Goal: Answer question/provide support: Share knowledge or assist other users

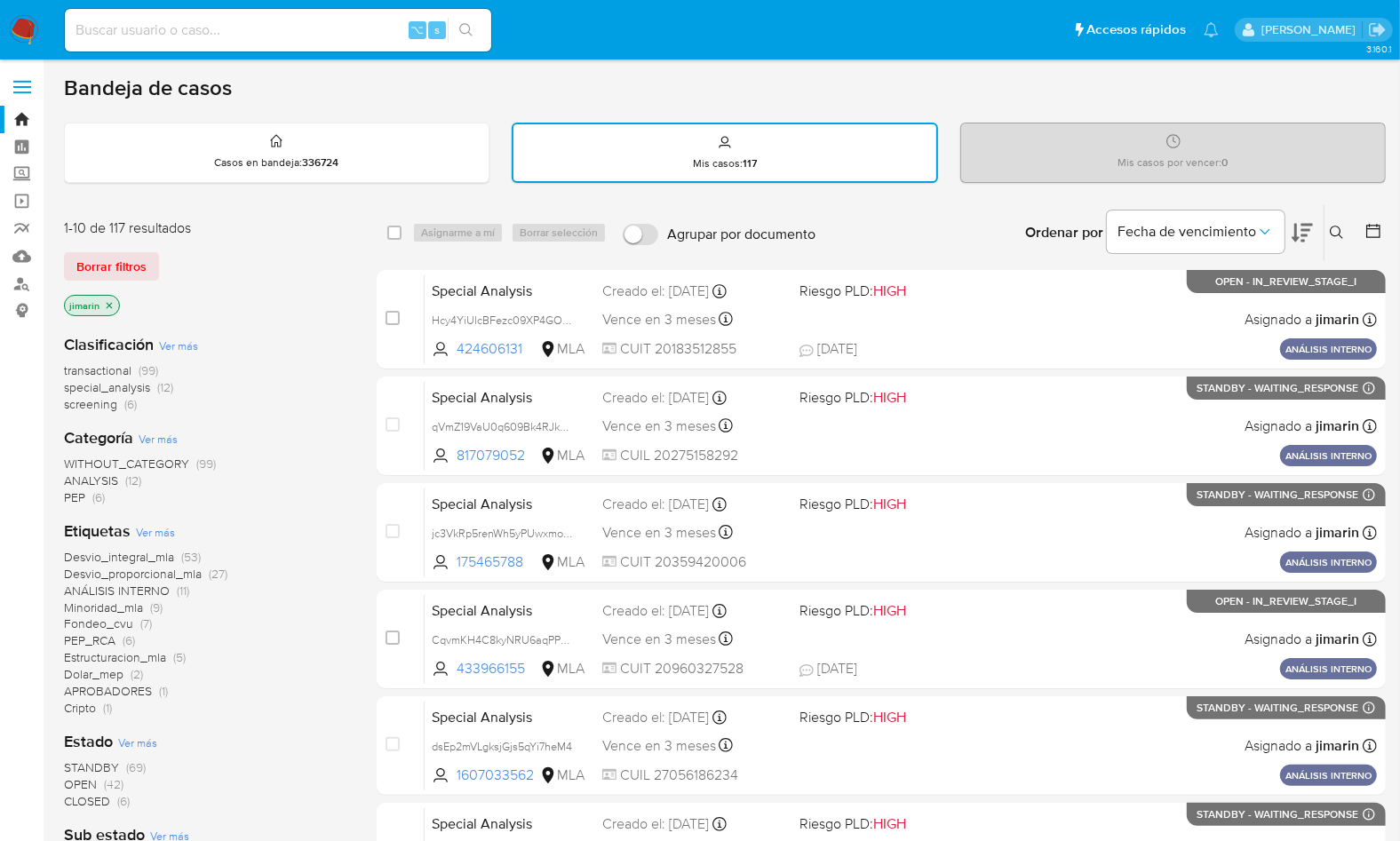
click at [287, 81] on div "Bandeja de casos" at bounding box center [725, 88] width 1321 height 27
click at [8, 9] on nav "Pausado Ver notificaciones ⌥ s Accesos rápidos Presiona las siguientes teclas p…" at bounding box center [700, 29] width 1400 height 60
drag, startPoint x: 24, startPoint y: 39, endPoint x: 46, endPoint y: 47, distance: 23.4
click at [25, 39] on img at bounding box center [24, 30] width 30 height 30
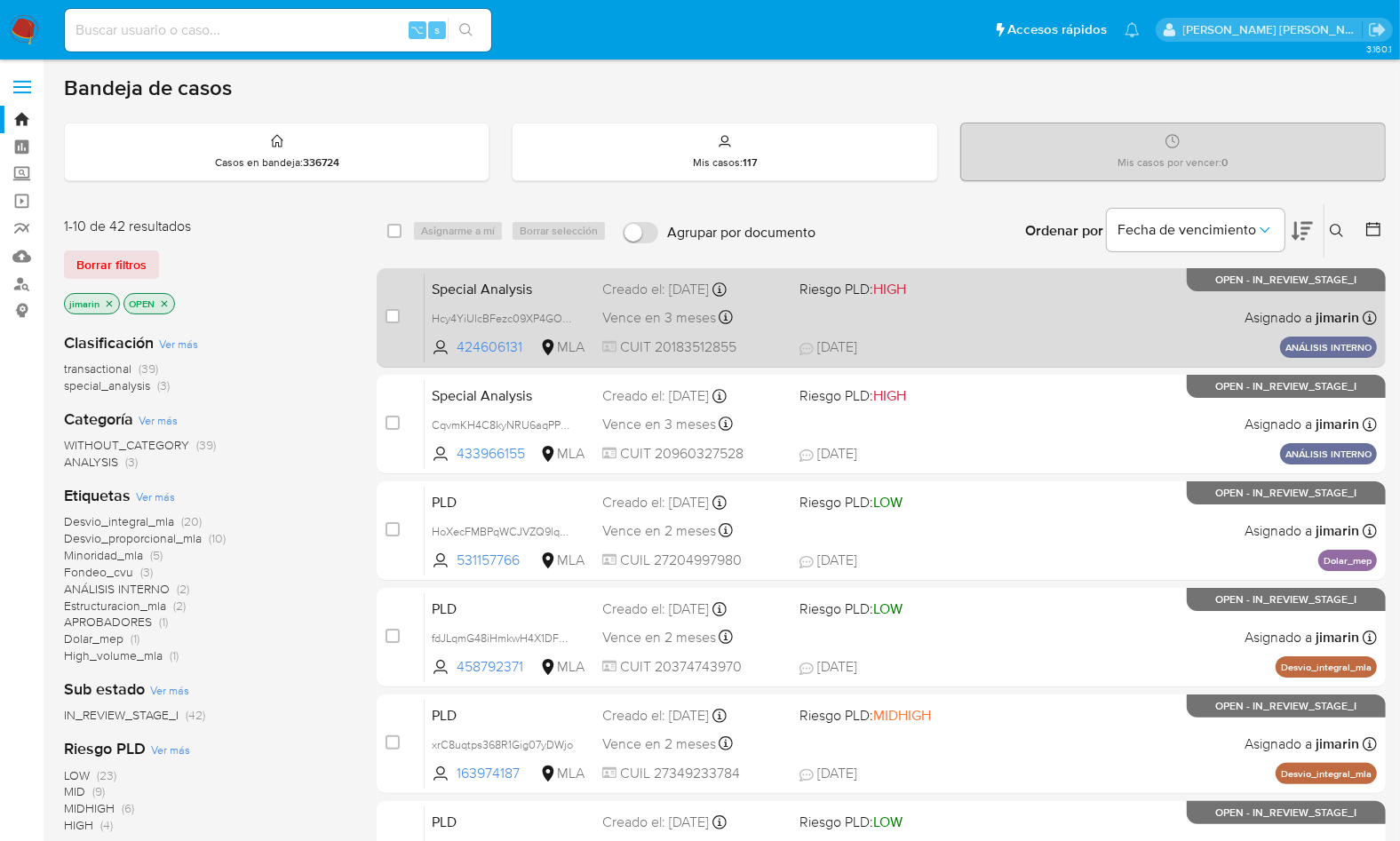
click at [1010, 321] on div "Special Analysis Hcy4YiUlcBFezc09XP4GOoj0 424606131 MLA Riesgo PLD: HIGH Creado…" at bounding box center [900, 317] width 952 height 90
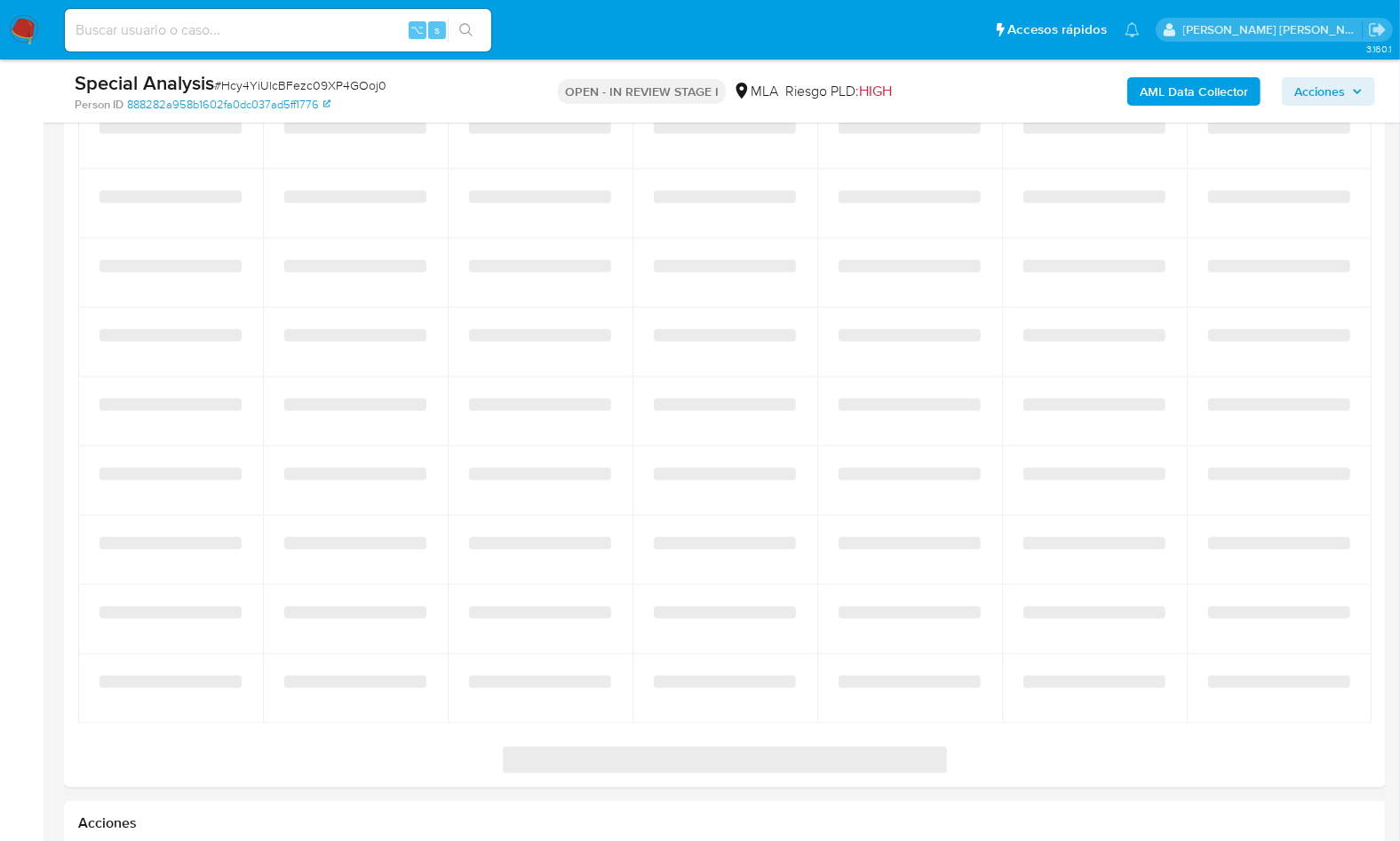
select select "10"
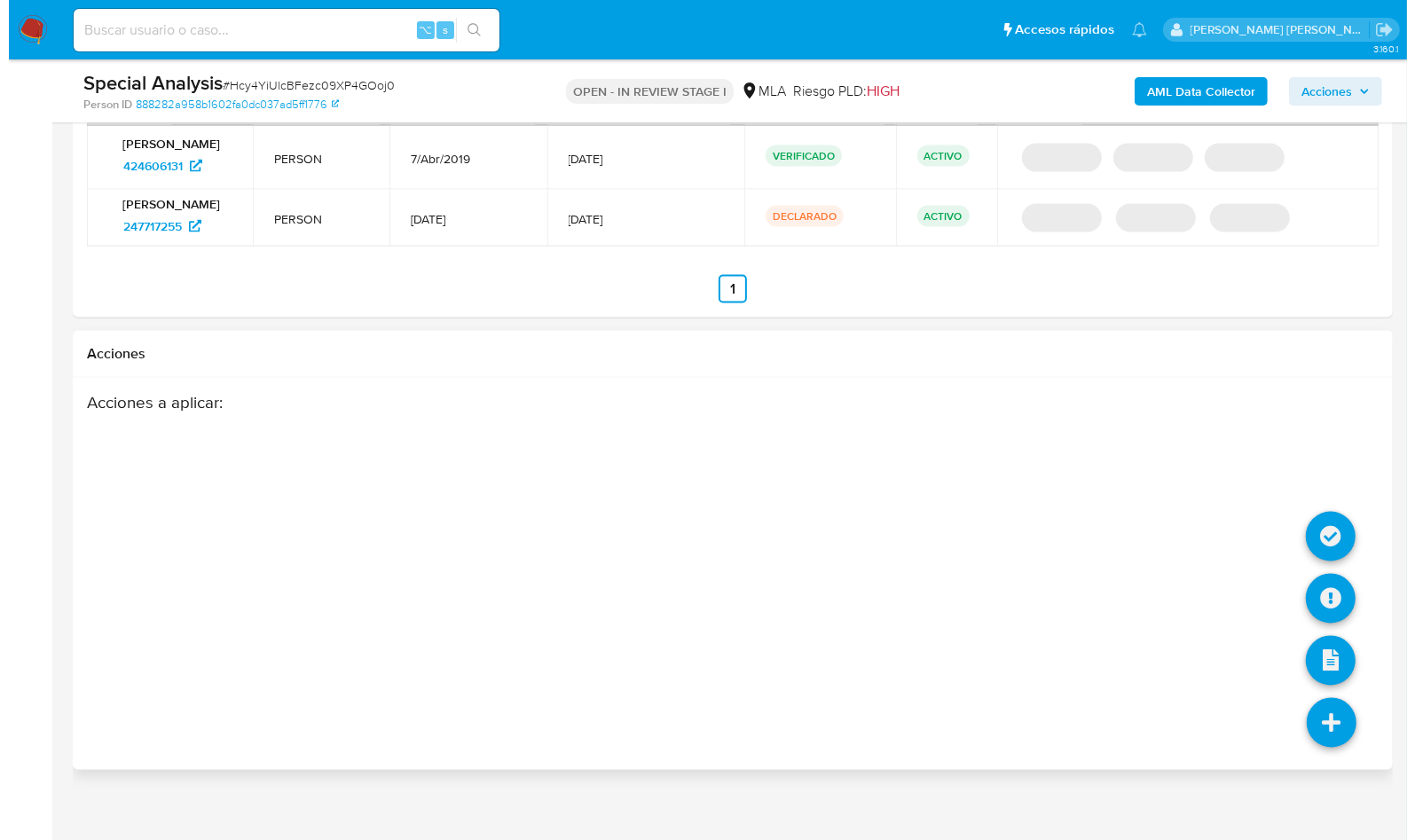
scroll to position [2266, 0]
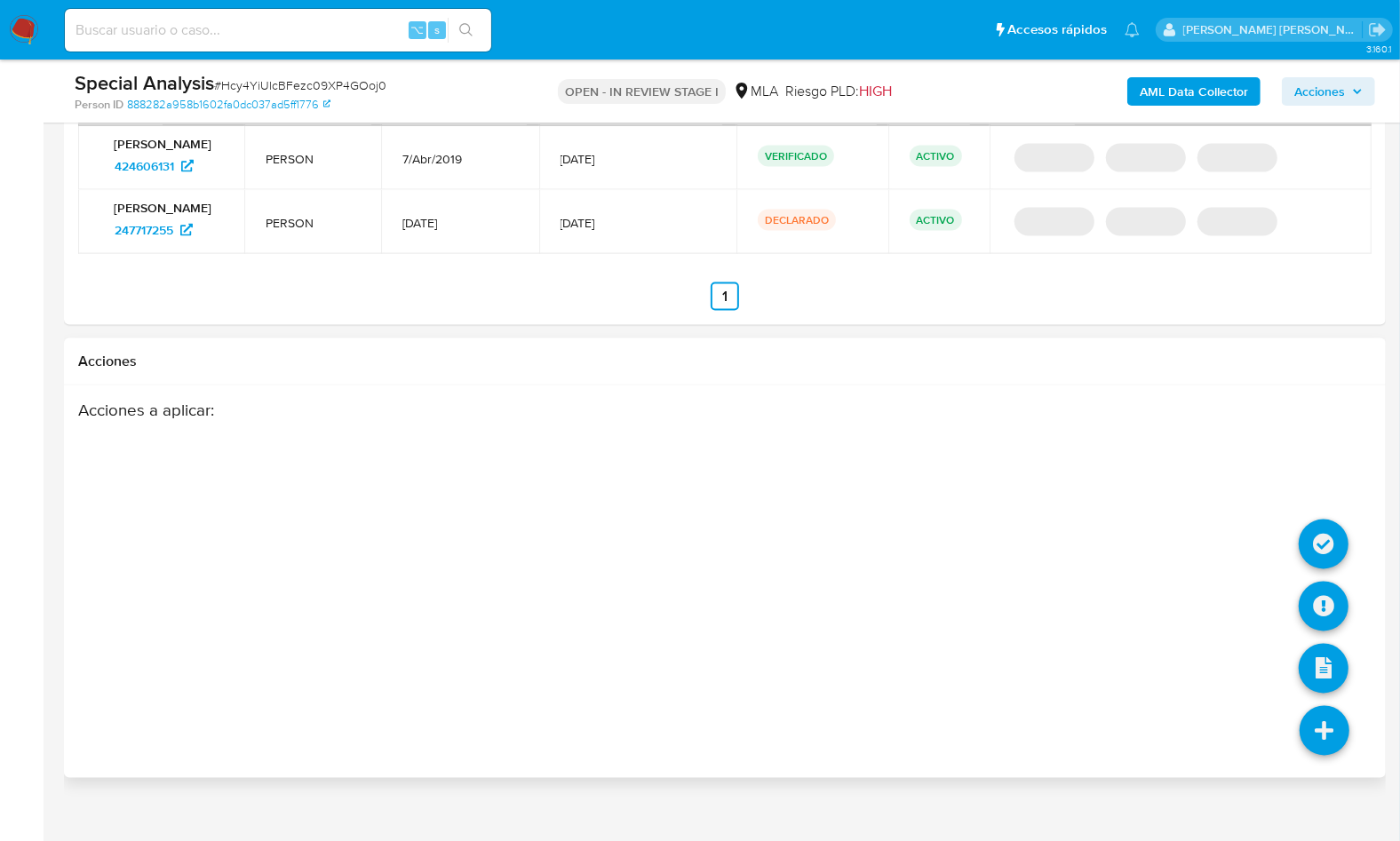
click at [1328, 743] on icon at bounding box center [1324, 730] width 50 height 50
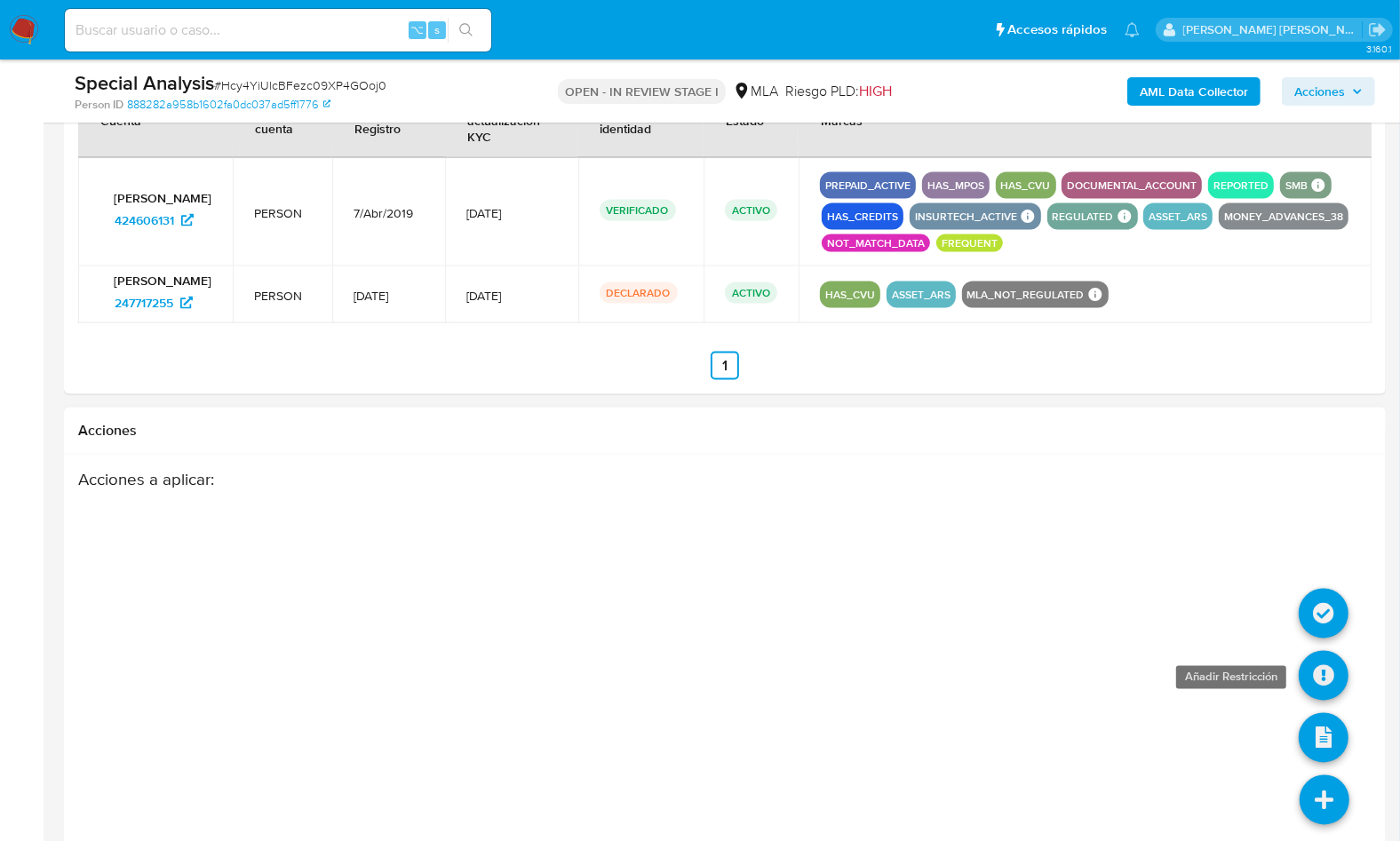
click at [1319, 665] on icon at bounding box center [1323, 675] width 50 height 50
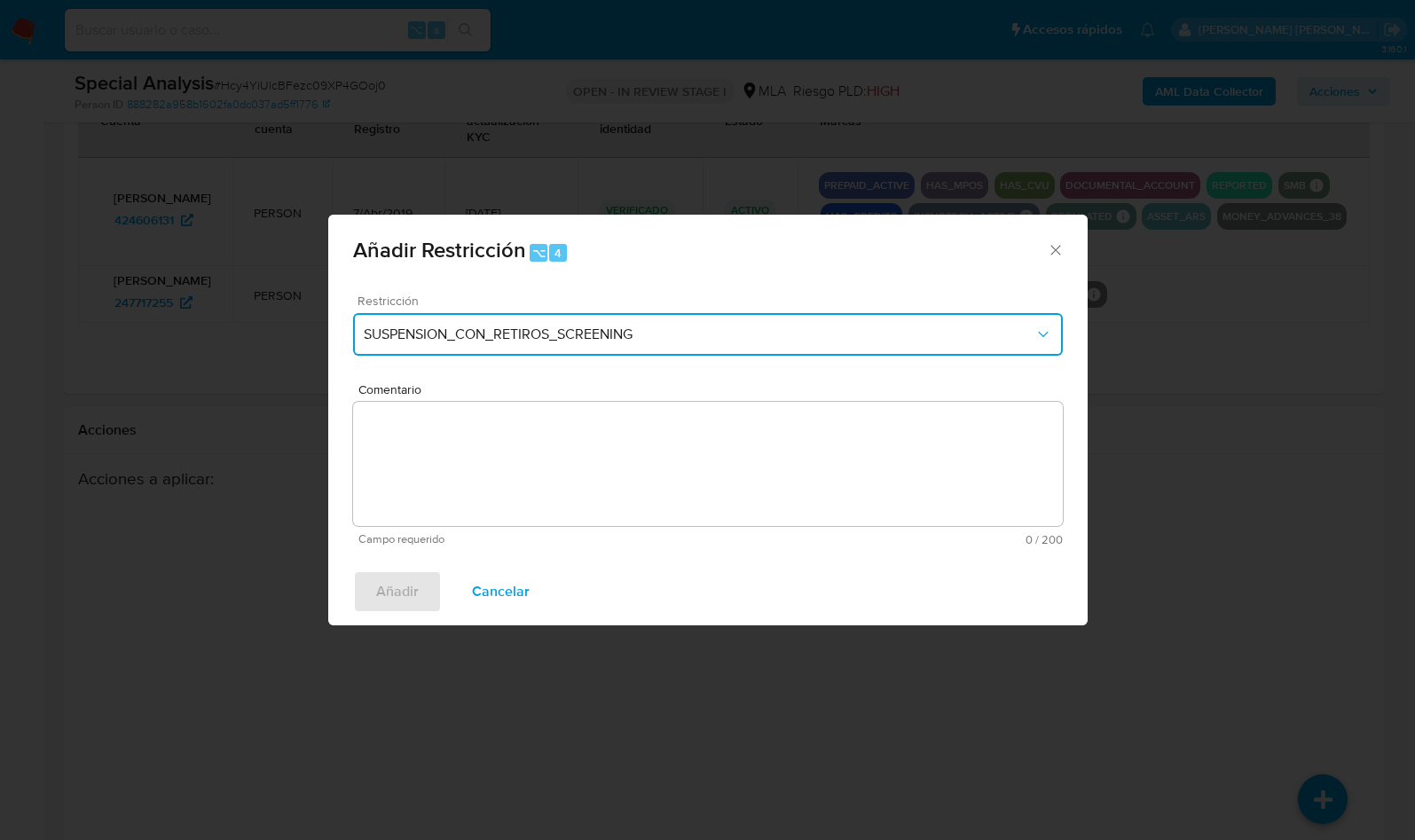
click at [586, 318] on button "SUSPENSION_CON_RETIROS_SCREENING" at bounding box center [708, 334] width 709 height 43
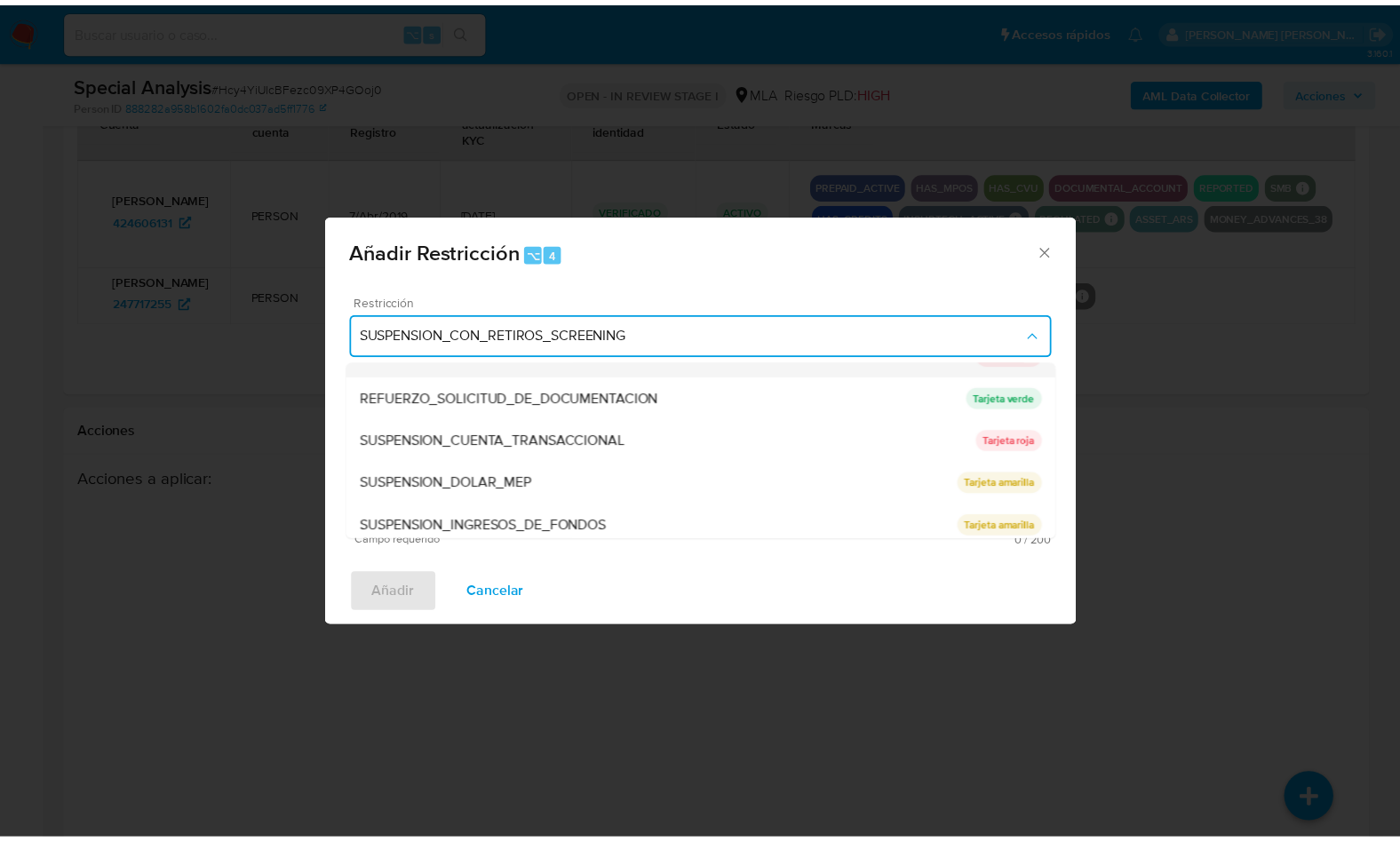
scroll to position [376, 0]
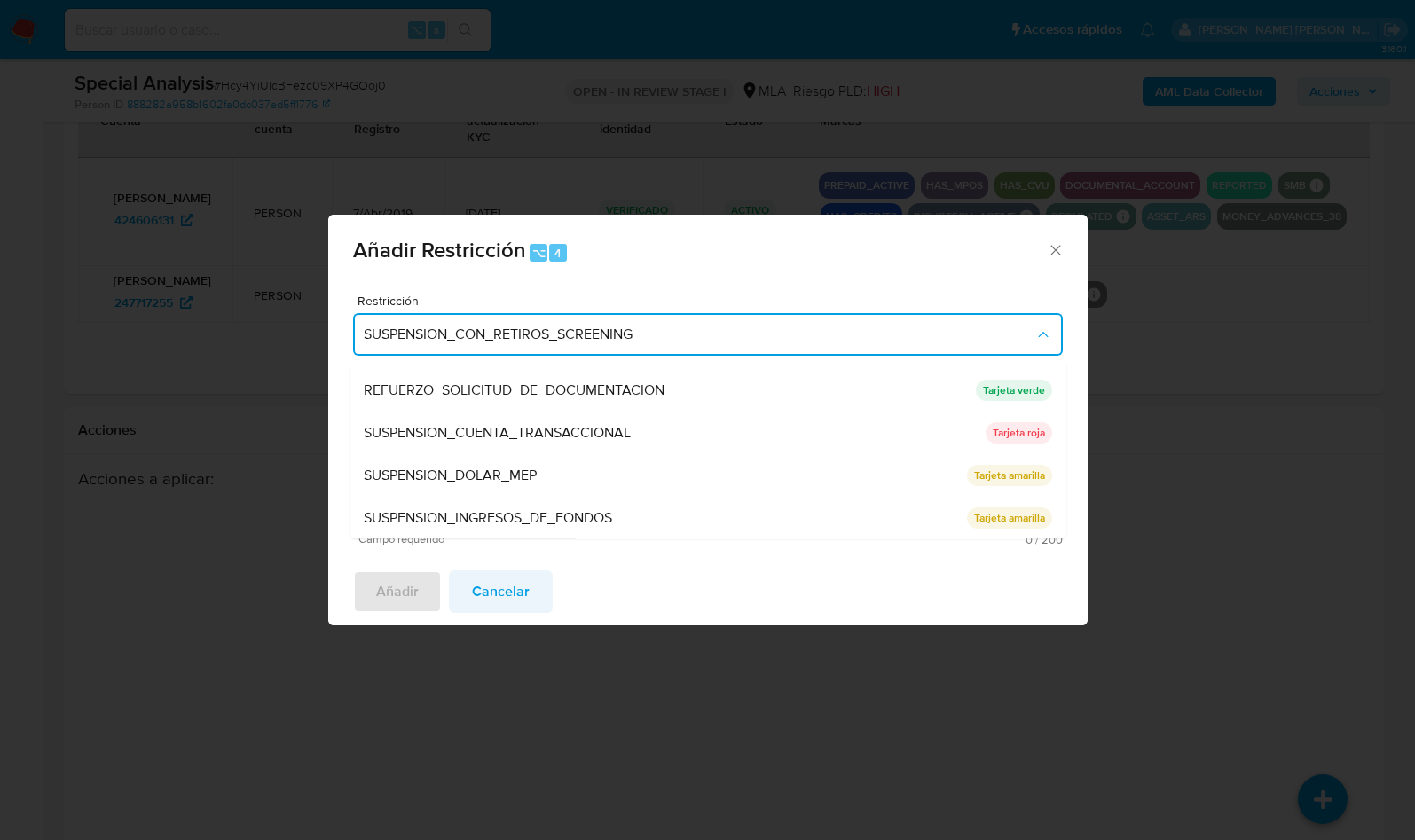
click at [504, 595] on span "Cancelar" at bounding box center [500, 591] width 58 height 39
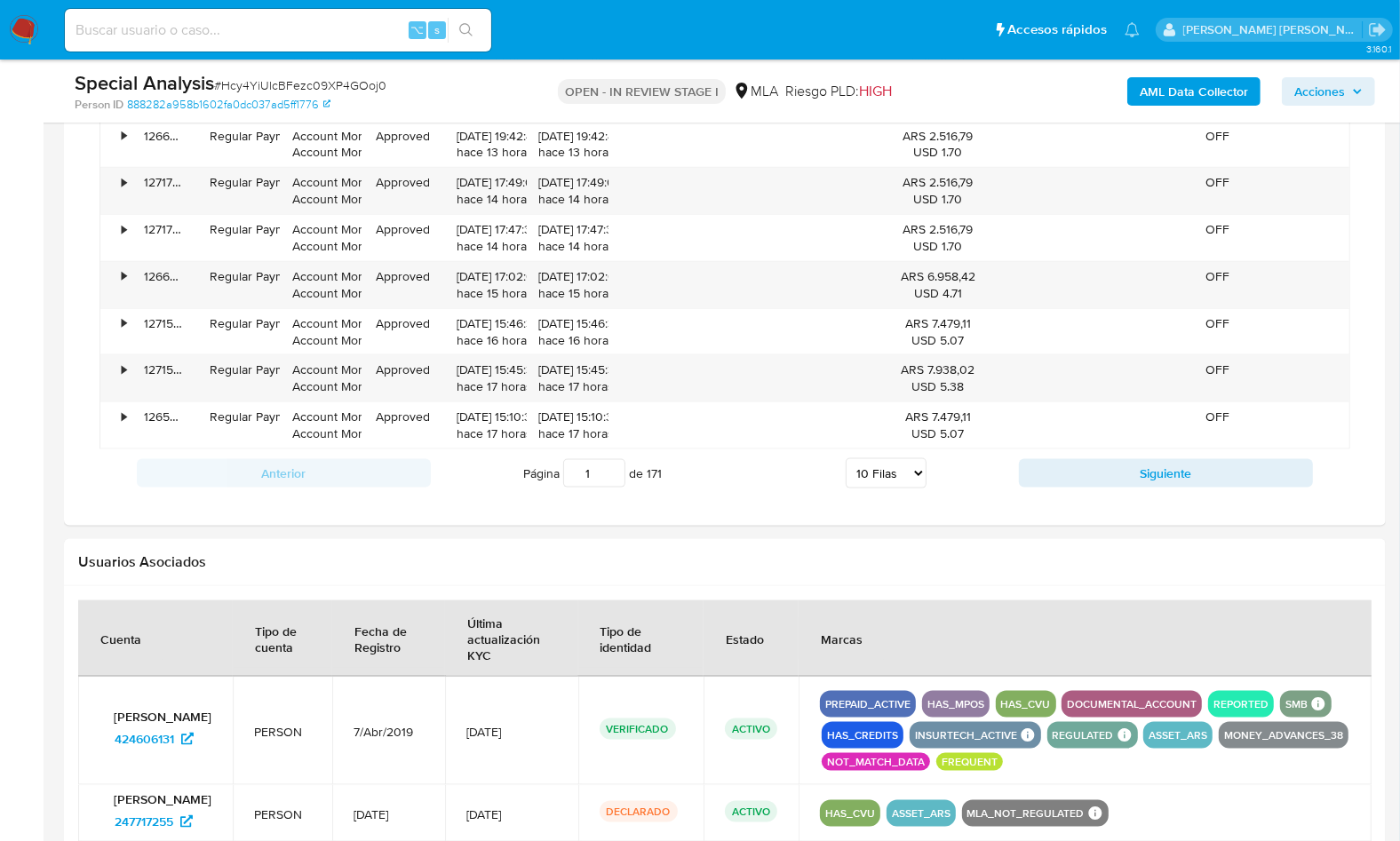
scroll to position [1695, 0]
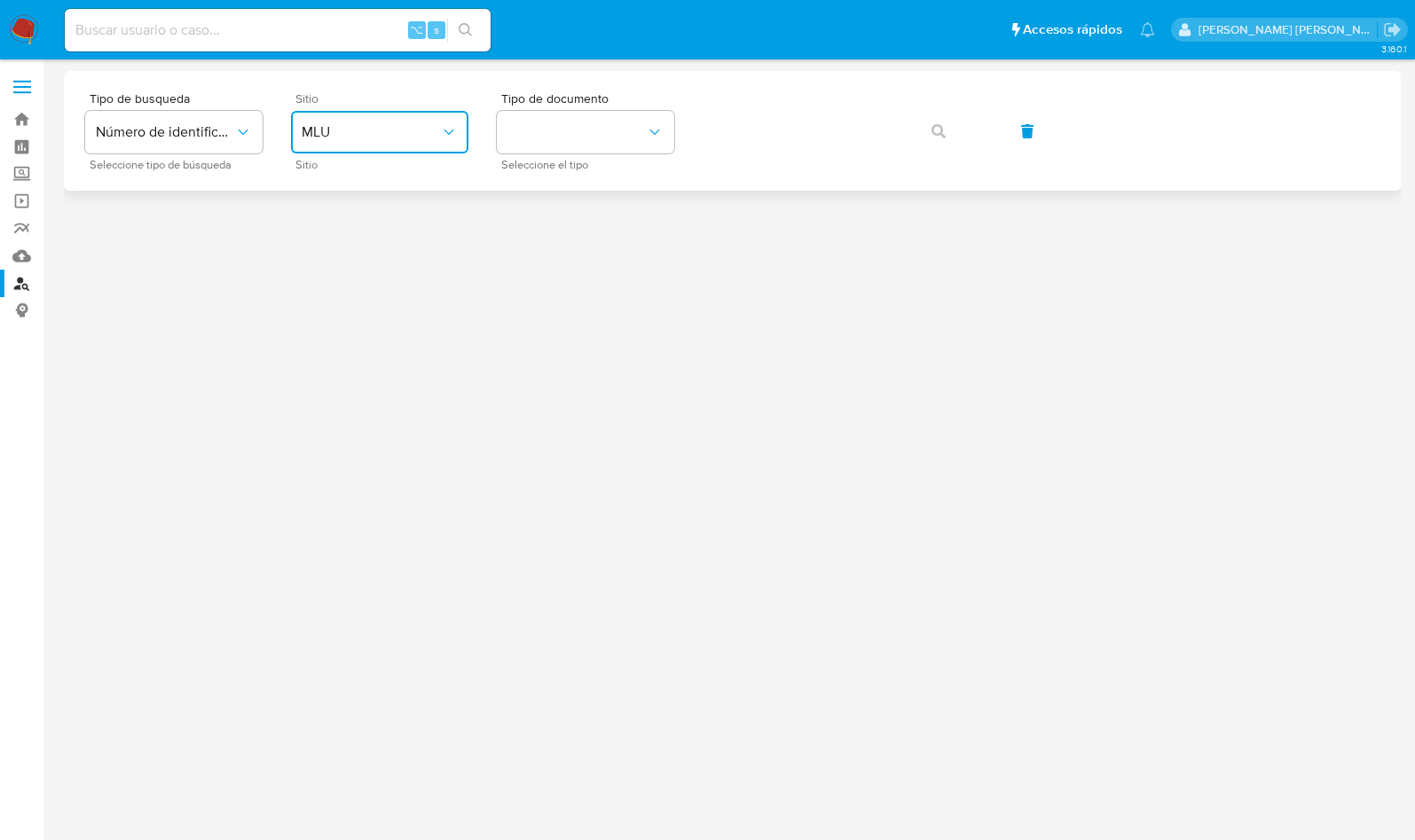
click at [428, 139] on span "MLU" at bounding box center [371, 131] width 138 height 18
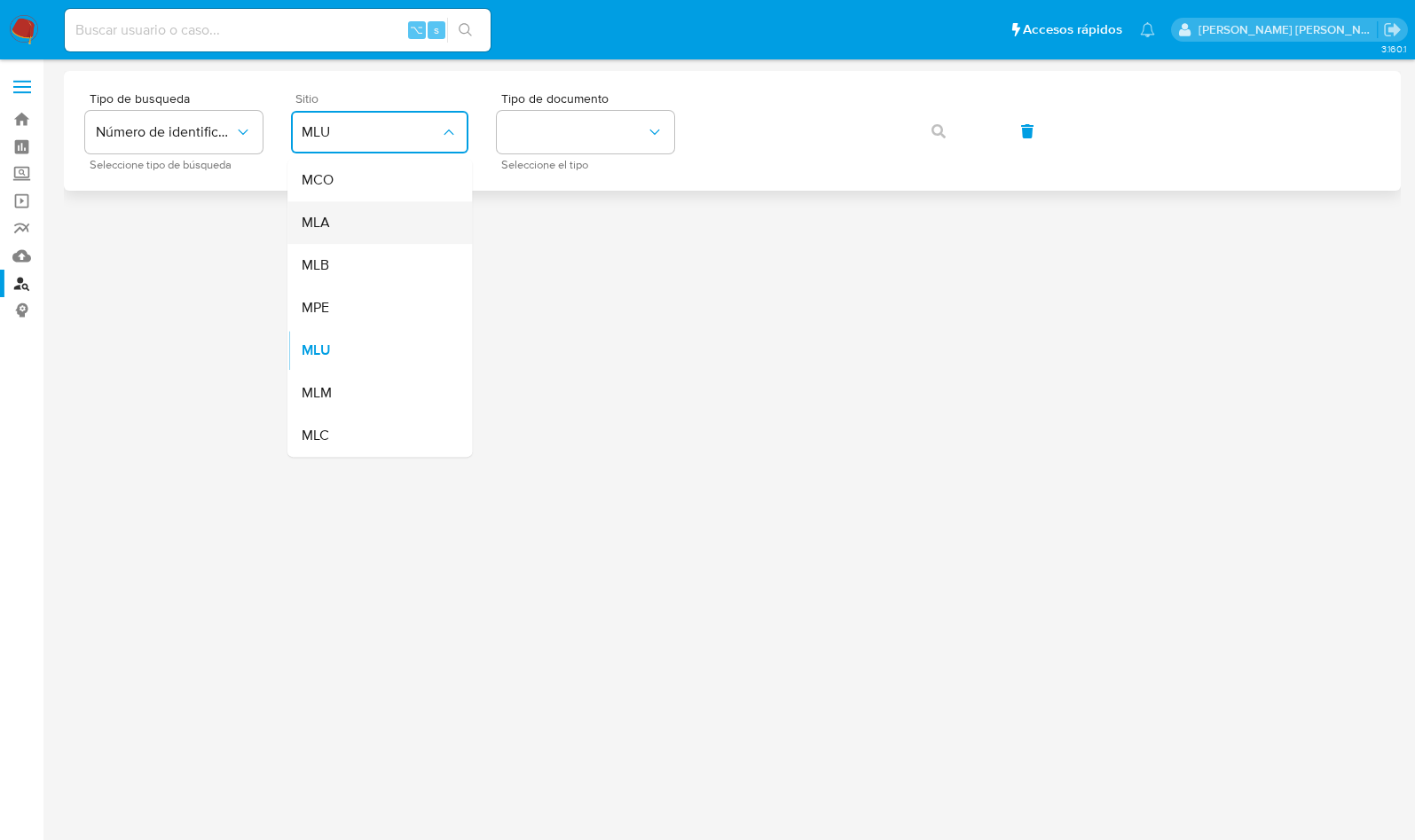
click at [371, 234] on div "MLA" at bounding box center [375, 222] width 146 height 43
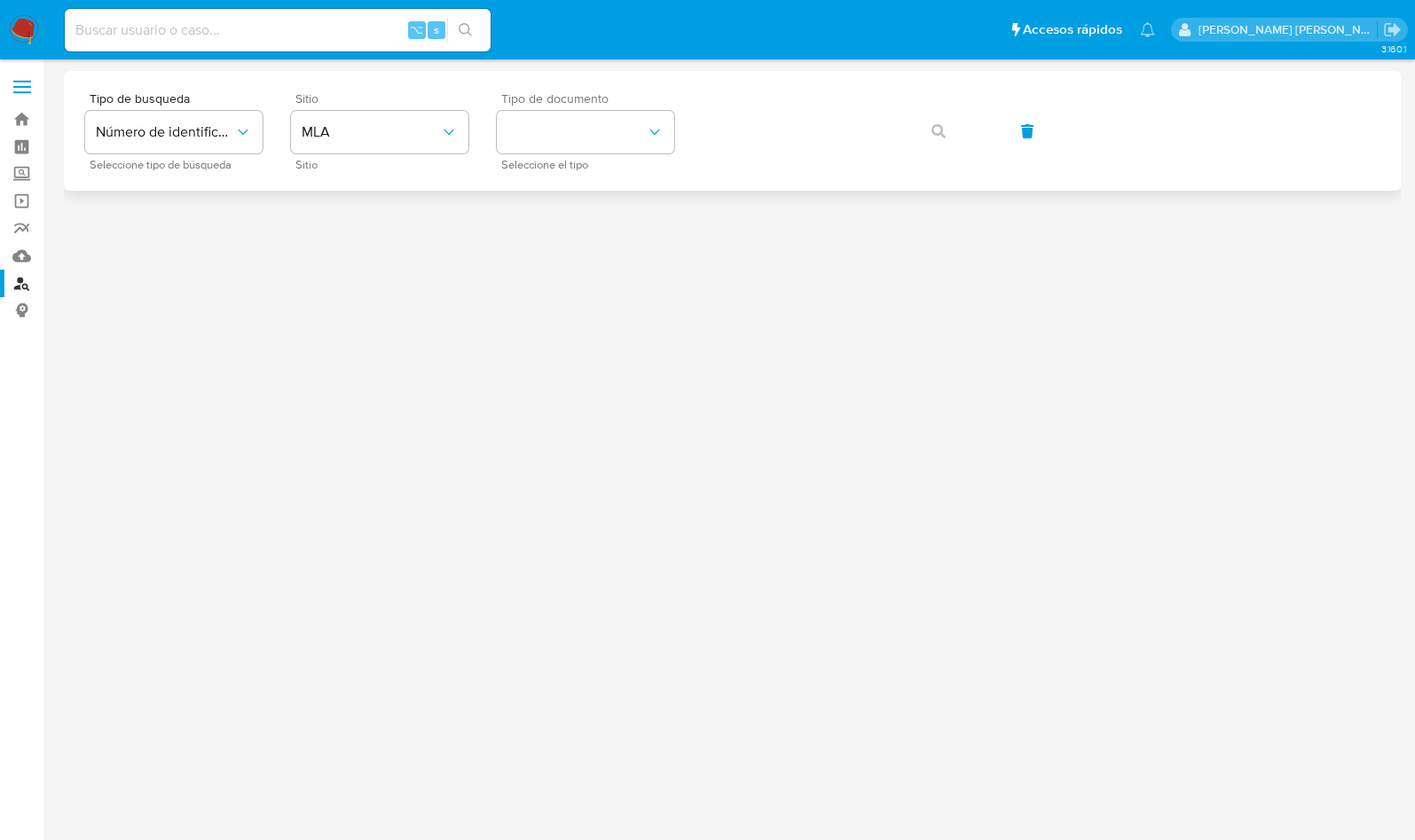
click at [609, 159] on div "Tipo de documento Seleccione el tipo" at bounding box center [585, 131] width 178 height 78
click at [611, 151] on button "identificationType" at bounding box center [585, 131] width 178 height 43
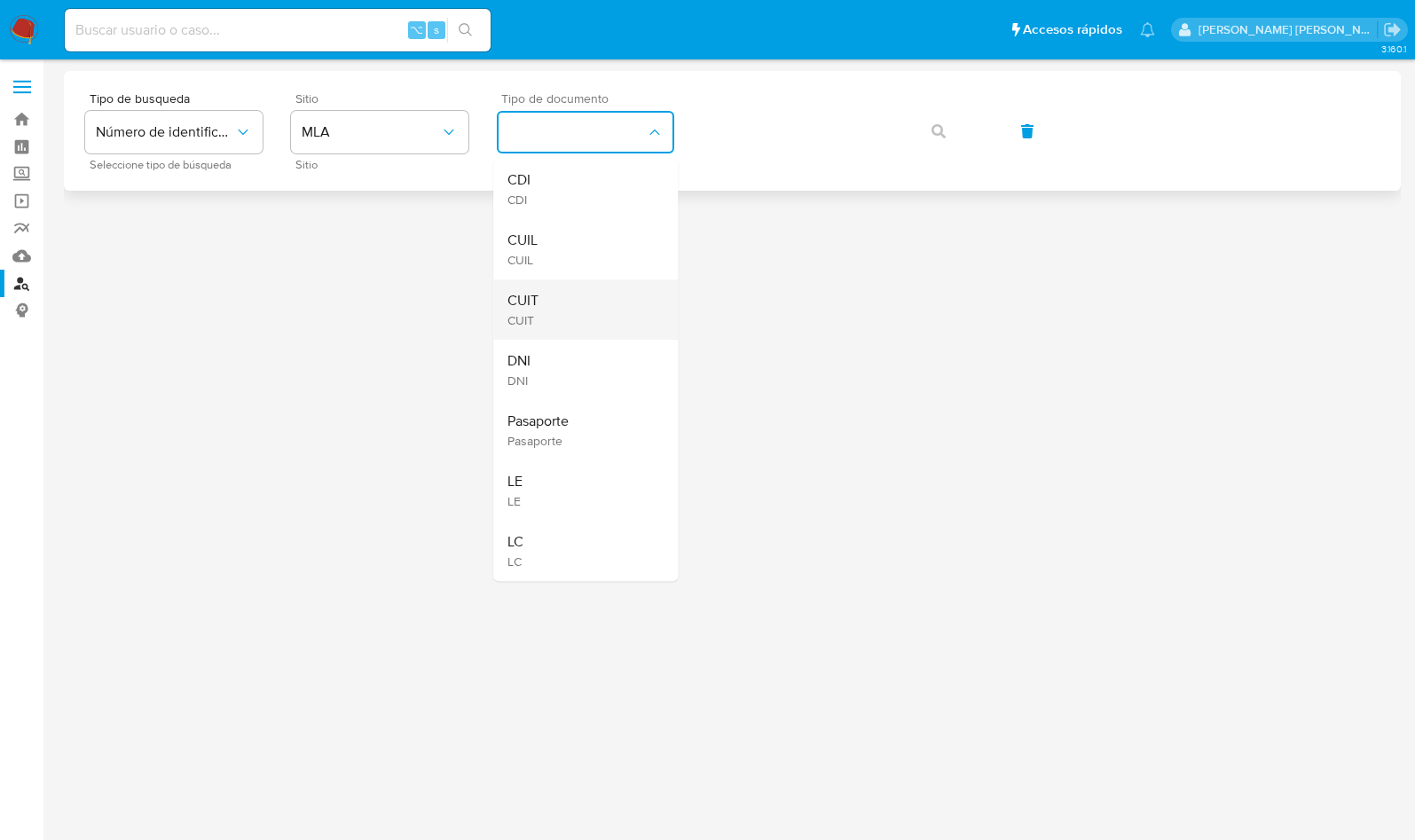
click at [590, 288] on div "CUIT CUIT" at bounding box center [580, 309] width 146 height 61
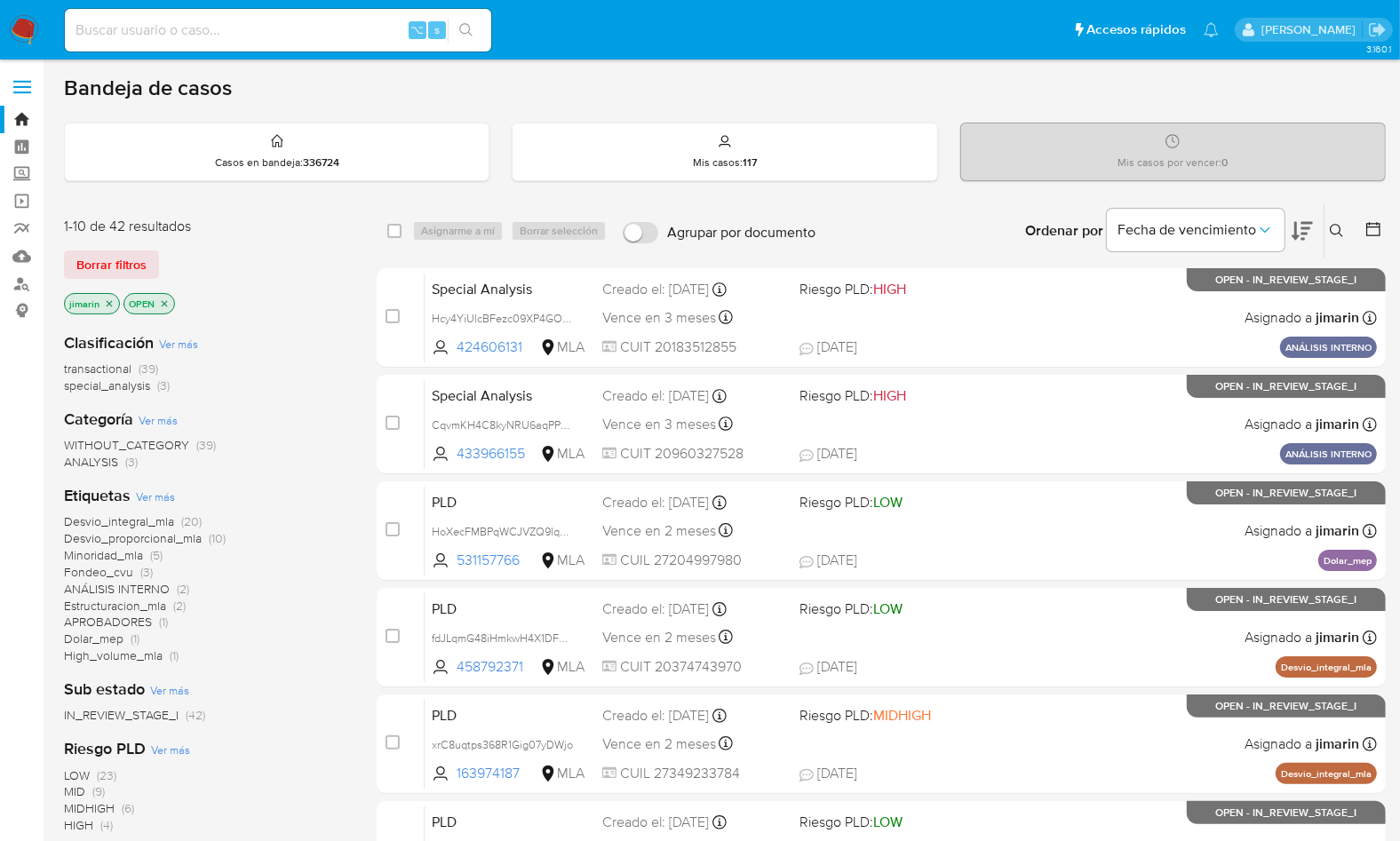
click at [1348, 226] on button at bounding box center [1338, 231] width 29 height 22
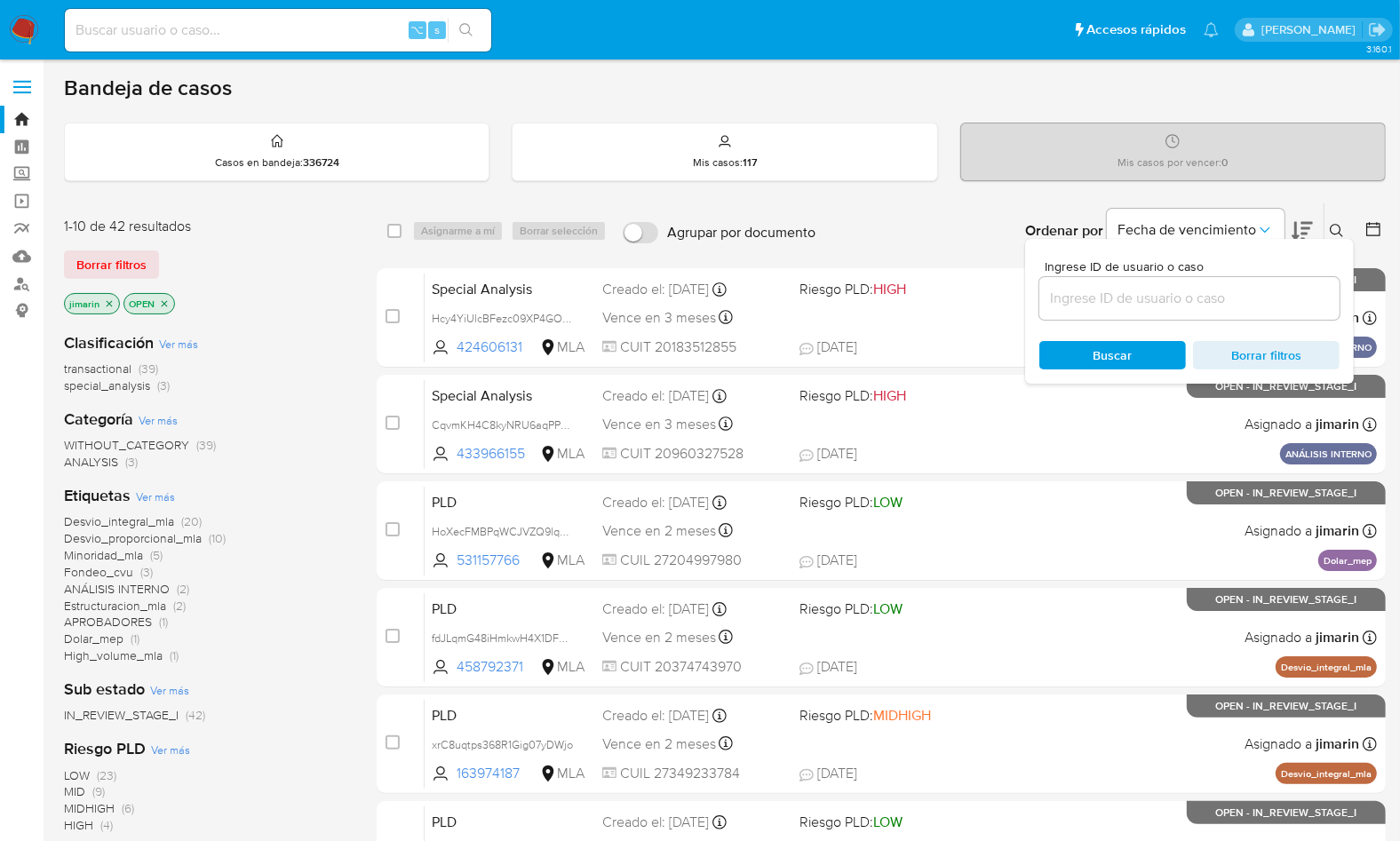
click at [1232, 298] on input at bounding box center [1189, 298] width 300 height 23
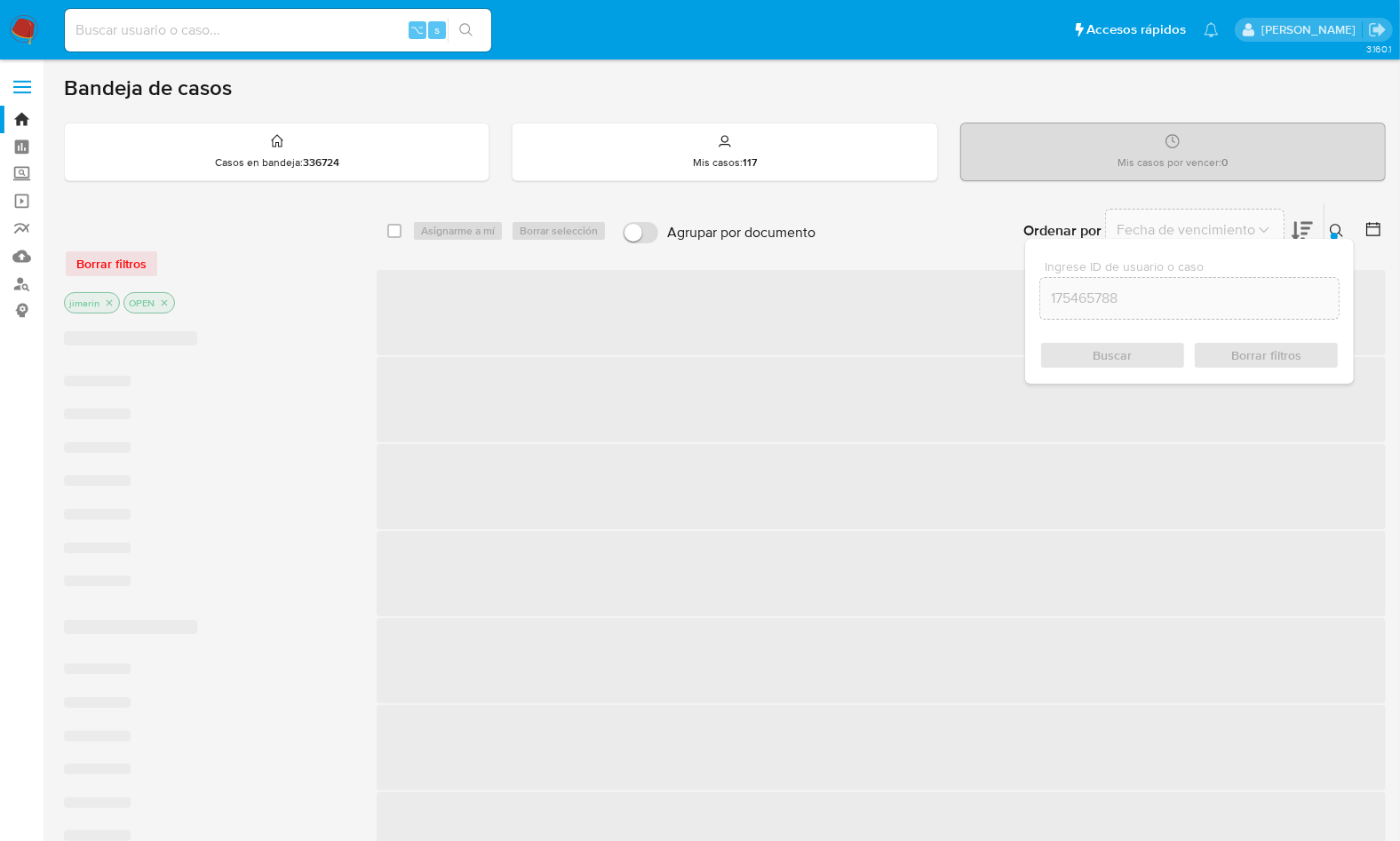
click at [1337, 224] on icon at bounding box center [1337, 230] width 13 height 13
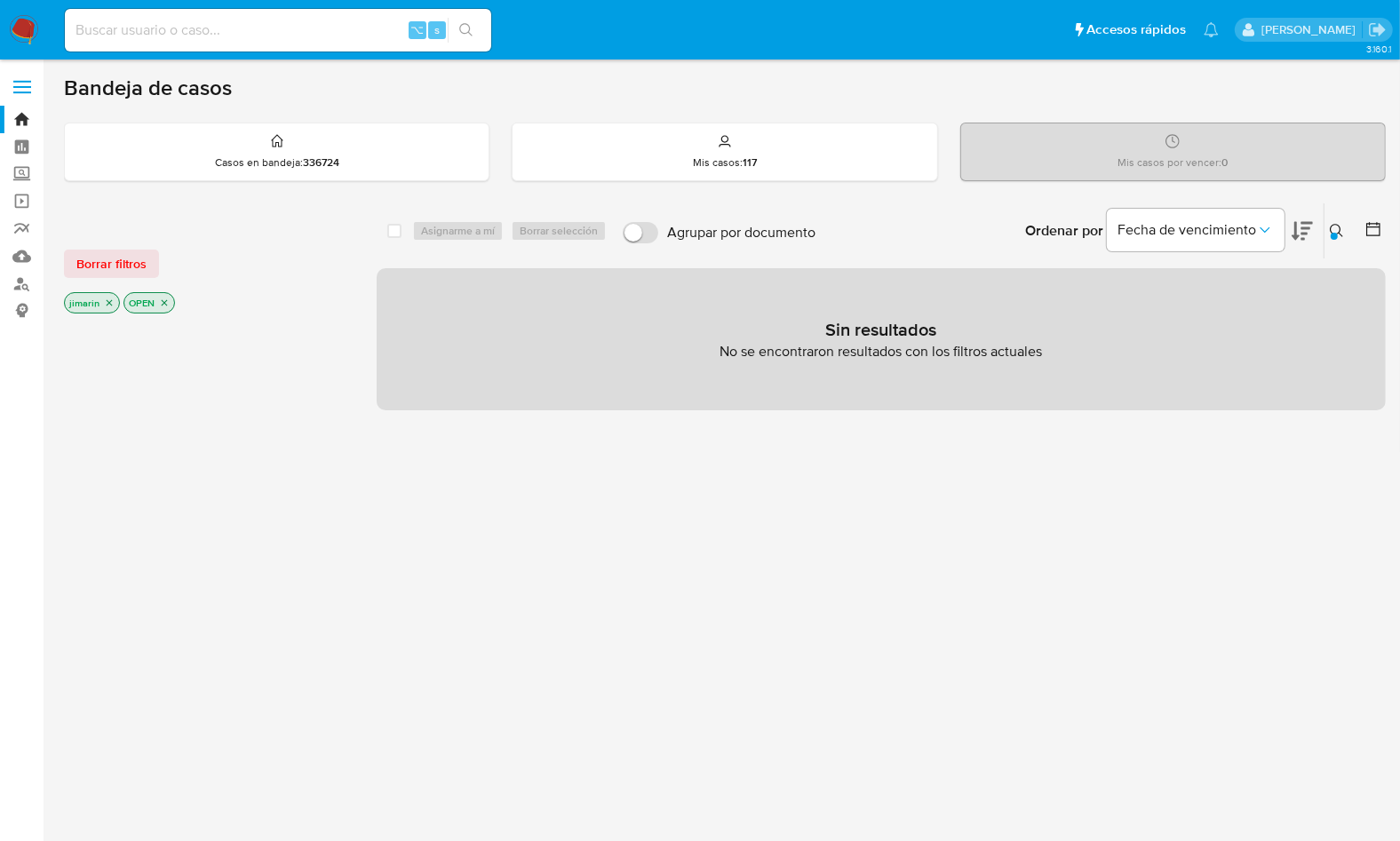
click at [170, 301] on p "OPEN" at bounding box center [149, 302] width 50 height 20
click at [166, 302] on icon "close-filter" at bounding box center [164, 302] width 10 height 10
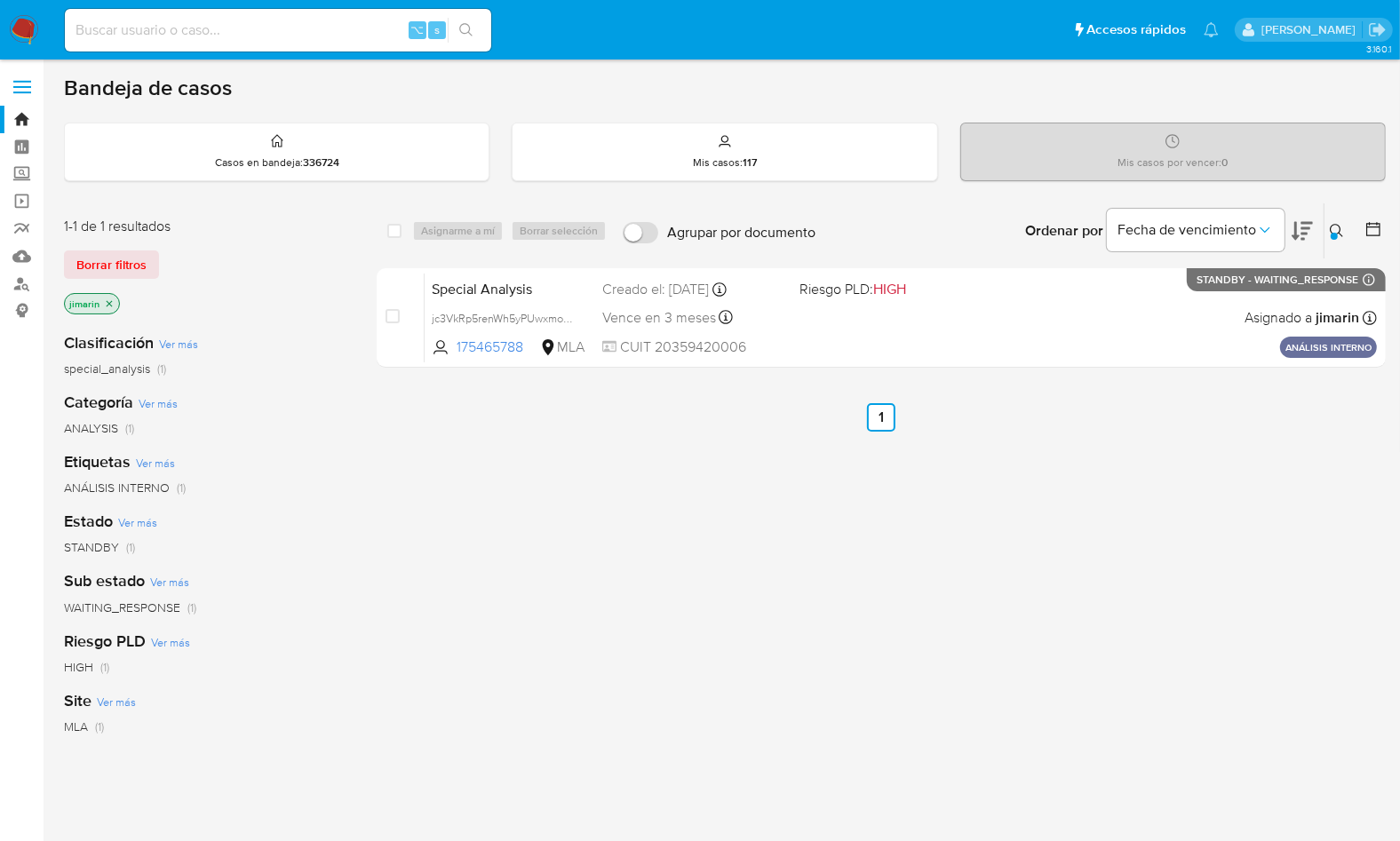
click at [107, 303] on icon "close-filter" at bounding box center [109, 303] width 10 height 10
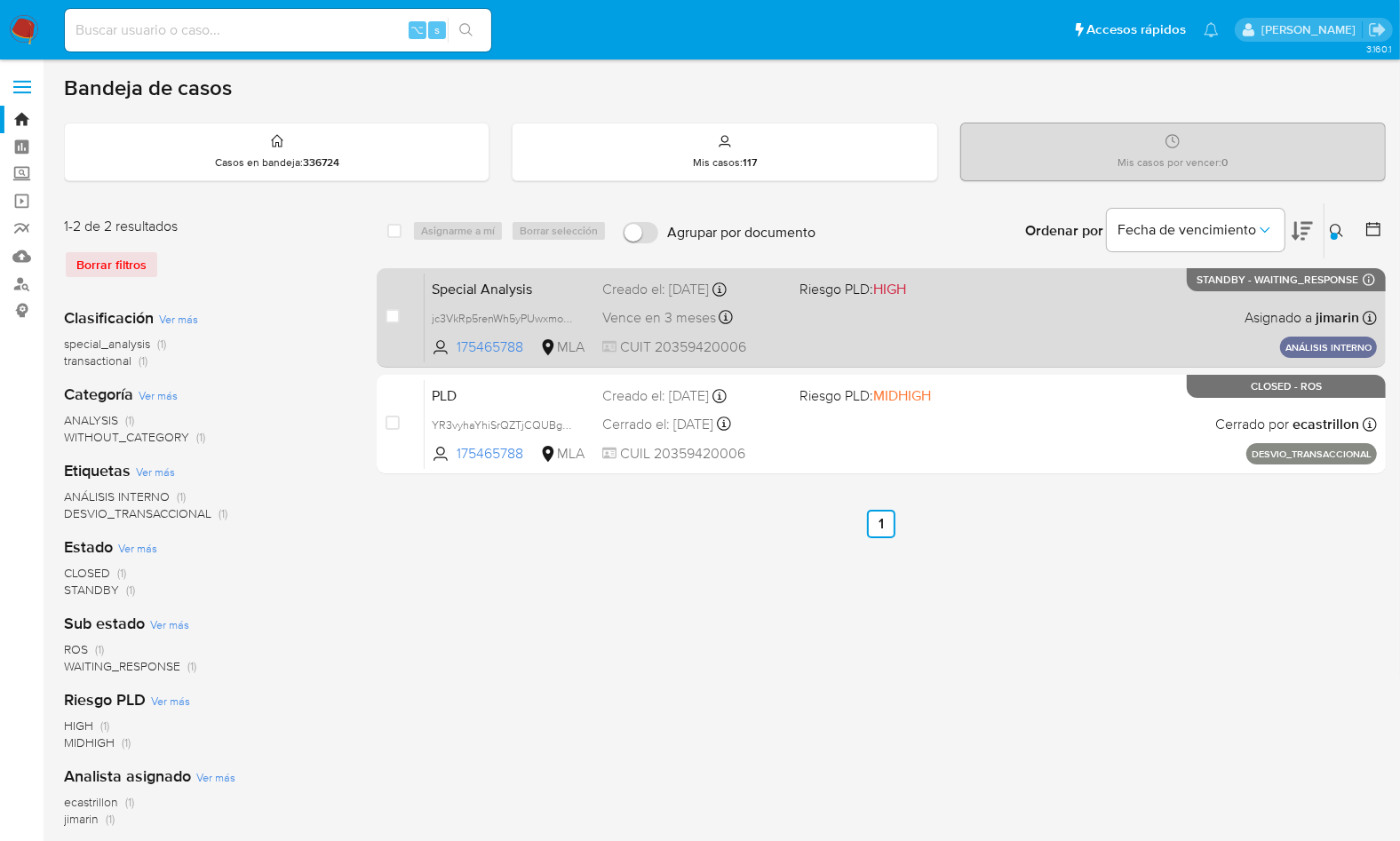
click at [1096, 313] on div "Special Analysis jc3VkRp5renWh5yPUwxmoxne 175465788 MLA Riesgo PLD: HIGH Creado…" at bounding box center [900, 317] width 952 height 90
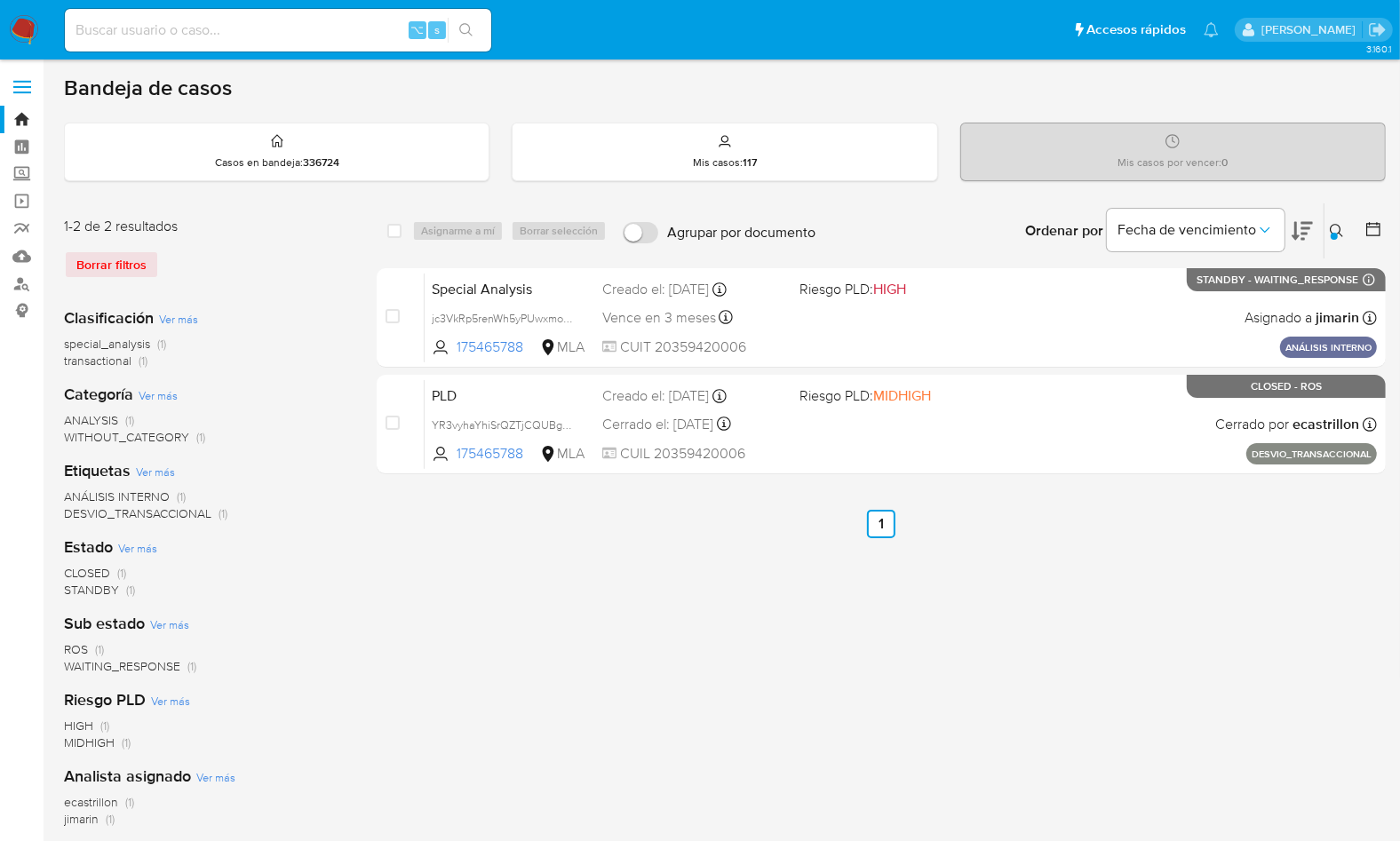
click at [1336, 225] on icon at bounding box center [1337, 230] width 14 height 14
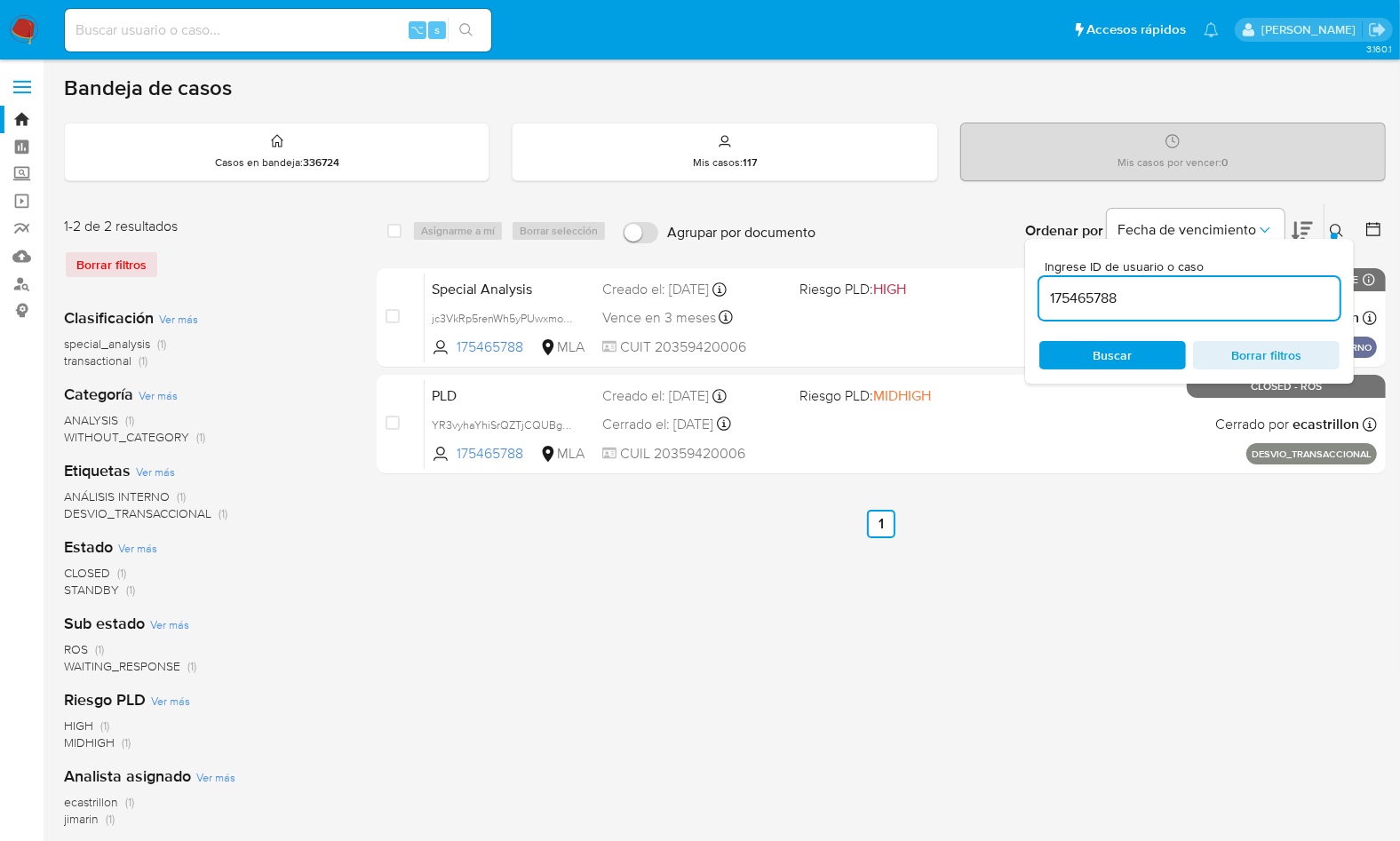
click at [1241, 302] on input "175465788" at bounding box center [1189, 298] width 300 height 23
click at [1241, 301] on input "175465788" at bounding box center [1189, 298] width 300 height 23
type input "424606131"
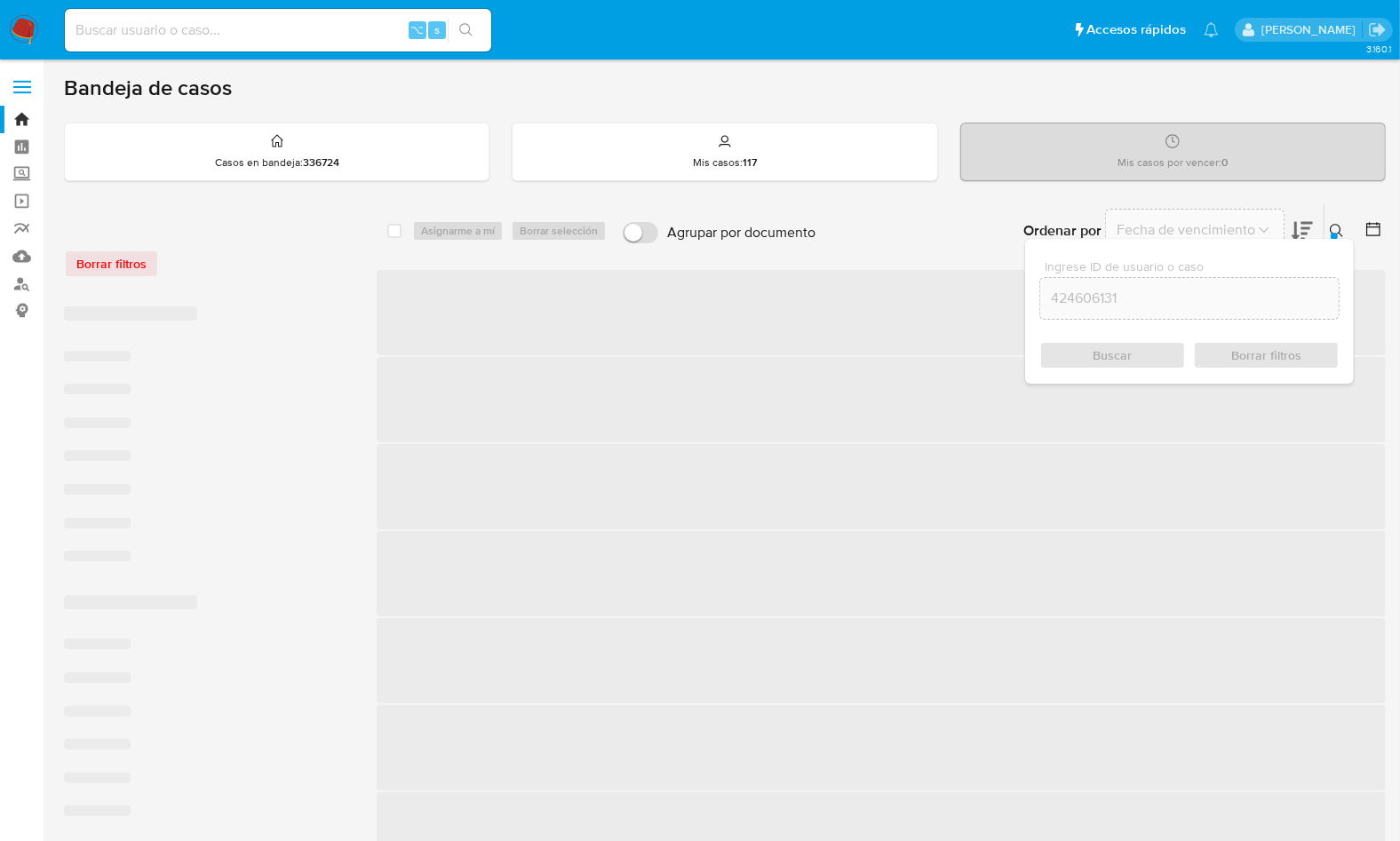
click at [1338, 225] on icon at bounding box center [1337, 230] width 14 height 14
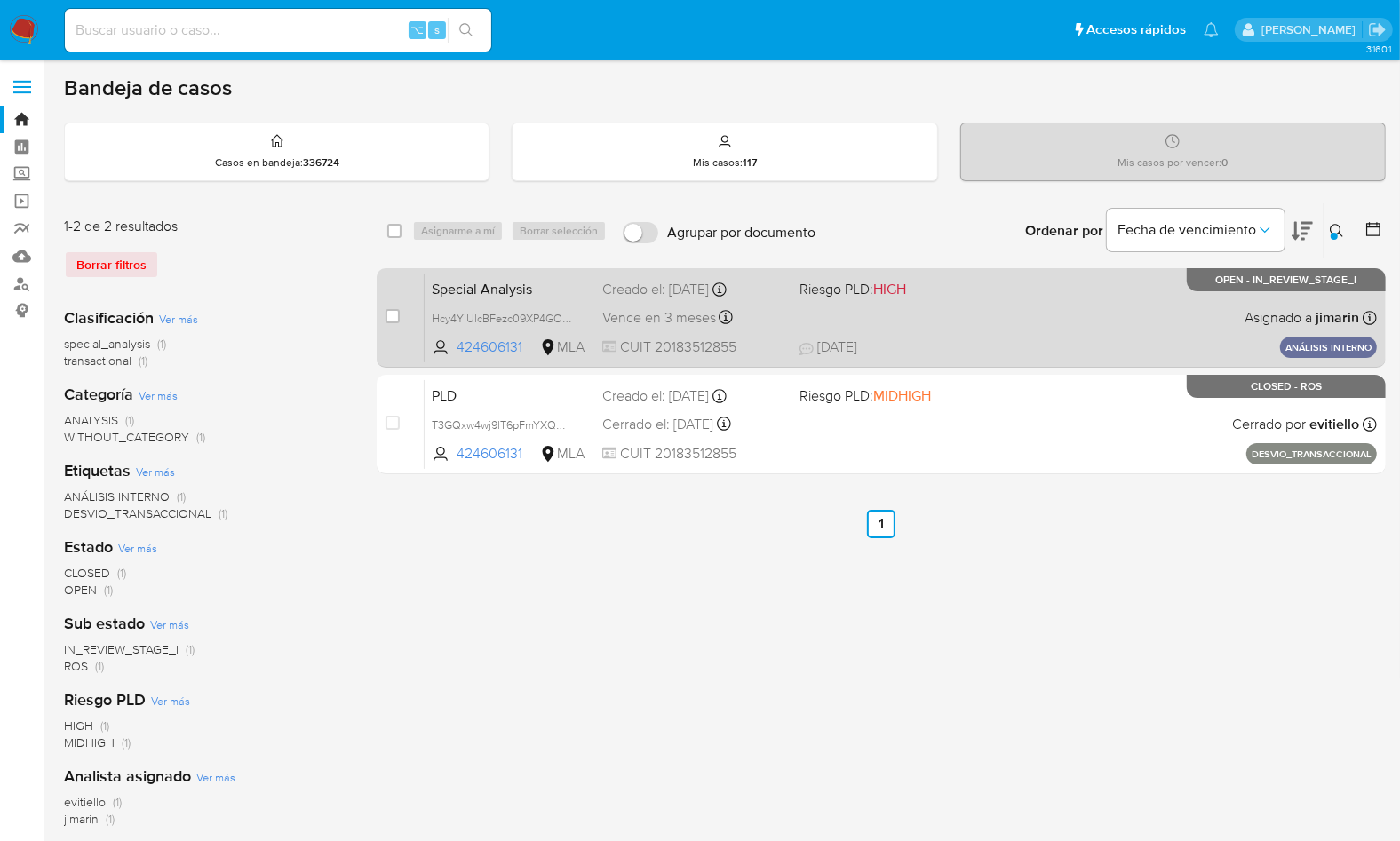
click at [1110, 330] on div "Special Analysis Hcy4YiUlcBFezc09XP4GOoj0 424606131 MLA Riesgo PLD: HIGH Creado…" at bounding box center [900, 317] width 952 height 90
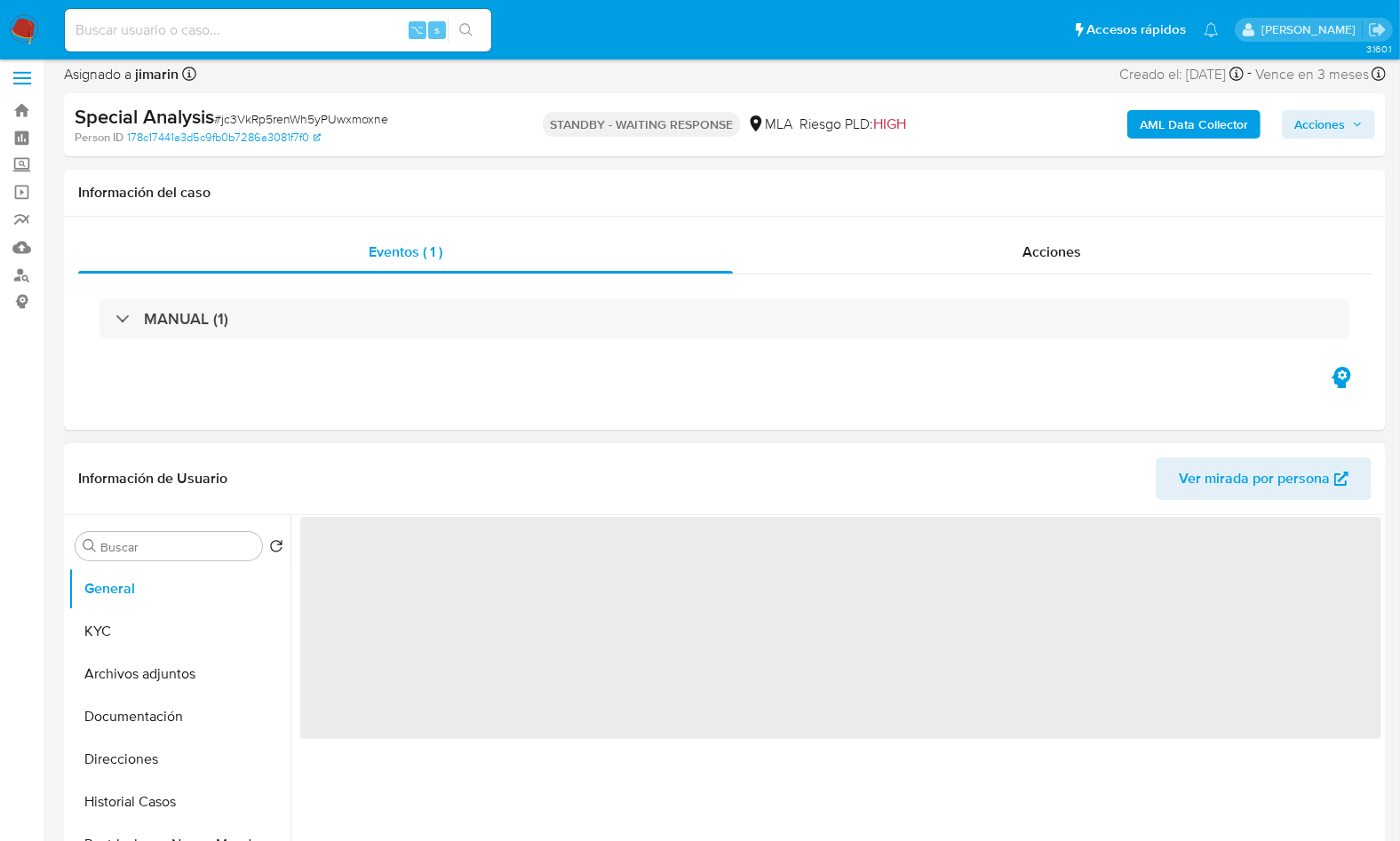
scroll to position [290, 0]
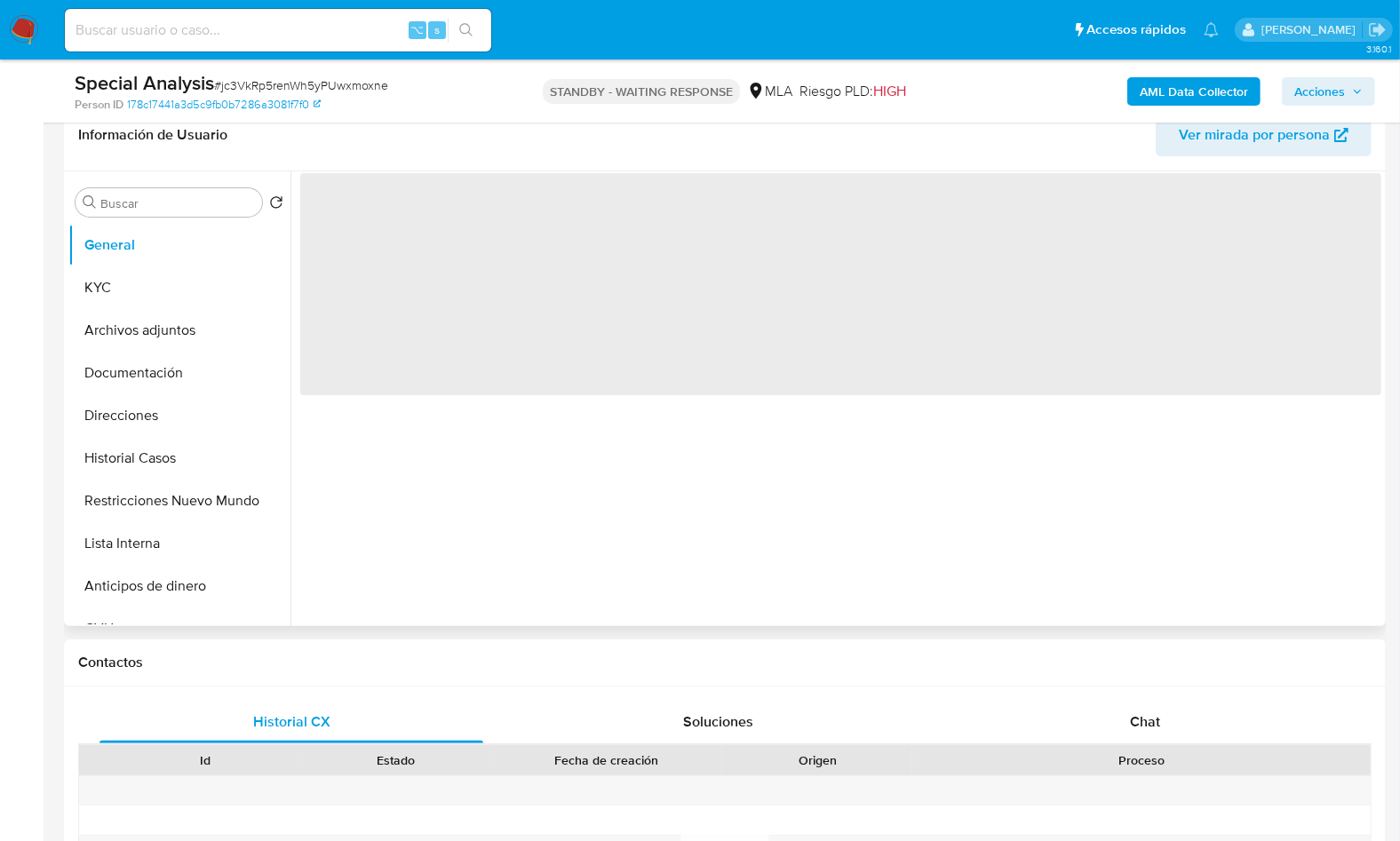
select select "10"
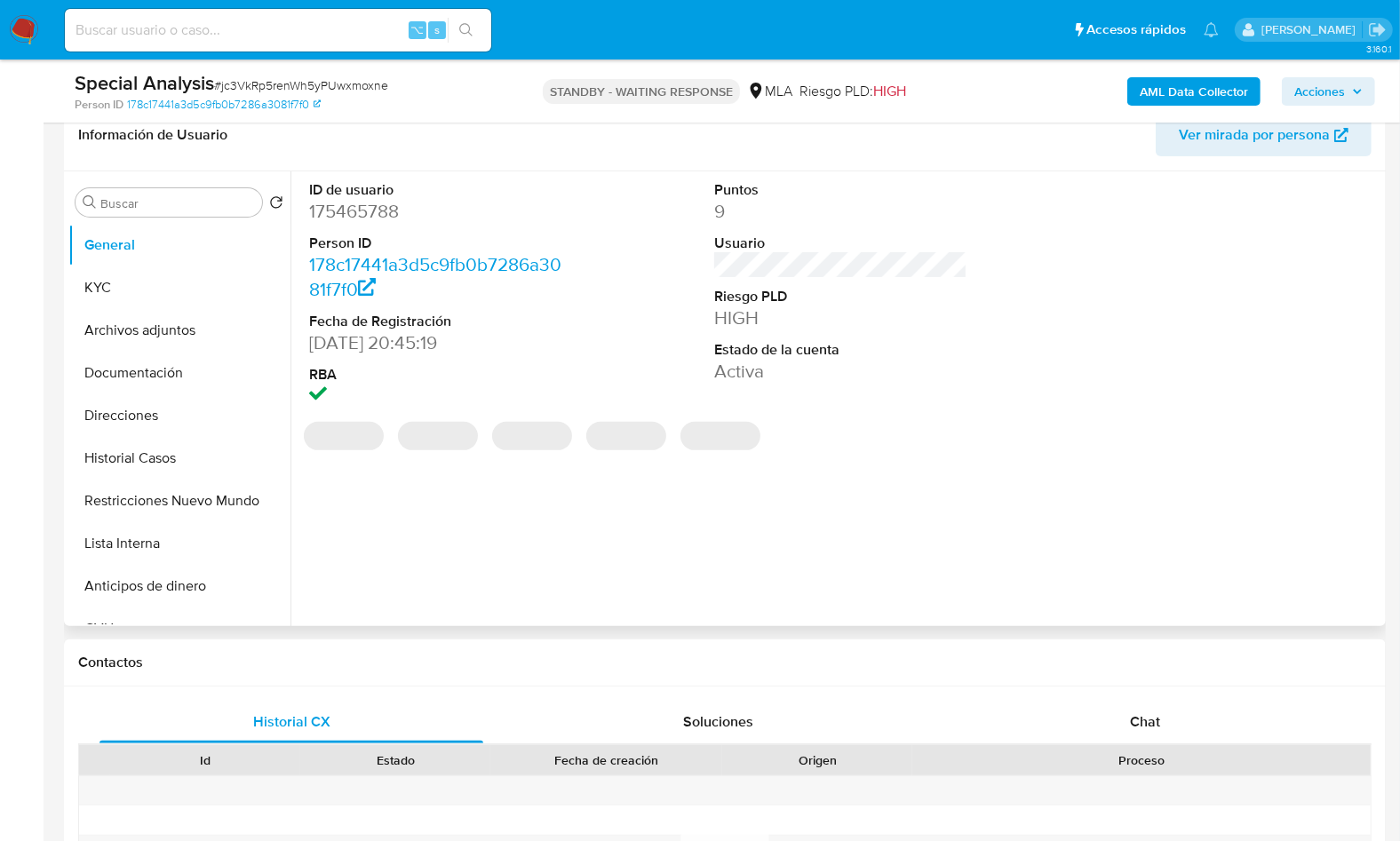
scroll to position [0, 0]
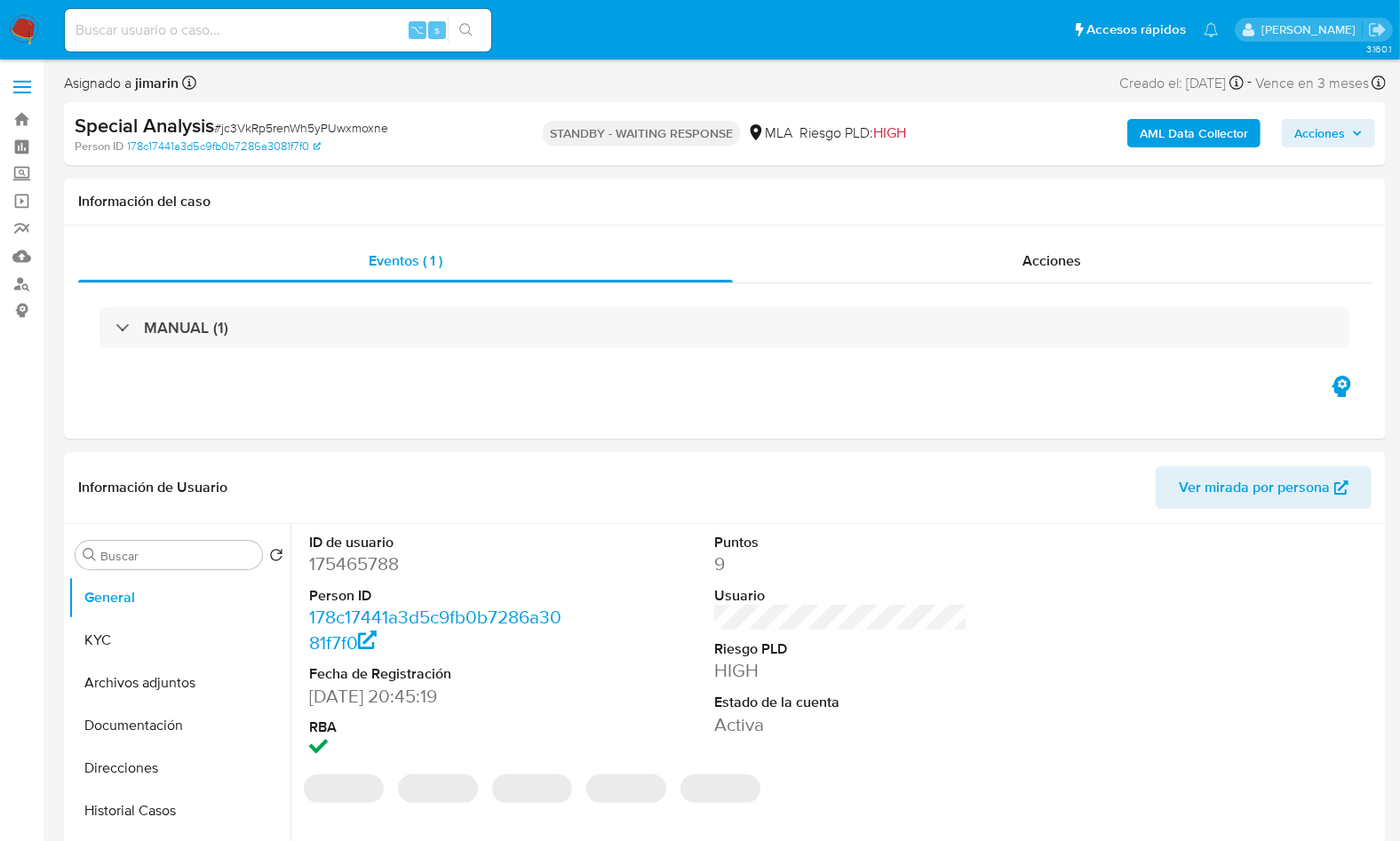
click at [350, 125] on span "# jc3VkRp5renWh5yPUwxmoxne" at bounding box center [301, 128] width 174 height 18
copy span "jc3VkRp5renWh5yPUwxmoxne"
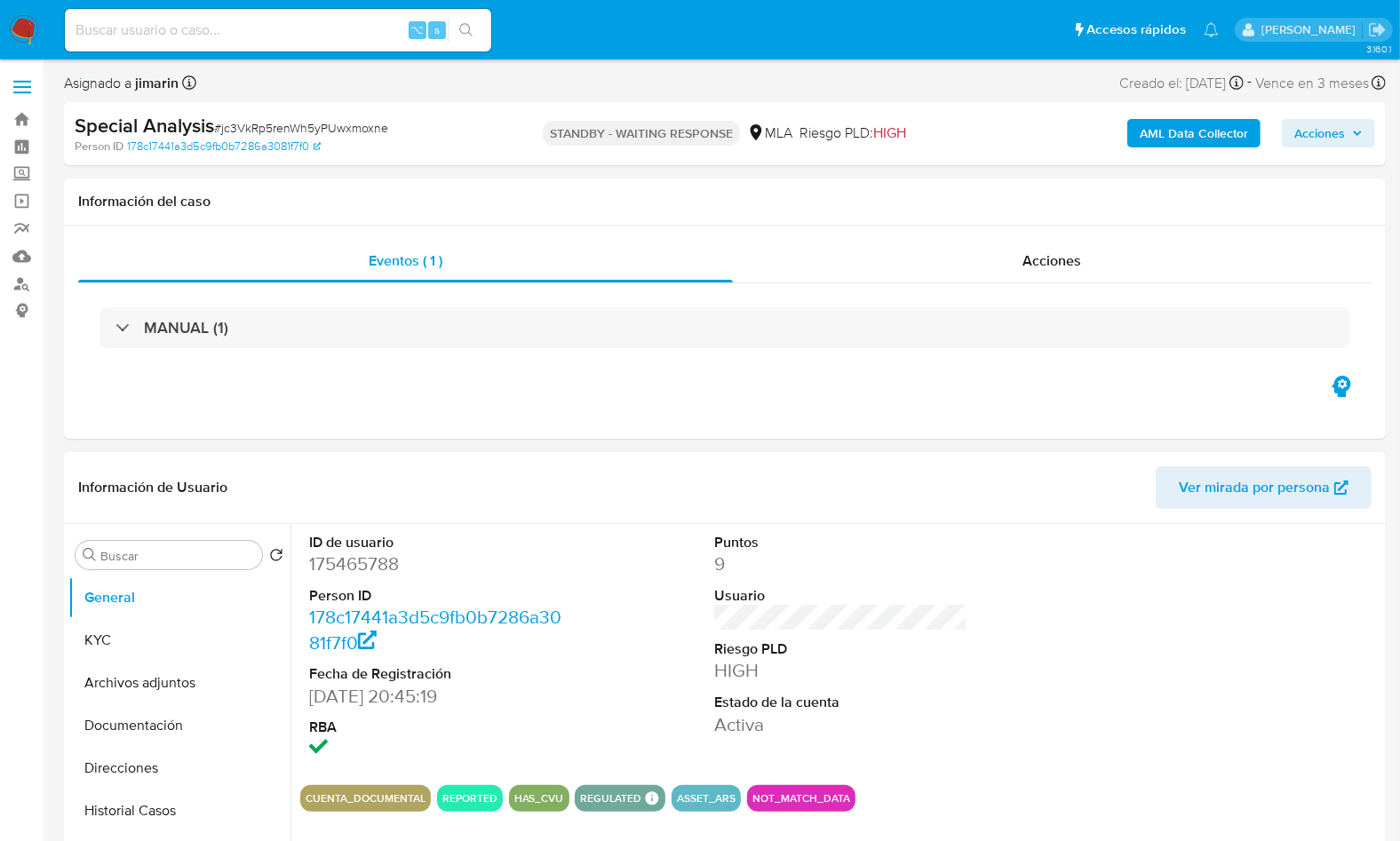
click at [372, 559] on dd "175465788" at bounding box center [435, 564] width 252 height 25
copy dd "175465788"
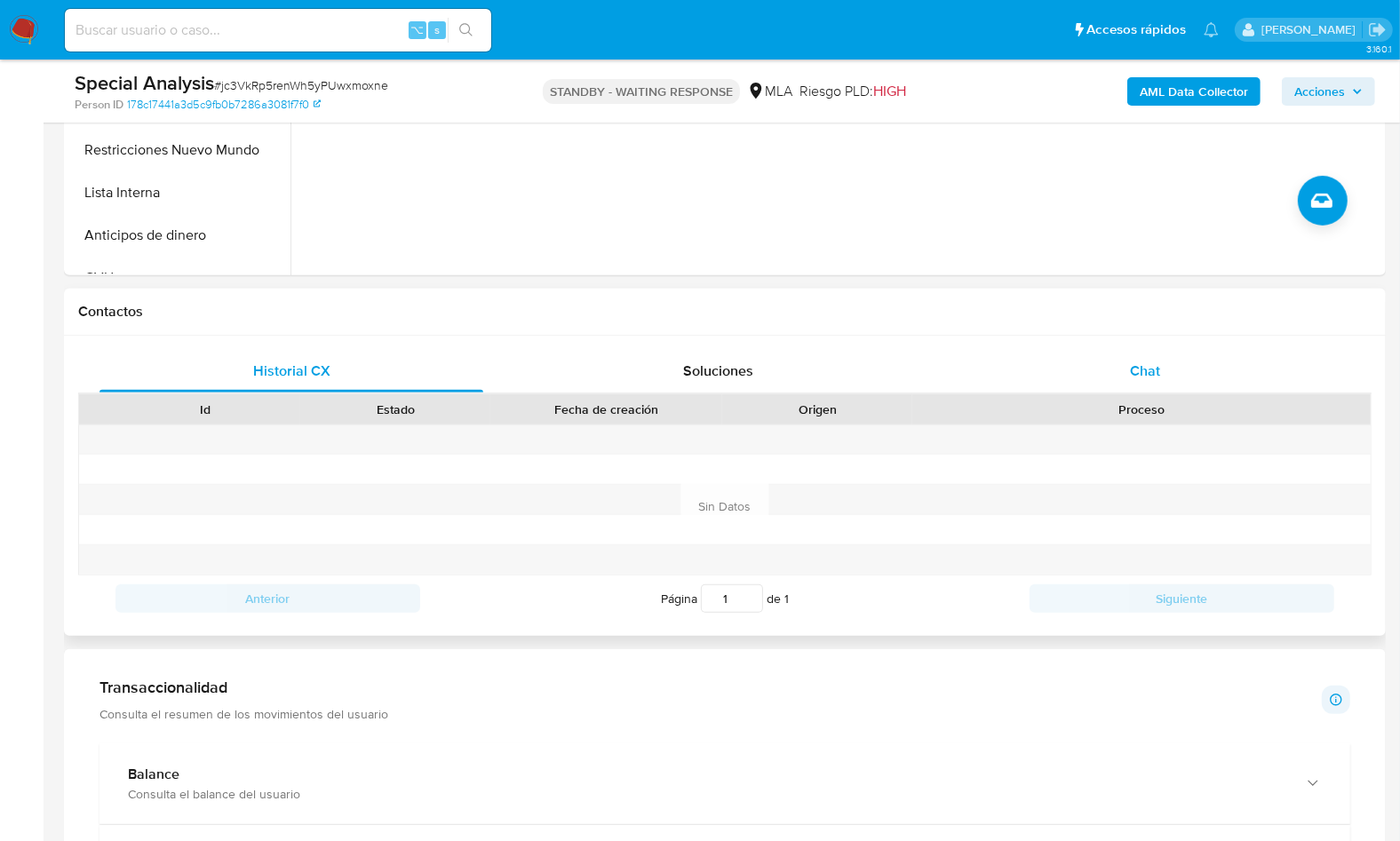
click at [1155, 377] on span "Chat" at bounding box center [1145, 371] width 30 height 21
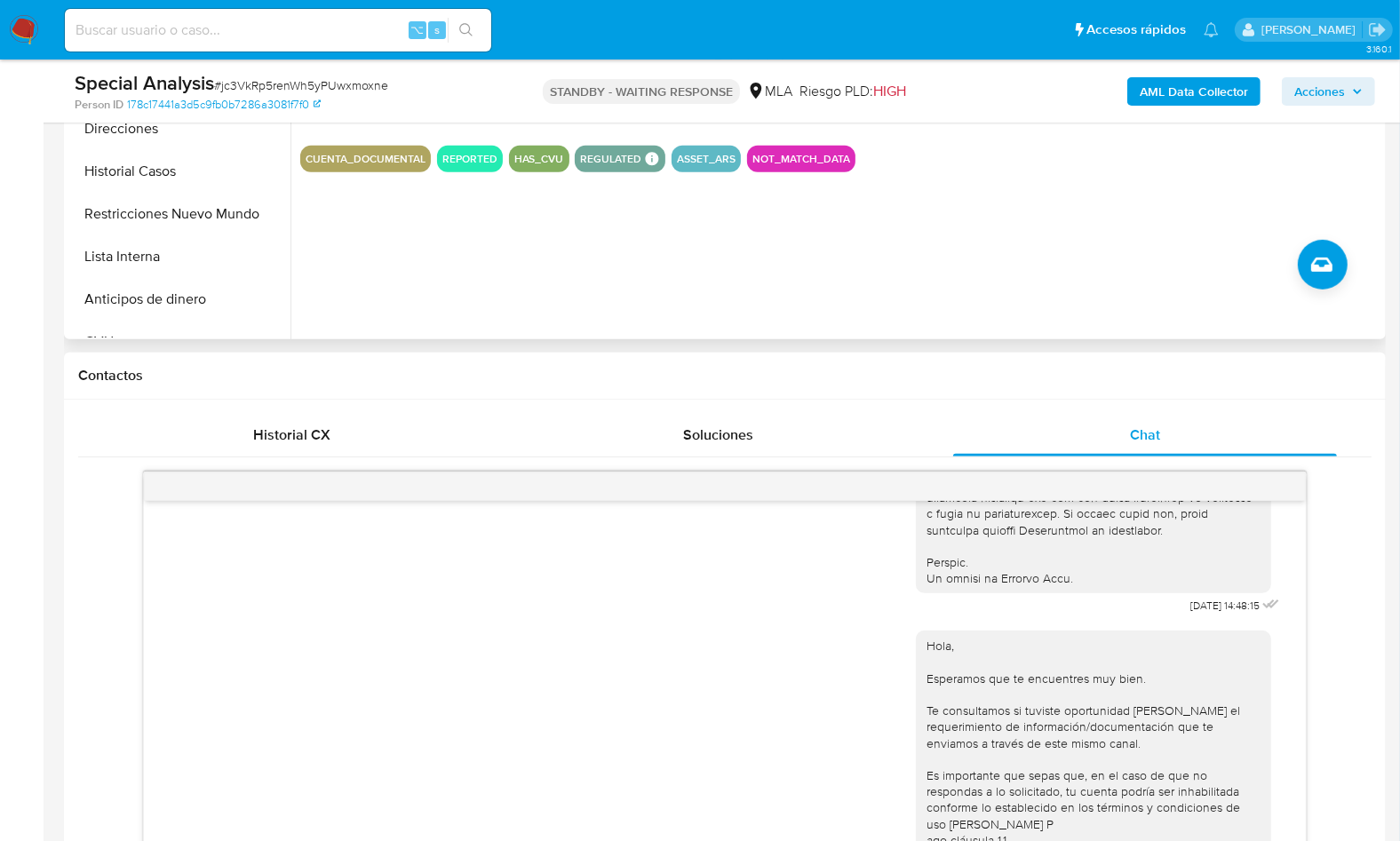
scroll to position [274, 0]
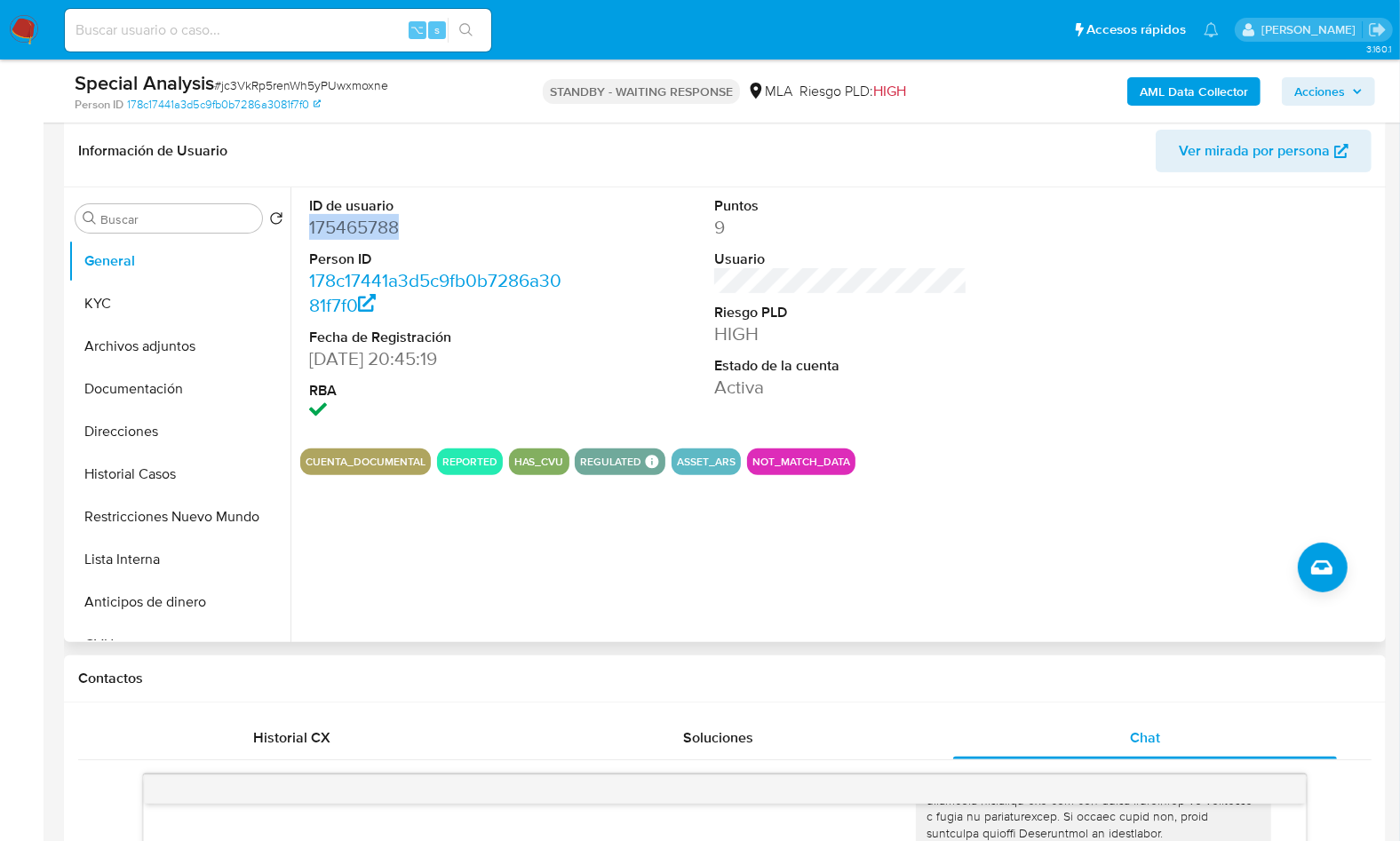
click at [356, 231] on dd "175465788" at bounding box center [435, 227] width 252 height 25
click at [101, 295] on button "KYC" at bounding box center [171, 303] width 207 height 43
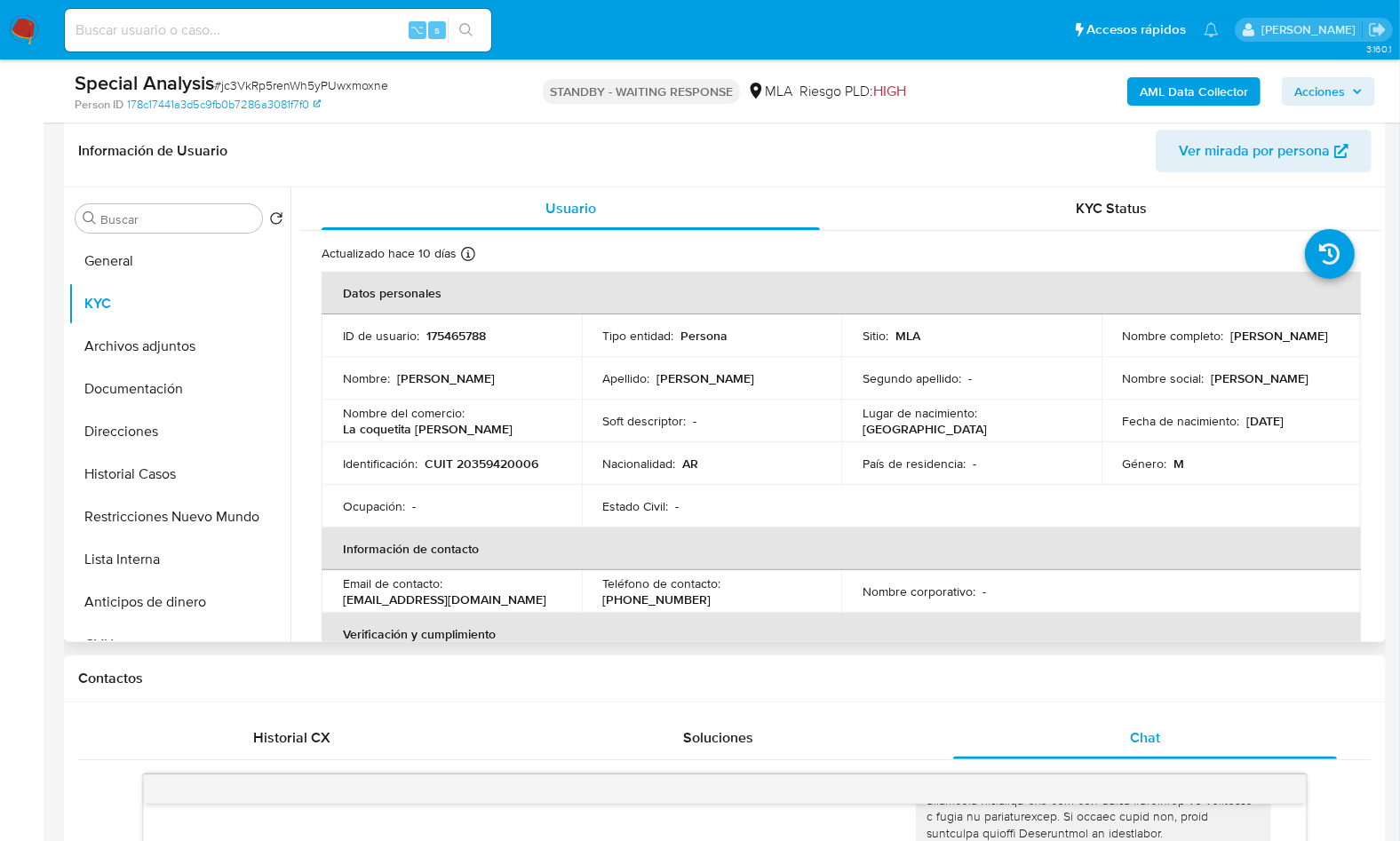
click at [482, 456] on p "CUIT 20359420006" at bounding box center [481, 463] width 114 height 16
click at [481, 456] on p "CUIT 20359420006" at bounding box center [481, 463] width 114 height 16
copy p "20359420006"
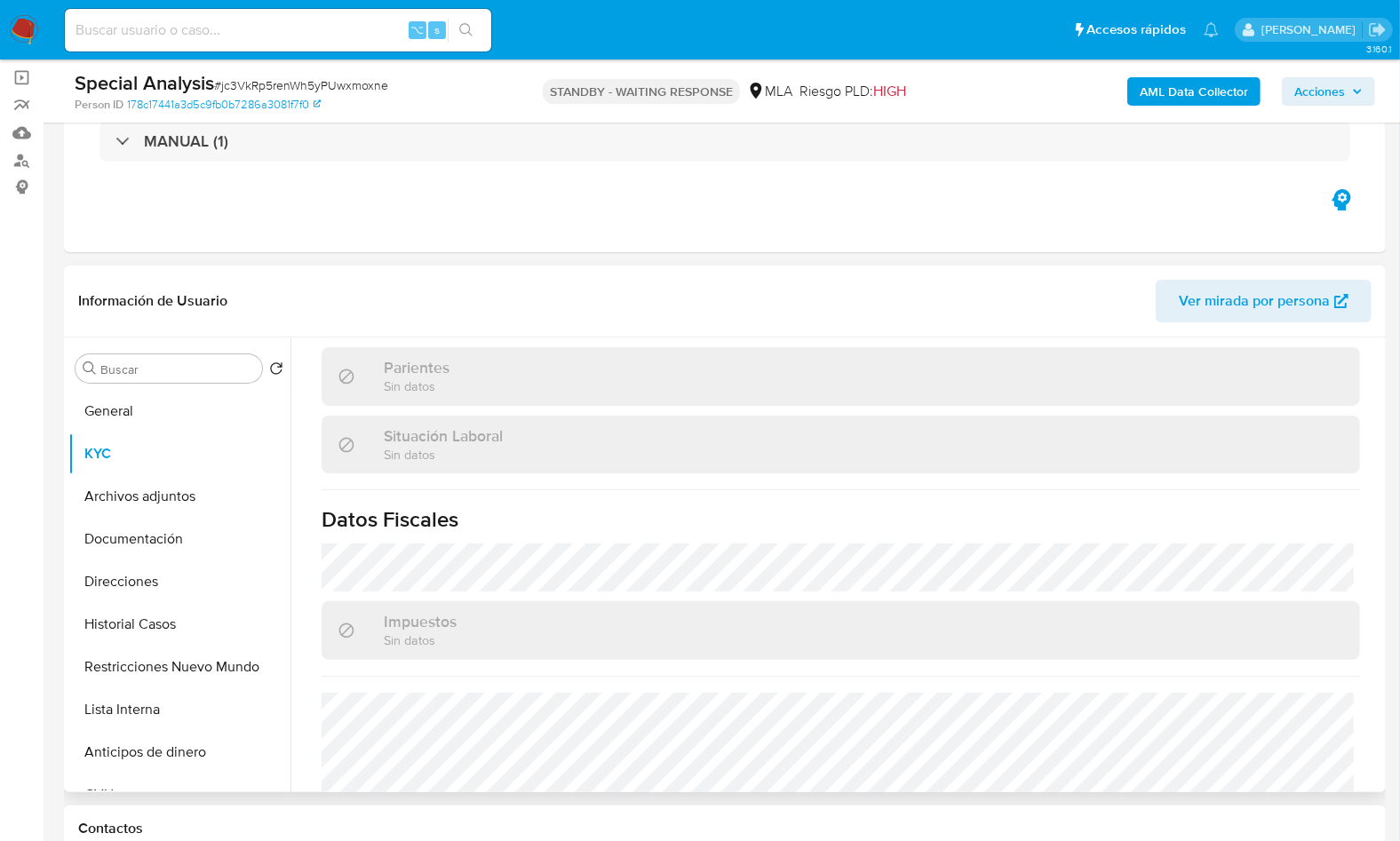
scroll to position [928, 0]
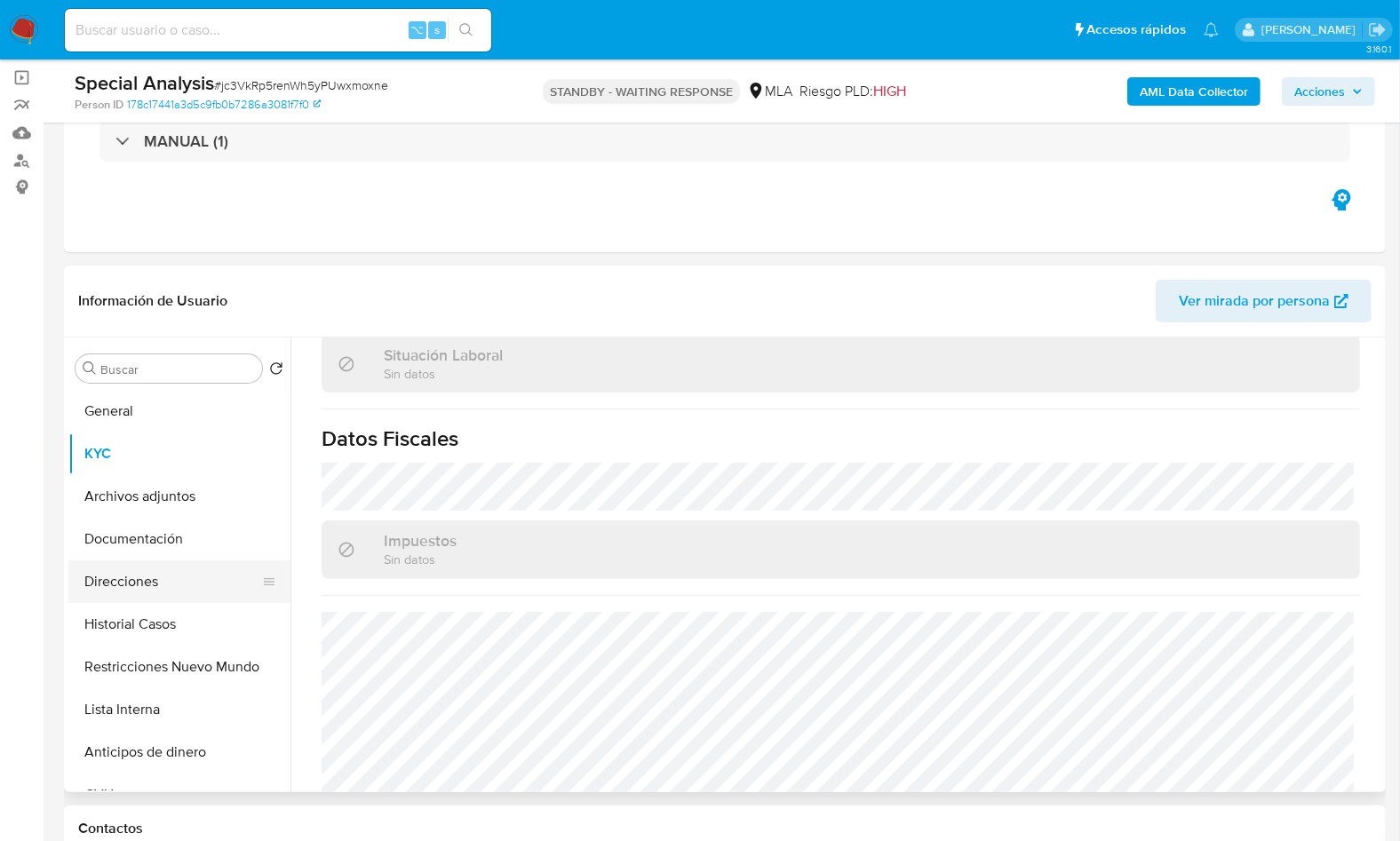
click at [156, 572] on button "Direcciones" at bounding box center [171, 582] width 207 height 43
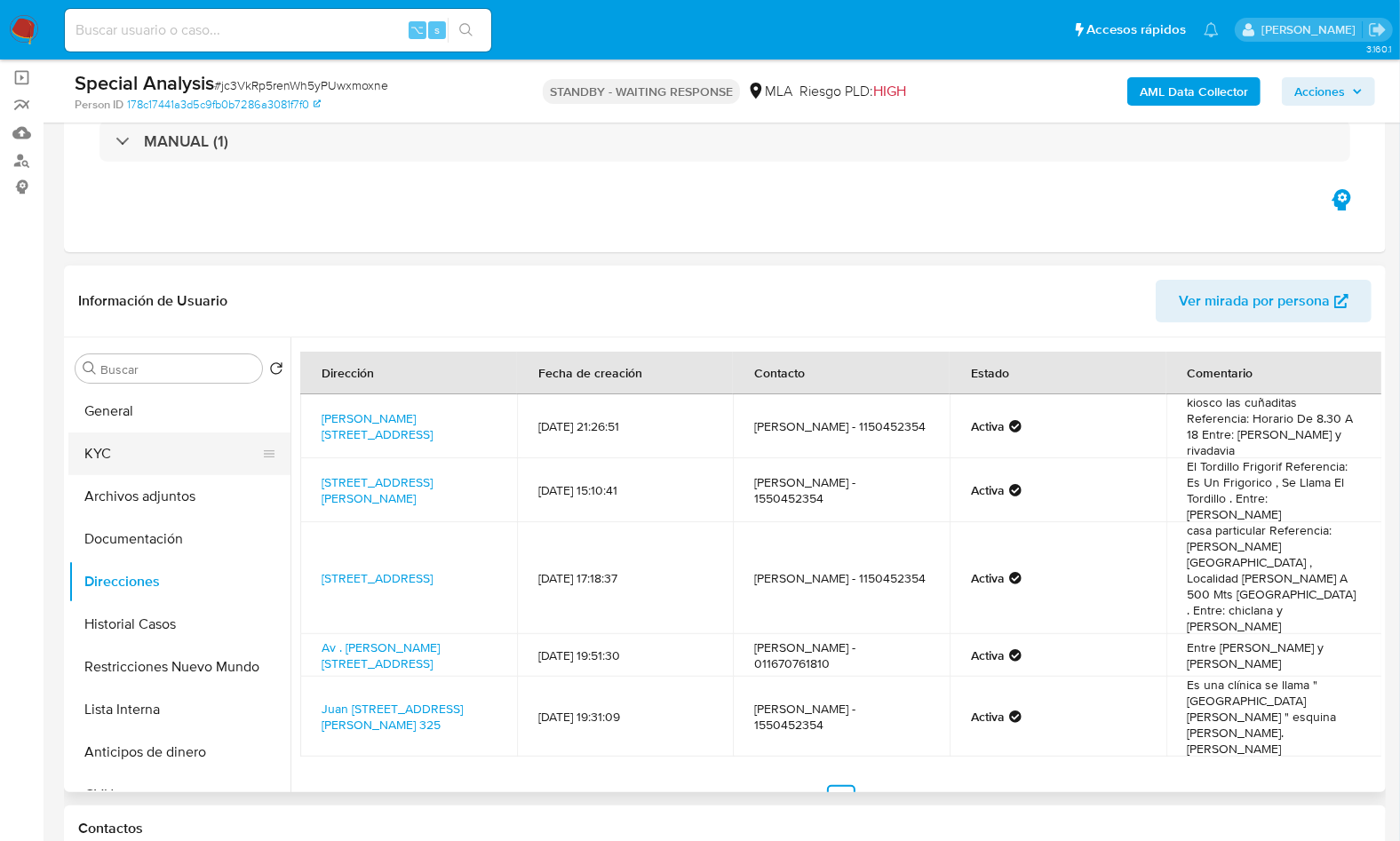
click at [158, 461] on button "KYC" at bounding box center [171, 454] width 207 height 43
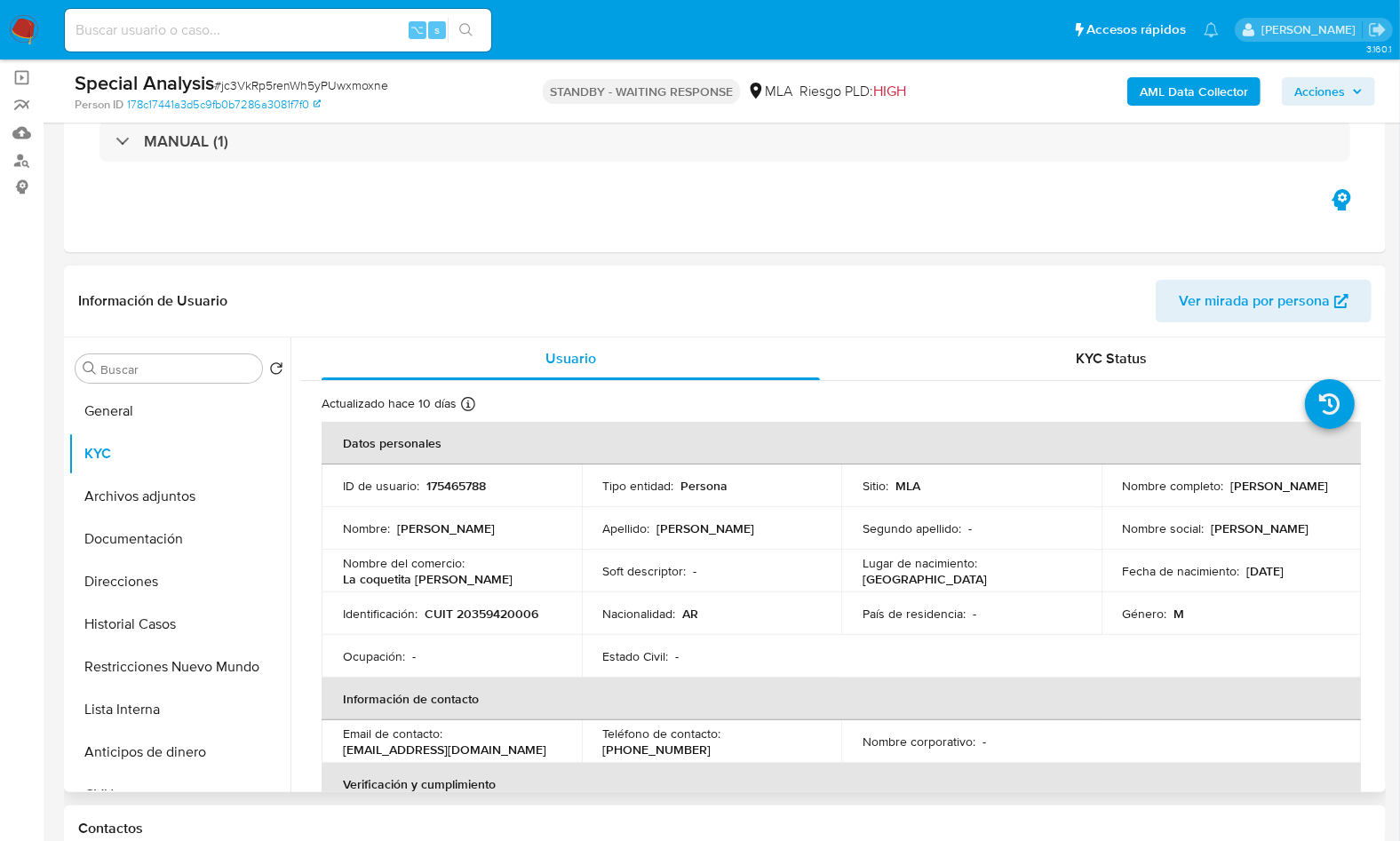
drag, startPoint x: 1227, startPoint y: 490, endPoint x: 1330, endPoint y: 484, distance: 103.2
click at [1330, 484] on div "Nombre completo : Juan Pablo Zarza" at bounding box center [1231, 485] width 218 height 16
copy p "Juan Pablo Zarza"
click at [147, 547] on button "Documentación" at bounding box center [171, 539] width 207 height 43
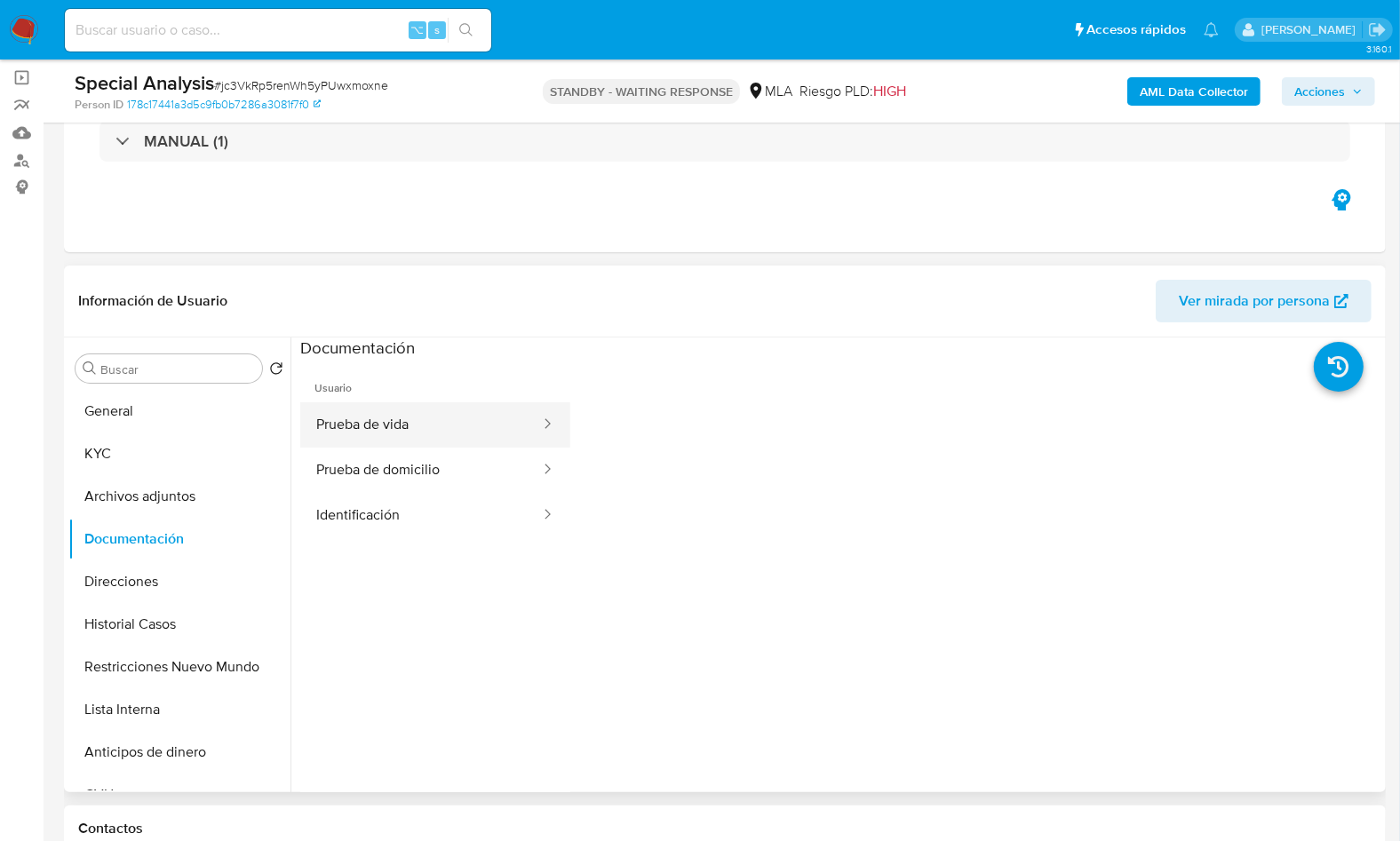
click at [400, 433] on button "Prueba de vida" at bounding box center [421, 425] width 242 height 45
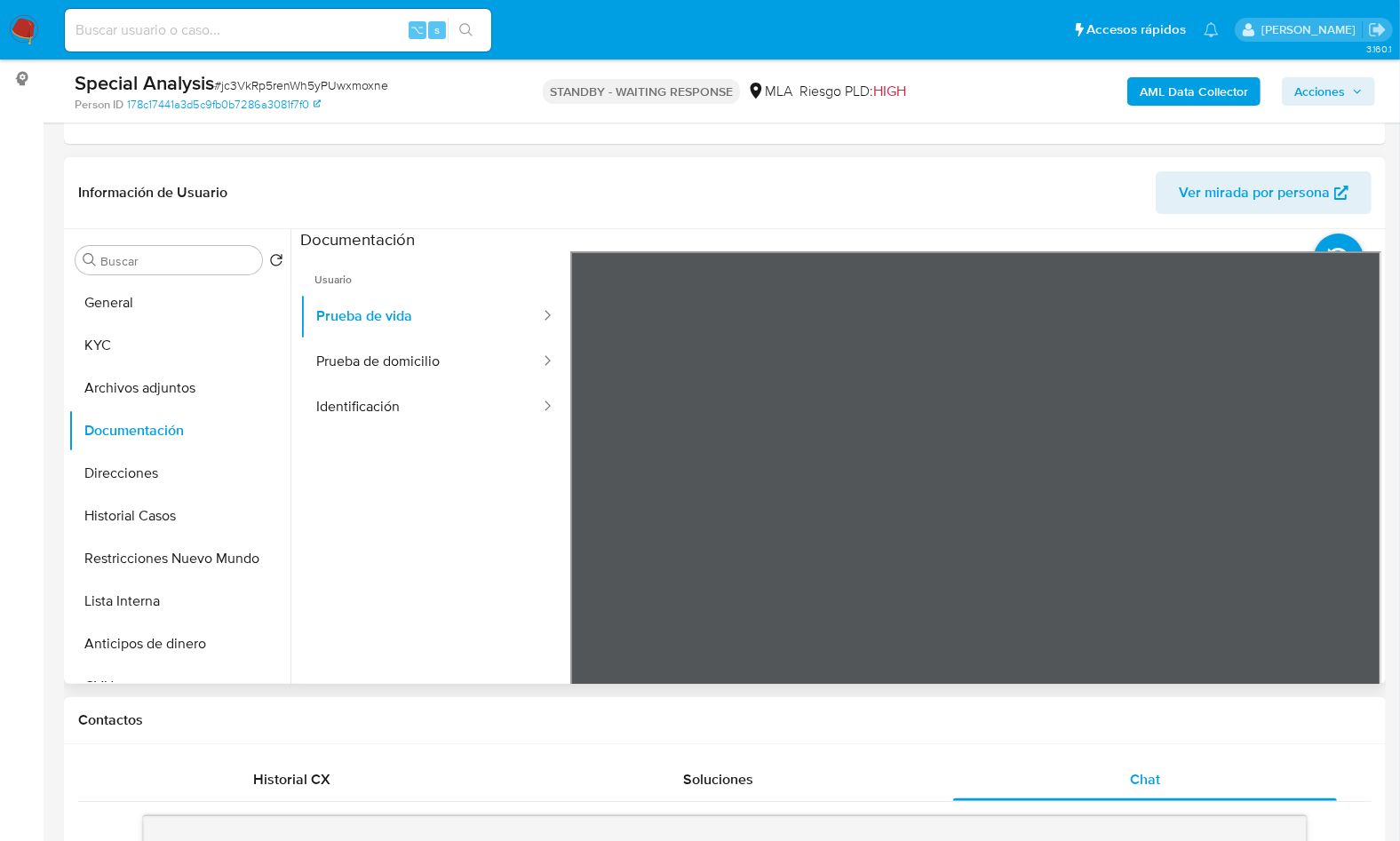
scroll to position [258, 0]
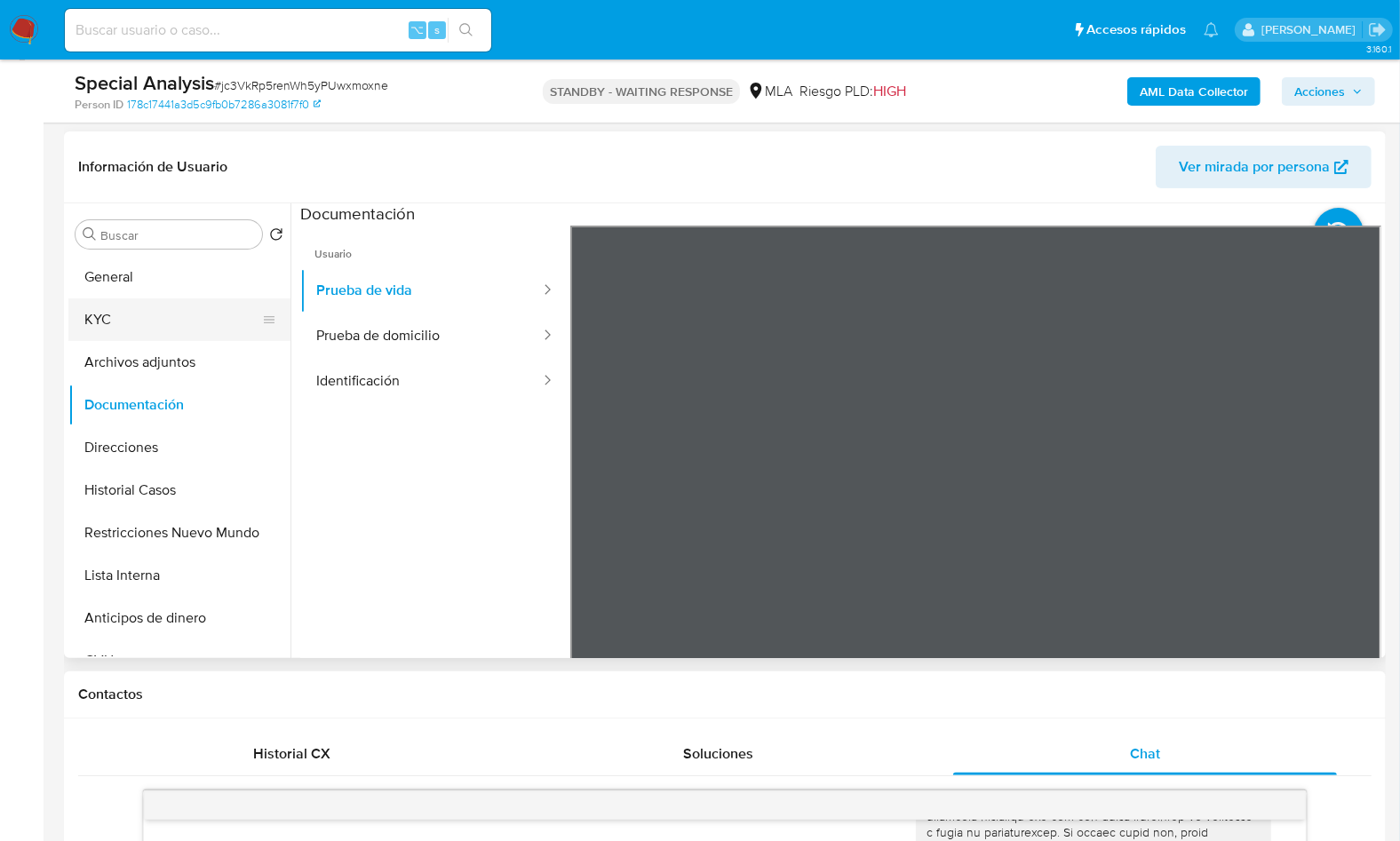
click at [215, 336] on button "KYC" at bounding box center [171, 319] width 207 height 43
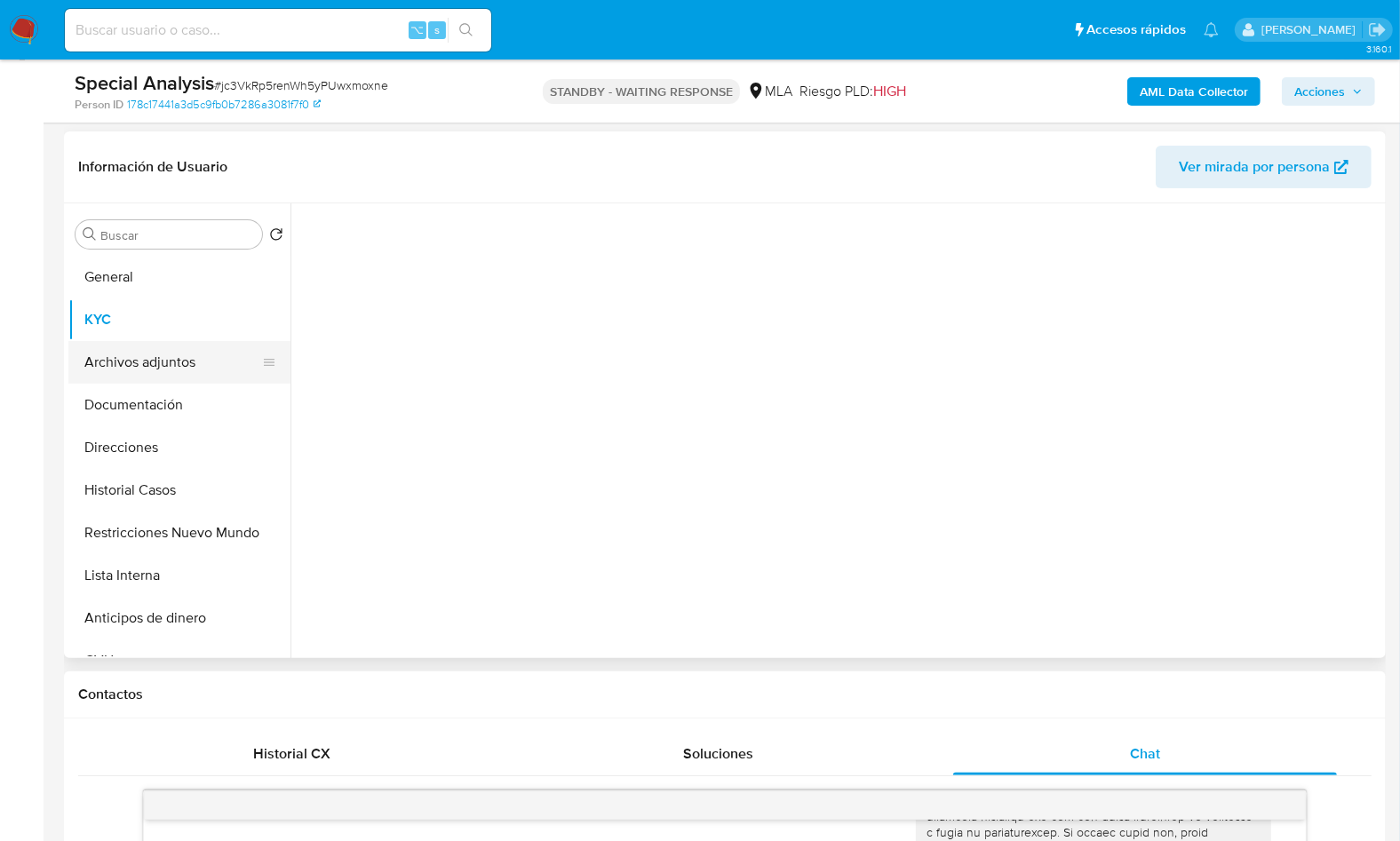
click at [214, 357] on button "Archivos adjuntos" at bounding box center [171, 362] width 207 height 43
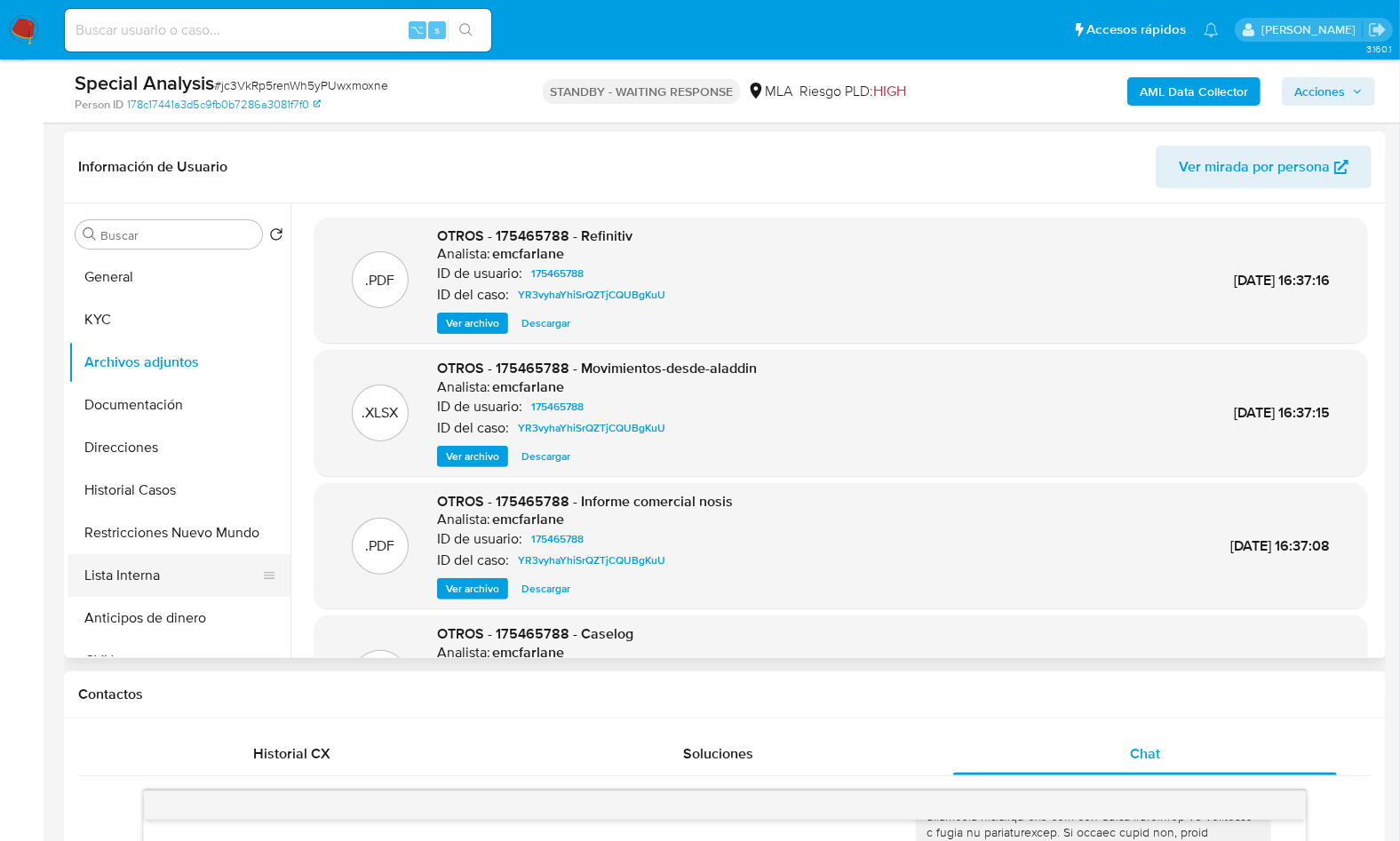
click at [164, 573] on button "Lista Interna" at bounding box center [171, 575] width 207 height 43
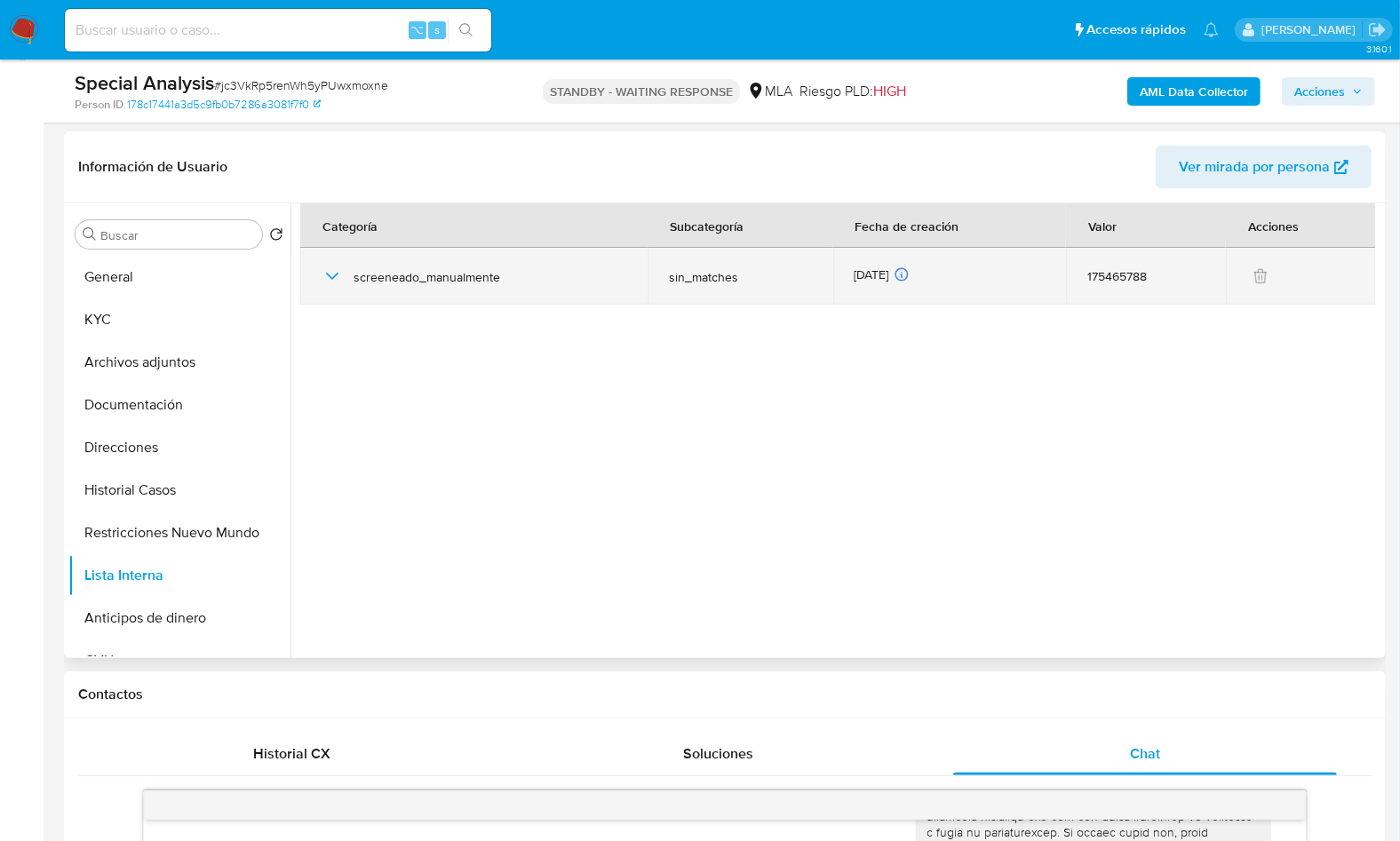
click at [326, 273] on icon "button" at bounding box center [332, 277] width 12 height 8
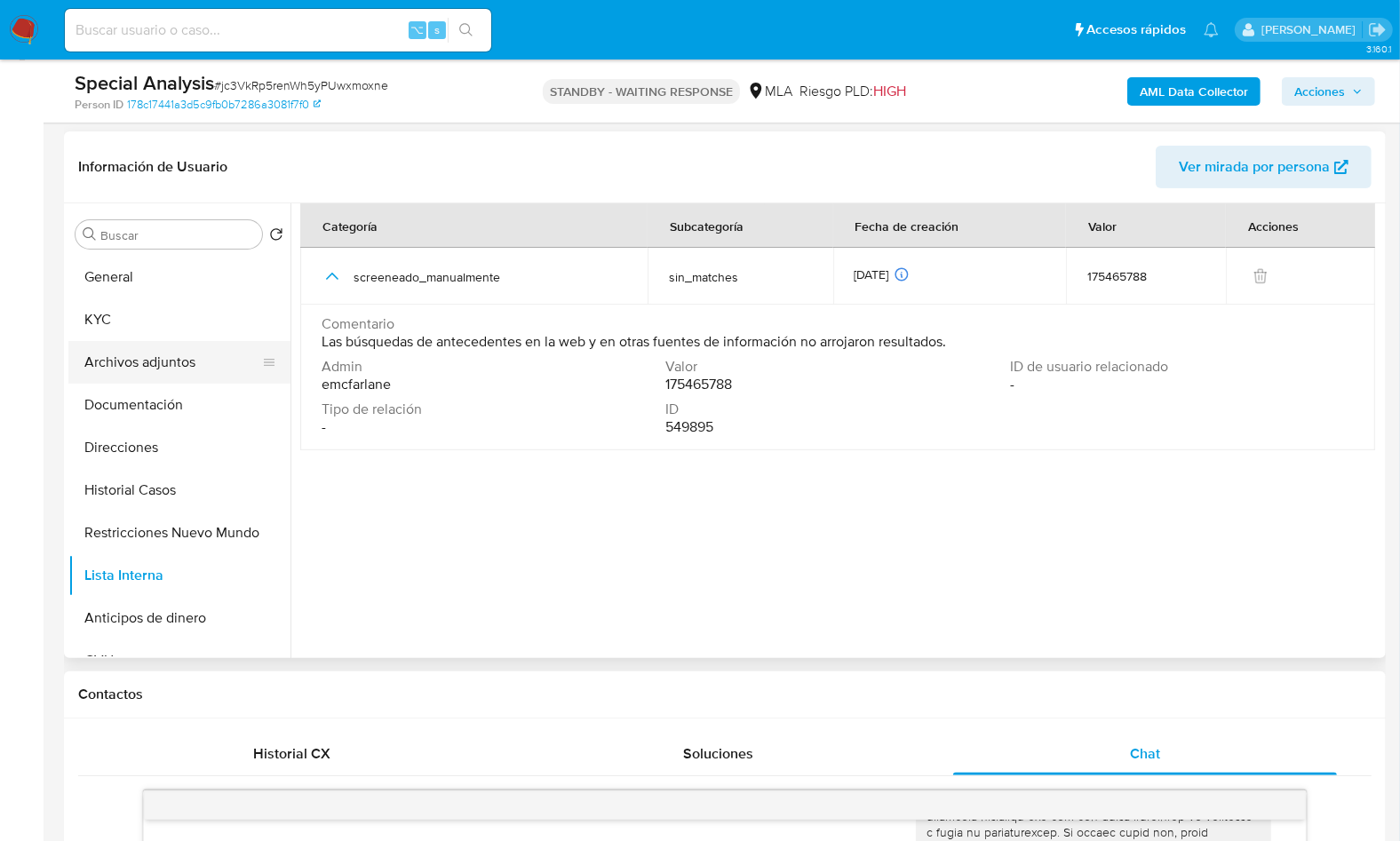
click at [179, 360] on button "Archivos adjuntos" at bounding box center [171, 362] width 207 height 43
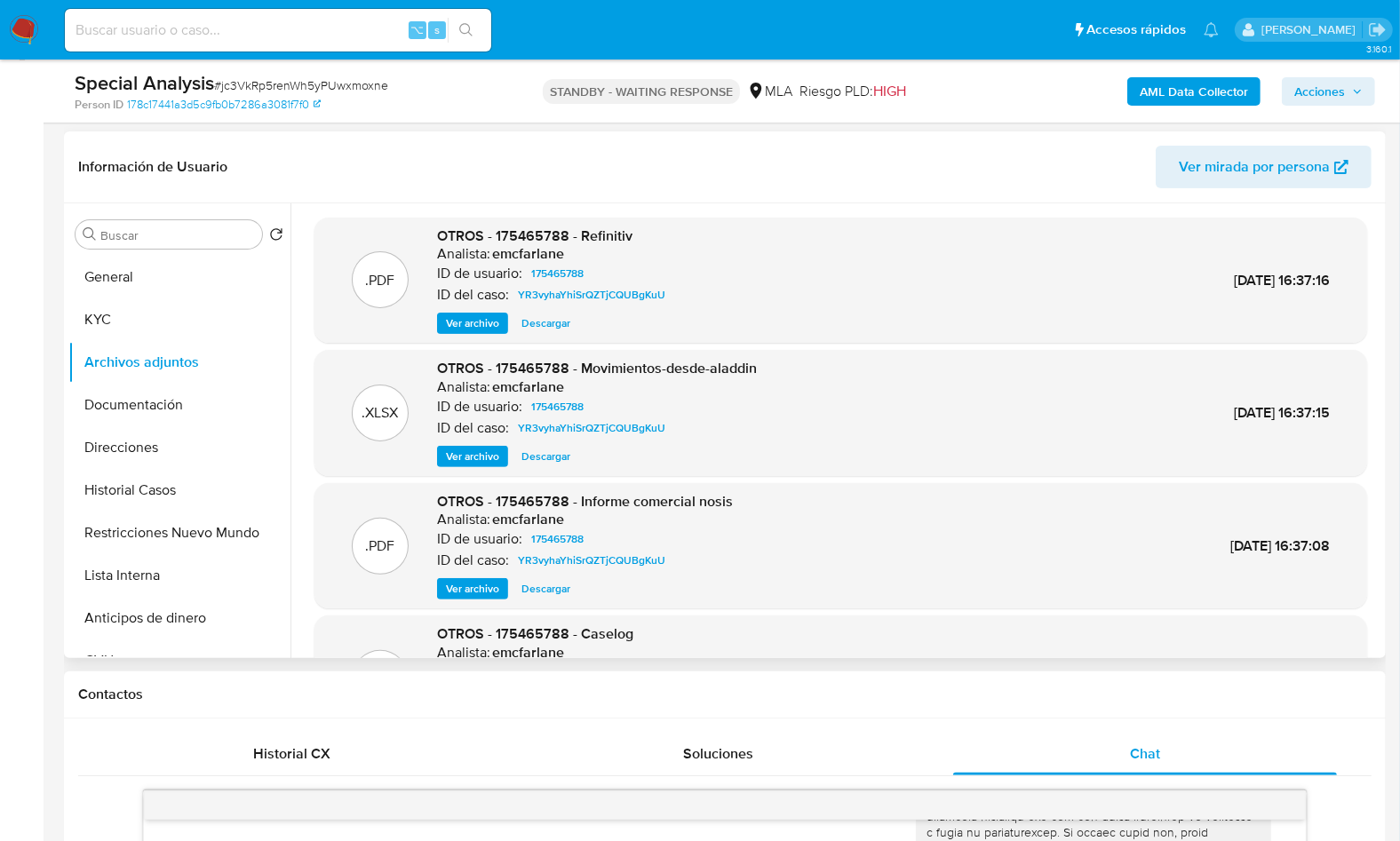
click at [488, 328] on span "Ver archivo" at bounding box center [473, 323] width 53 height 18
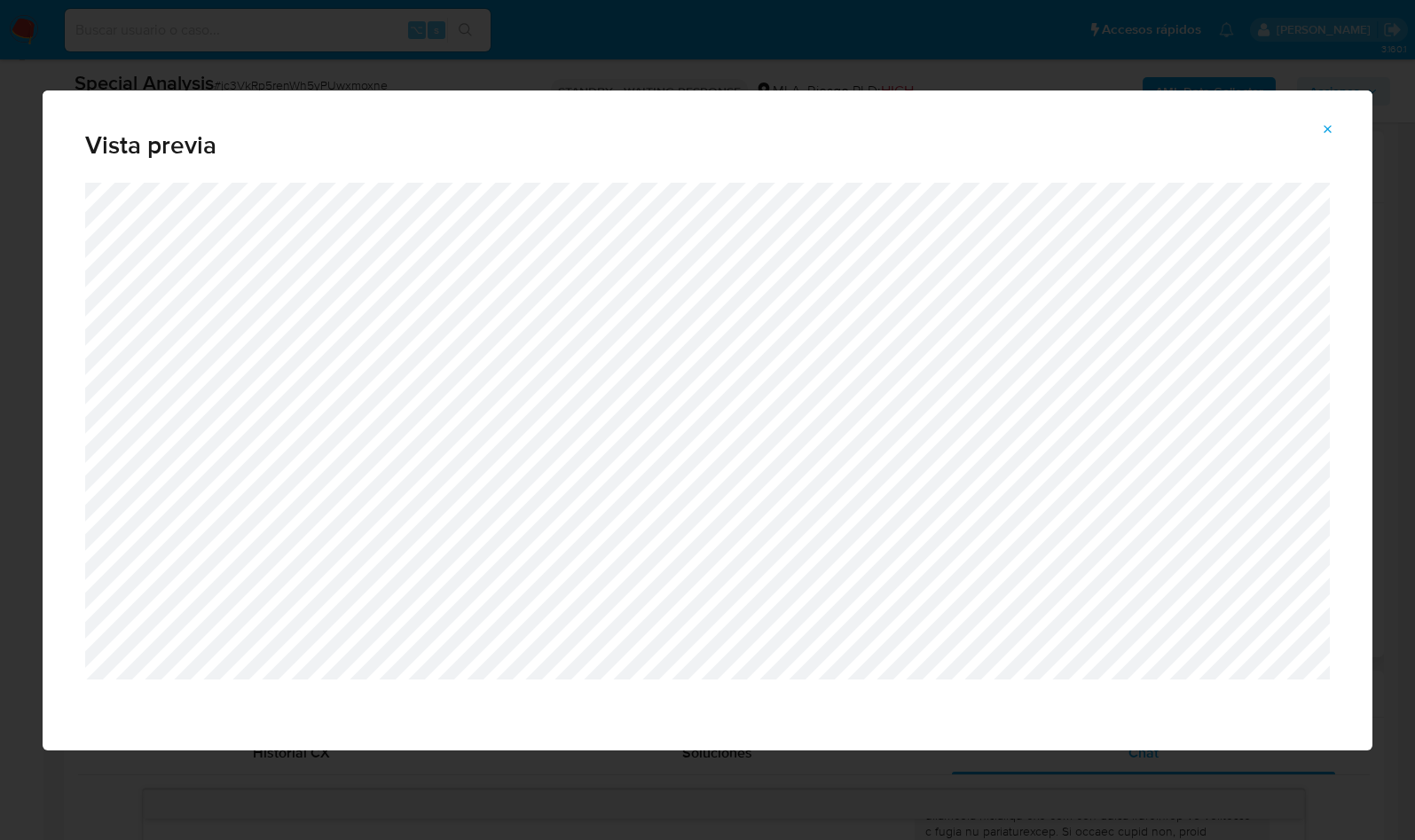
click at [1340, 122] on button "Attachment preview" at bounding box center [1327, 130] width 39 height 28
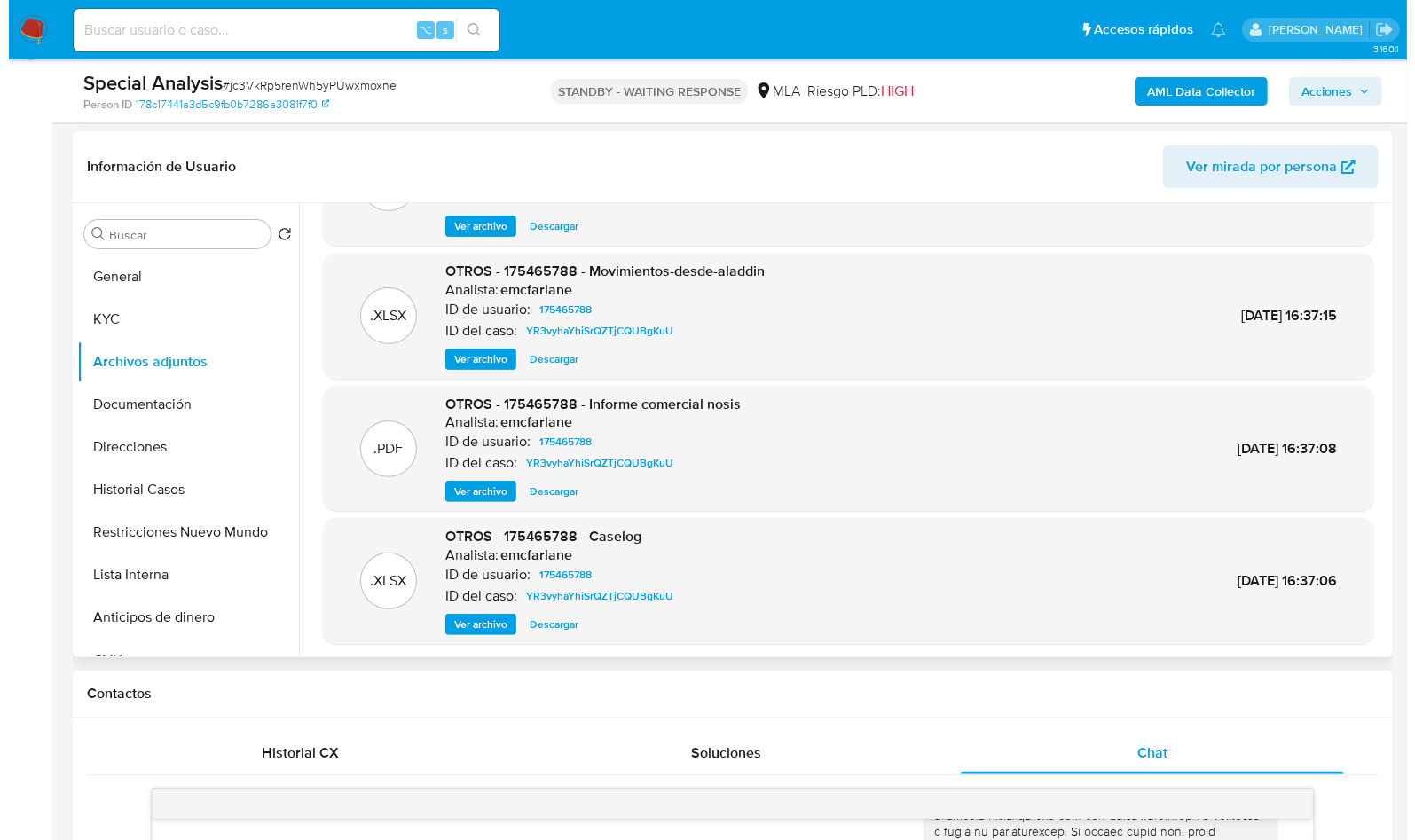
scroll to position [98, 0]
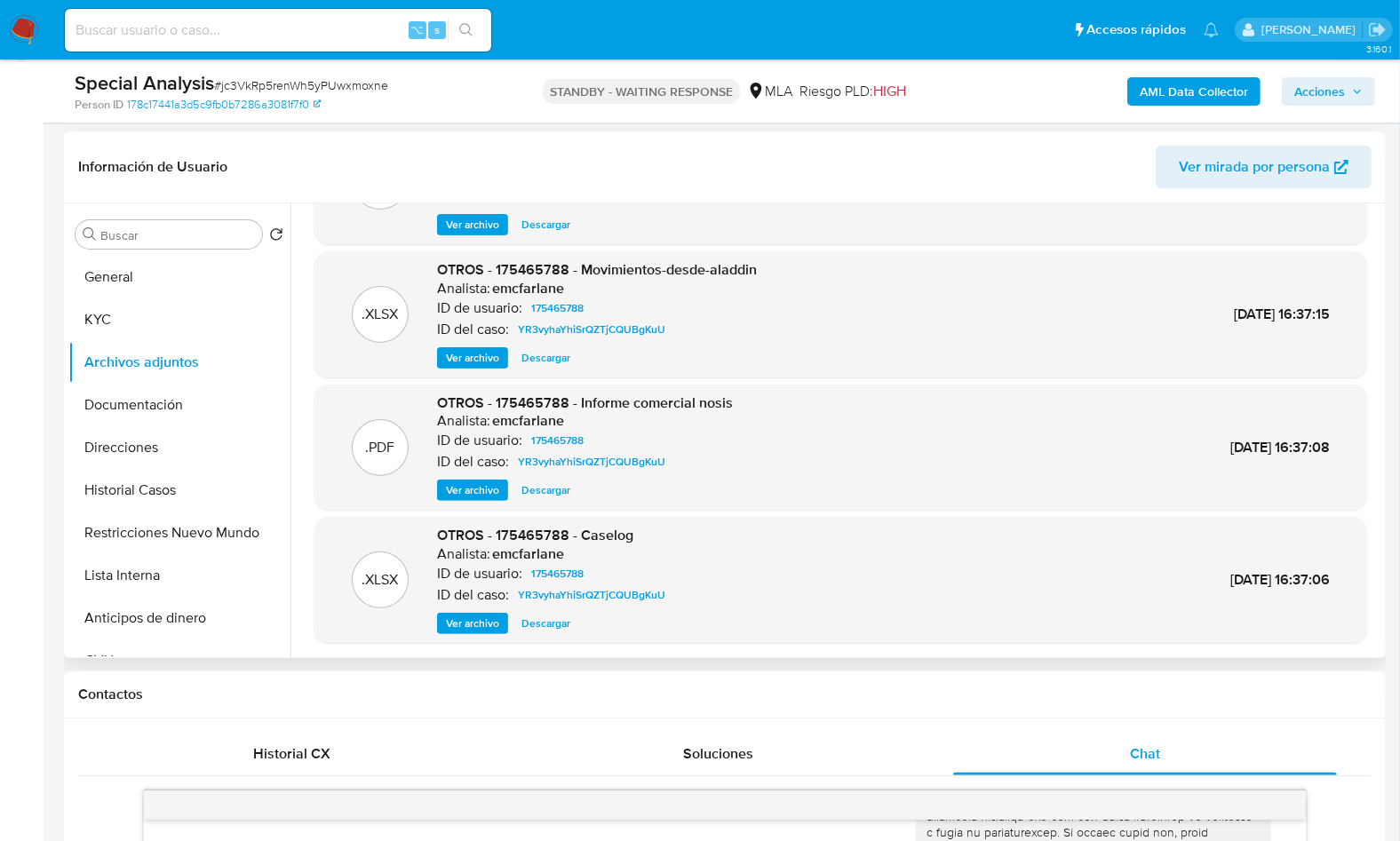
click at [471, 618] on span "Ver archivo" at bounding box center [473, 623] width 53 height 18
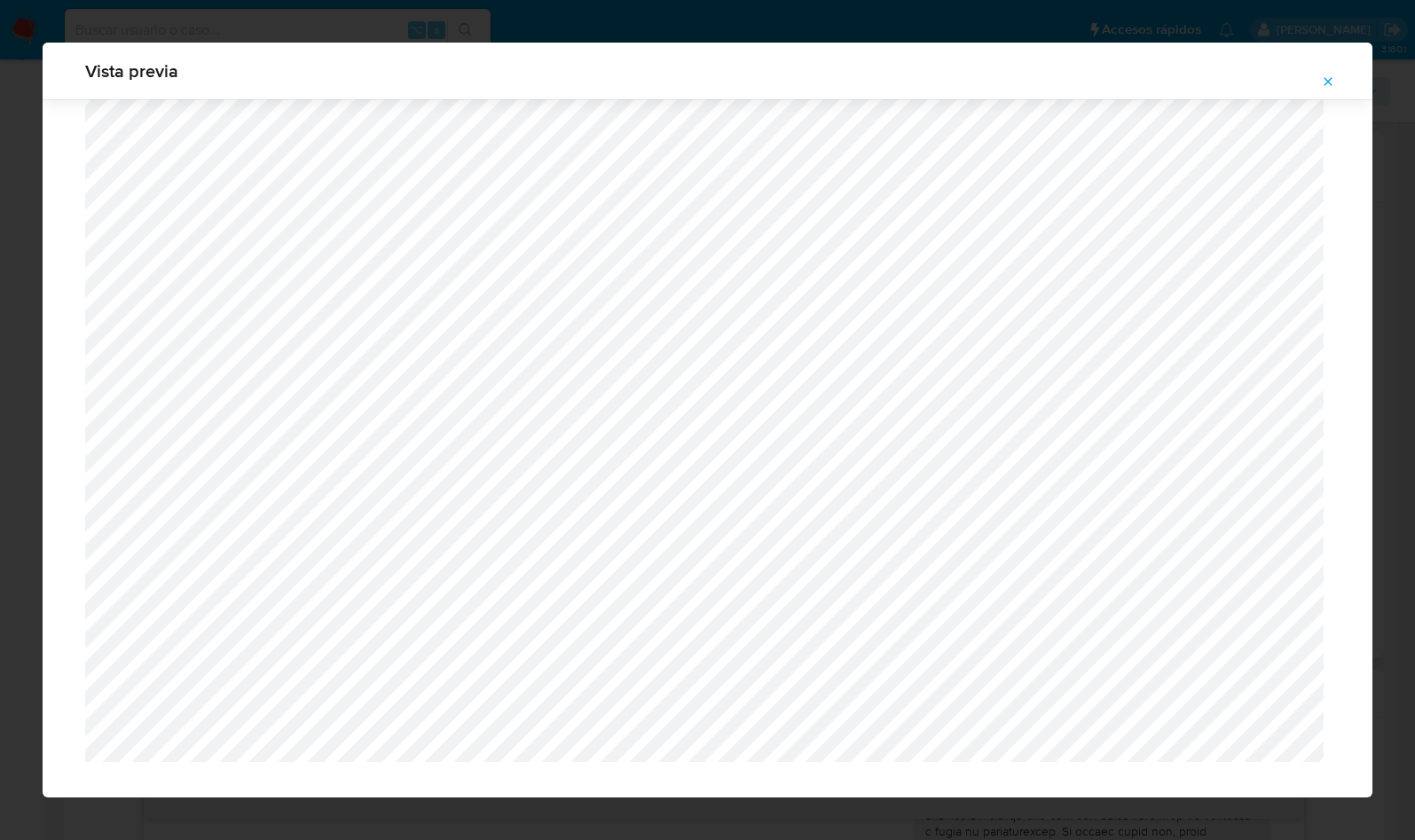
scroll to position [1200, 0]
click at [1332, 78] on icon "Attachment preview" at bounding box center [1327, 81] width 14 height 14
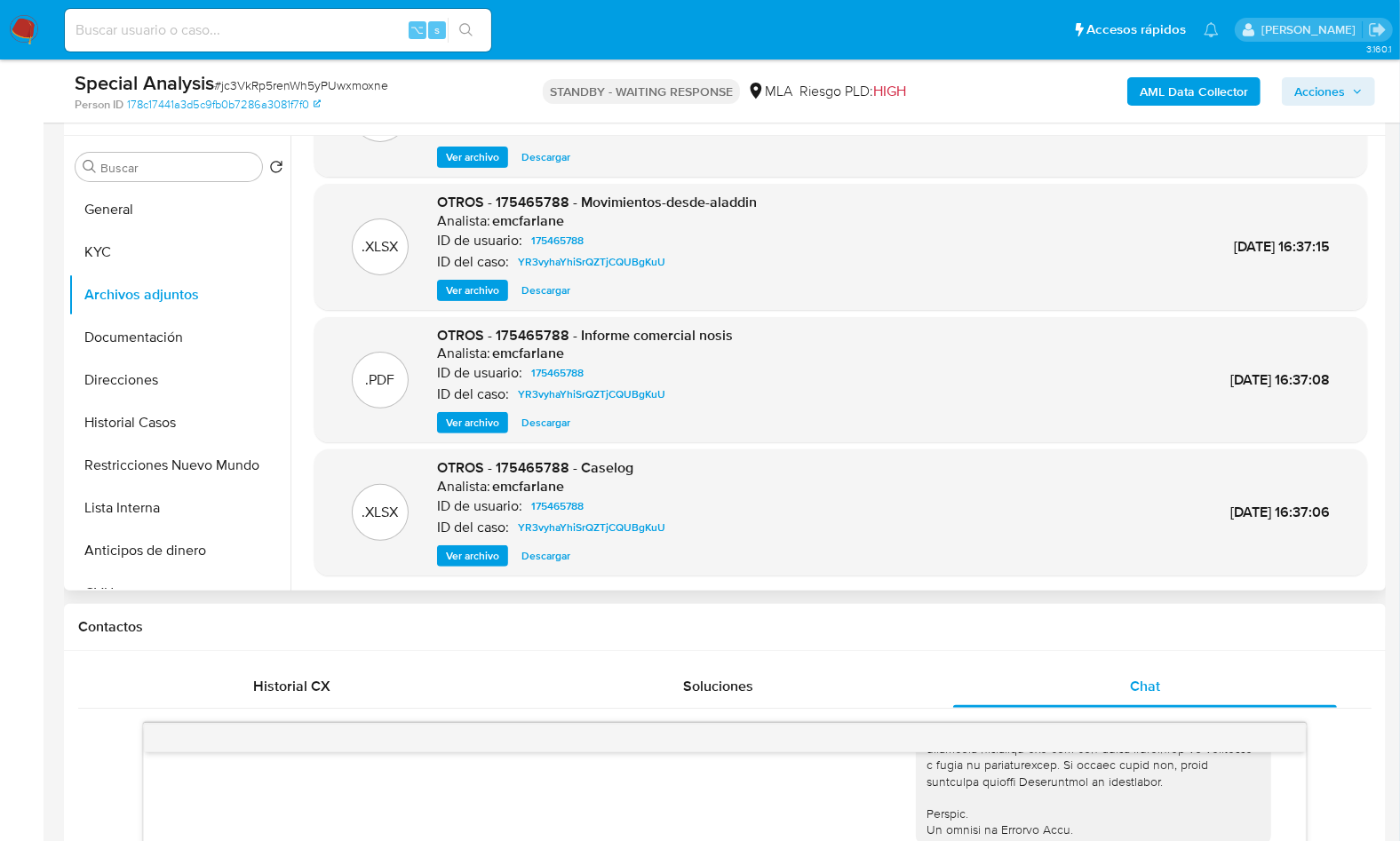
scroll to position [324, 0]
click at [145, 325] on button "Documentación" at bounding box center [171, 338] width 207 height 43
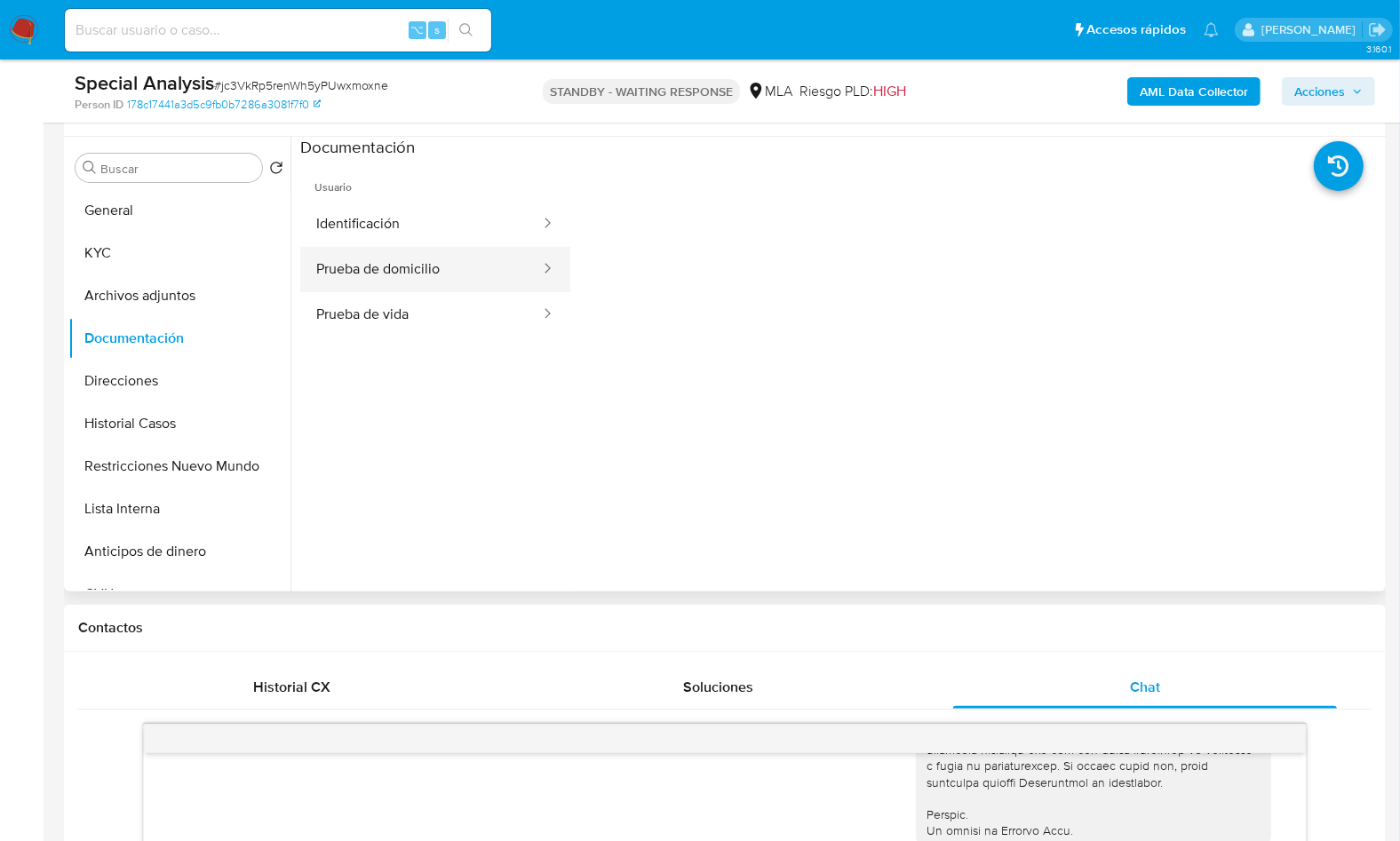
click at [392, 263] on button "Prueba de domicilio" at bounding box center [421, 270] width 242 height 45
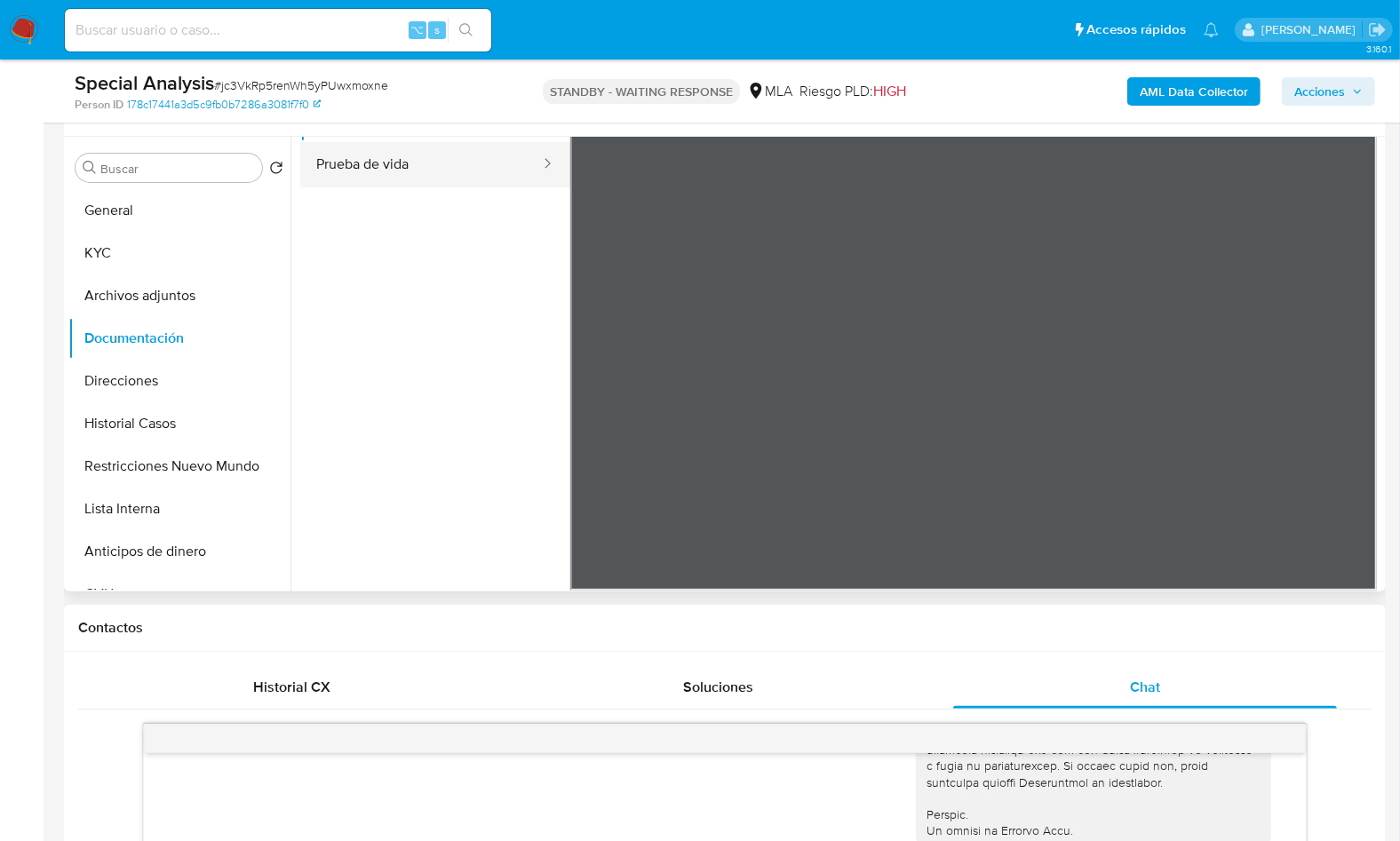
scroll to position [154, 0]
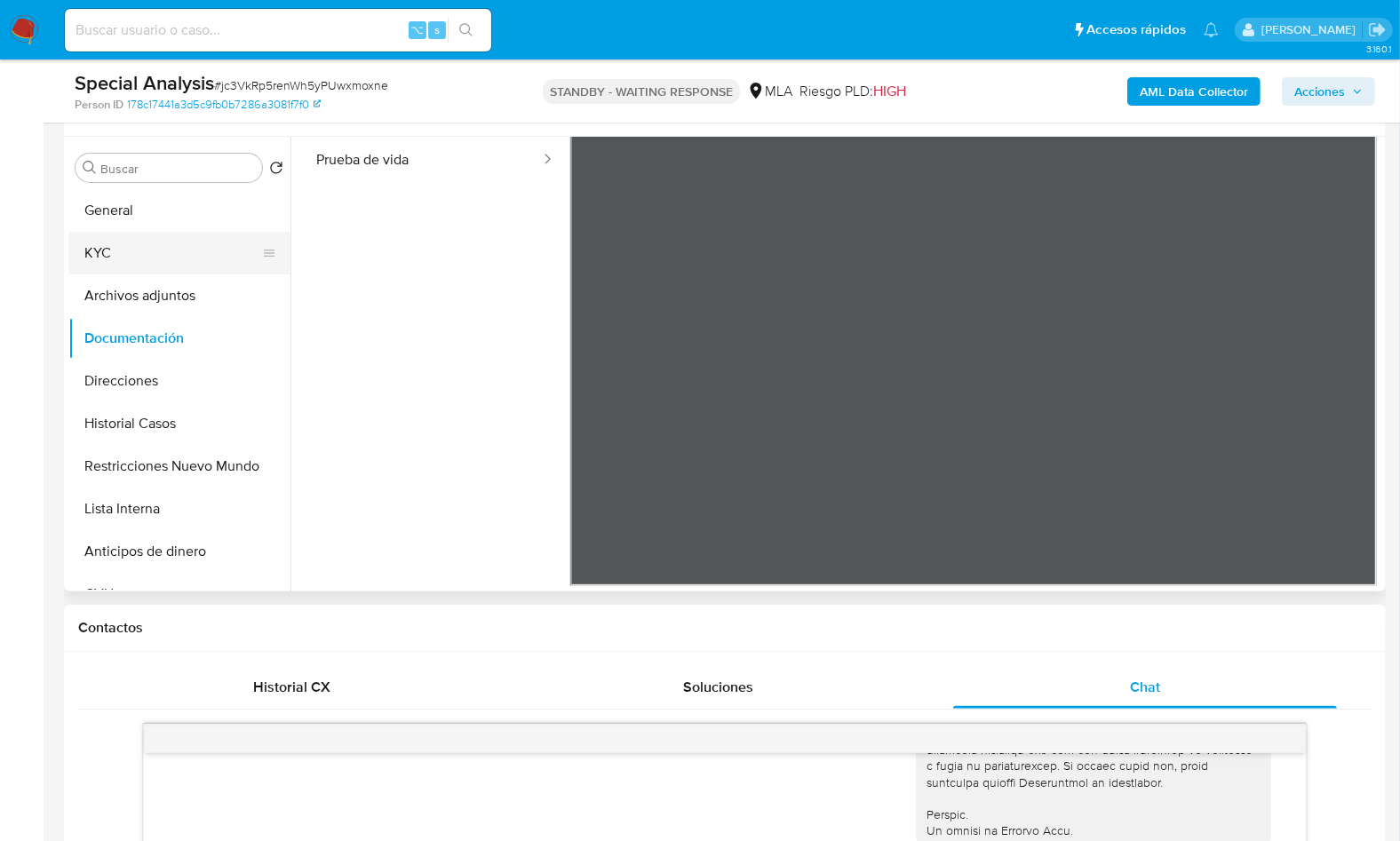
click at [147, 247] on button "KYC" at bounding box center [171, 253] width 207 height 43
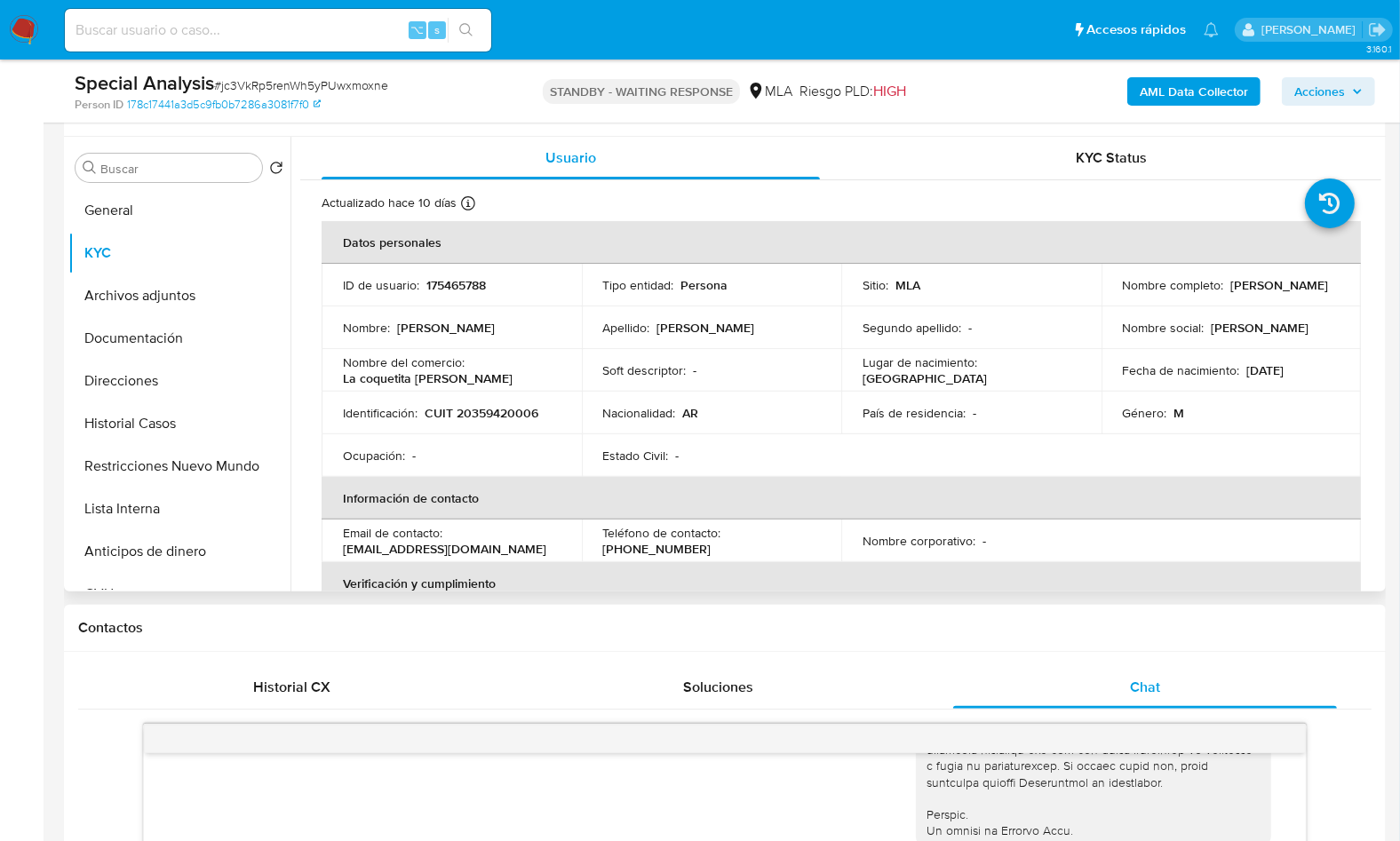
click at [480, 420] on p "CUIT 20359420006" at bounding box center [481, 413] width 114 height 16
copy p "20359420006"
click at [568, 136] on div "Usuario" at bounding box center [570, 157] width 498 height 43
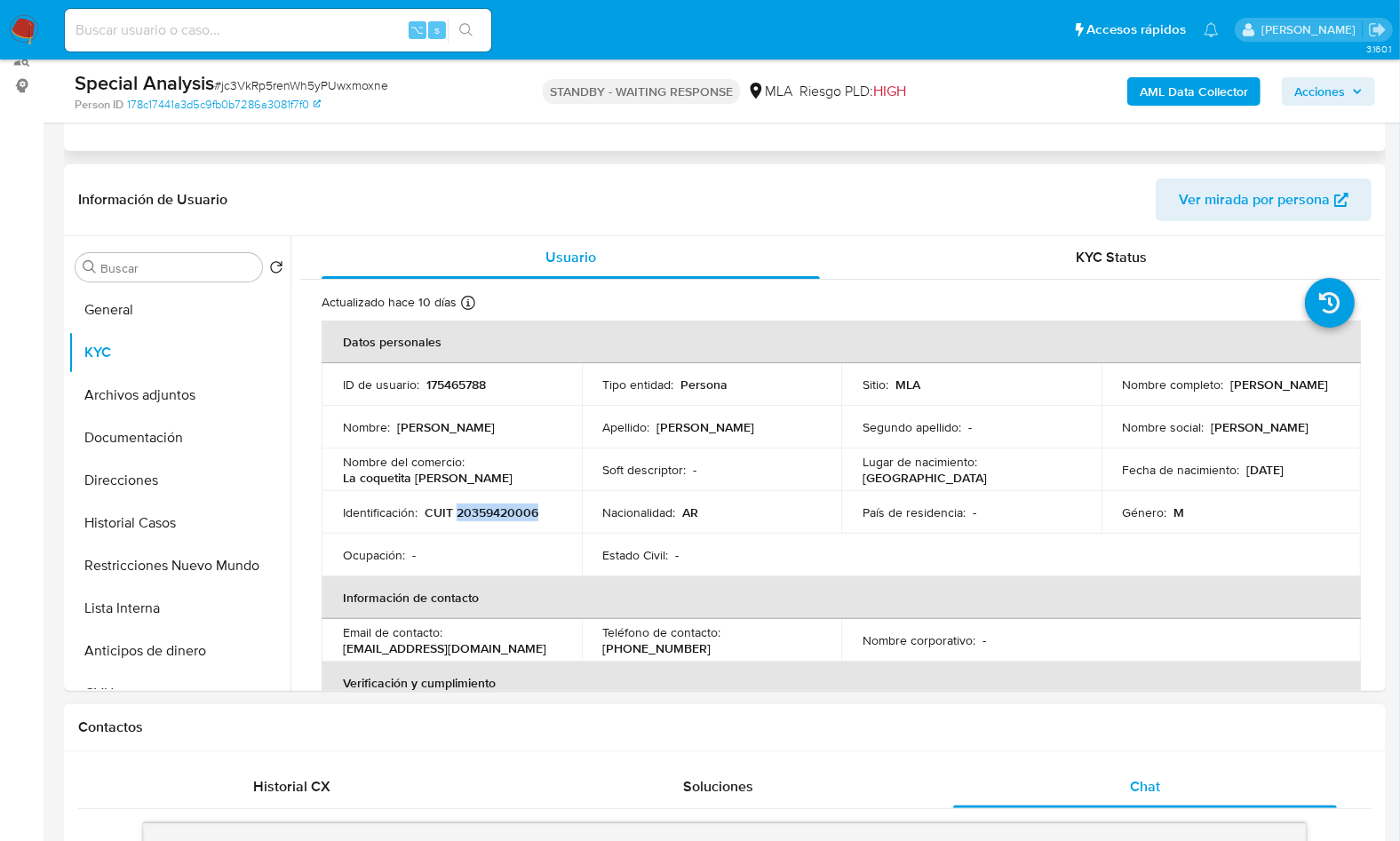
scroll to position [192, 0]
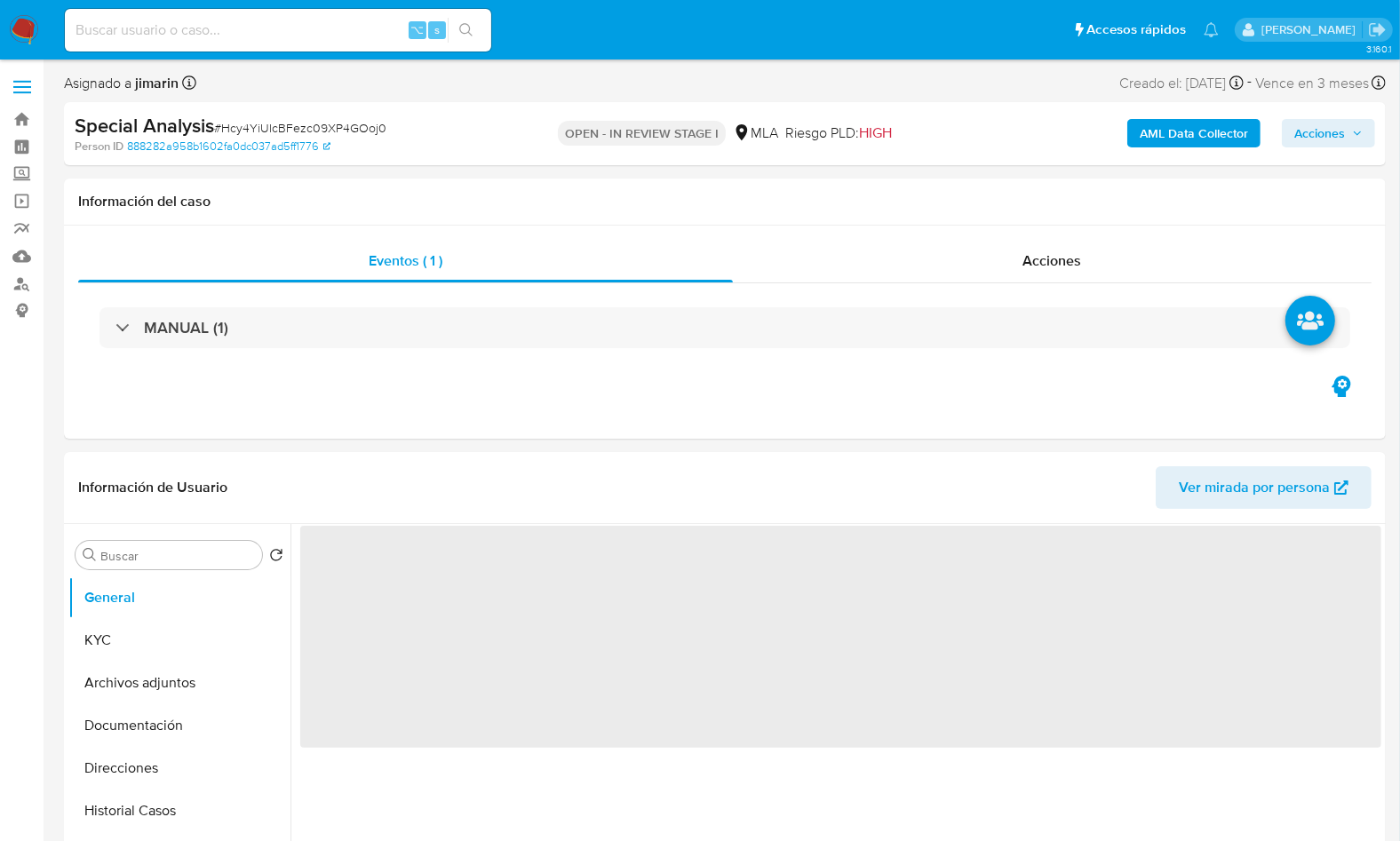
select select "10"
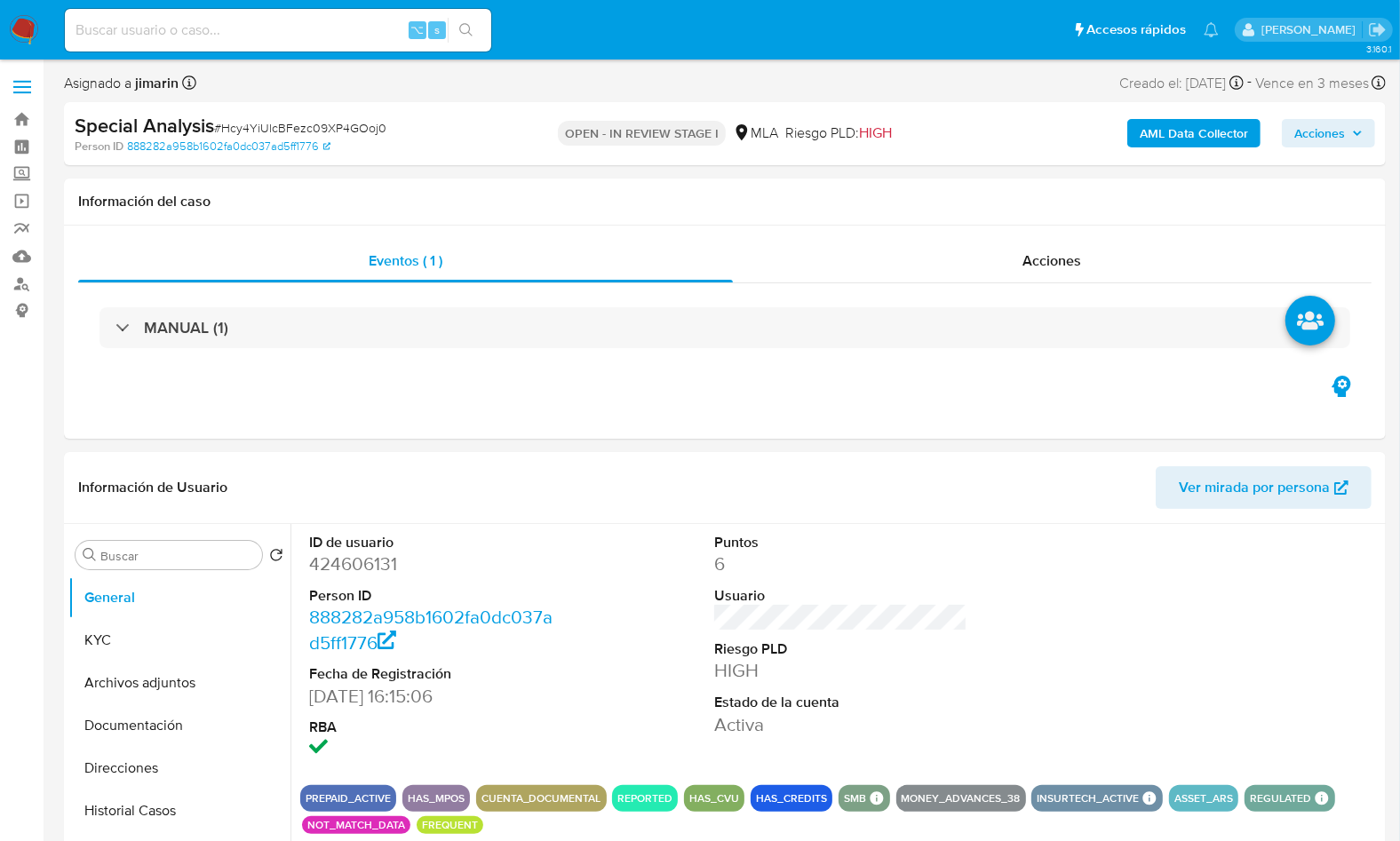
click at [355, 135] on span "# Hcy4YiUlcBFezc09XP4GOoj0" at bounding box center [300, 128] width 172 height 18
click at [355, 134] on span "# Hcy4YiUlcBFezc09XP4GOoj0" at bounding box center [300, 128] width 172 height 18
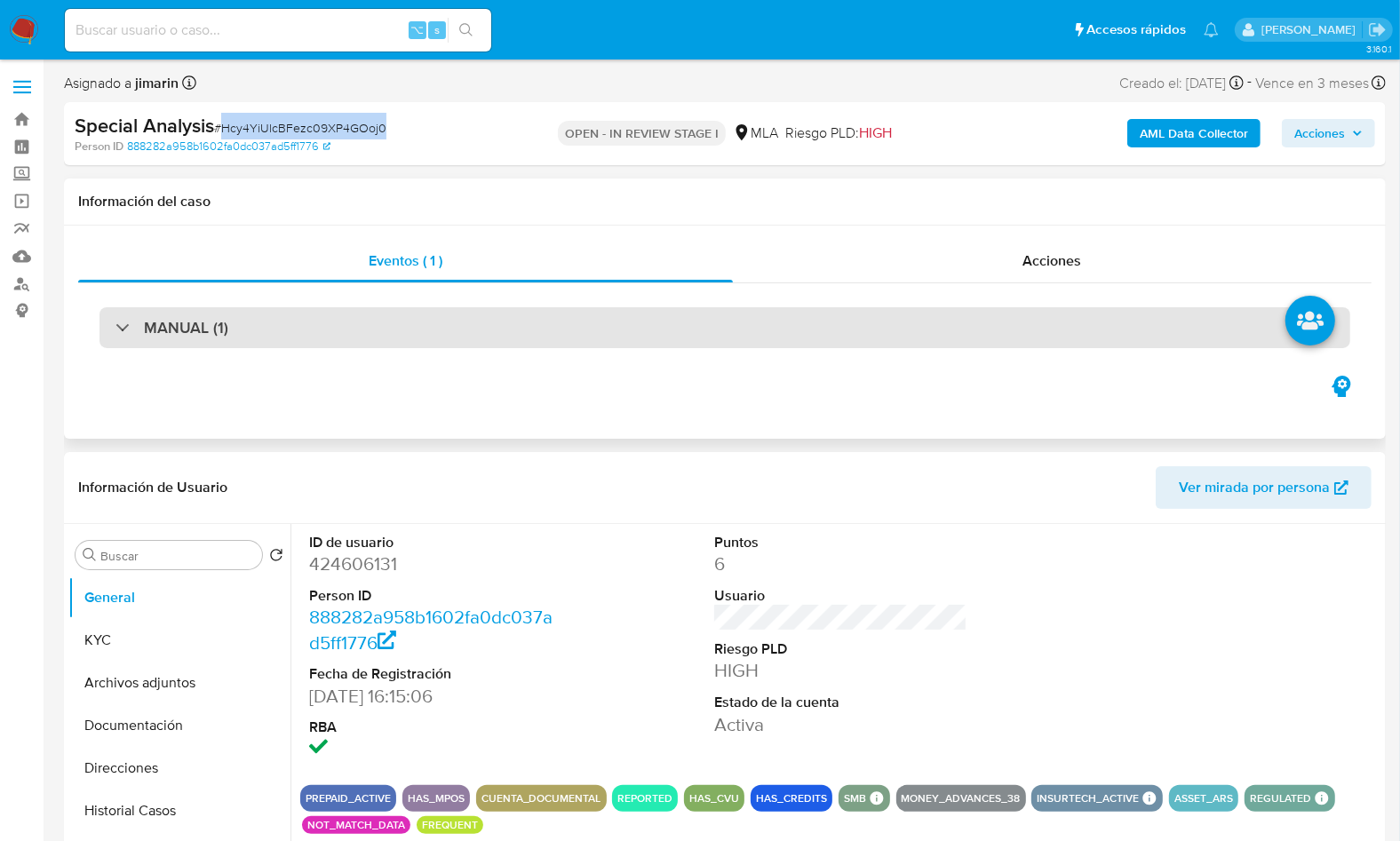
copy span "Hcy4YiUlcBFezc09XP4GOoj0"
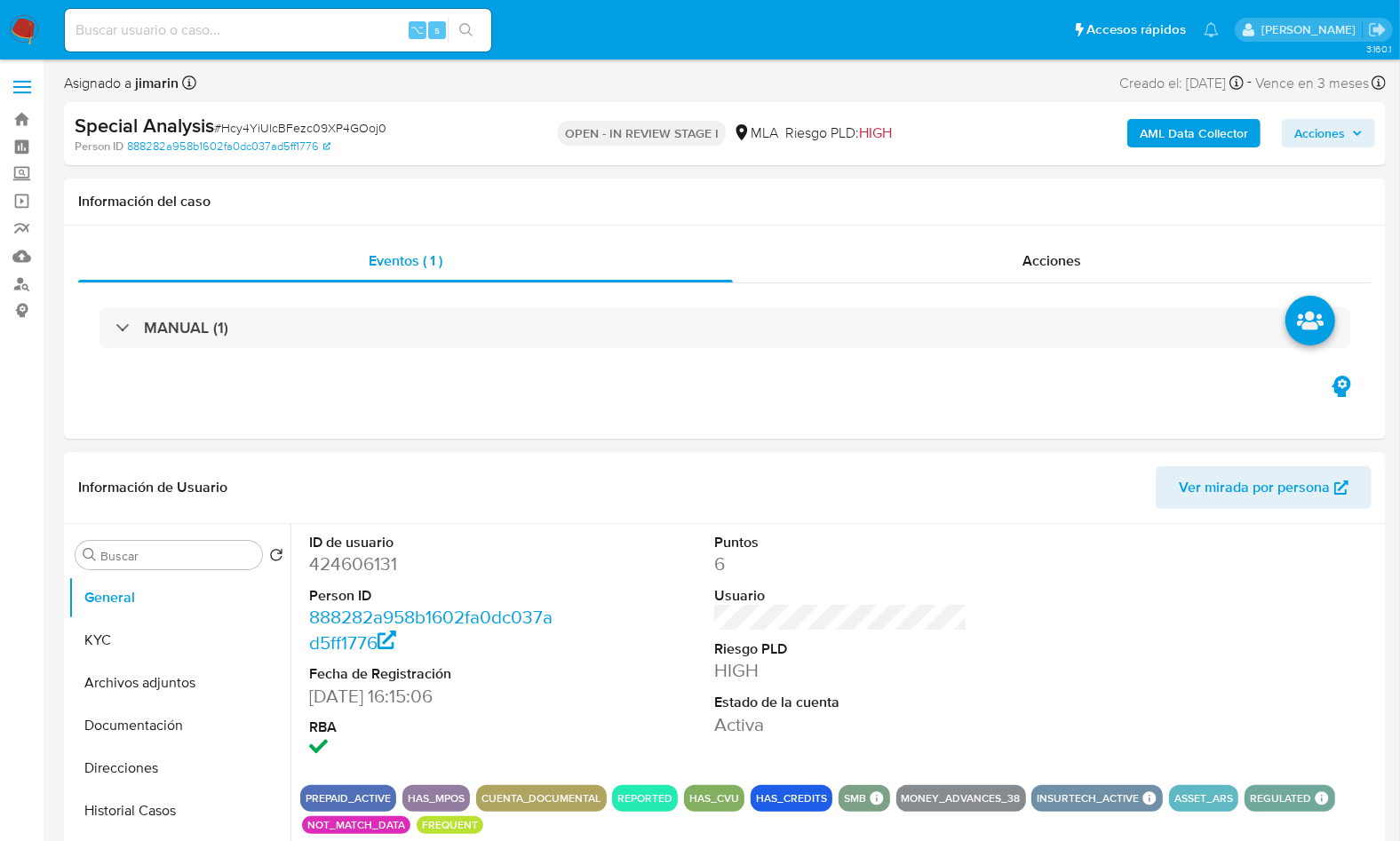
click at [386, 573] on dd "424606131" at bounding box center [435, 564] width 252 height 25
click at [385, 573] on dd "424606131" at bounding box center [435, 564] width 252 height 25
copy dd "424606131"
click at [343, 581] on dl "ID de usuario 424606131 Person ID 888282a958b1602fa0dc037ad5ff1776 Fecha de Reg…" at bounding box center [435, 648] width 252 height 229
click at [350, 578] on dl "ID de usuario 424606131 Person ID 888282a958b1602fa0dc037ad5ff1776 Fecha de Reg…" at bounding box center [435, 648] width 252 height 229
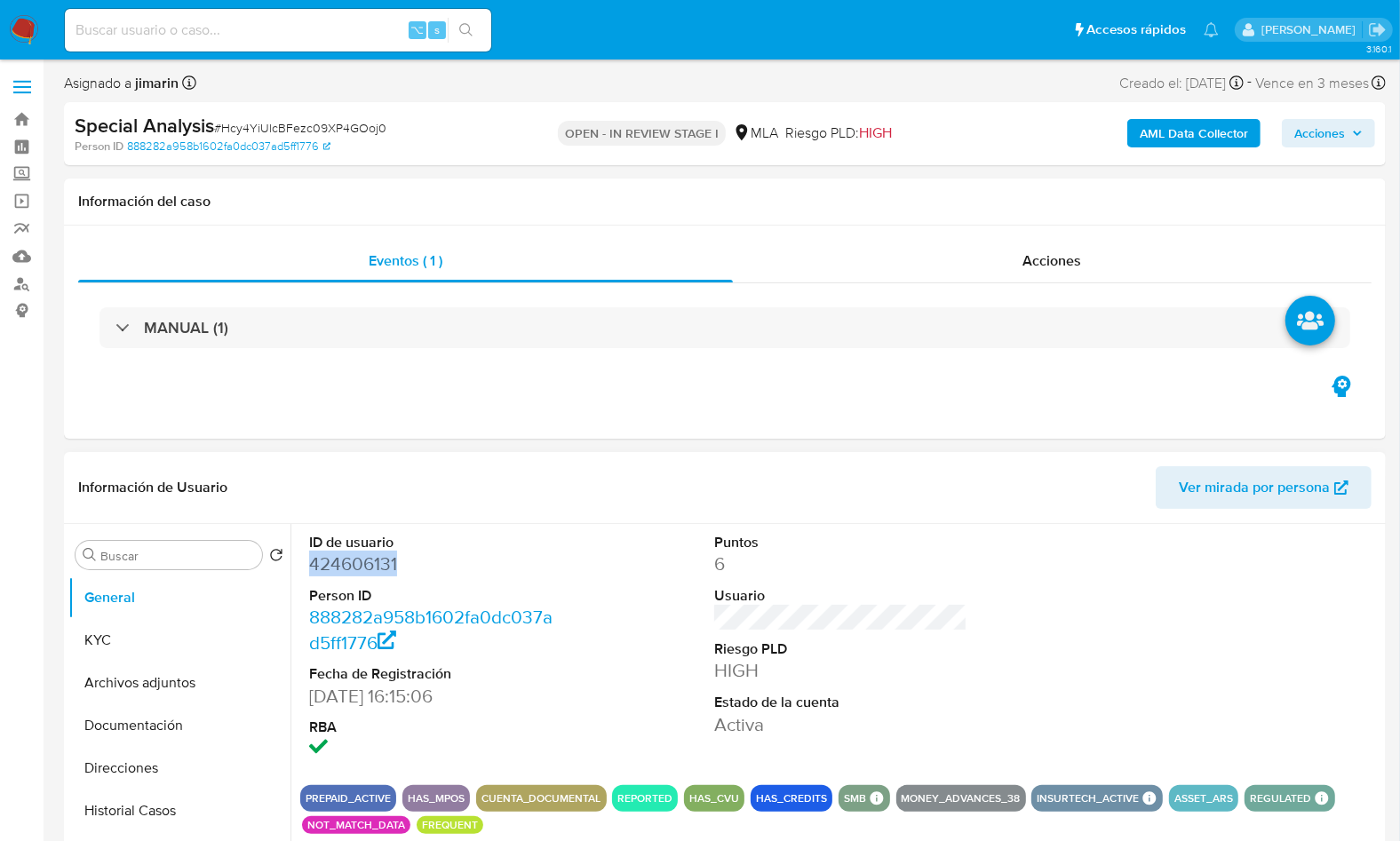
click at [351, 577] on dd "424606131" at bounding box center [435, 564] width 252 height 25
copy dd "424606131"
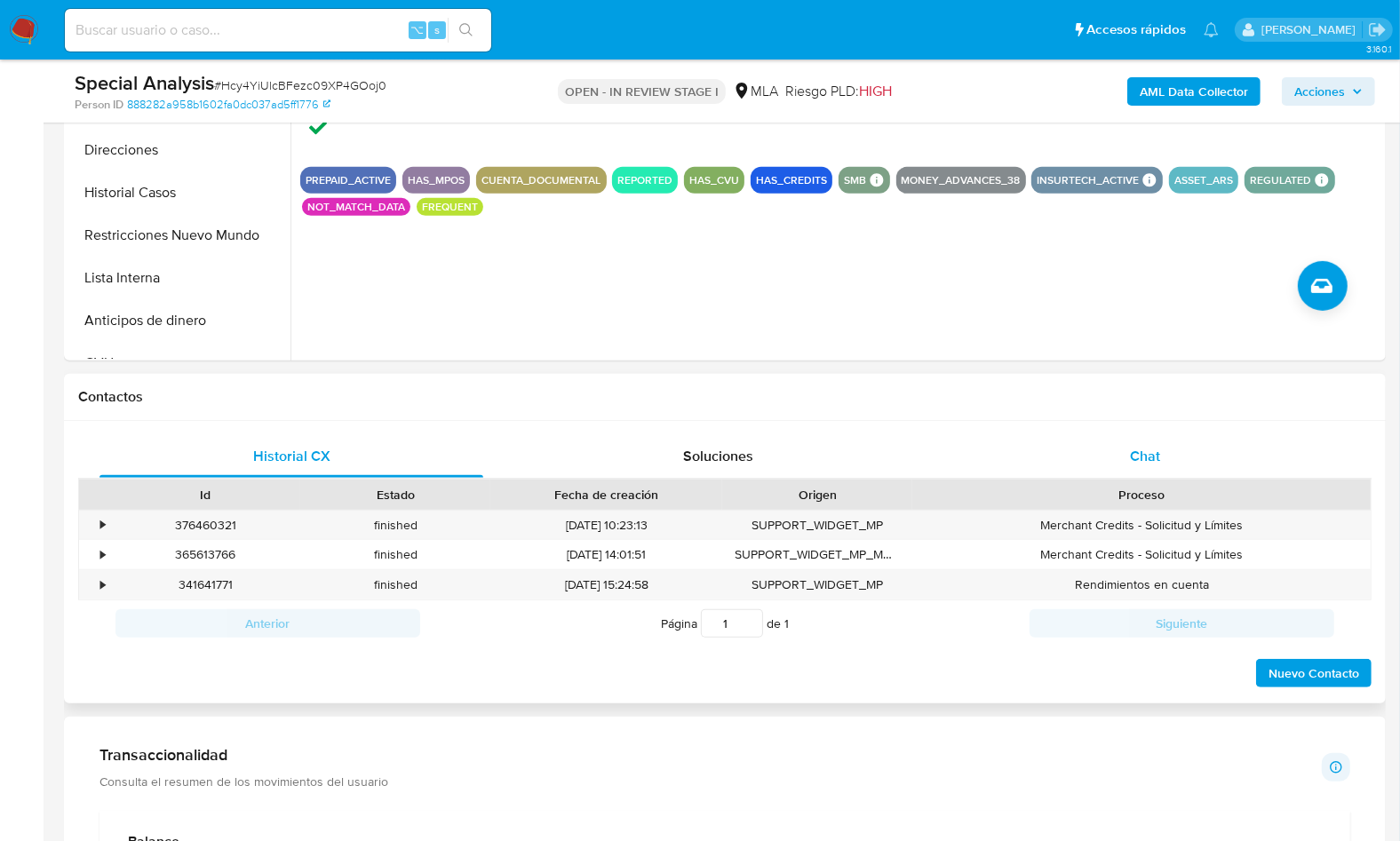
click at [1104, 443] on div "Chat" at bounding box center [1144, 456] width 384 height 43
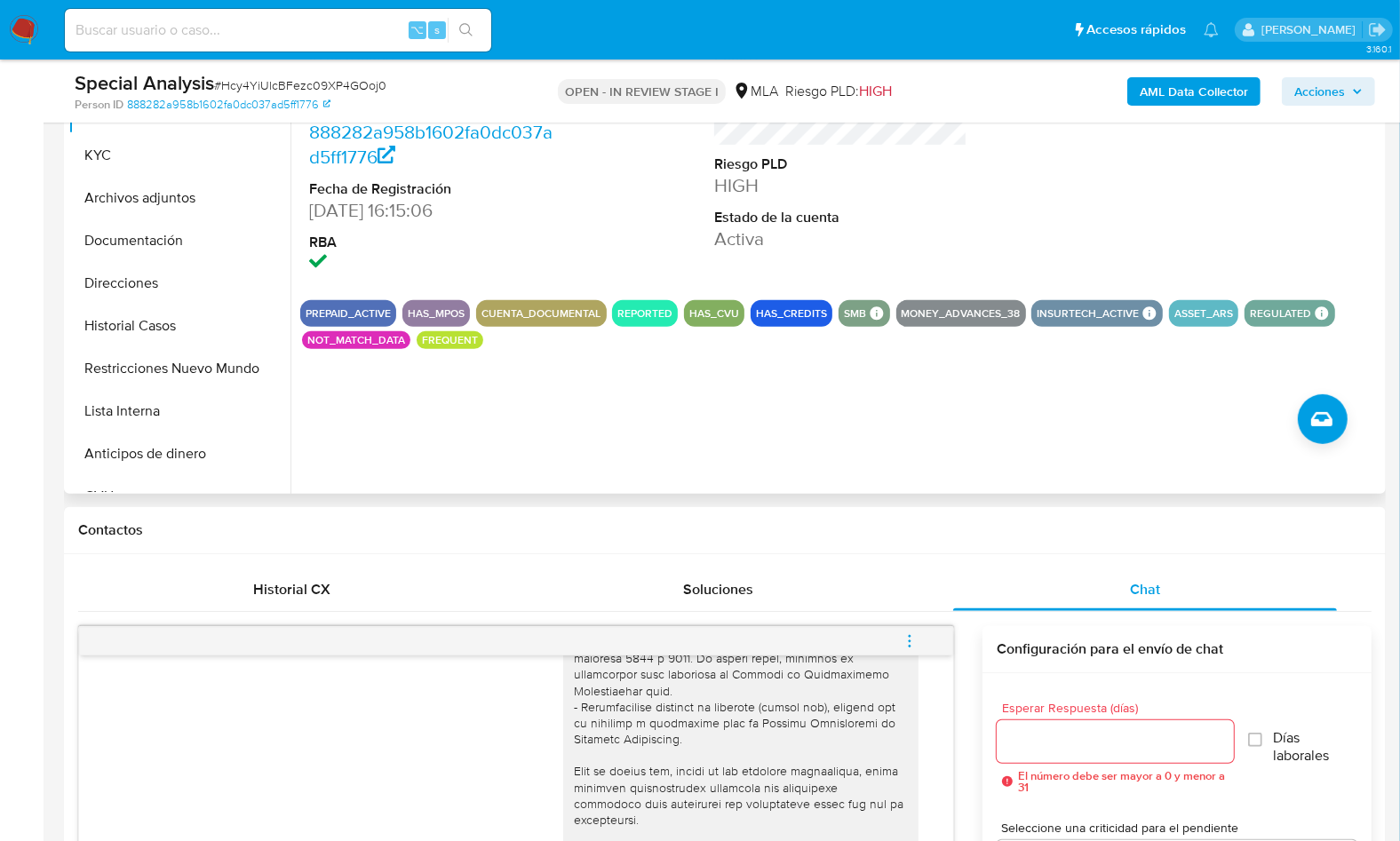
scroll to position [285, 0]
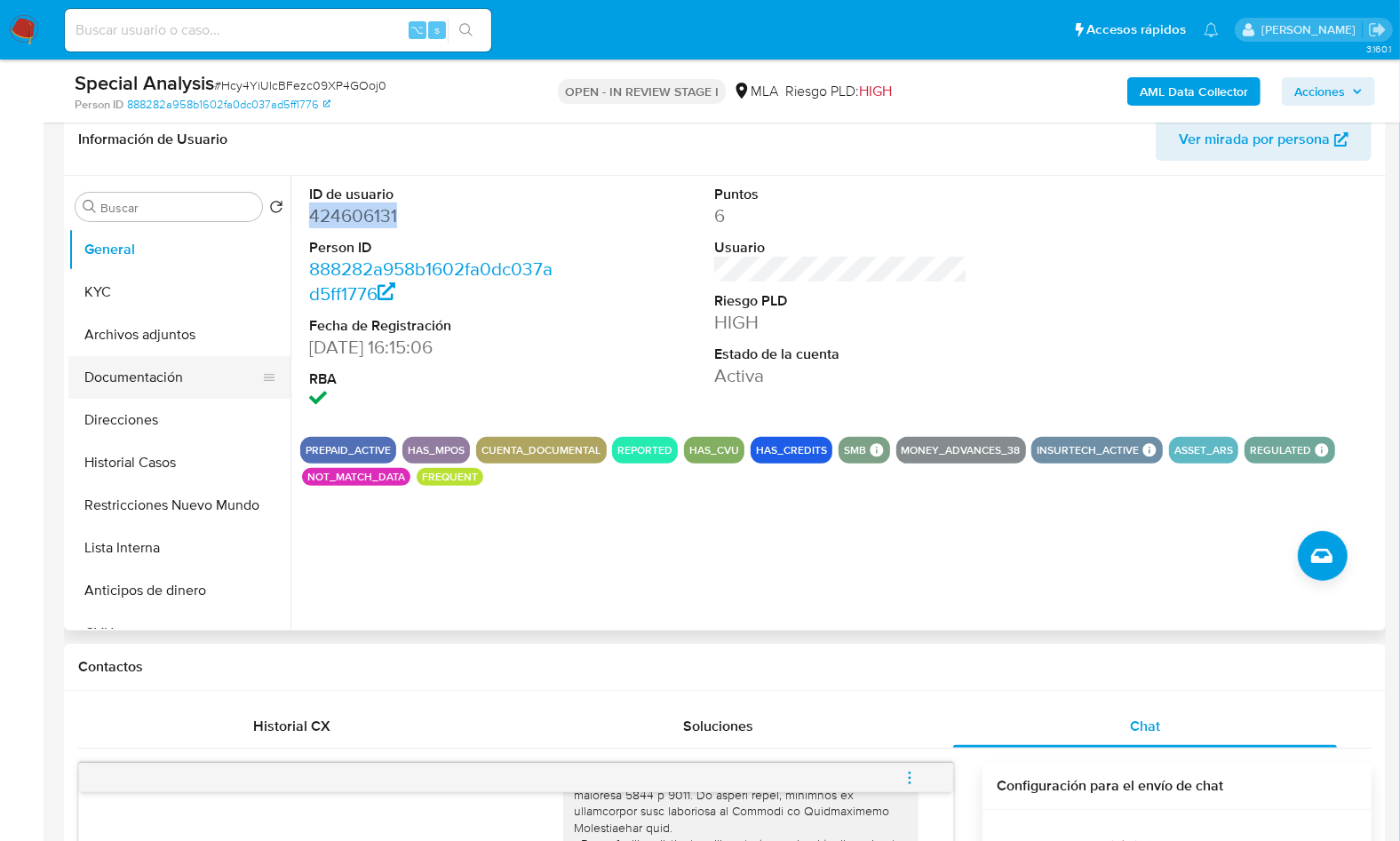
click at [135, 375] on button "Documentación" at bounding box center [171, 377] width 207 height 43
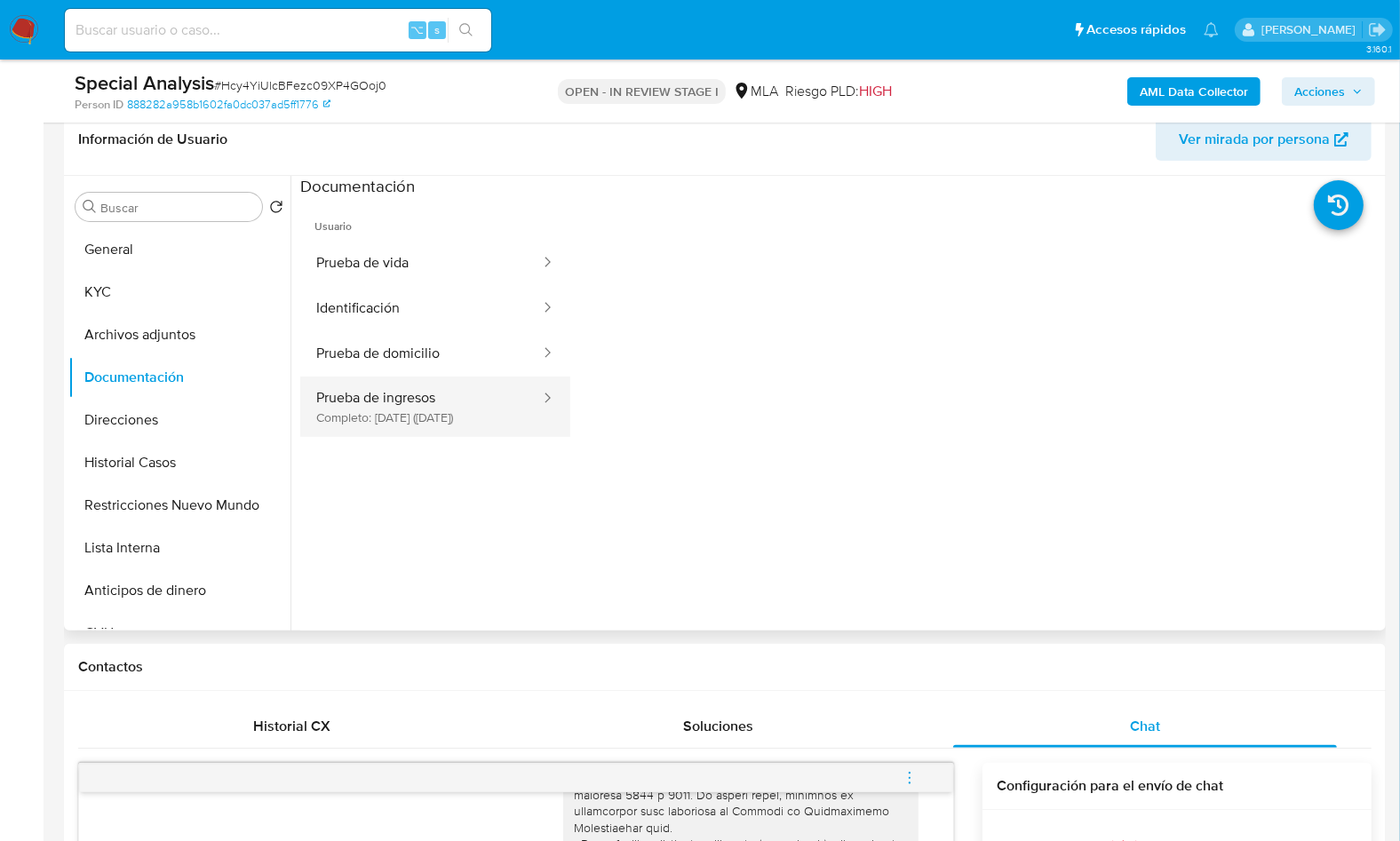
click at [431, 431] on button "Prueba de ingresos Completo: 22/08/2025 (hace un mes)" at bounding box center [421, 407] width 242 height 61
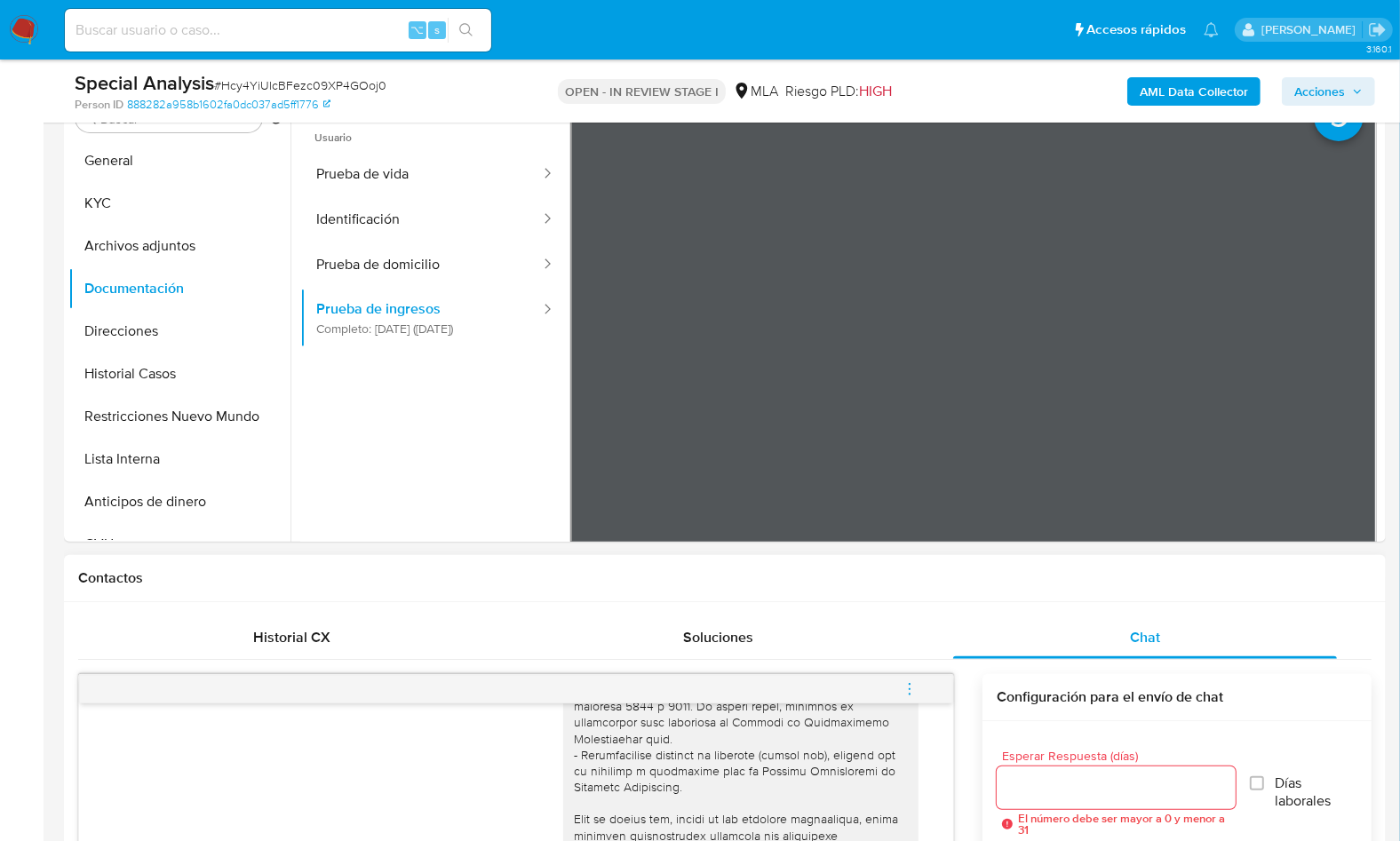
scroll to position [419, 0]
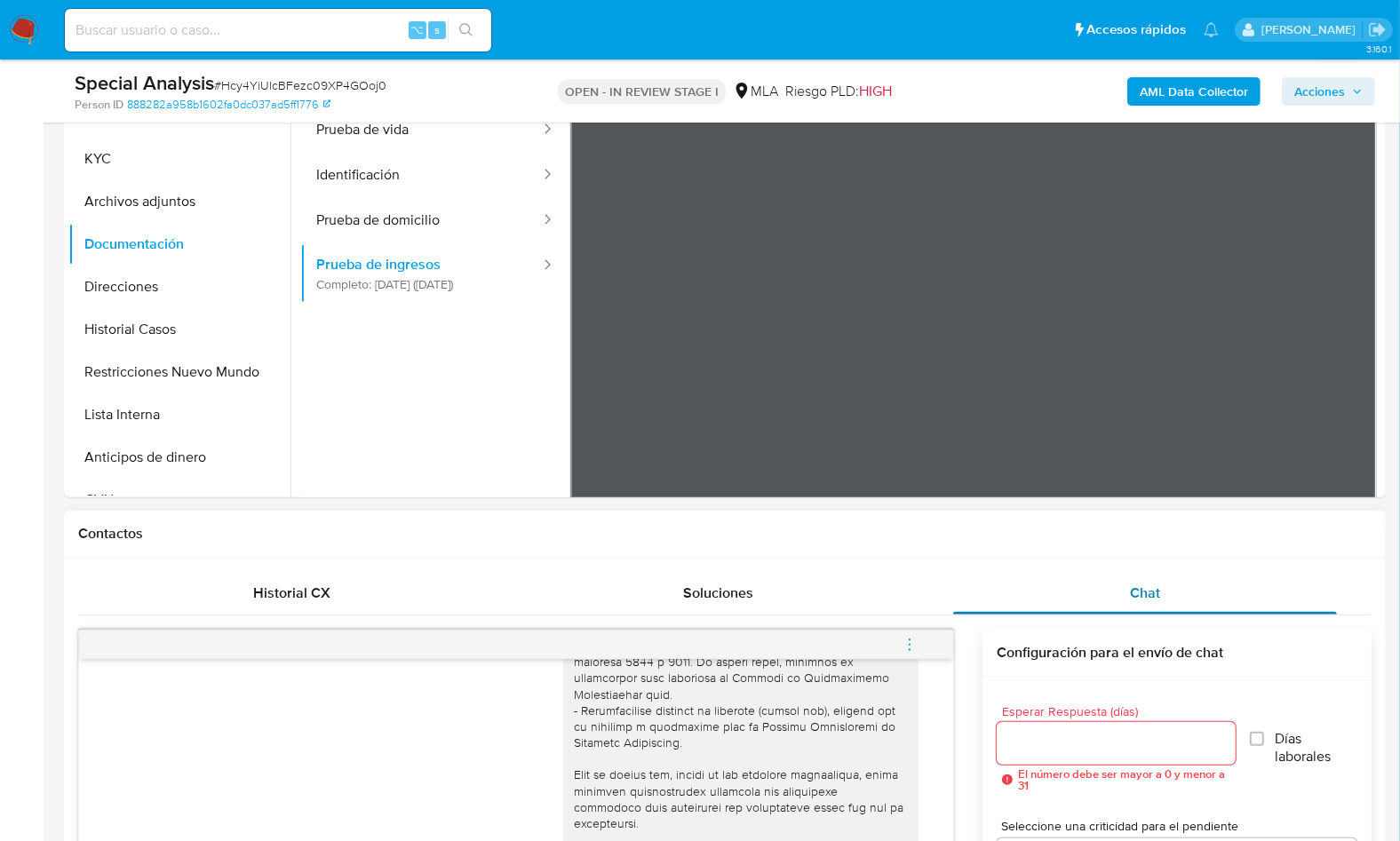
click at [1158, 585] on span "Chat" at bounding box center [1145, 593] width 30 height 21
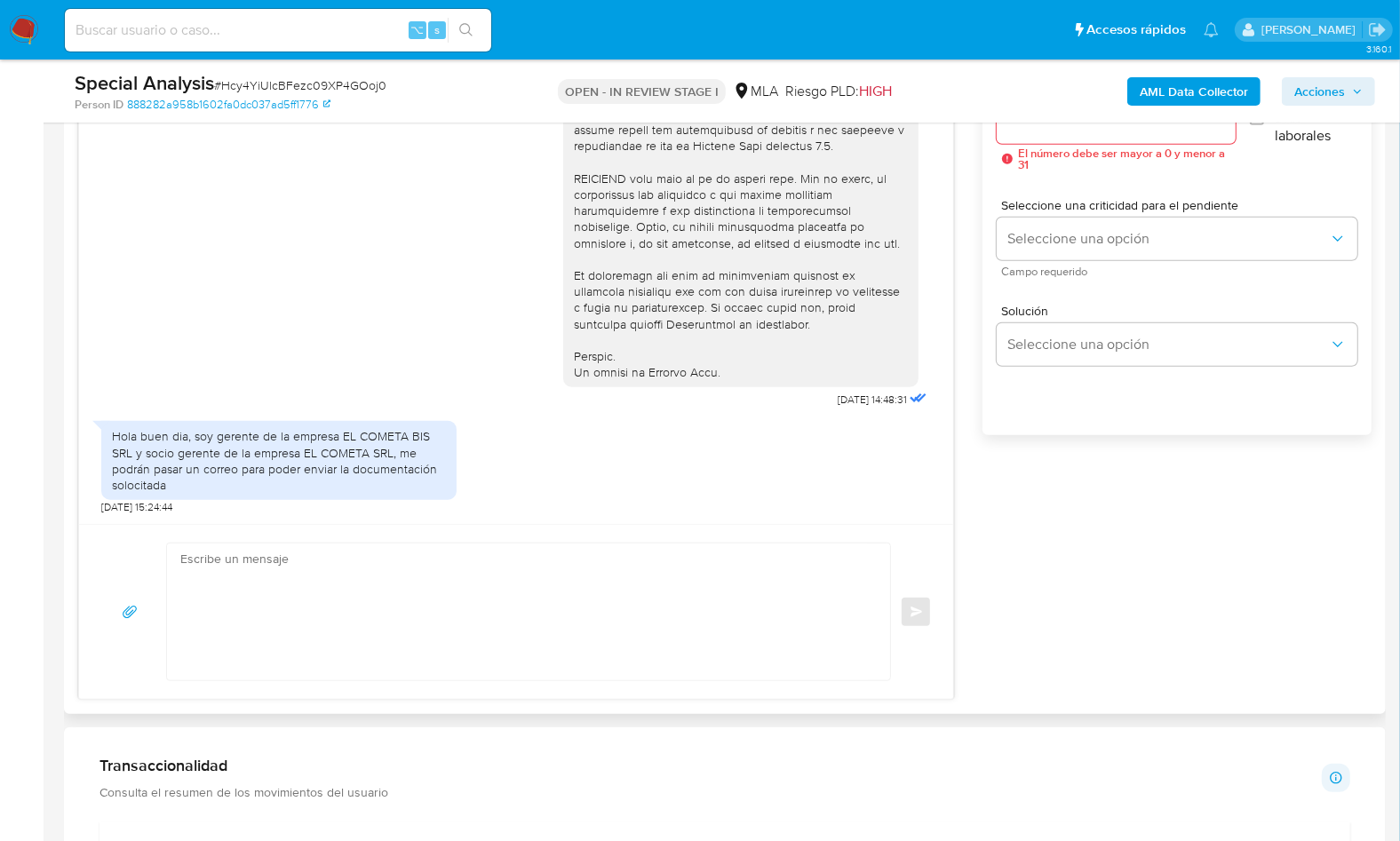
scroll to position [989, 0]
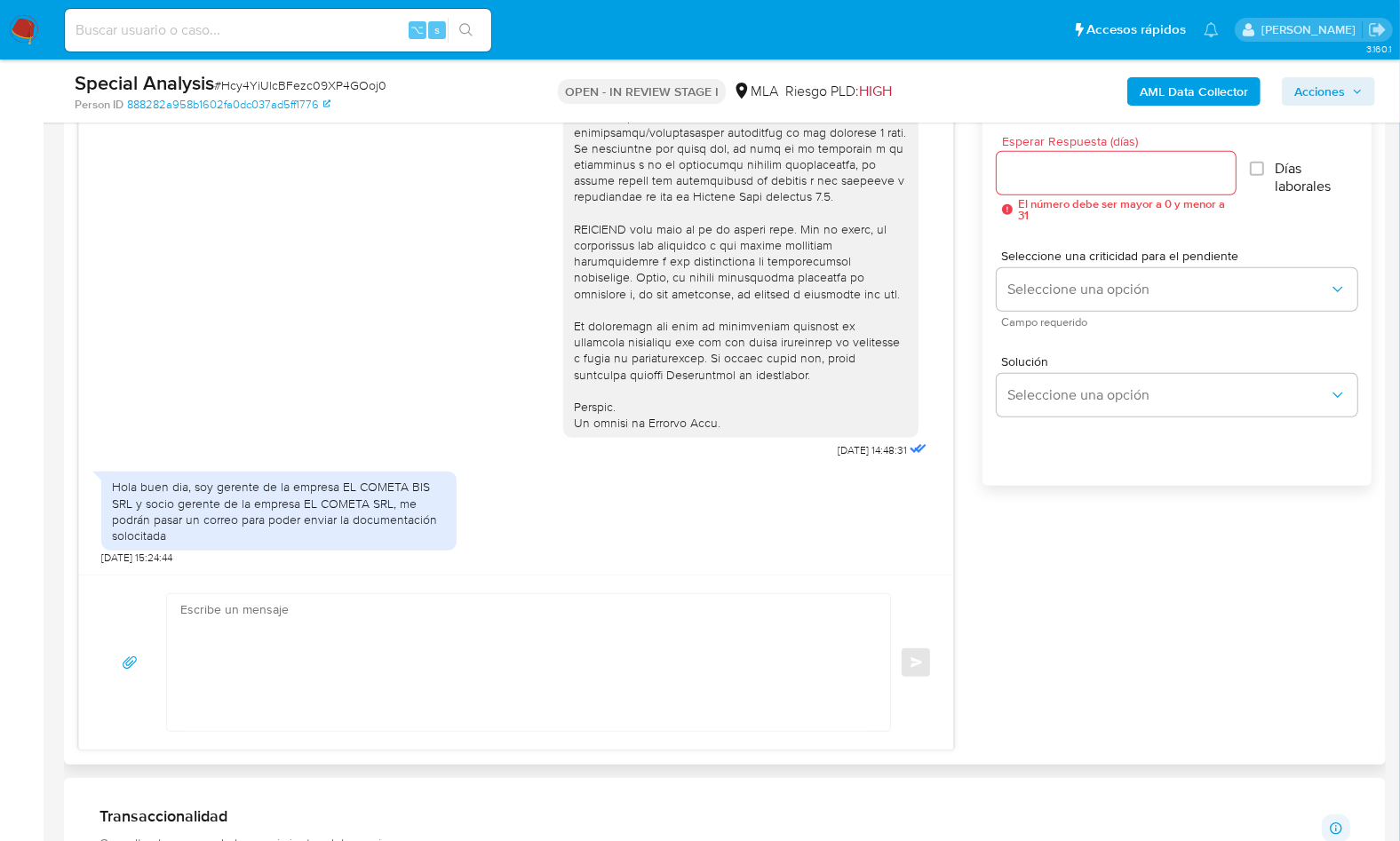
click at [977, 455] on div "17/09/2025 14:48:31 Hola buen dia, soy gerente de la empresa EL COMETA BIS SRL …" at bounding box center [725, 405] width 1293 height 691
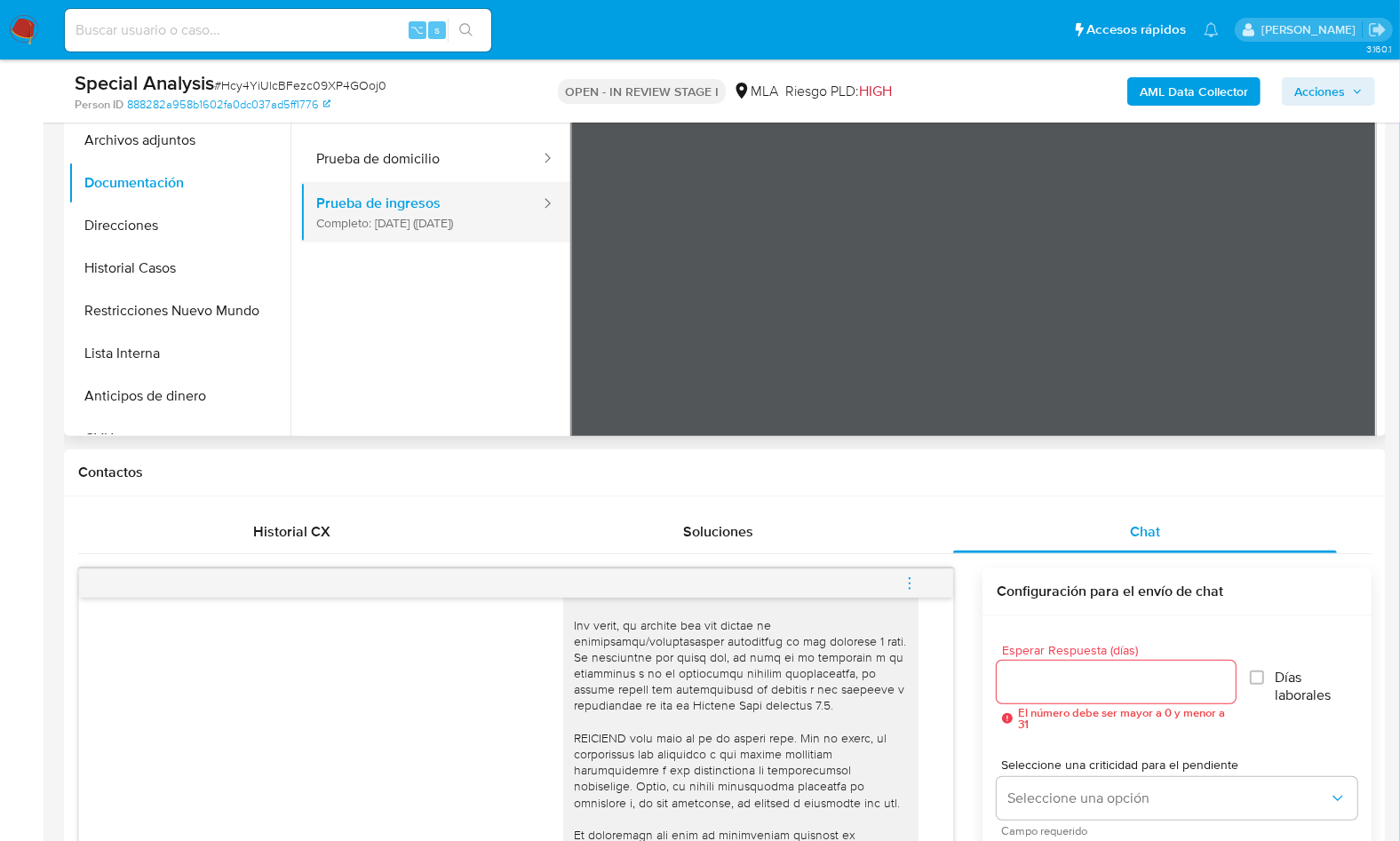
scroll to position [238, 0]
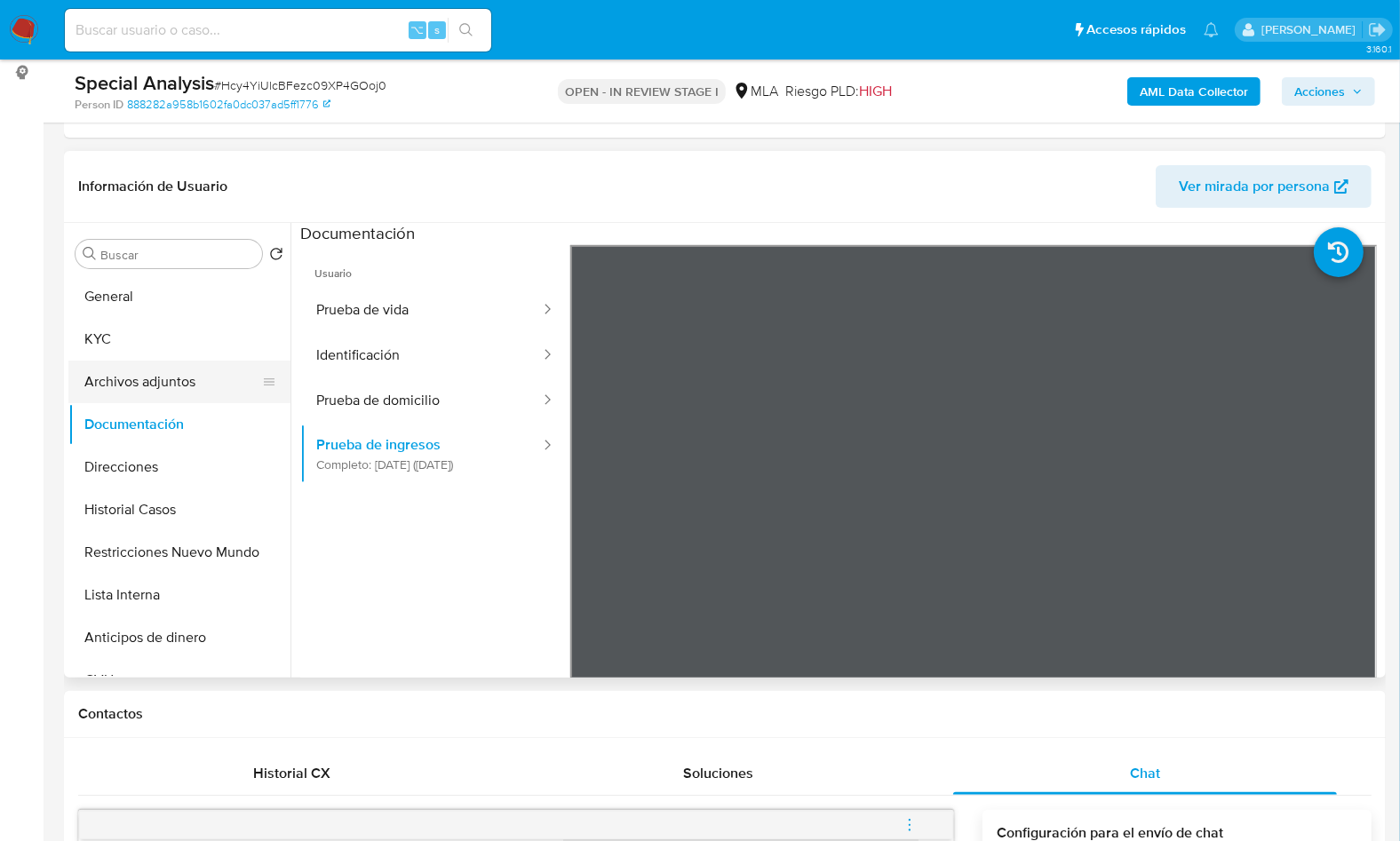
click at [164, 379] on button "Archivos adjuntos" at bounding box center [171, 382] width 207 height 43
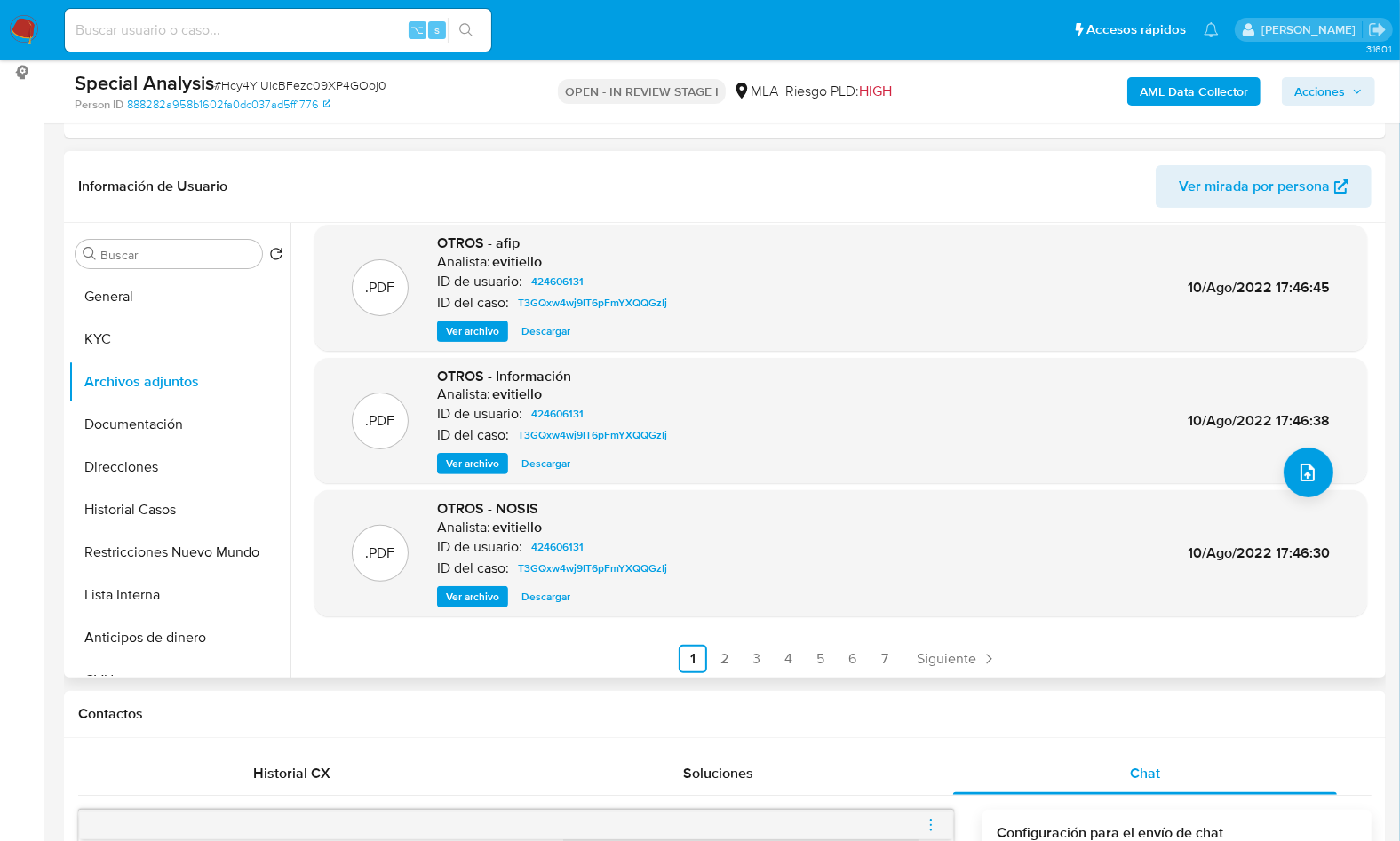
scroll to position [150, 0]
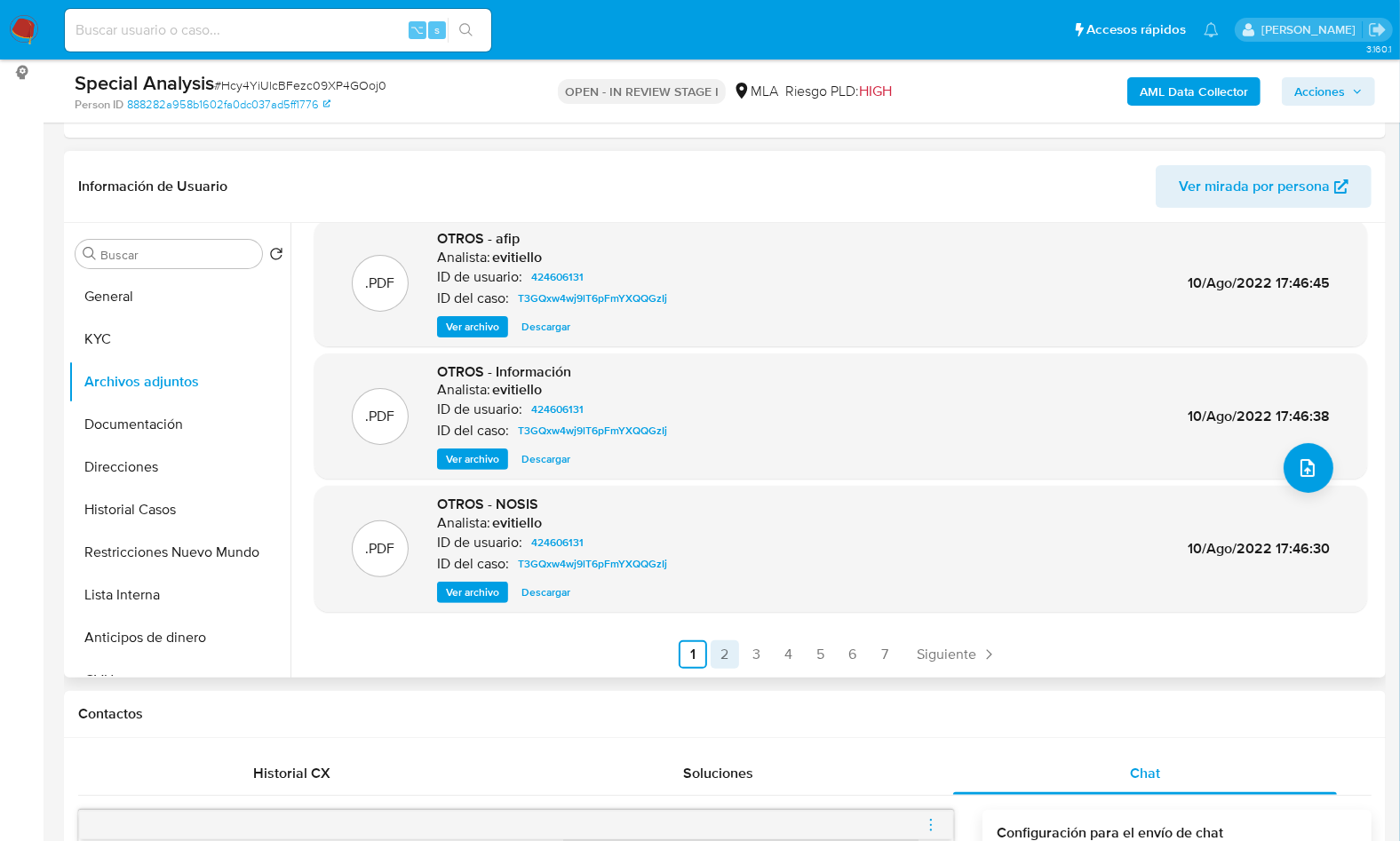
click at [720, 655] on link "2" at bounding box center [725, 654] width 28 height 28
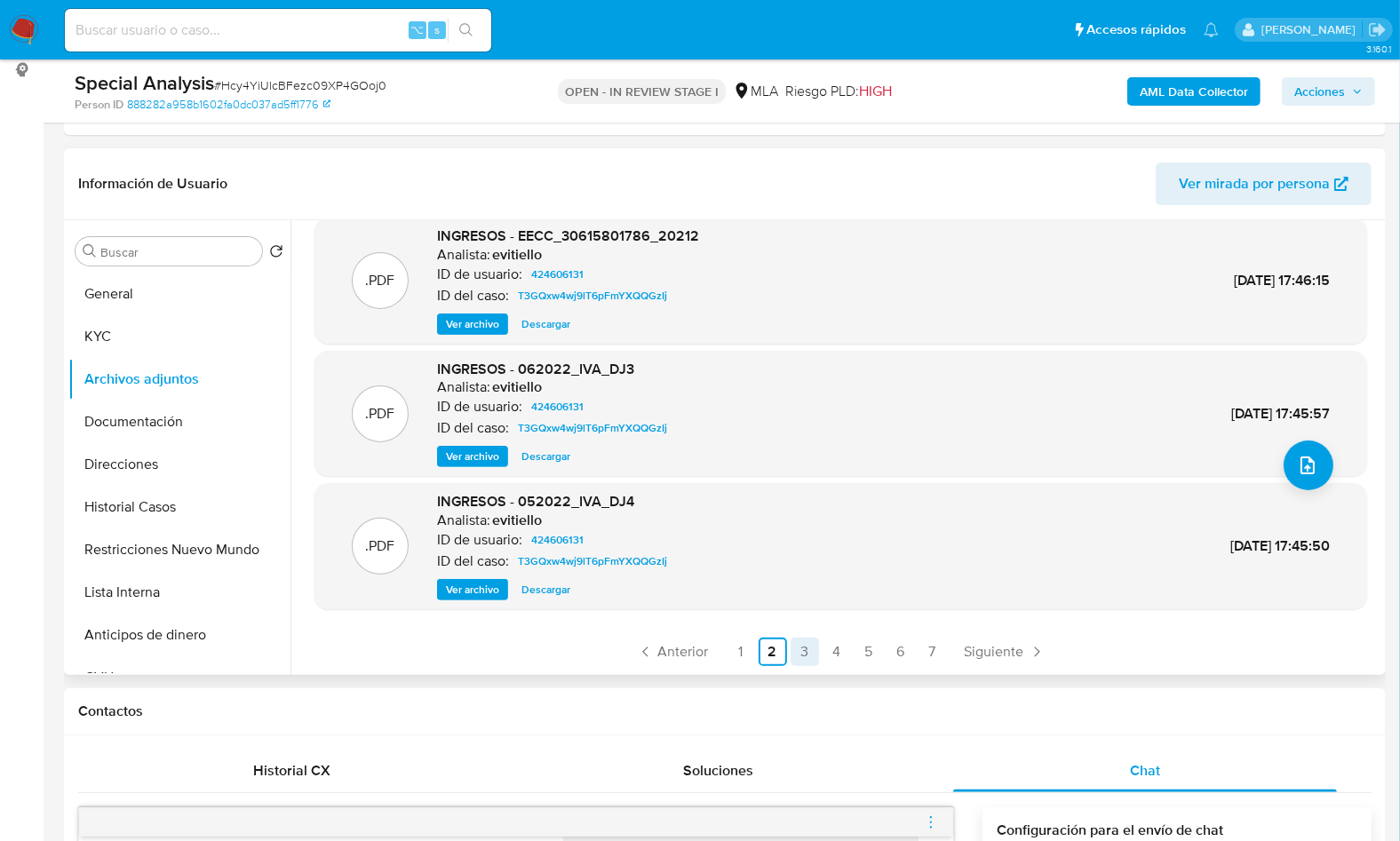
scroll to position [242, 0]
click at [802, 663] on link "3" at bounding box center [805, 650] width 28 height 28
click at [836, 659] on link "4" at bounding box center [836, 650] width 28 height 28
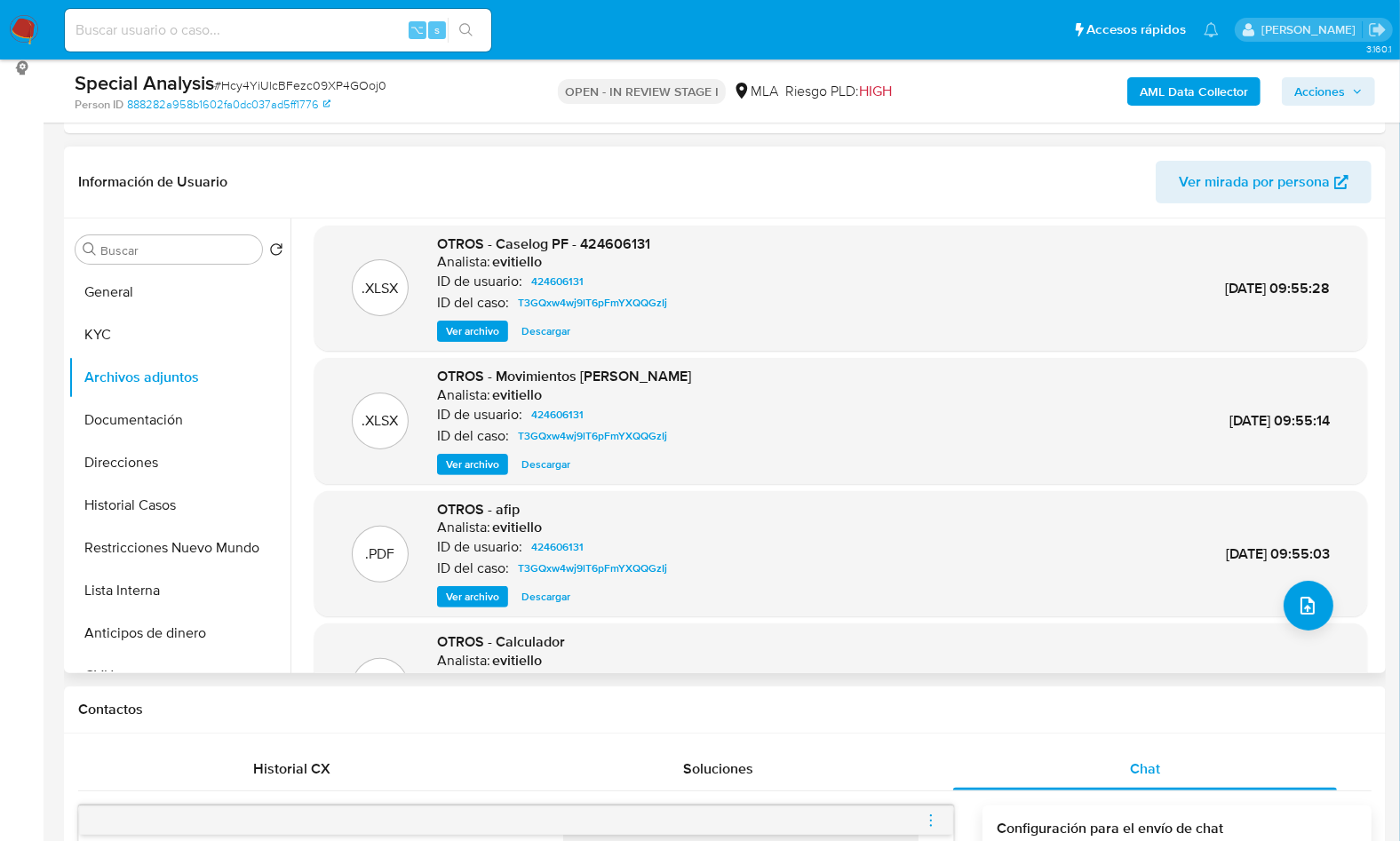
scroll to position [0, 0]
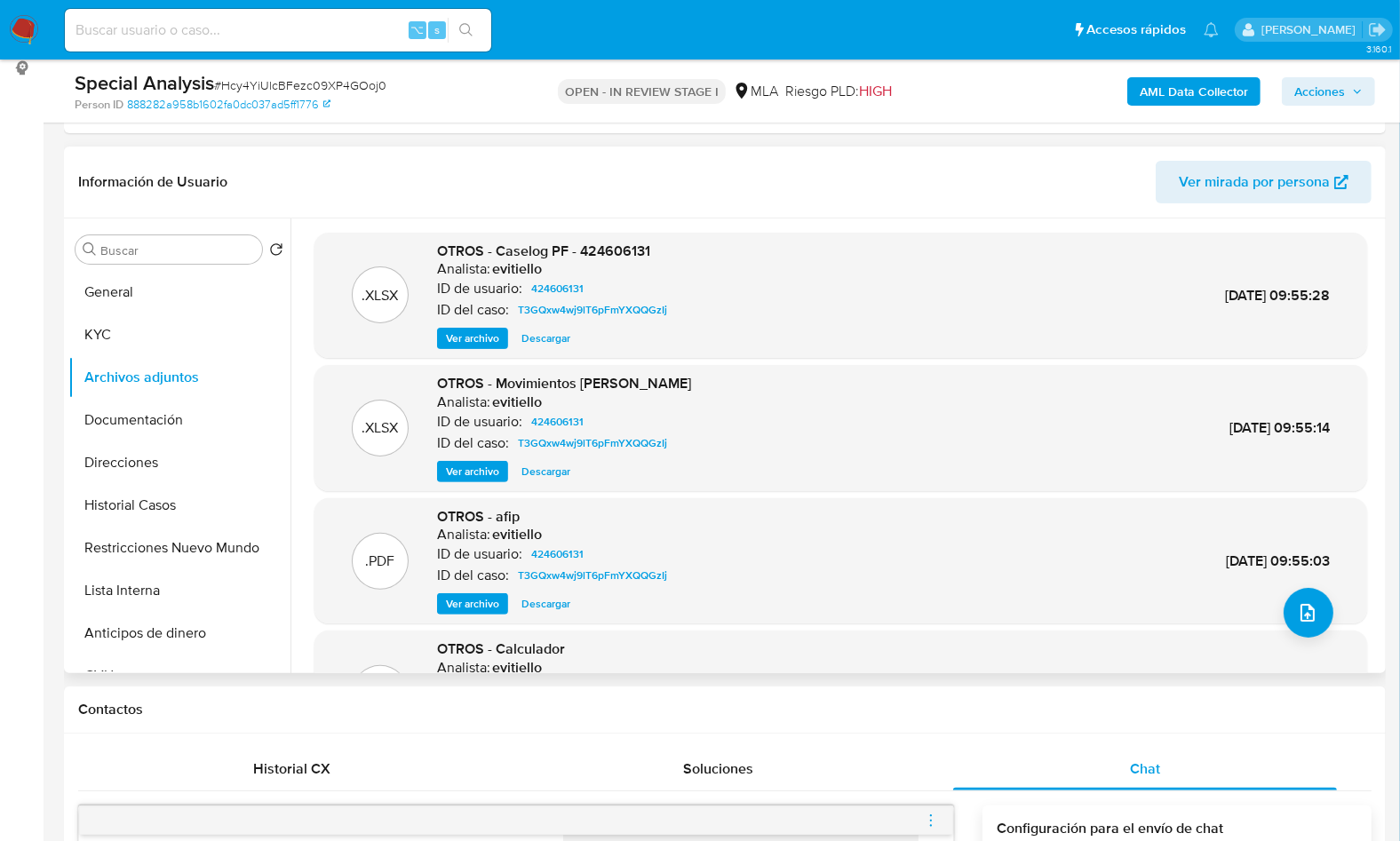
click at [485, 338] on span "Ver archivo" at bounding box center [473, 338] width 53 height 18
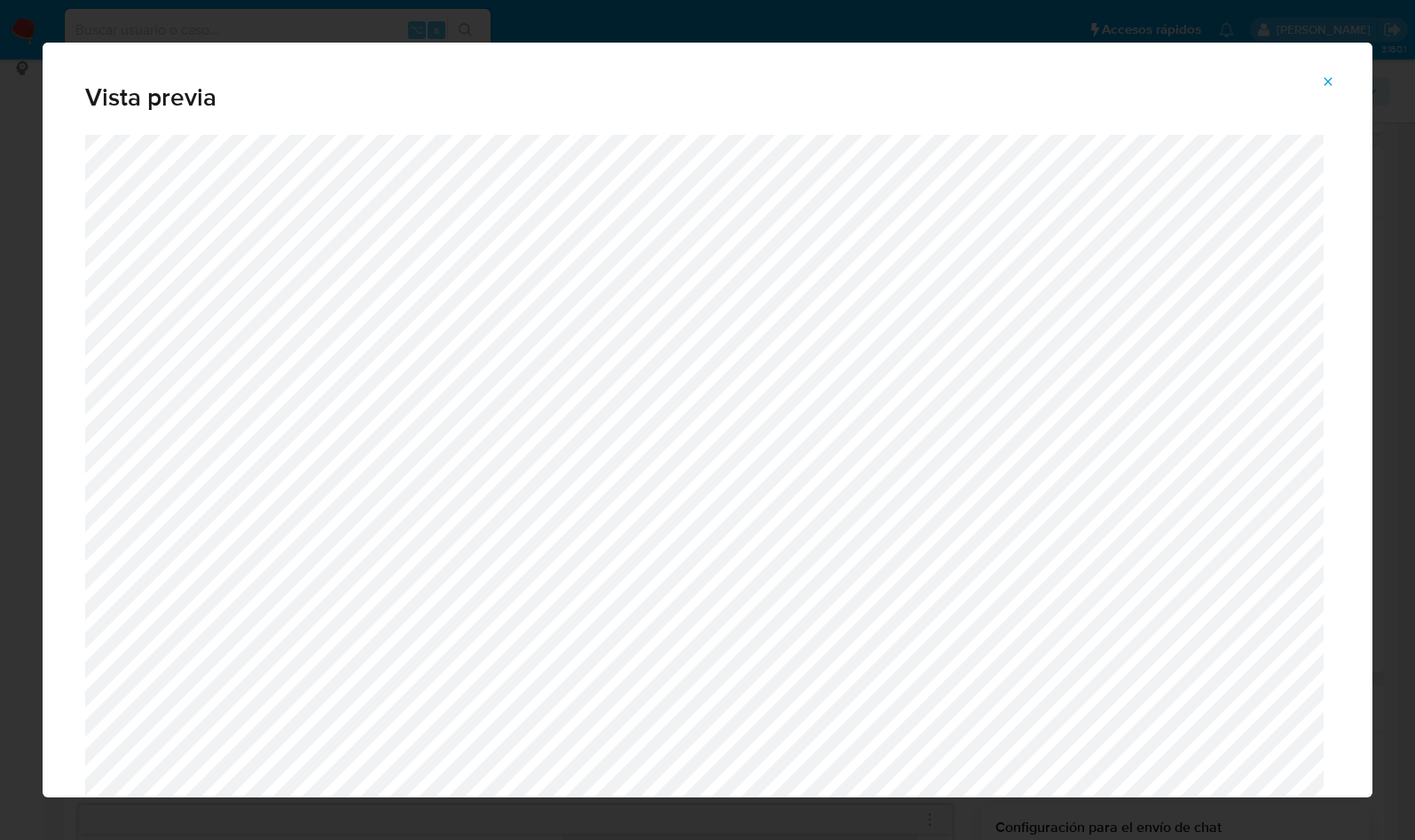
click at [1323, 83] on icon "Attachment preview" at bounding box center [1327, 81] width 14 height 14
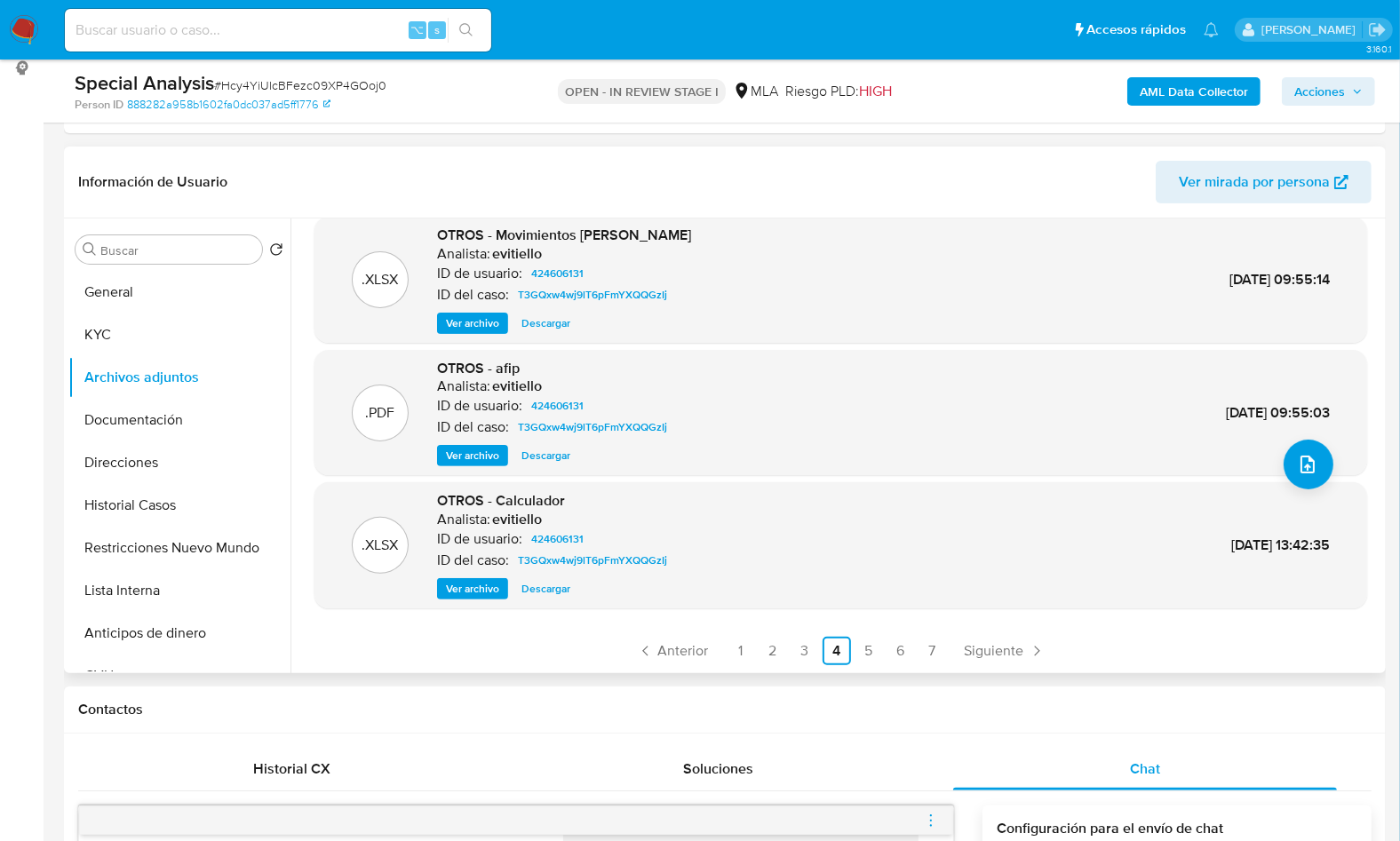
scroll to position [150, 0]
click at [887, 660] on link "6" at bounding box center [901, 650] width 28 height 28
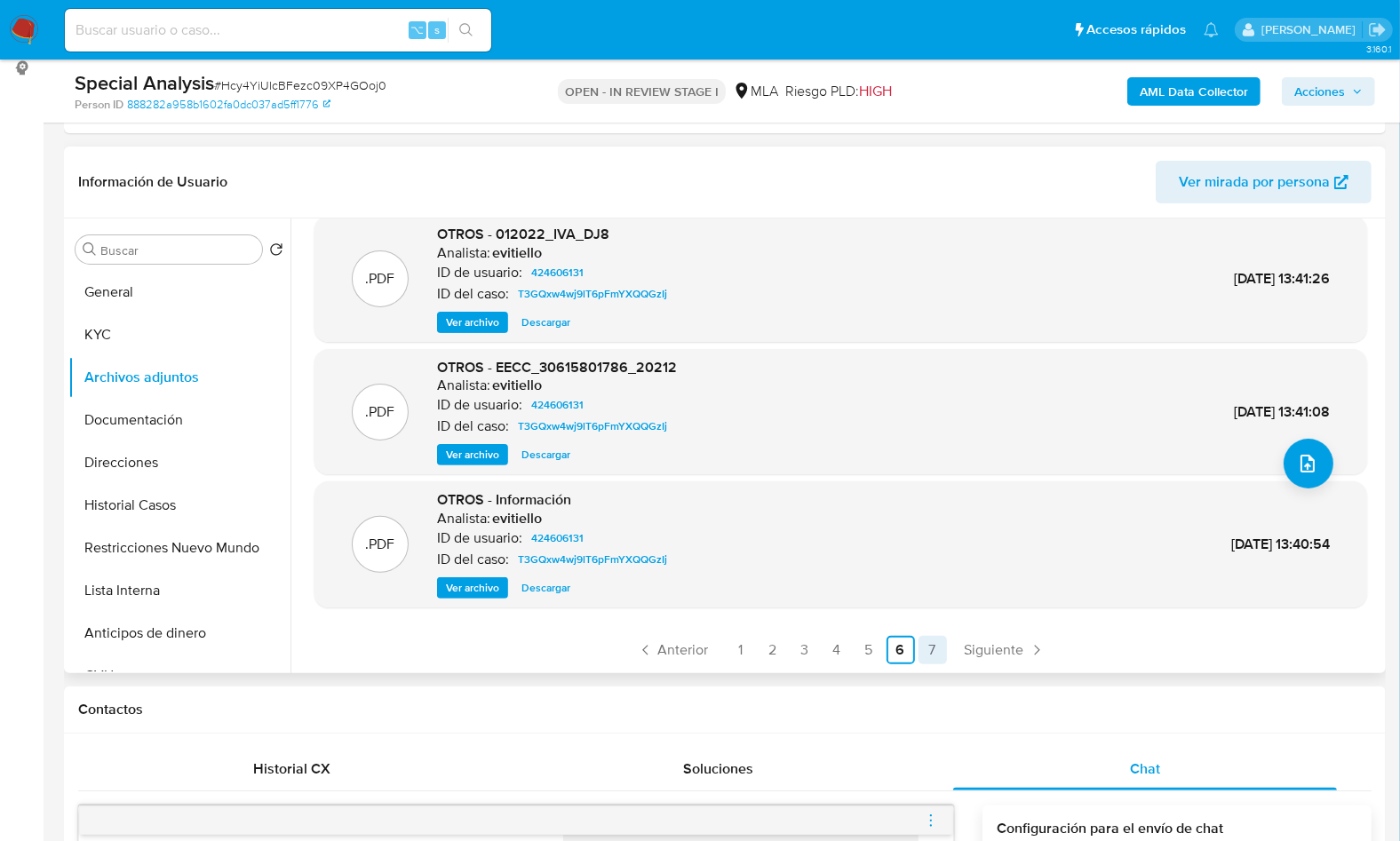
click at [924, 646] on link "7" at bounding box center [933, 650] width 28 height 28
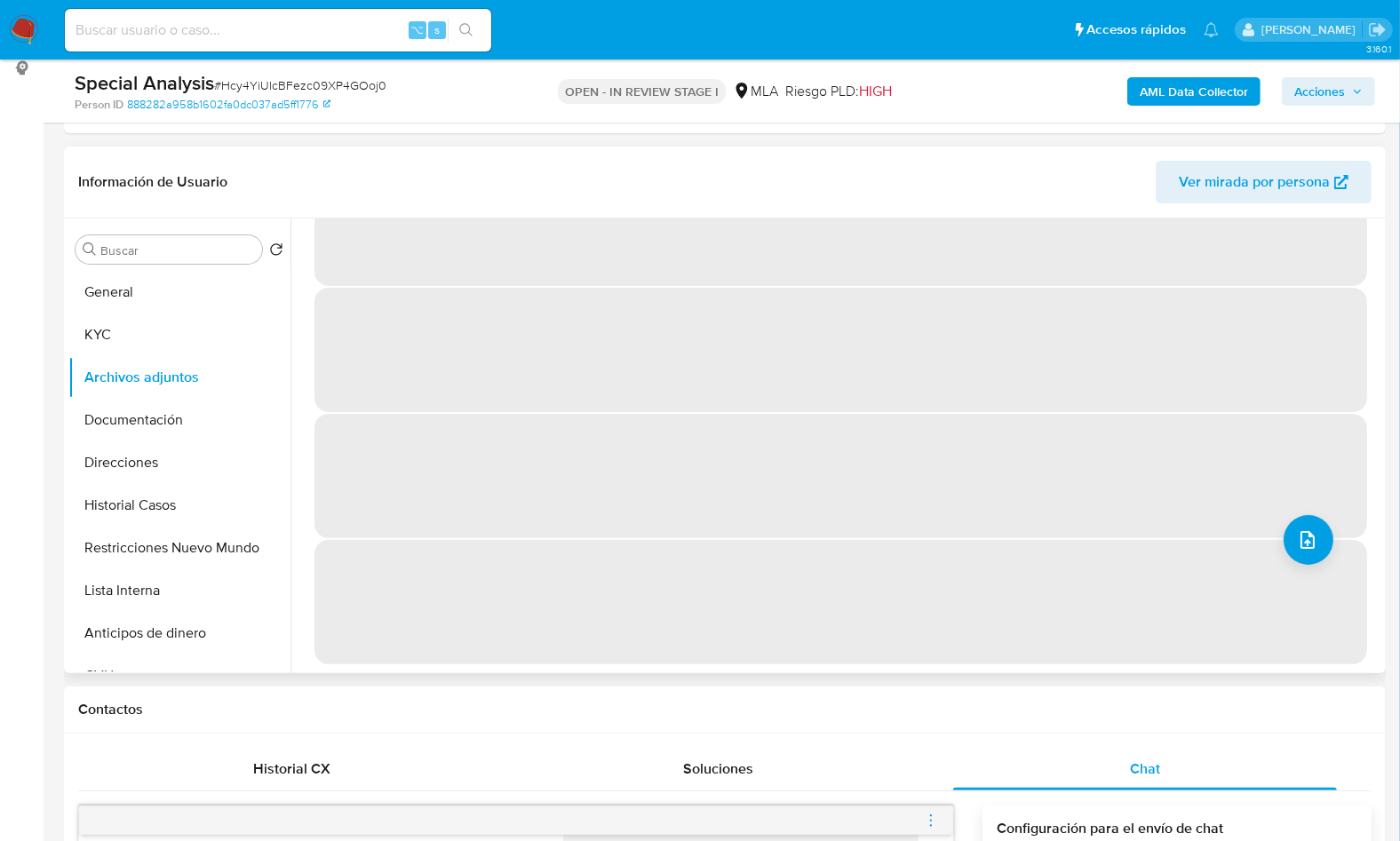
scroll to position [0, 0]
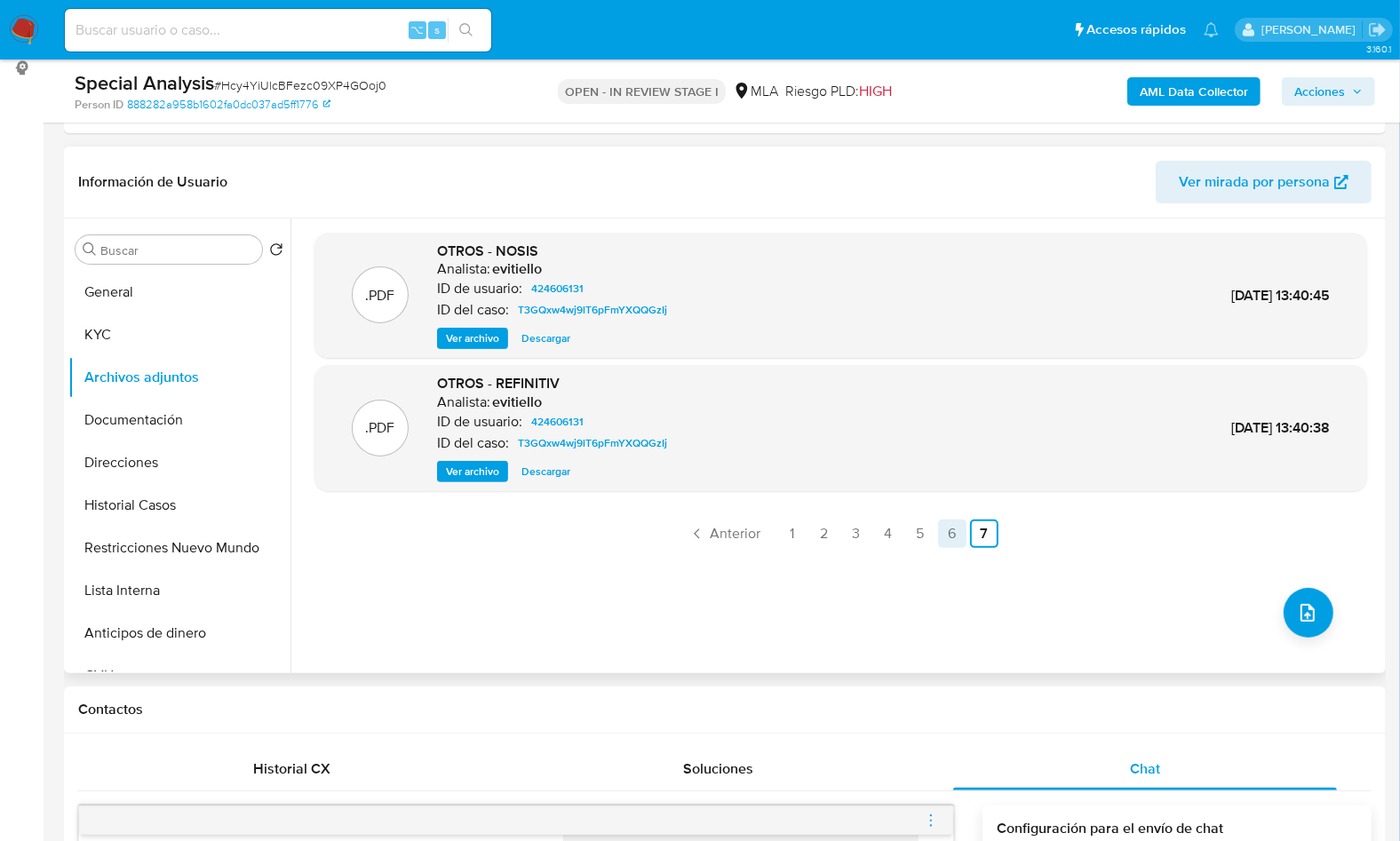
click at [943, 538] on link "6" at bounding box center [952, 534] width 28 height 28
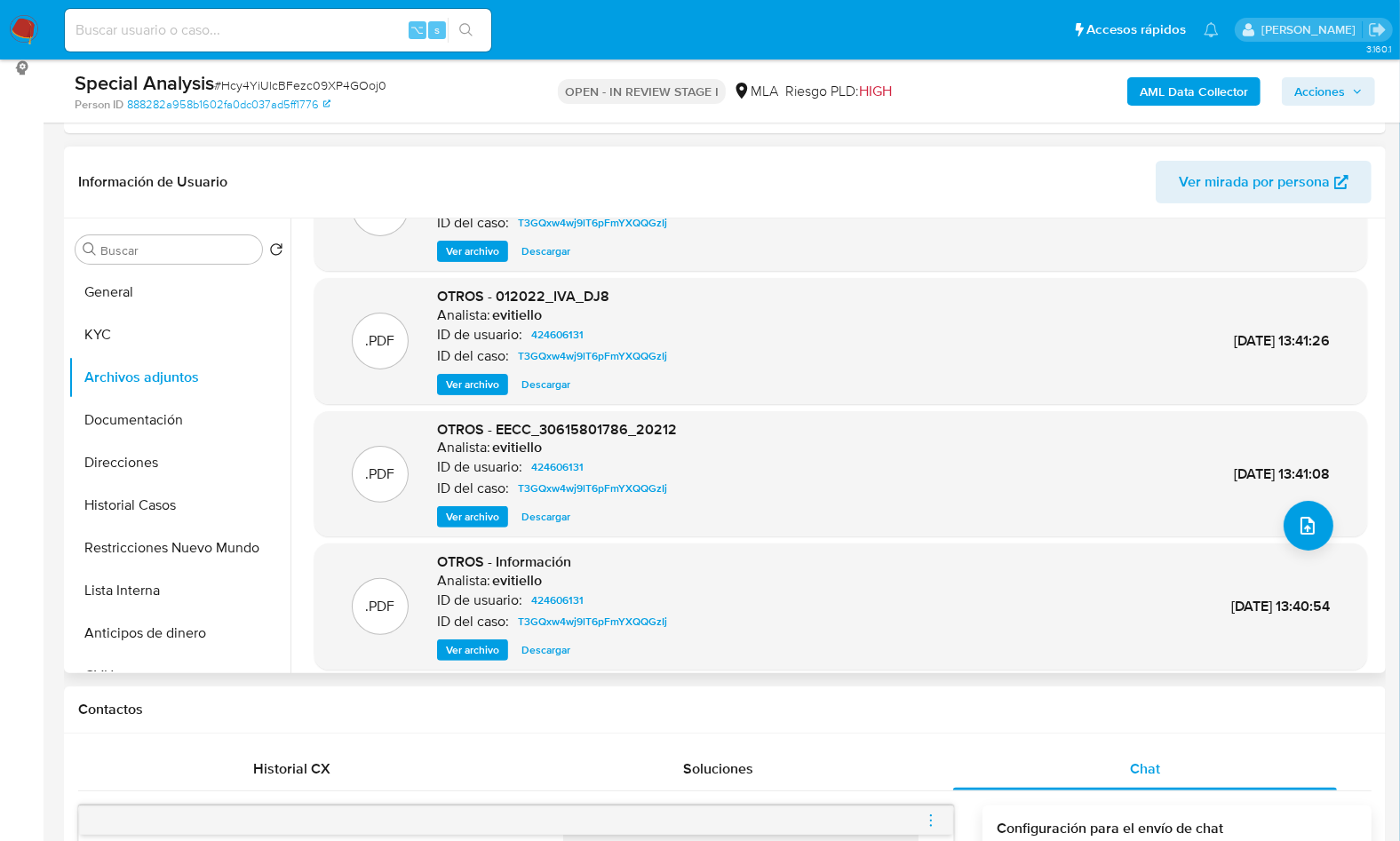
scroll to position [150, 0]
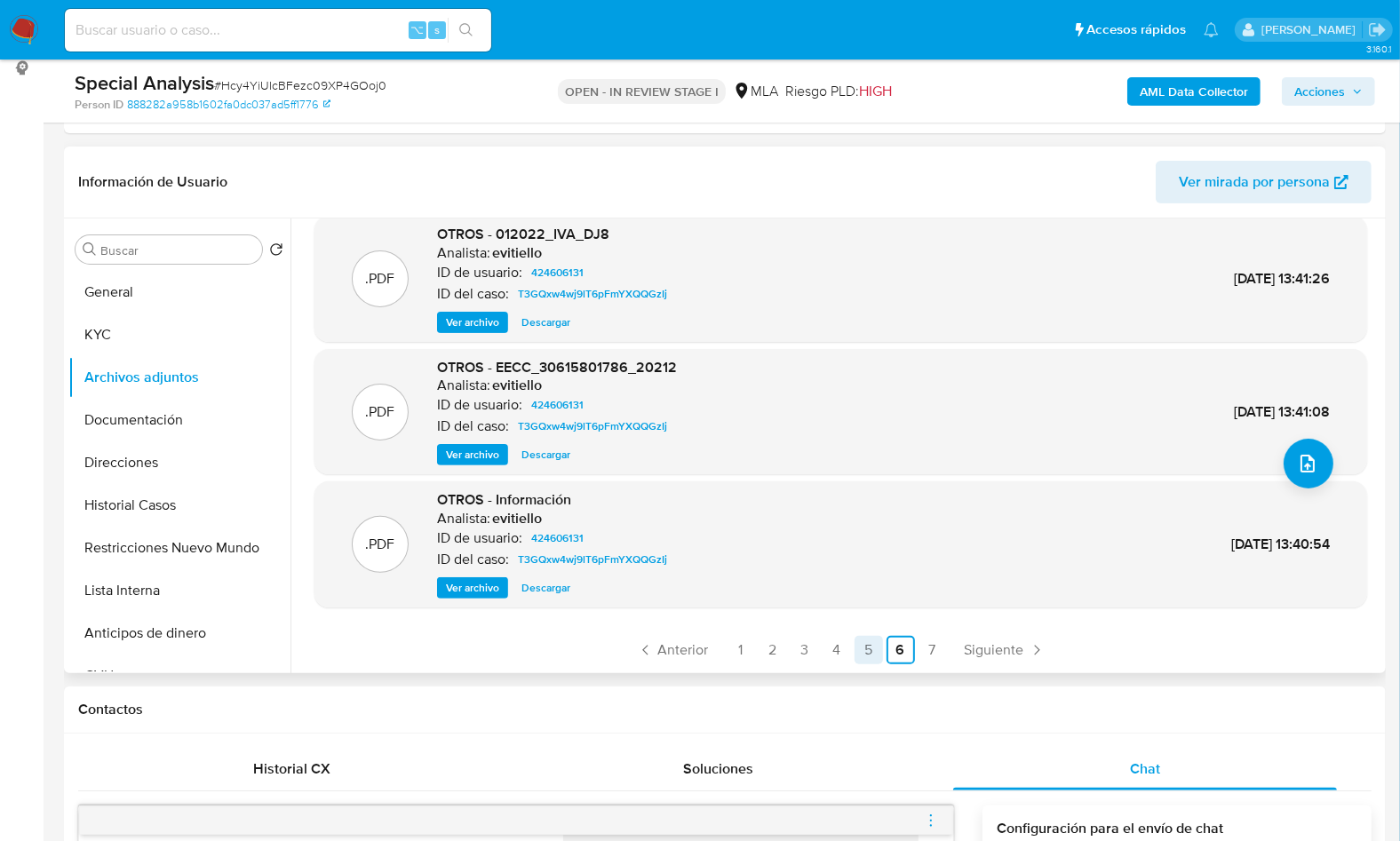
click at [874, 662] on link "5" at bounding box center [869, 650] width 28 height 28
click at [826, 650] on link "4" at bounding box center [836, 650] width 28 height 28
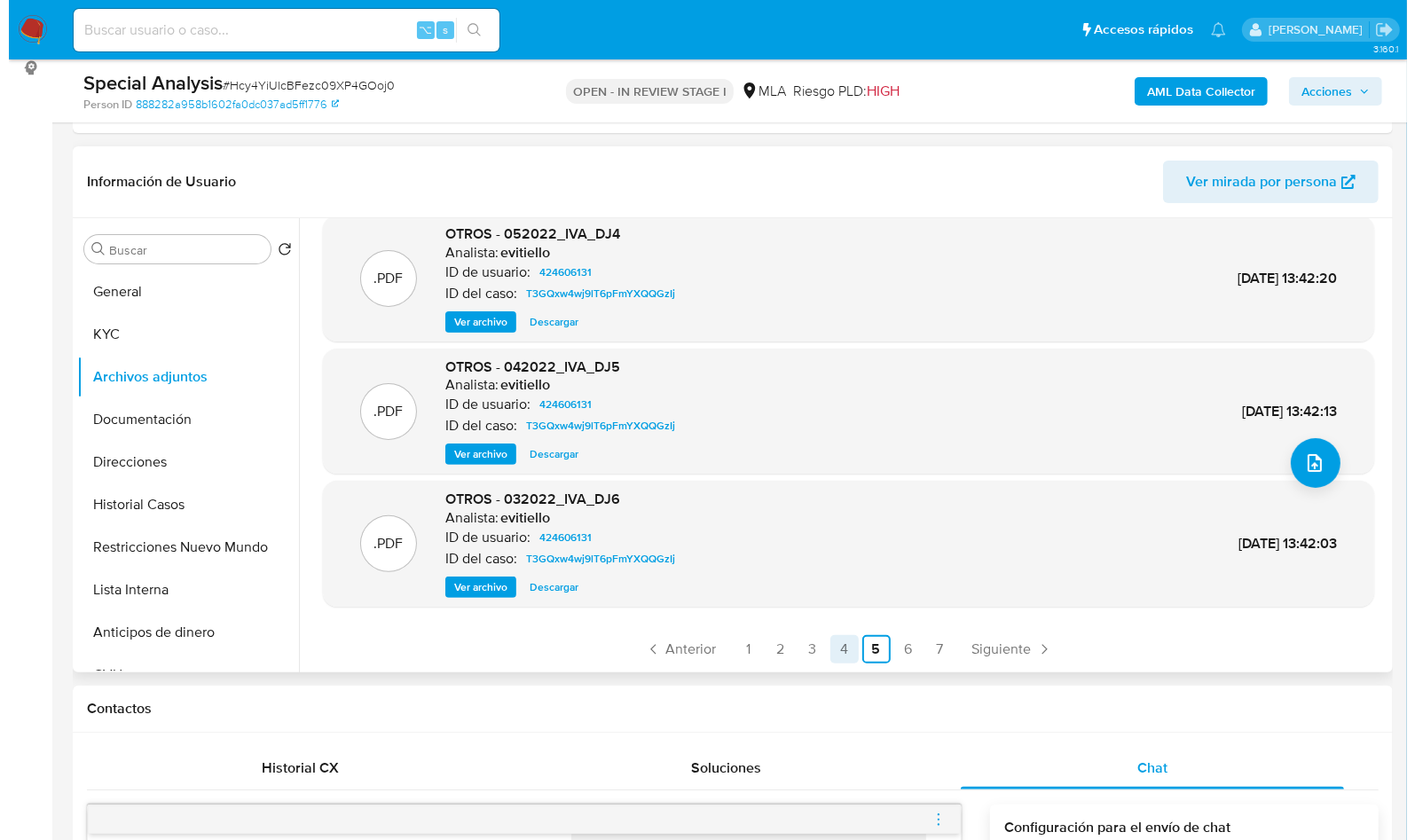
scroll to position [0, 0]
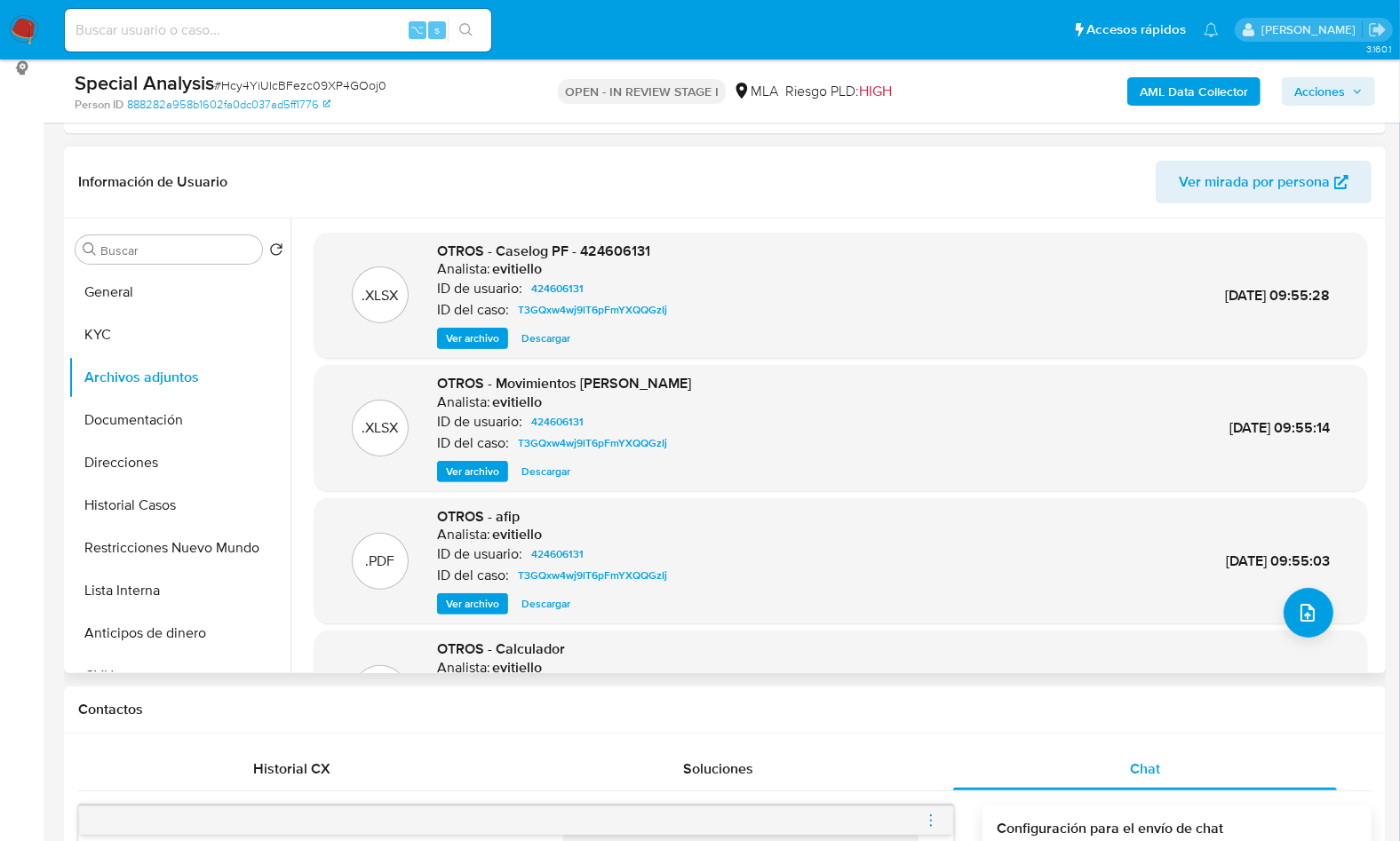
click at [452, 331] on span "Ver archivo" at bounding box center [473, 338] width 53 height 18
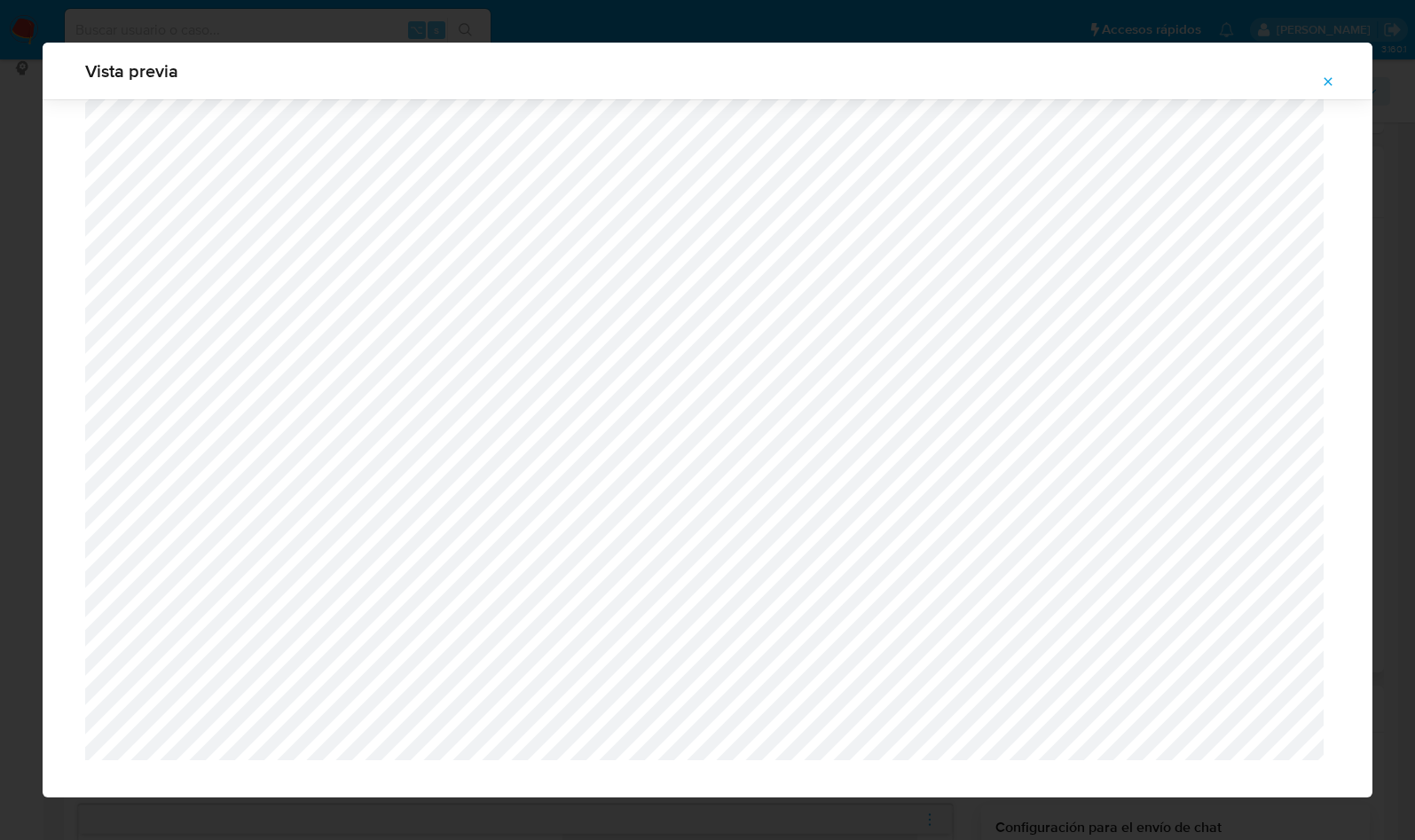
scroll to position [1143, 0]
click at [1320, 84] on icon "Attachment preview" at bounding box center [1327, 81] width 14 height 14
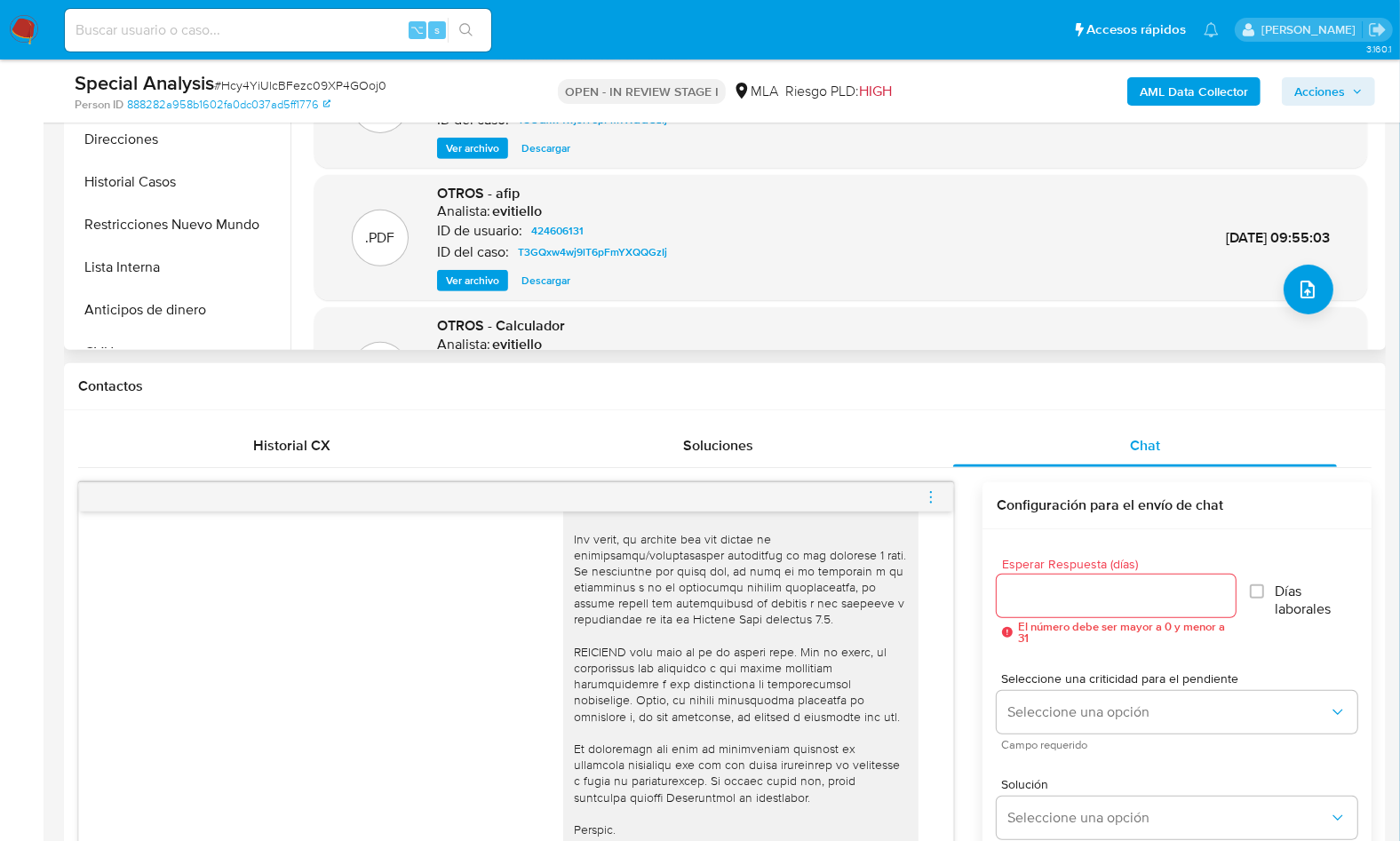
scroll to position [842, 0]
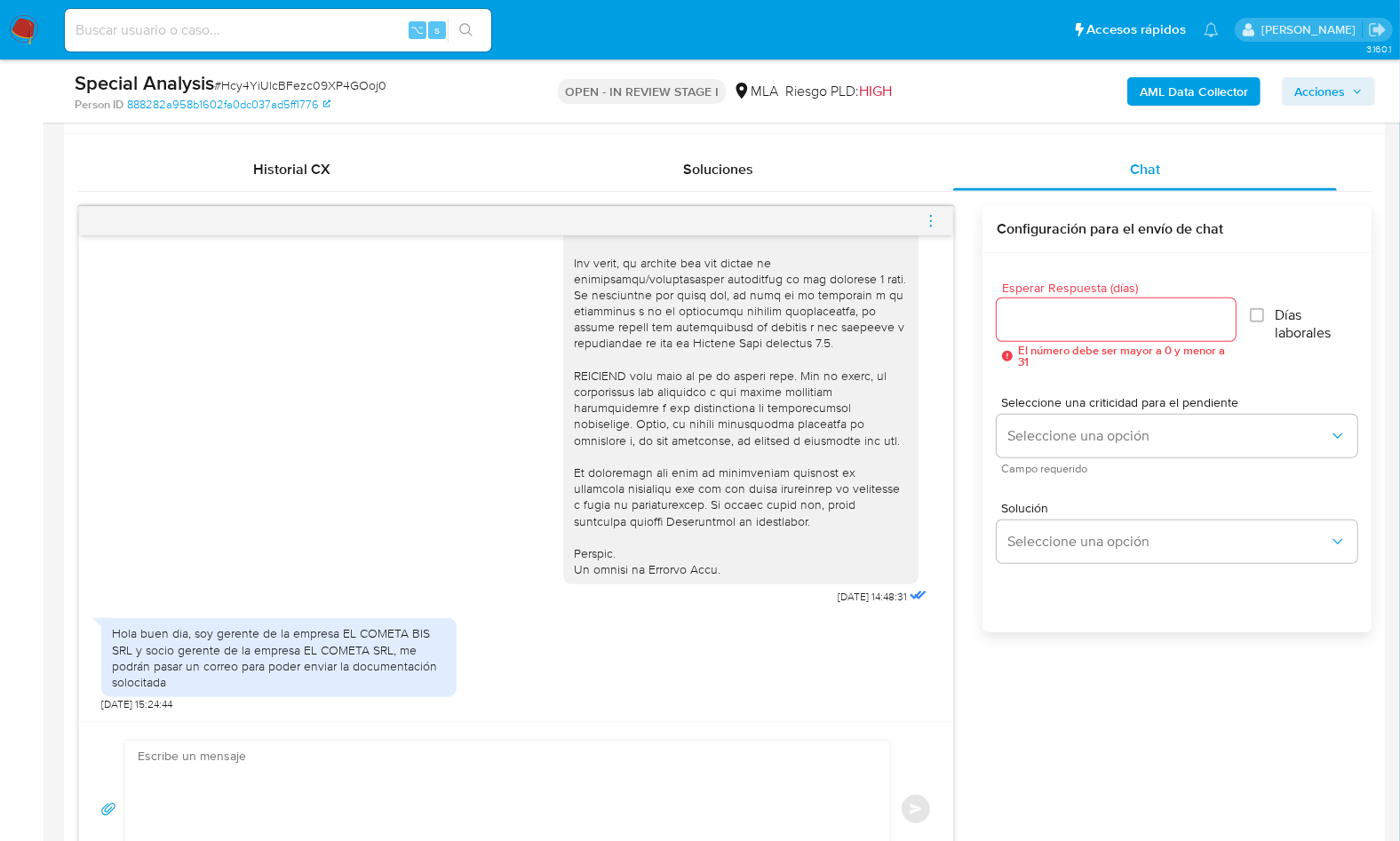
click at [812, 766] on textarea at bounding box center [502, 809] width 730 height 136
click at [422, 746] on textarea at bounding box center [502, 809] width 730 height 136
drag, startPoint x: 346, startPoint y: 771, endPoint x: 439, endPoint y: 761, distance: 93.5
click at [346, 771] on textarea at bounding box center [502, 809] width 730 height 136
paste textarea "Hola , En función de las operaciones registradas en tu cuenta de Mercado Pago, …"
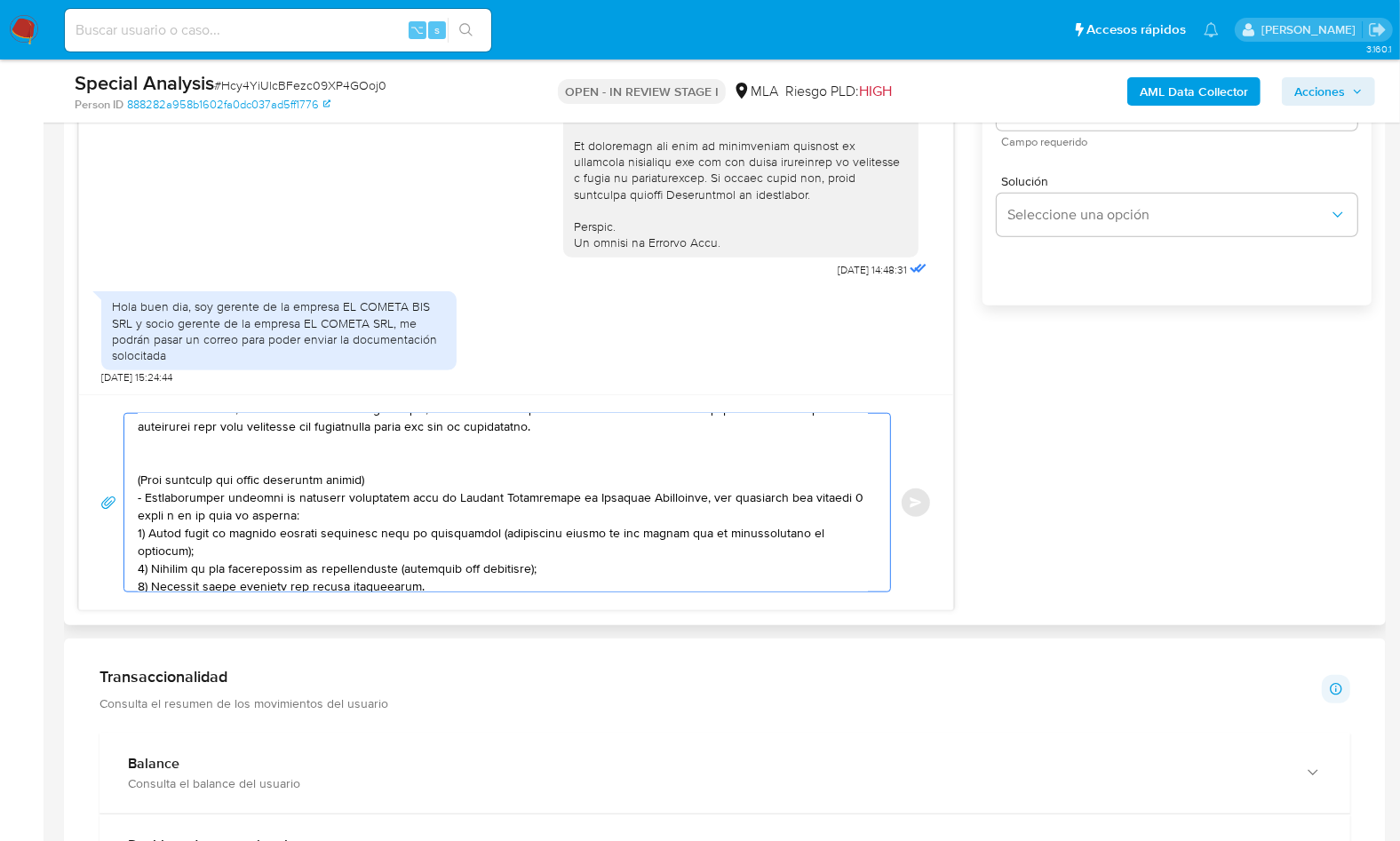
scroll to position [0, 0]
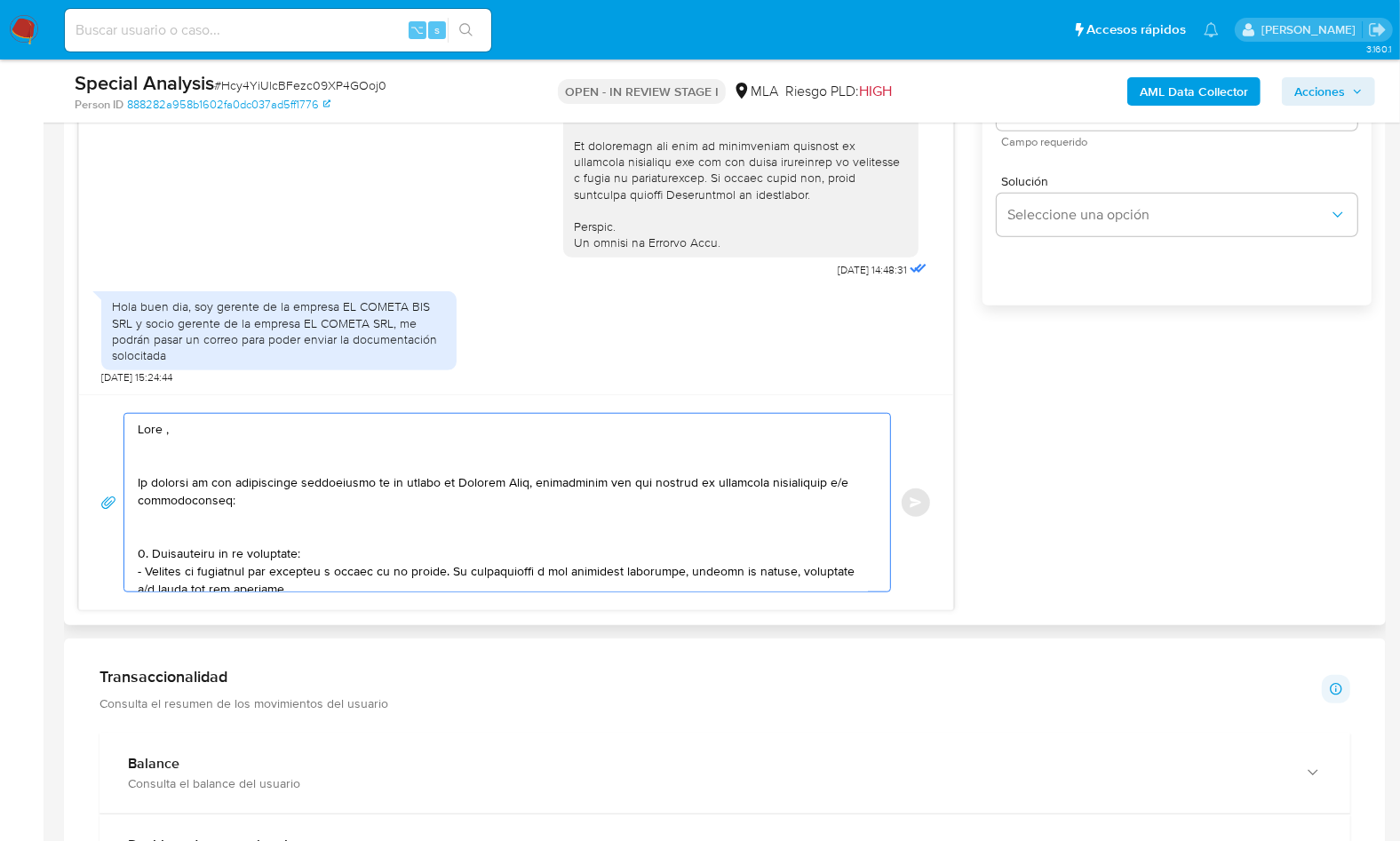
click at [165, 431] on textarea at bounding box center [502, 503] width 730 height 178
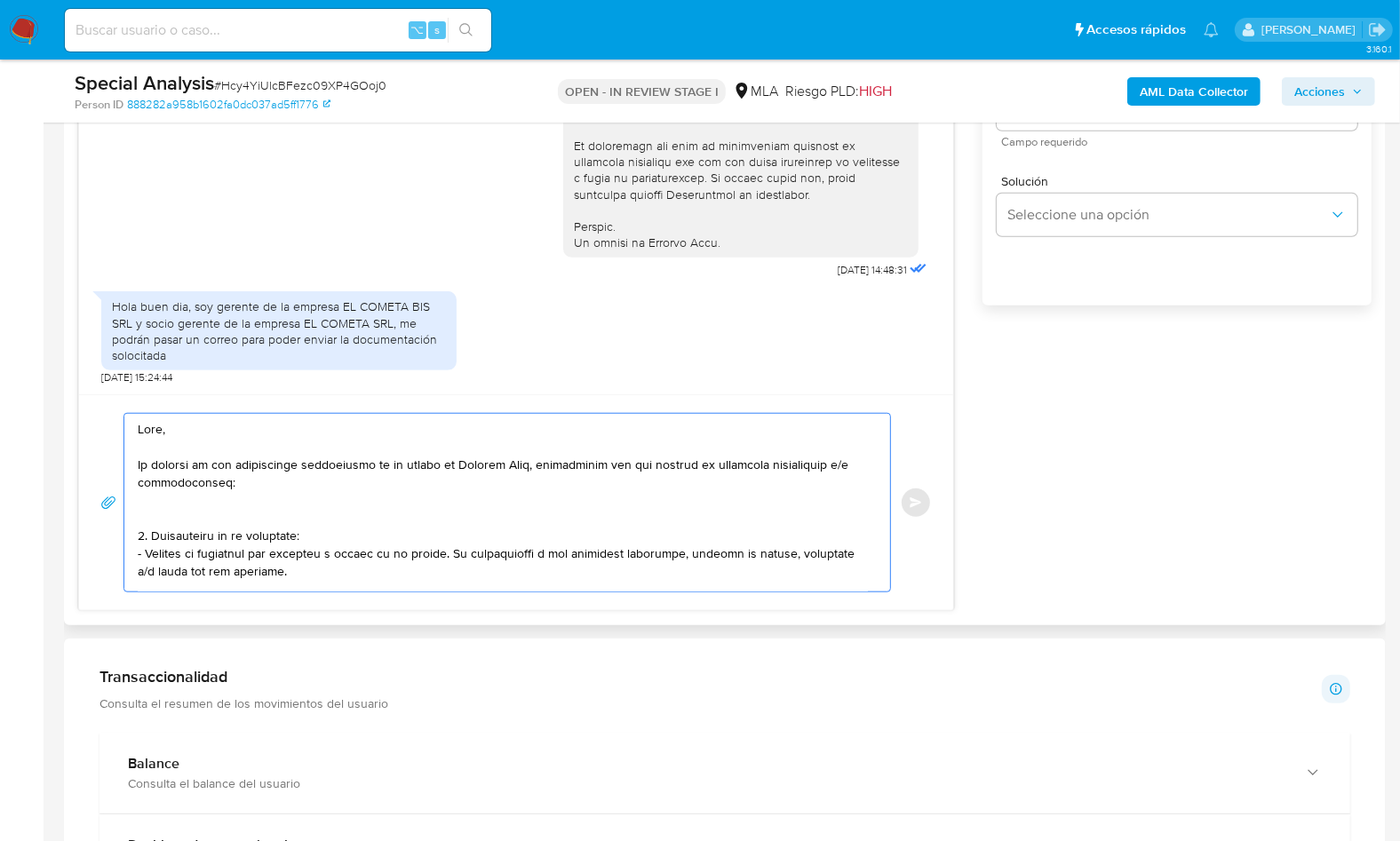
click at [202, 438] on textarea at bounding box center [502, 503] width 730 height 178
click at [166, 514] on textarea at bounding box center [502, 503] width 730 height 178
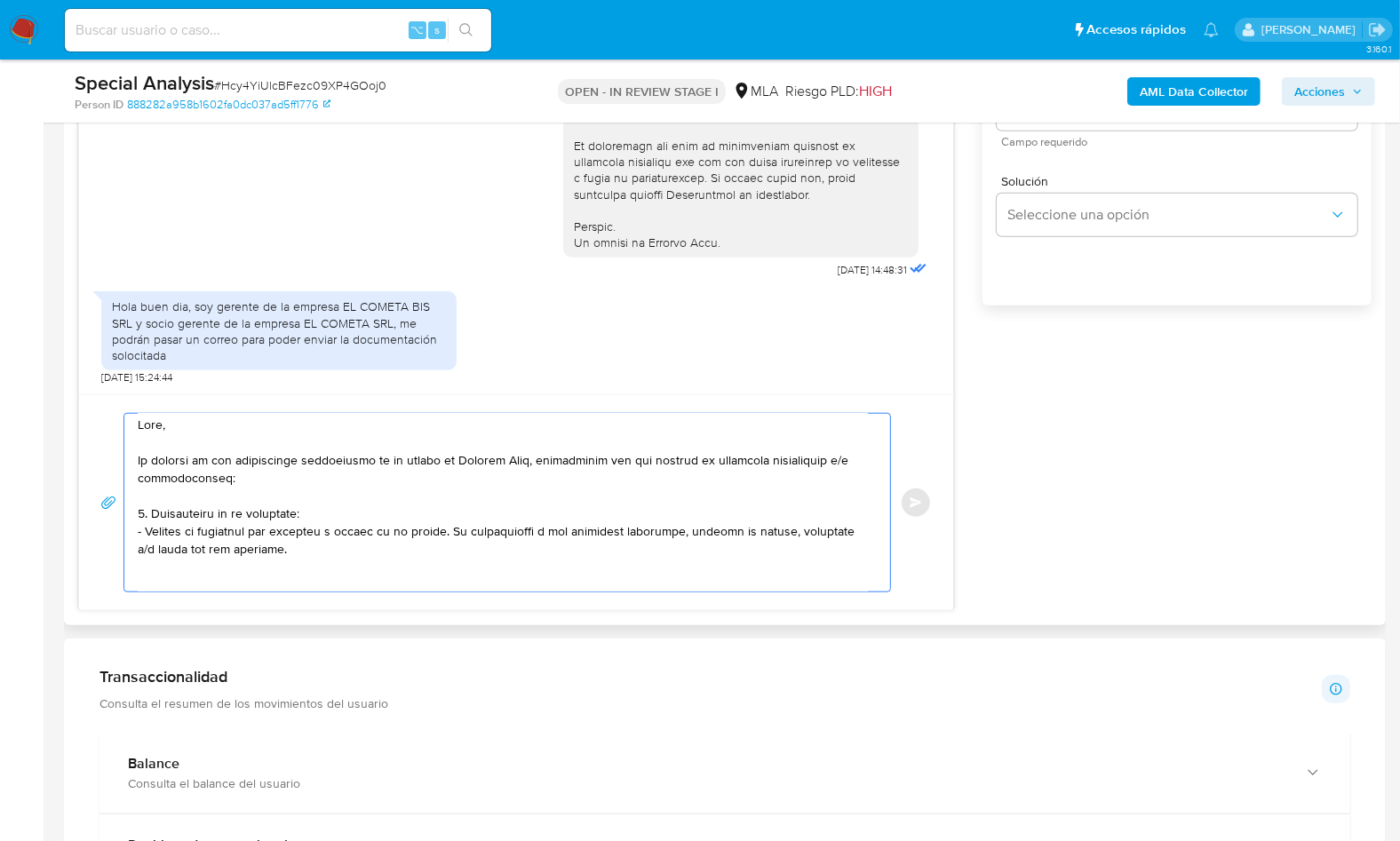
scroll to position [25, 0]
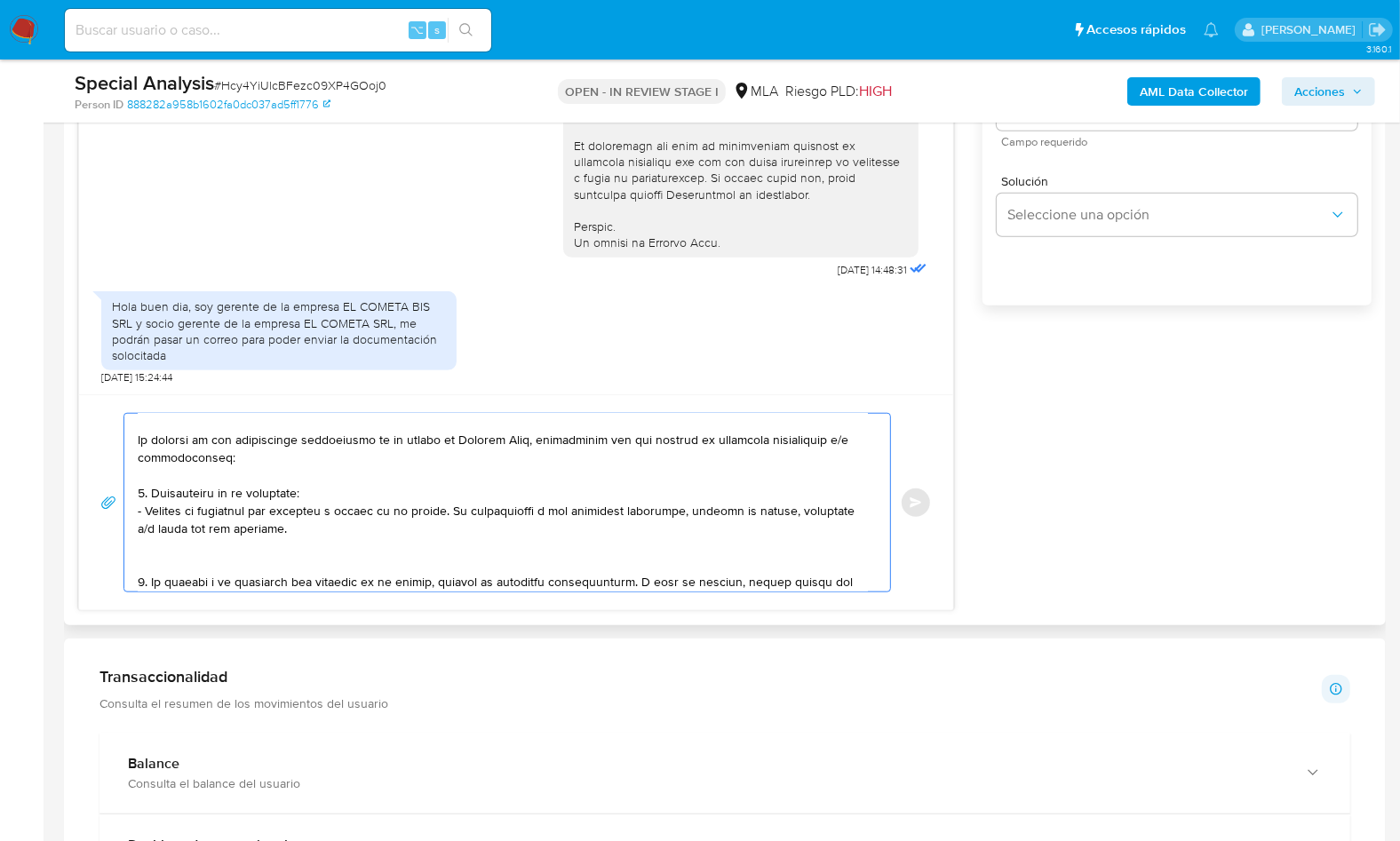
click at [191, 558] on textarea at bounding box center [502, 503] width 730 height 178
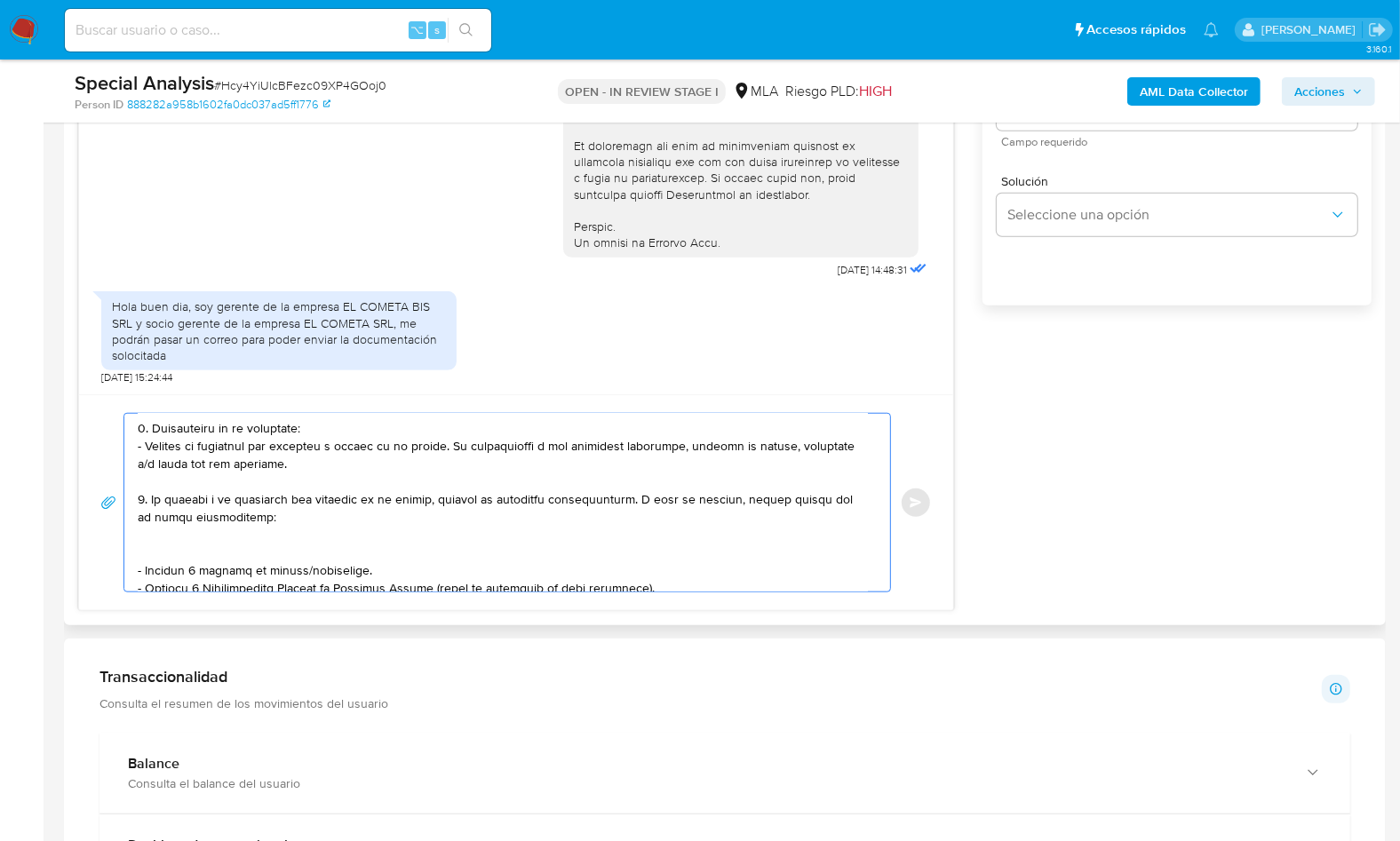
scroll to position [102, 0]
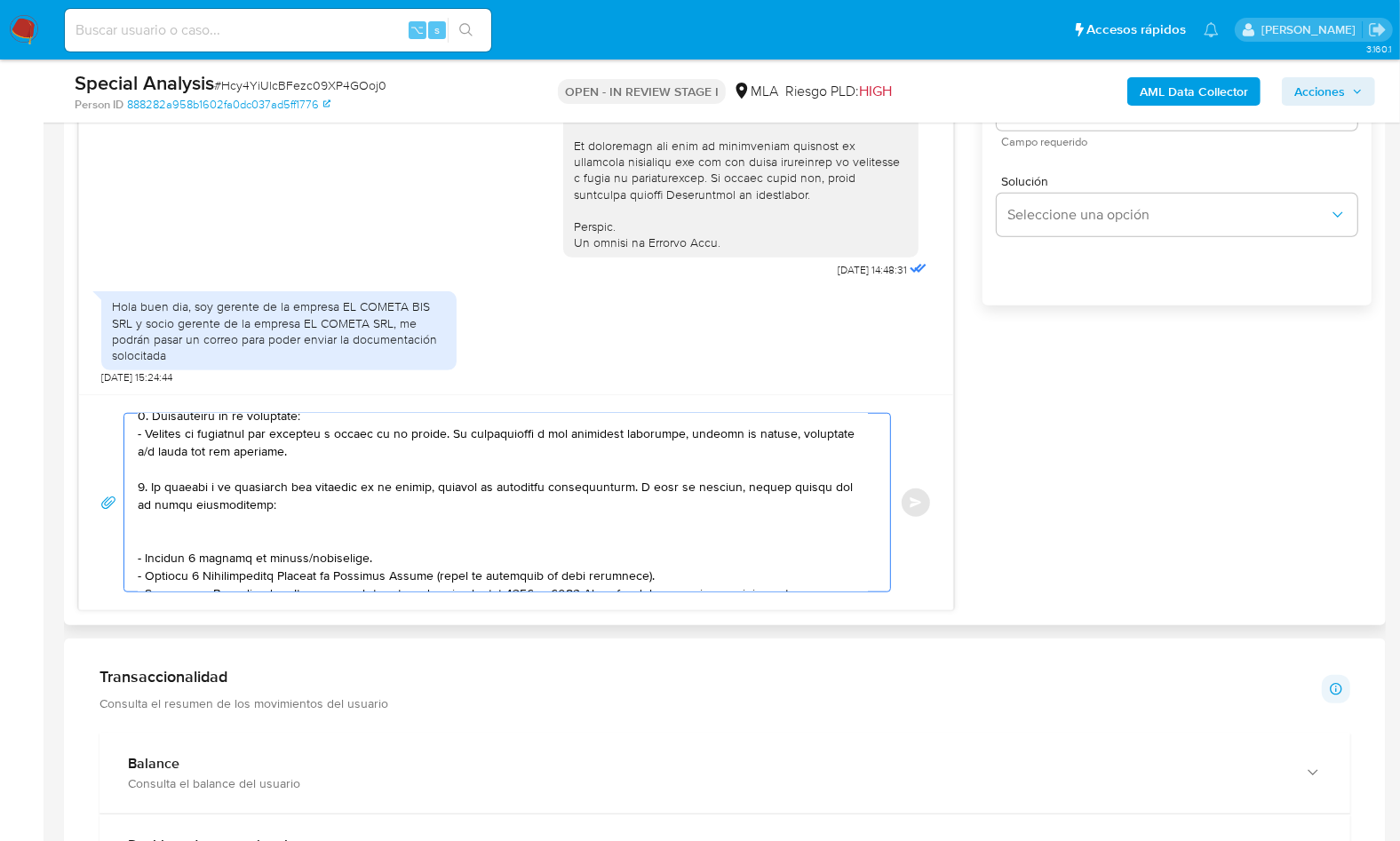
drag, startPoint x: 368, startPoint y: 558, endPoint x: 73, endPoint y: 535, distance: 295.9
click at [73, 535] on div "Historial CX Soluciones Chat Id Estado Fecha de creación Origen Proceso • 37646…" at bounding box center [725, 217] width 1321 height 818
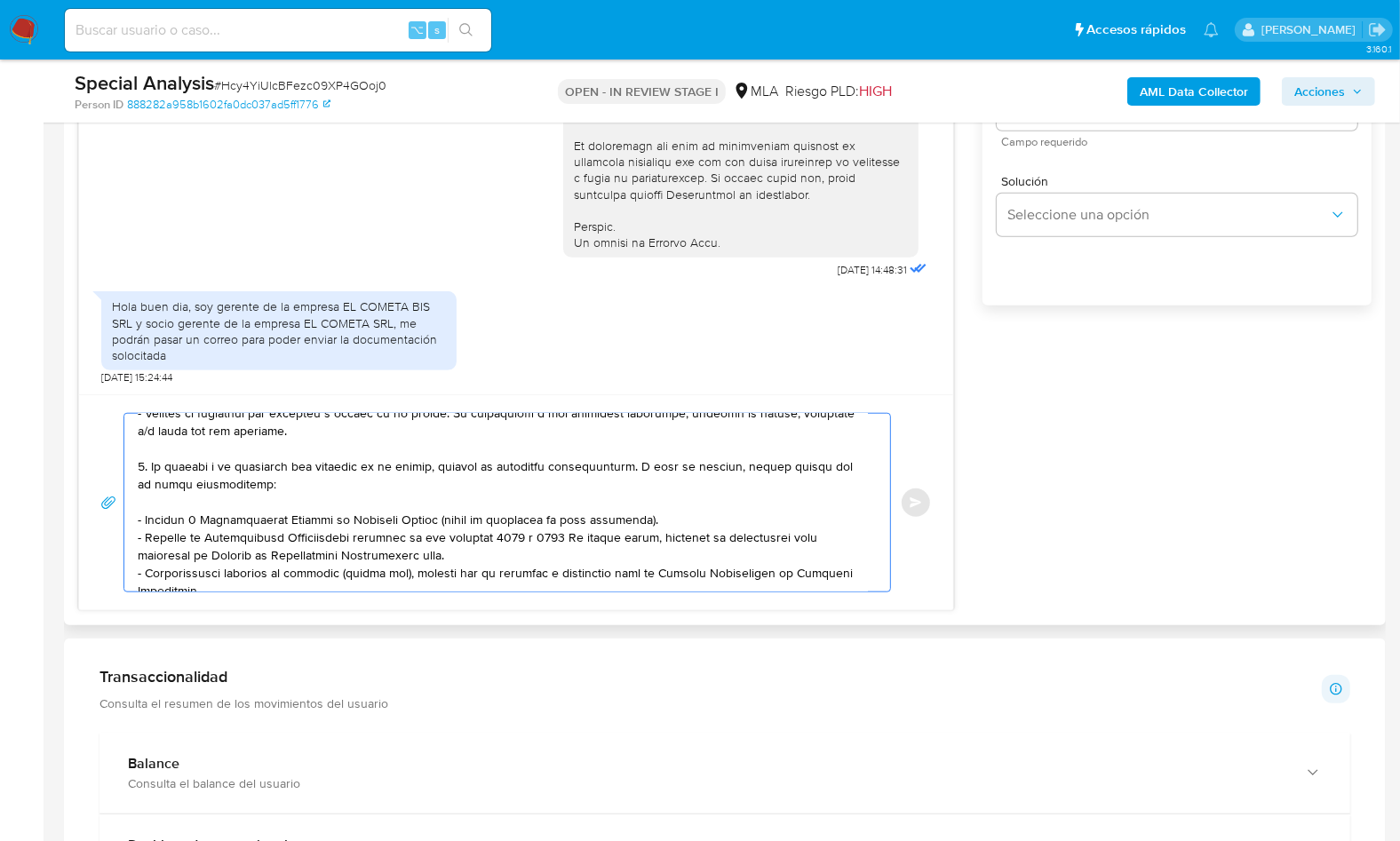
scroll to position [127, 0]
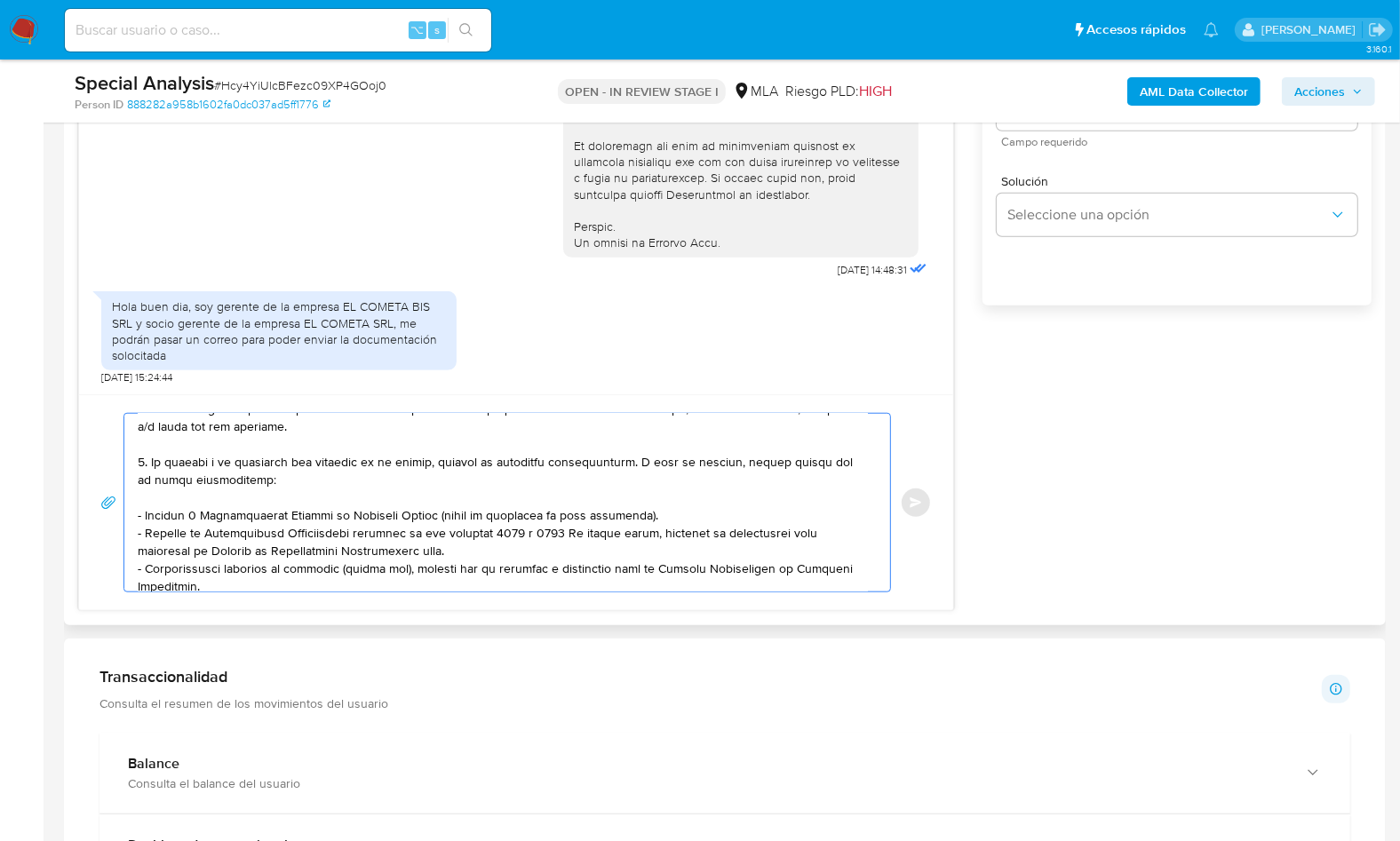
click at [502, 546] on textarea at bounding box center [502, 503] width 730 height 178
paste textarea "https://www.mercadopago.com.ar/ayuda/30181"
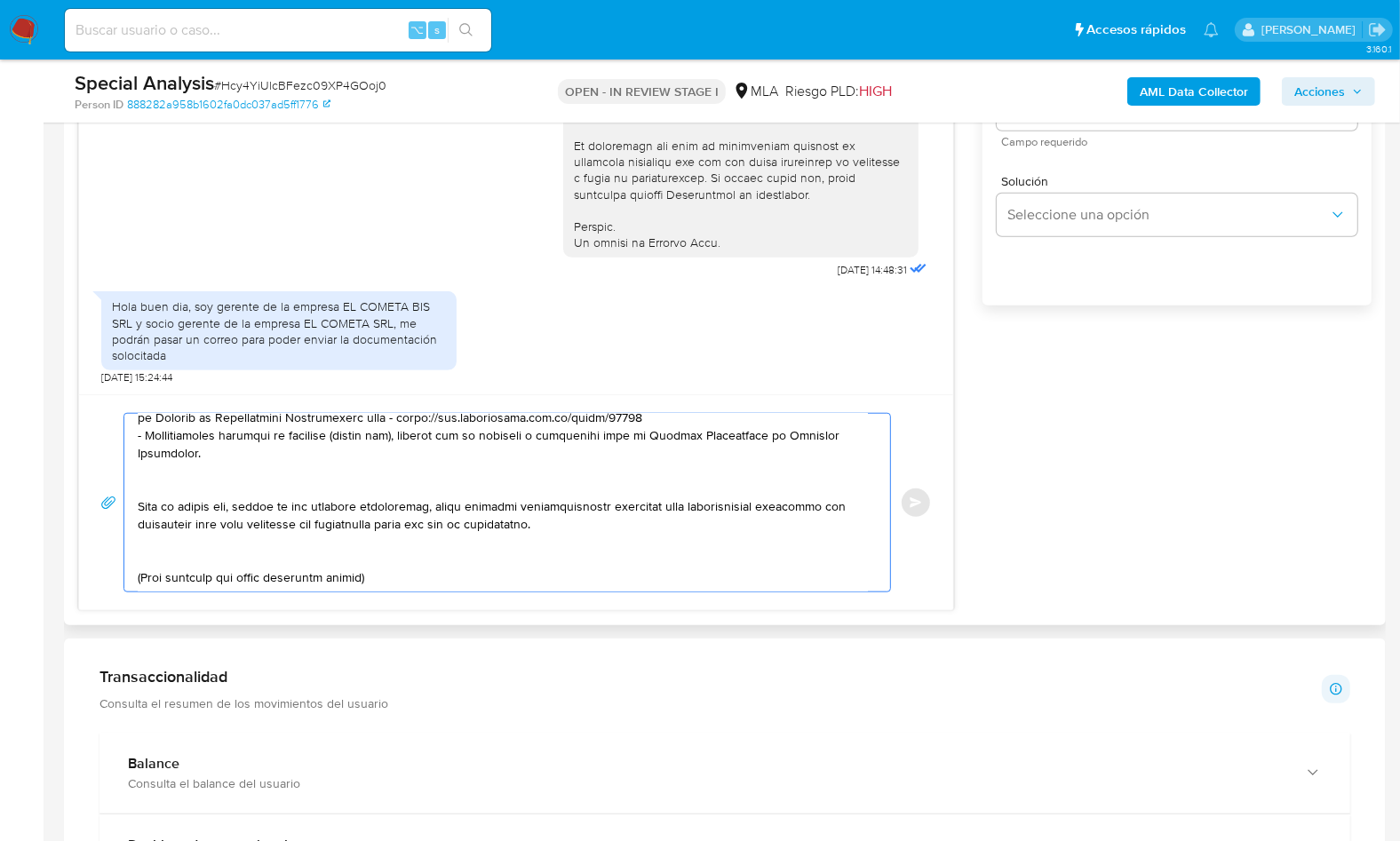
scroll to position [292, 0]
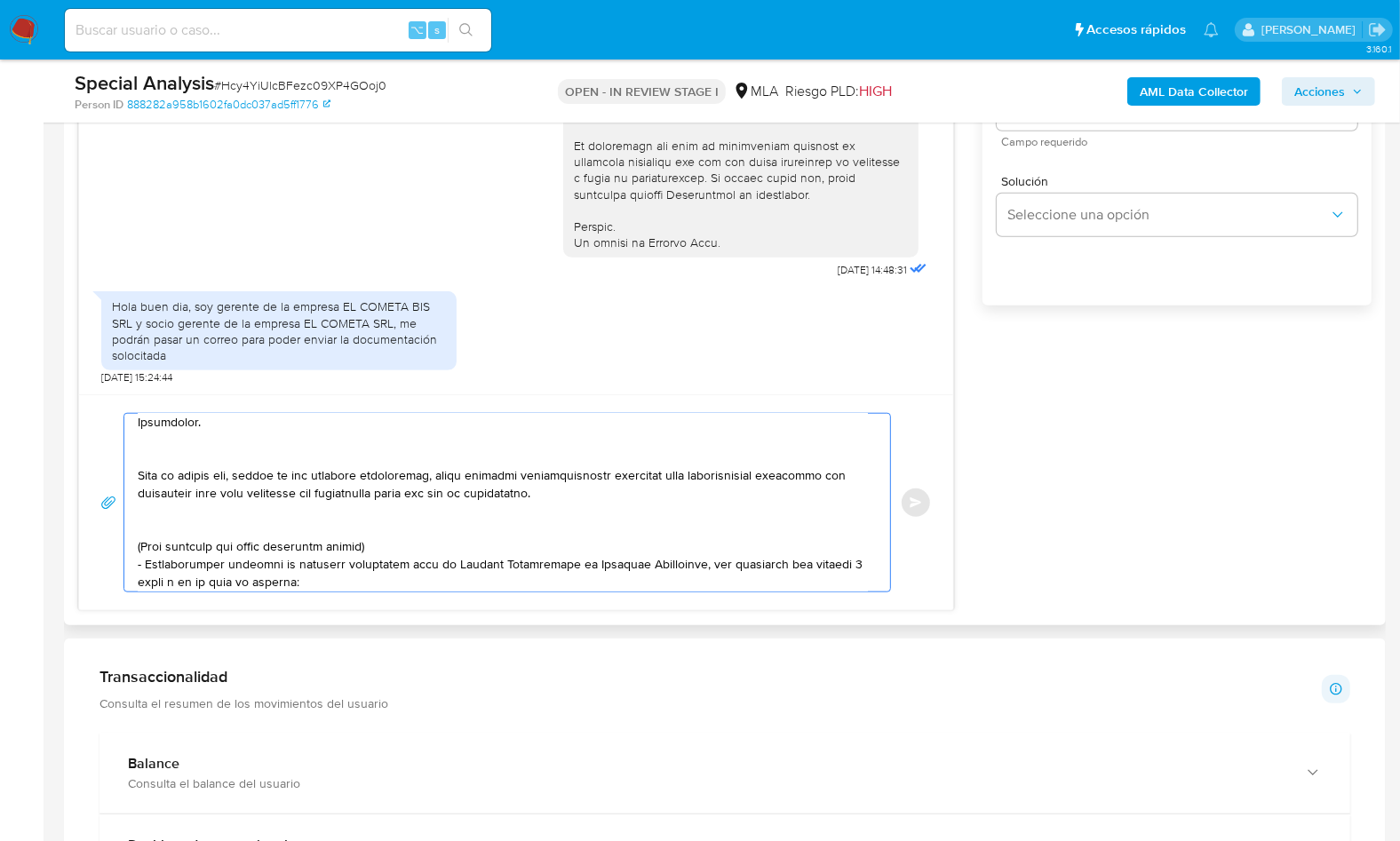
click at [205, 459] on textarea at bounding box center [502, 503] width 730 height 178
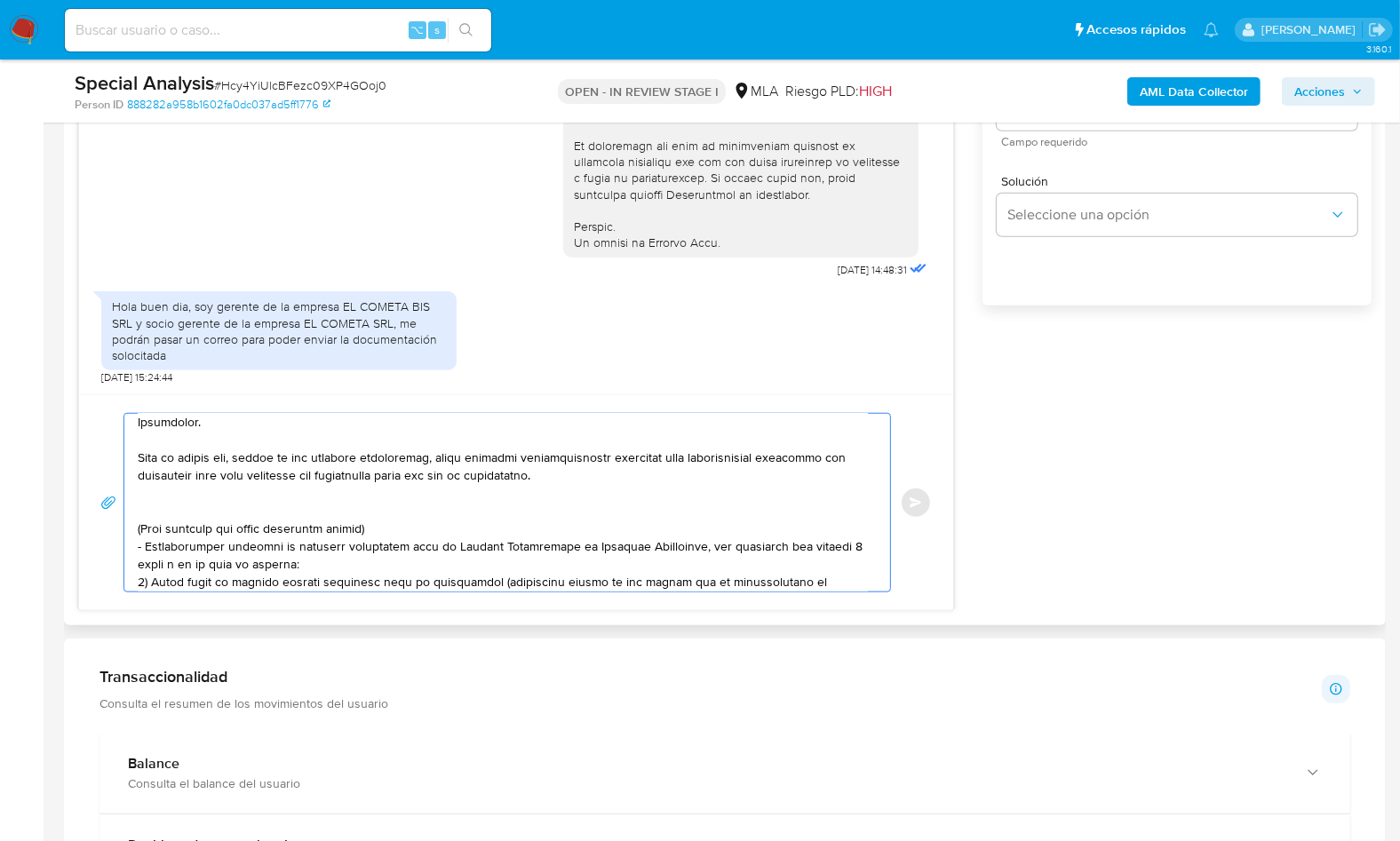
click at [171, 510] on textarea at bounding box center [502, 503] width 730 height 178
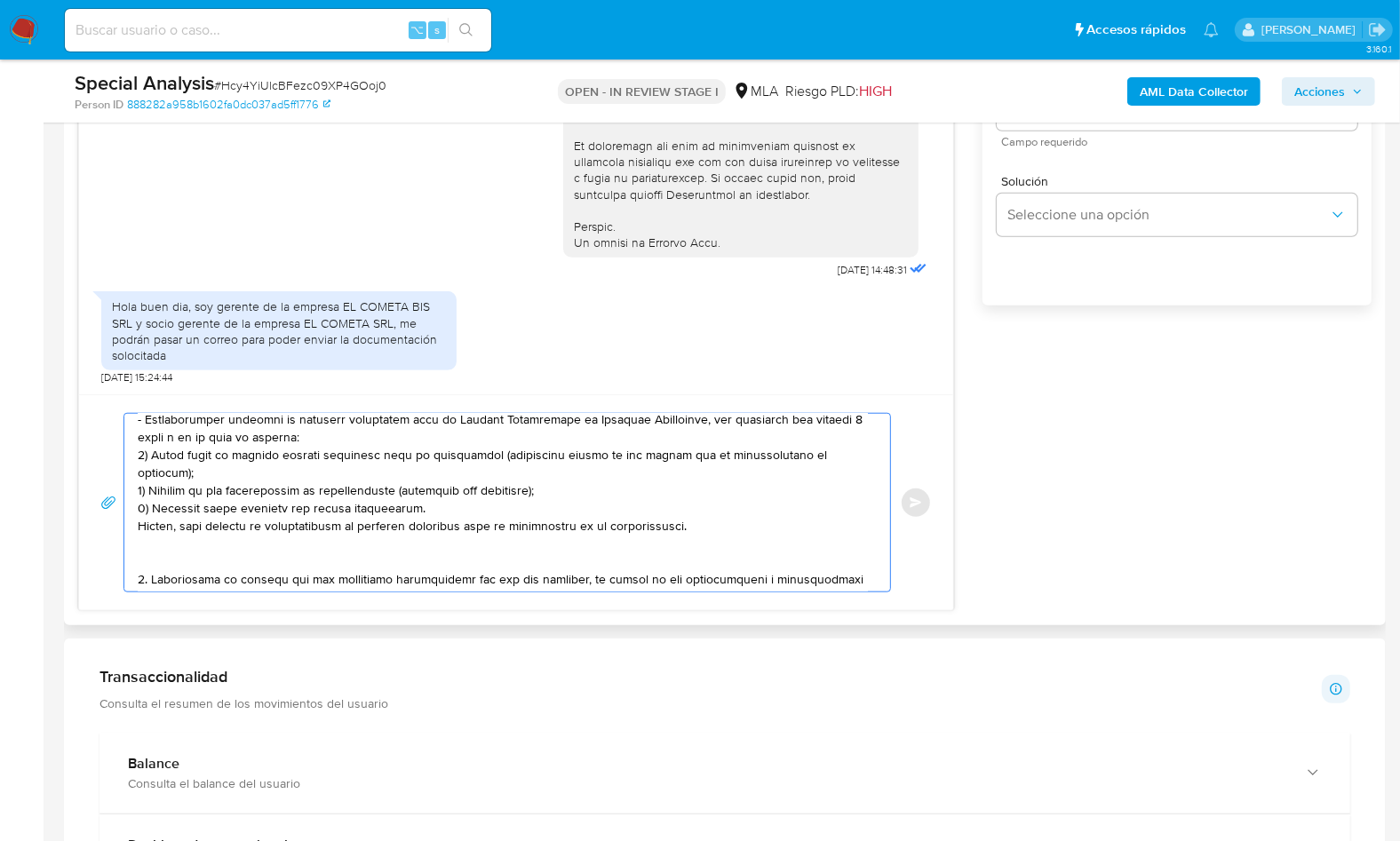
drag, startPoint x: 165, startPoint y: 499, endPoint x: 235, endPoint y: 526, distance: 75.0
click at [235, 526] on textarea at bounding box center [502, 503] width 730 height 178
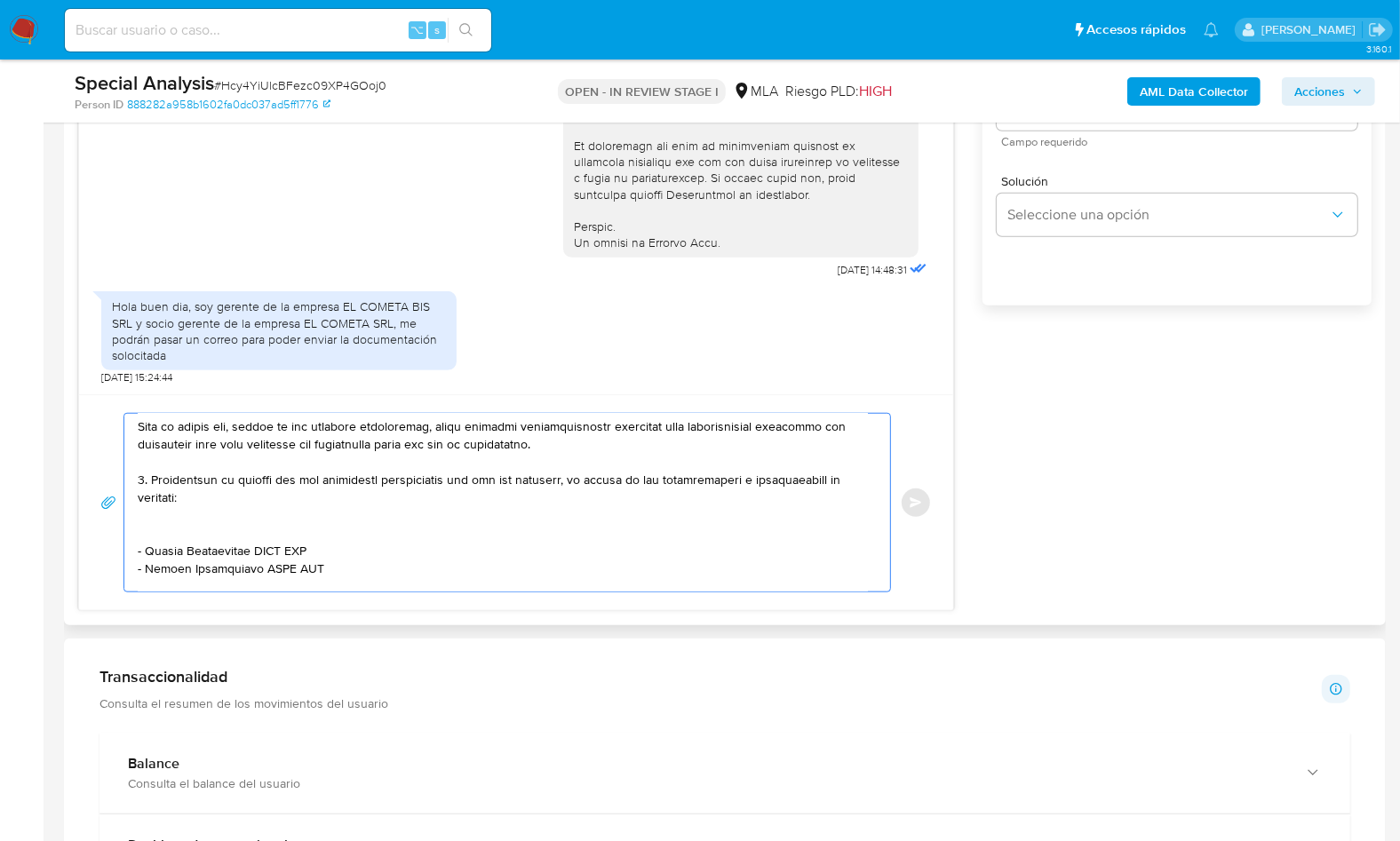
scroll to position [324, 0]
drag, startPoint x: 139, startPoint y: 477, endPoint x: 339, endPoint y: 576, distance: 223.2
click at [339, 576] on textarea at bounding box center [502, 503] width 730 height 178
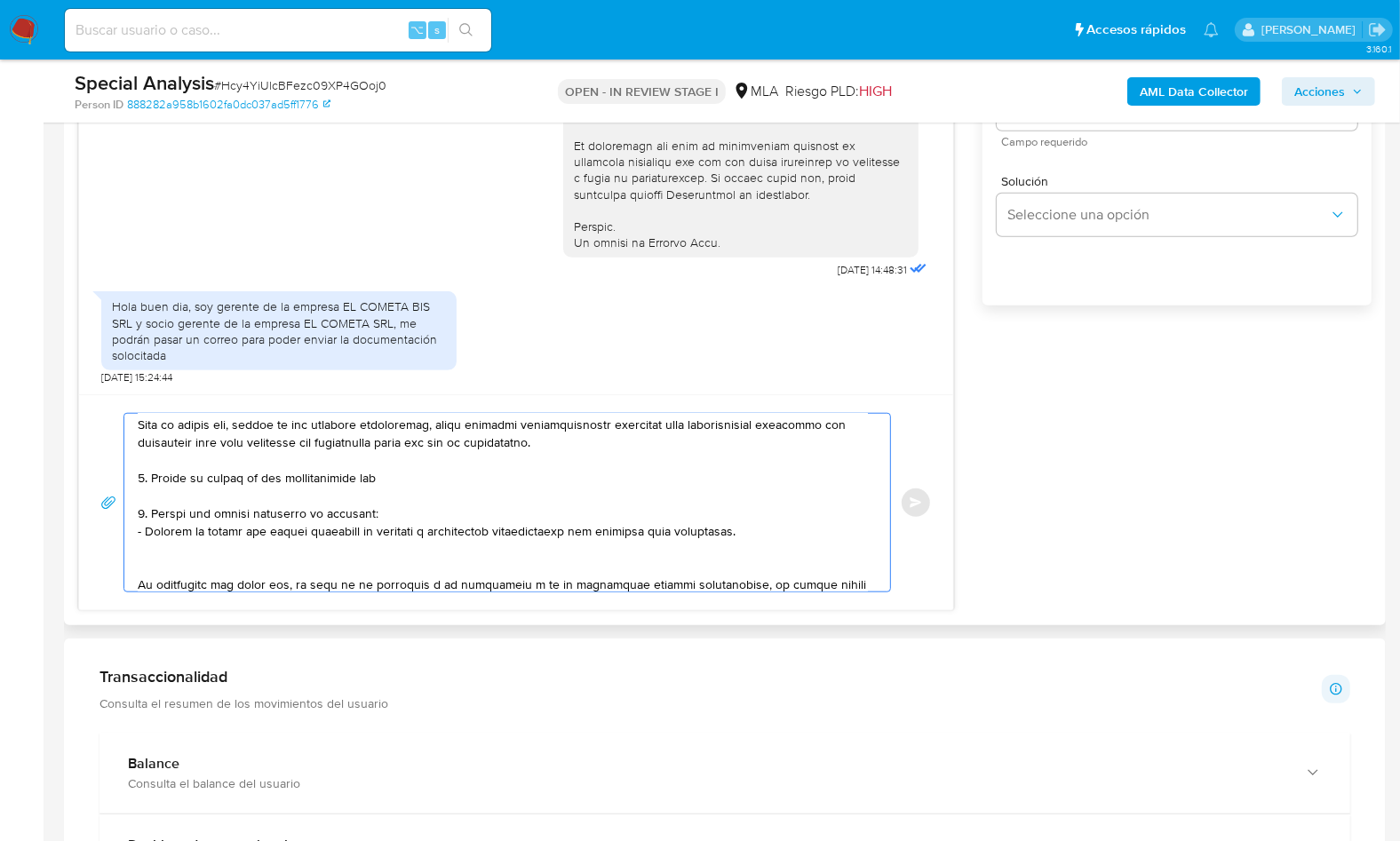
click at [321, 481] on textarea at bounding box center [502, 503] width 730 height 178
click at [376, 481] on textarea at bounding box center [502, 503] width 730 height 178
paste textarea "EL COMETA BIS S.R.L."
paste textarea "30715751018"
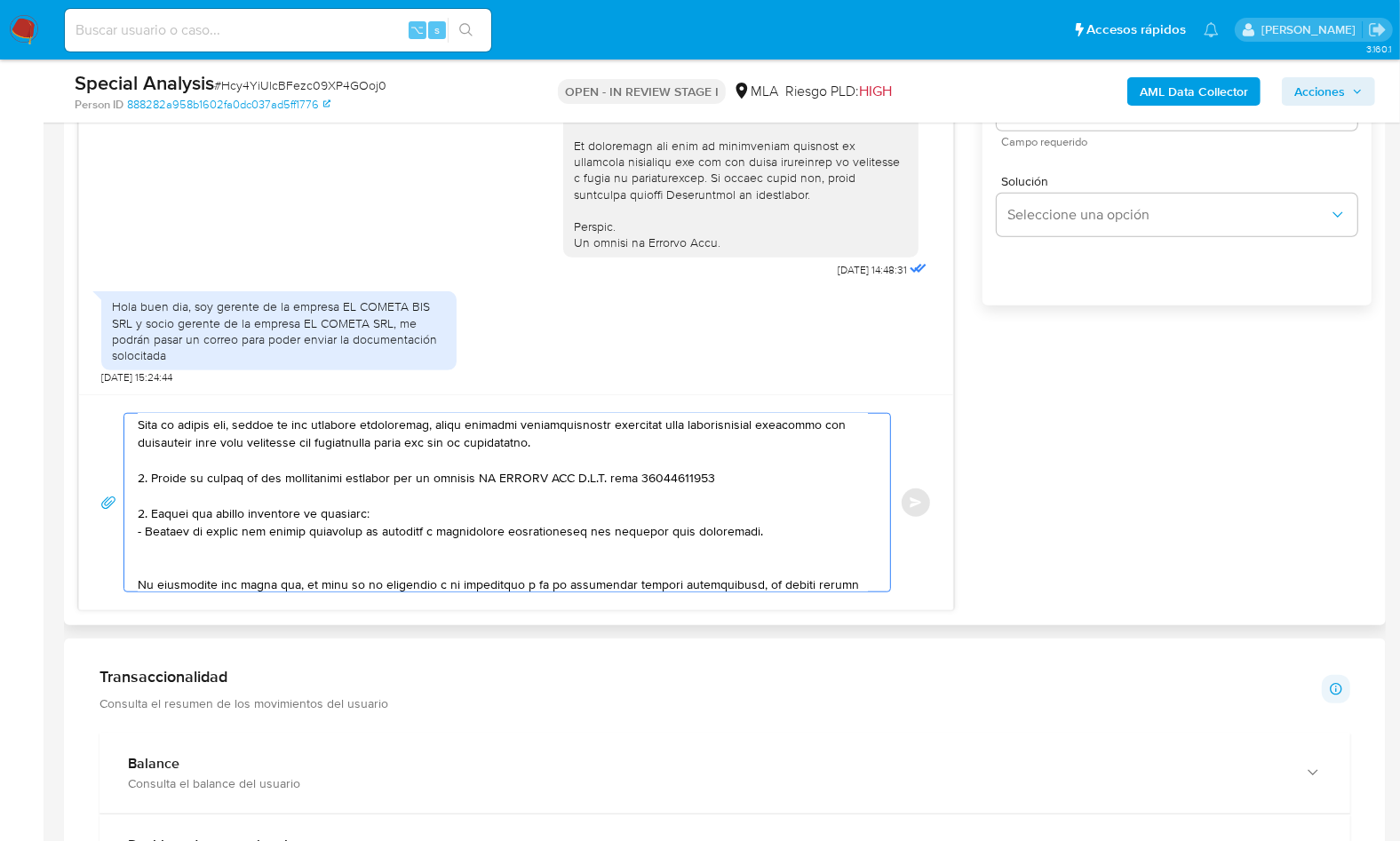
click at [722, 475] on textarea at bounding box center [502, 503] width 730 height 178
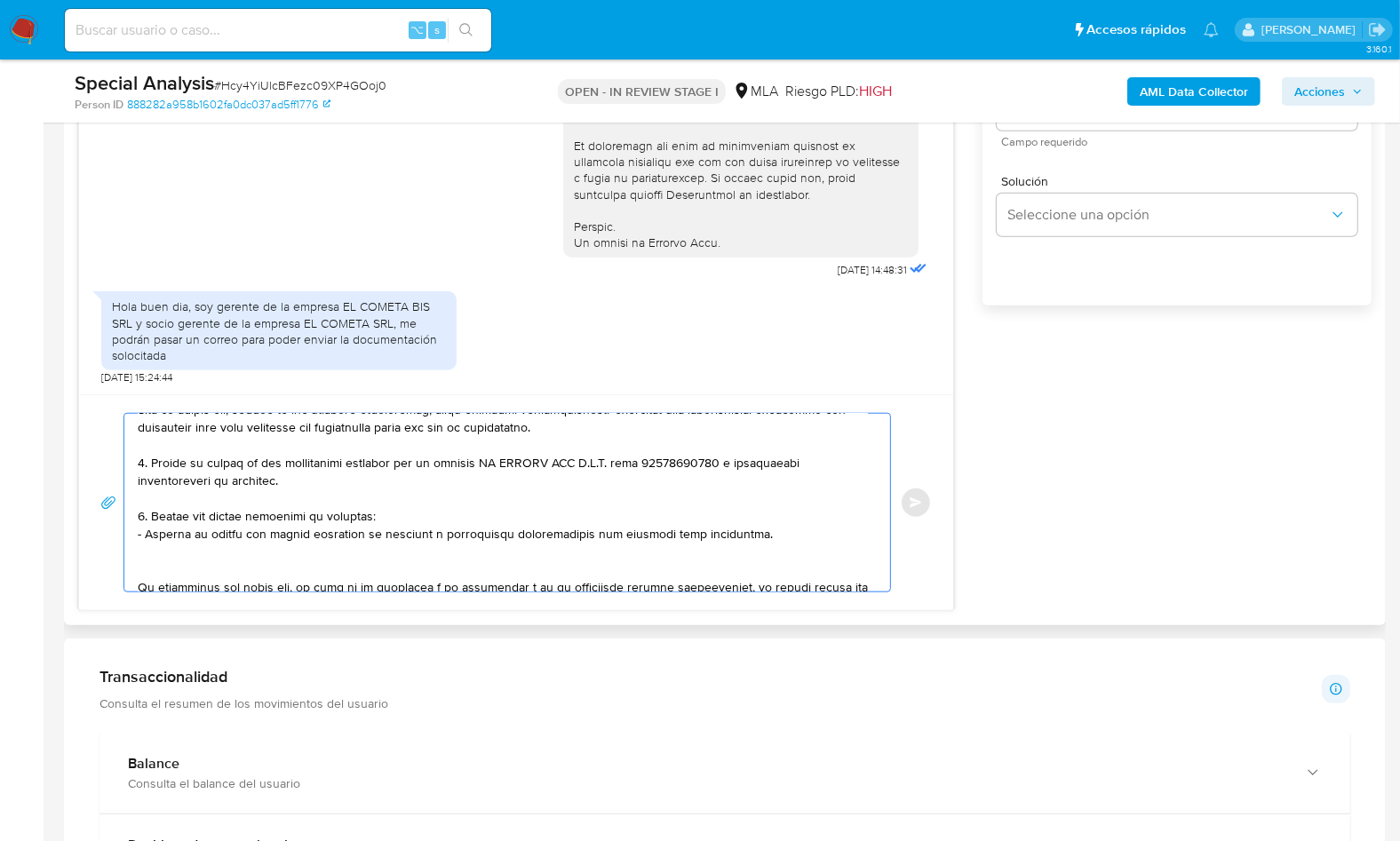
scroll to position [340, 0]
drag, startPoint x: 791, startPoint y: 534, endPoint x: 135, endPoint y: 496, distance: 657.1
click at [135, 496] on div at bounding box center [502, 503] width 757 height 178
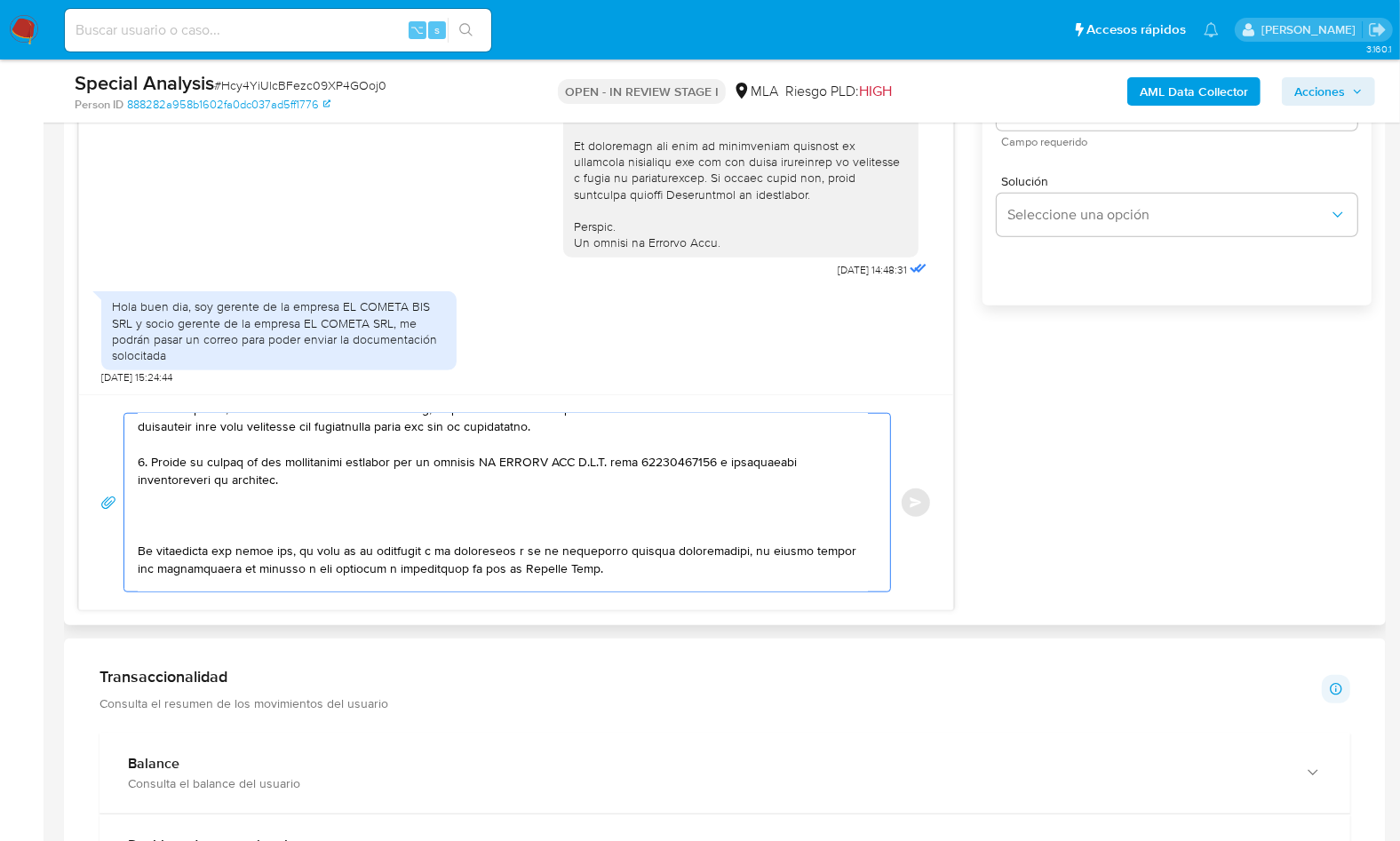
click at [170, 524] on textarea at bounding box center [502, 503] width 730 height 178
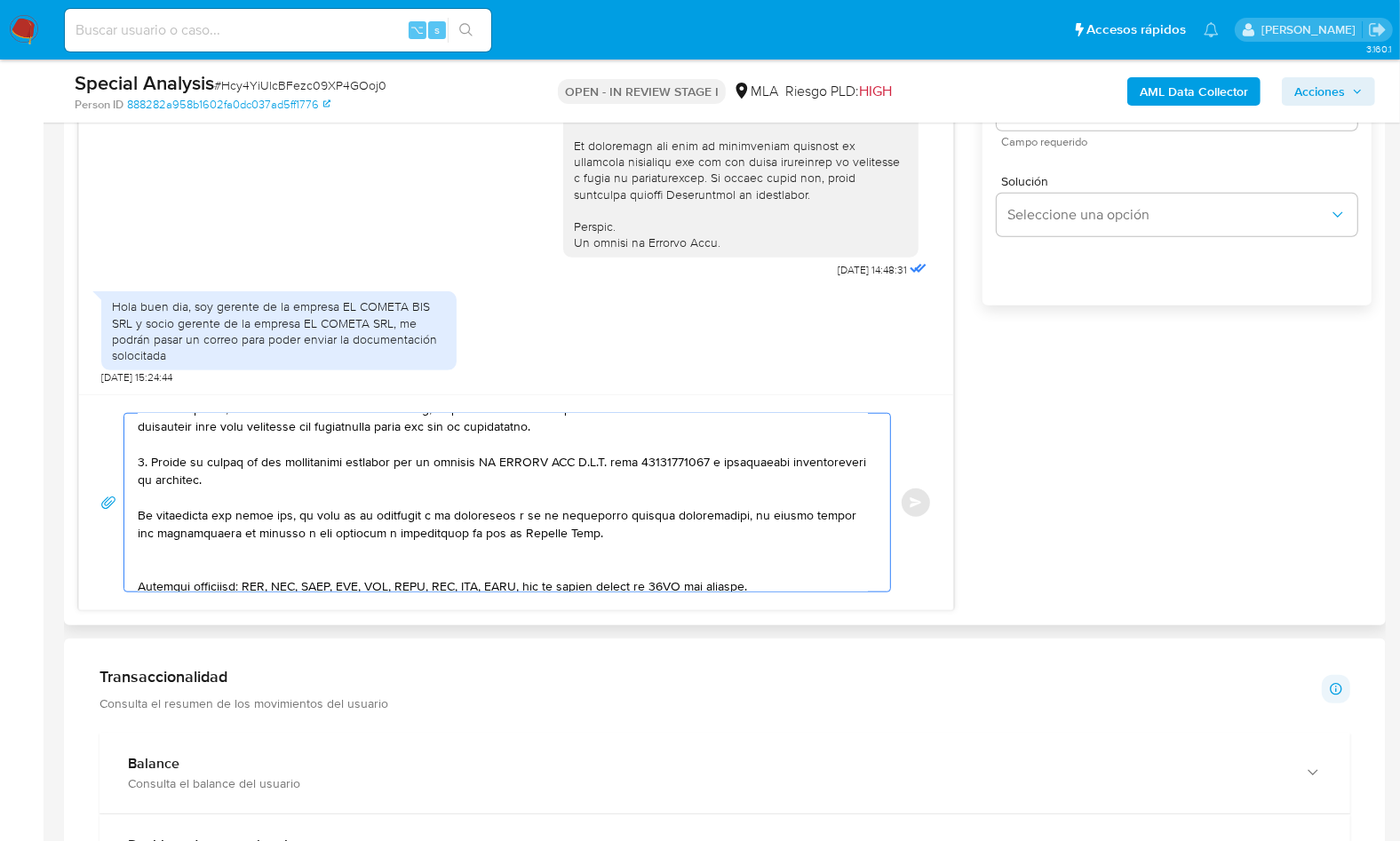
click at [270, 564] on textarea at bounding box center [502, 503] width 730 height 178
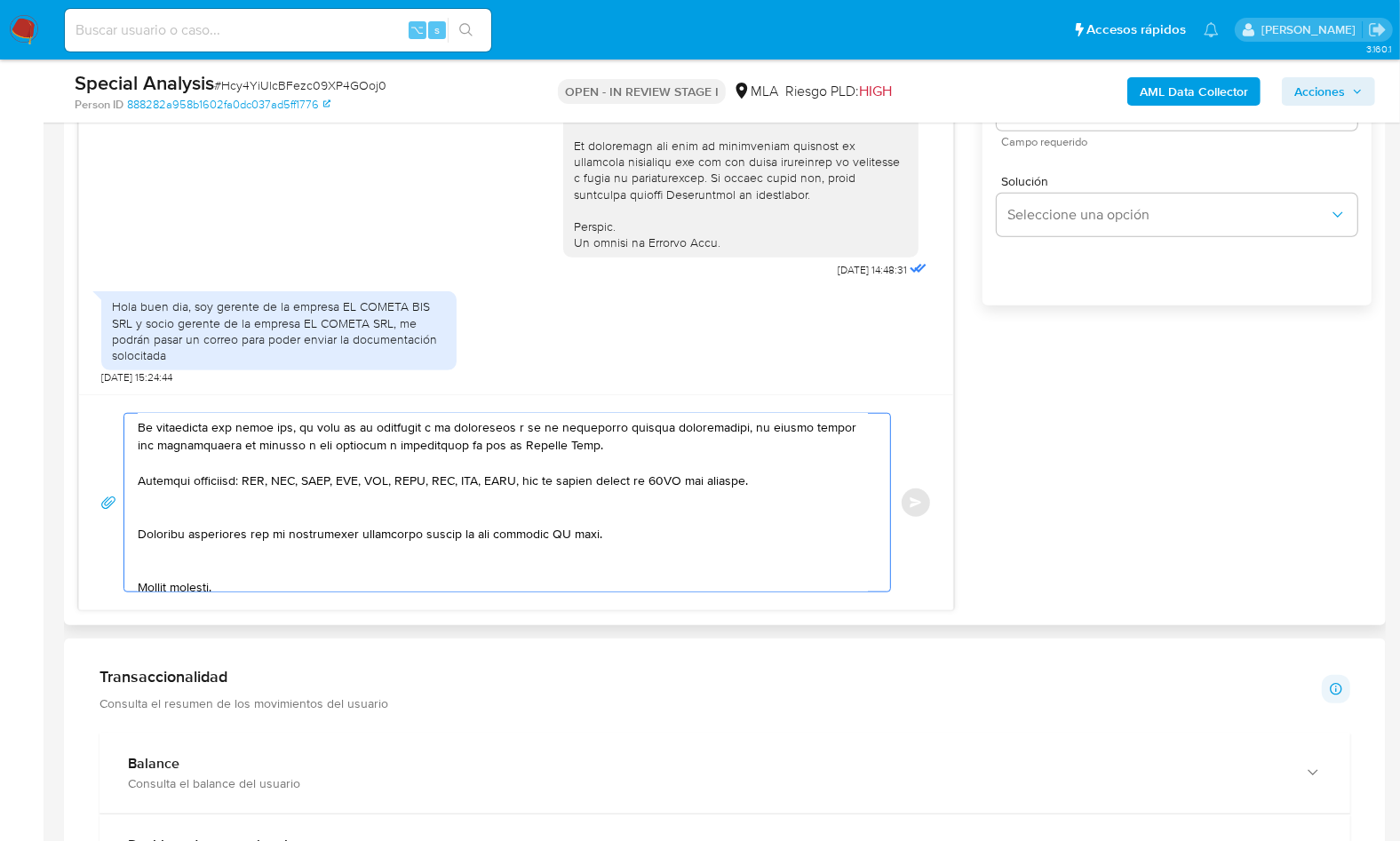
scroll to position [435, 0]
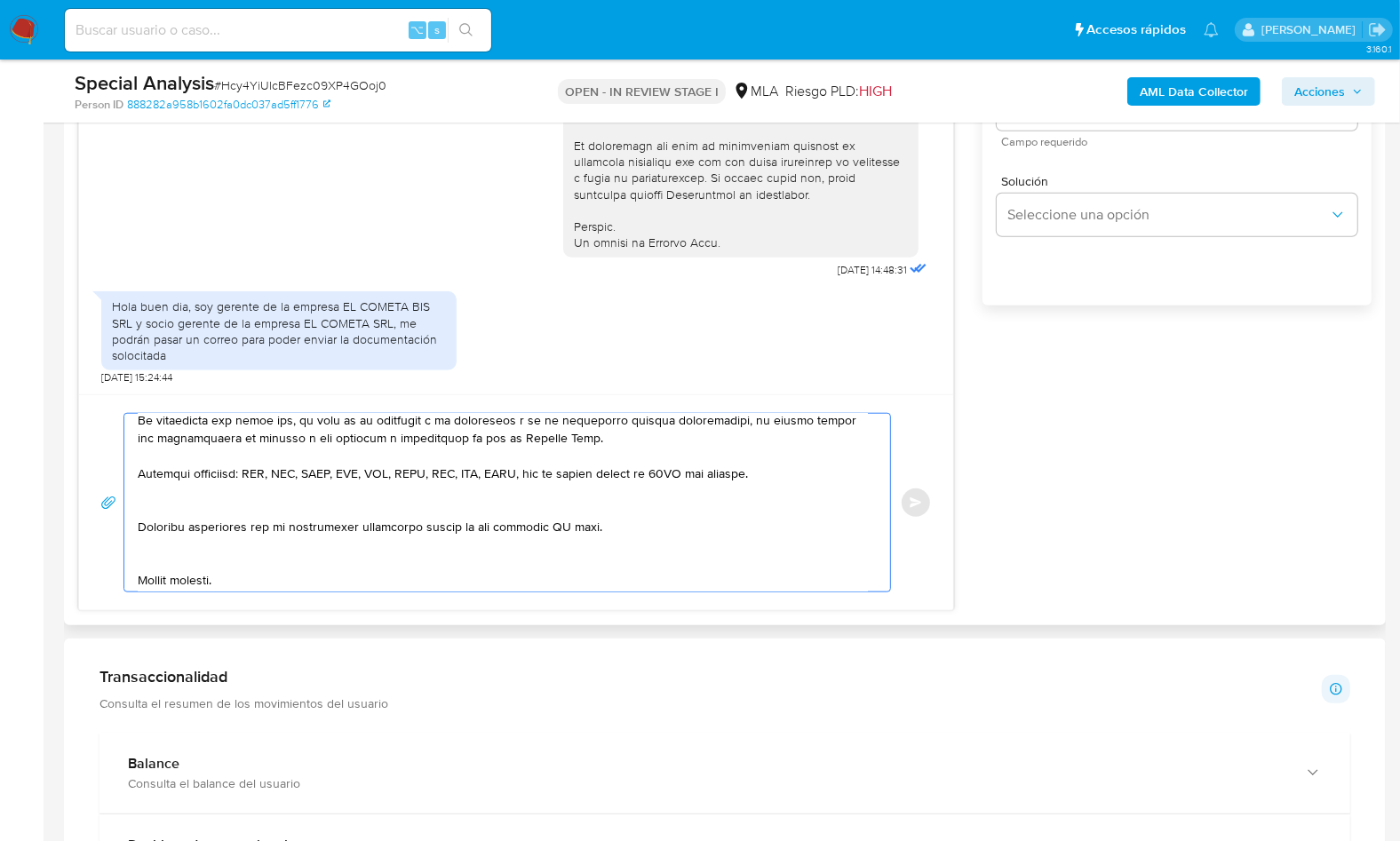
click at [165, 506] on textarea at bounding box center [502, 503] width 730 height 178
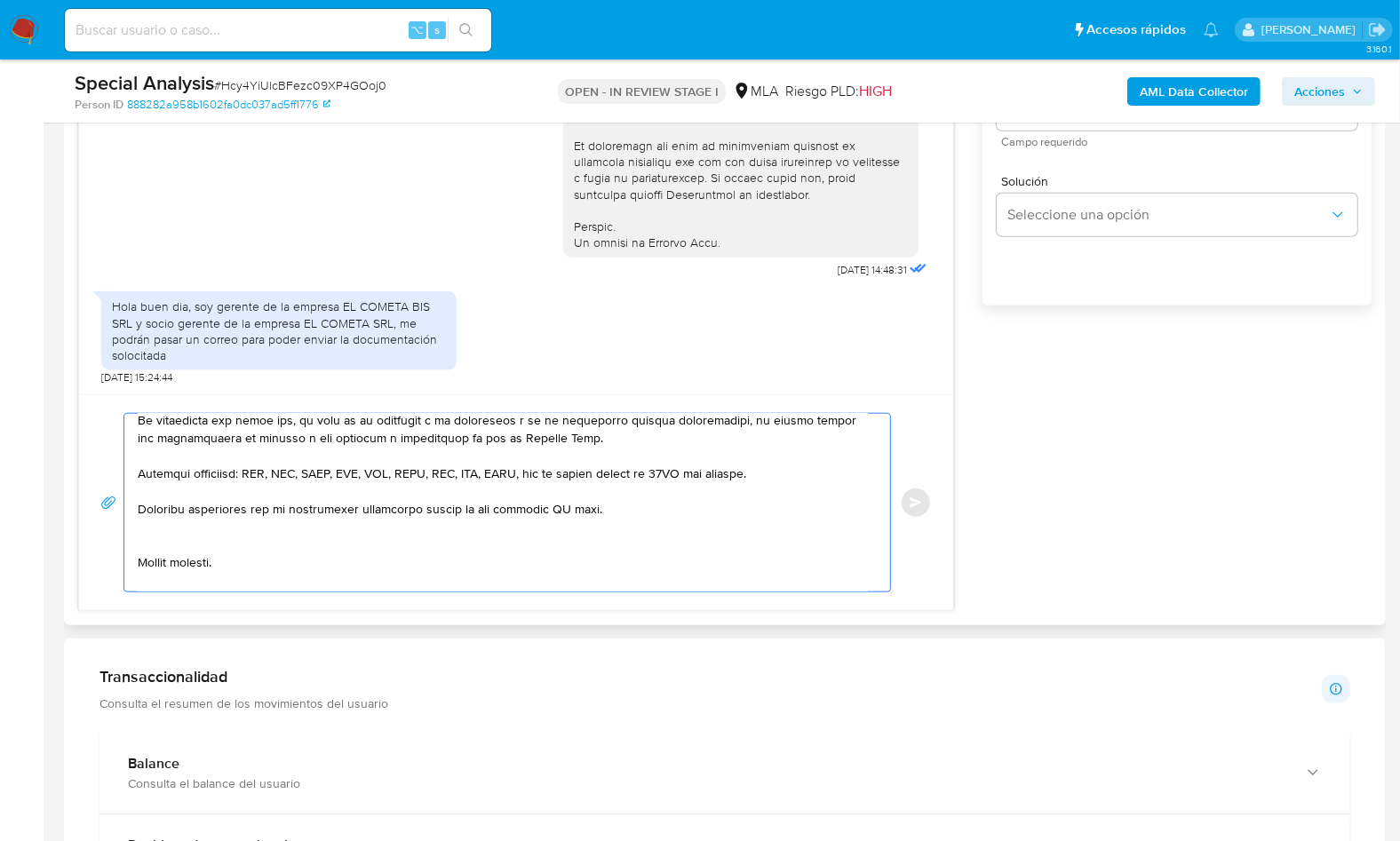
click at [564, 510] on textarea at bounding box center [502, 503] width 730 height 178
click at [197, 551] on textarea at bounding box center [502, 503] width 730 height 178
click at [194, 541] on textarea at bounding box center [502, 503] width 730 height 178
click at [163, 570] on textarea at bounding box center [502, 503] width 730 height 178
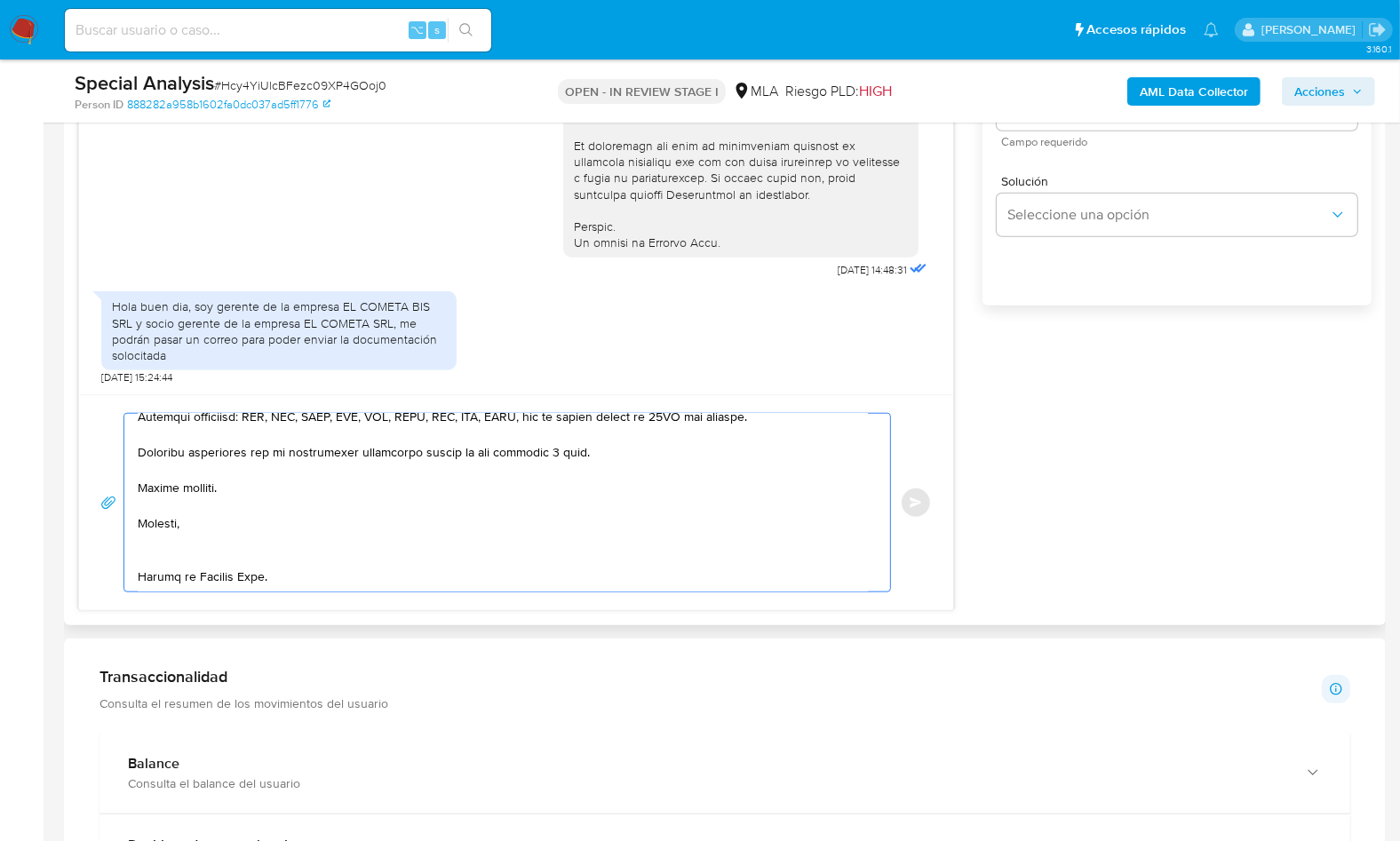
click at [198, 560] on textarea at bounding box center [502, 503] width 730 height 178
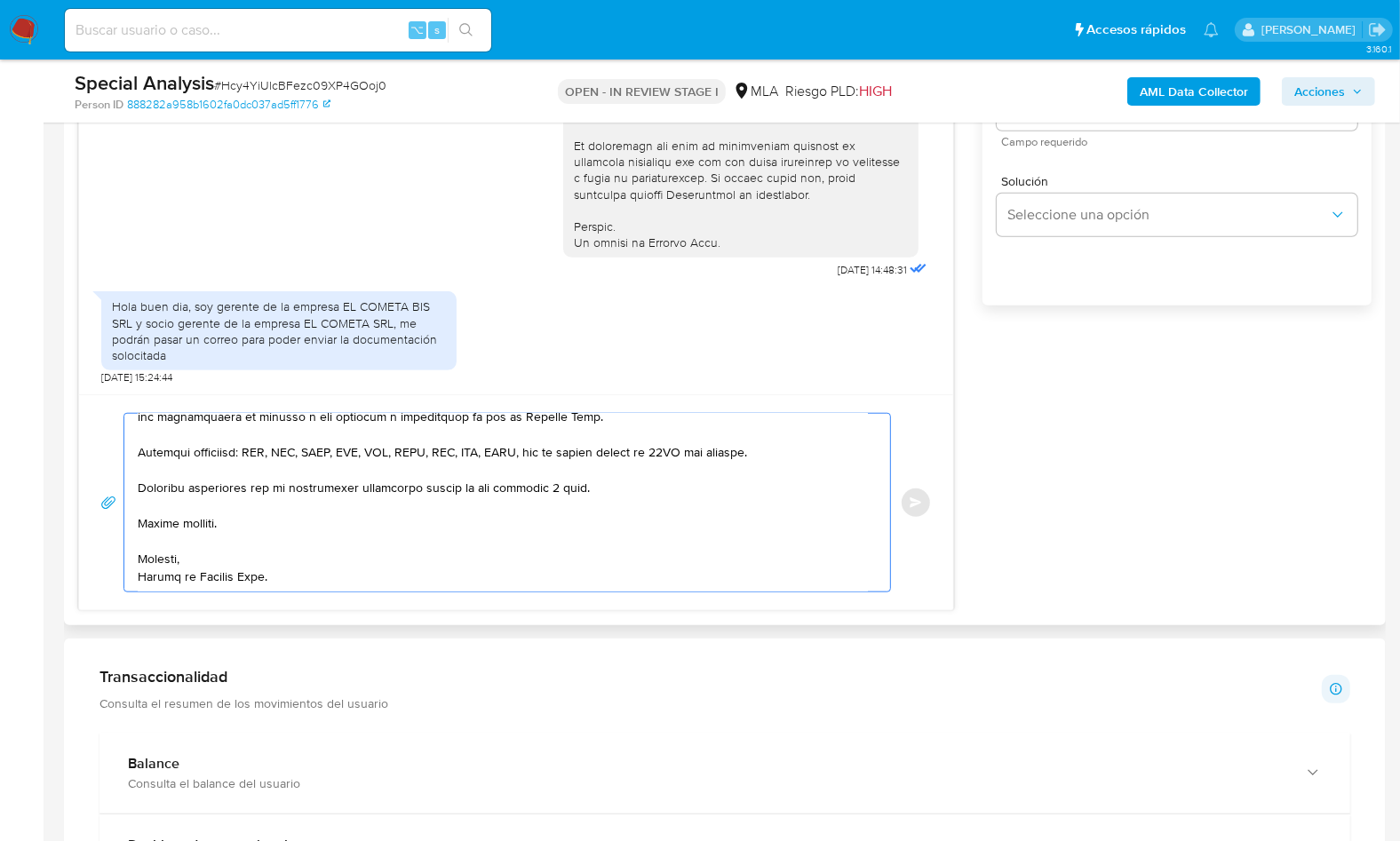
click at [165, 578] on textarea at bounding box center [502, 503] width 730 height 178
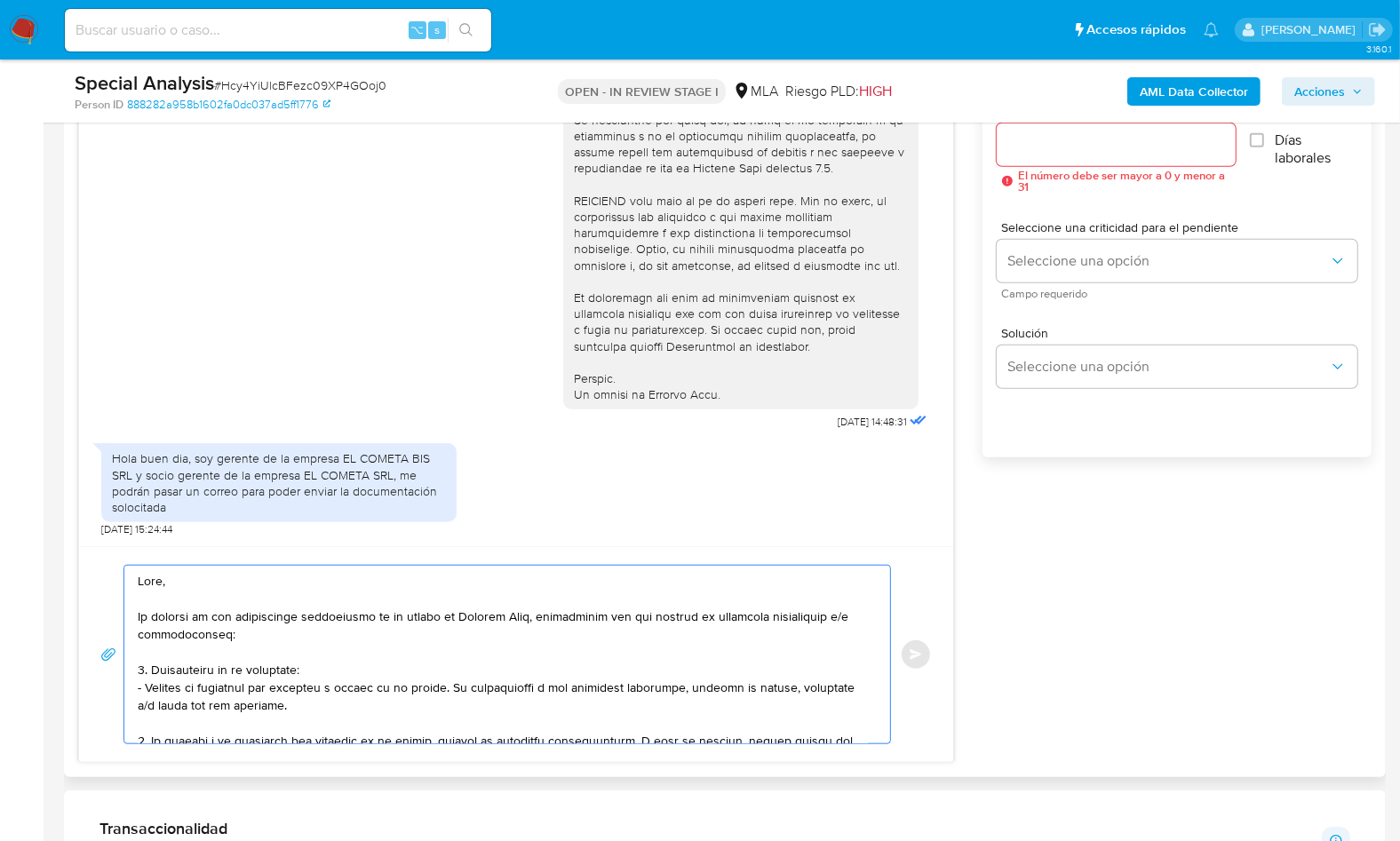
scroll to position [1009, 0]
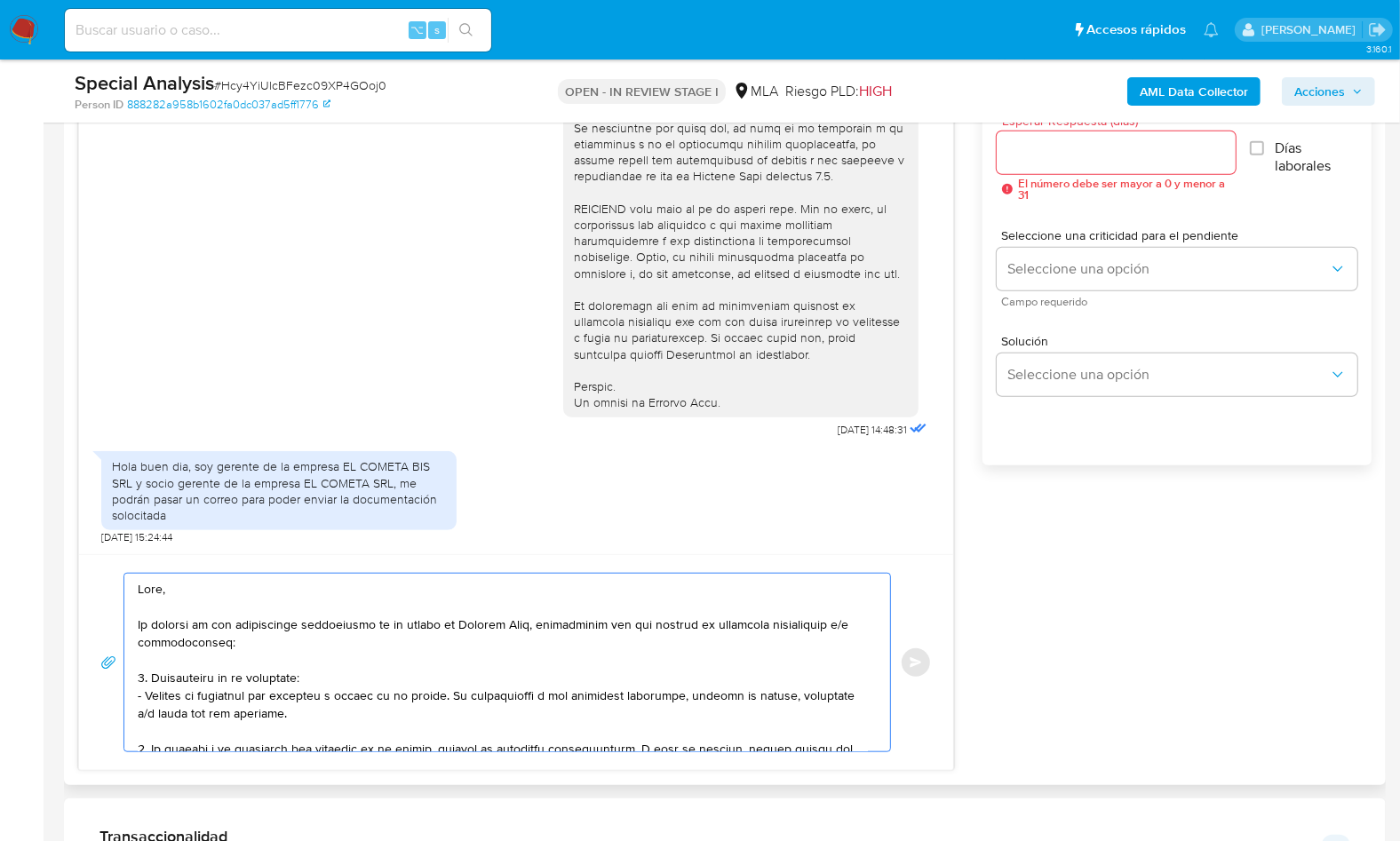
type textarea "Hola, En función de las operaciones registradas en tu cuenta de Mercado Pago, n…"
click at [1038, 132] on div at bounding box center [1116, 152] width 239 height 43
click at [1042, 155] on input "Esperar Respuesta (días)" at bounding box center [1116, 152] width 239 height 23
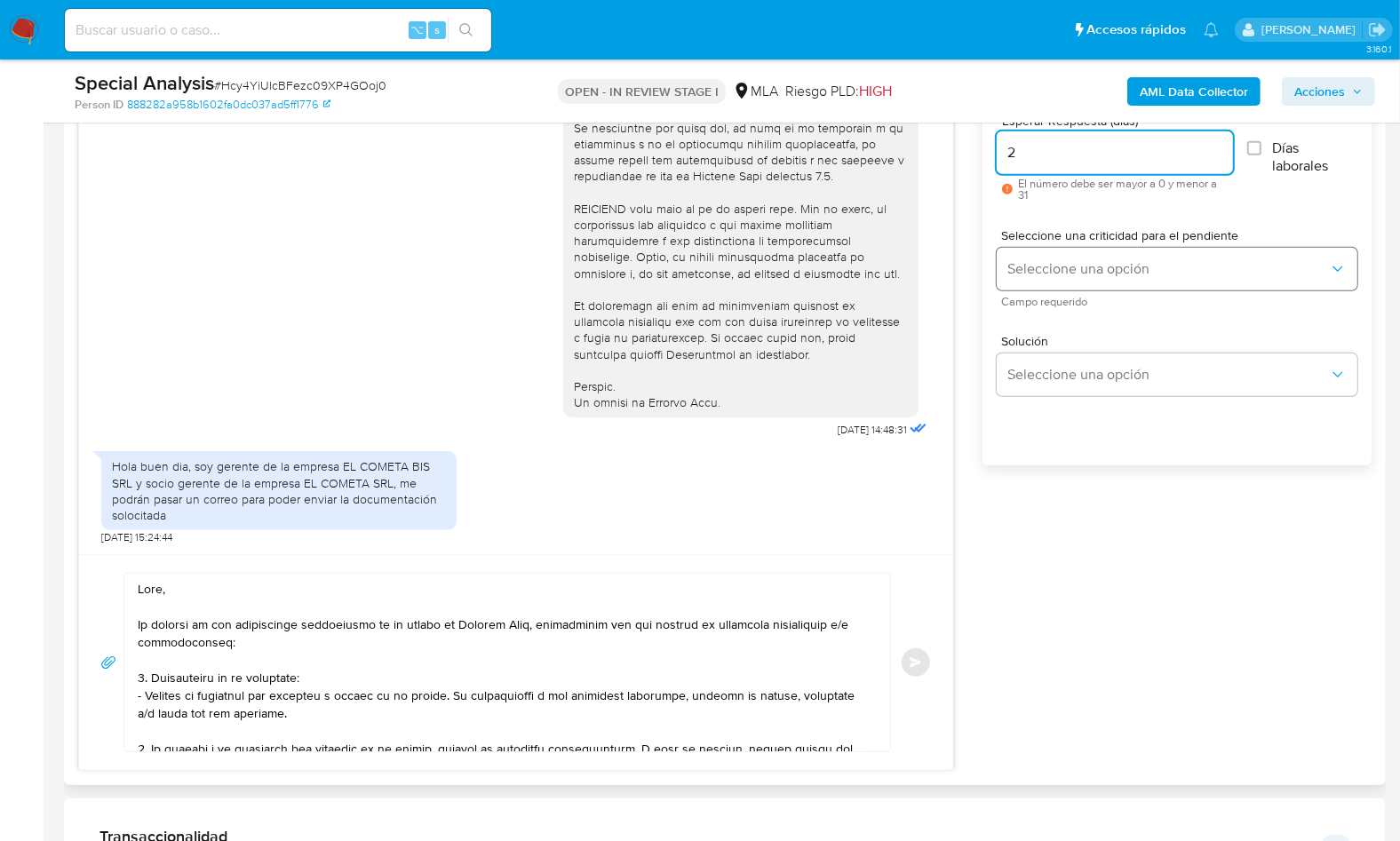
type input "2"
click at [1108, 280] on button "Seleccione una opción" at bounding box center [1176, 269] width 361 height 43
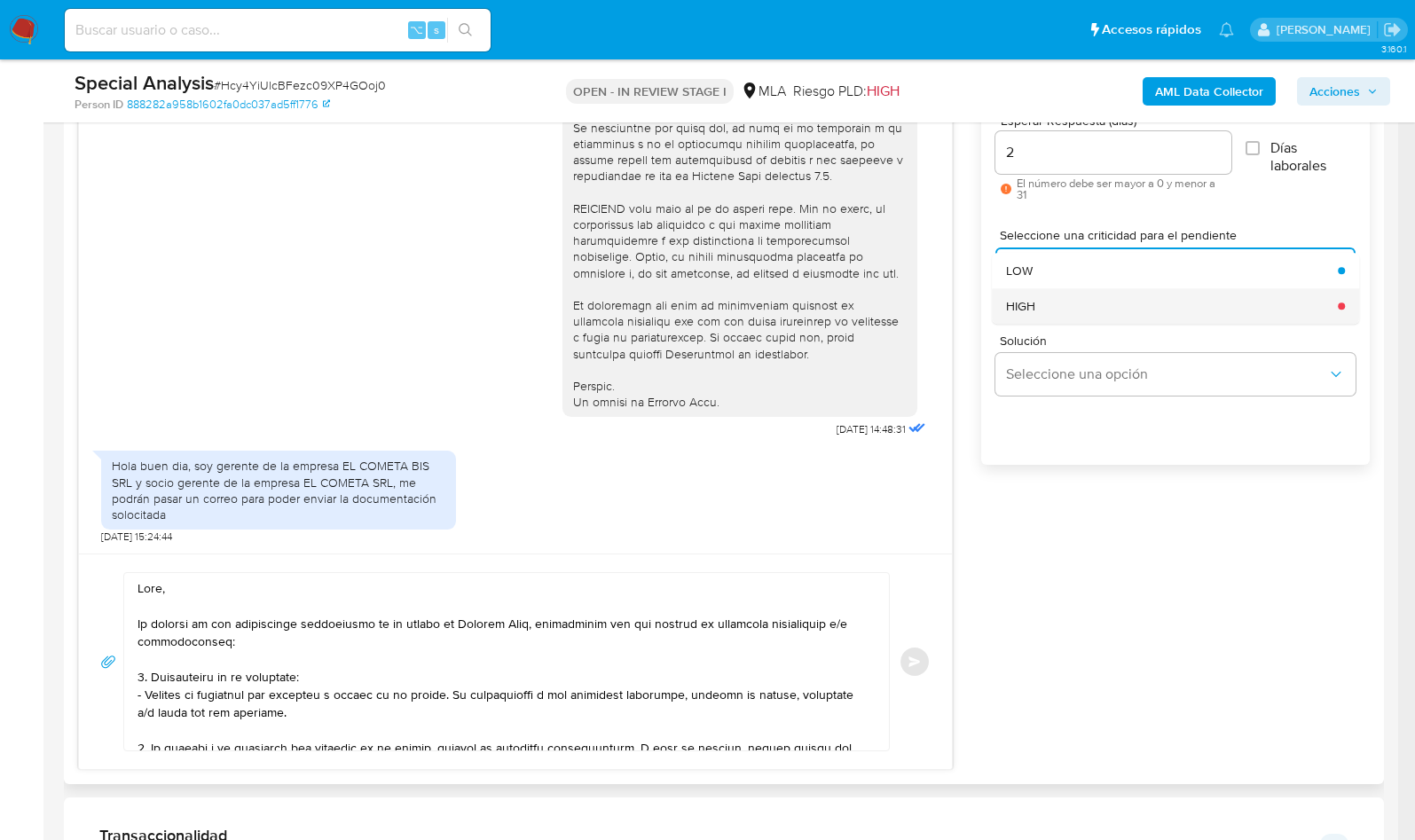
click at [1088, 295] on div "HIGH" at bounding box center [1165, 306] width 321 height 36
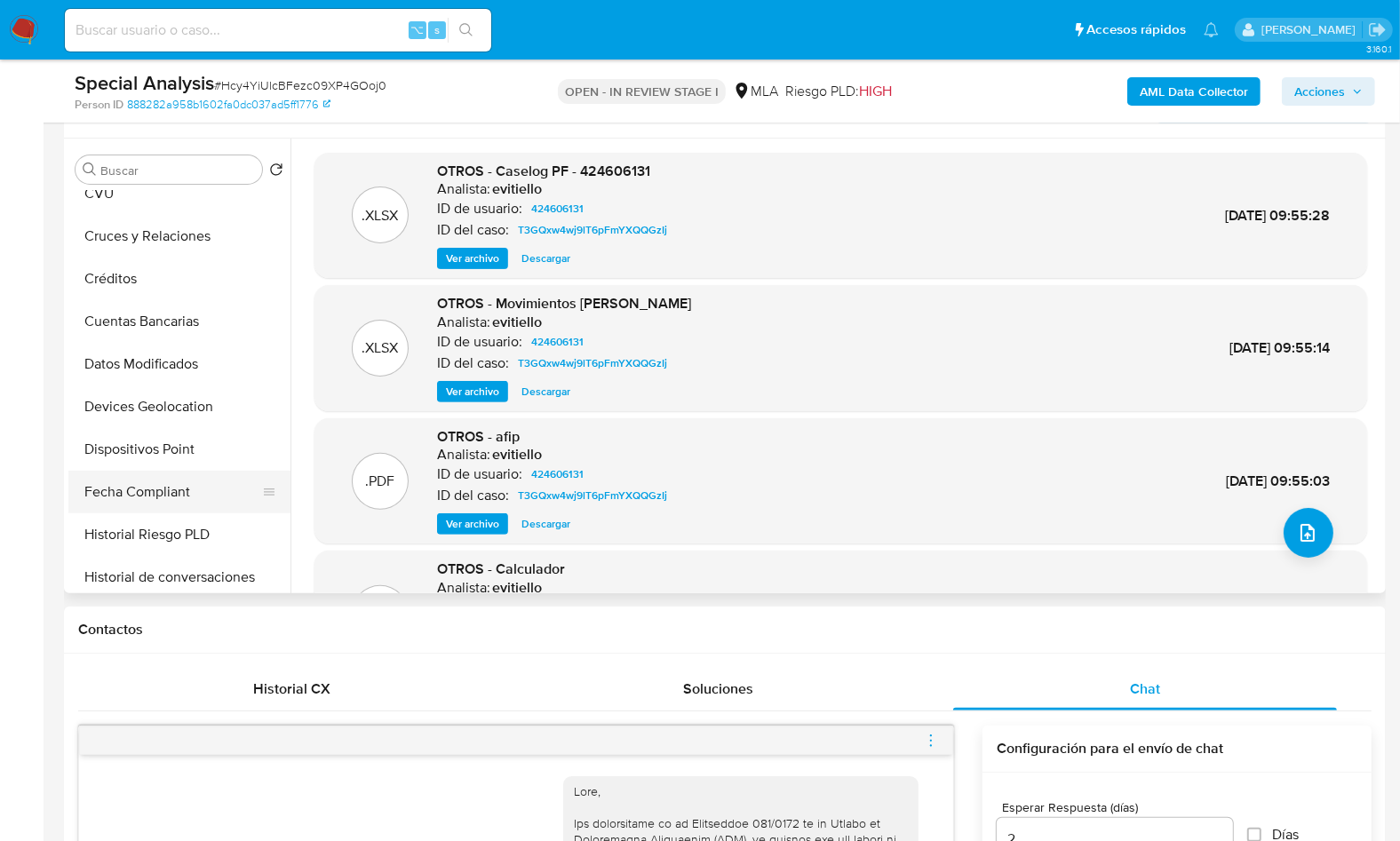
scroll to position [516, 0]
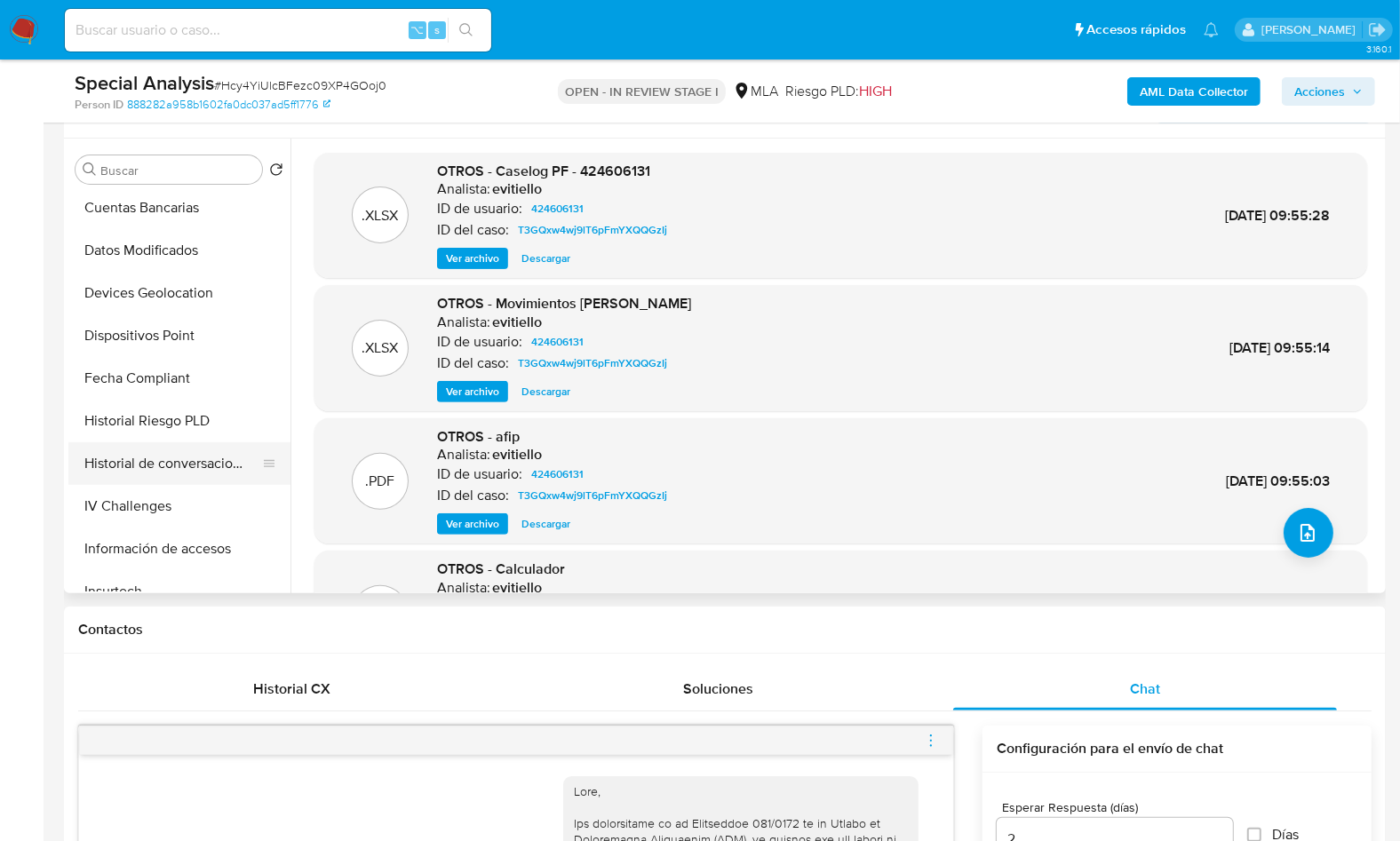
click at [188, 458] on button "Historial de conversaciones" at bounding box center [171, 463] width 207 height 43
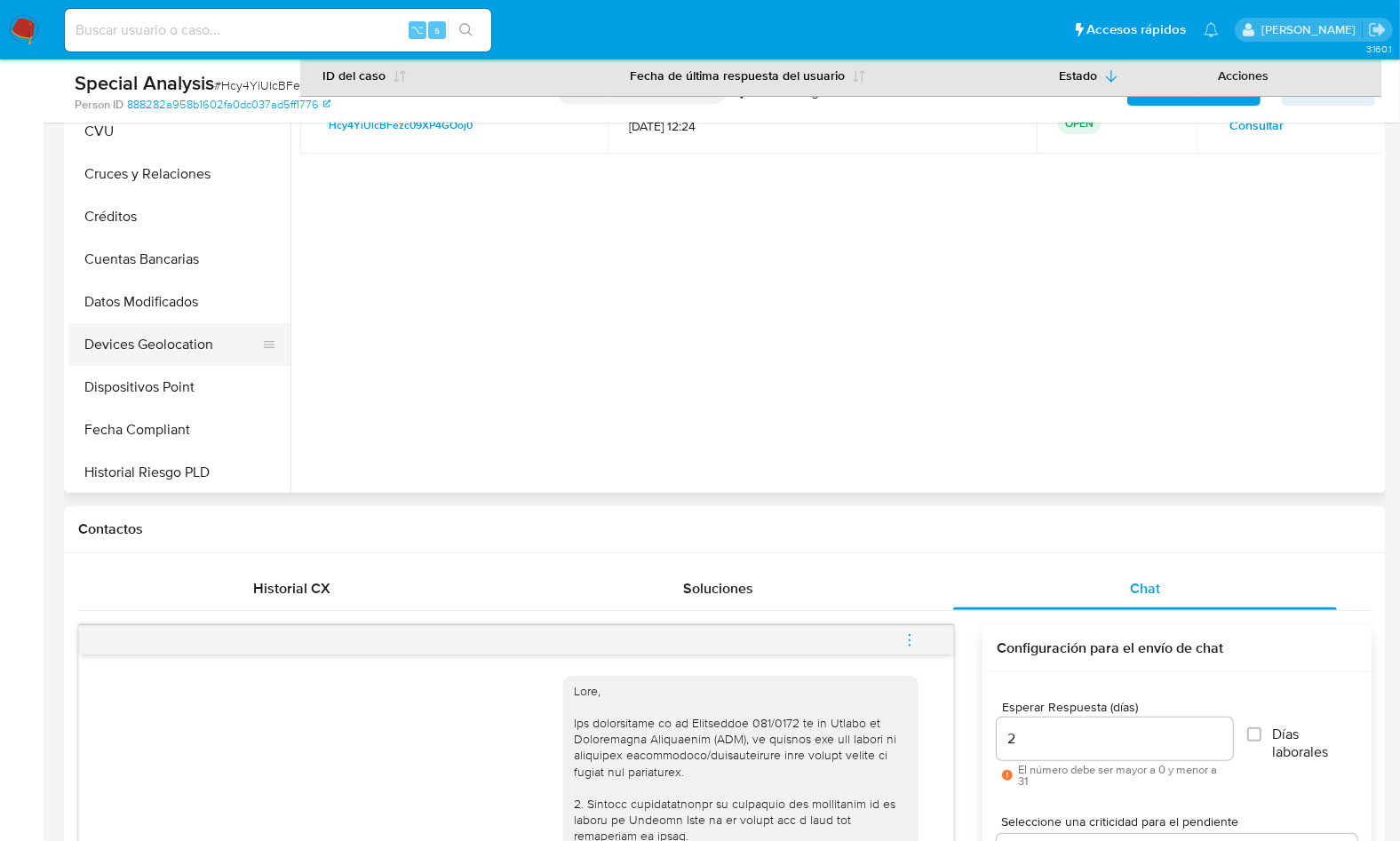
scroll to position [0, 0]
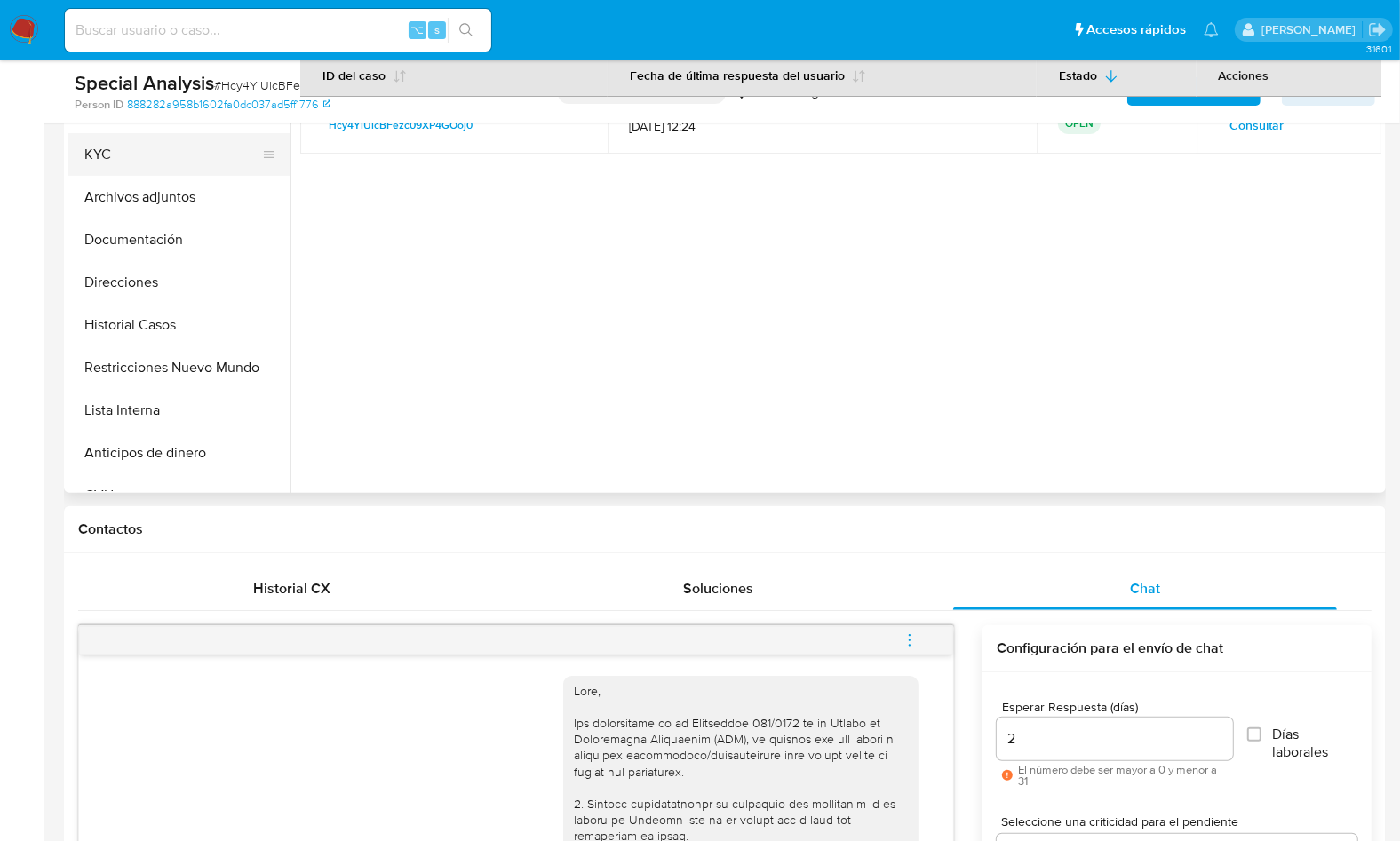
click at [160, 162] on button "KYC" at bounding box center [171, 154] width 207 height 43
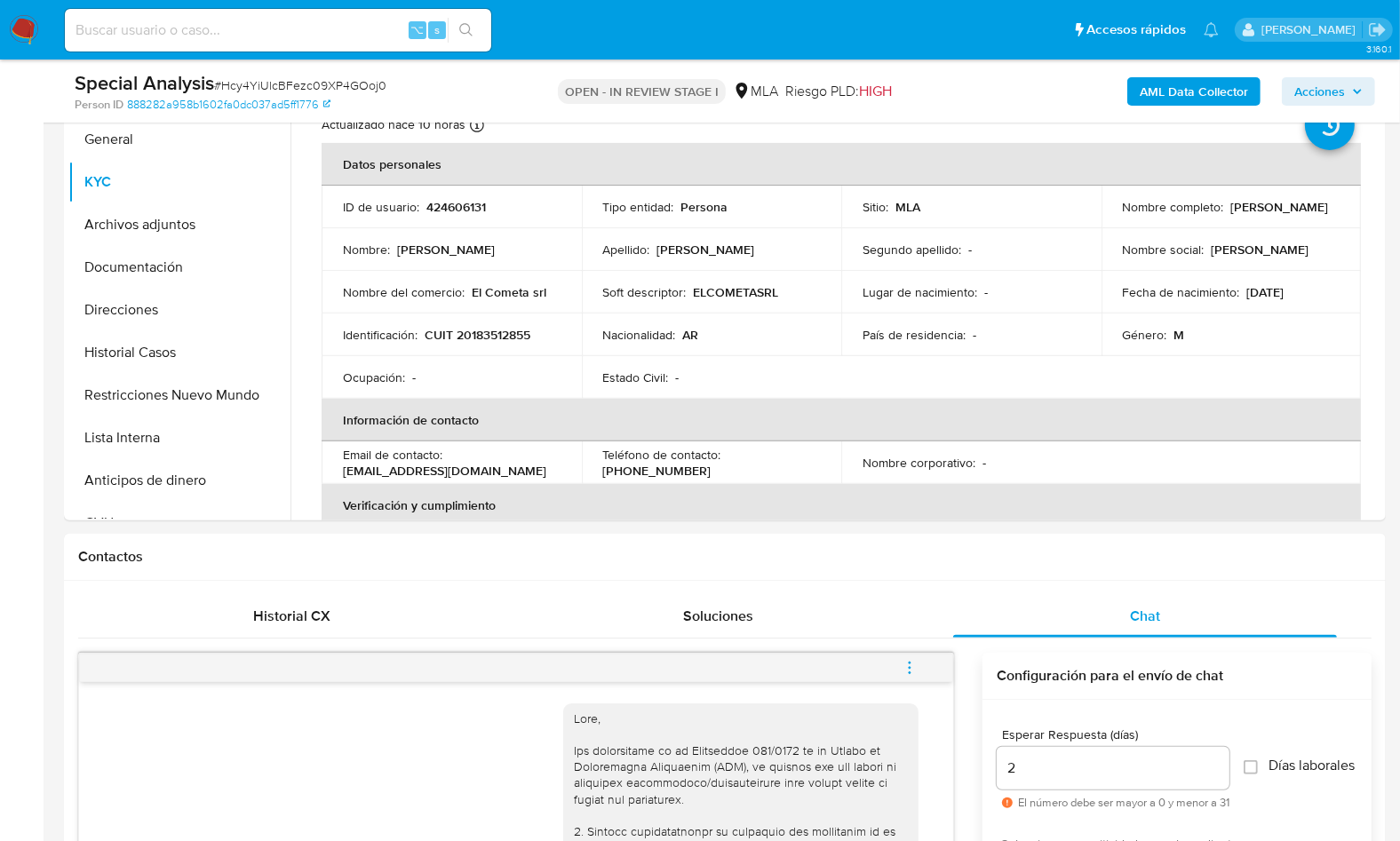
scroll to position [31, 0]
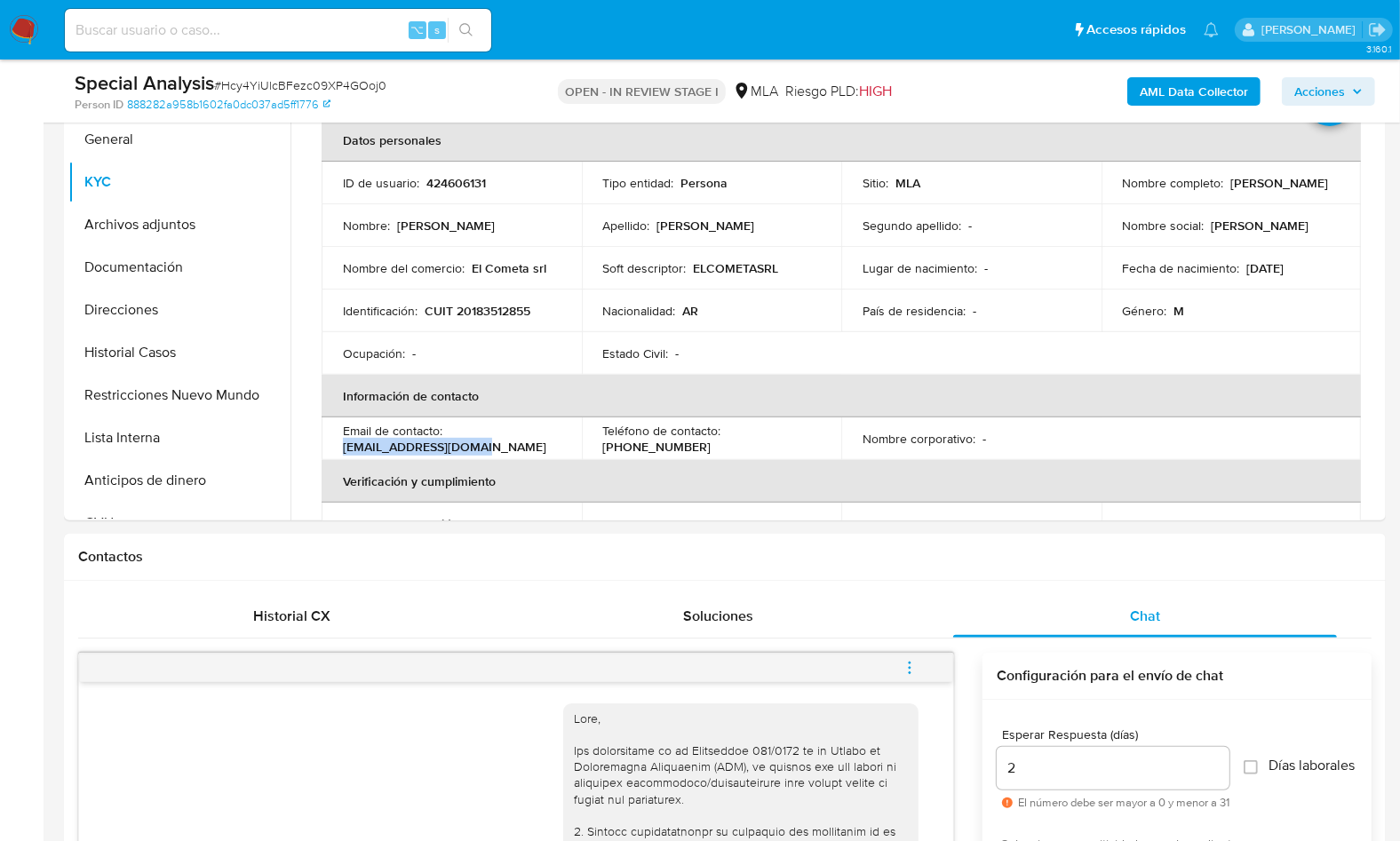
drag, startPoint x: 342, startPoint y: 450, endPoint x: 485, endPoint y: 449, distance: 143.0
click at [485, 449] on div "Email de contacto : elcometasrl@gmail.com" at bounding box center [452, 438] width 218 height 32
copy p "elcometasrl@gmail.com"
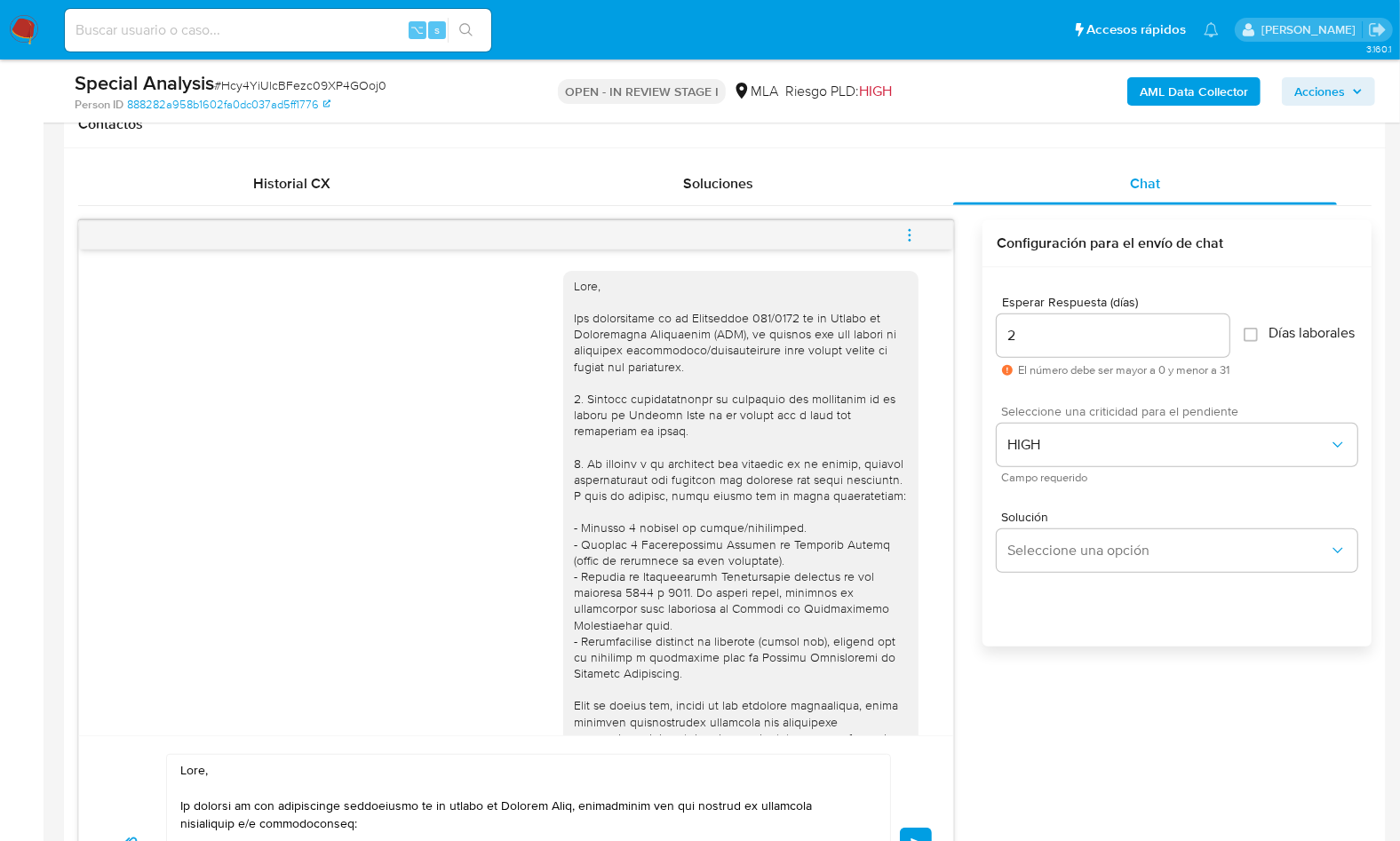
scroll to position [852, 0]
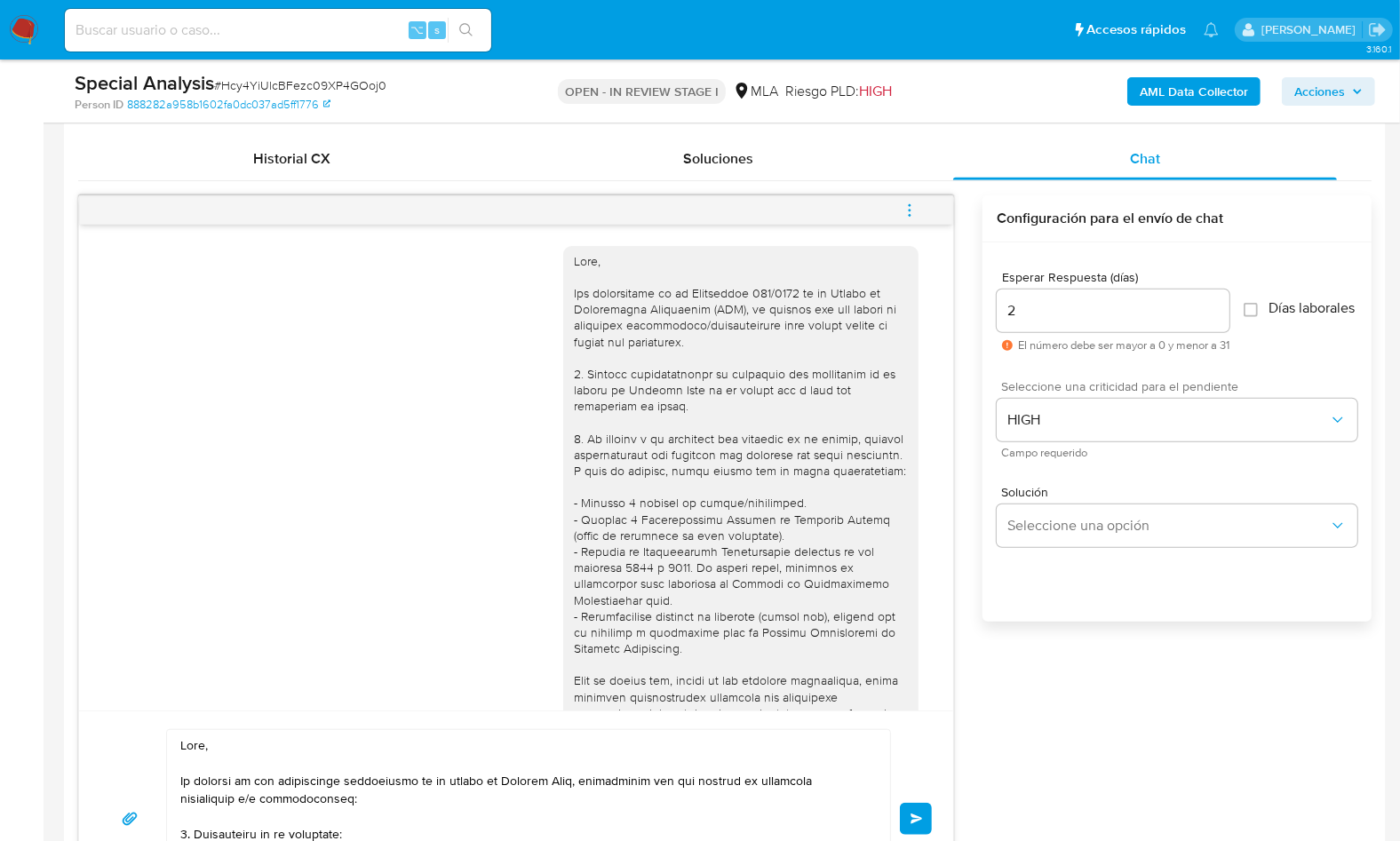
drag, startPoint x: 182, startPoint y: 748, endPoint x: 374, endPoint y: 808, distance: 201.2
click at [375, 809] on div at bounding box center [524, 819] width 714 height 178
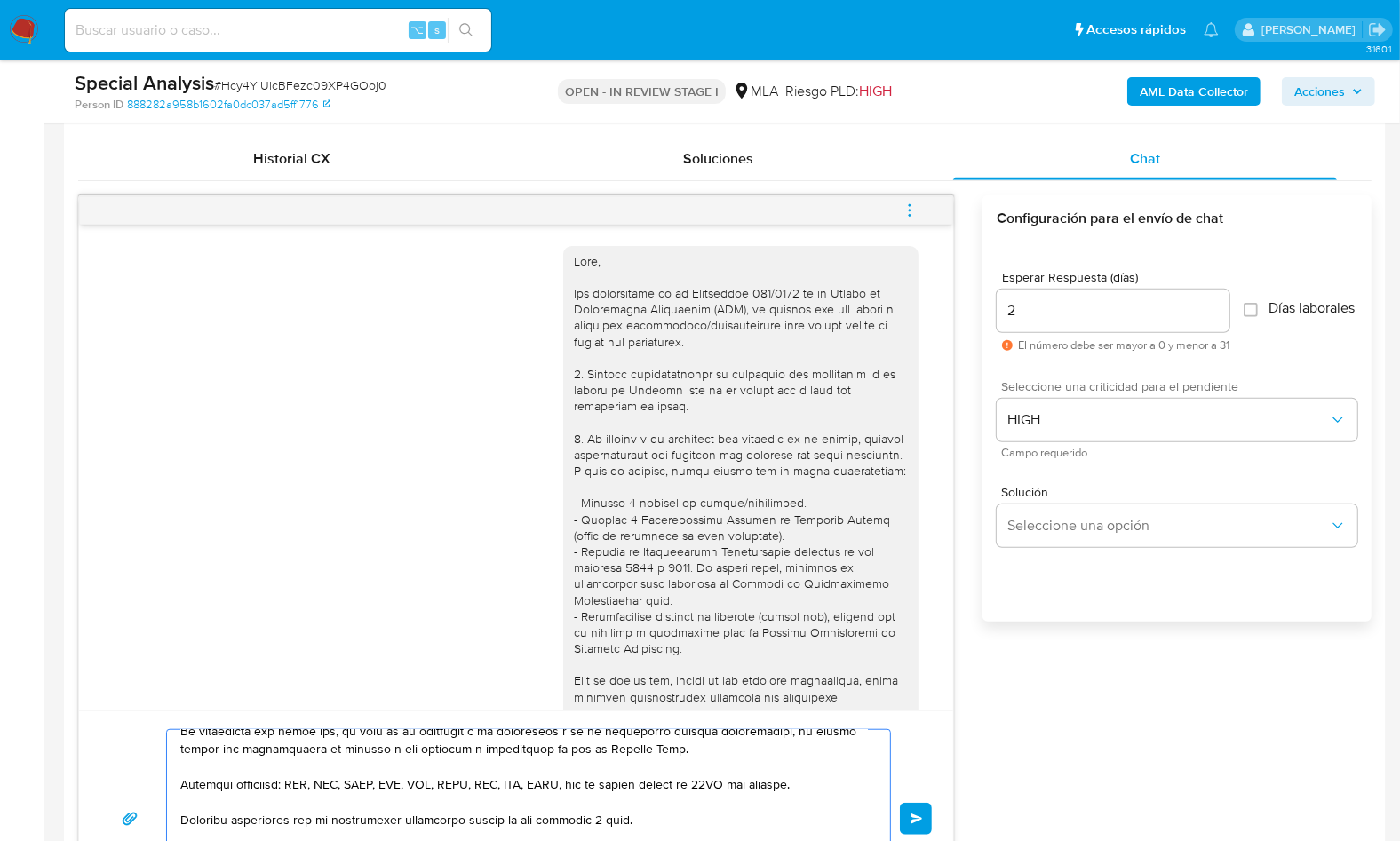
scroll to position [456, 0]
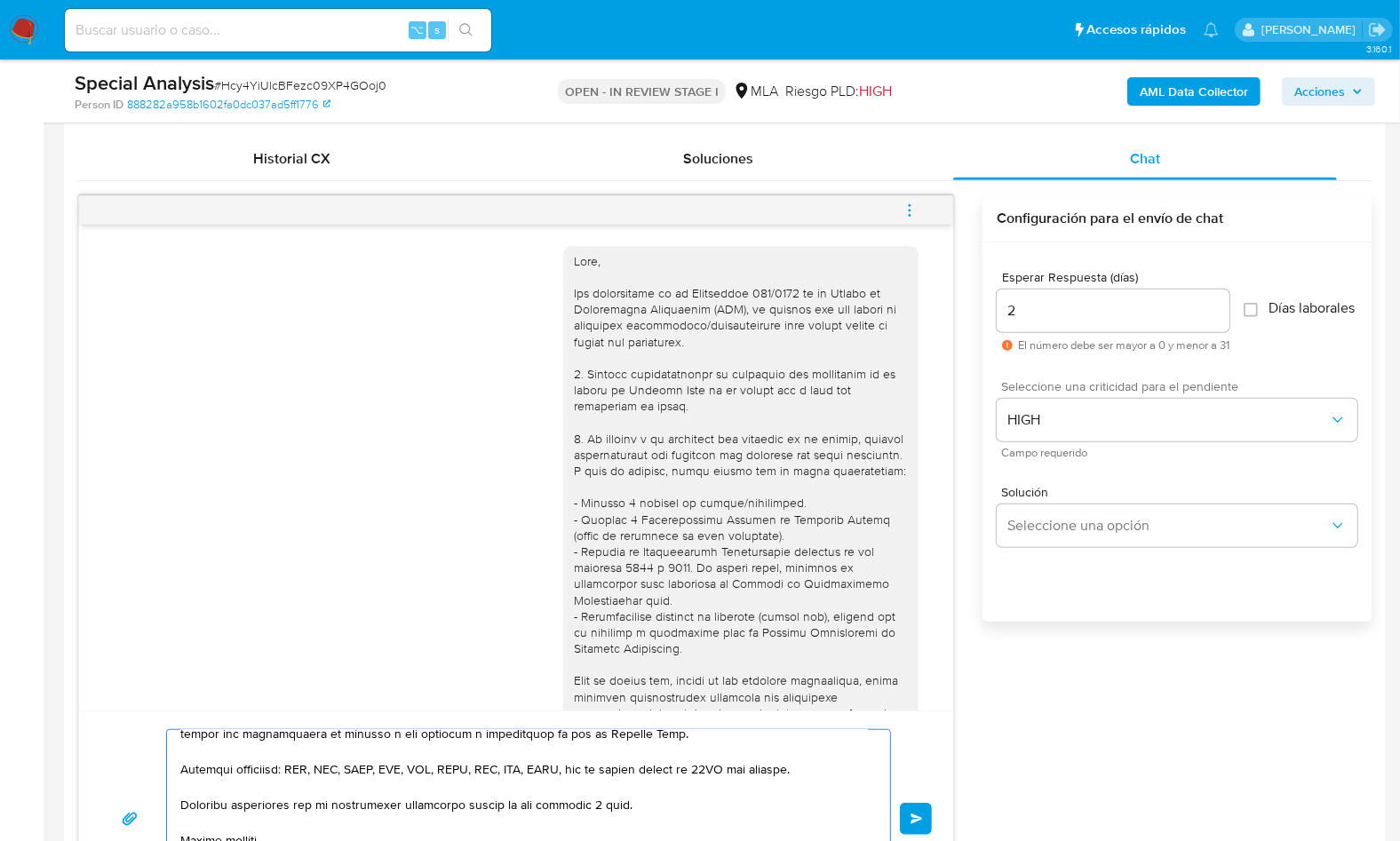
drag, startPoint x: 181, startPoint y: 747, endPoint x: 650, endPoint y: 799, distance: 471.9
click at [650, 799] on textarea at bounding box center [524, 819] width 688 height 178
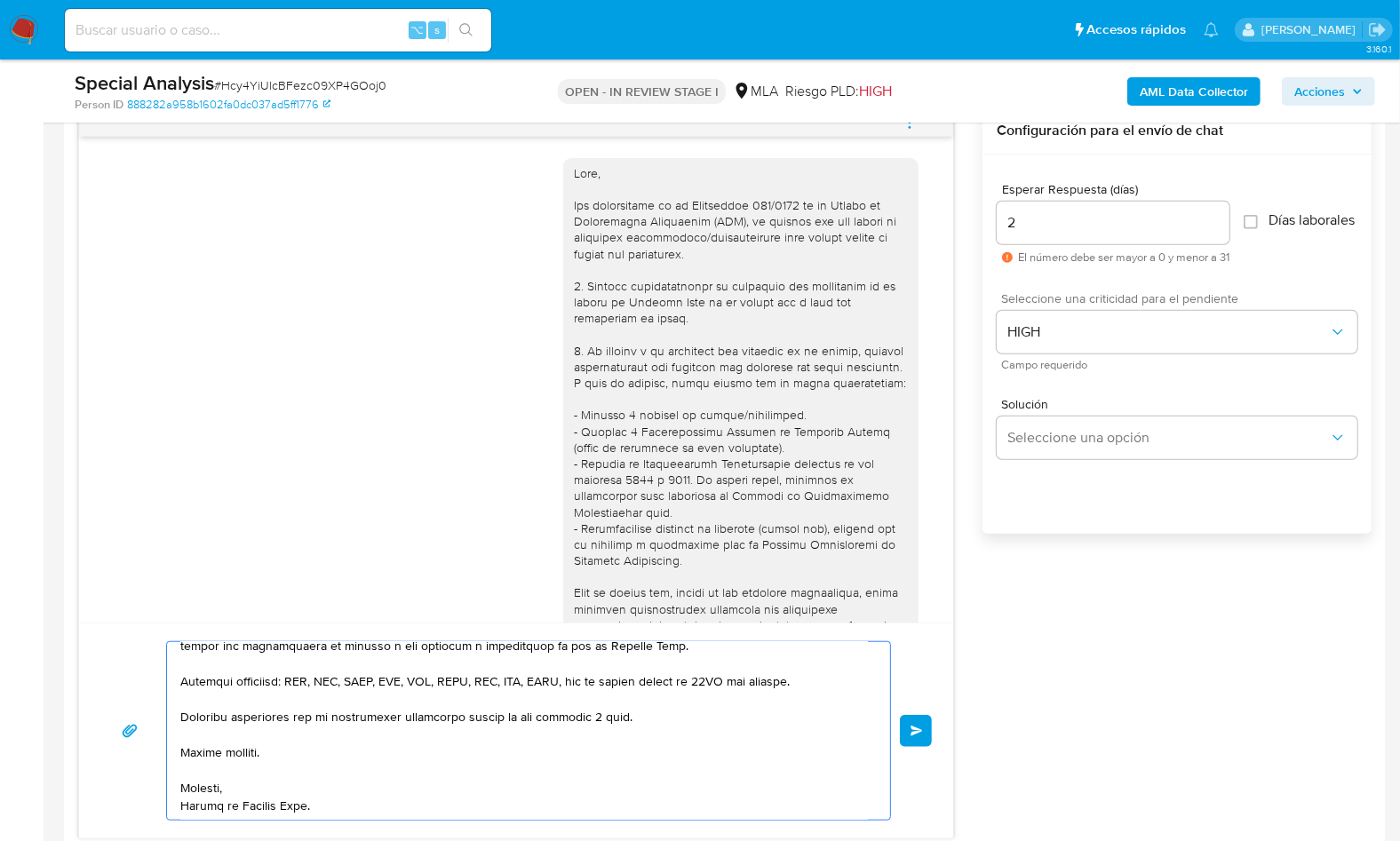
scroll to position [987, 0]
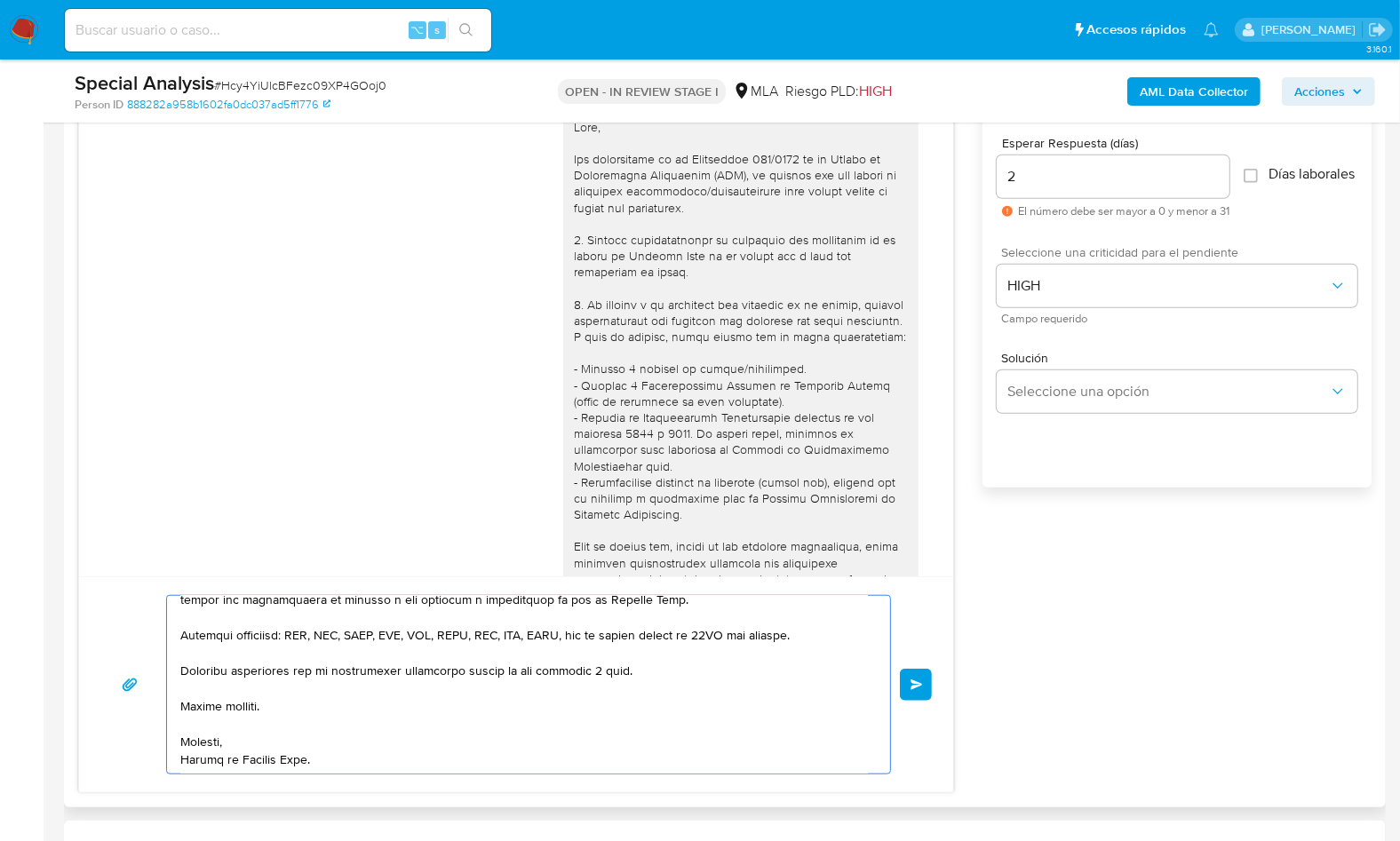
click at [913, 688] on button "Enviar" at bounding box center [916, 685] width 32 height 32
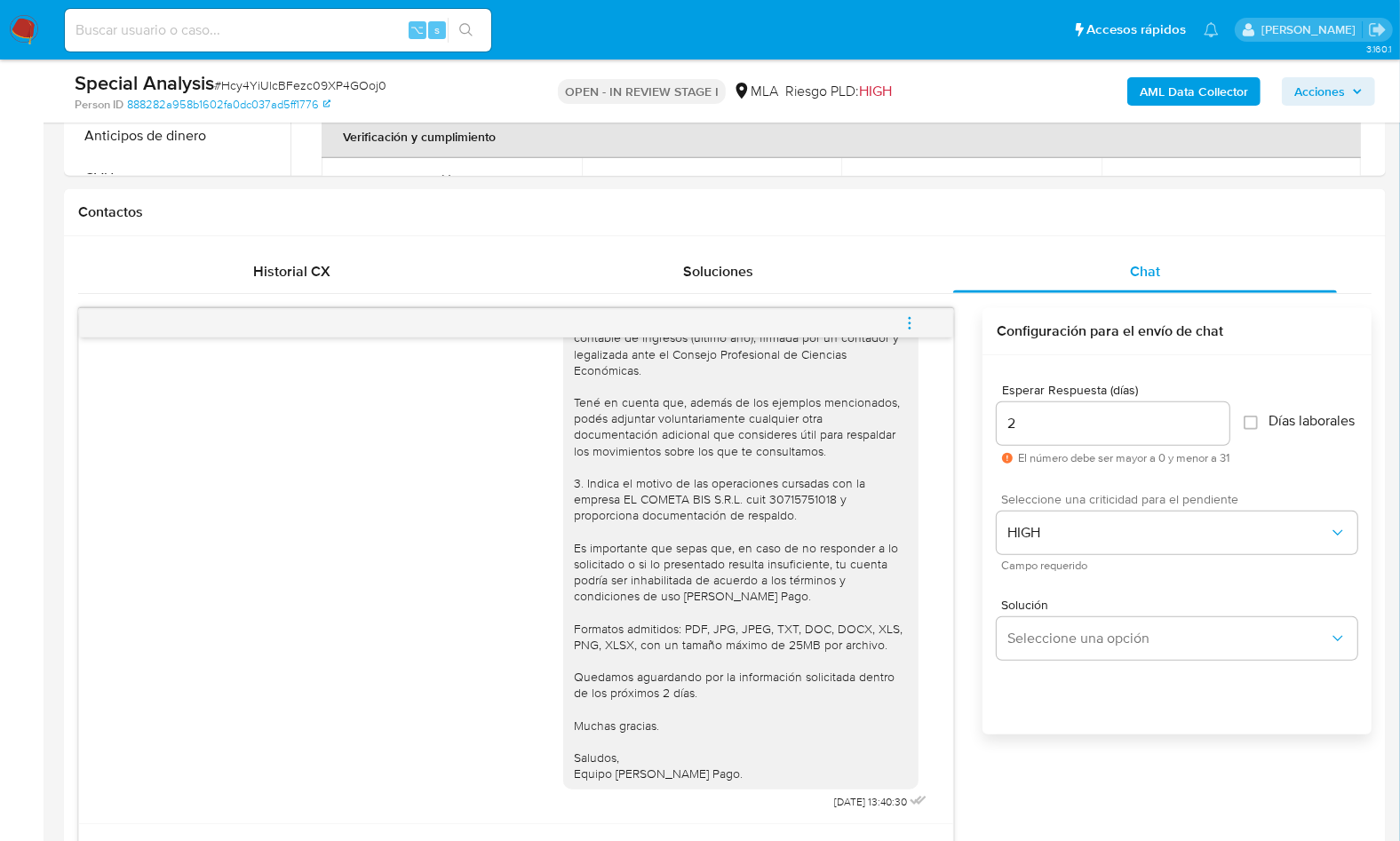
scroll to position [738, 0]
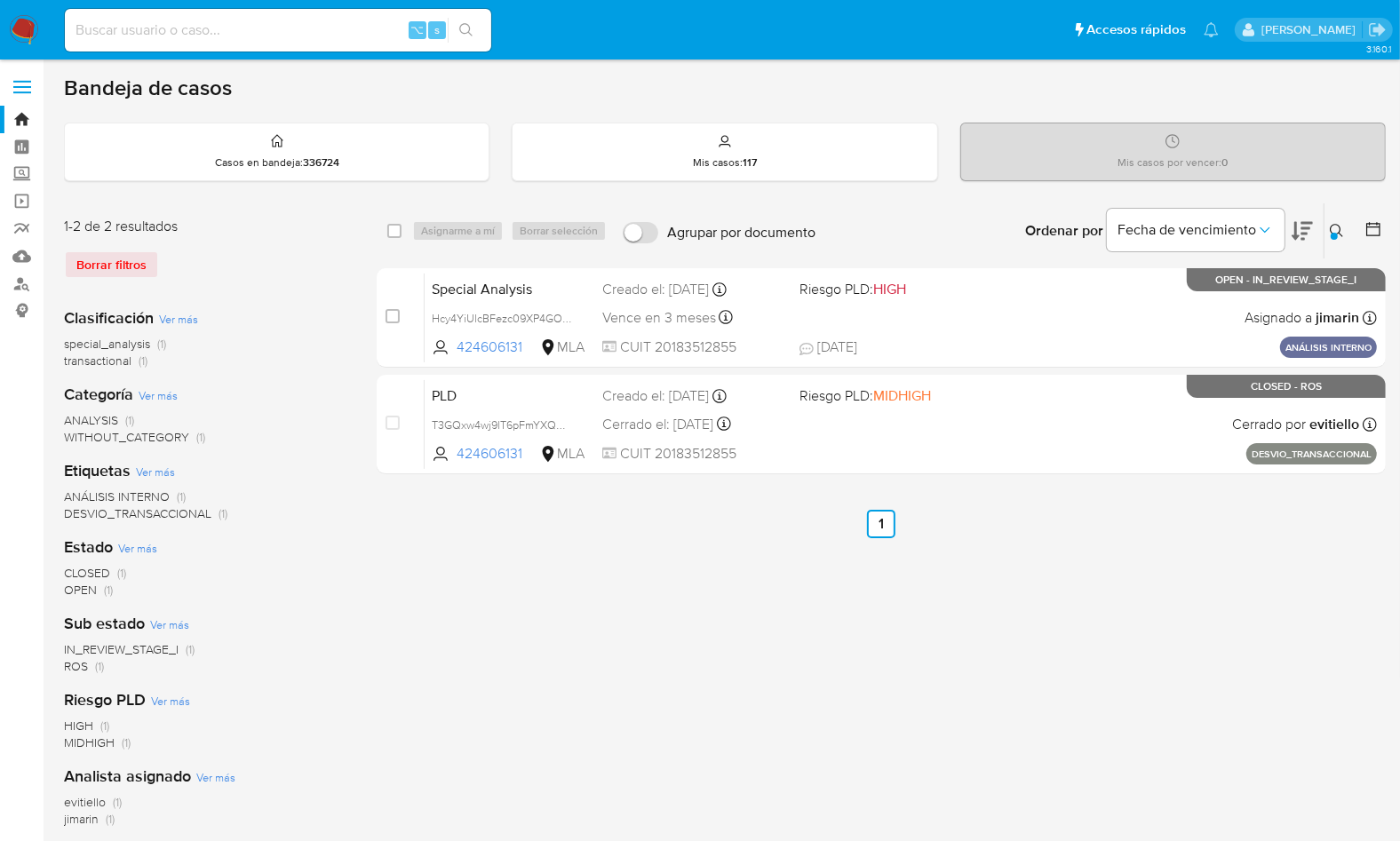
click at [1345, 223] on button at bounding box center [1338, 231] width 29 height 22
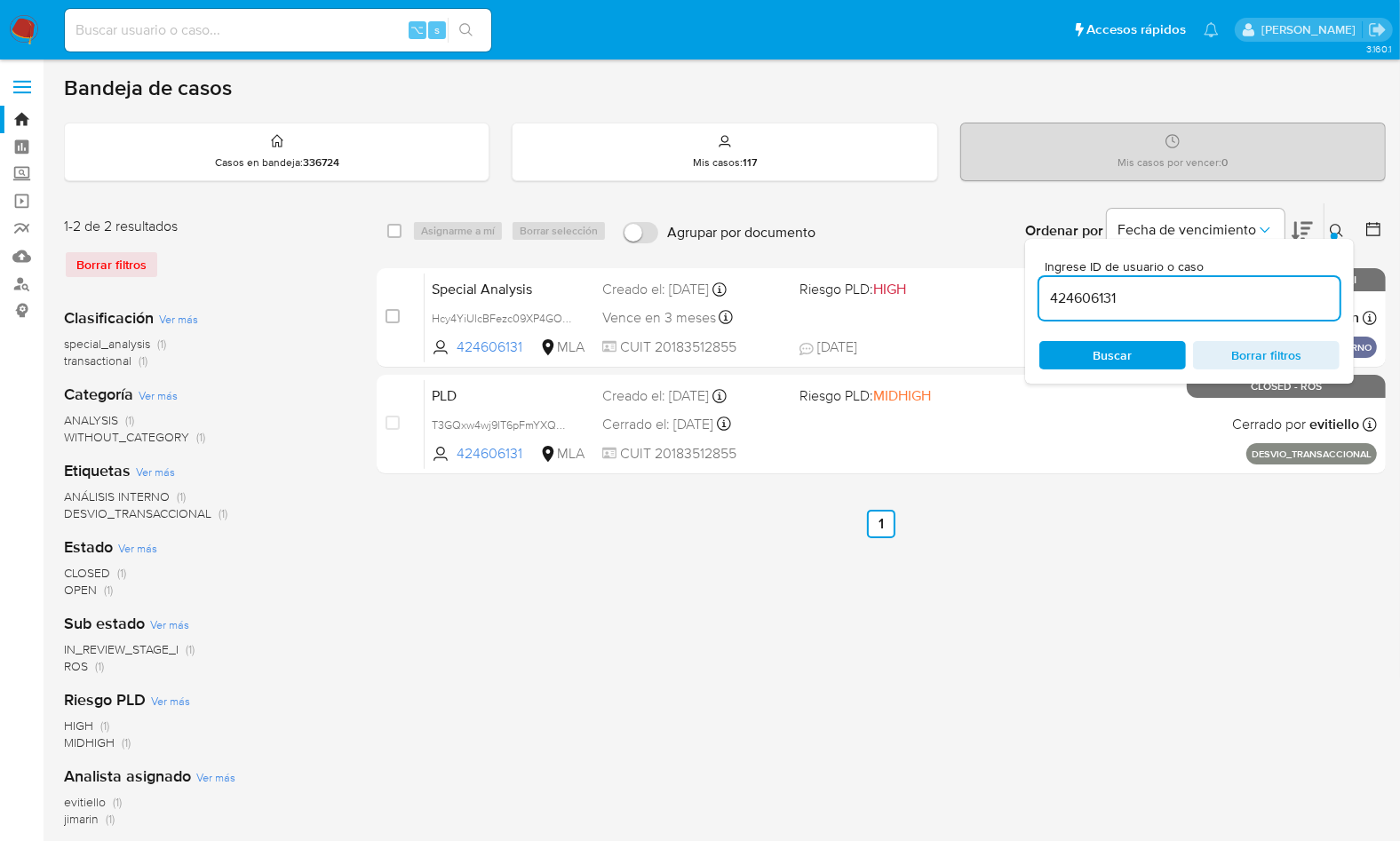
click at [1286, 305] on input "424606131" at bounding box center [1189, 298] width 300 height 23
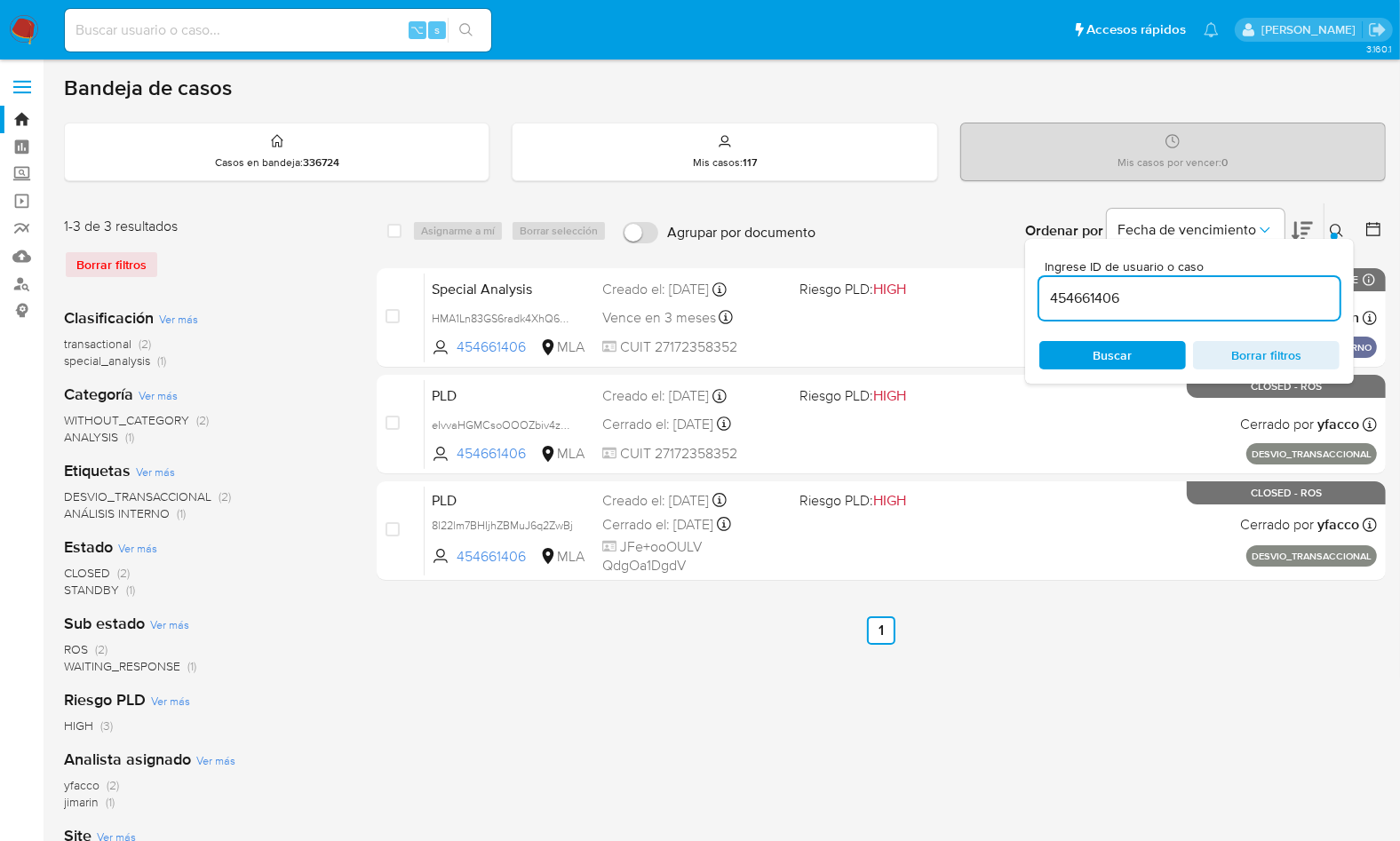
click at [1327, 221] on button at bounding box center [1338, 231] width 29 height 22
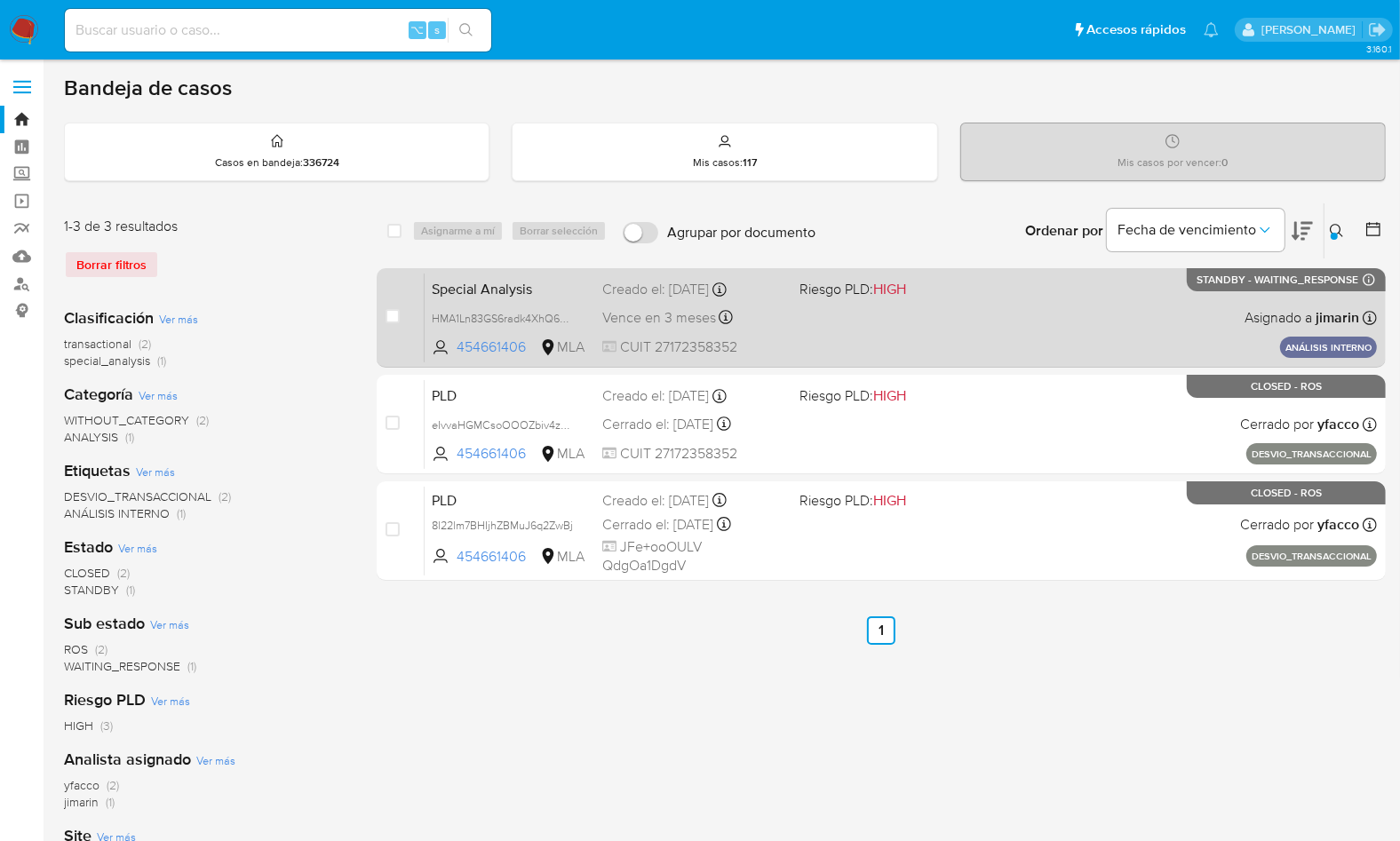
click at [1034, 317] on div "Special Analysis HMA1Ln83GS6radk4XhQ6x3ST 454661406 MLA Riesgo PLD: HIGH Creado…" at bounding box center [900, 317] width 952 height 90
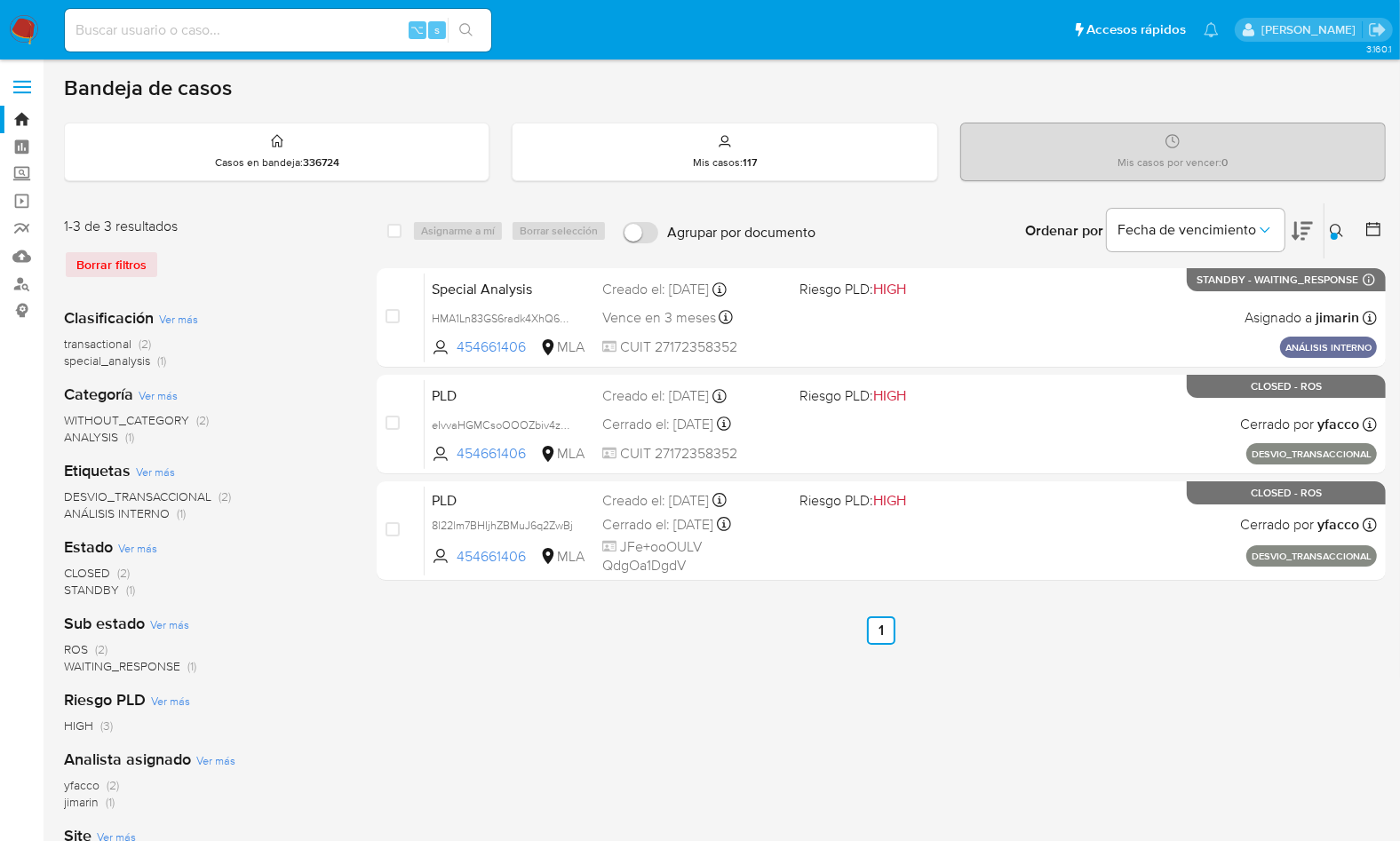
drag, startPoint x: 1340, startPoint y: 227, endPoint x: 1337, endPoint y: 243, distance: 16.3
click at [1340, 227] on icon at bounding box center [1337, 230] width 14 height 14
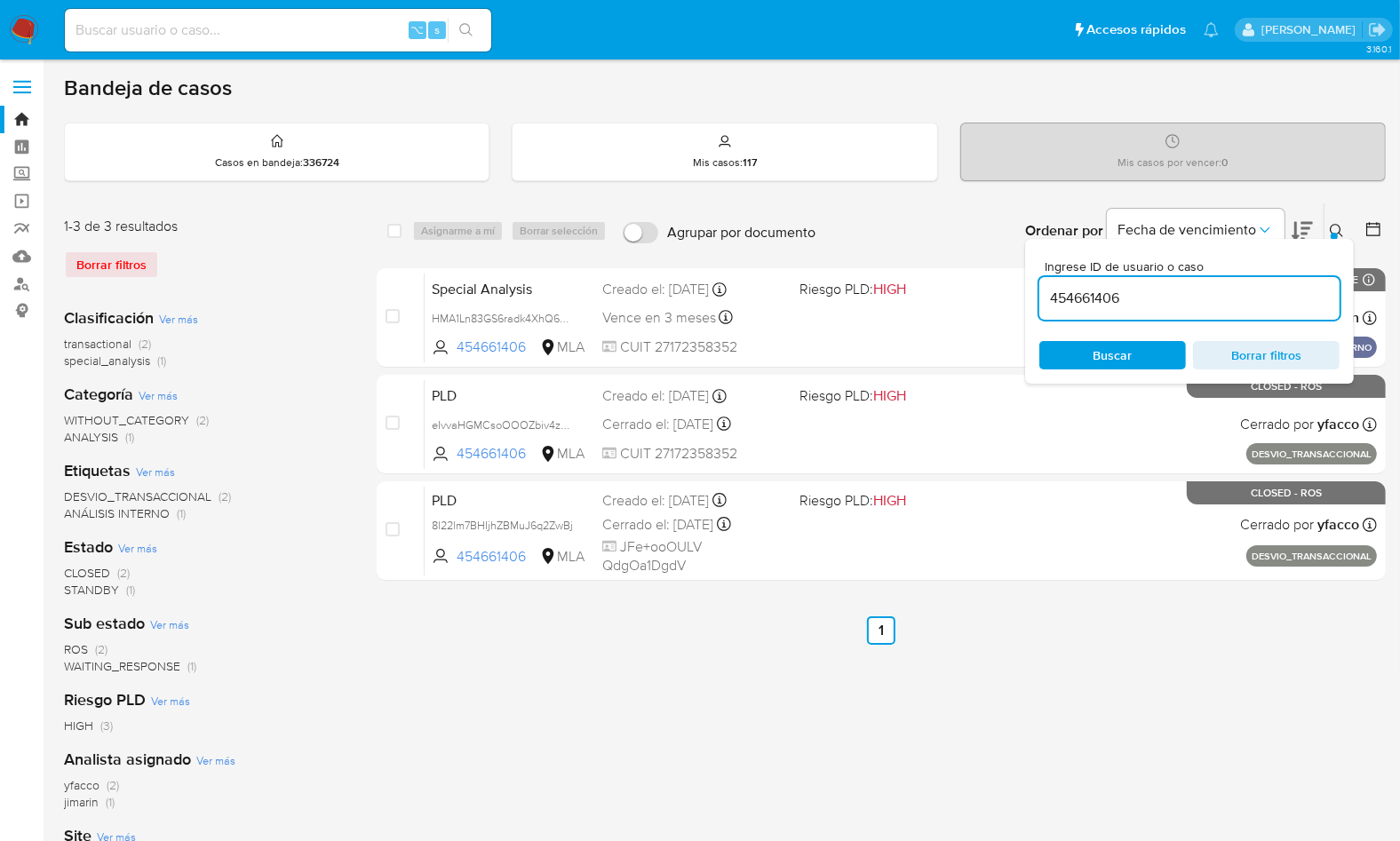
click at [1285, 308] on div "454661406" at bounding box center [1189, 298] width 300 height 43
click at [1283, 299] on input "454661406" at bounding box center [1189, 298] width 300 height 23
paste input "13618104"
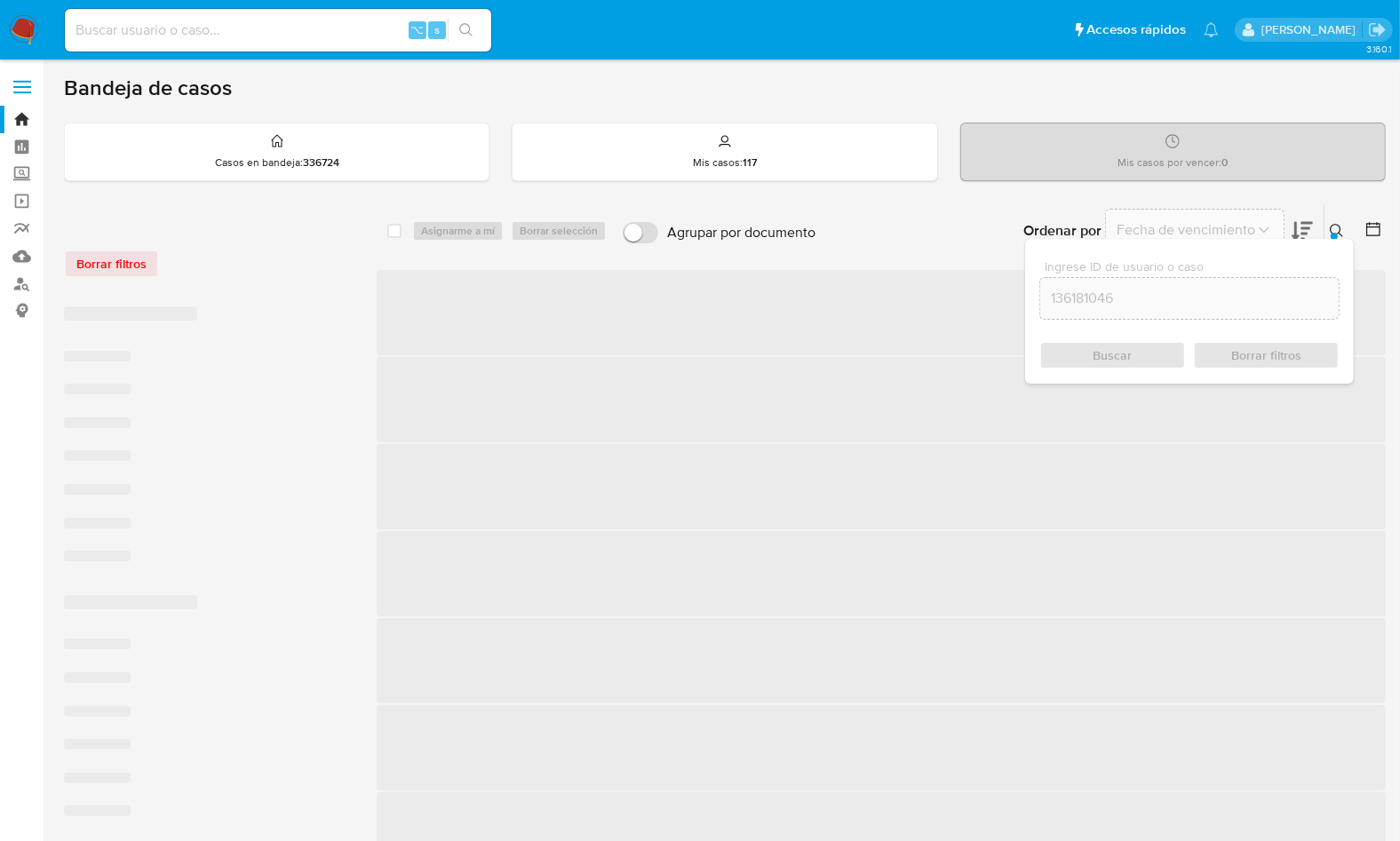
click at [1333, 225] on icon at bounding box center [1337, 230] width 14 height 14
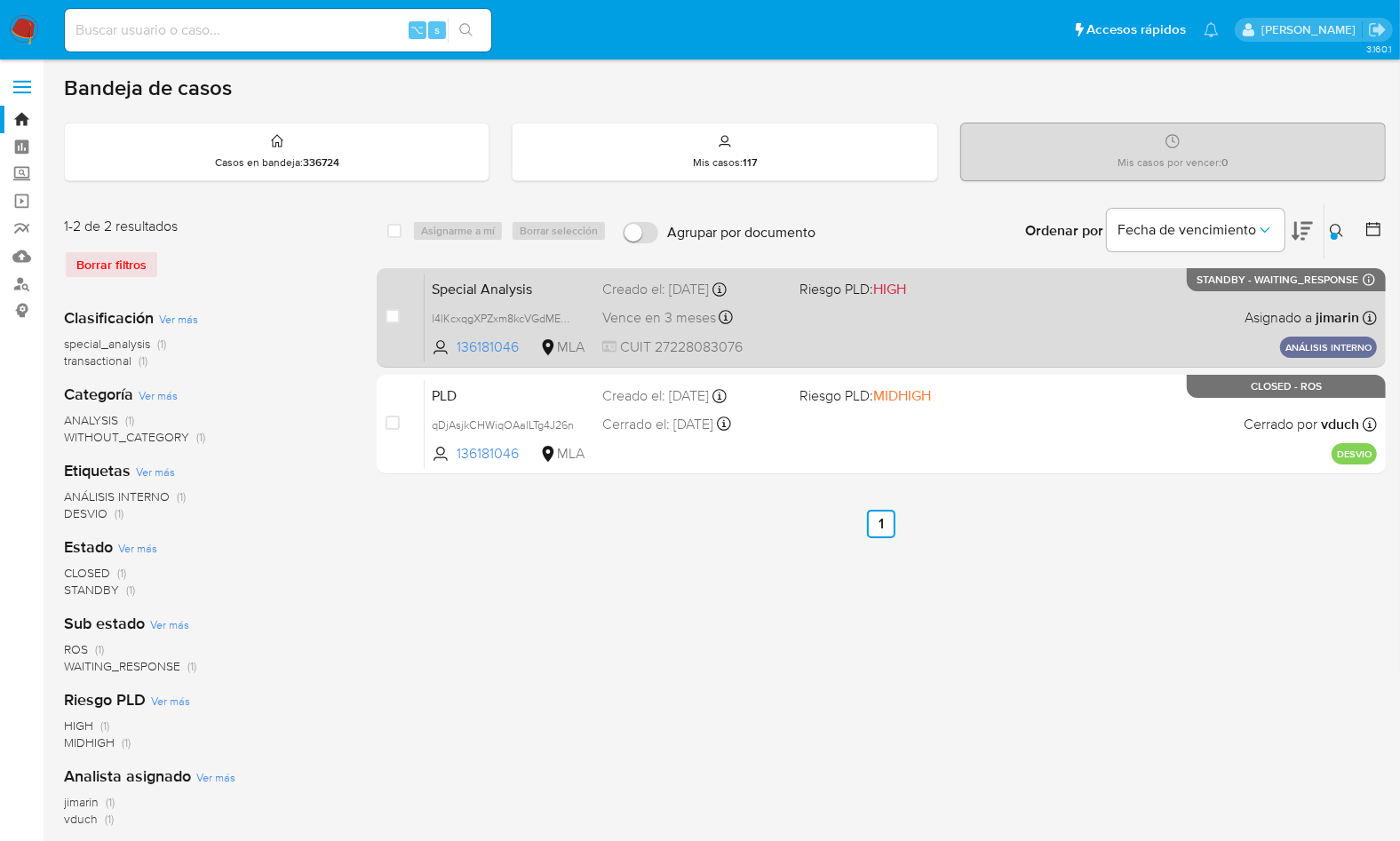
click at [915, 316] on span at bounding box center [890, 317] width 183 height 4
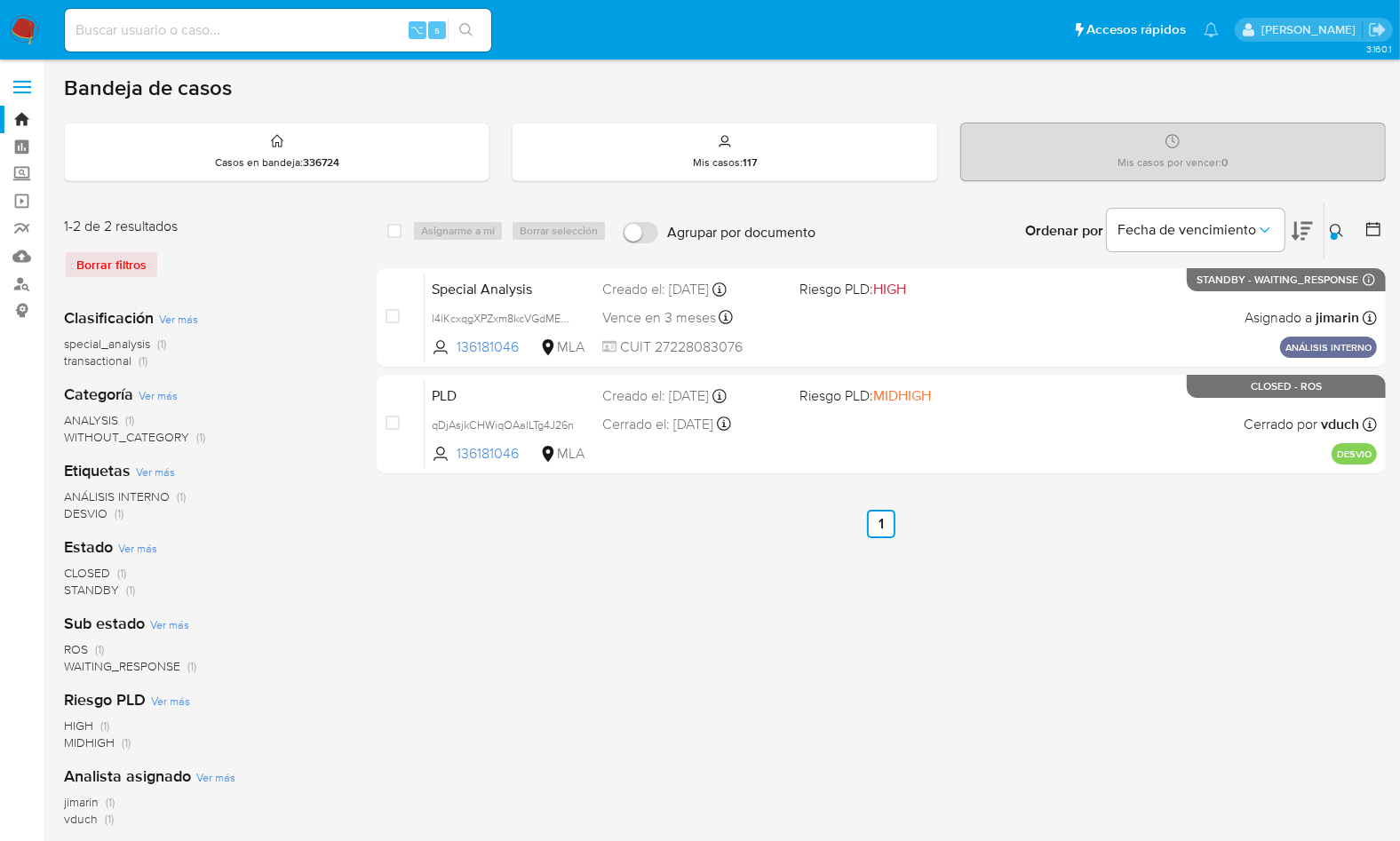
click at [1339, 232] on icon at bounding box center [1337, 230] width 13 height 13
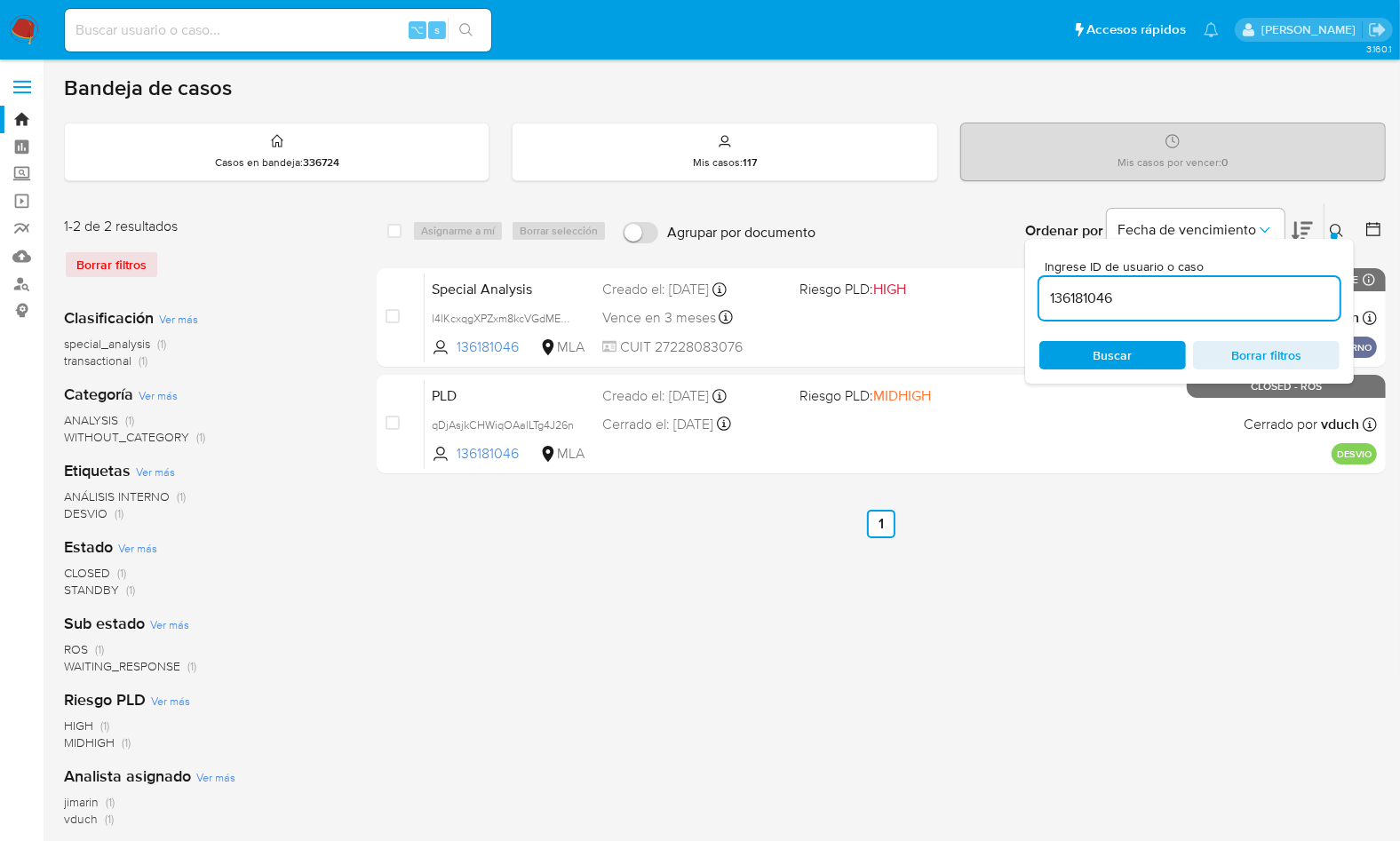
click at [1219, 299] on input "136181046" at bounding box center [1189, 298] width 300 height 23
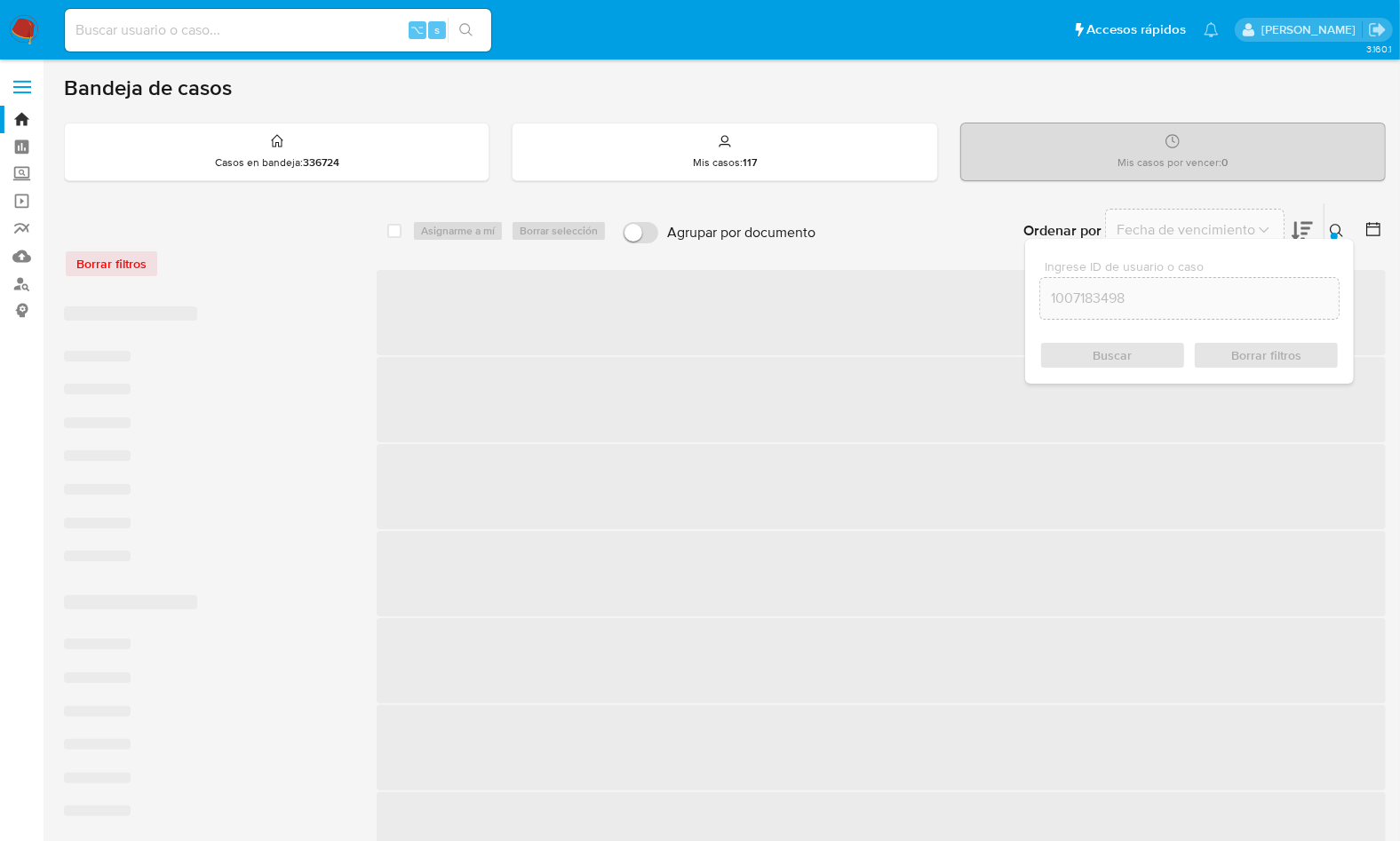
click at [1339, 231] on icon at bounding box center [1337, 230] width 14 height 14
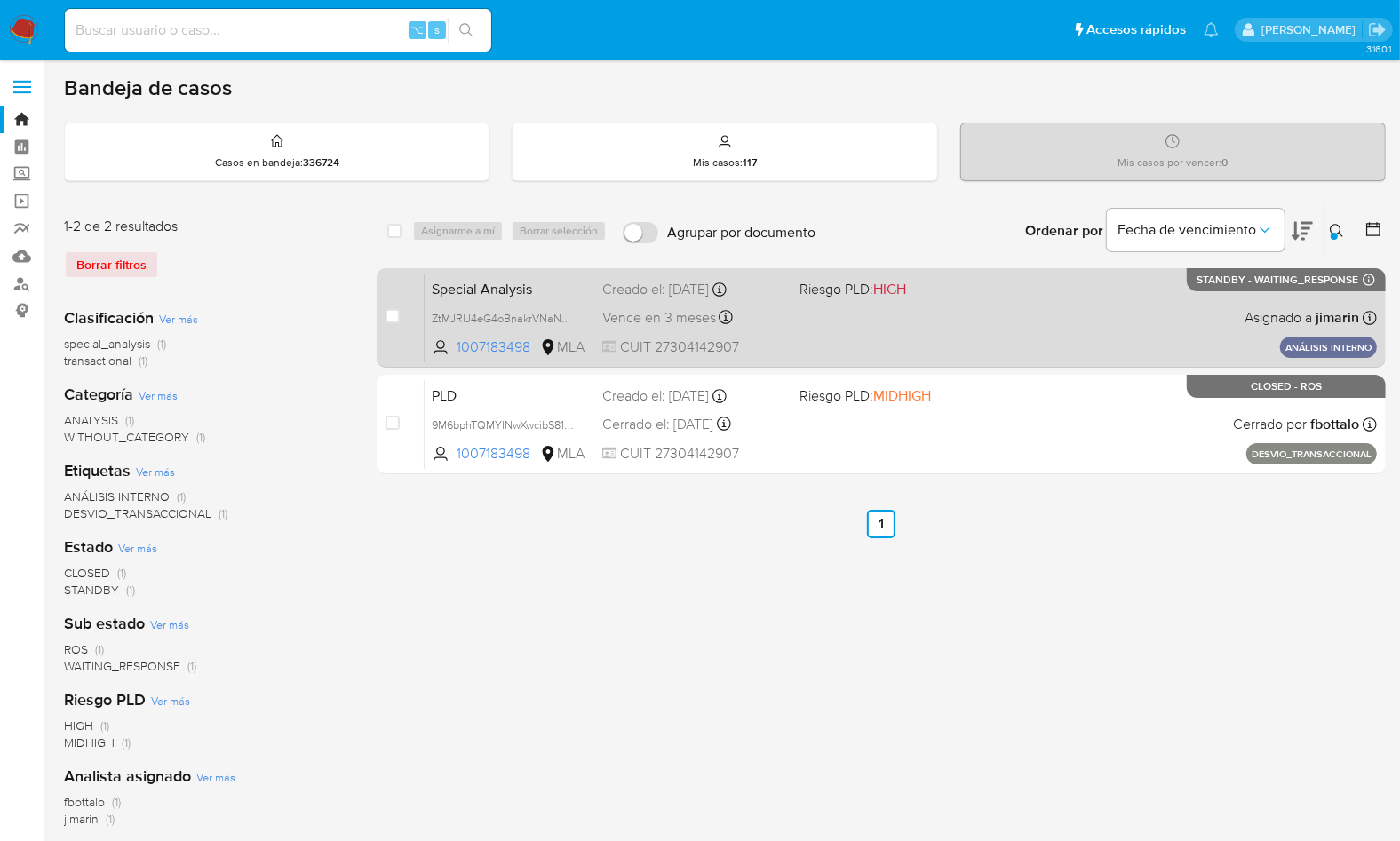
click at [1041, 334] on div "Special Analysis ZtMJRlJ4eG4oBnakrVNaNc8L 1007183498 MLA Riesgo PLD: HIGH Cread…" at bounding box center [900, 317] width 952 height 90
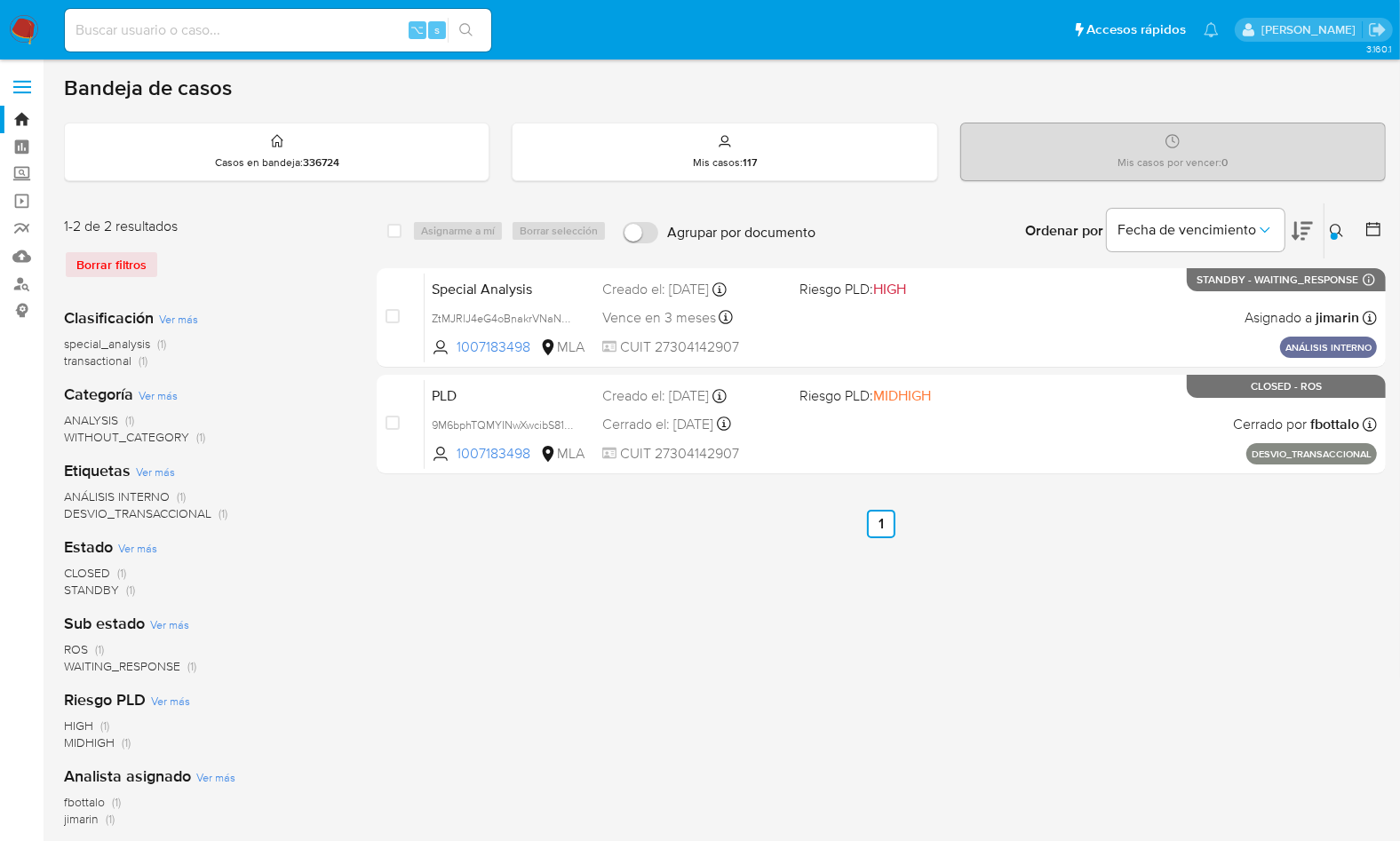
click at [1354, 234] on div at bounding box center [1370, 231] width 32 height 55
click at [1336, 229] on icon at bounding box center [1337, 230] width 14 height 14
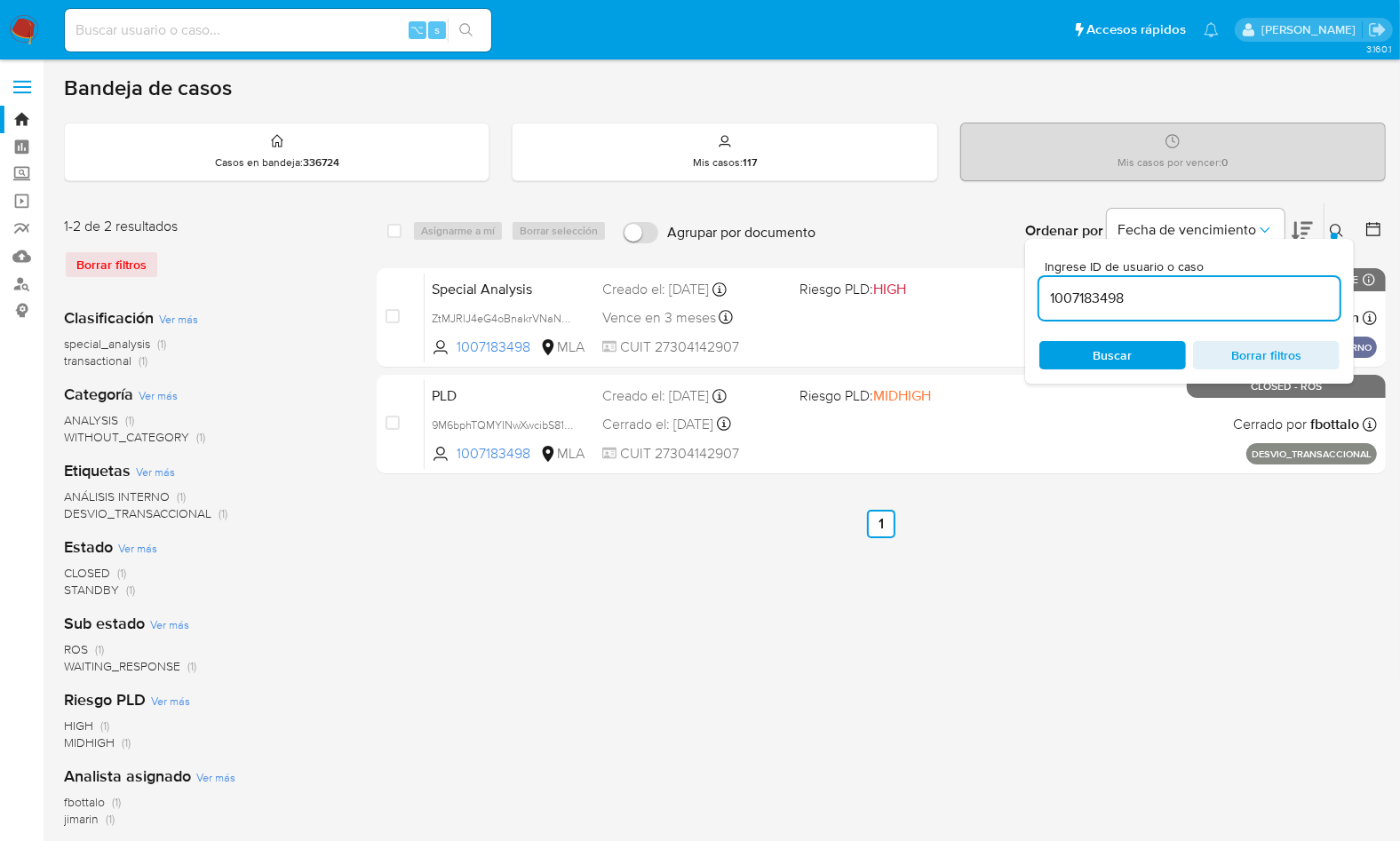
drag, startPoint x: 1192, startPoint y: 278, endPoint x: 1185, endPoint y: 289, distance: 13.0
click at [1191, 278] on div "1007183498" at bounding box center [1189, 298] width 300 height 43
click at [1185, 289] on input "1007183498" at bounding box center [1189, 298] width 300 height 23
paste input "532373703"
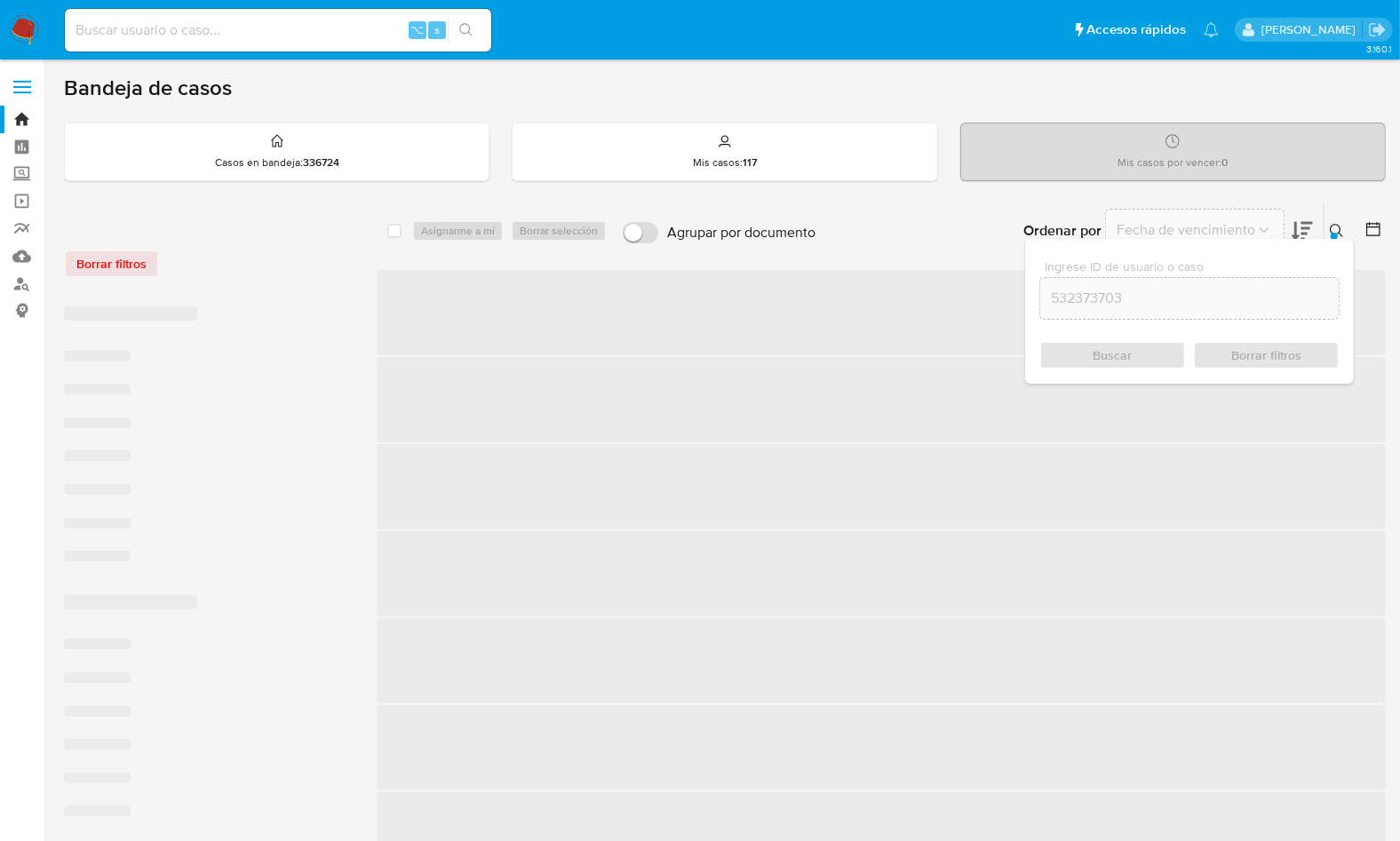
click at [1337, 229] on icon at bounding box center [1337, 230] width 14 height 14
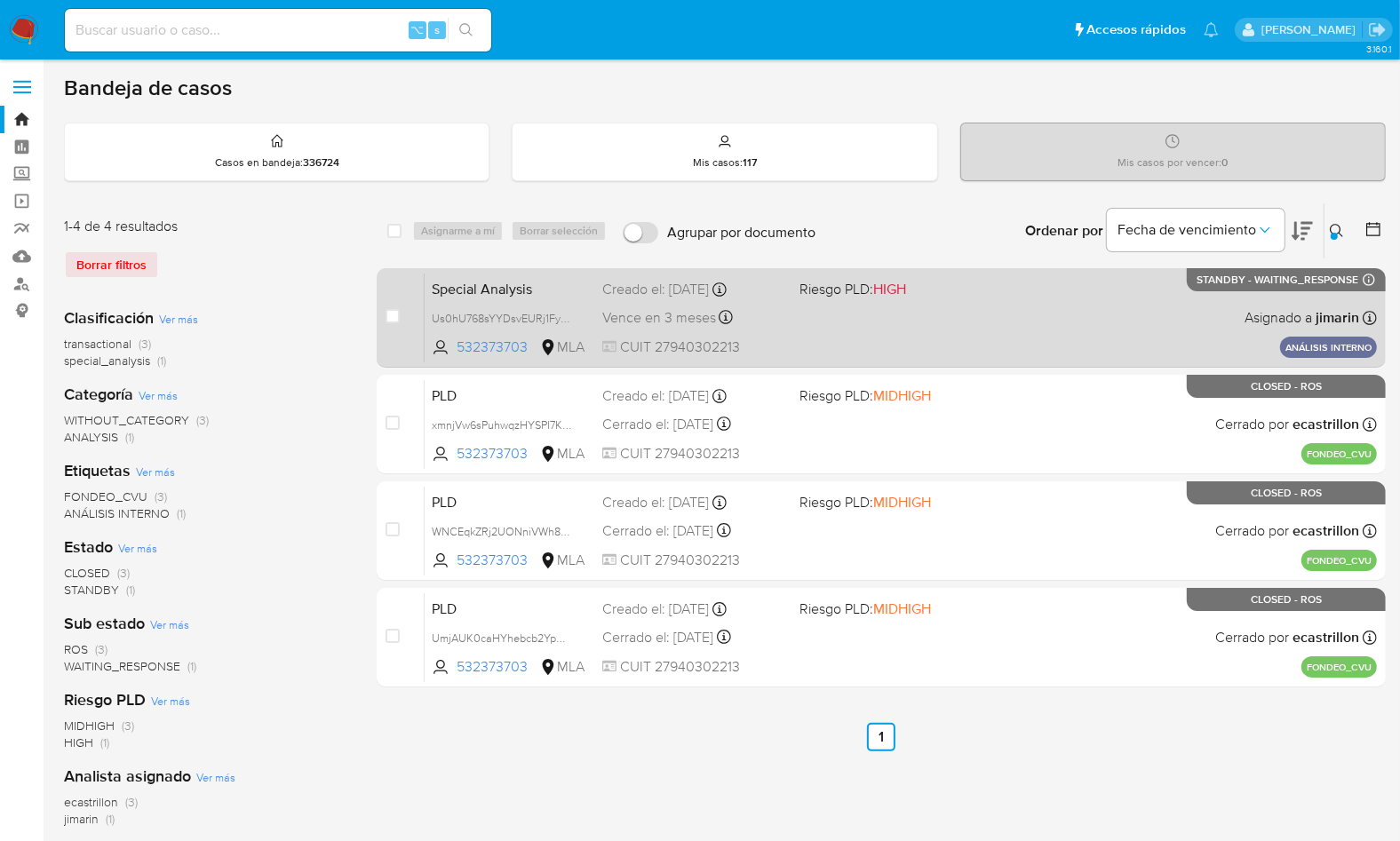
click at [977, 333] on div "Special Analysis Us0hU768sYYDsvEURj1FyVCm 532373703 MLA Riesgo PLD: HIGH Creado…" at bounding box center [900, 317] width 952 height 90
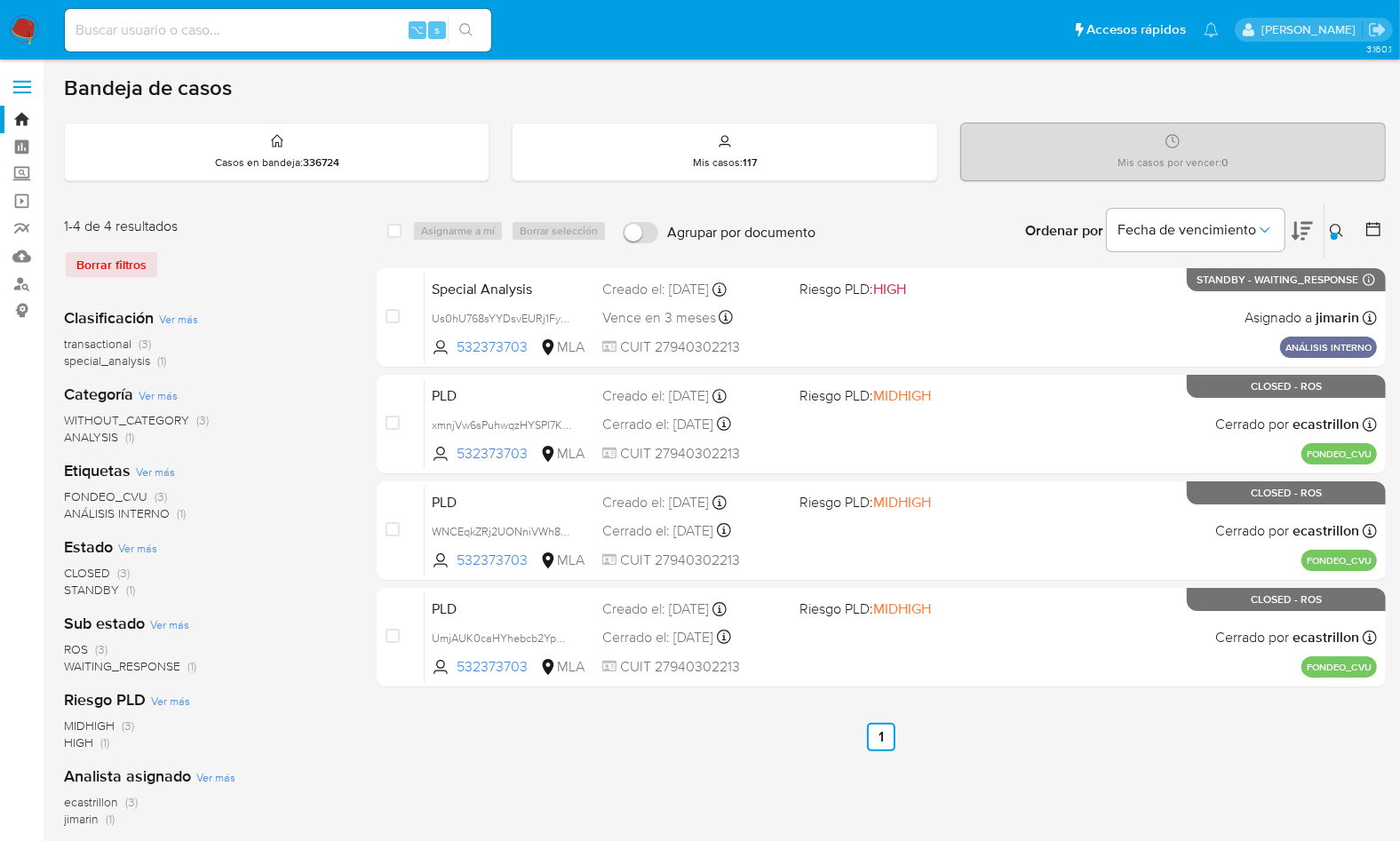
click at [1320, 231] on div "Ordenar por Fecha de vencimiento" at bounding box center [1167, 231] width 313 height 55
click at [1330, 232] on icon at bounding box center [1337, 230] width 14 height 14
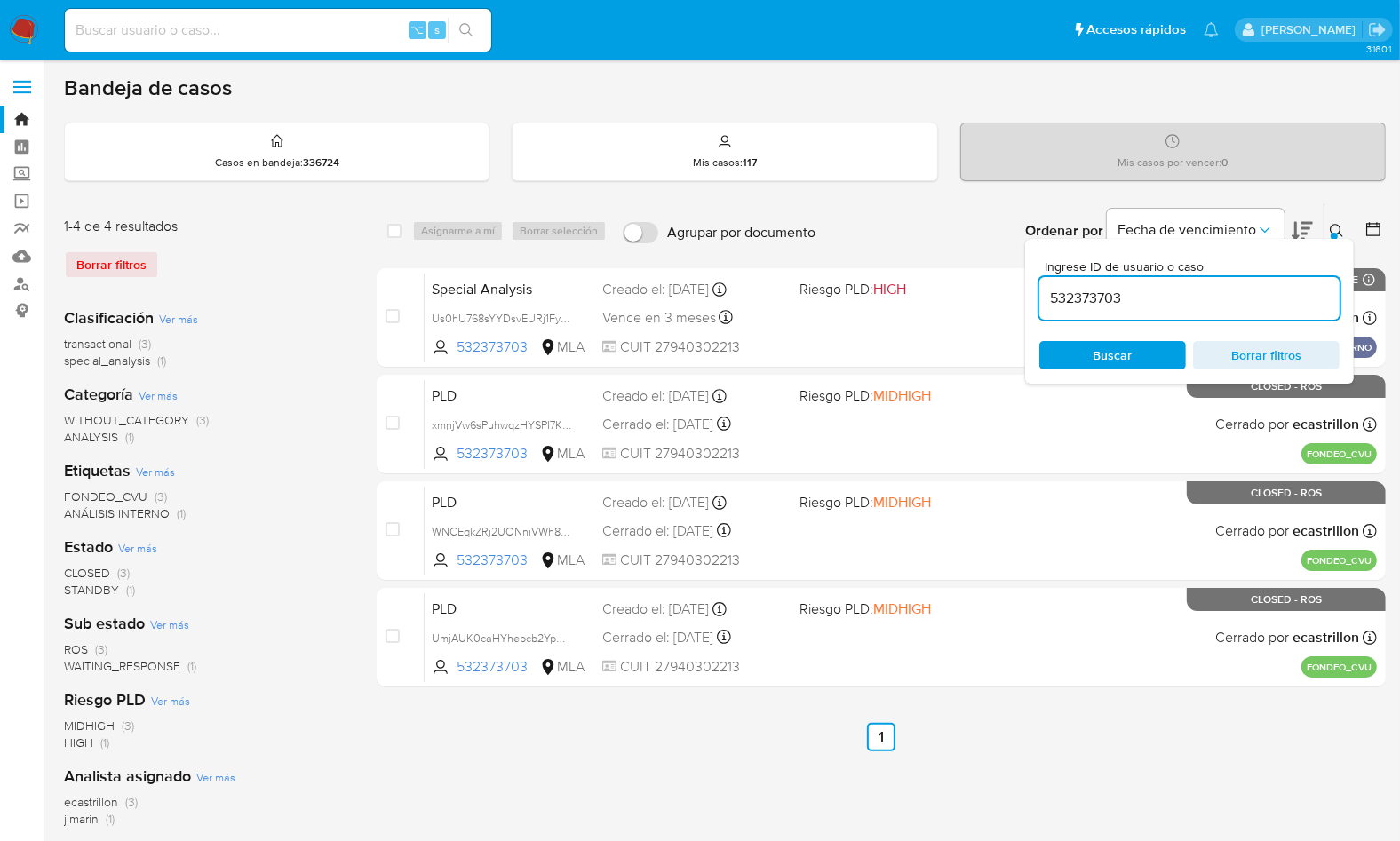
click at [1265, 287] on input "532373703" at bounding box center [1189, 298] width 300 height 23
type input "433966155"
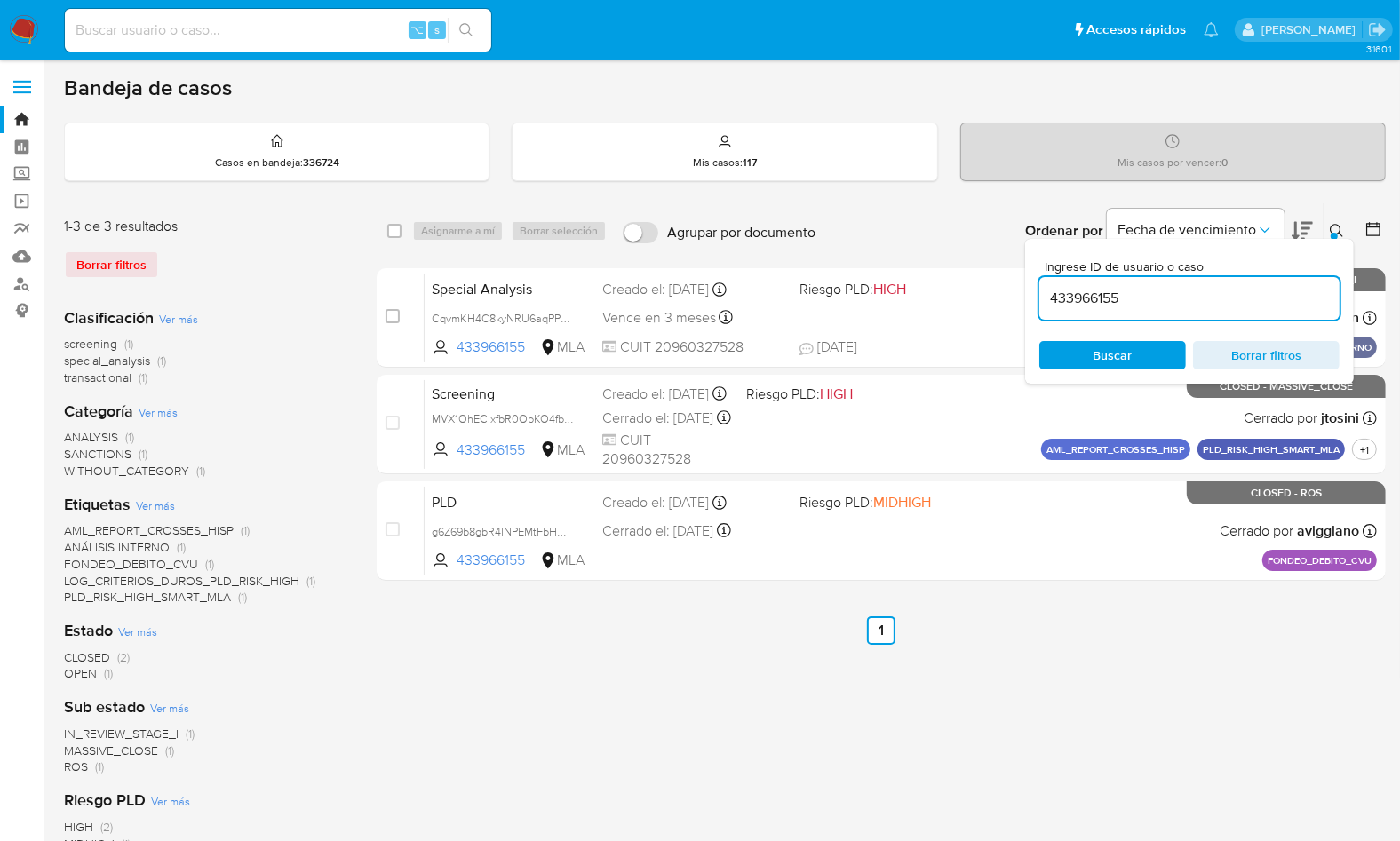
click at [1336, 225] on icon at bounding box center [1337, 230] width 14 height 14
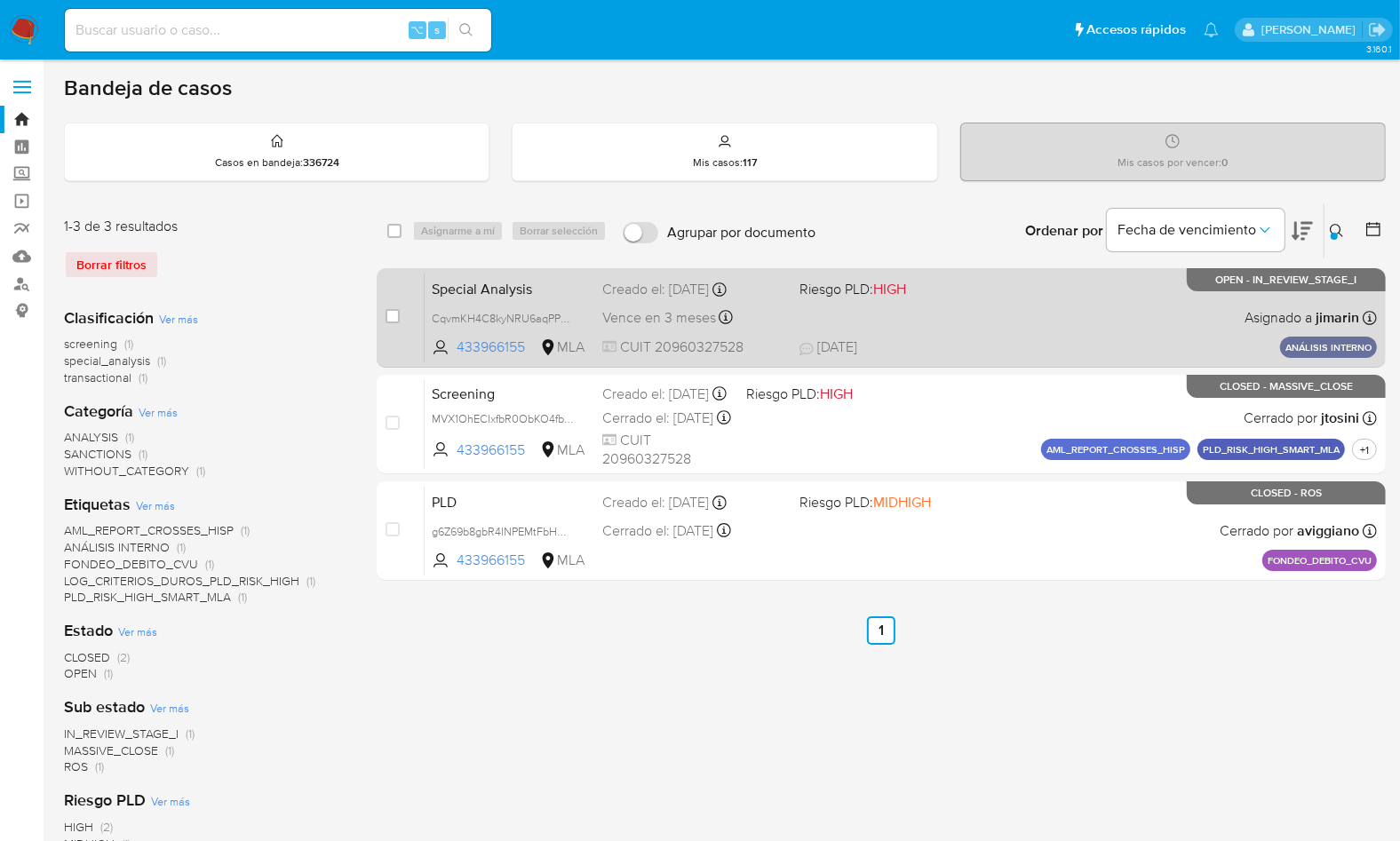
click at [1081, 315] on div "Special Analysis CqvmKH4C8kyNRU6aqPPvzL5G 433966155 MLA Riesgo PLD: HIGH Creado…" at bounding box center [900, 317] width 952 height 90
click at [391, 313] on input "checkbox" at bounding box center [392, 315] width 14 height 14
checkbox input "true"
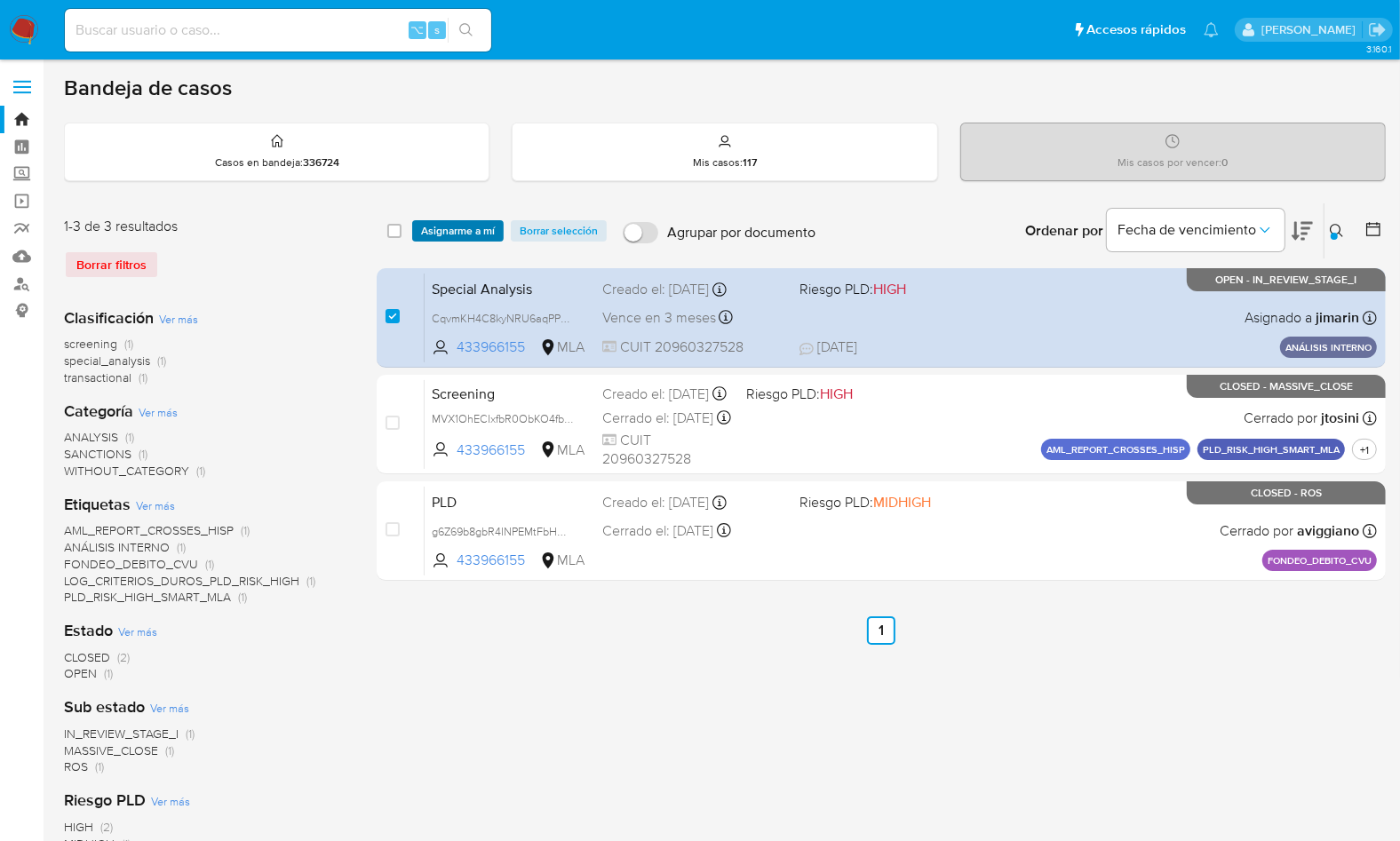
click at [459, 230] on span "Asignarme a mí" at bounding box center [458, 230] width 74 height 18
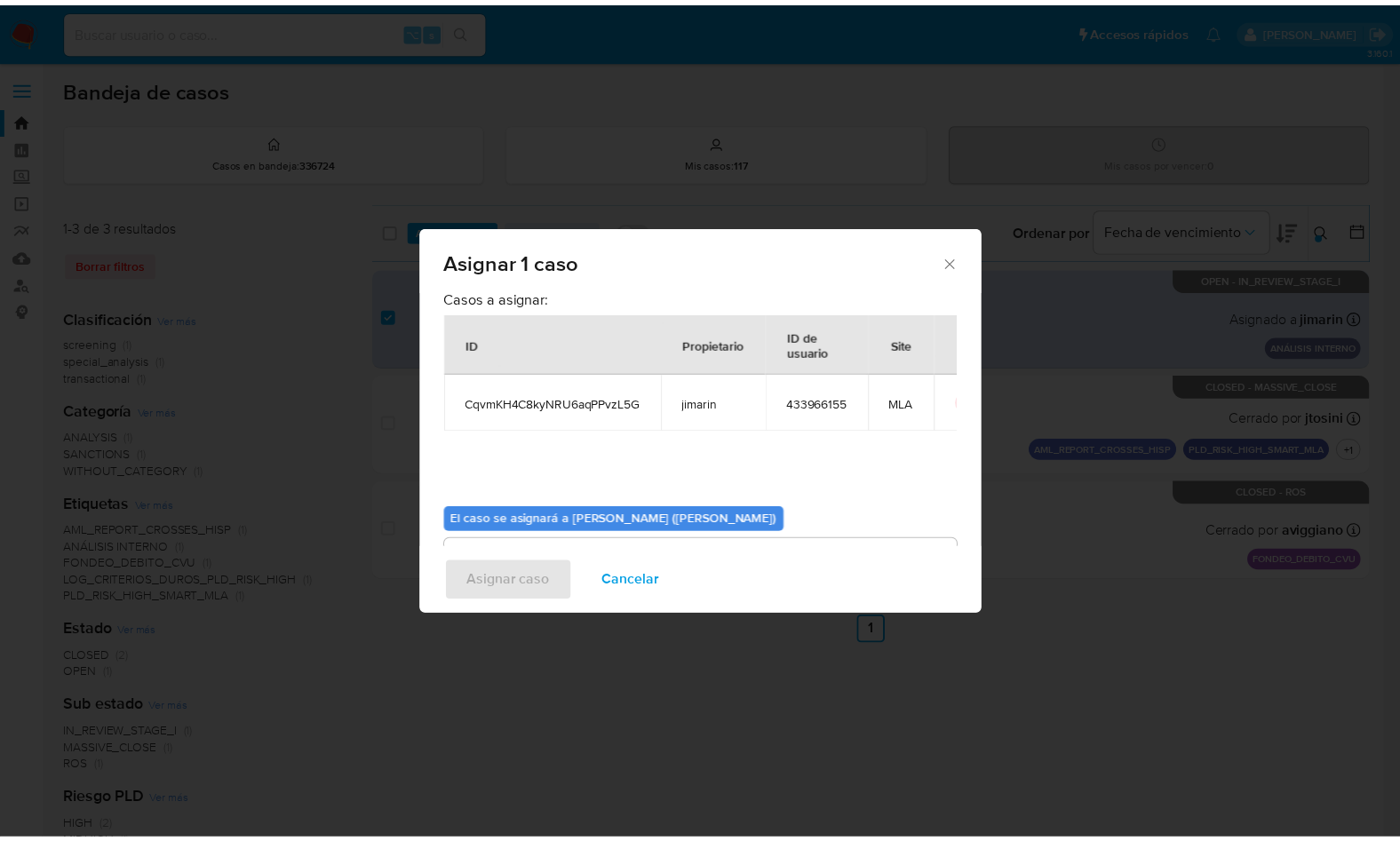
scroll to position [91, 0]
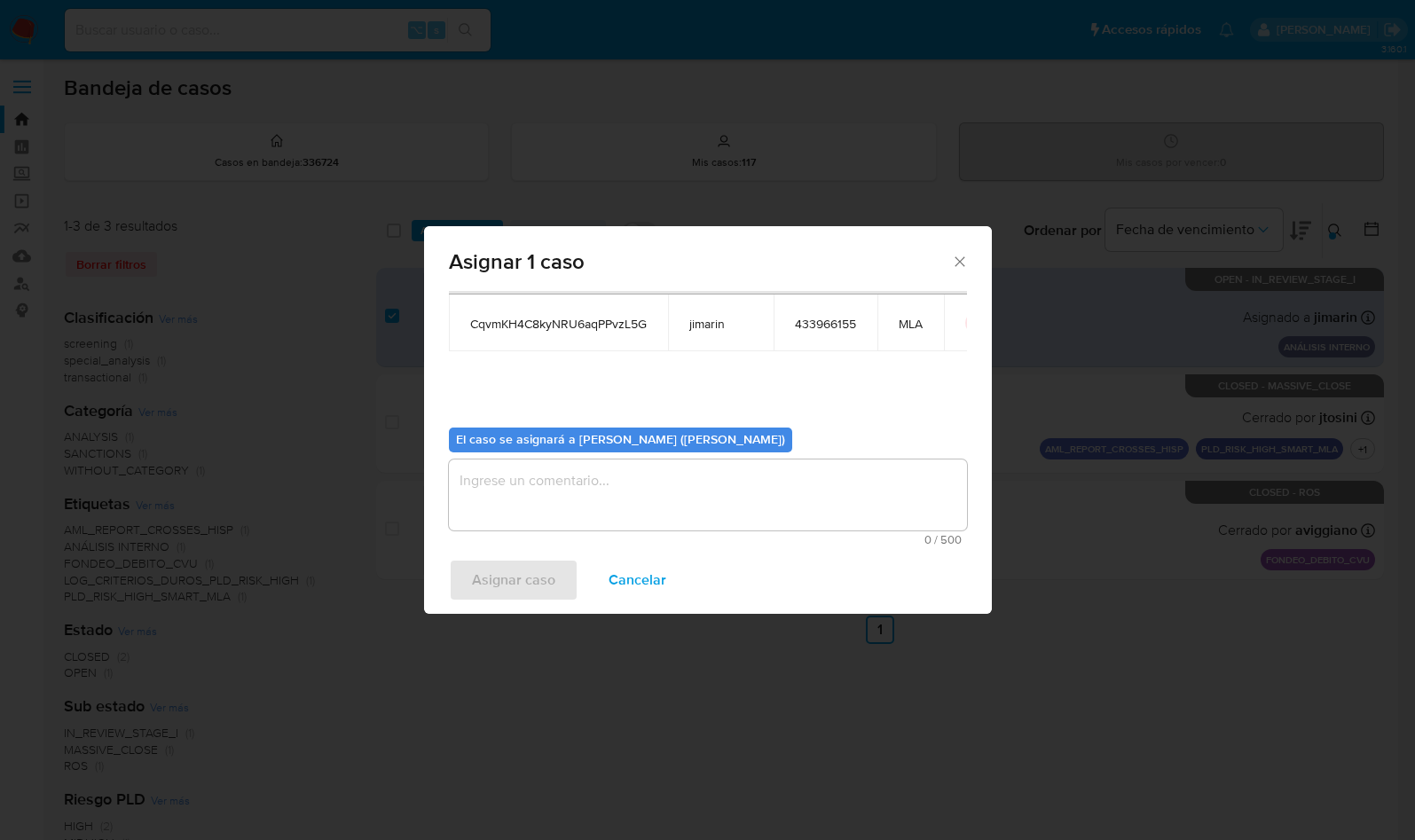
click at [516, 477] on textarea "assign-modal" at bounding box center [708, 495] width 518 height 71
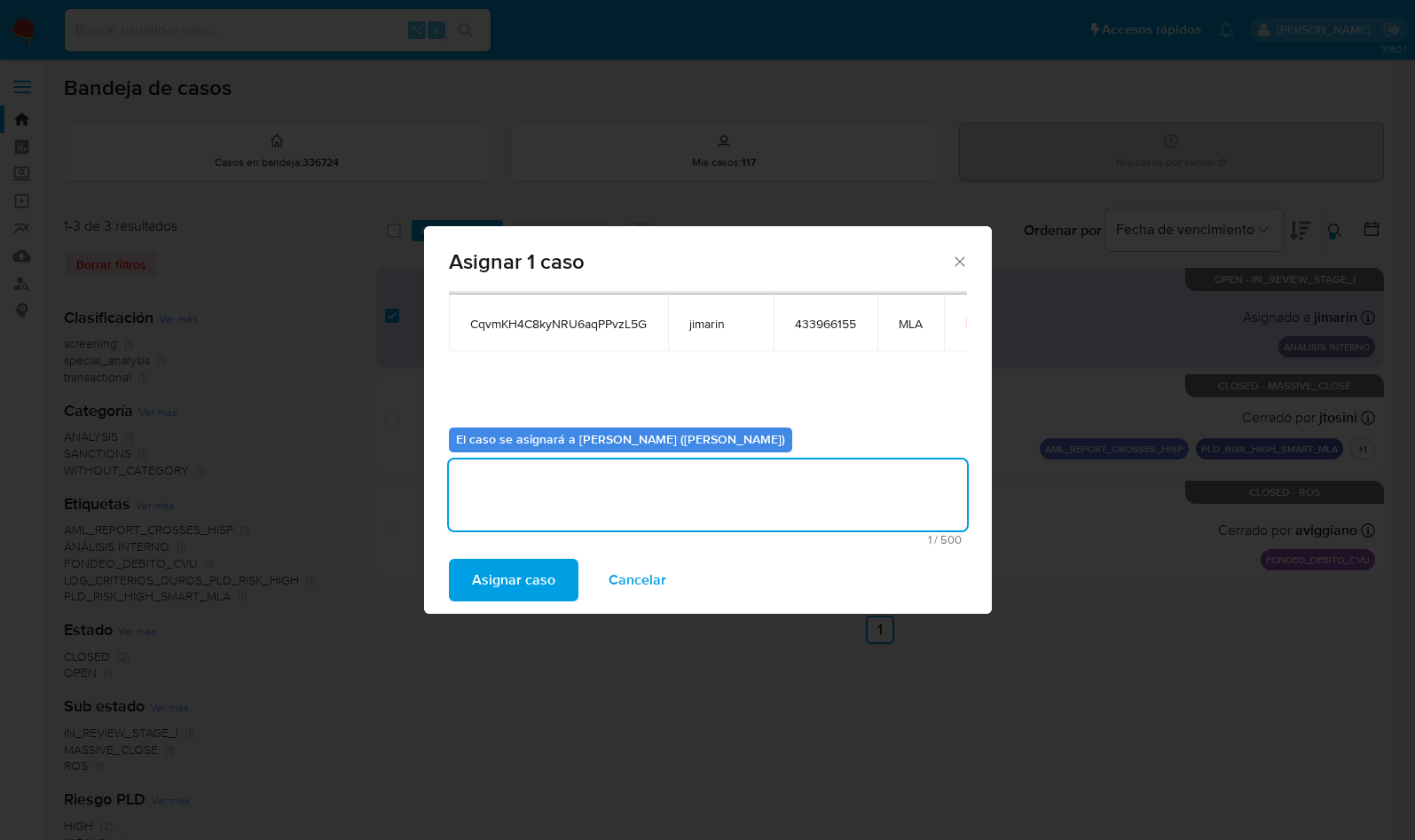
click at [529, 573] on span "Asignar caso" at bounding box center [514, 580] width 83 height 39
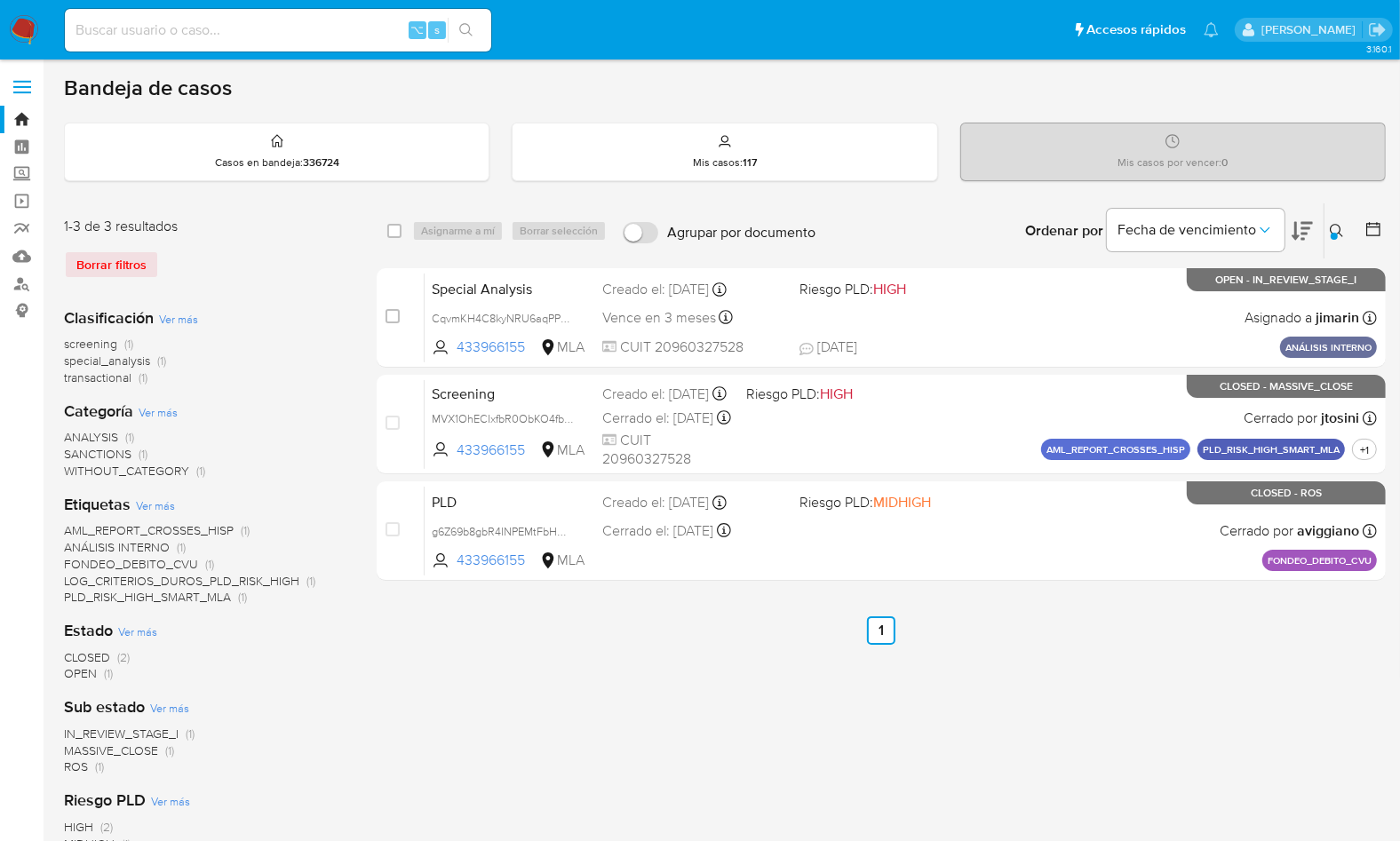
click at [1335, 230] on icon at bounding box center [1337, 230] width 14 height 14
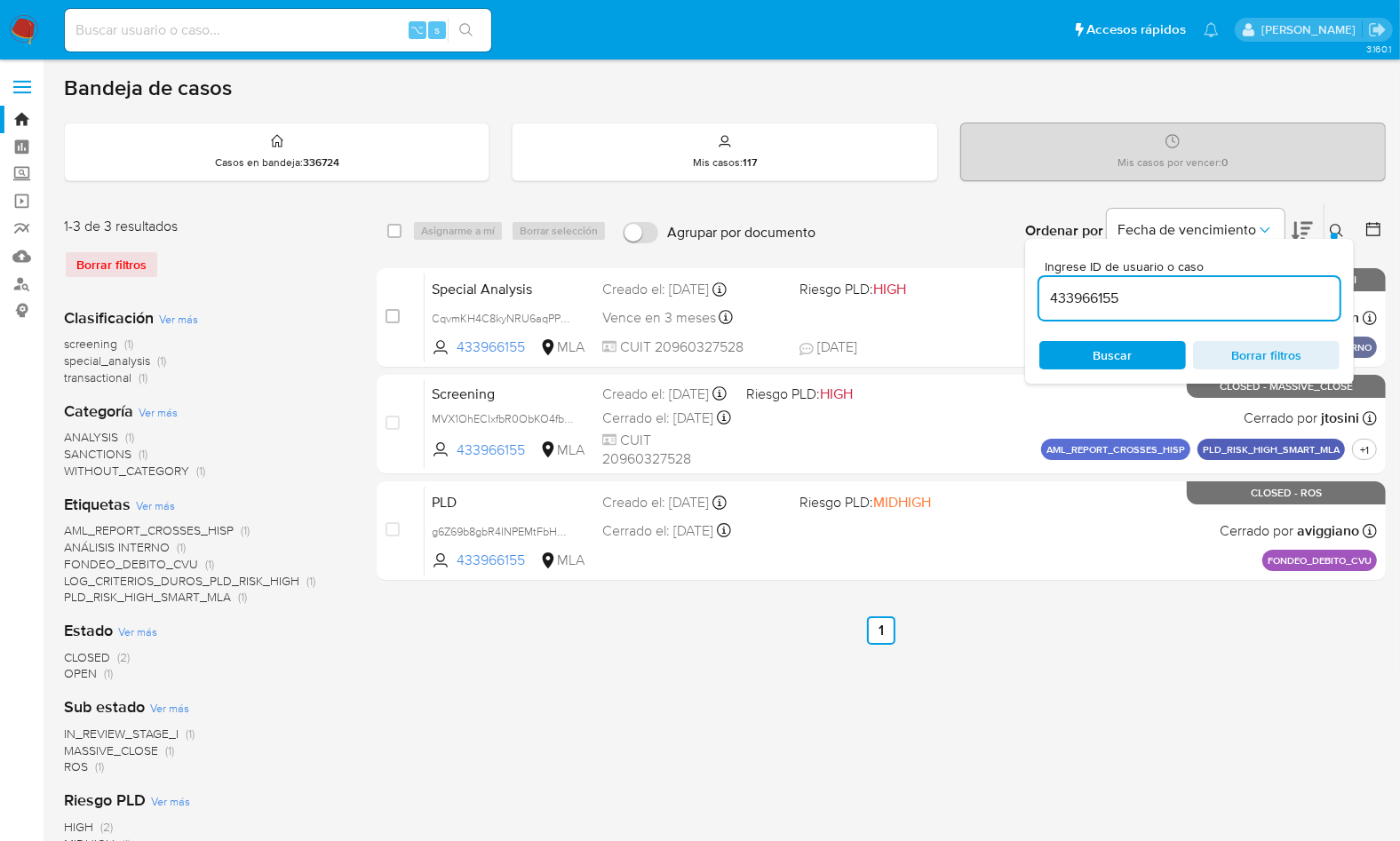
click at [1229, 304] on input "433966155" at bounding box center [1189, 298] width 300 height 23
type input "397453224"
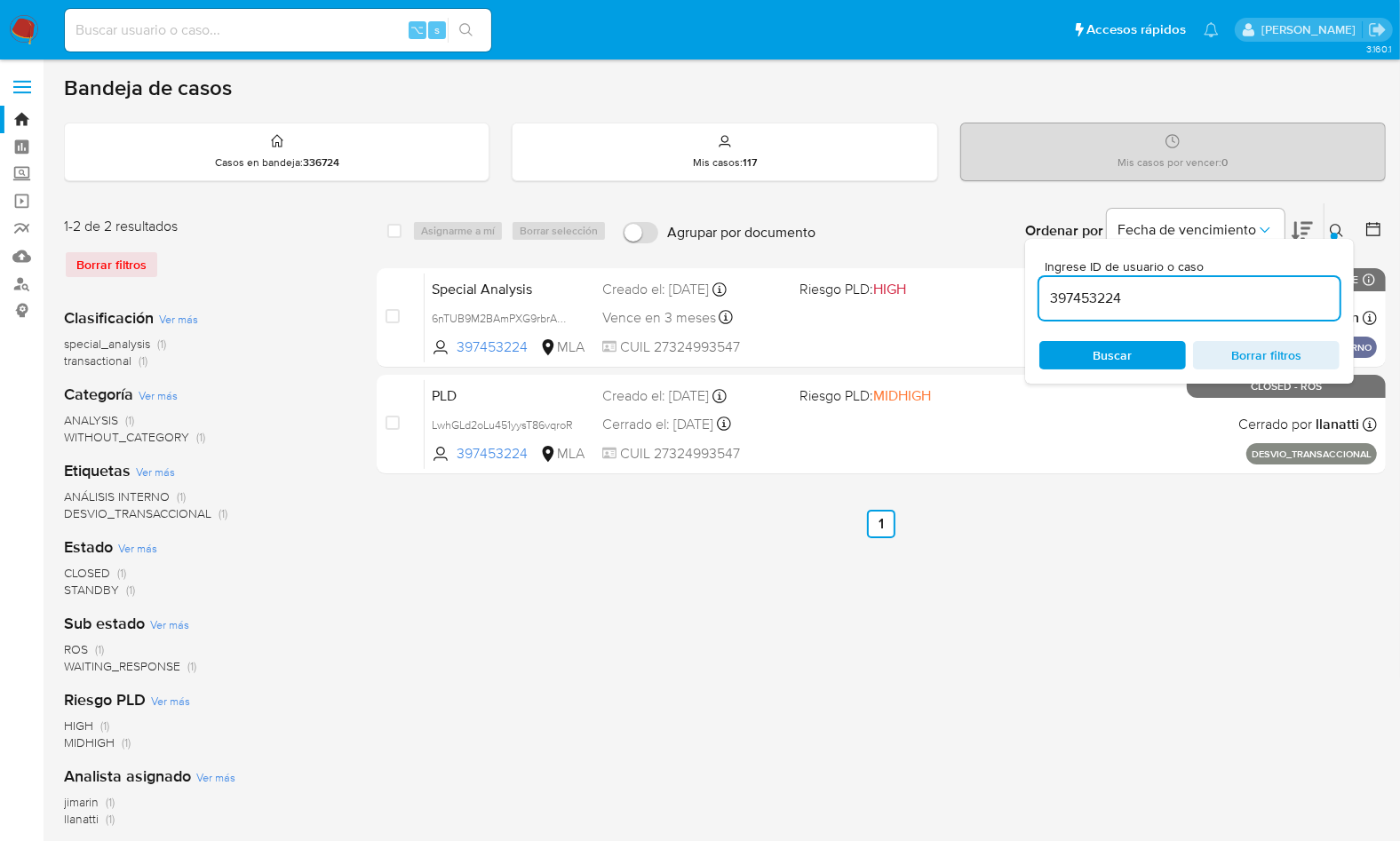
click at [1333, 233] on div at bounding box center [1335, 237] width 8 height 8
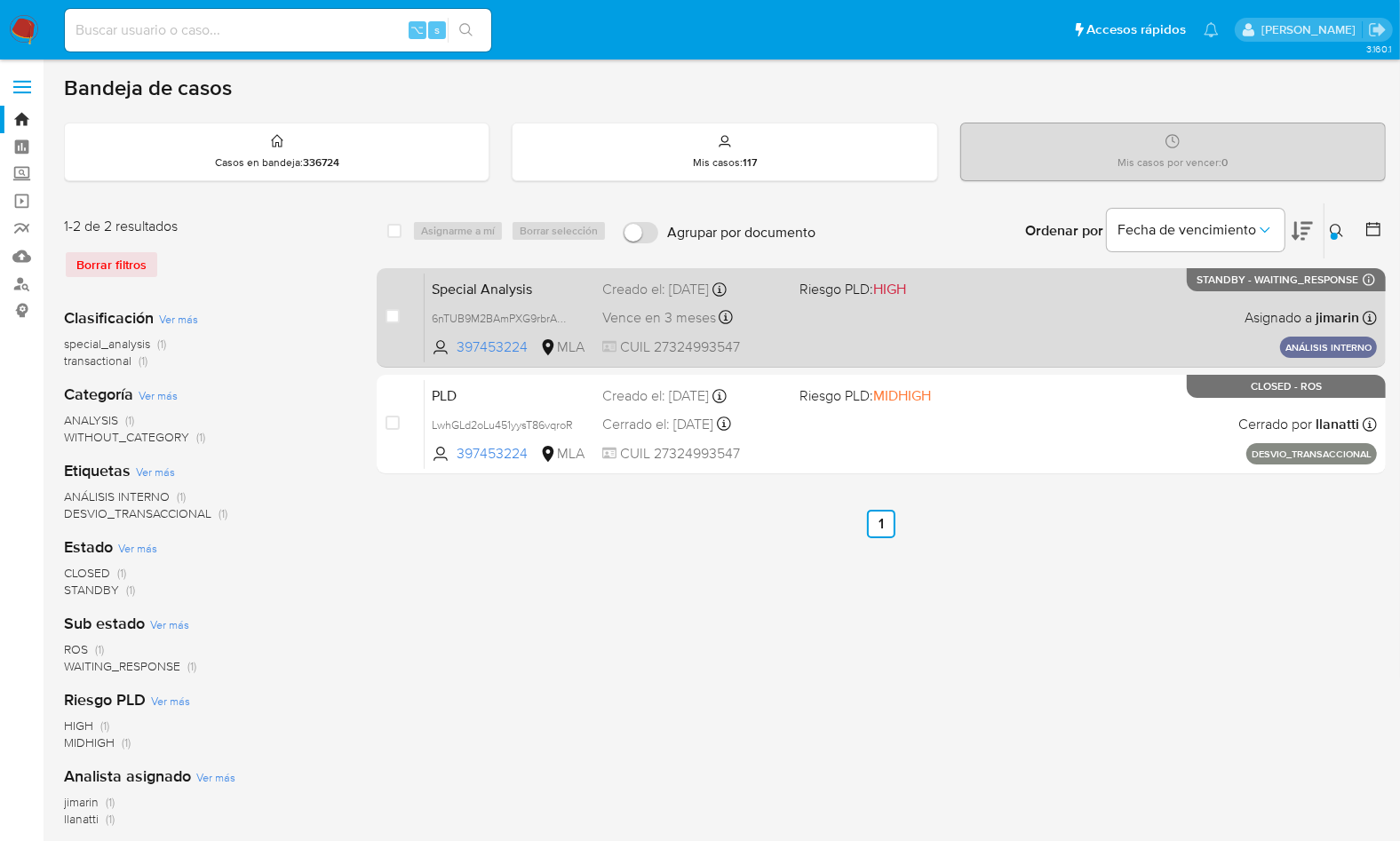
click at [1252, 338] on div "Special Analysis 6nTUB9M2BAmPXG9rbrAMrAzH 397453224 MLA Riesgo PLD: HIGH Creado…" at bounding box center [900, 317] width 952 height 90
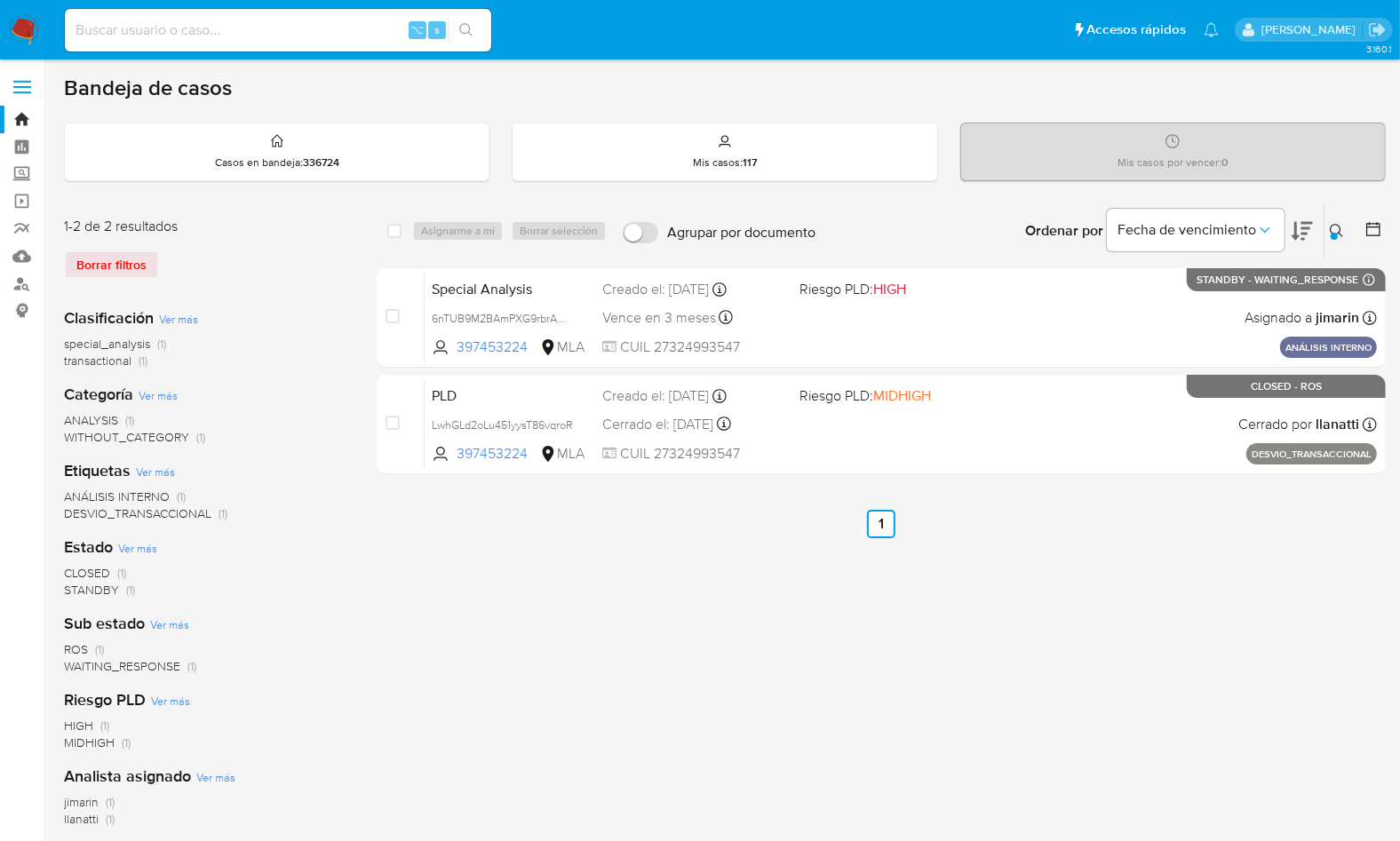
click at [1107, 501] on div "select-all-cases-checkbox Asignarme a mí Borrar selección Agrupar por documento…" at bounding box center [881, 592] width 1009 height 779
click at [19, 36] on img at bounding box center [24, 30] width 30 height 30
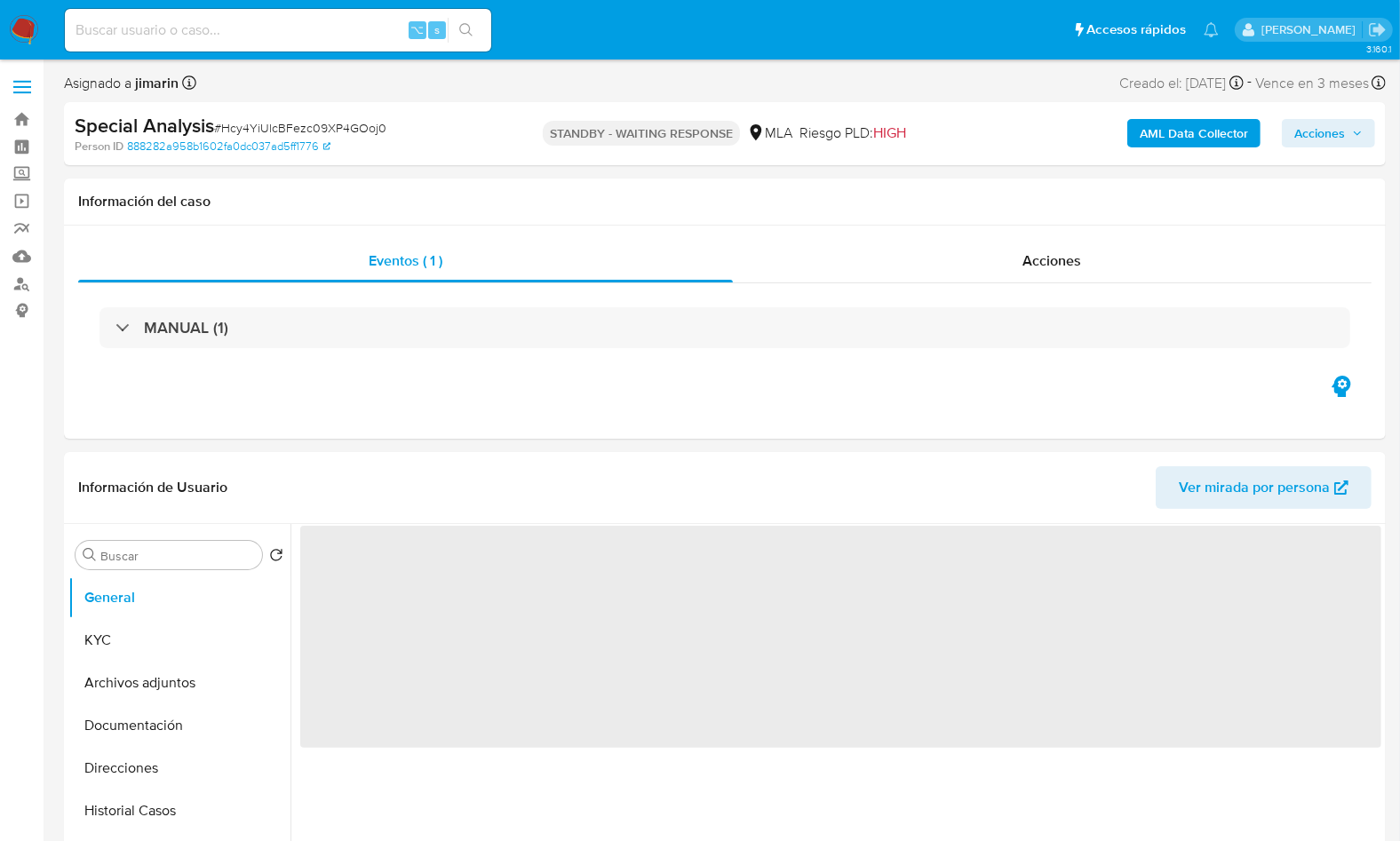
select select "10"
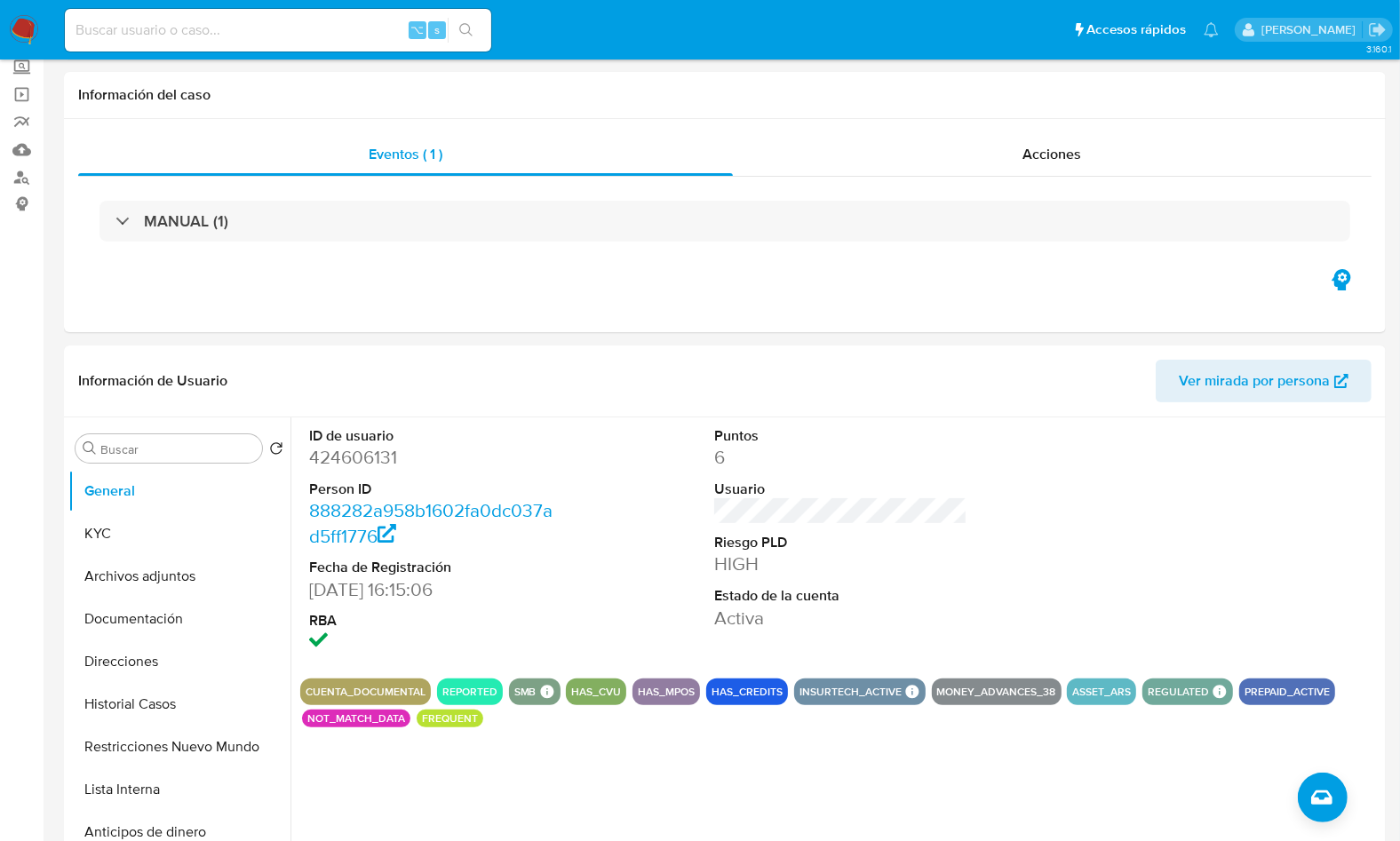
scroll to position [129, 0]
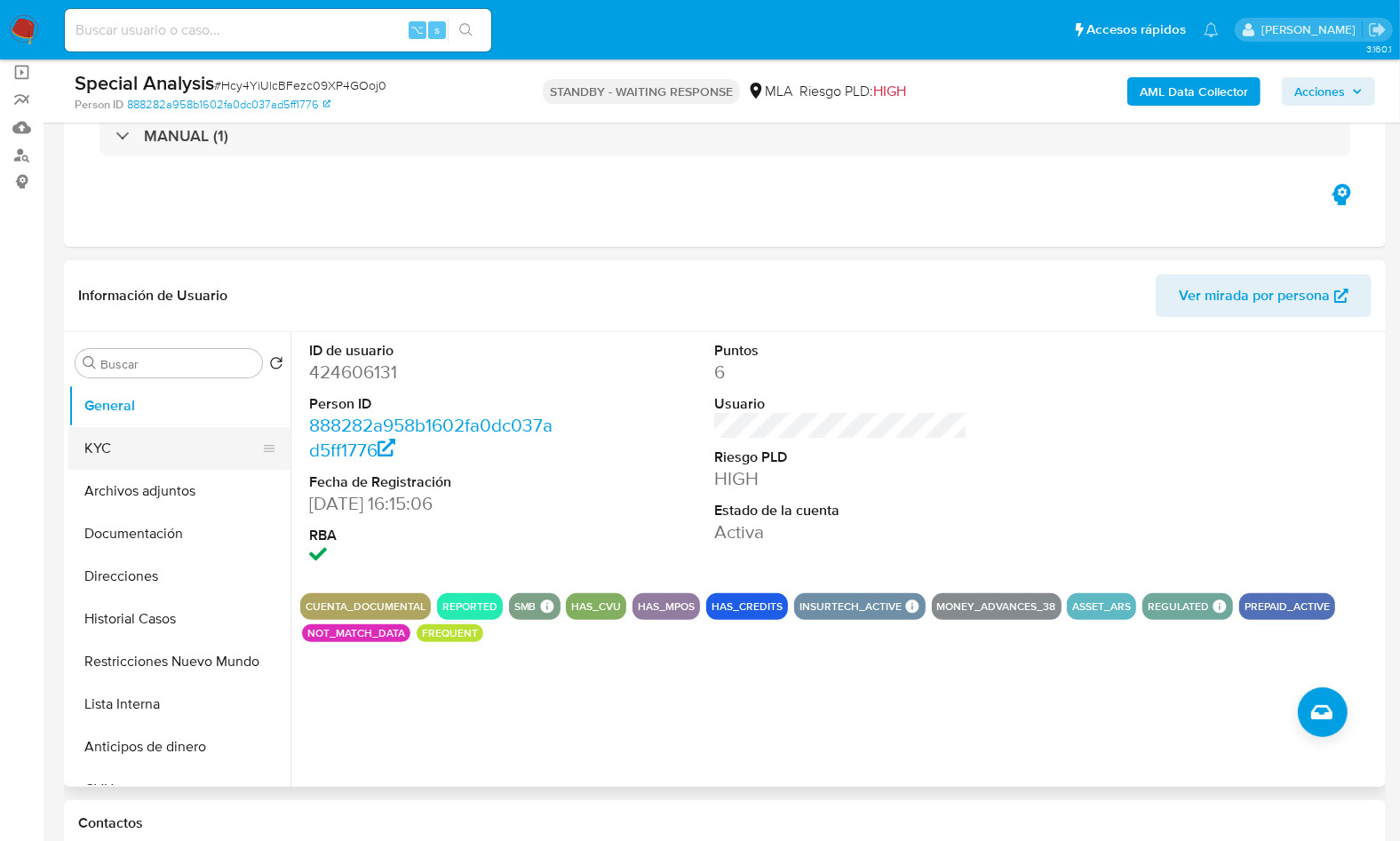
click at [118, 449] on button "KYC" at bounding box center [171, 448] width 207 height 43
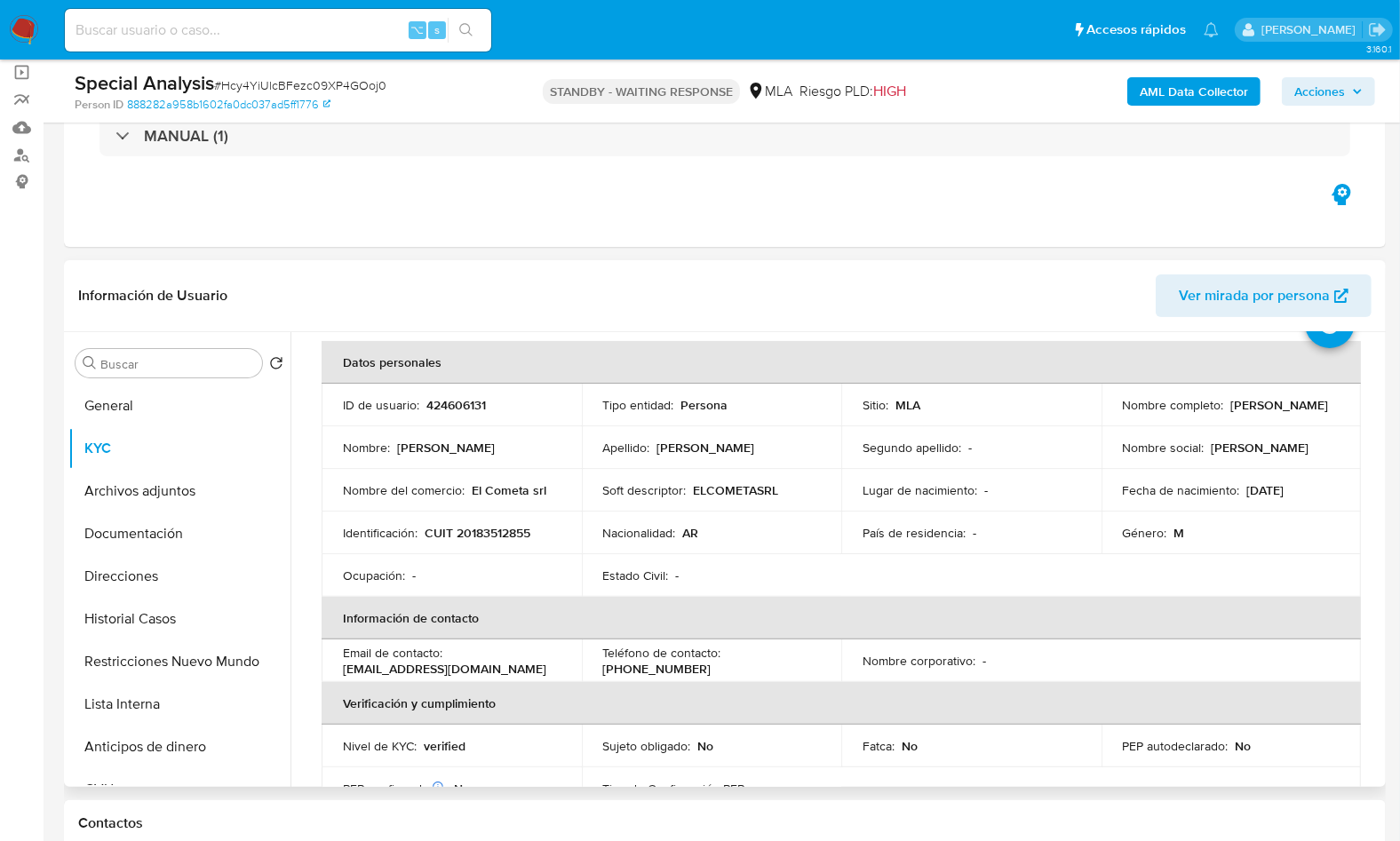
scroll to position [84, 0]
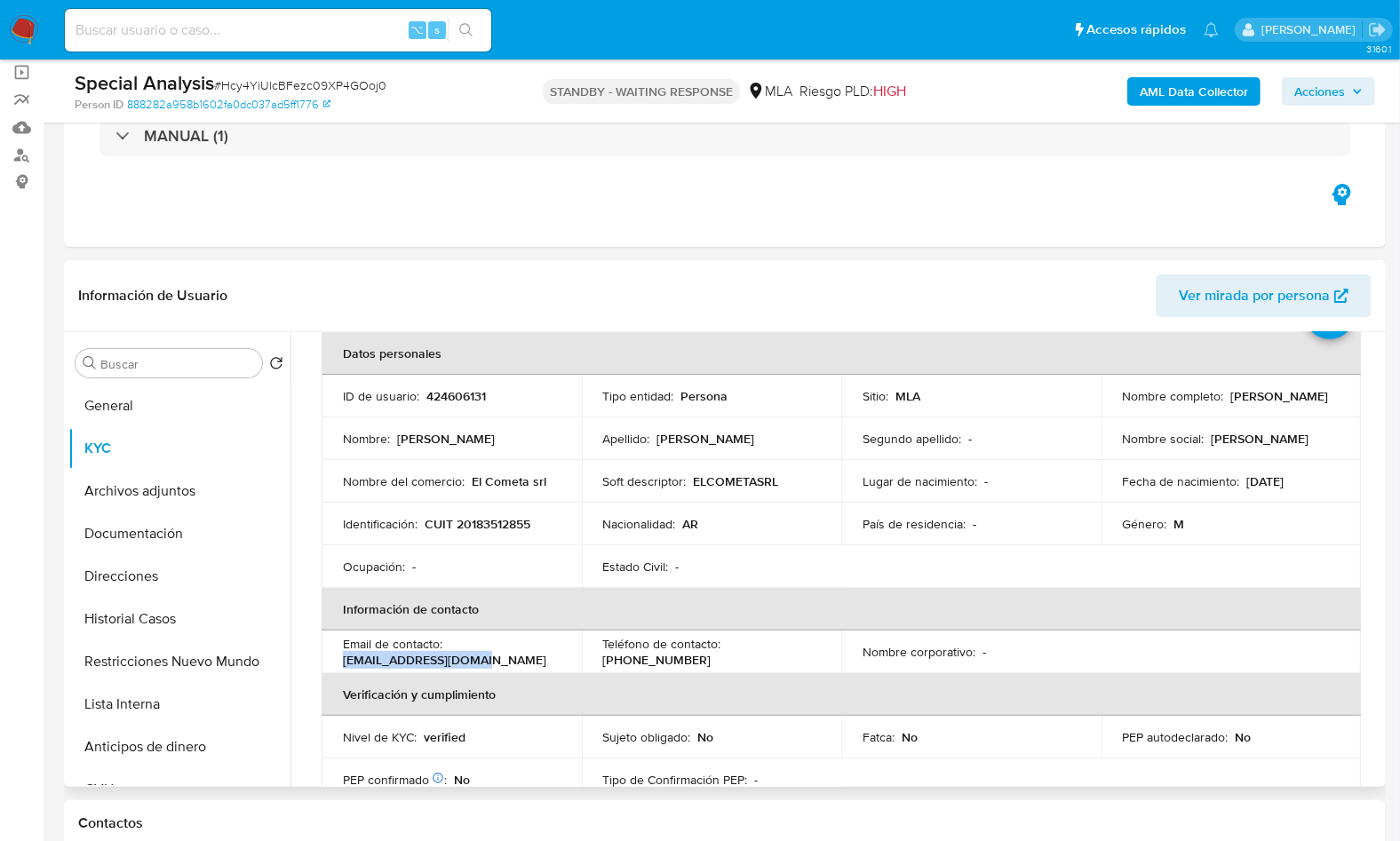
drag, startPoint x: 341, startPoint y: 659, endPoint x: 475, endPoint y: 663, distance: 134.1
click at [475, 663] on td "Email de contacto : elcometasrl@gmail.com" at bounding box center [451, 652] width 260 height 43
copy p "elcometasrl@gmail.com"
click at [1231, 404] on p "Cesar Ricardo de Olivera" at bounding box center [1280, 396] width 98 height 16
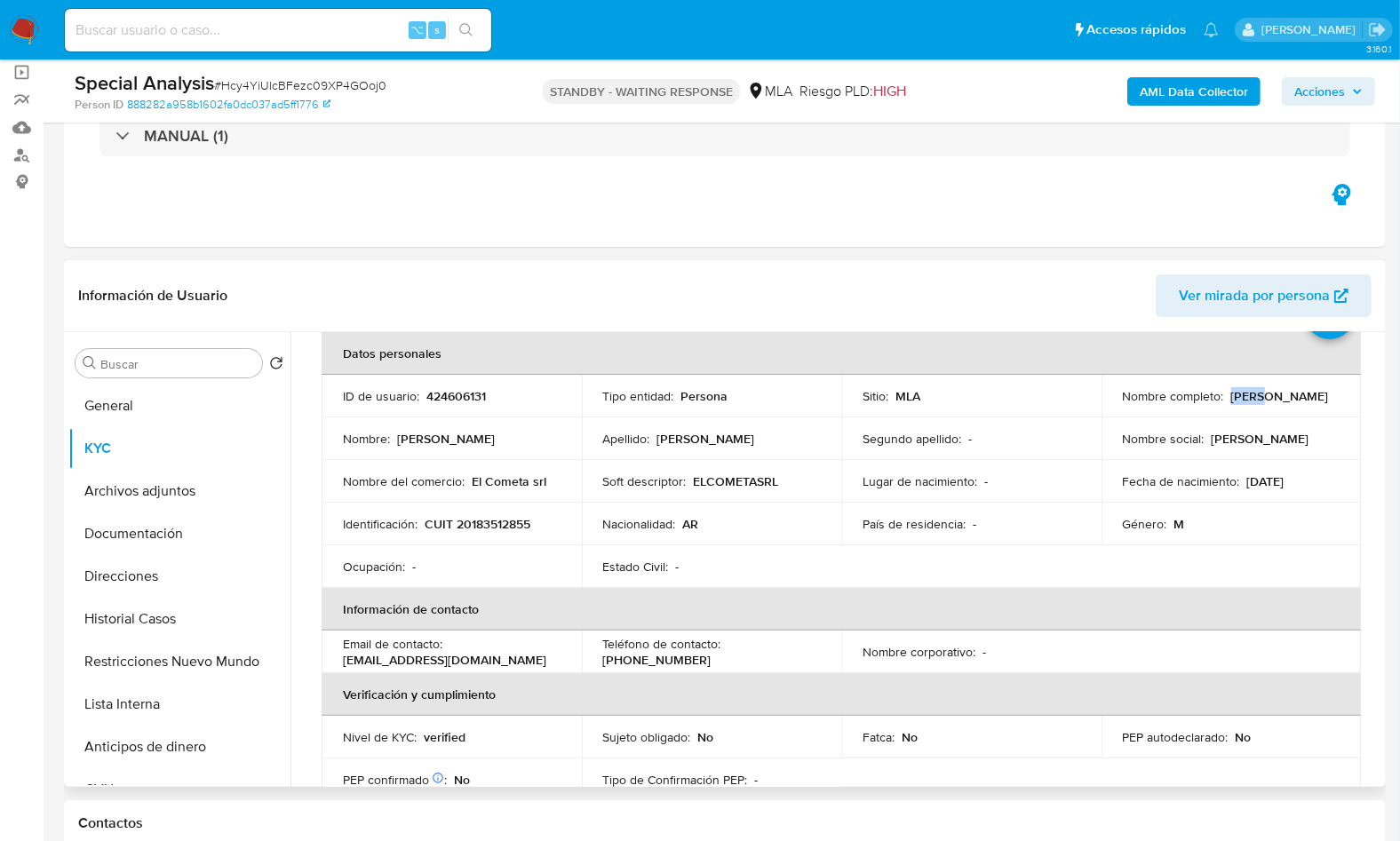
copy p "Cesar"
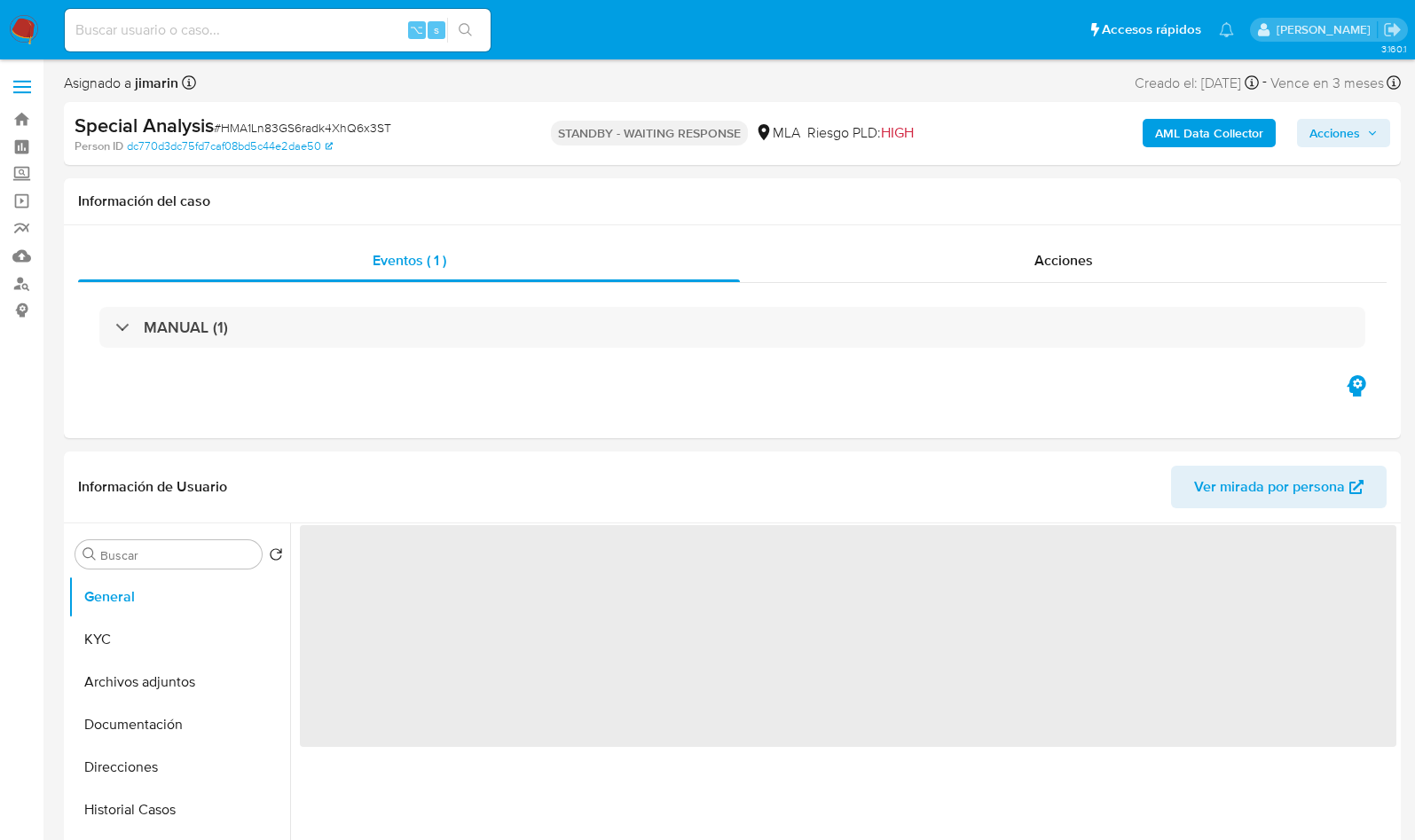
select select "10"
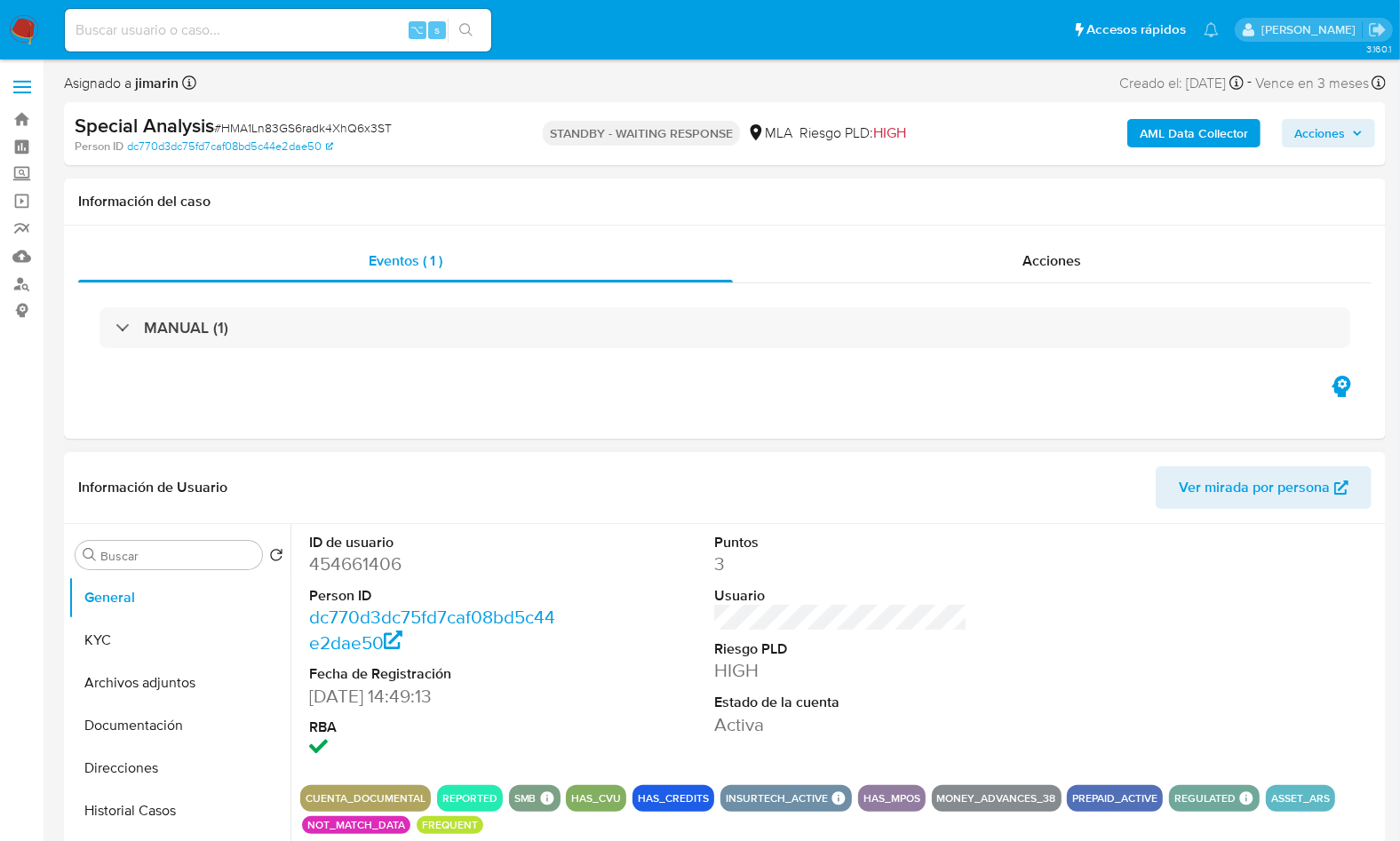
click at [371, 556] on dd "454661406" at bounding box center [435, 564] width 252 height 25
copy dd "454661406"
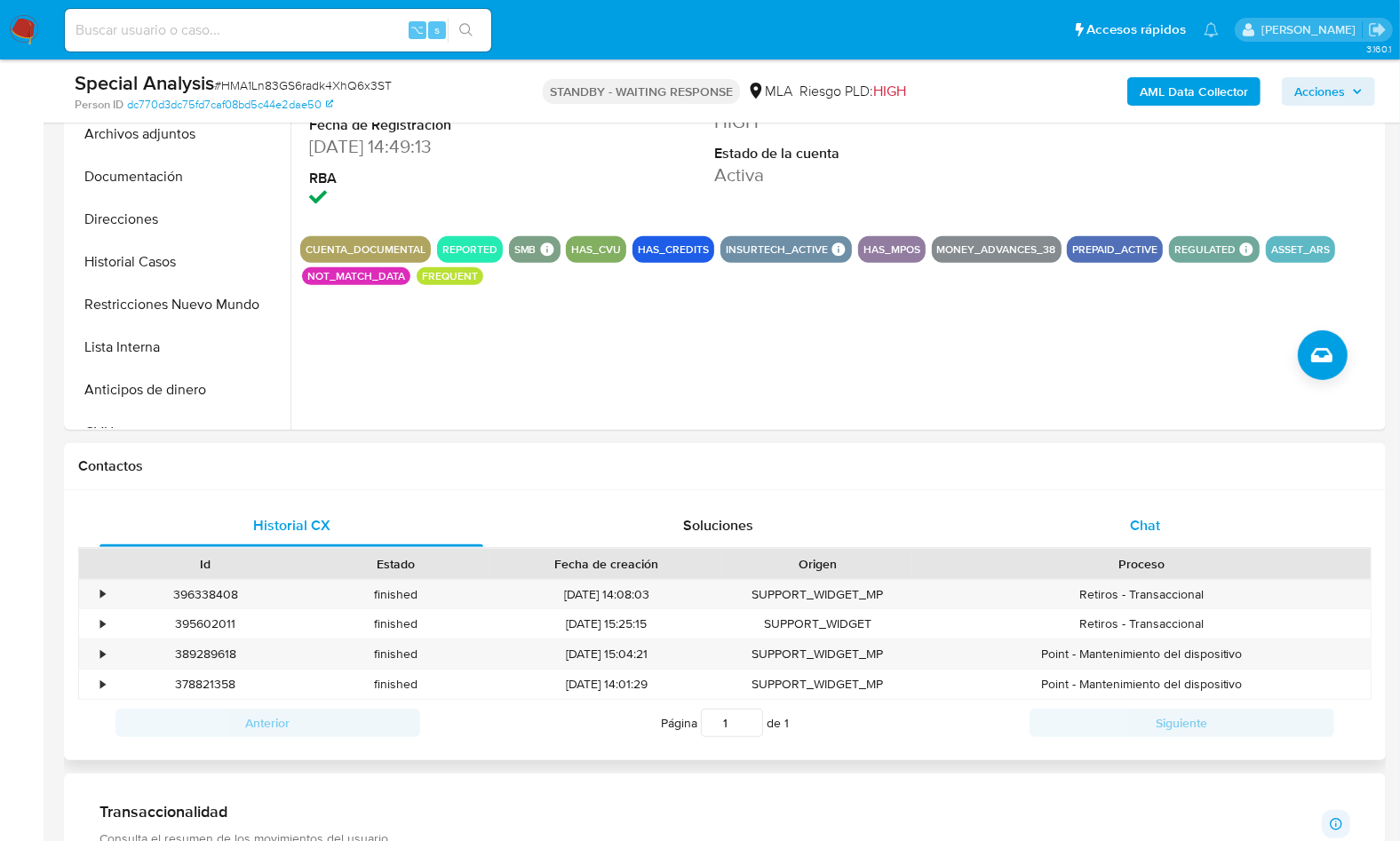
click at [1128, 521] on div "Chat" at bounding box center [1144, 526] width 384 height 43
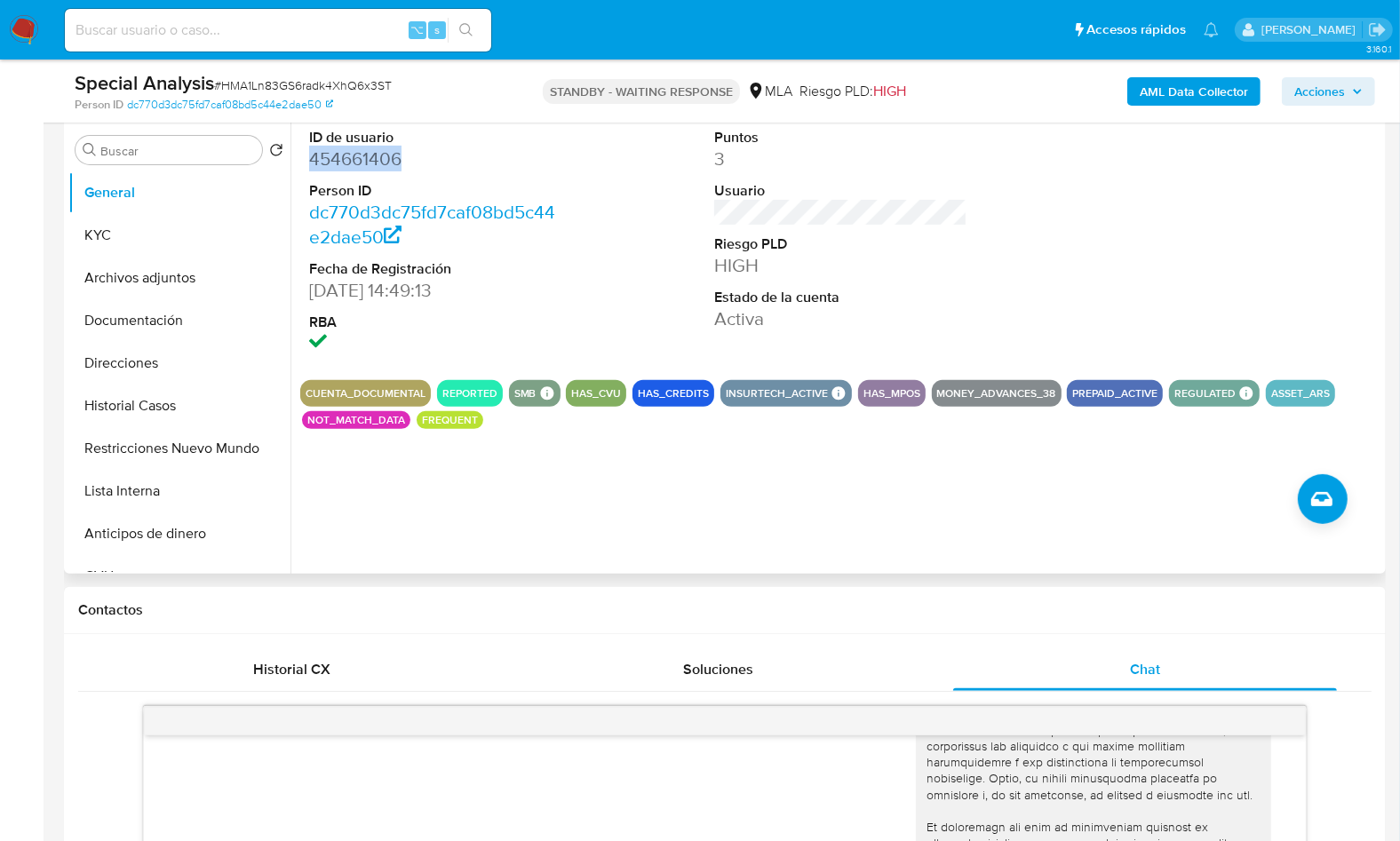
scroll to position [287, 0]
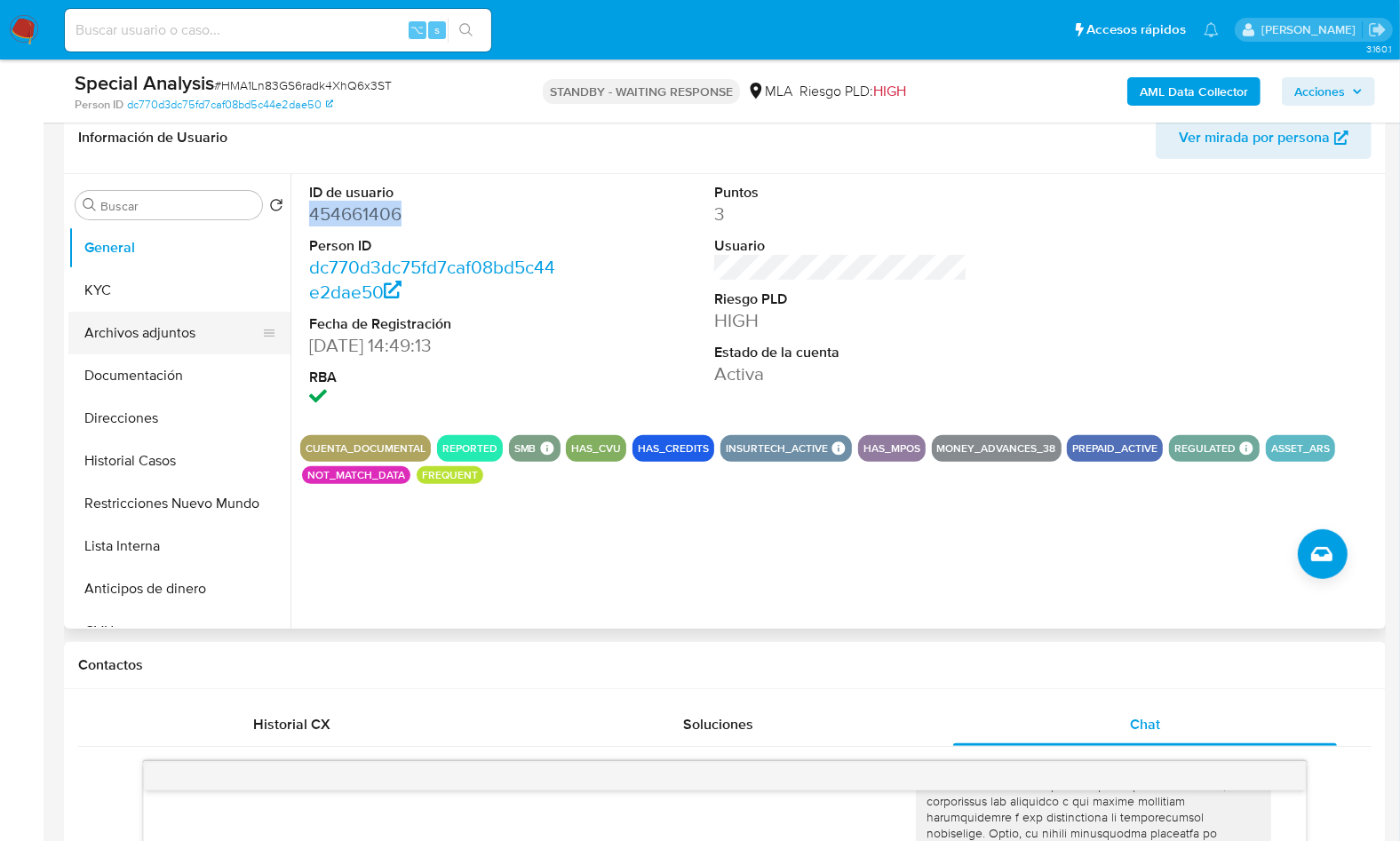
click at [176, 340] on button "Archivos adjuntos" at bounding box center [171, 332] width 207 height 43
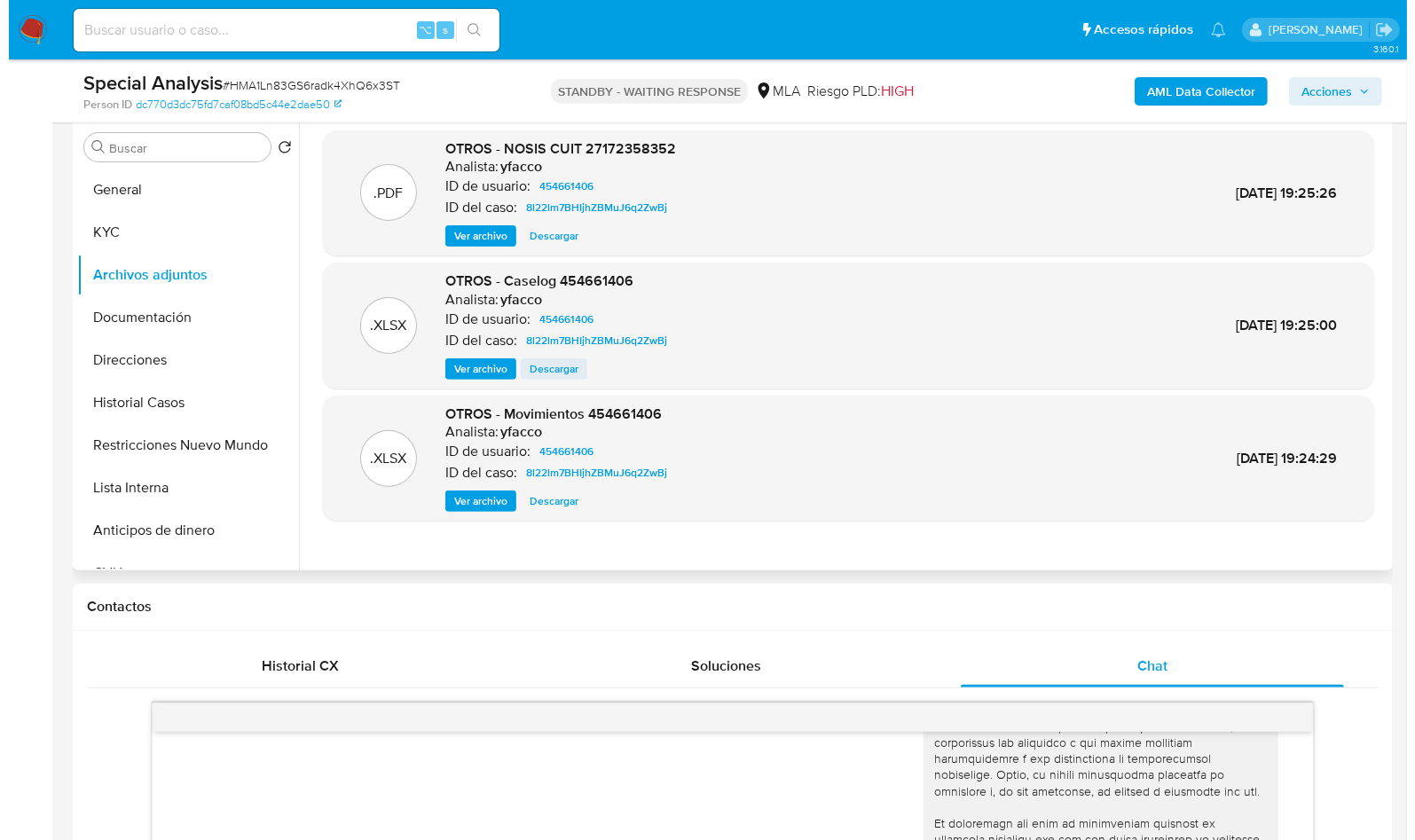
scroll to position [354, 0]
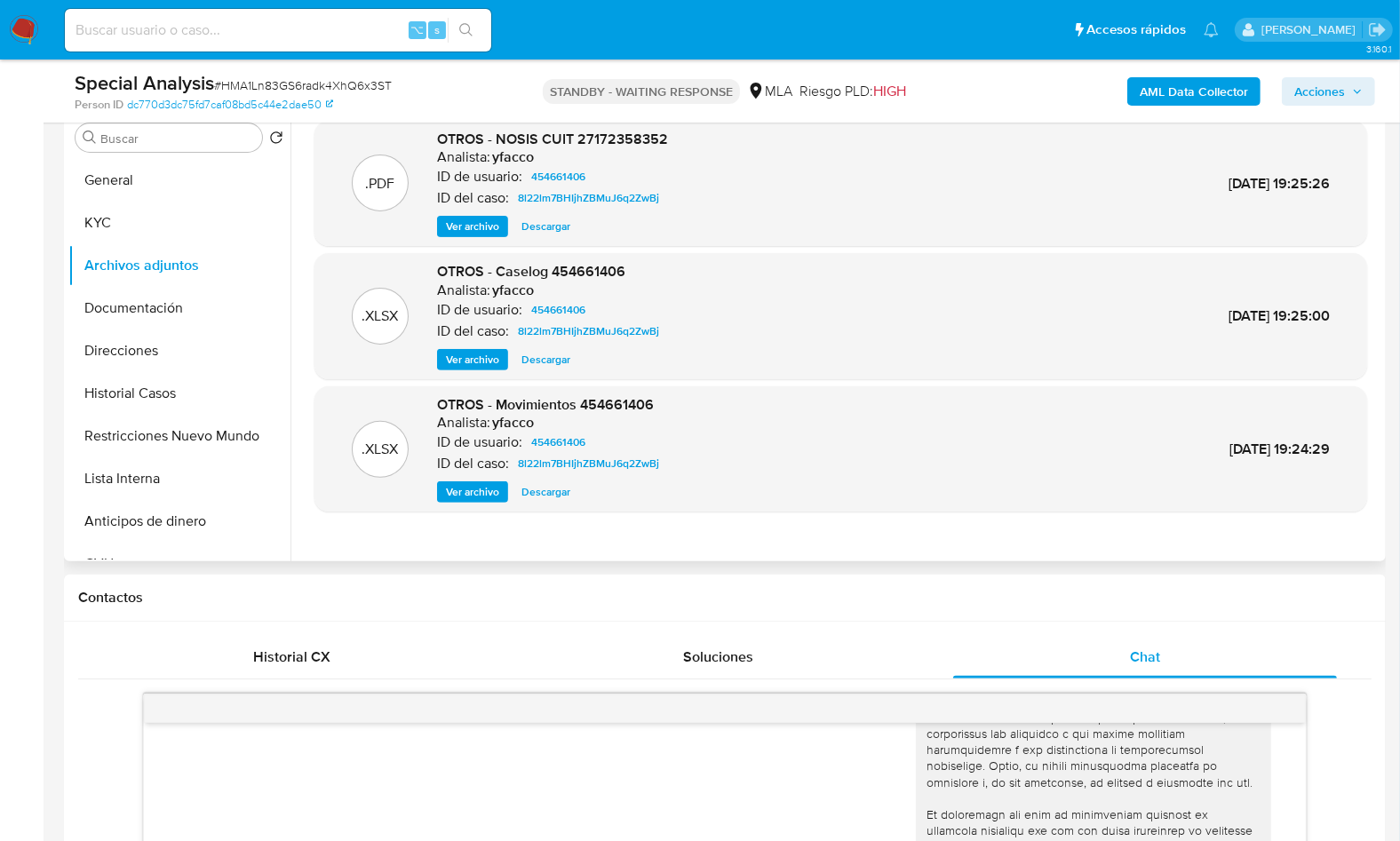
click at [460, 360] on span "Ver archivo" at bounding box center [473, 359] width 53 height 18
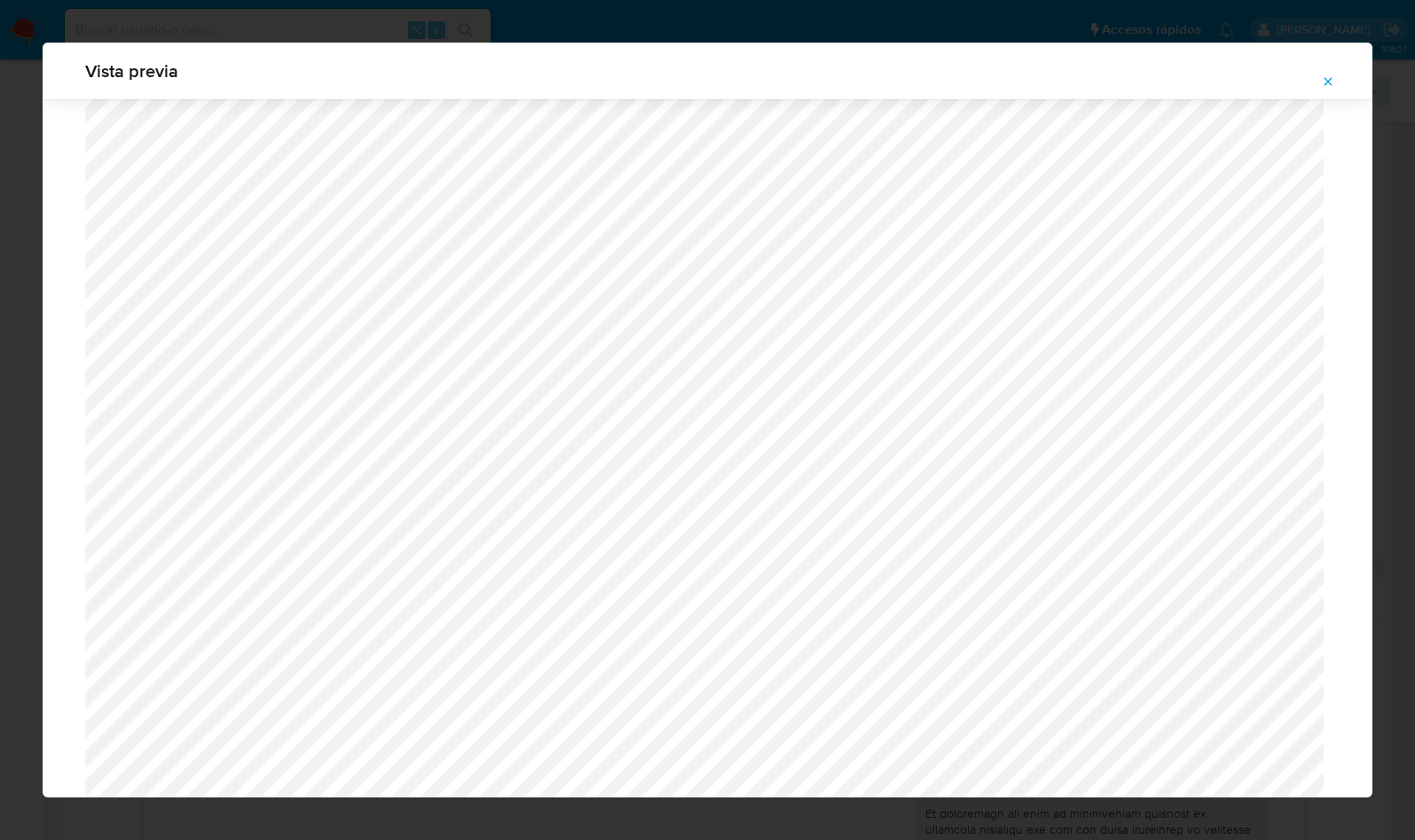
scroll to position [1156, 0]
click at [1342, 80] on button "Attachment preview" at bounding box center [1327, 81] width 39 height 28
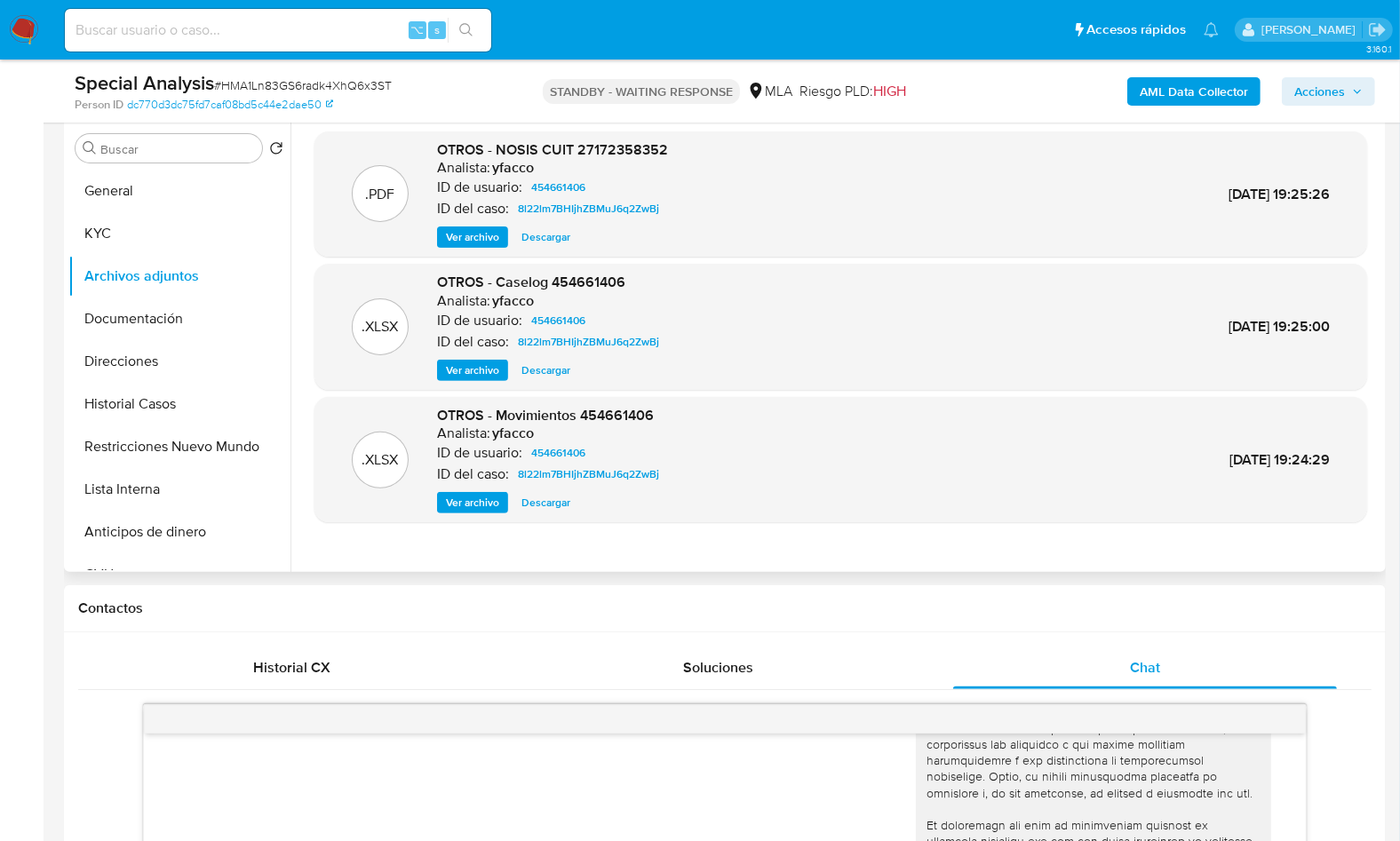
scroll to position [321, 0]
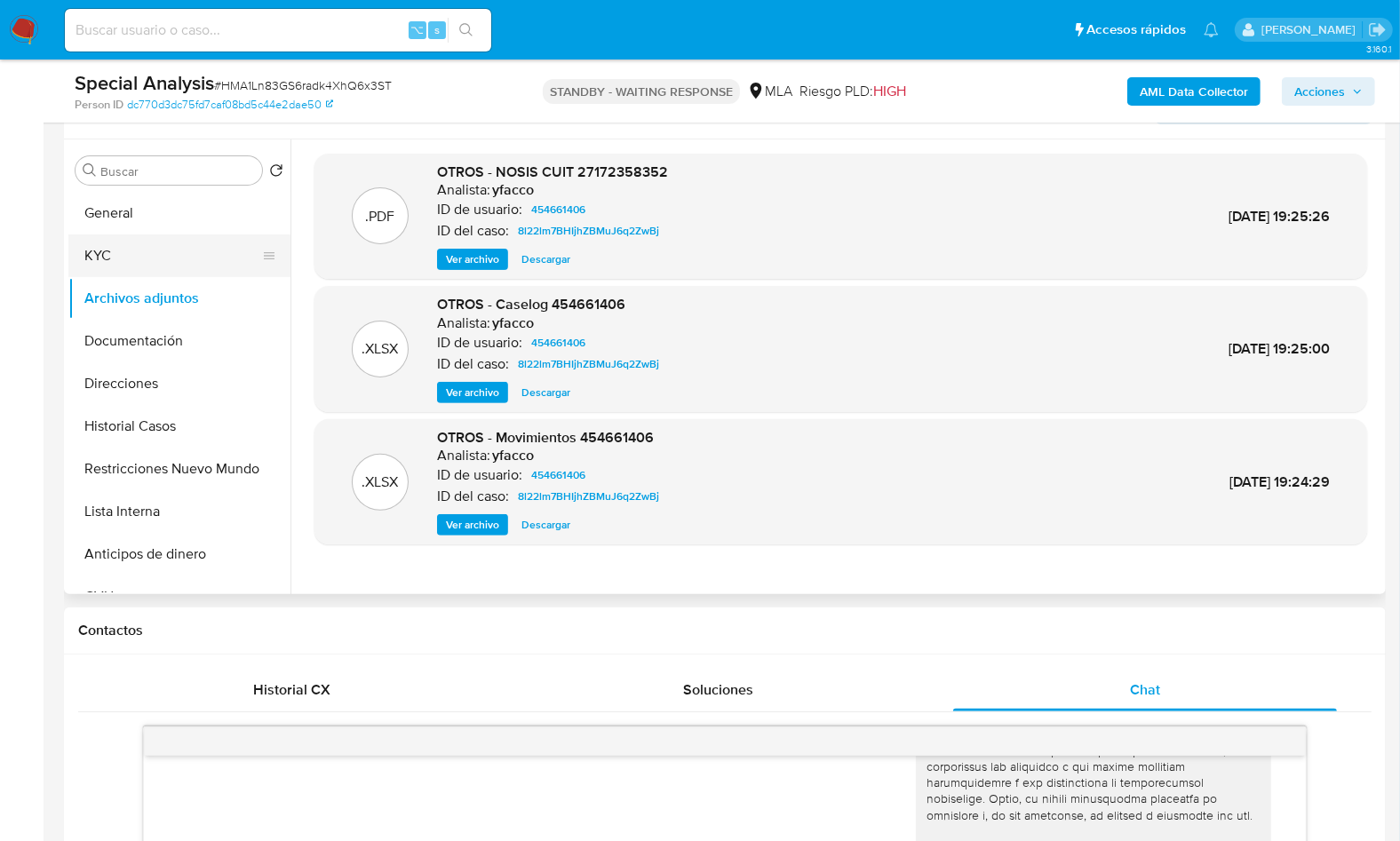
click at [139, 264] on button "KYC" at bounding box center [171, 256] width 207 height 43
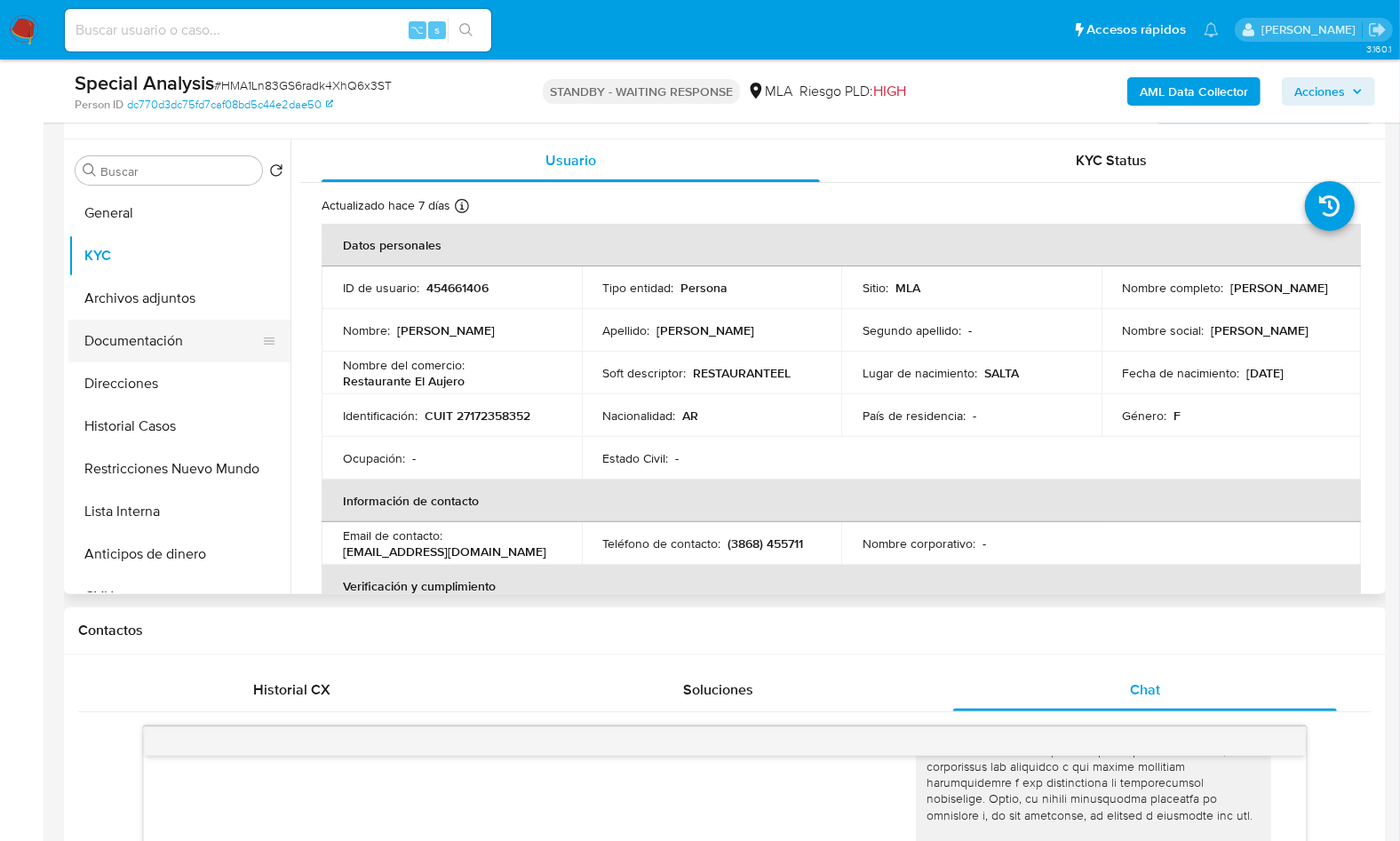
click at [135, 329] on button "Documentación" at bounding box center [171, 341] width 207 height 43
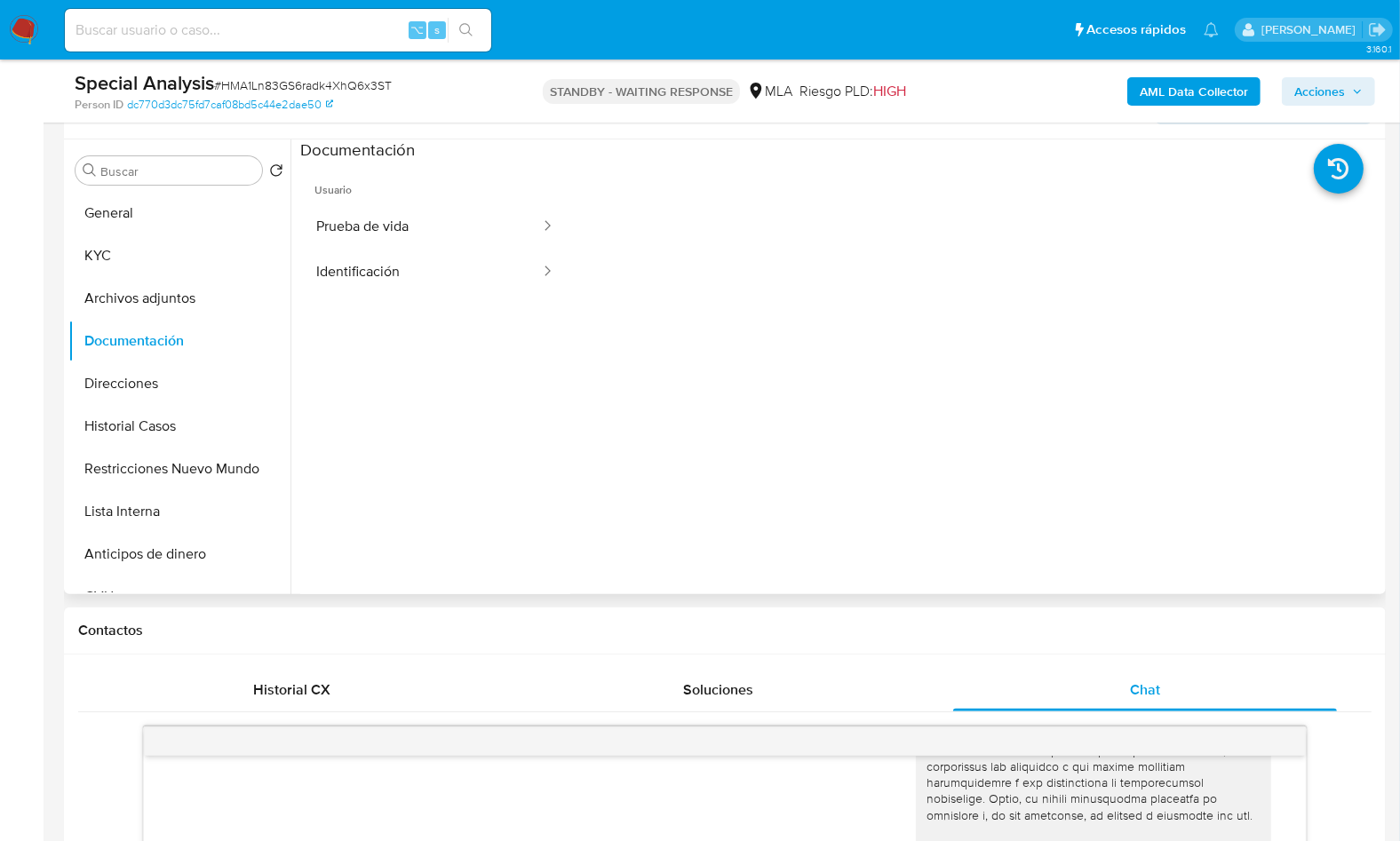
click at [406, 199] on span "Usuario" at bounding box center [435, 183] width 270 height 43
click at [427, 223] on button "Prueba de vida" at bounding box center [421, 227] width 242 height 45
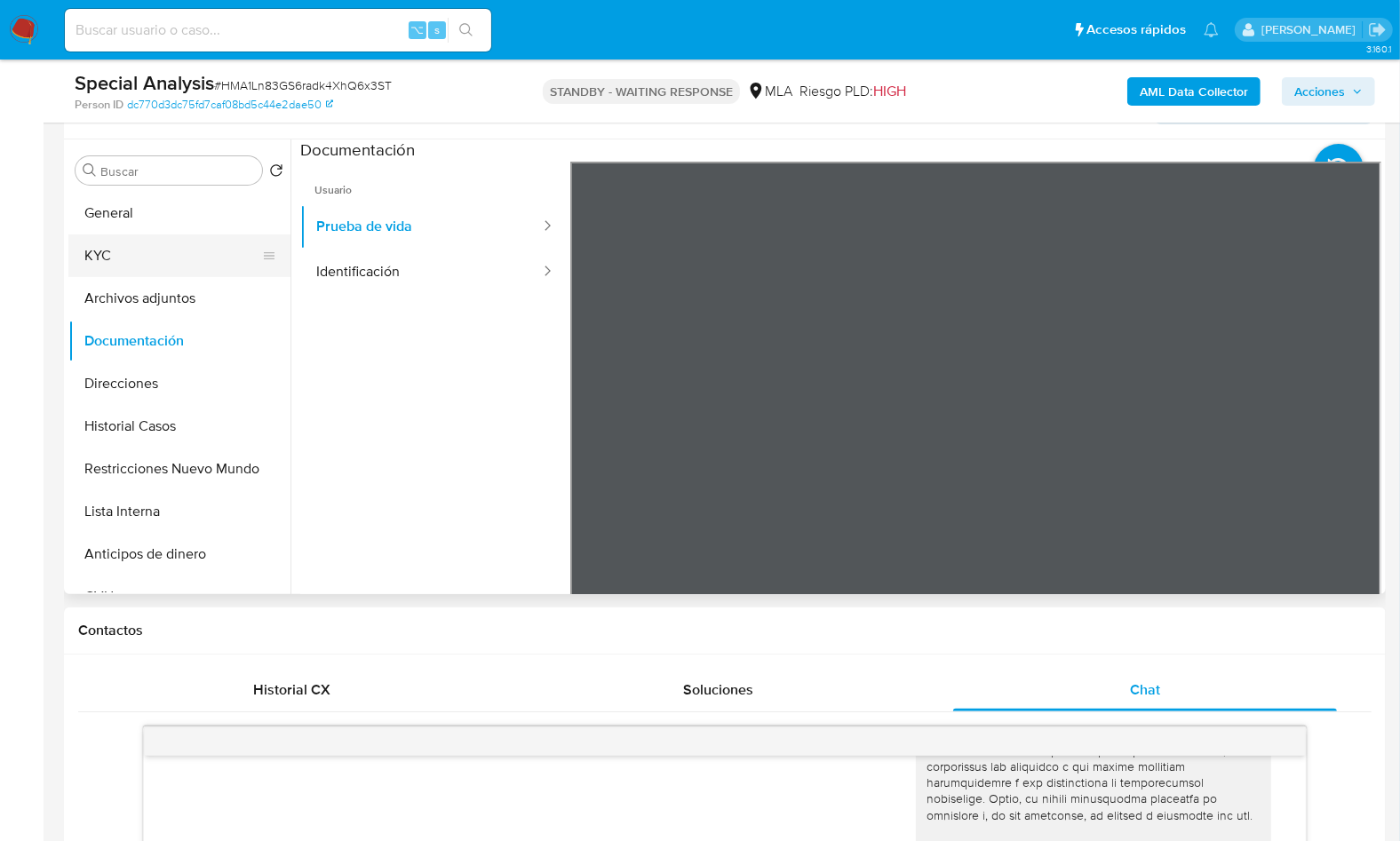
click at [100, 258] on button "KYC" at bounding box center [171, 256] width 207 height 43
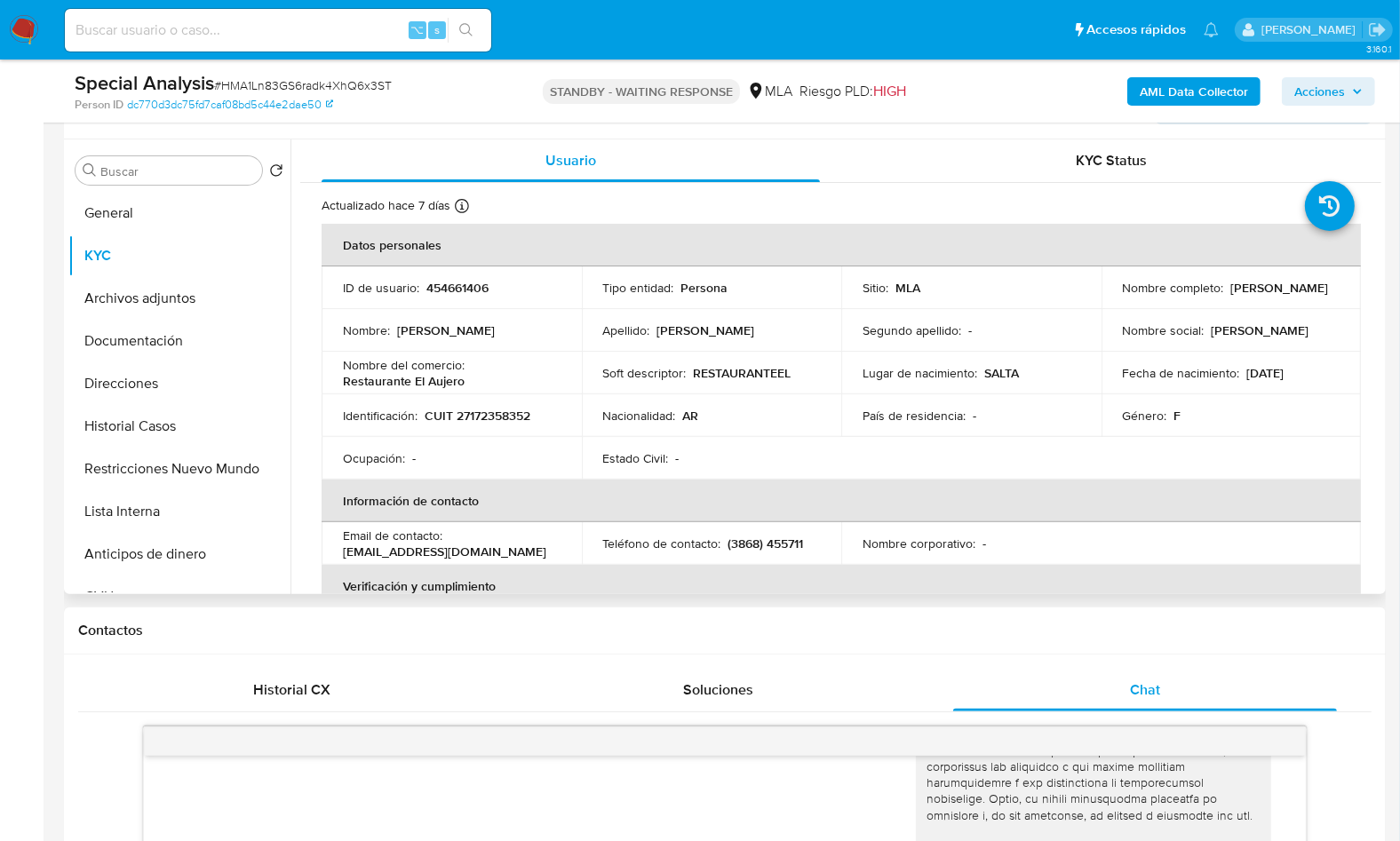
click at [458, 407] on p "CUIT 27172358352" at bounding box center [477, 415] width 106 height 16
copy p "27172358352"
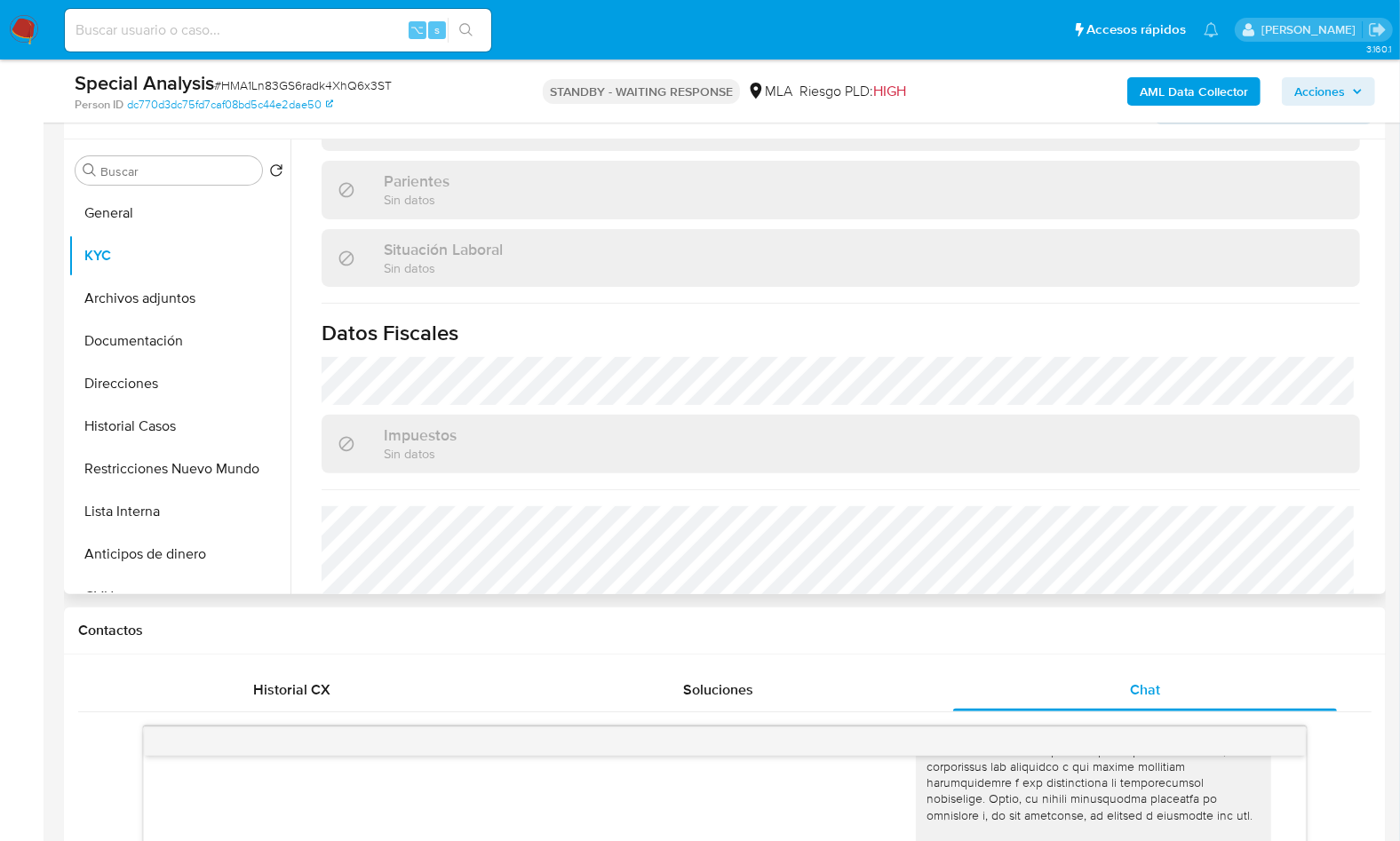
scroll to position [950, 0]
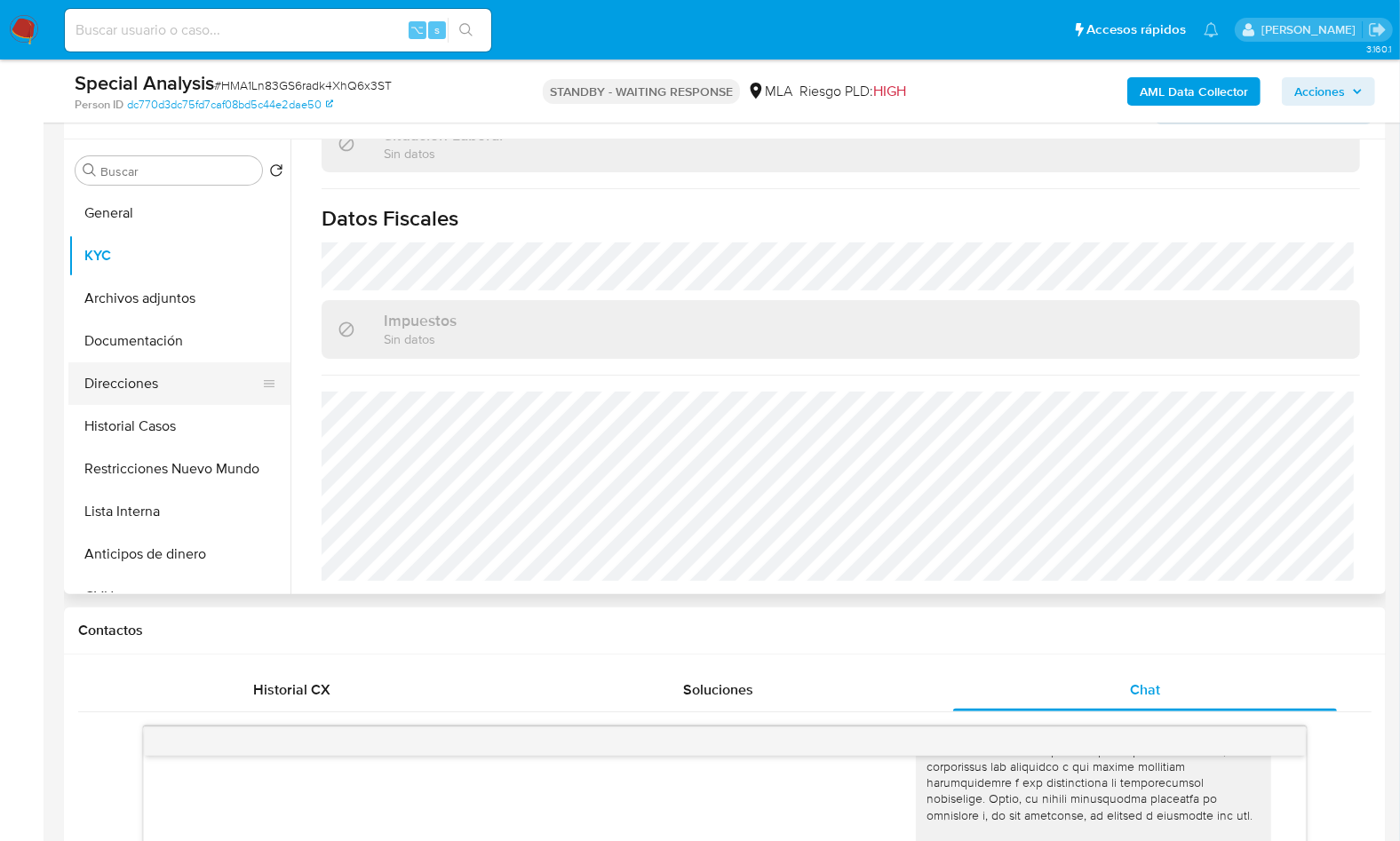
click at [192, 371] on button "Direcciones" at bounding box center [171, 384] width 207 height 43
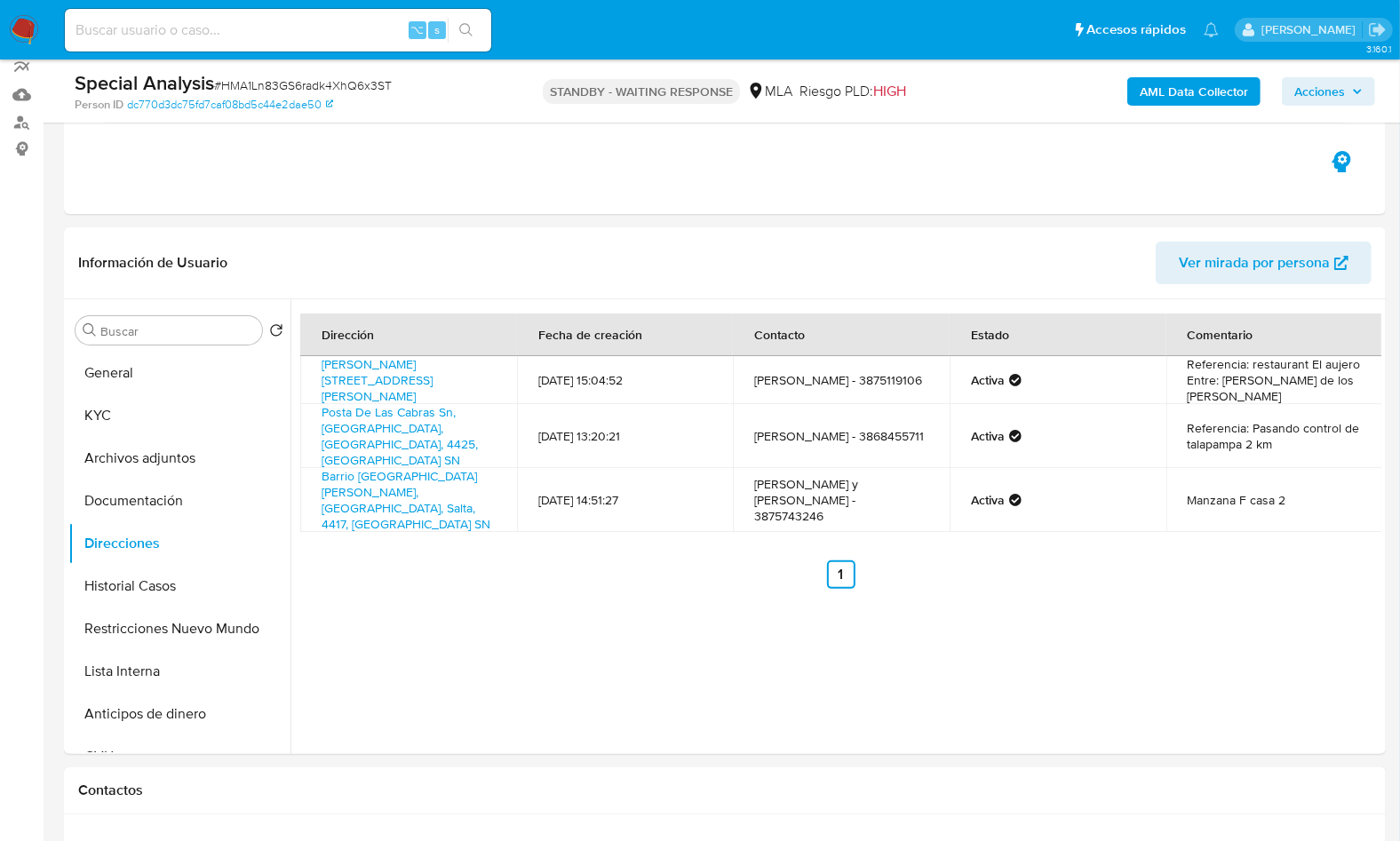
scroll to position [95, 0]
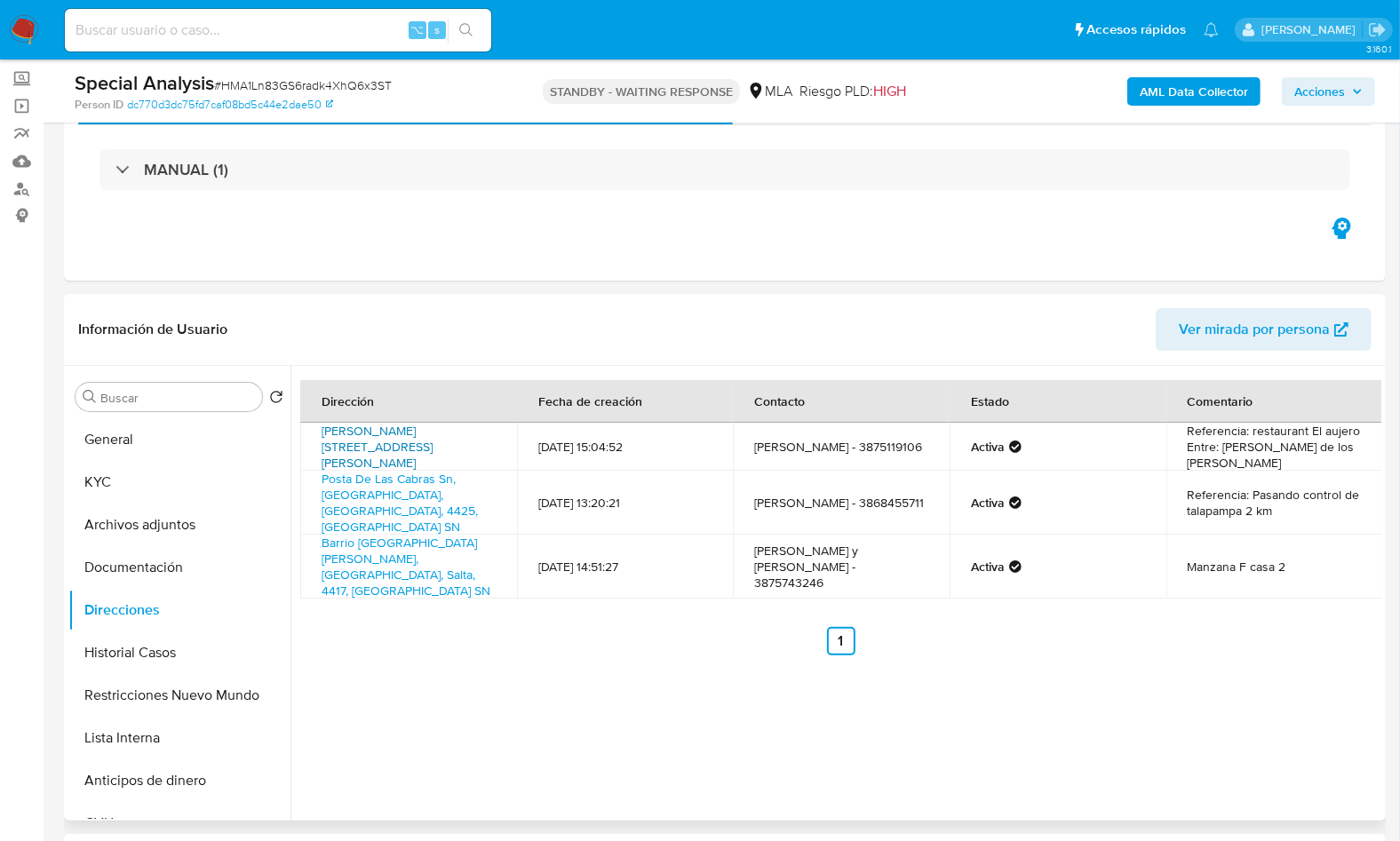
click at [380, 441] on link "Calle Ruiz De Los Llanos Sn, Cachi, Salta, 4417, Argentina SN" at bounding box center [376, 446] width 111 height 50
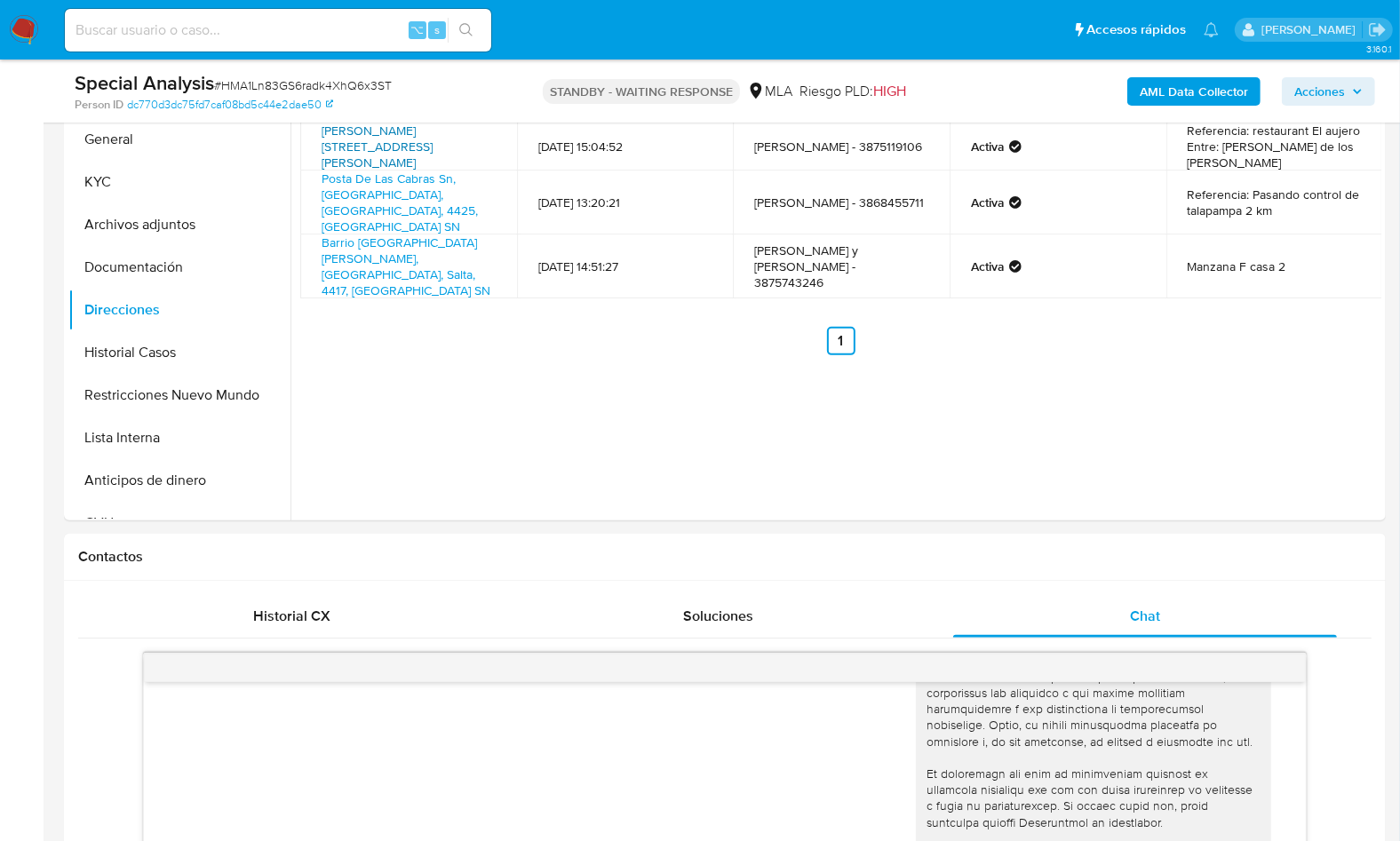
scroll to position [0, 0]
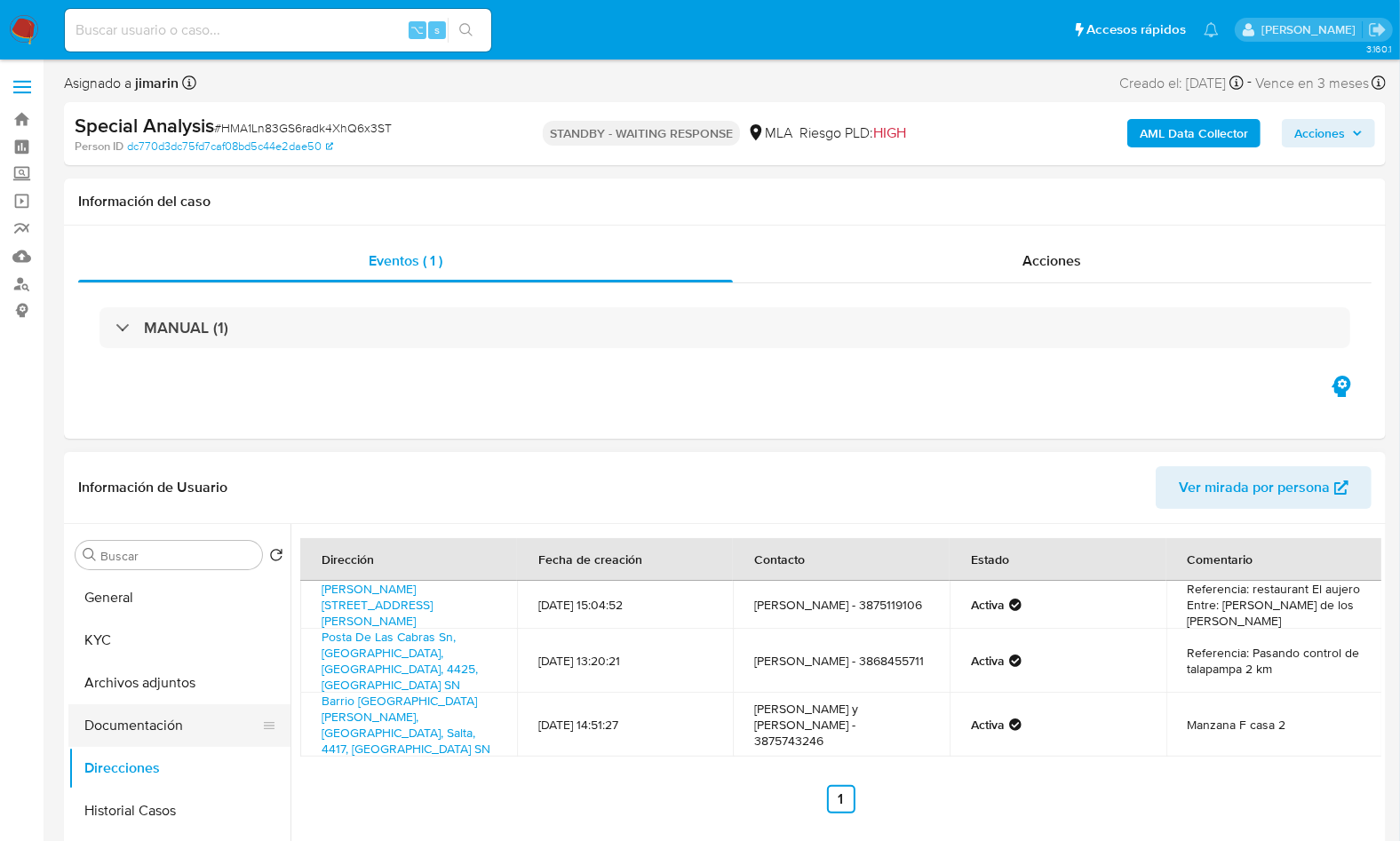
click at [141, 710] on button "Documentación" at bounding box center [171, 725] width 207 height 43
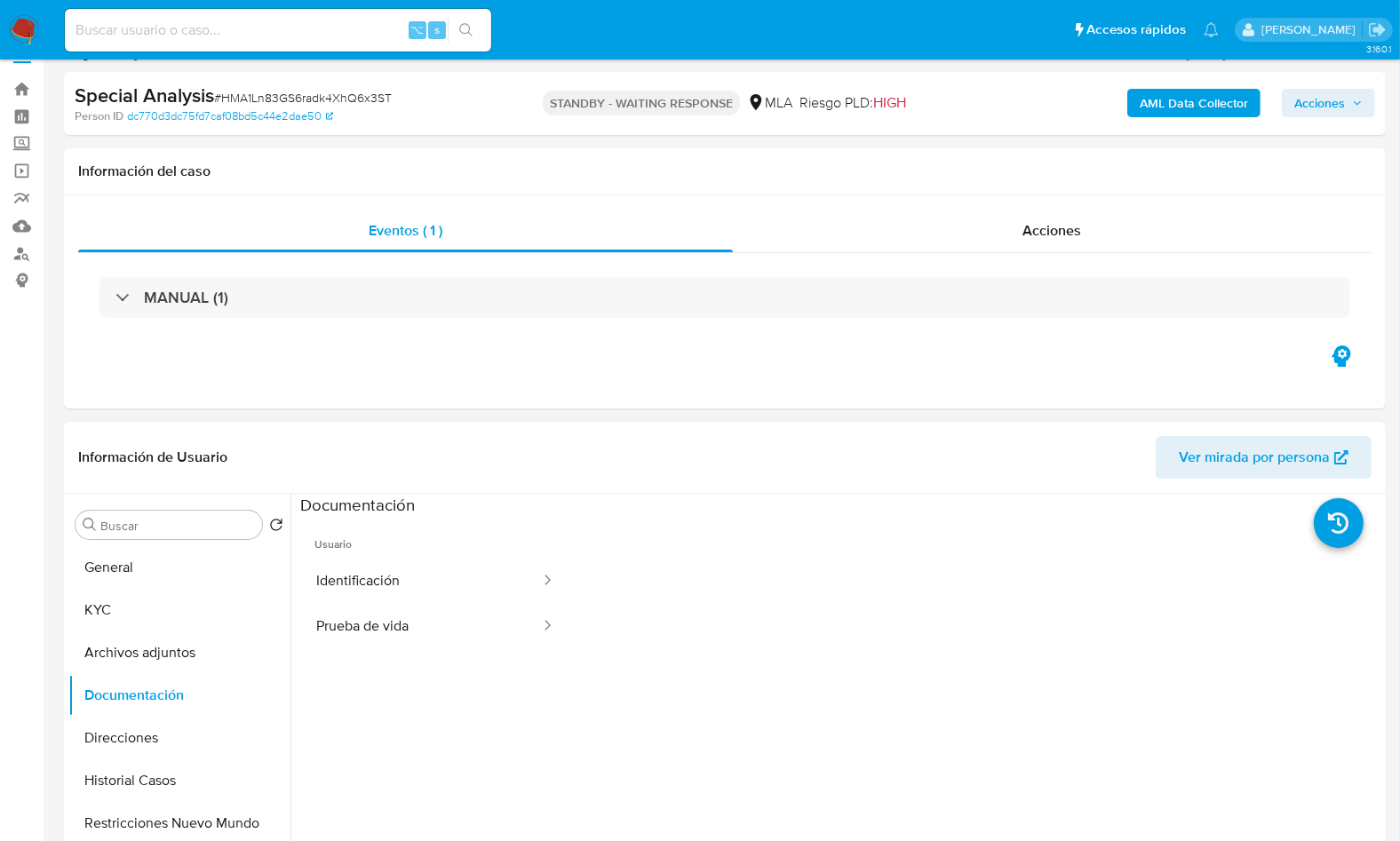
scroll to position [32, 0]
click at [399, 643] on button "Prueba de vida" at bounding box center [421, 625] width 242 height 45
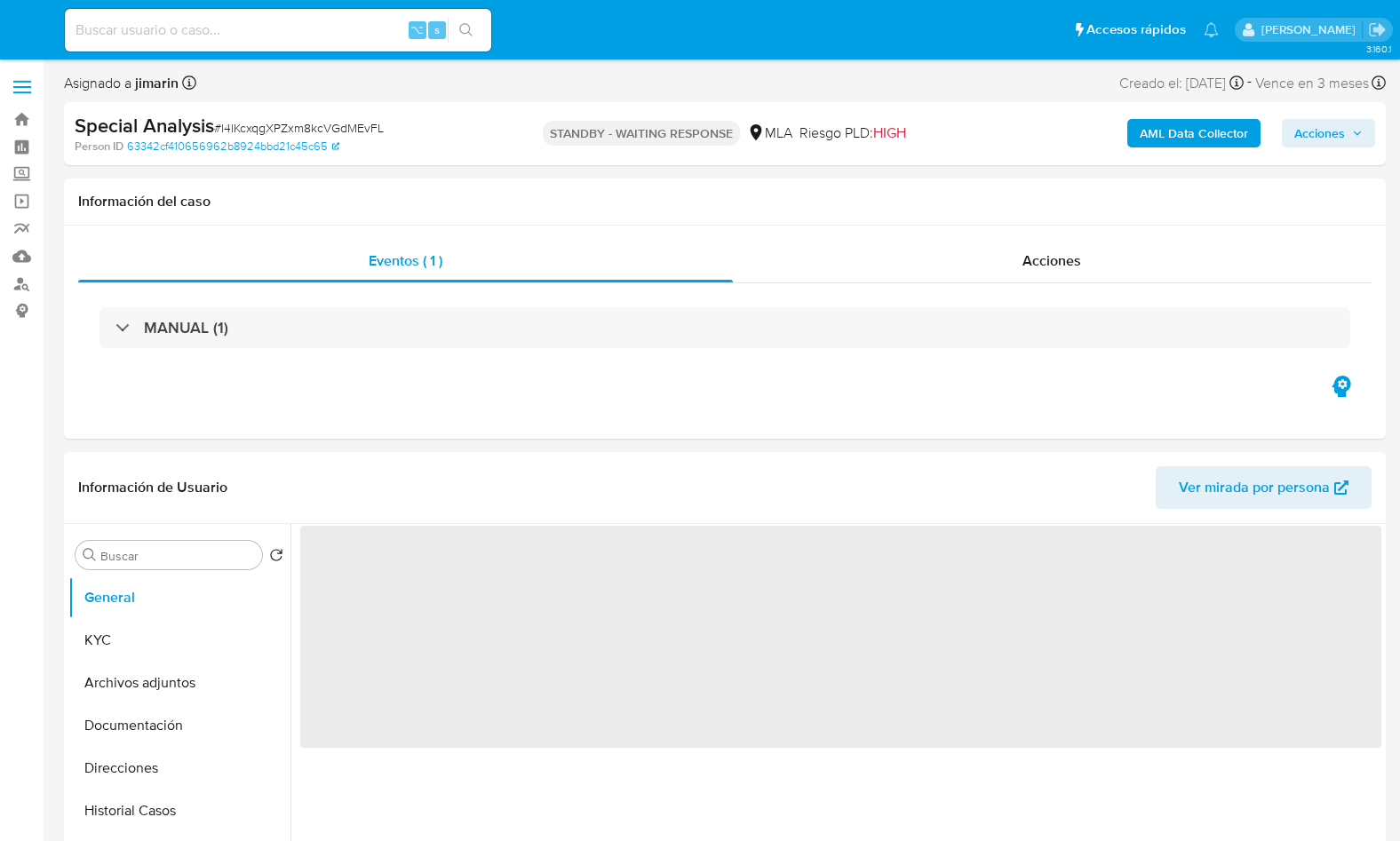
select select "10"
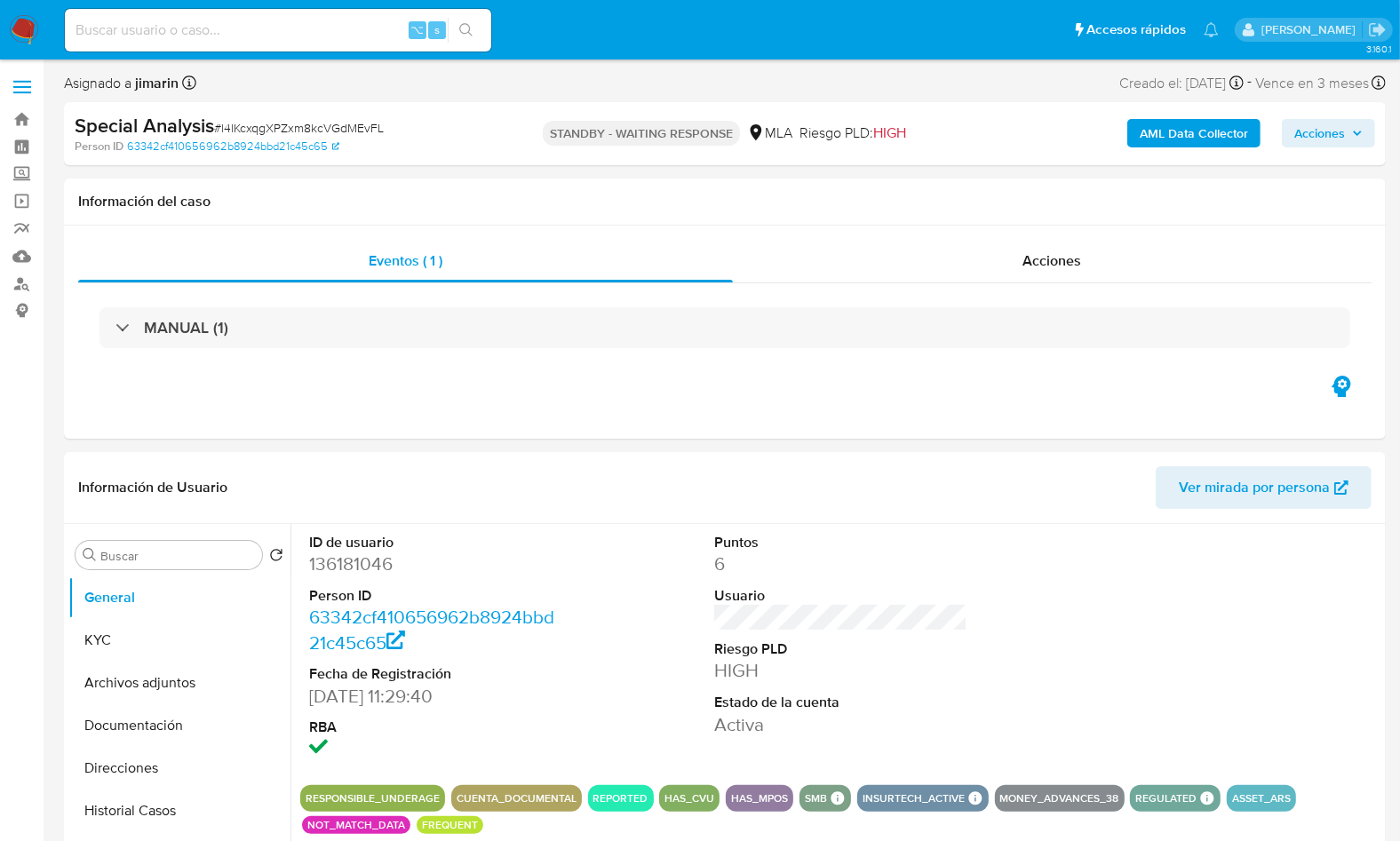
click at [335, 128] on span "# l4lKcxqgXPZxm8kcVGdMEvFL" at bounding box center [298, 128] width 170 height 18
copy span "l4lKcxqgXPZxm8kcVGdMEvFL"
click at [367, 568] on dd "136181046" at bounding box center [435, 564] width 252 height 25
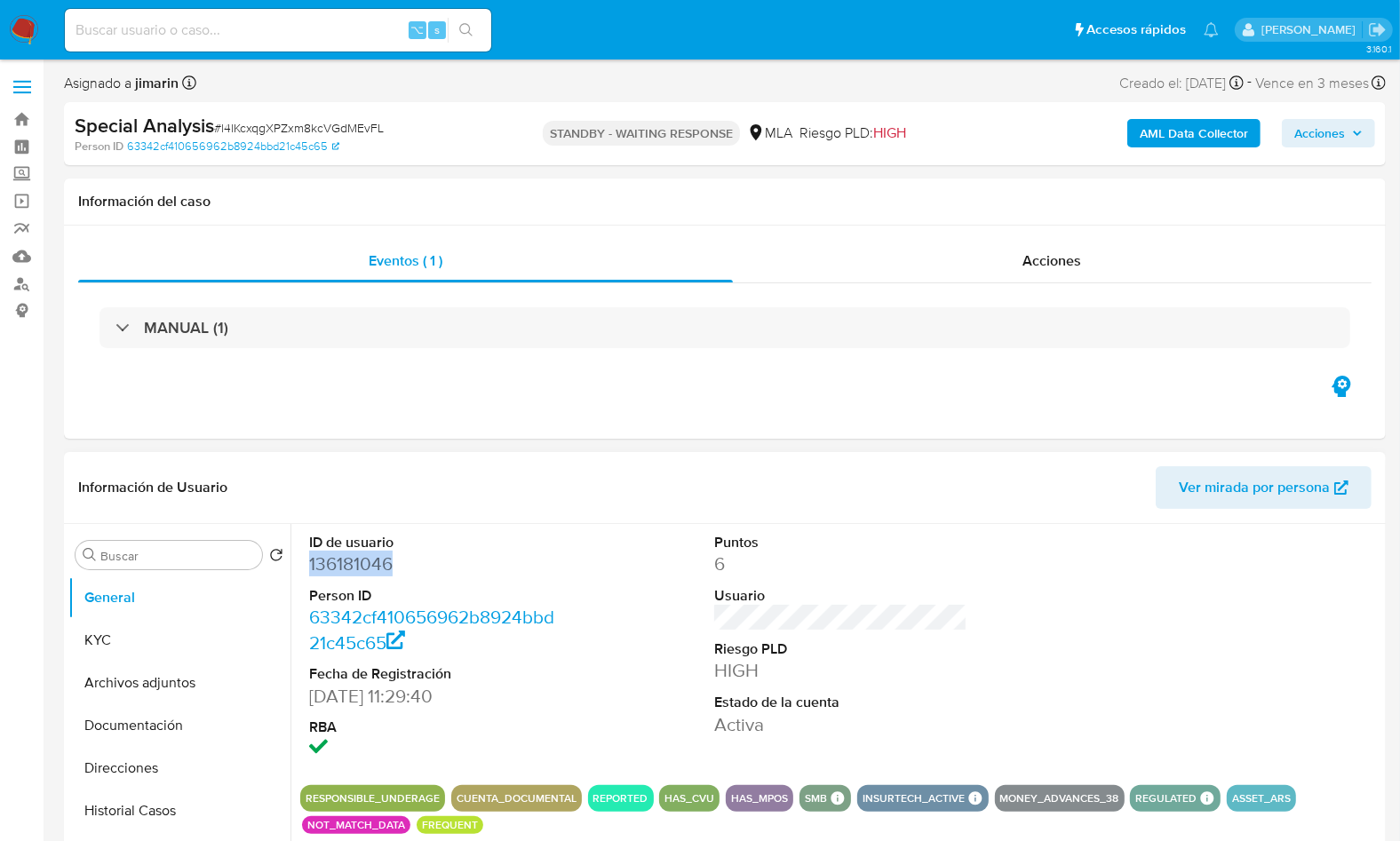
copy dd "136181046"
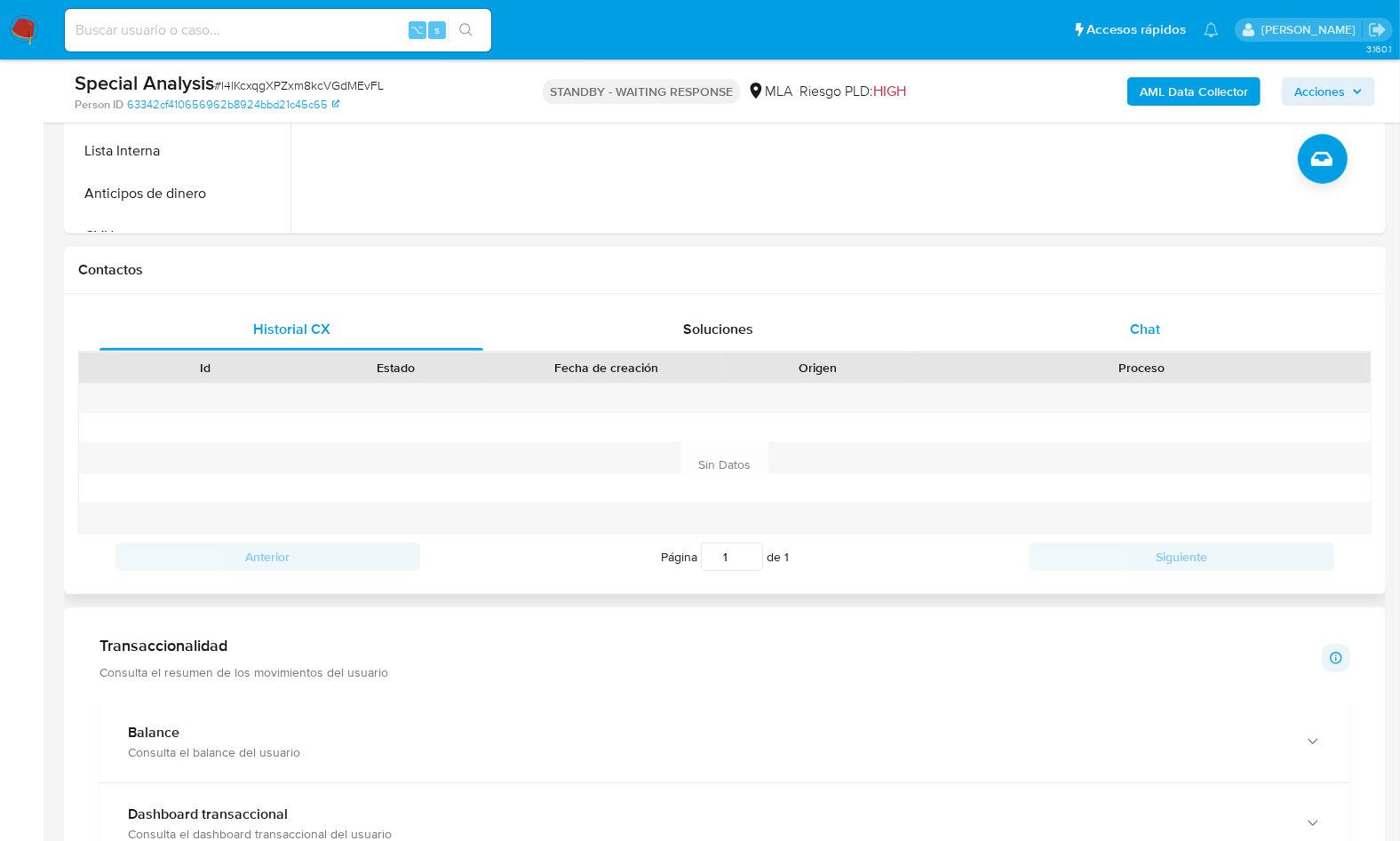
click at [1175, 339] on div "Chat" at bounding box center [1144, 329] width 384 height 43
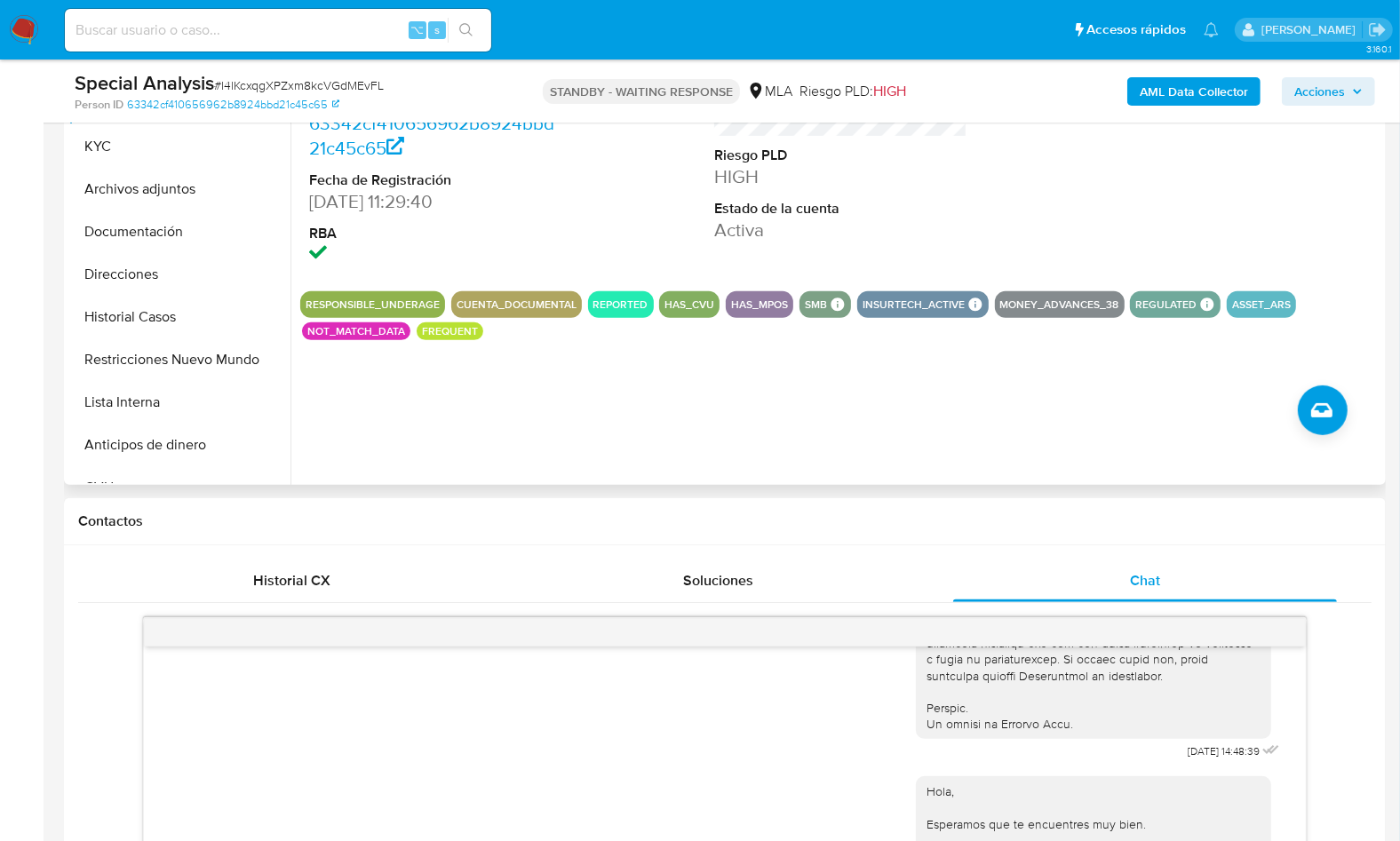
scroll to position [293, 0]
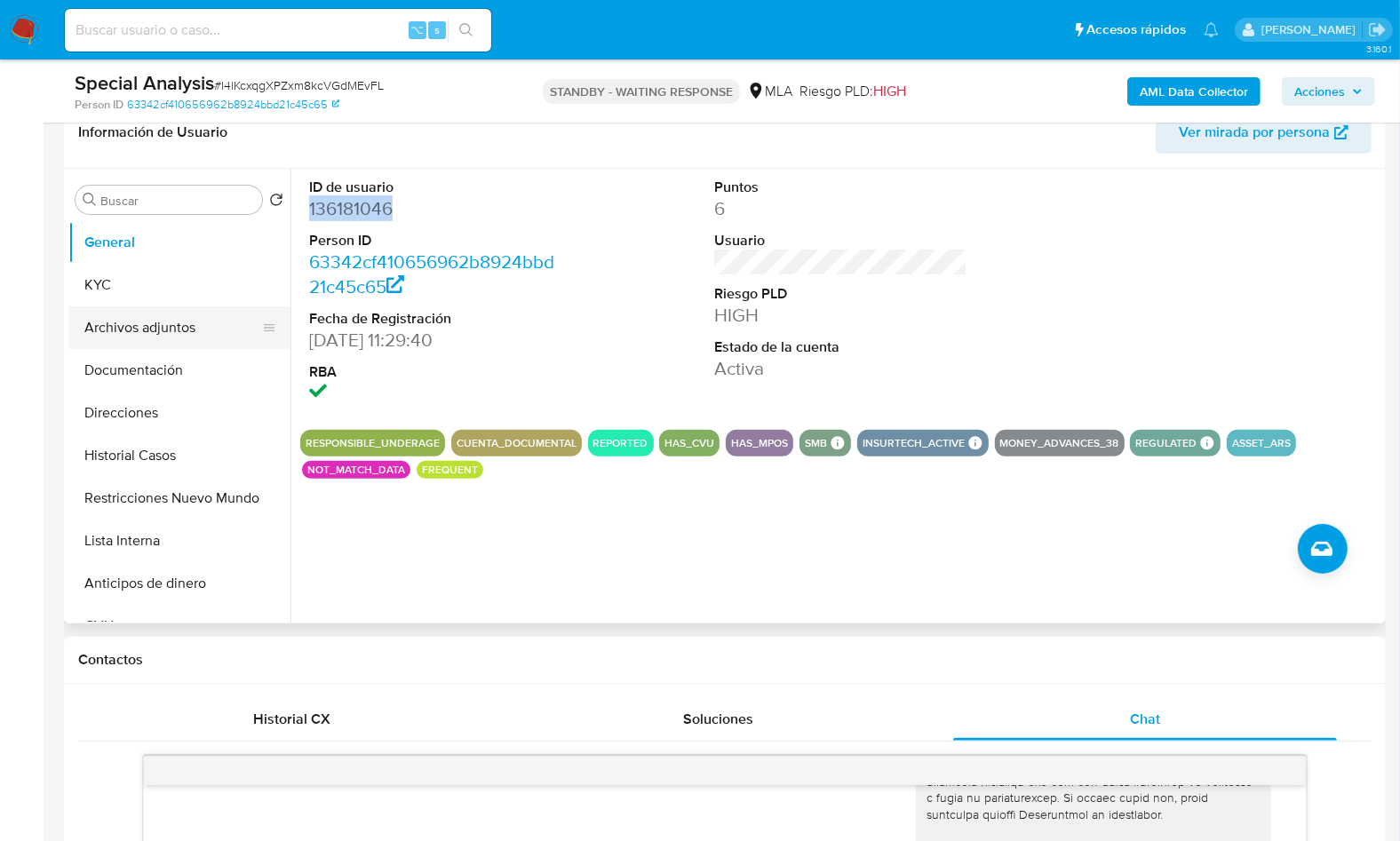
click at [167, 330] on button "Archivos adjuntos" at bounding box center [171, 328] width 207 height 43
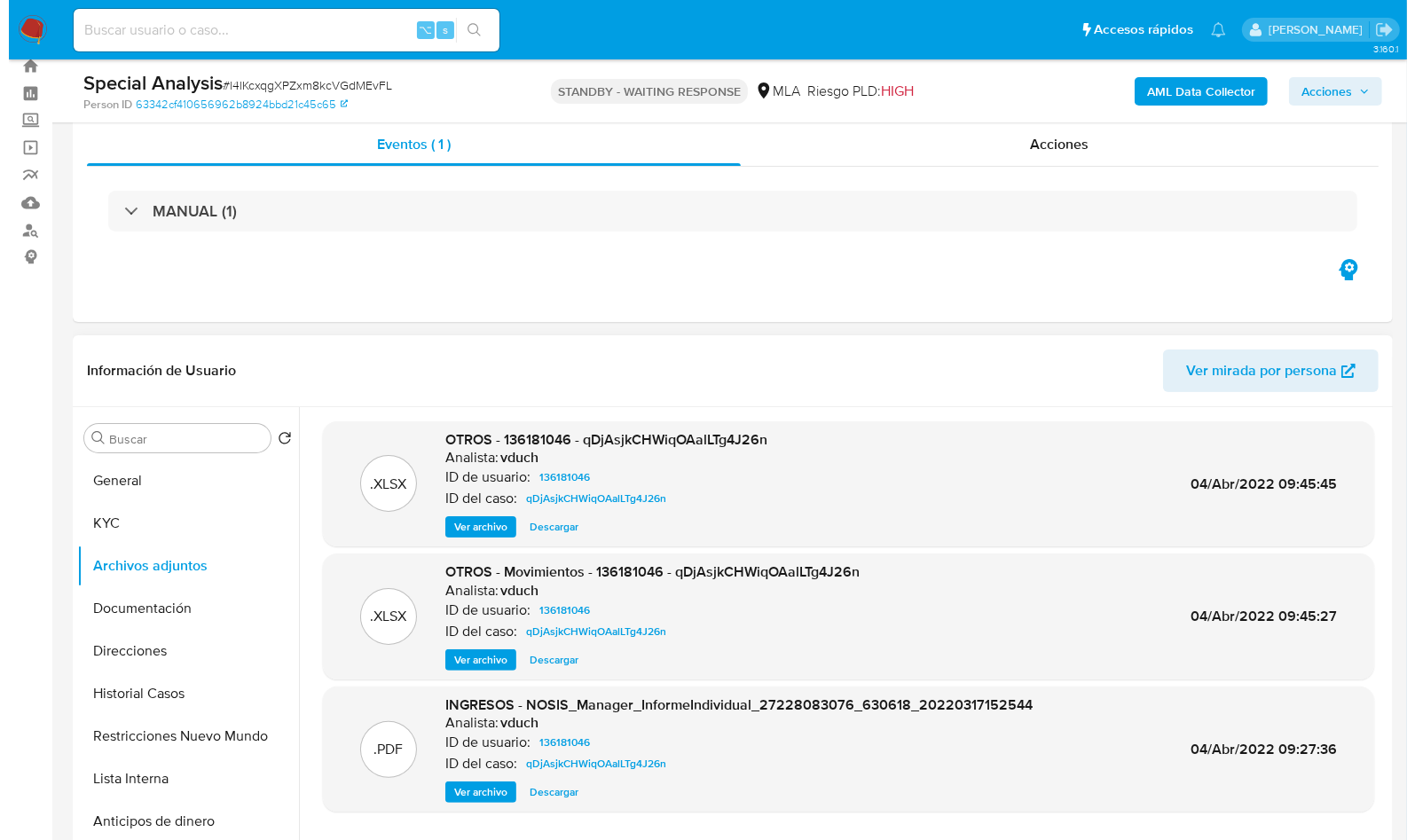
scroll to position [159, 0]
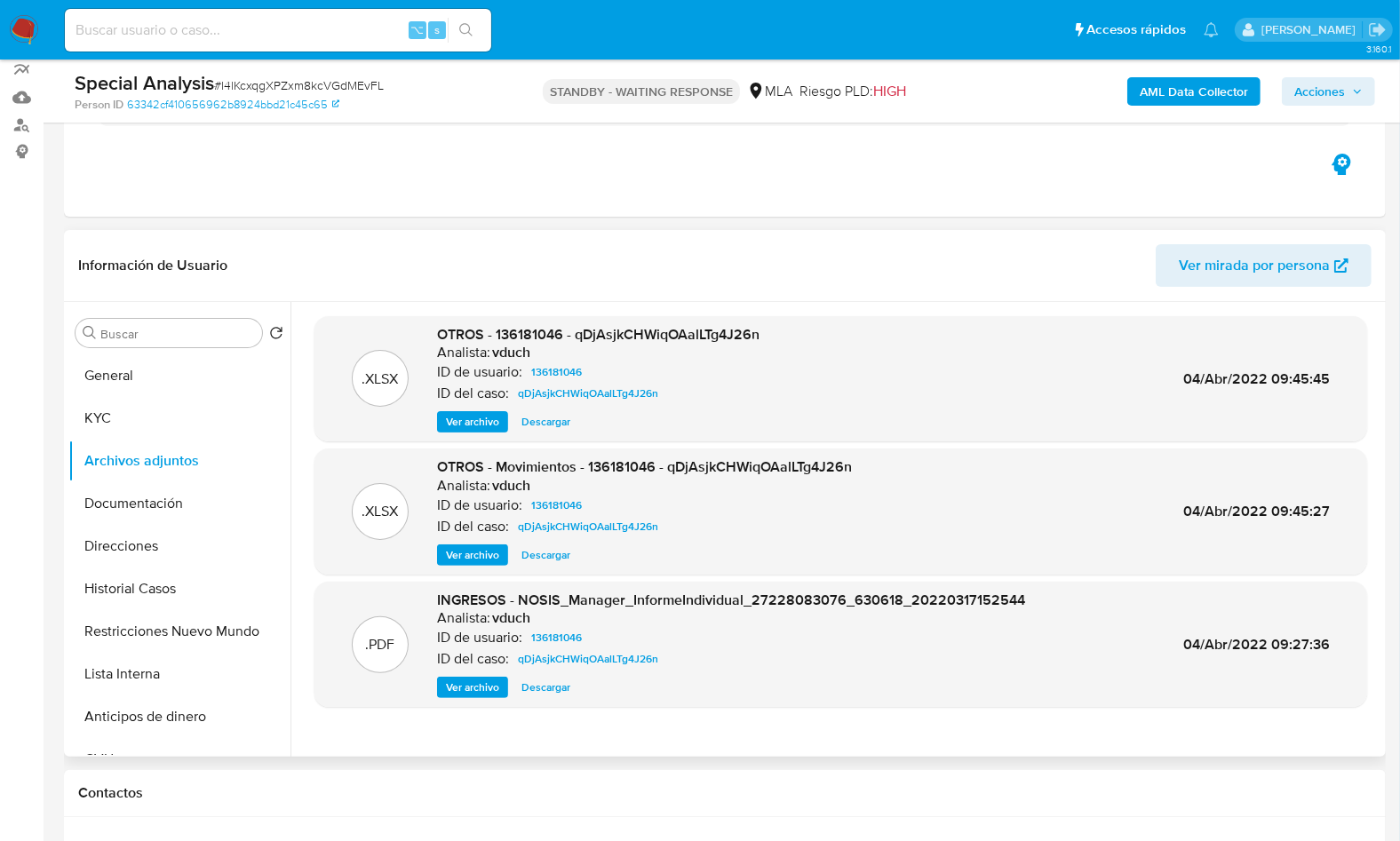
click at [465, 417] on span "Ver archivo" at bounding box center [473, 421] width 53 height 18
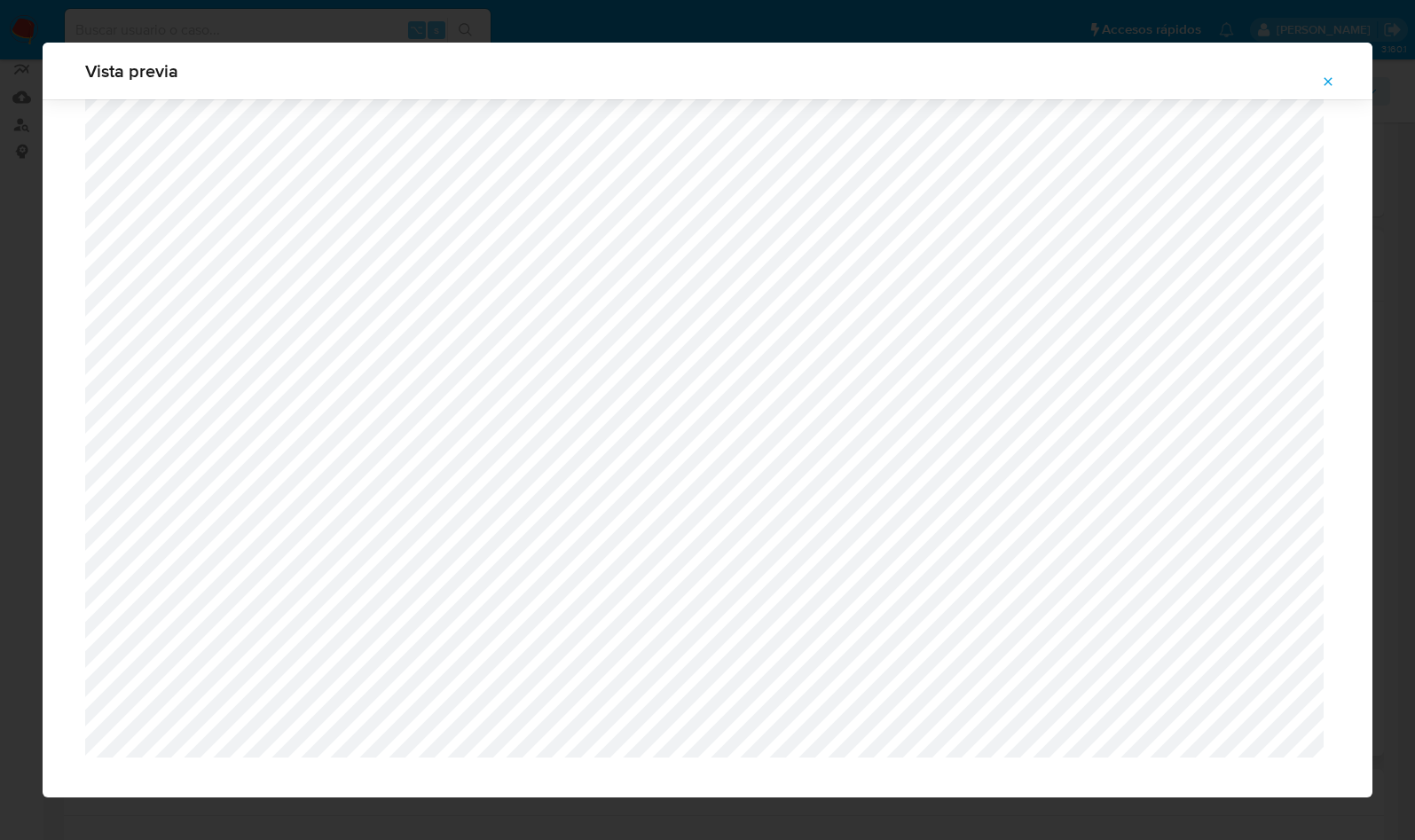
scroll to position [1118, 0]
click at [1331, 86] on icon "Attachment preview" at bounding box center [1327, 81] width 14 height 14
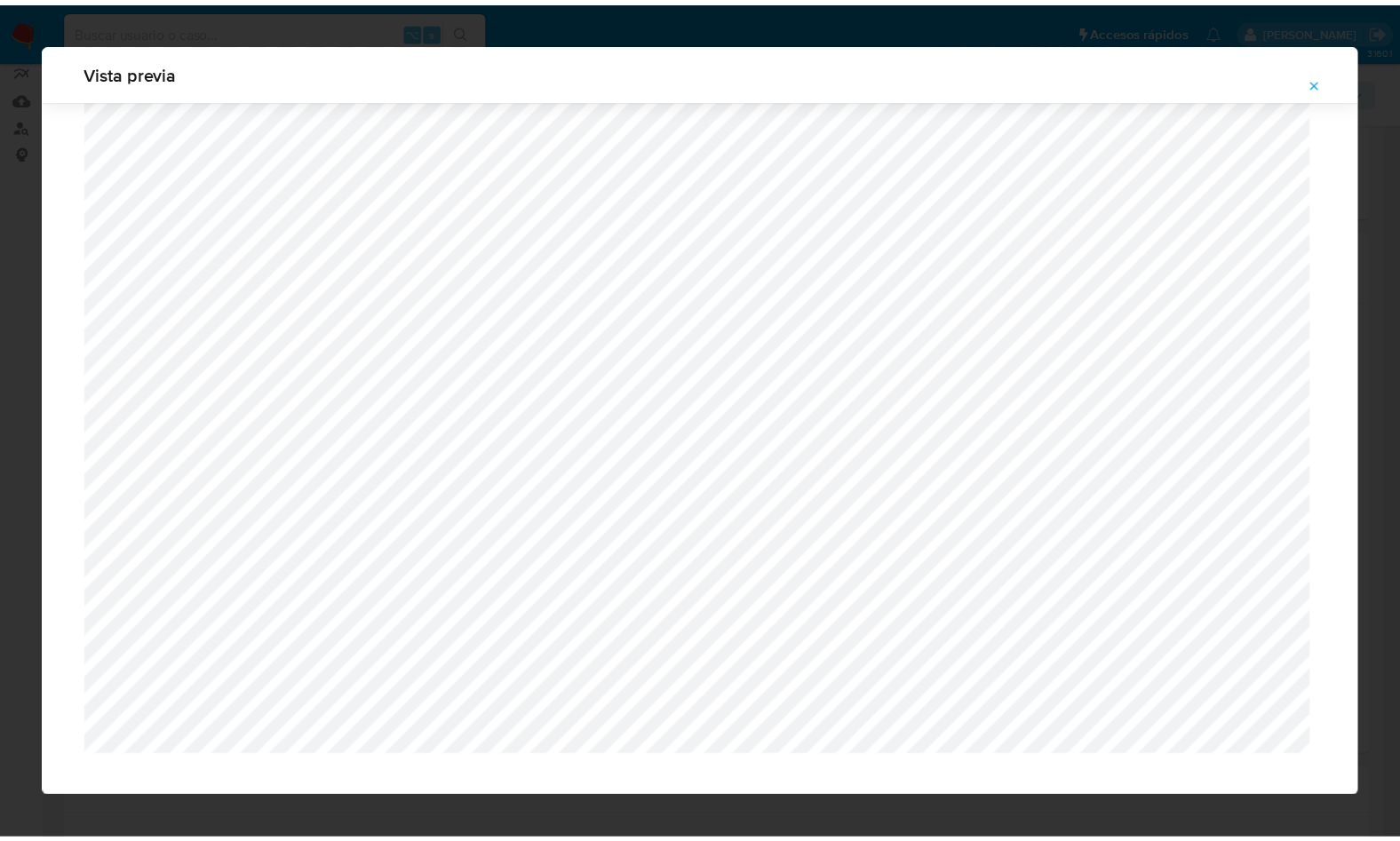
scroll to position [0, 0]
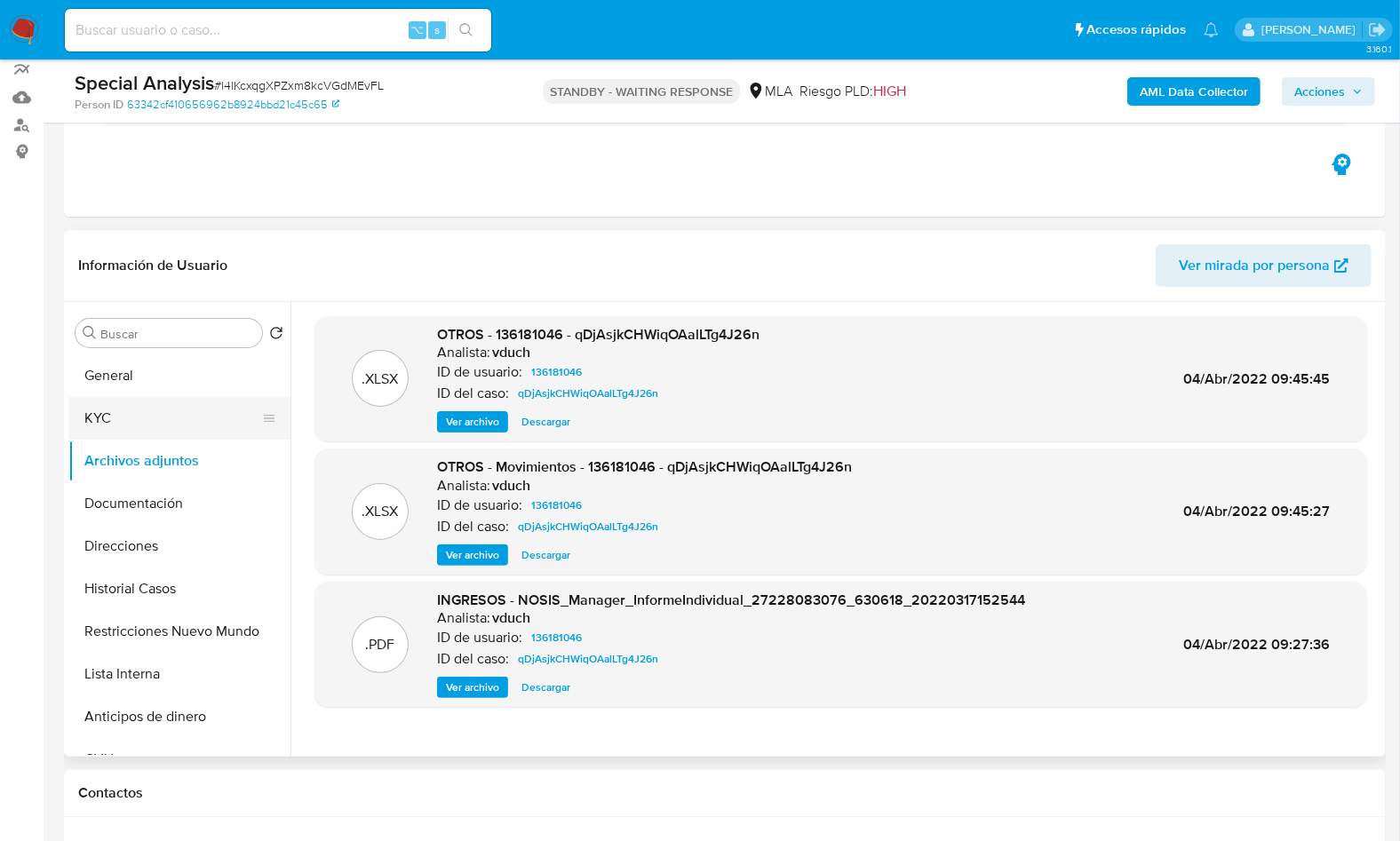
click at [205, 408] on button "KYC" at bounding box center [171, 418] width 207 height 43
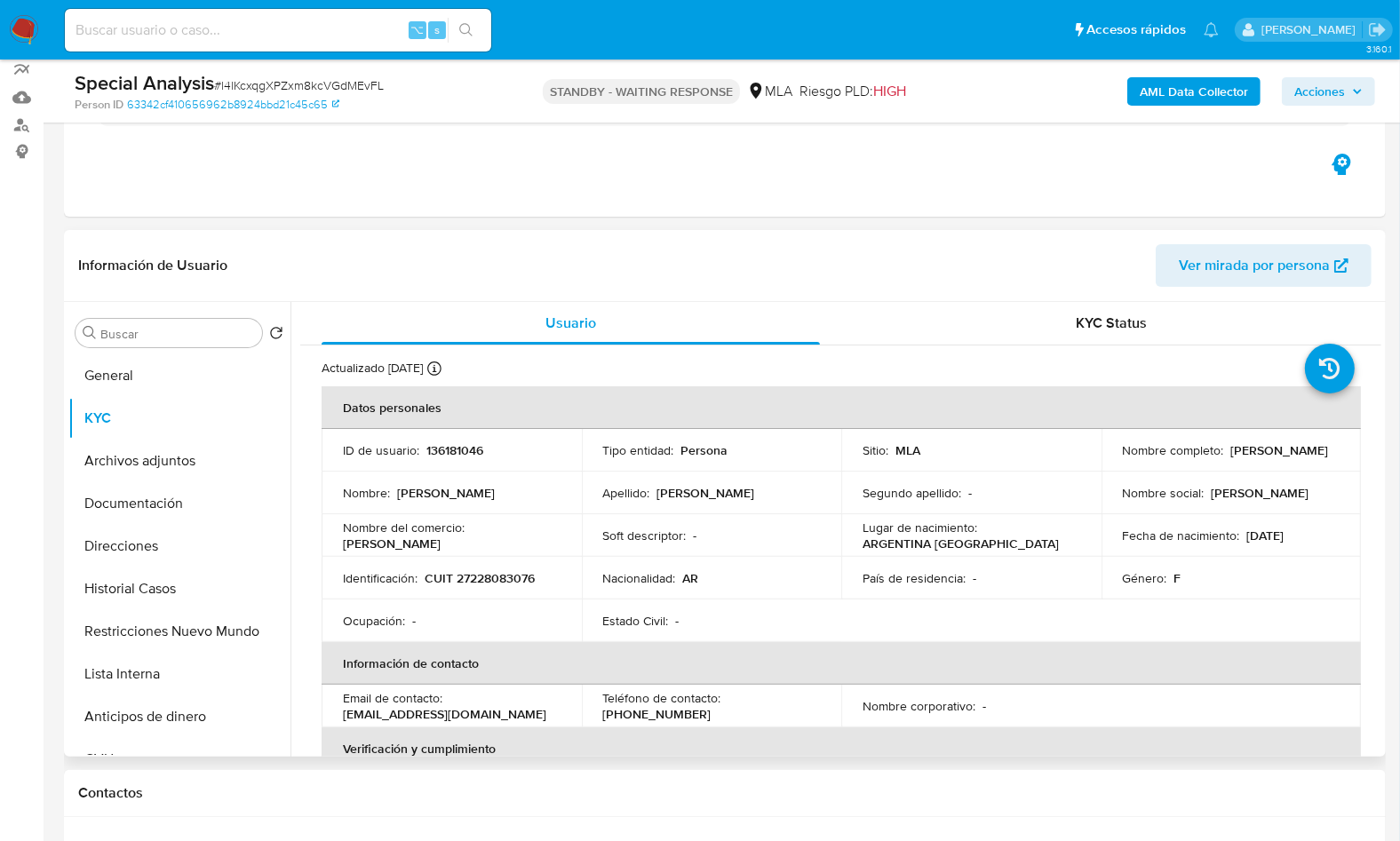
click at [484, 586] on p "CUIT 27228083076" at bounding box center [479, 578] width 110 height 16
copy p "27228083076"
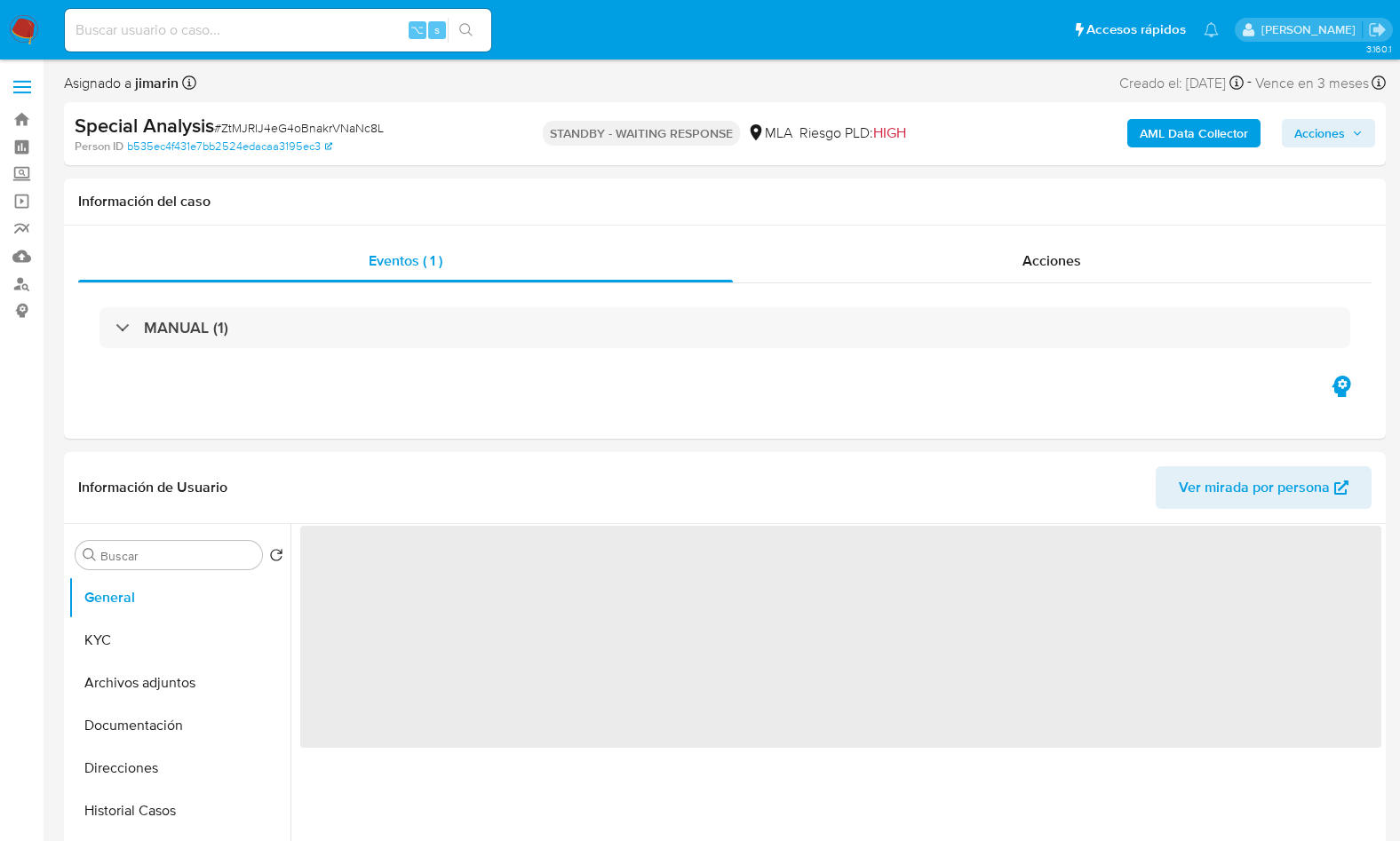
select select "10"
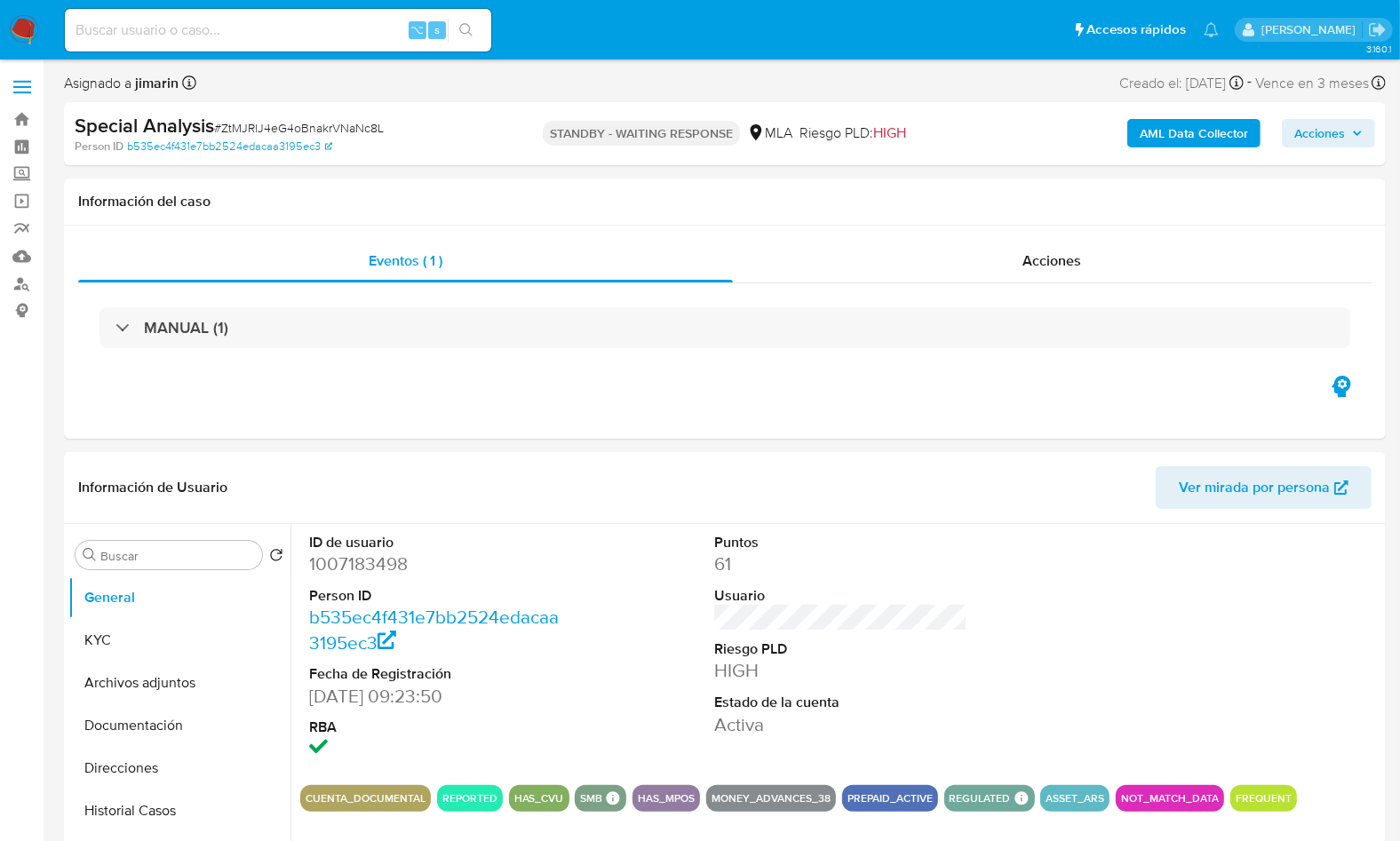
click at [364, 130] on span "# ZtMJRlJ4eG4oBnakrVNaNc8L" at bounding box center [298, 128] width 170 height 18
copy span "ZtMJRlJ4eG4oBnakrVNaNc8L"
click at [363, 571] on dd "1007183498" at bounding box center [435, 564] width 252 height 25
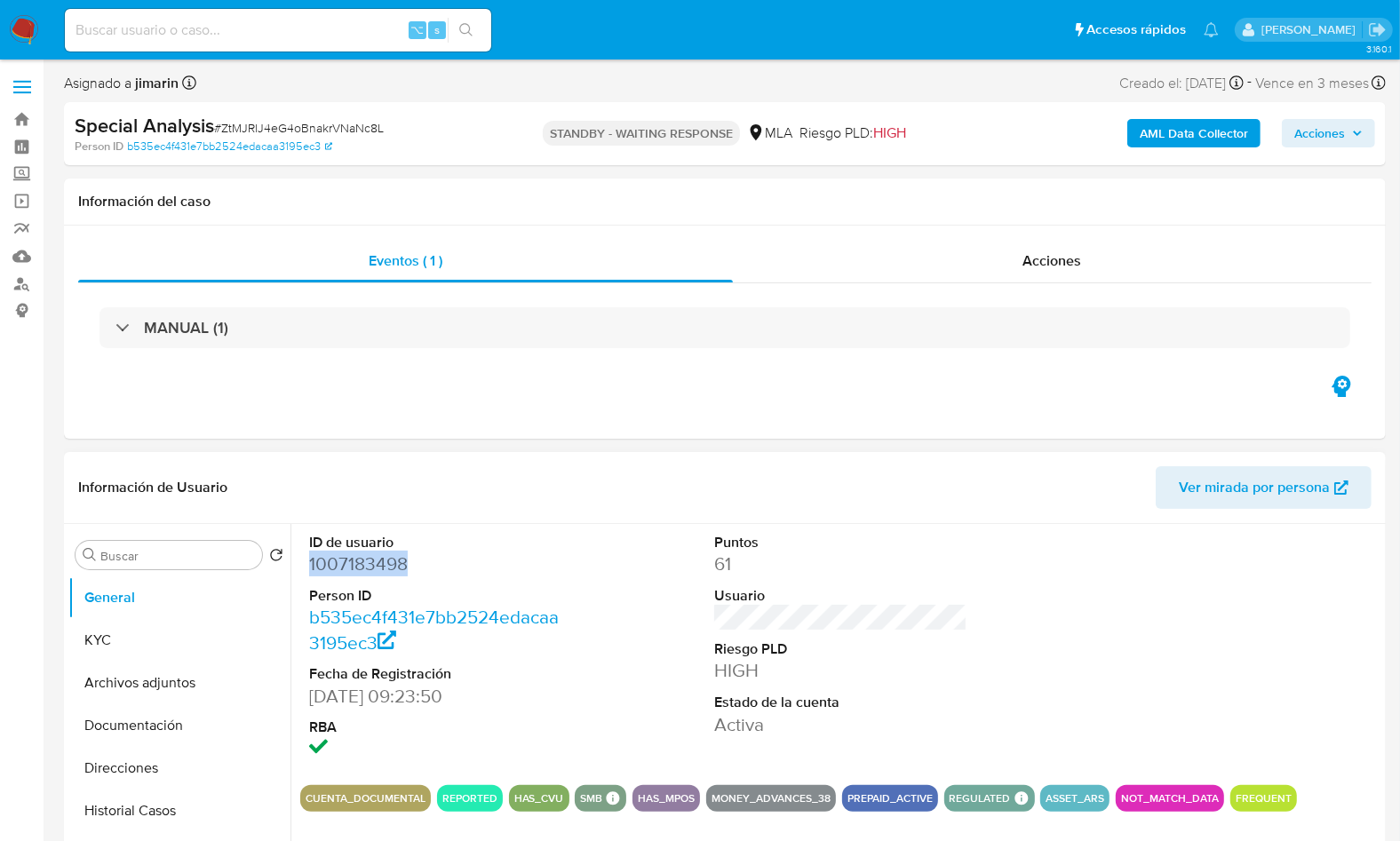
copy dd "1007183498"
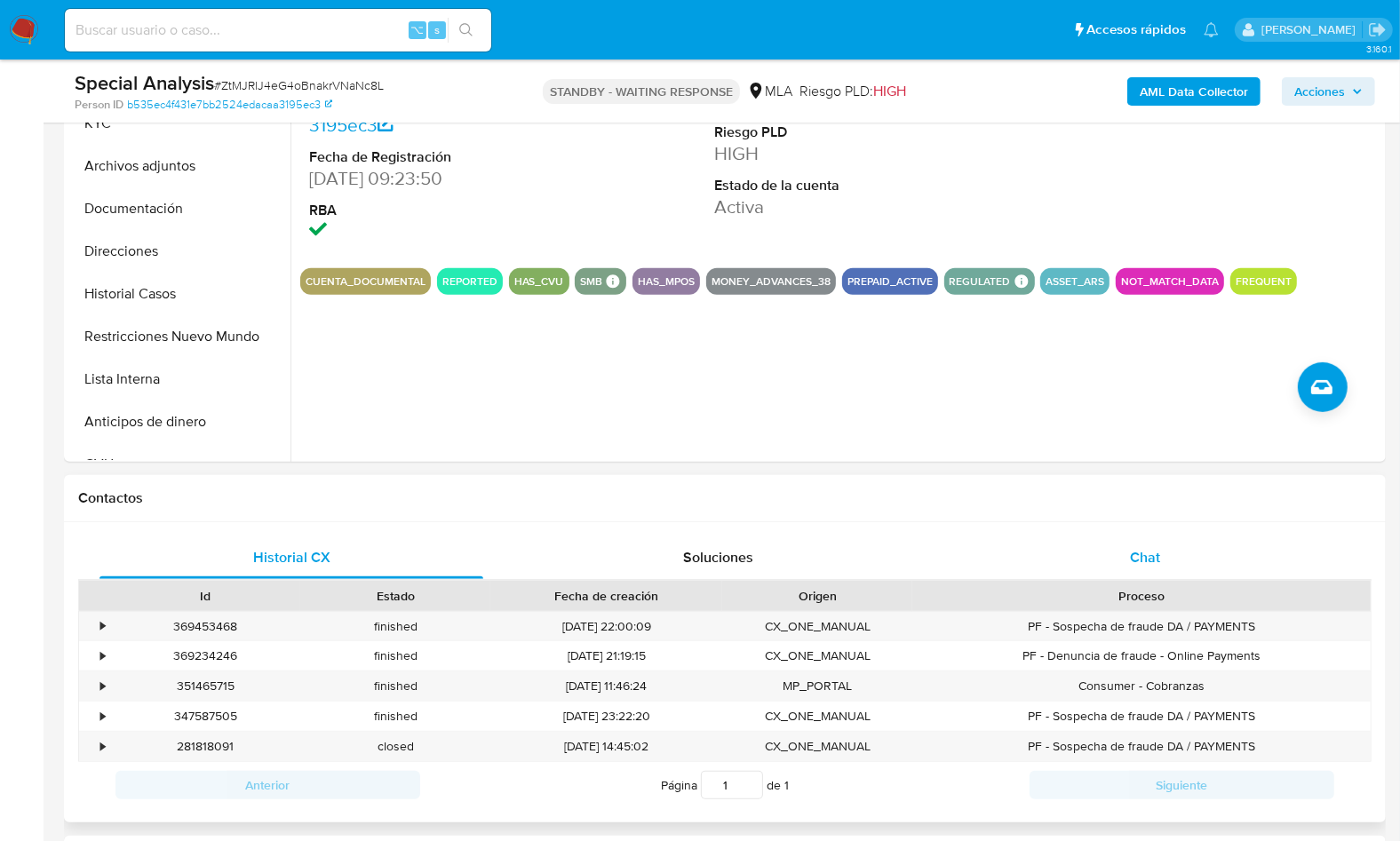
click at [1109, 552] on div "Chat" at bounding box center [1144, 557] width 384 height 43
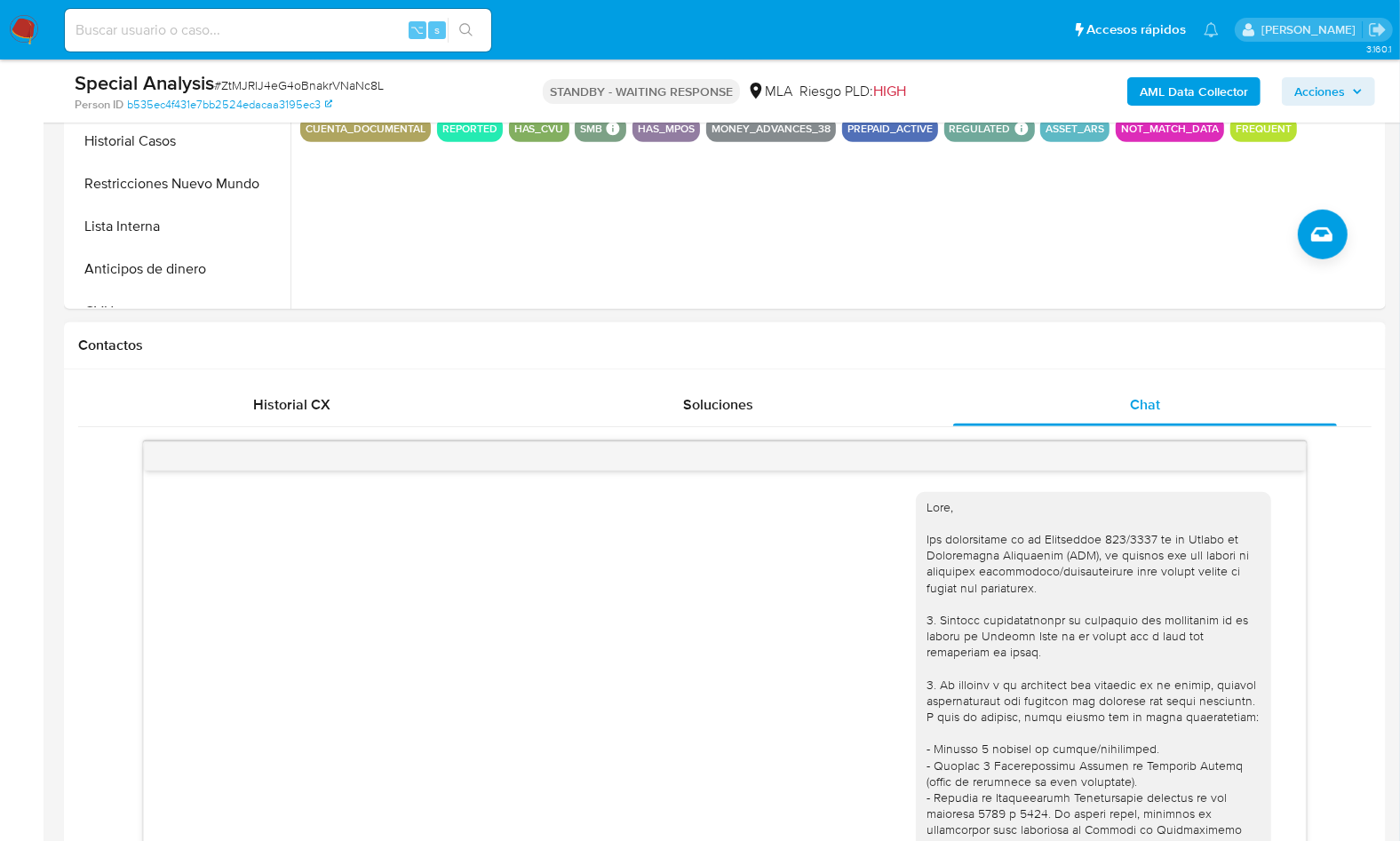
scroll to position [911, 0]
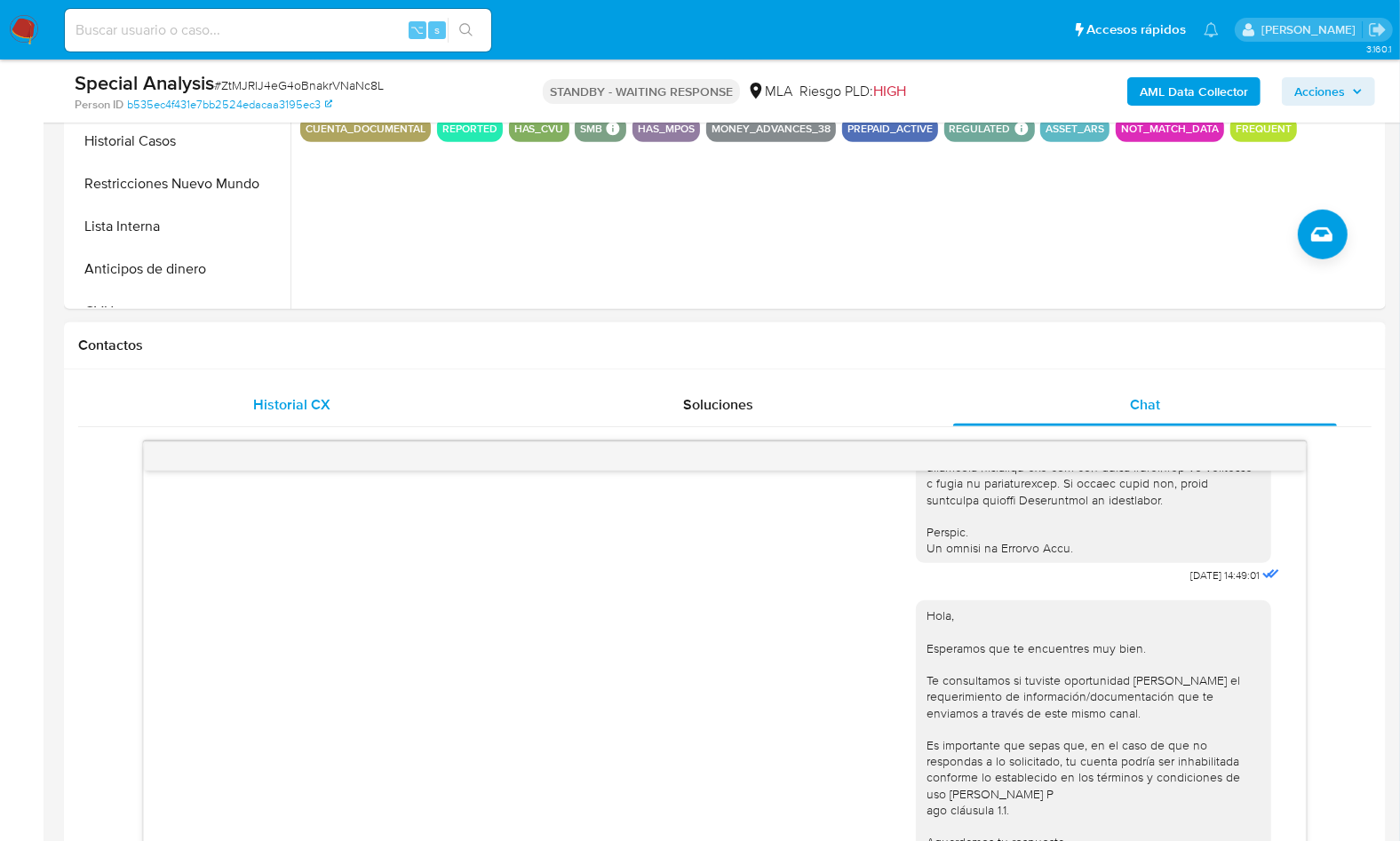
click at [361, 413] on div "Historial CX" at bounding box center [291, 404] width 384 height 43
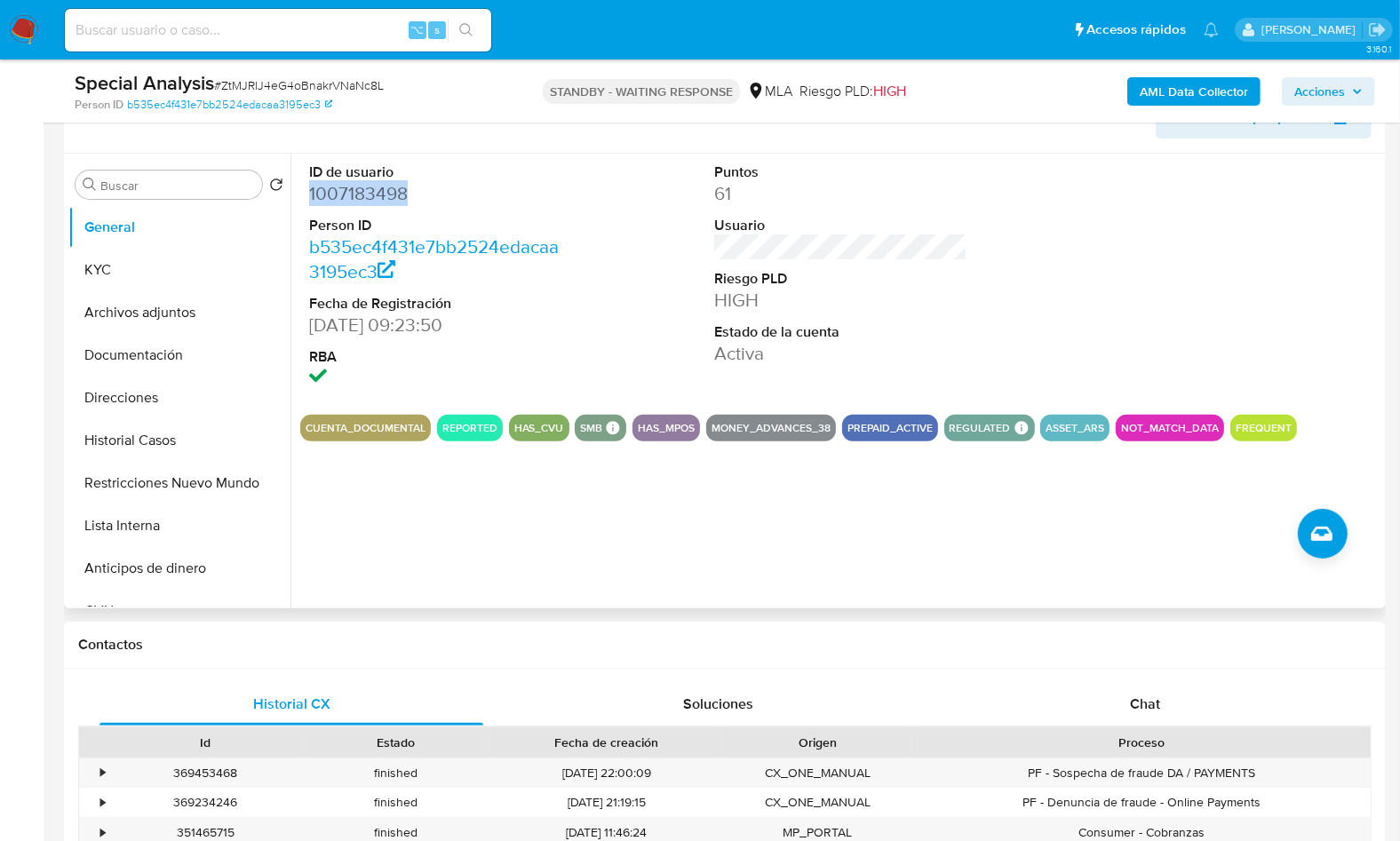
scroll to position [283, 0]
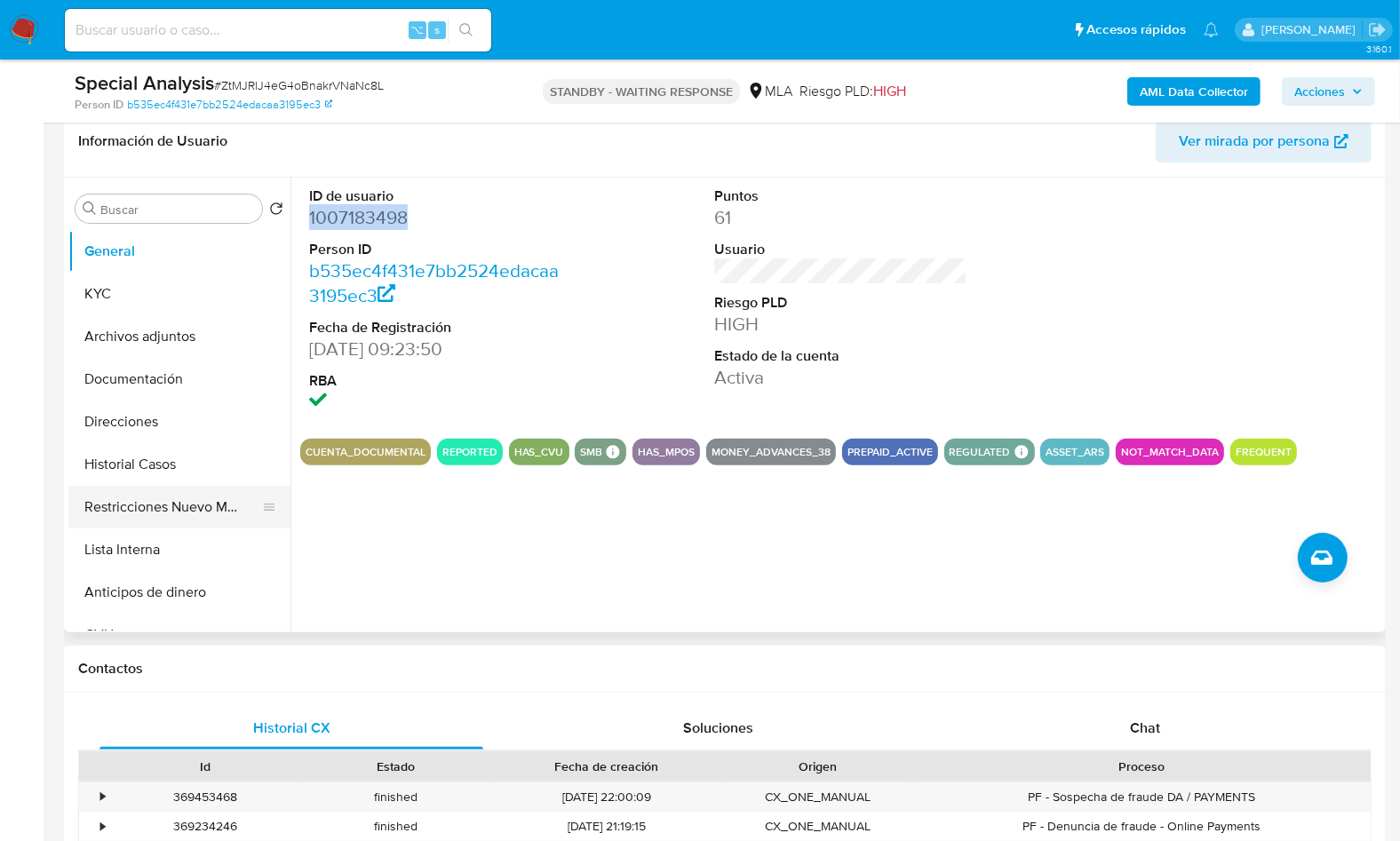
click at [160, 525] on button "Restricciones Nuevo Mundo" at bounding box center [171, 507] width 207 height 43
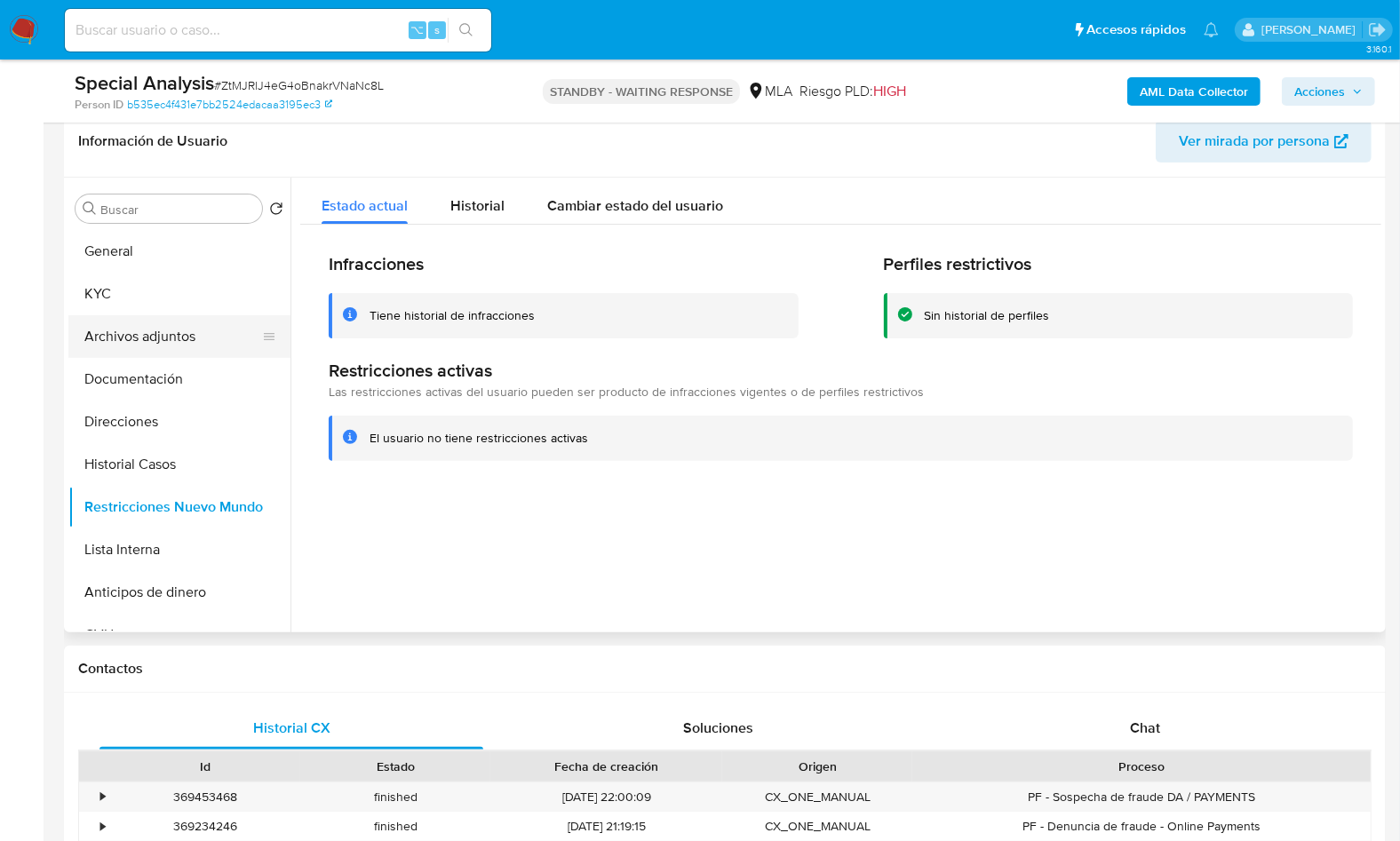
click at [164, 351] on button "Archivos adjuntos" at bounding box center [171, 336] width 207 height 43
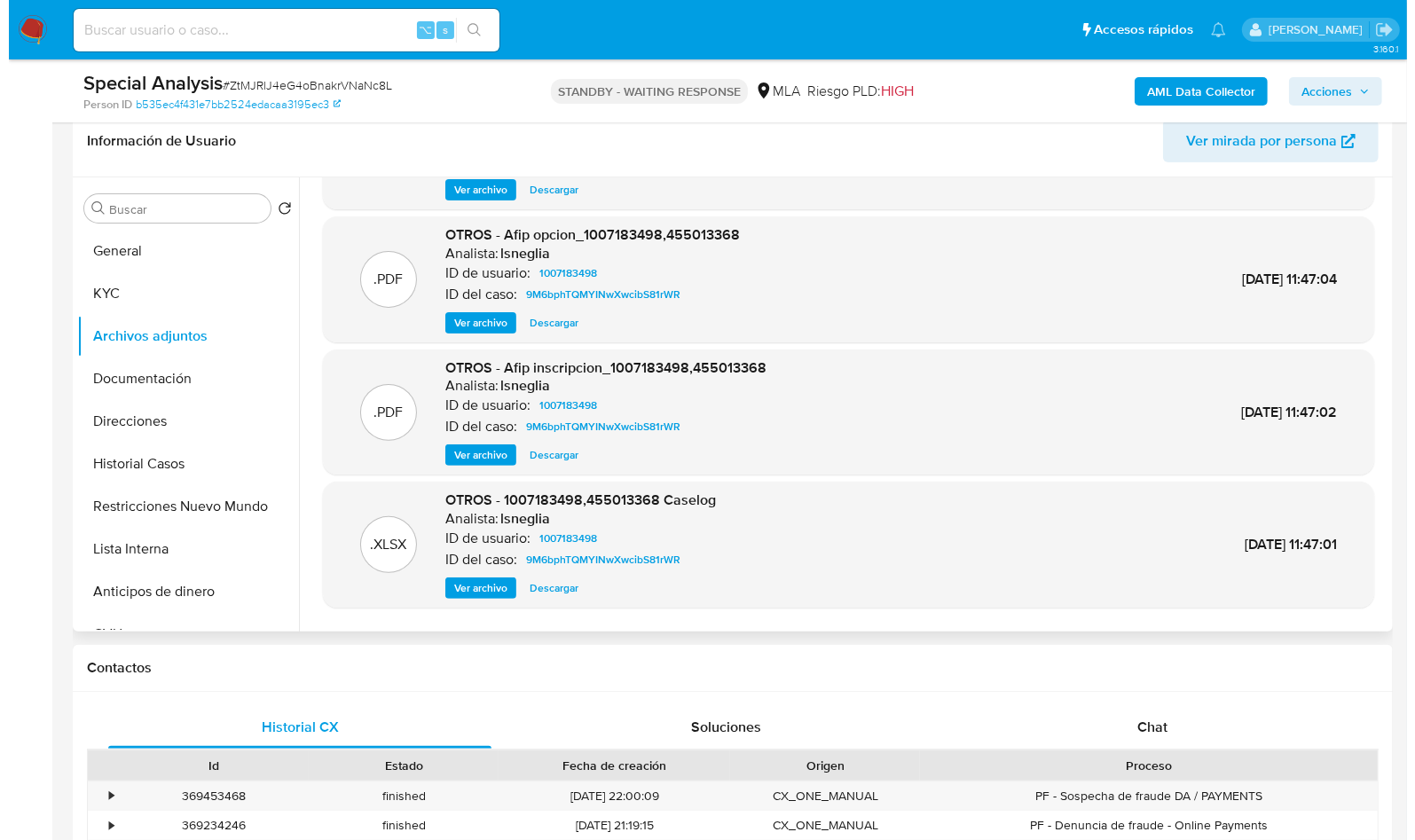
scroll to position [149, 0]
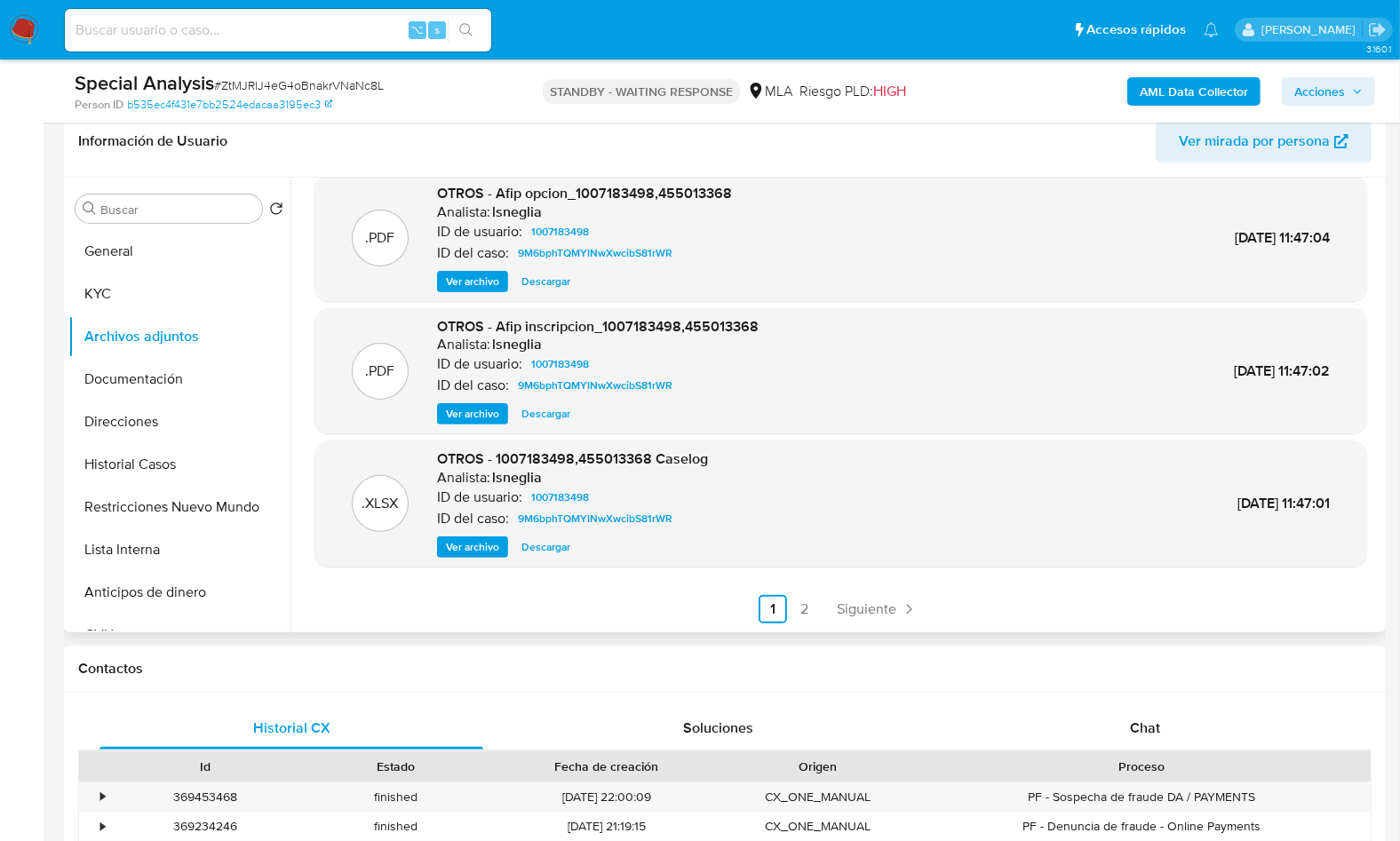
click at [482, 539] on span "Ver archivo" at bounding box center [473, 546] width 53 height 18
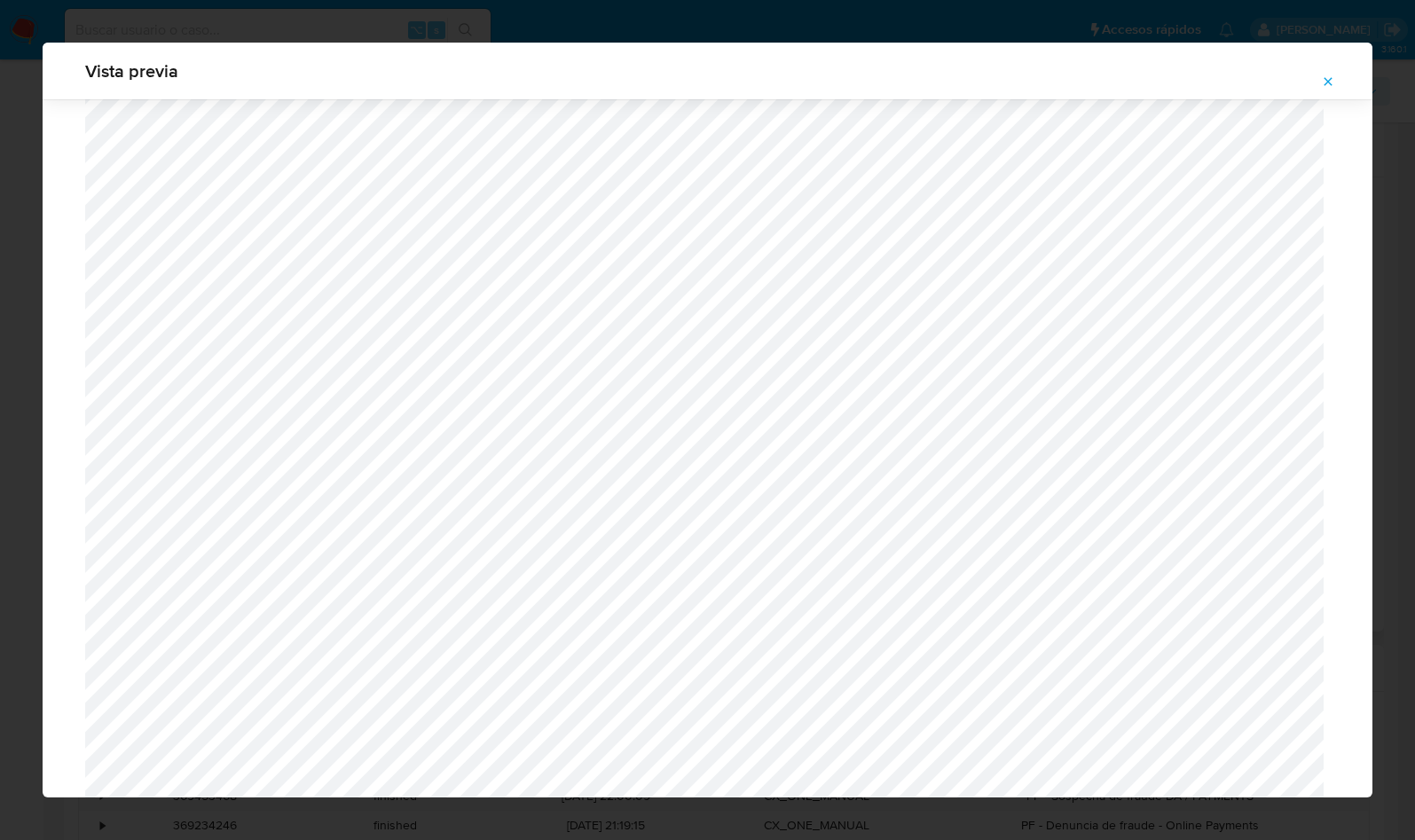
scroll to position [1450, 0]
click at [1386, 372] on div "Vista previa" at bounding box center [708, 420] width 1415 height 840
click at [747, 31] on div "Vista previa" at bounding box center [708, 420] width 1415 height 840
click at [1325, 85] on icon "Attachment preview" at bounding box center [1327, 81] width 14 height 14
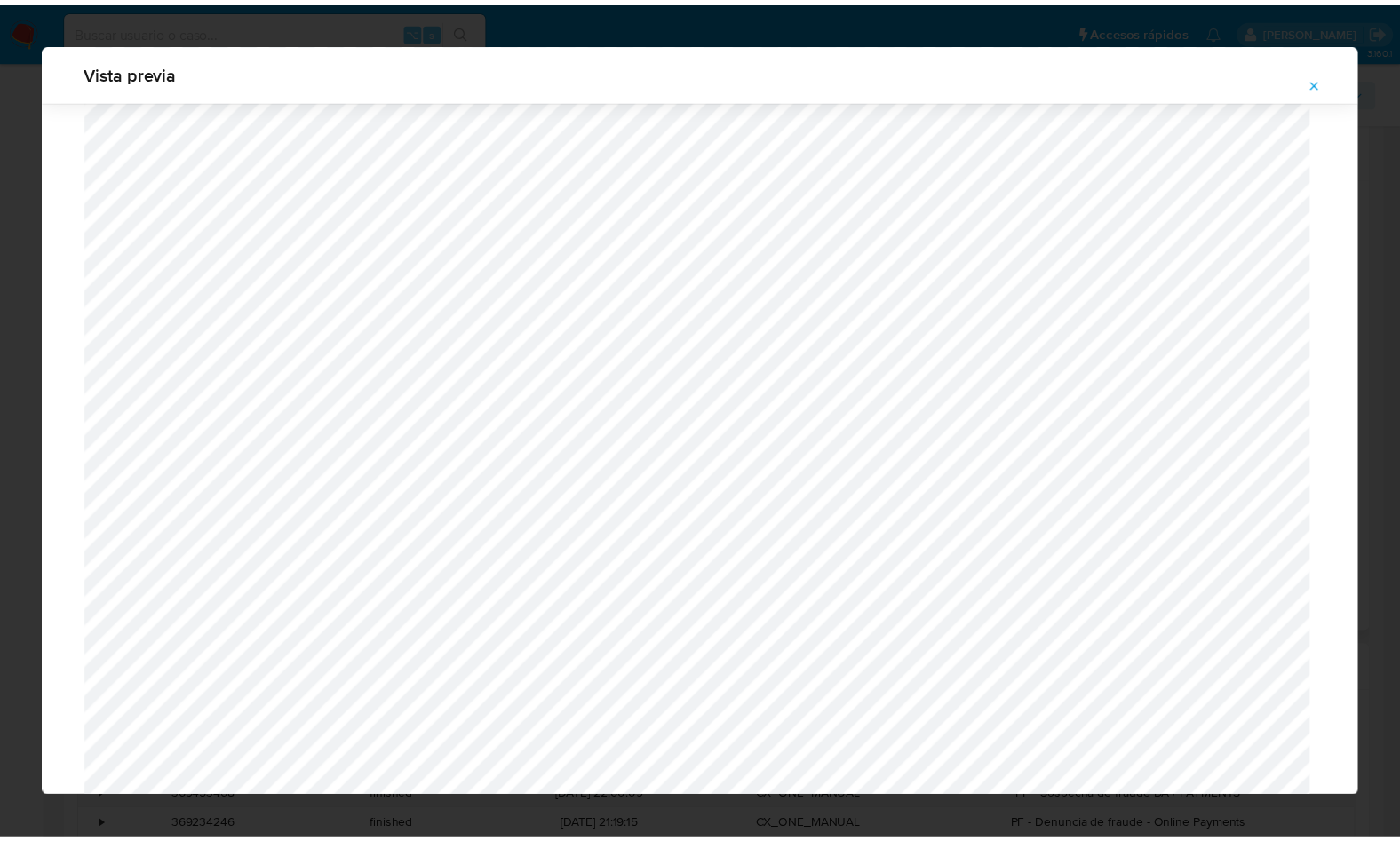
scroll to position [0, 0]
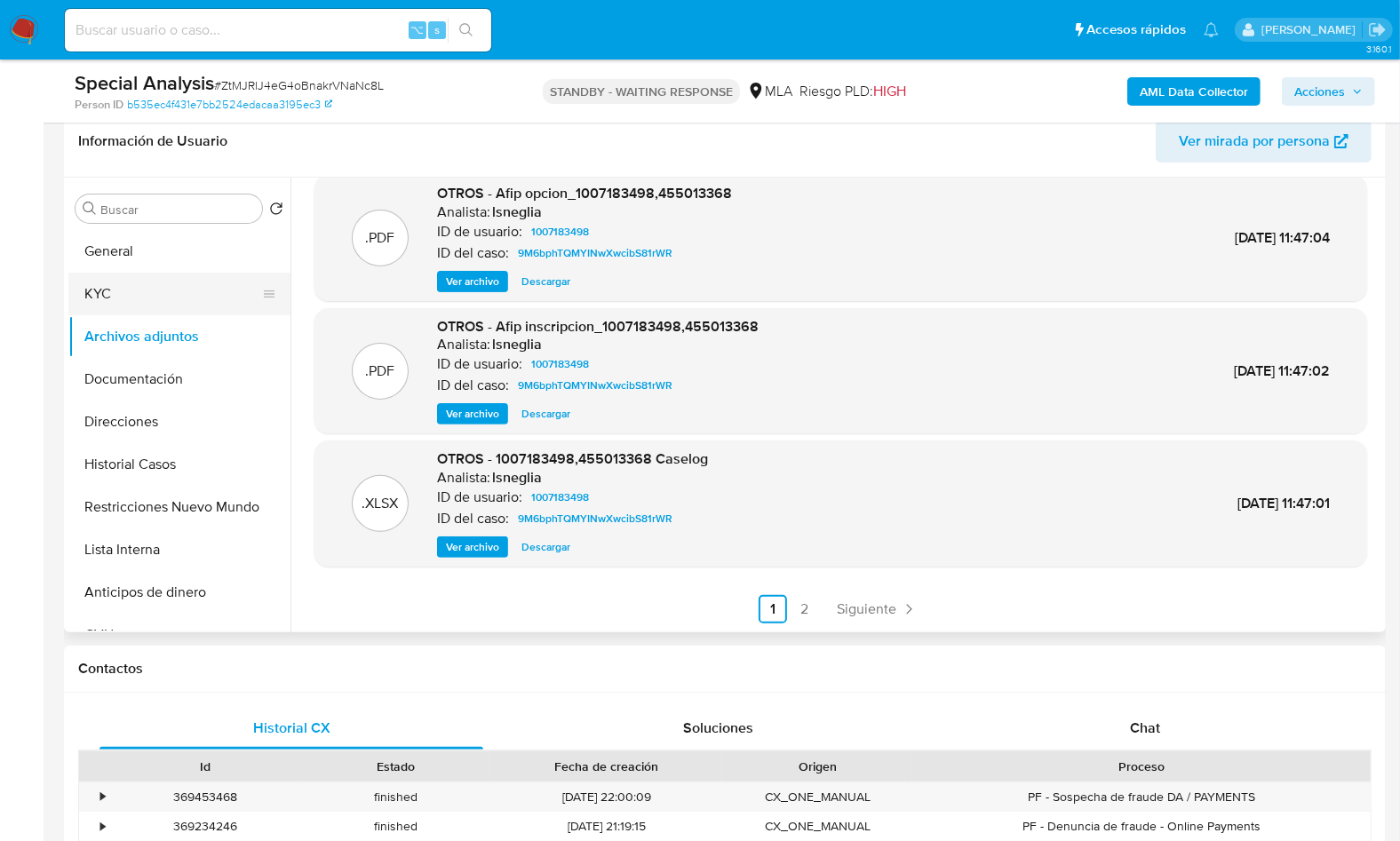
click at [171, 284] on button "KYC" at bounding box center [171, 294] width 207 height 43
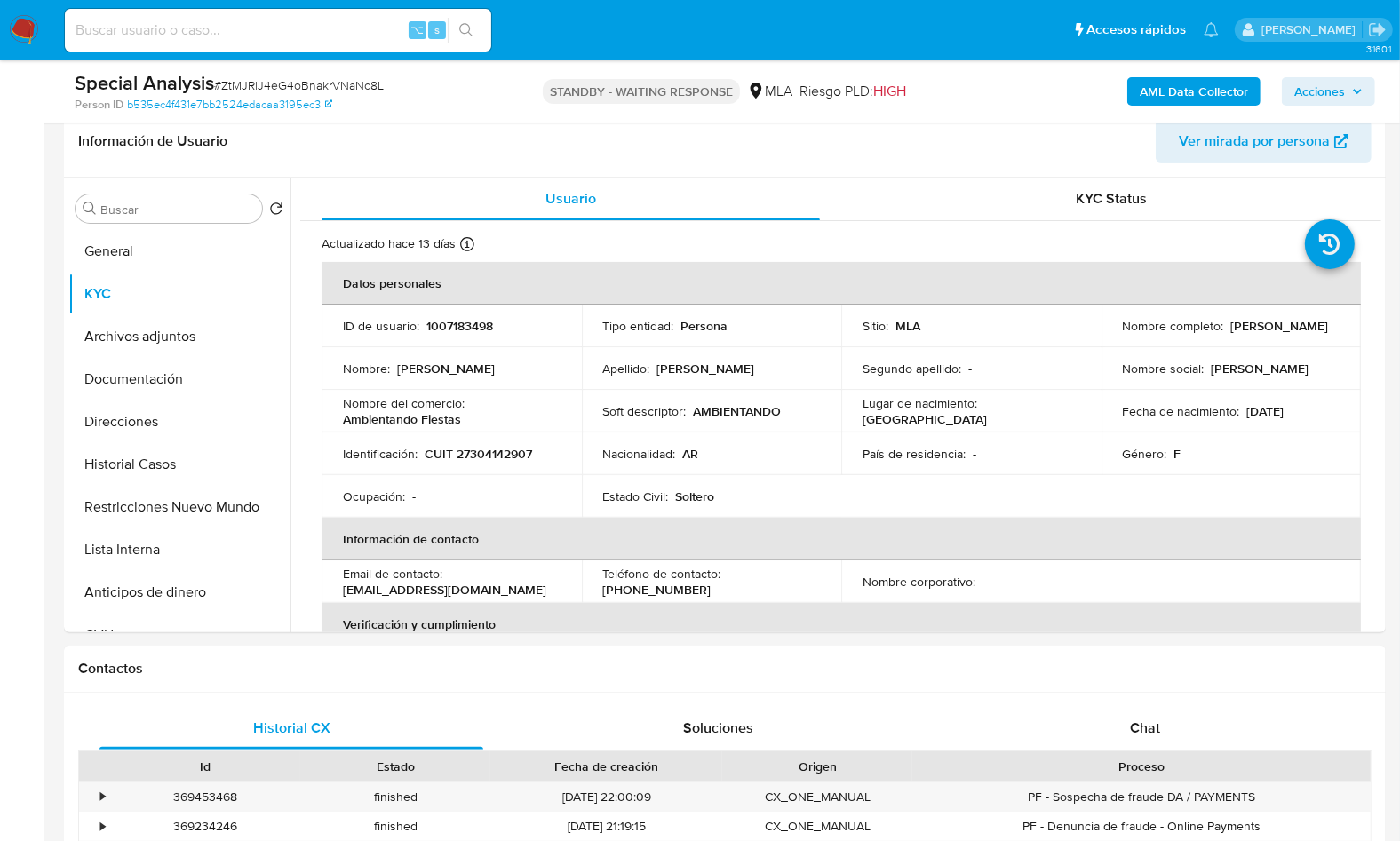
click at [513, 454] on p "CUIT 27304142907" at bounding box center [477, 454] width 107 height 16
click at [514, 454] on p "CUIT 27304142907" at bounding box center [477, 454] width 107 height 16
copy p "27304142907"
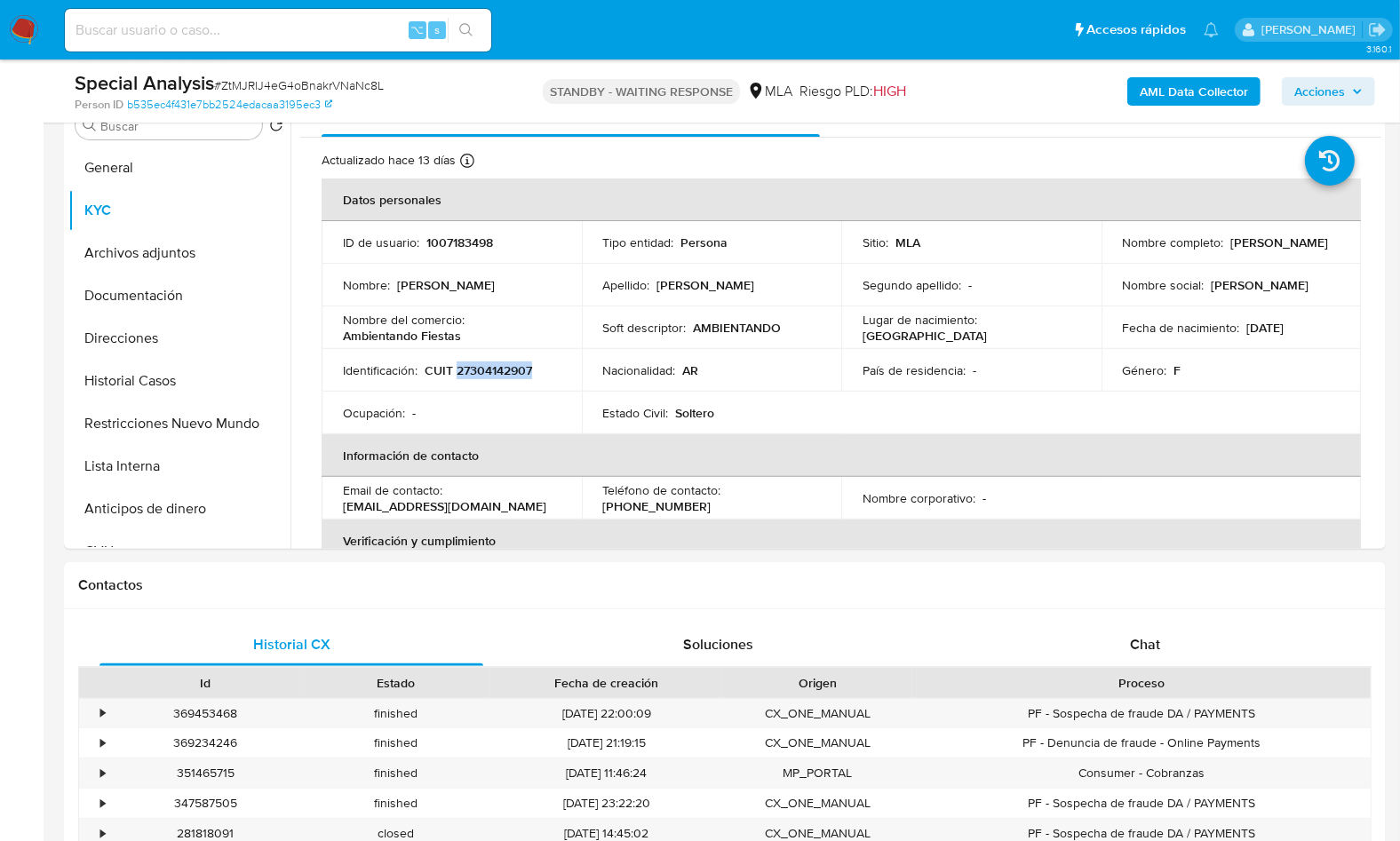
scroll to position [384, 0]
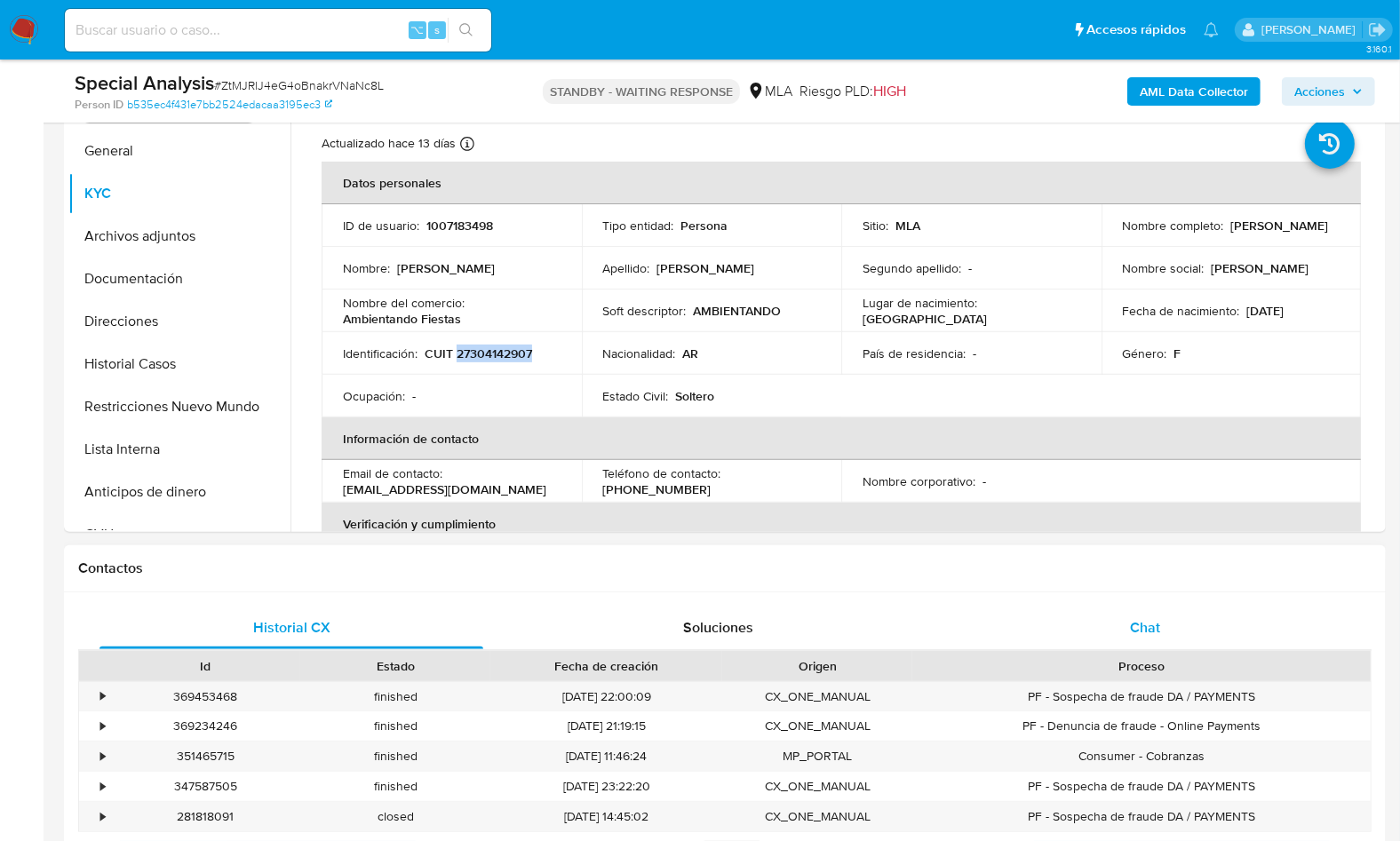
click at [1180, 647] on div "Chat" at bounding box center [1144, 627] width 384 height 43
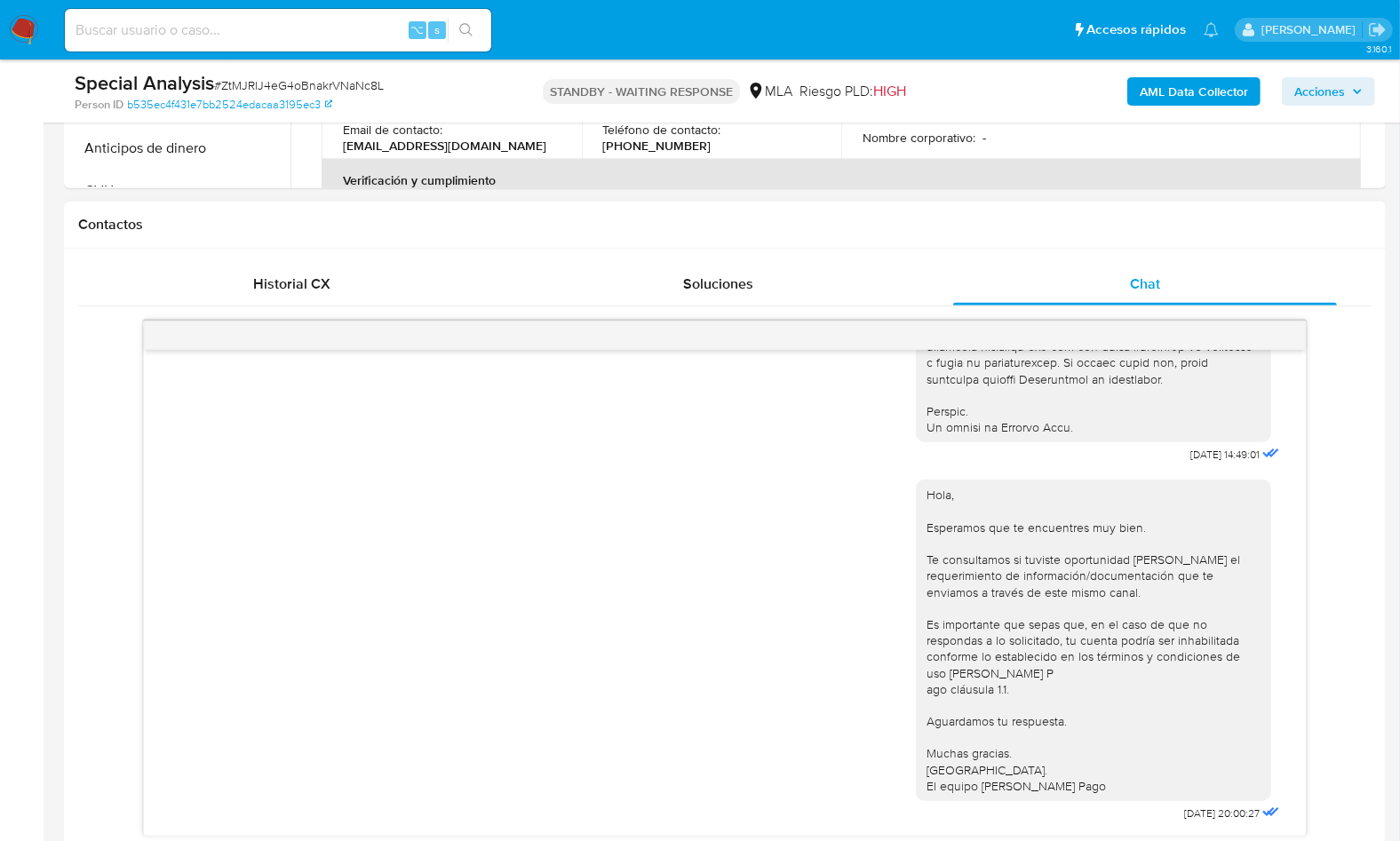
scroll to position [1152, 0]
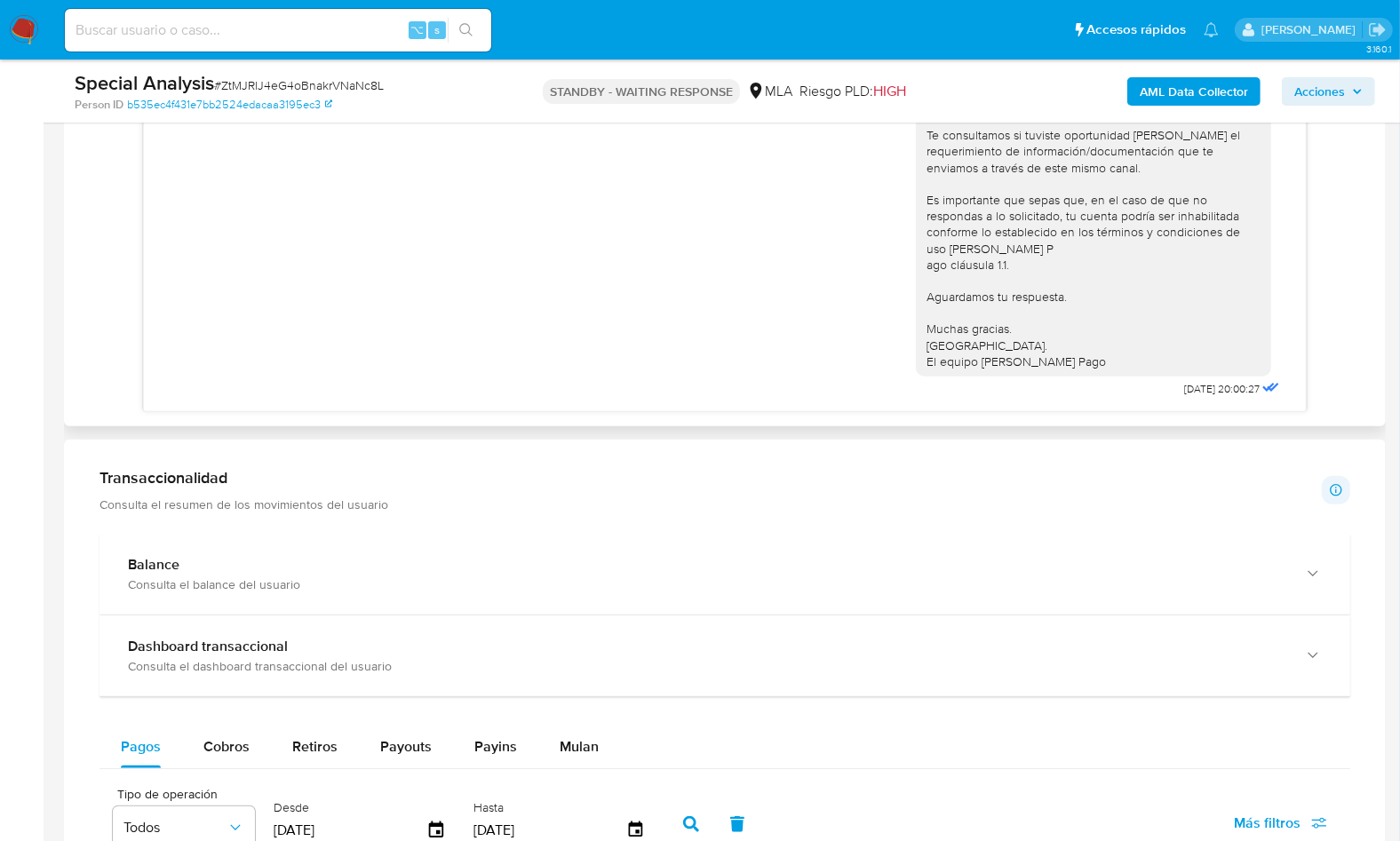
click at [1363, 376] on div "[DATE] 14:49:01 Hola, Esperamos que te encuentres muy bien. Te consultamos si t…" at bounding box center [725, 153] width 1293 height 516
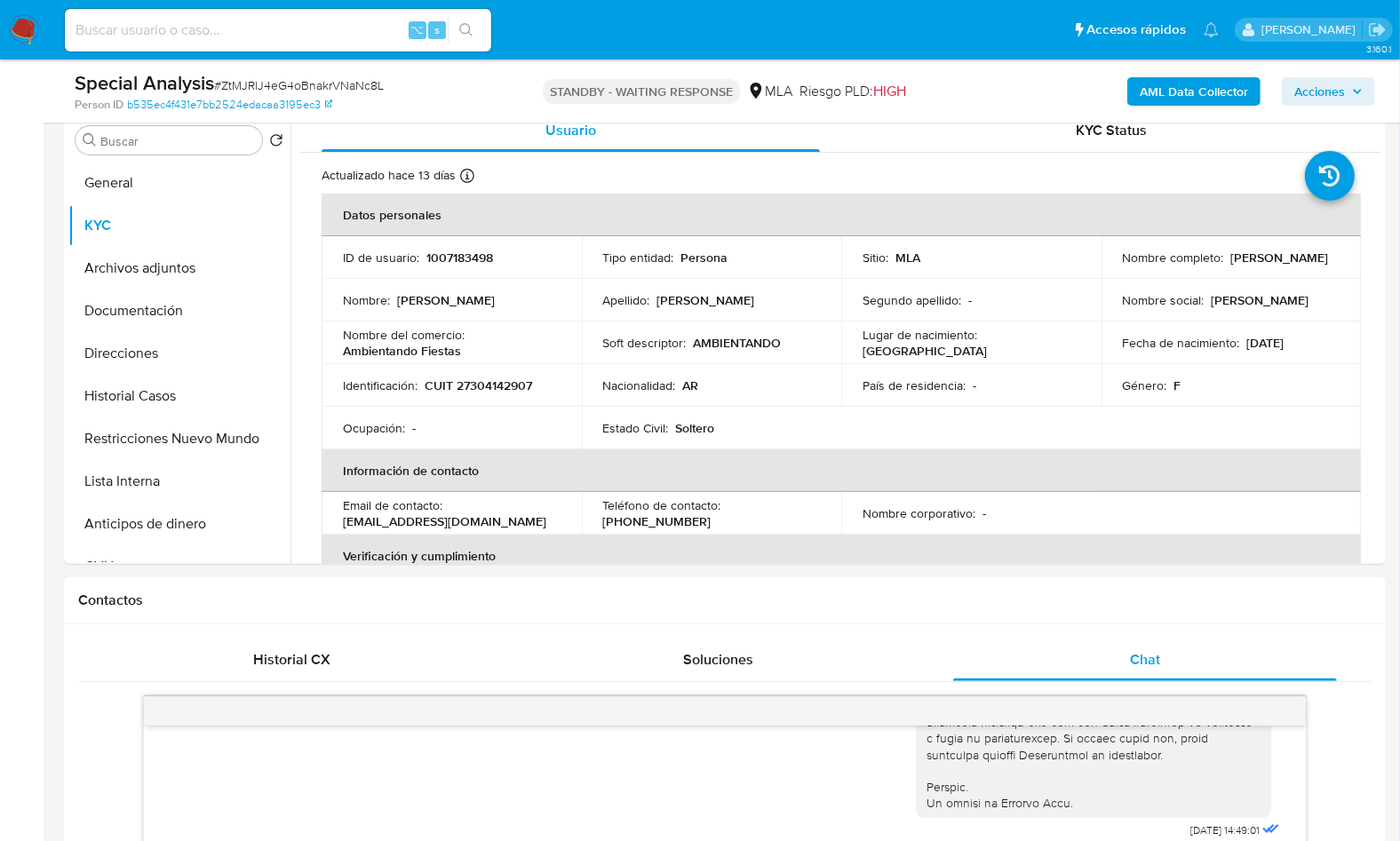
scroll to position [122, 0]
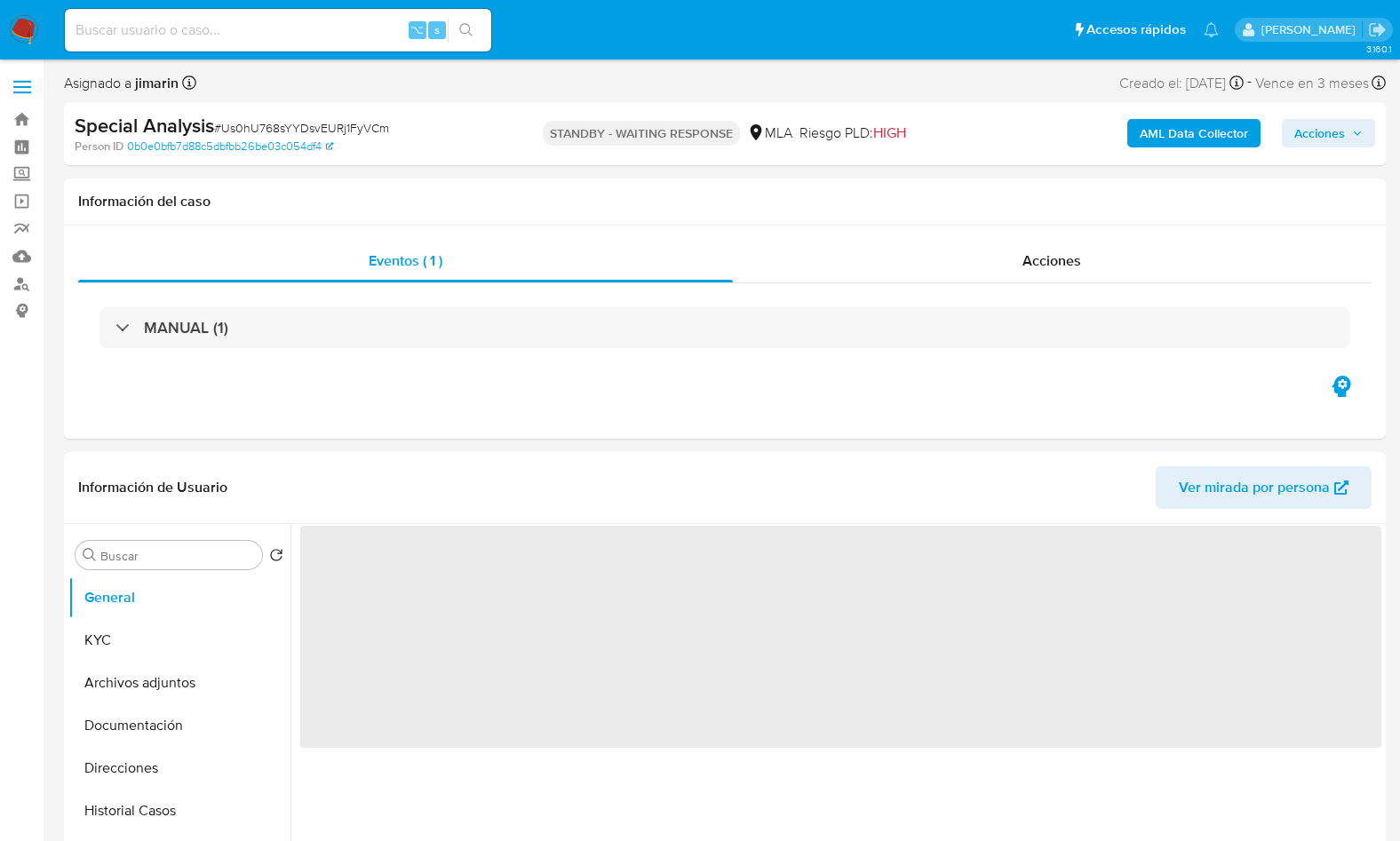
select select "10"
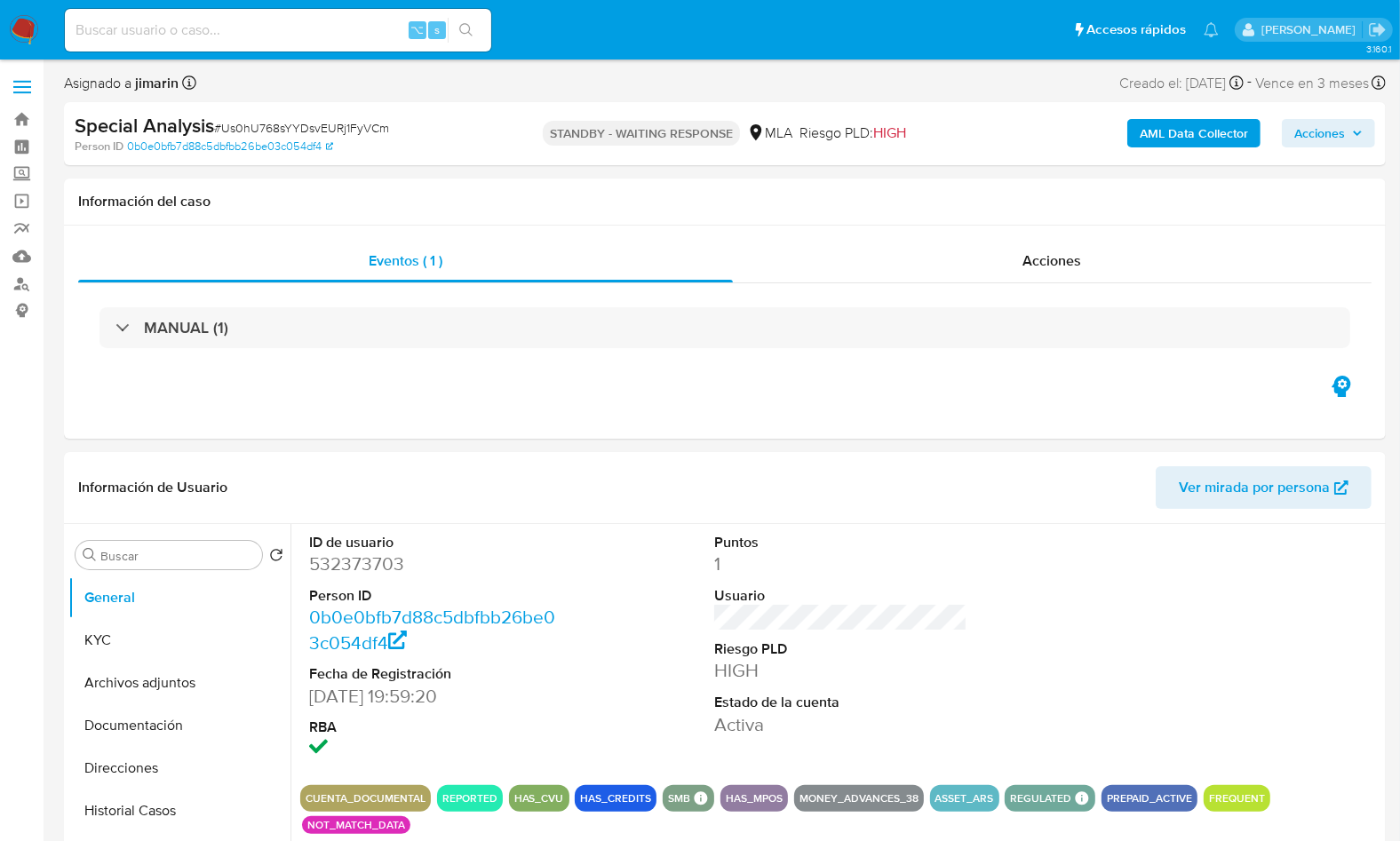
click at [278, 116] on div "Special Analysis # Us0hU768sYYDsvEURj1FyVCm" at bounding box center [288, 126] width 427 height 27
copy span "Us0hU768sYYDsvEURj1FyVCm"
click at [378, 565] on dd "532373703" at bounding box center [435, 564] width 252 height 25
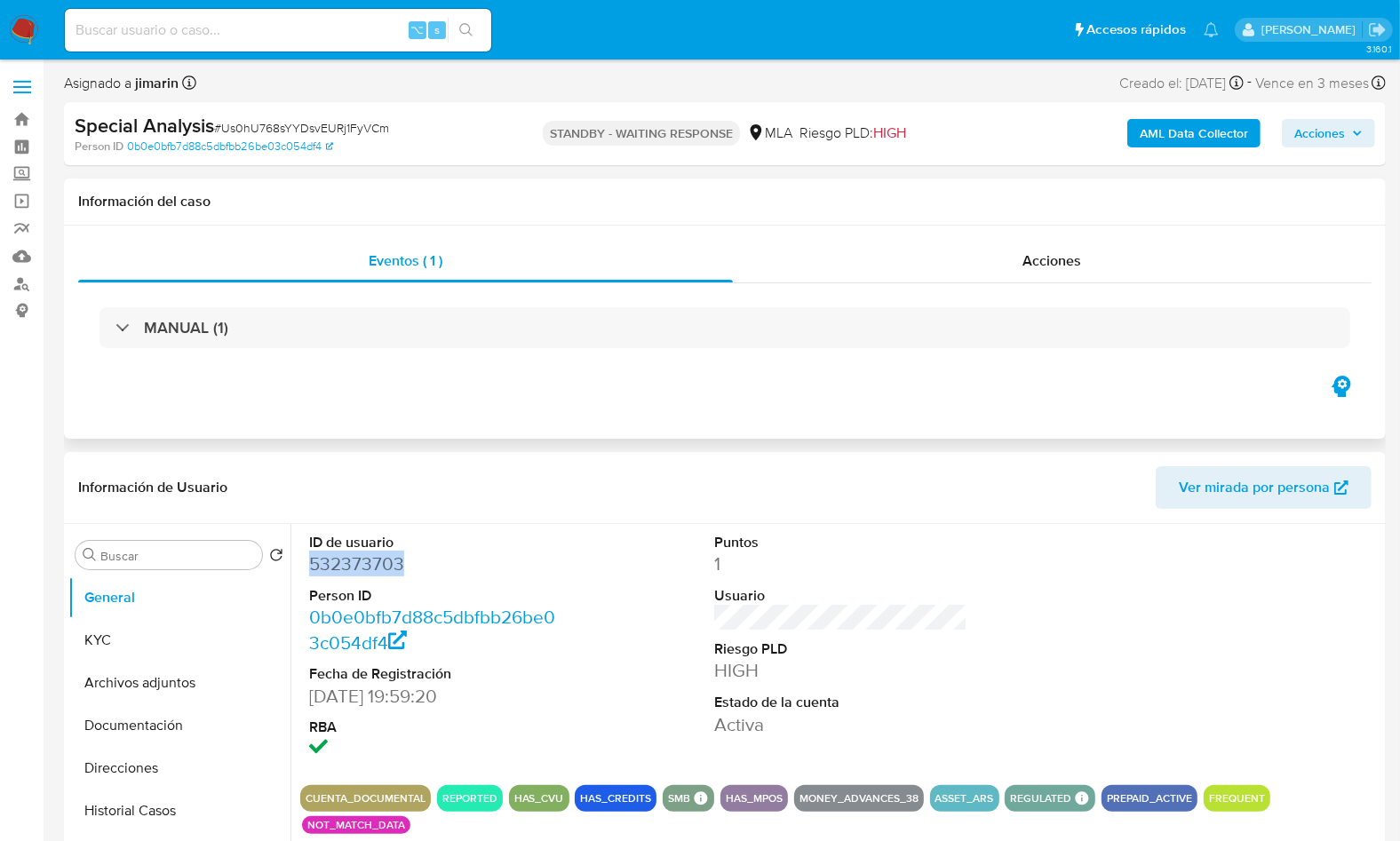
copy dd "532373703"
click at [351, 564] on dd "532373703" at bounding box center [435, 564] width 252 height 25
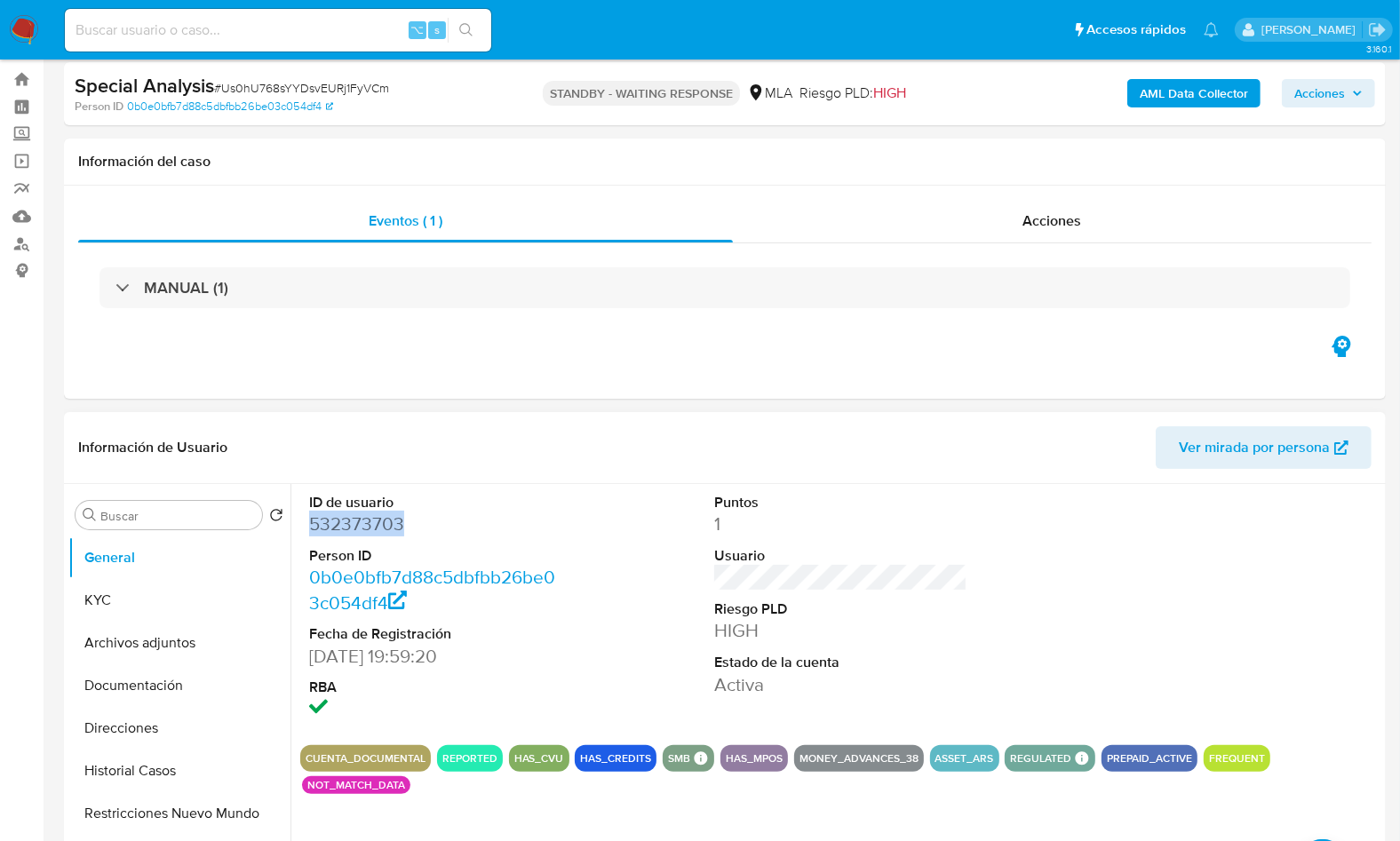
scroll to position [278, 0]
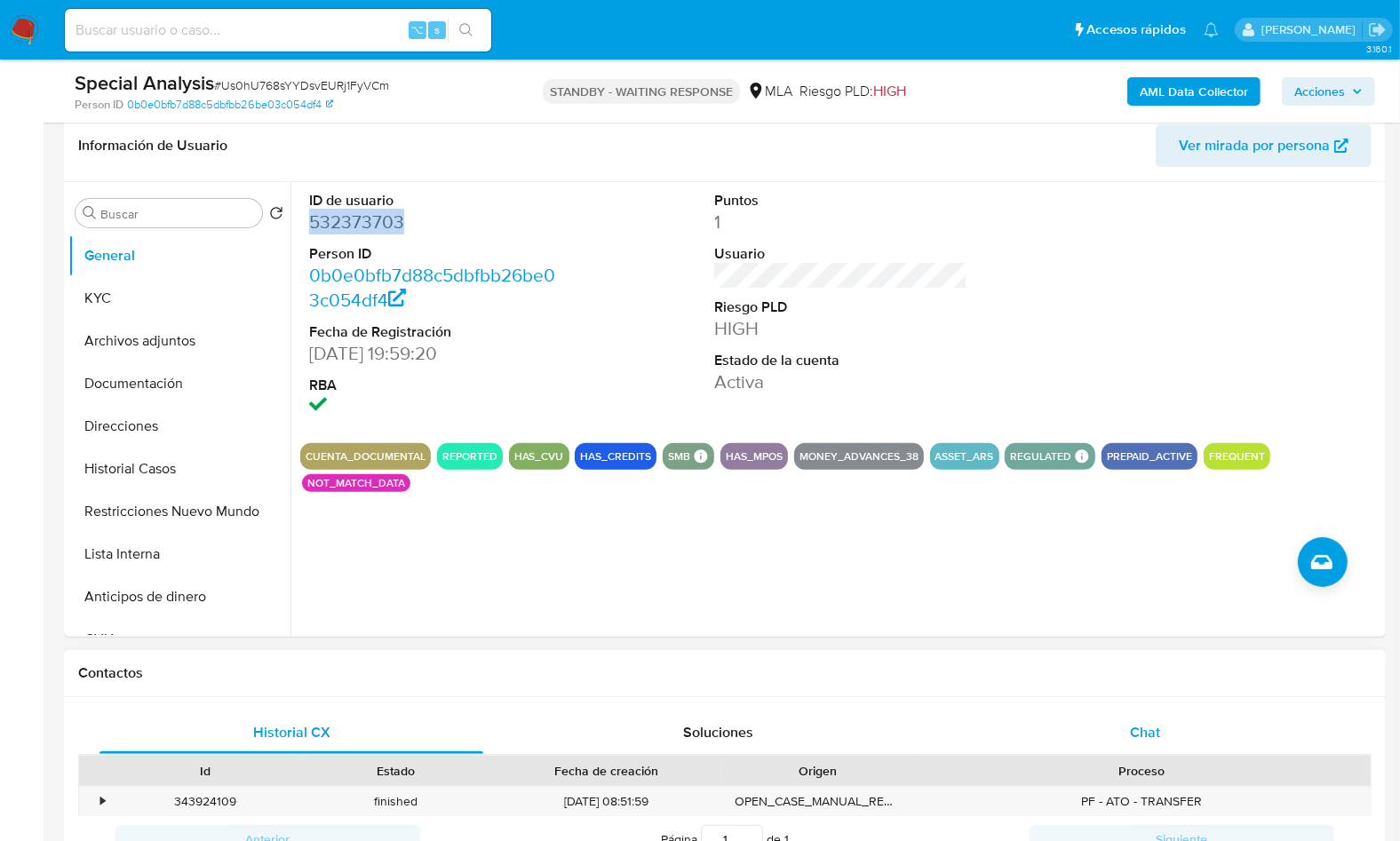
click at [1144, 713] on div "Chat" at bounding box center [1144, 732] width 384 height 43
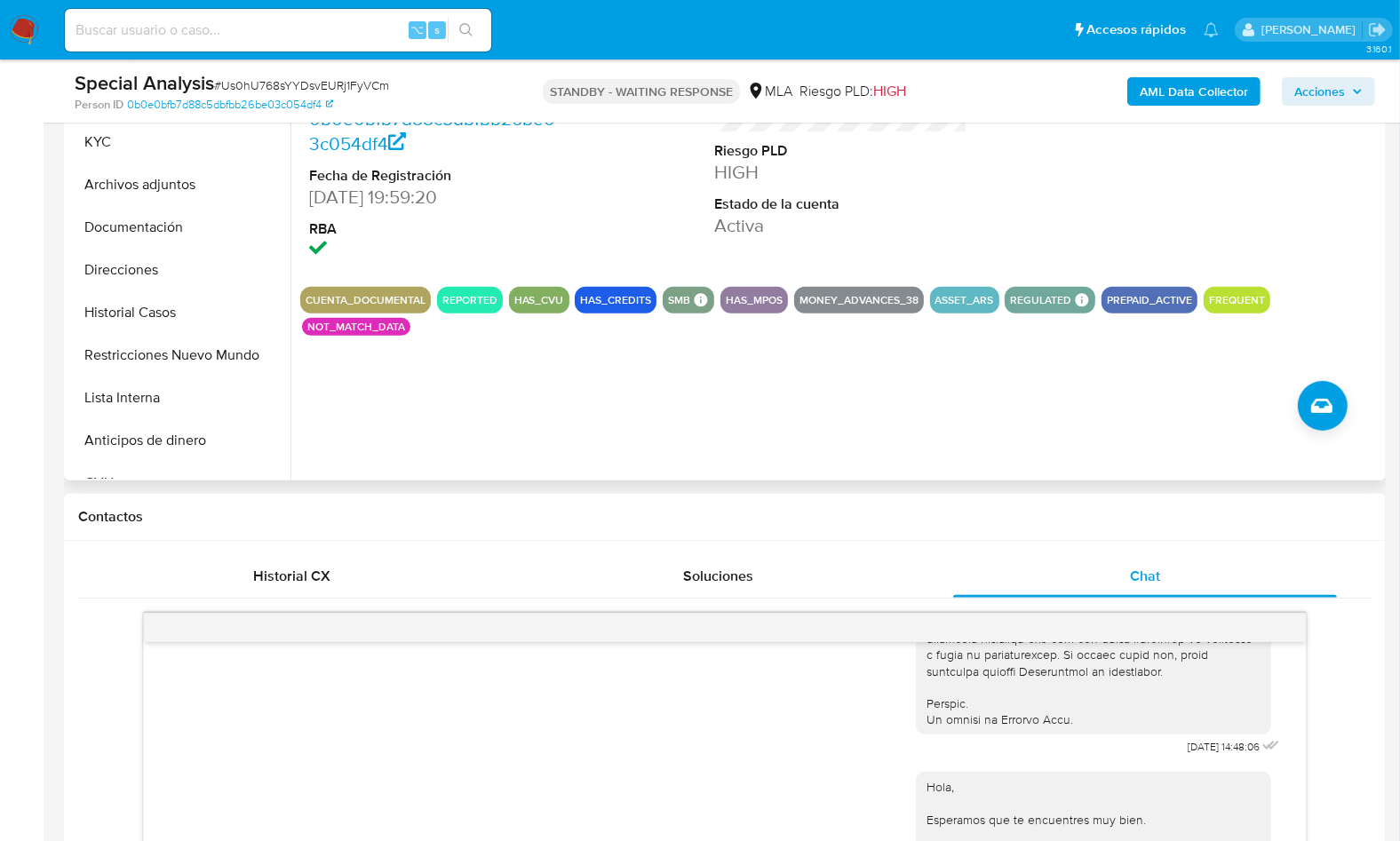
scroll to position [418, 0]
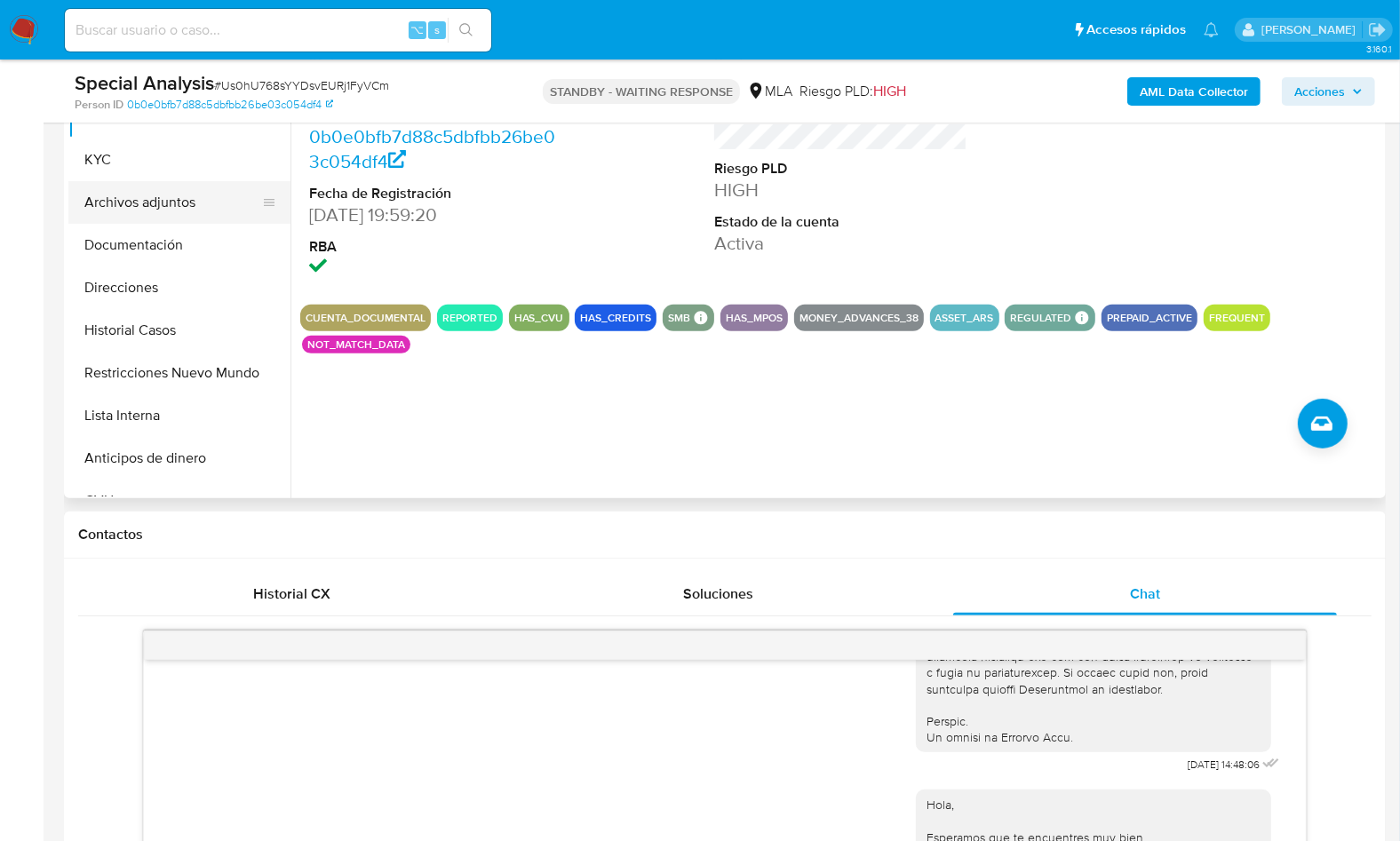
click at [161, 206] on button "Archivos adjuntos" at bounding box center [171, 202] width 207 height 43
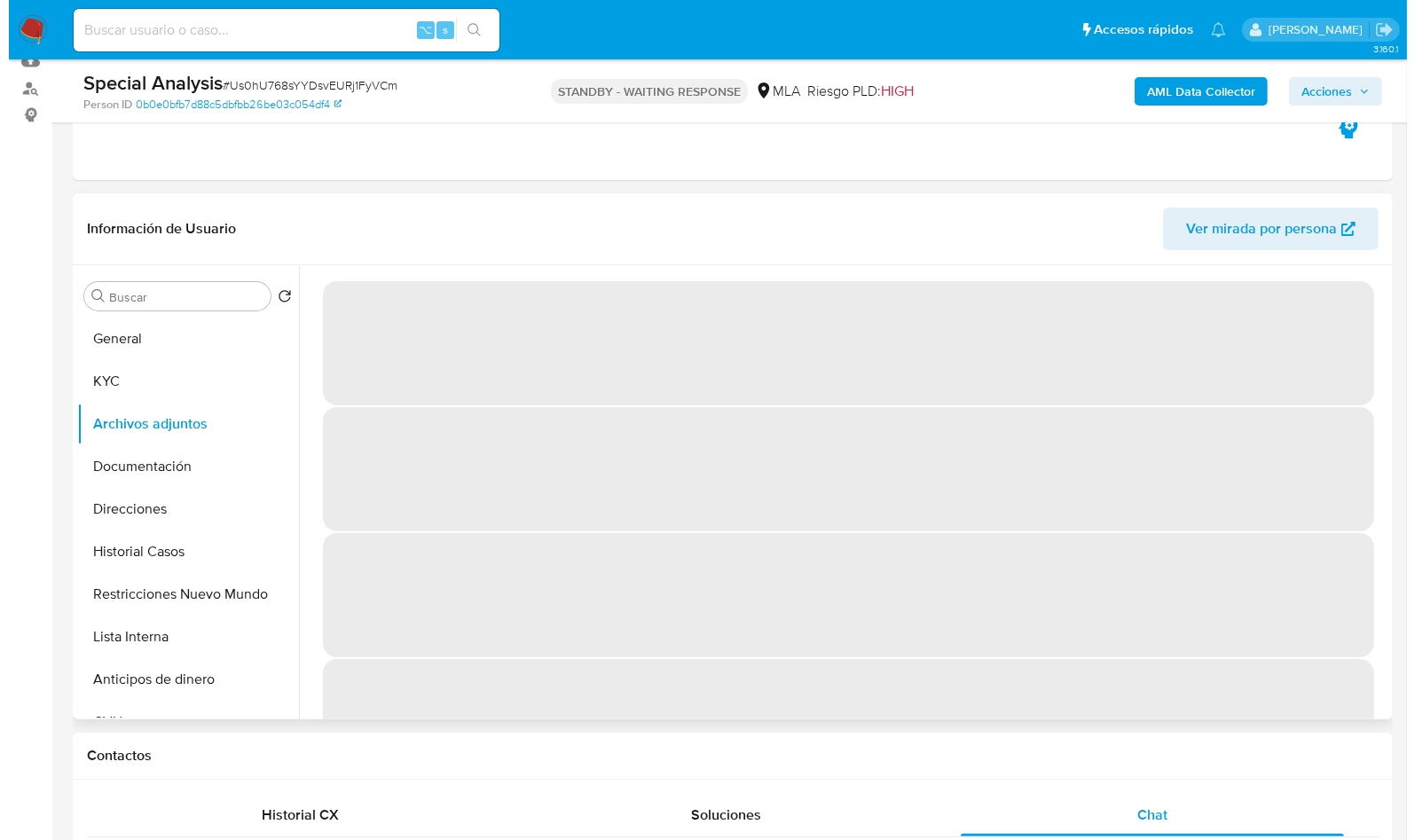
scroll to position [208, 0]
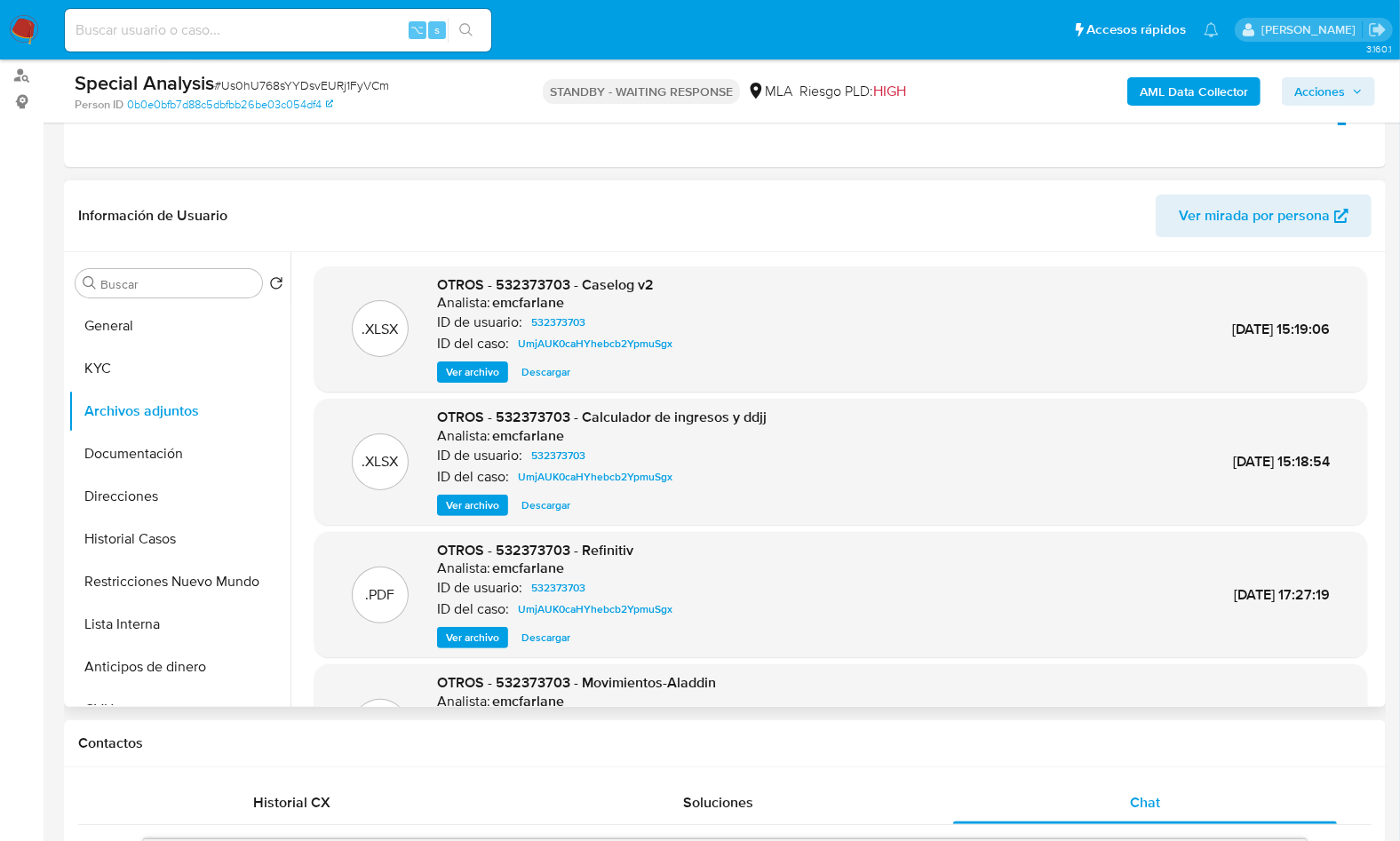
click at [461, 385] on div ".XLSX OTROS - 532373703 - Caselog v2 Analista: emcfarlane ID de usuario: 532373…" at bounding box center [840, 329] width 1052 height 126
click at [465, 378] on span "Ver archivo" at bounding box center [473, 372] width 53 height 18
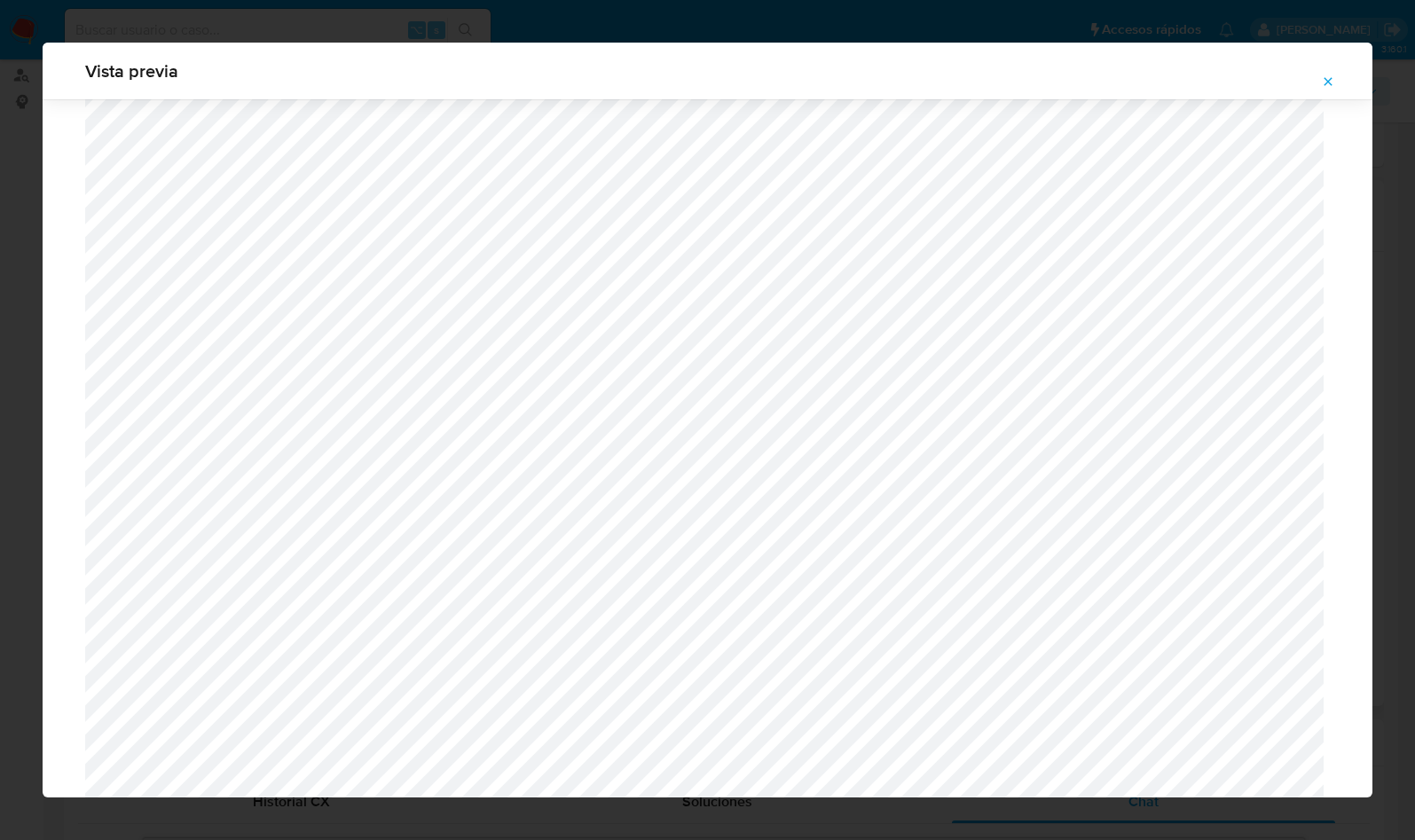
scroll to position [1373, 0]
click at [1330, 84] on icon "Attachment preview" at bounding box center [1327, 81] width 14 height 14
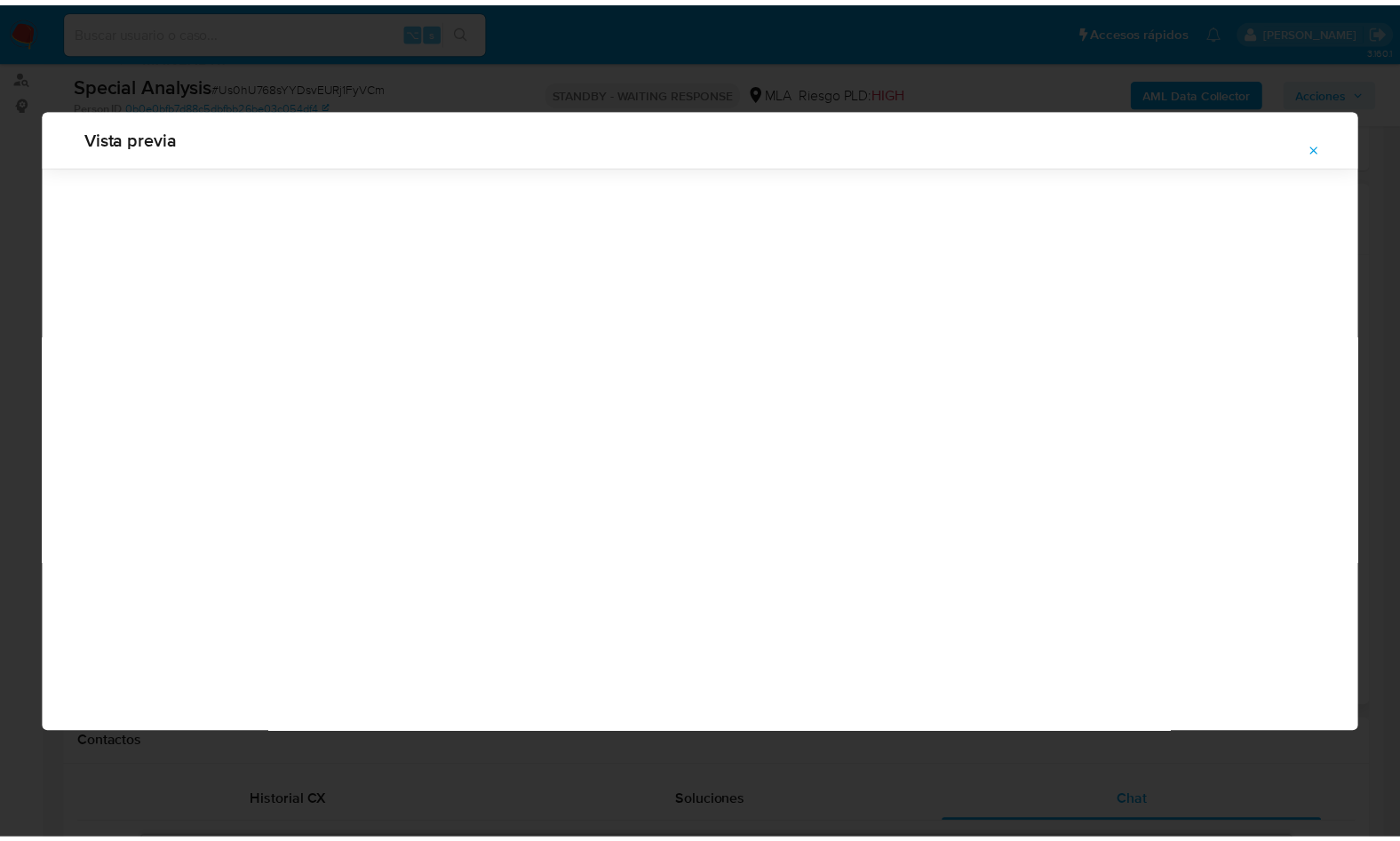
scroll to position [0, 0]
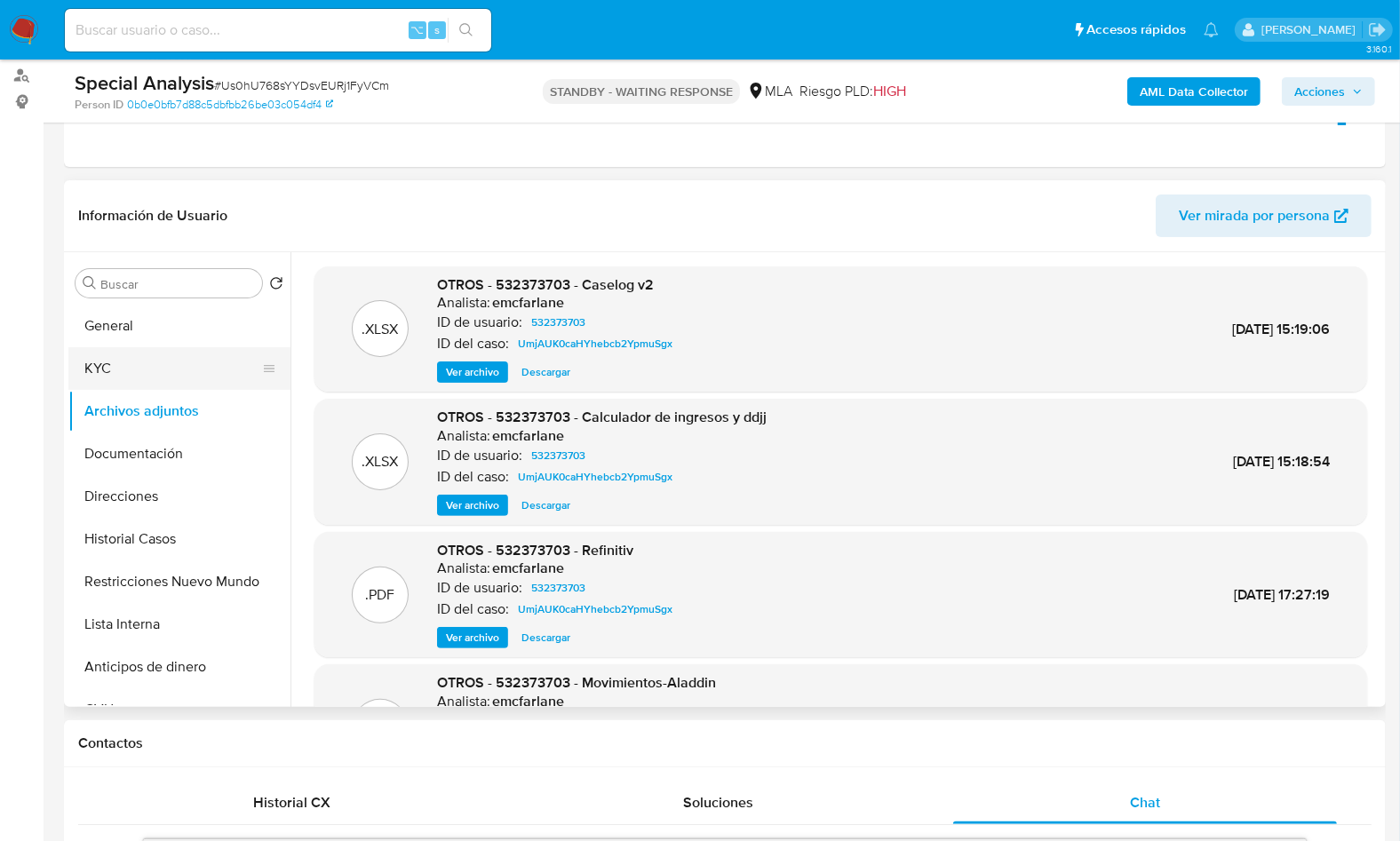
click at [174, 376] on button "KYC" at bounding box center [171, 368] width 207 height 43
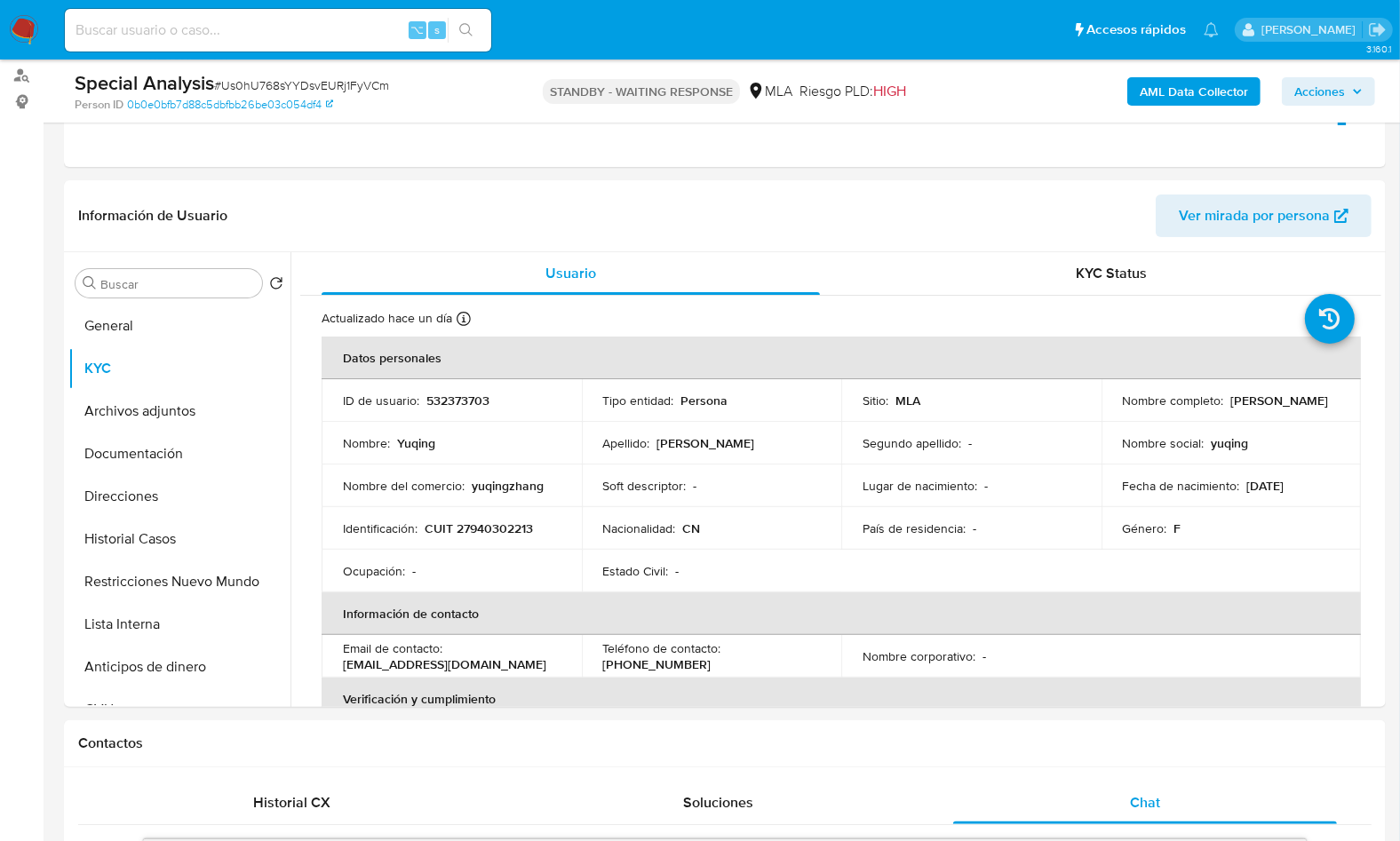
click at [497, 532] on p "CUIT 27940302213" at bounding box center [478, 528] width 108 height 16
click at [498, 532] on p "CUIT 27940302213" at bounding box center [478, 528] width 108 height 16
copy p "27940302213"
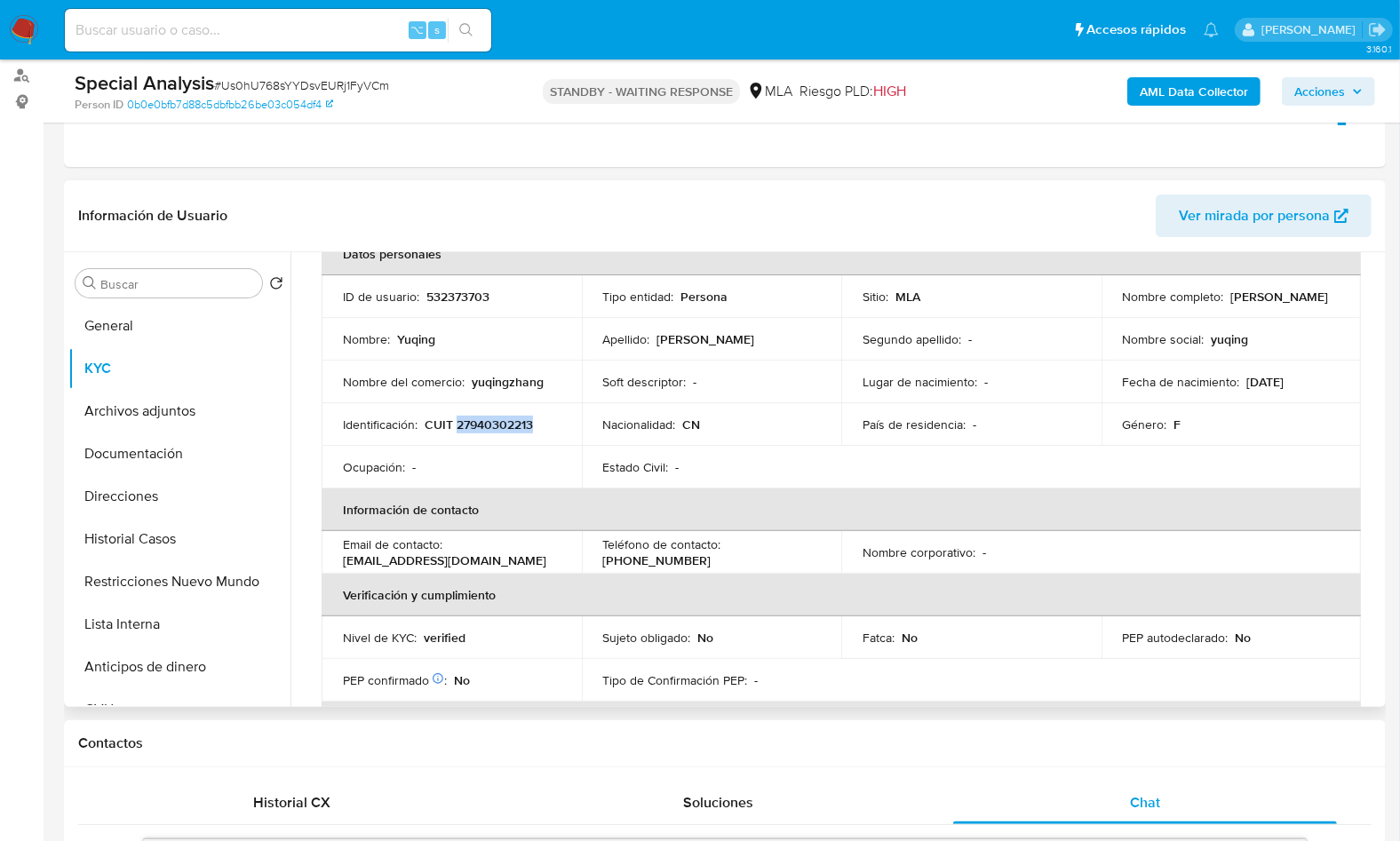
scroll to position [934, 0]
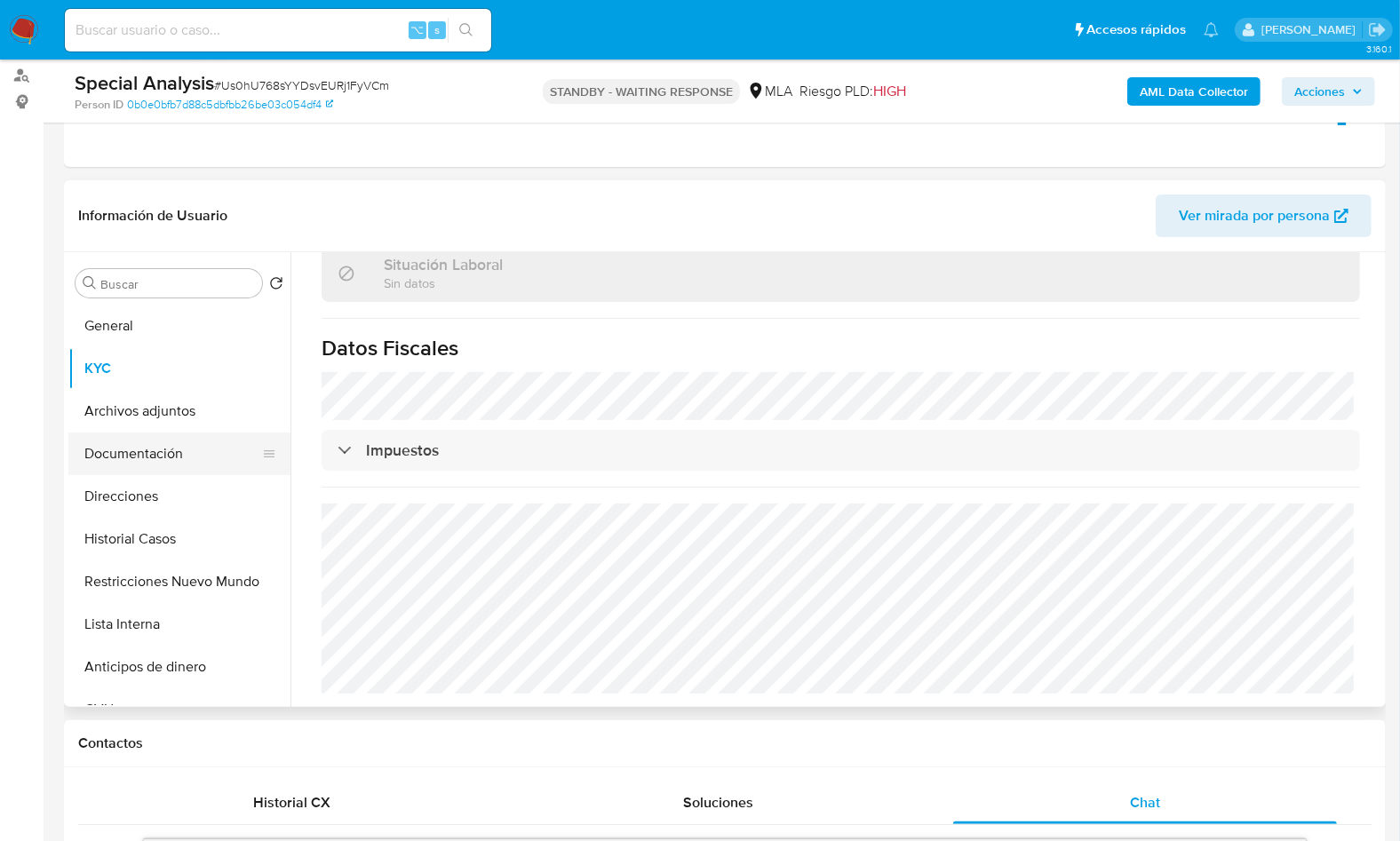
click at [154, 453] on button "Documentación" at bounding box center [171, 454] width 207 height 43
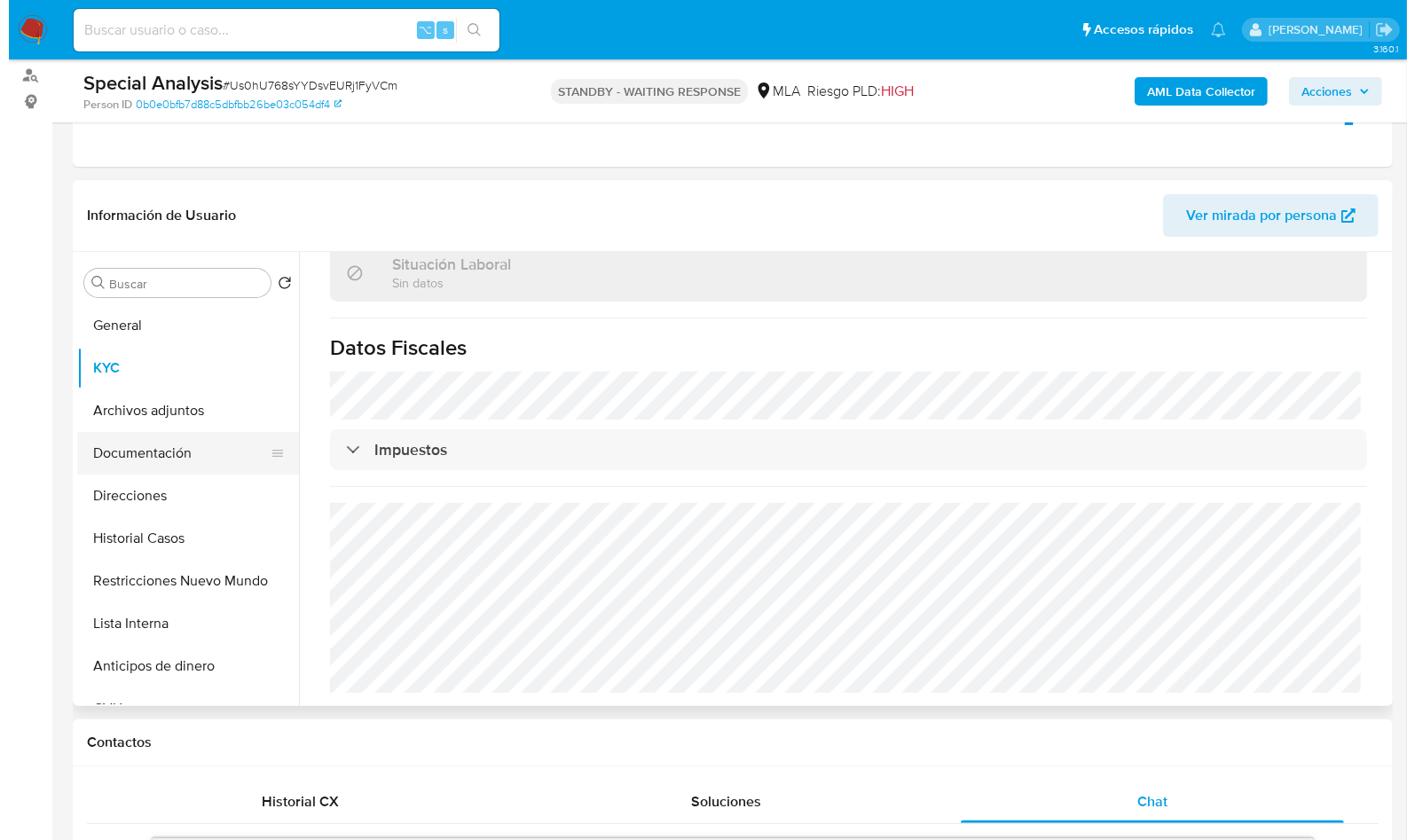
scroll to position [0, 0]
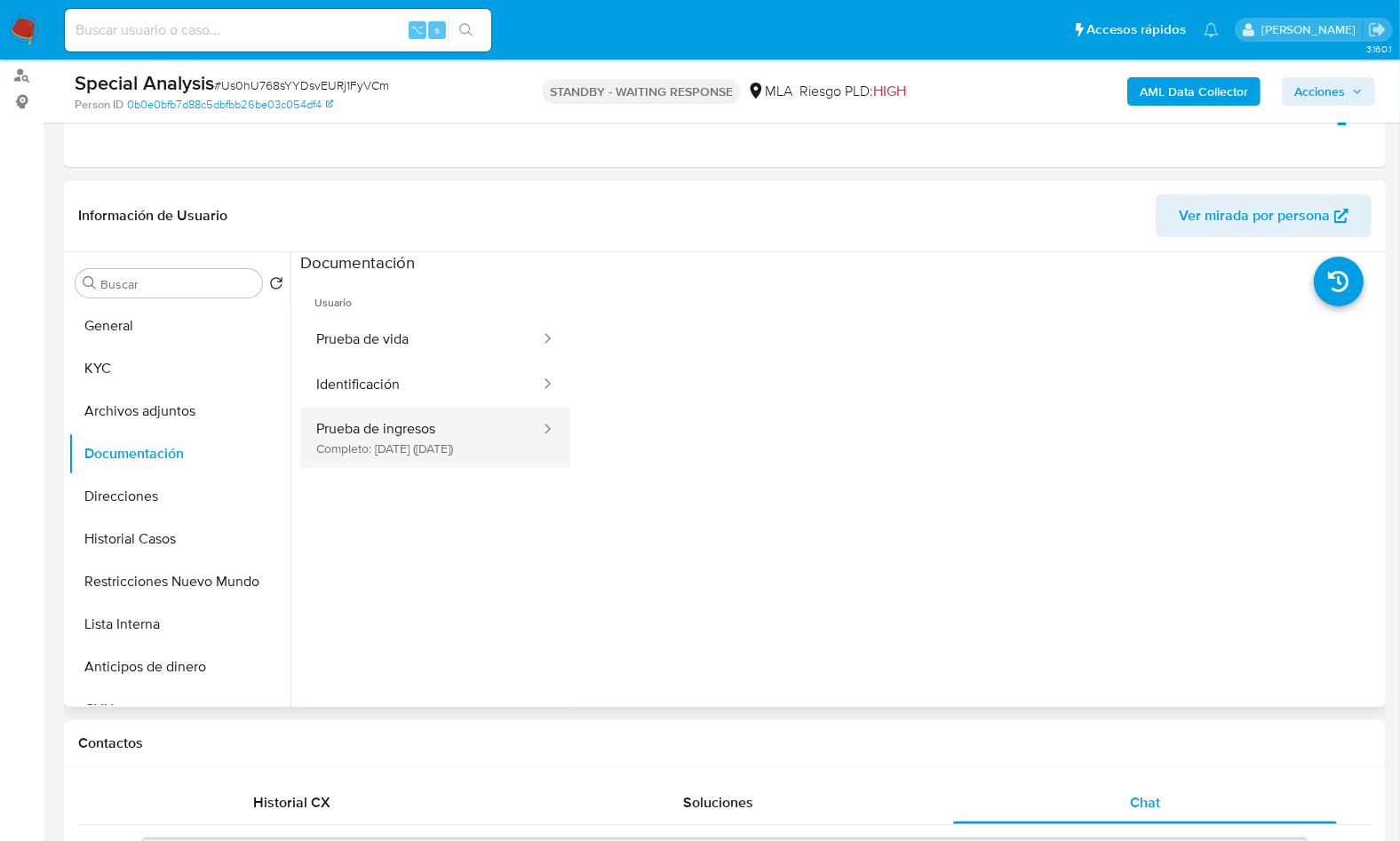
click at [422, 463] on button "Prueba de ingresos Completo: [DATE] ([DATE])" at bounding box center [421, 438] width 242 height 61
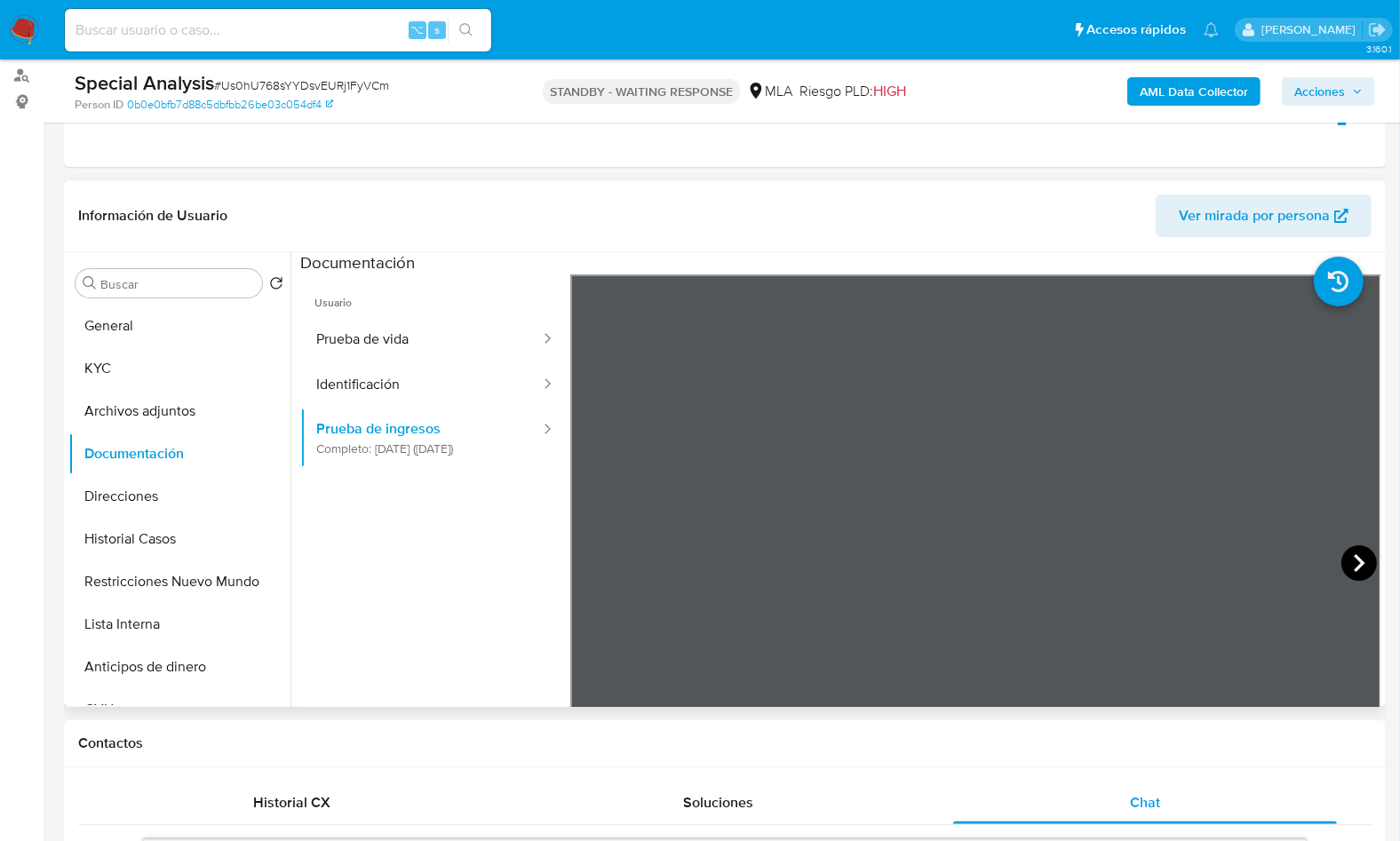
click at [1349, 572] on icon at bounding box center [1359, 564] width 36 height 36
click at [142, 416] on button "Archivos adjuntos" at bounding box center [171, 411] width 207 height 43
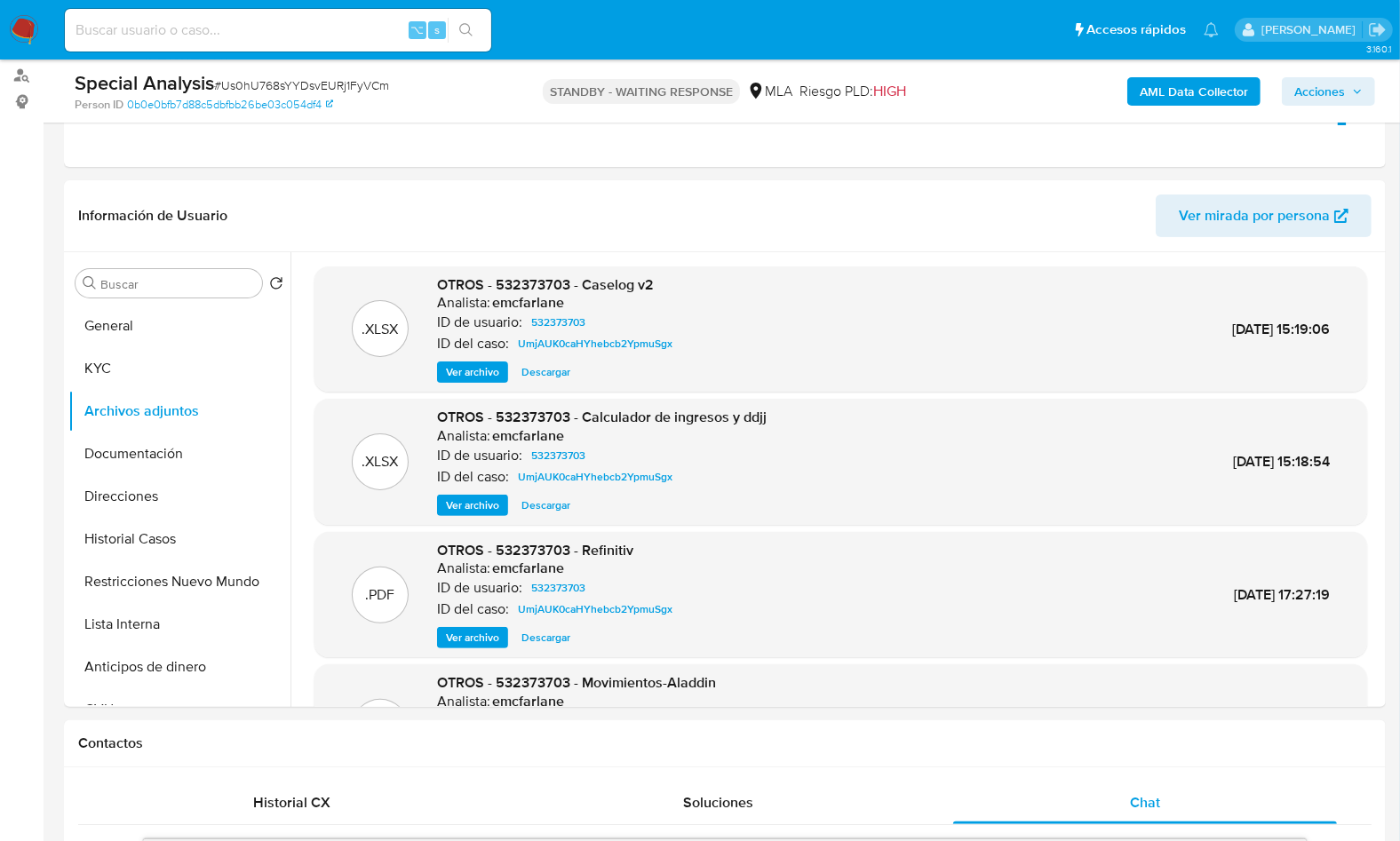
click at [474, 365] on span "Ver archivo" at bounding box center [473, 372] width 53 height 18
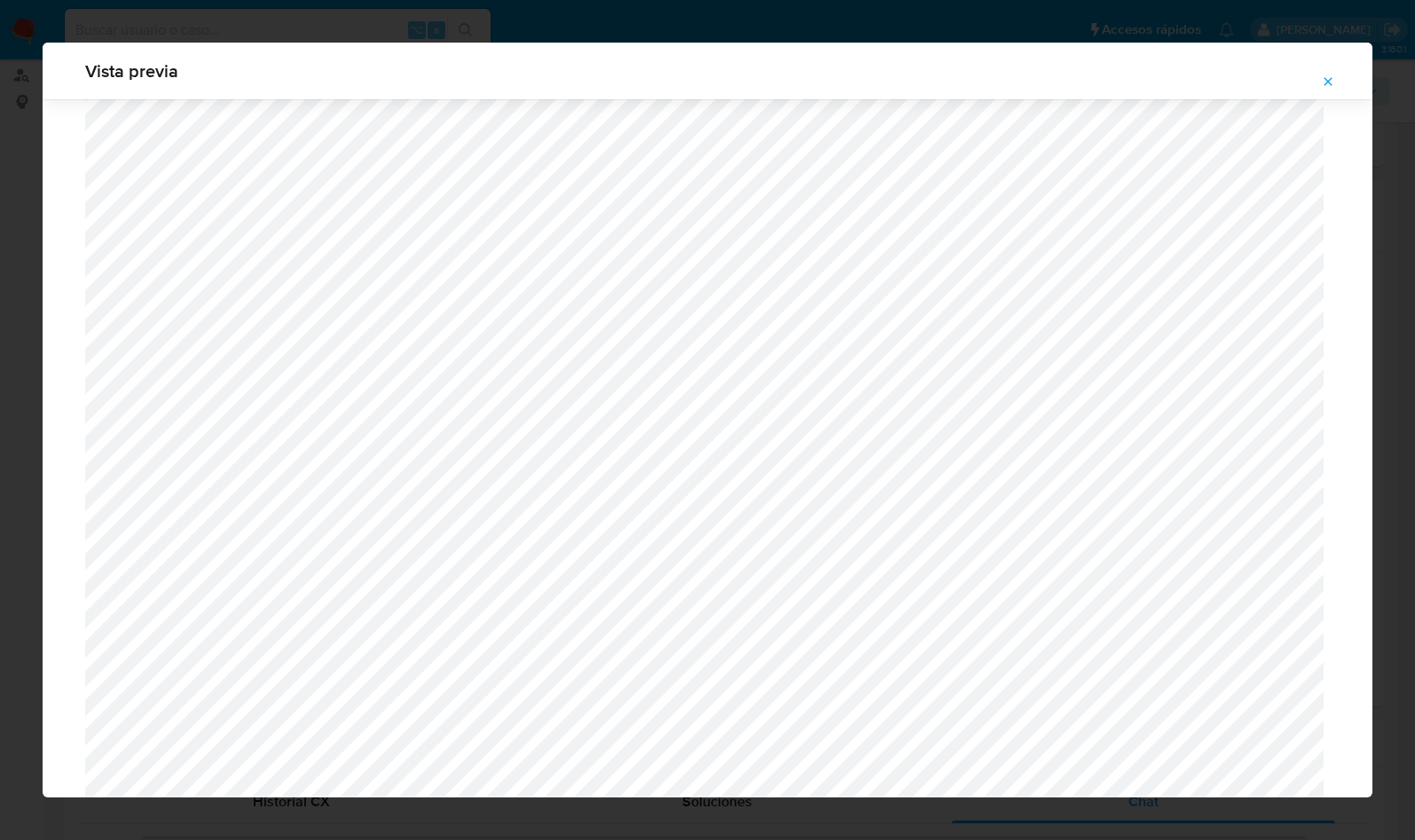
scroll to position [1300, 0]
click at [1333, 82] on icon "Attachment preview" at bounding box center [1327, 81] width 14 height 14
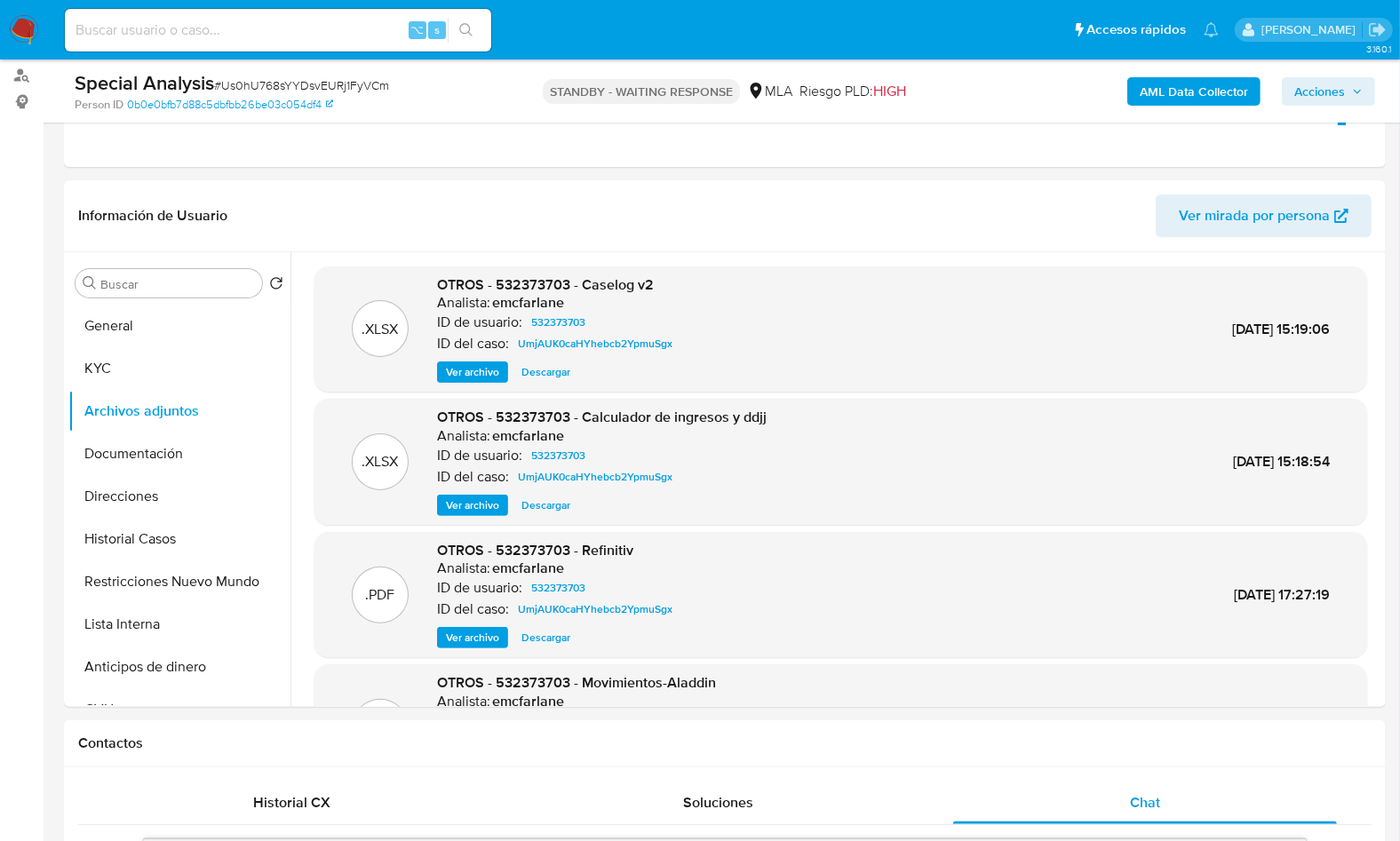
scroll to position [5, 0]
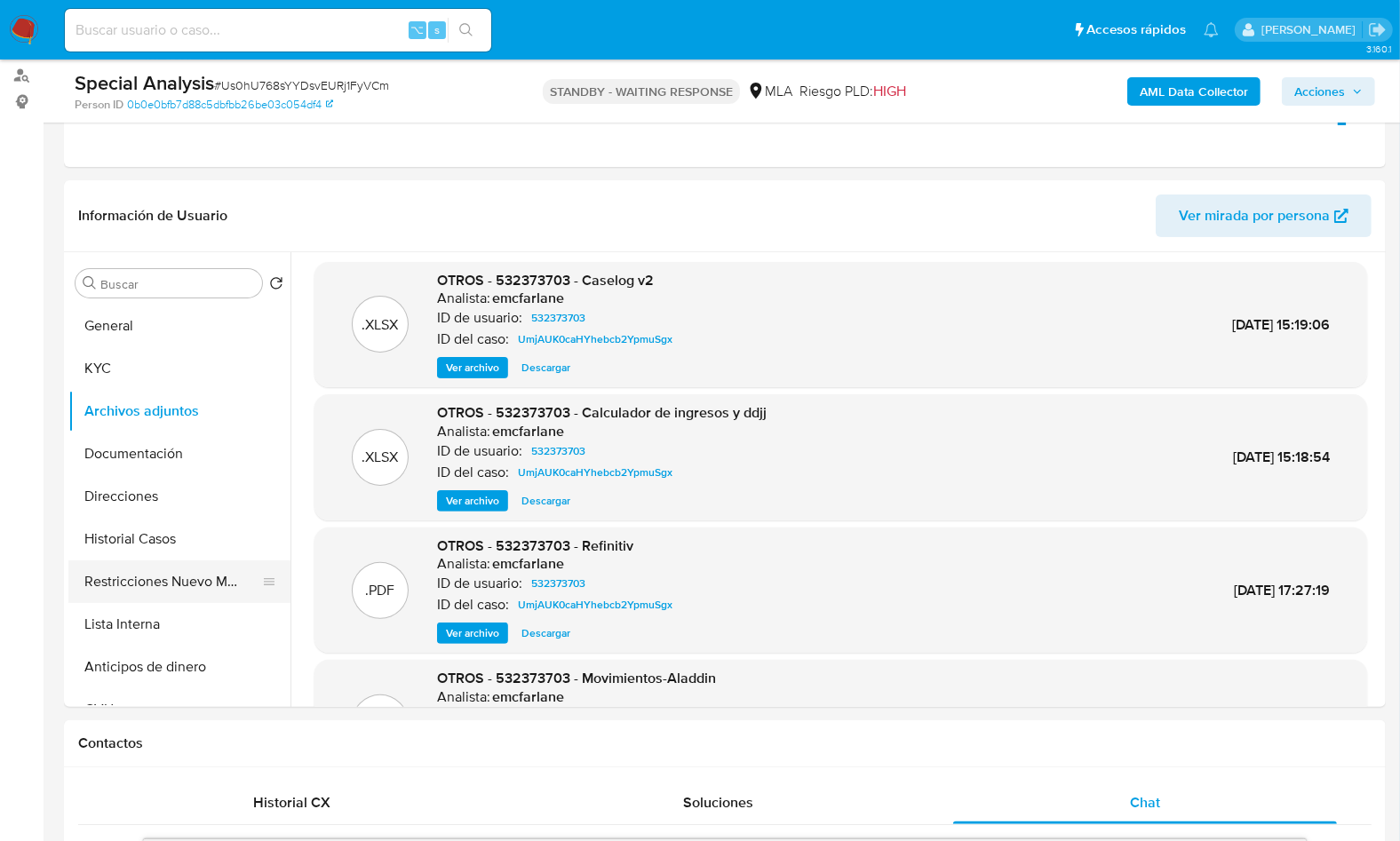
click at [188, 599] on button "Restricciones Nuevo Mundo" at bounding box center [171, 582] width 207 height 43
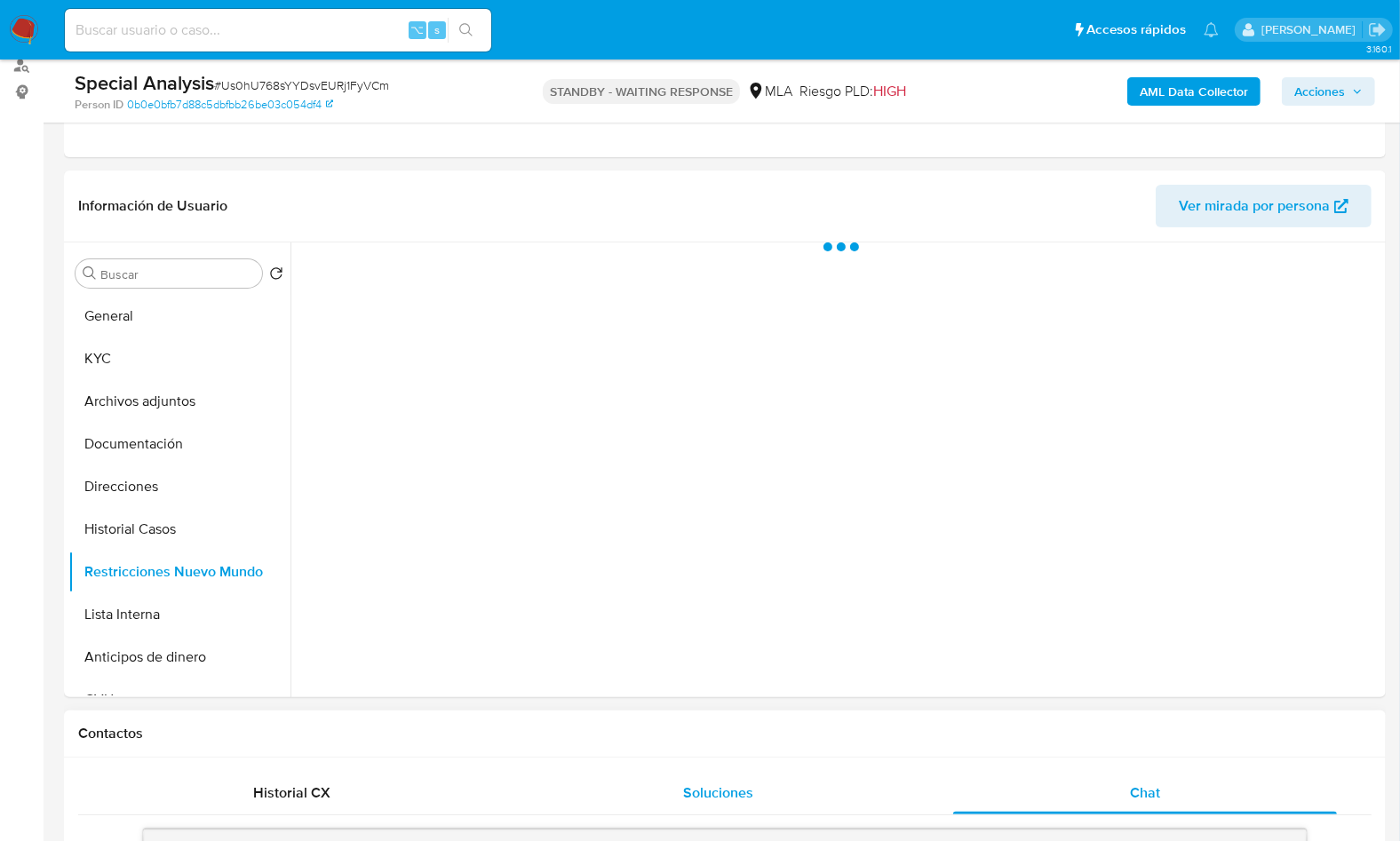
scroll to position [348, 0]
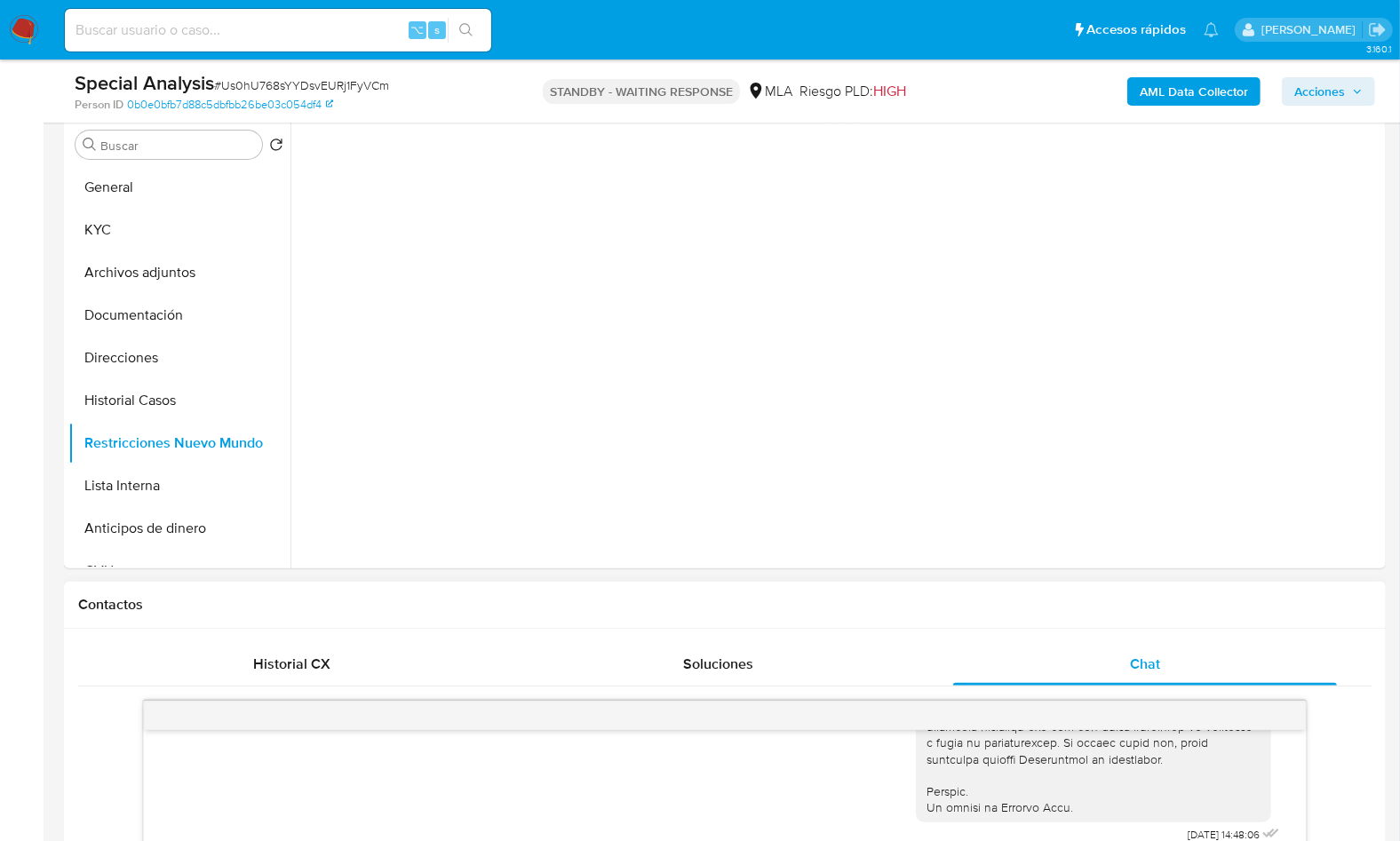
click at [400, 645] on div "Historial CX" at bounding box center [291, 664] width 384 height 43
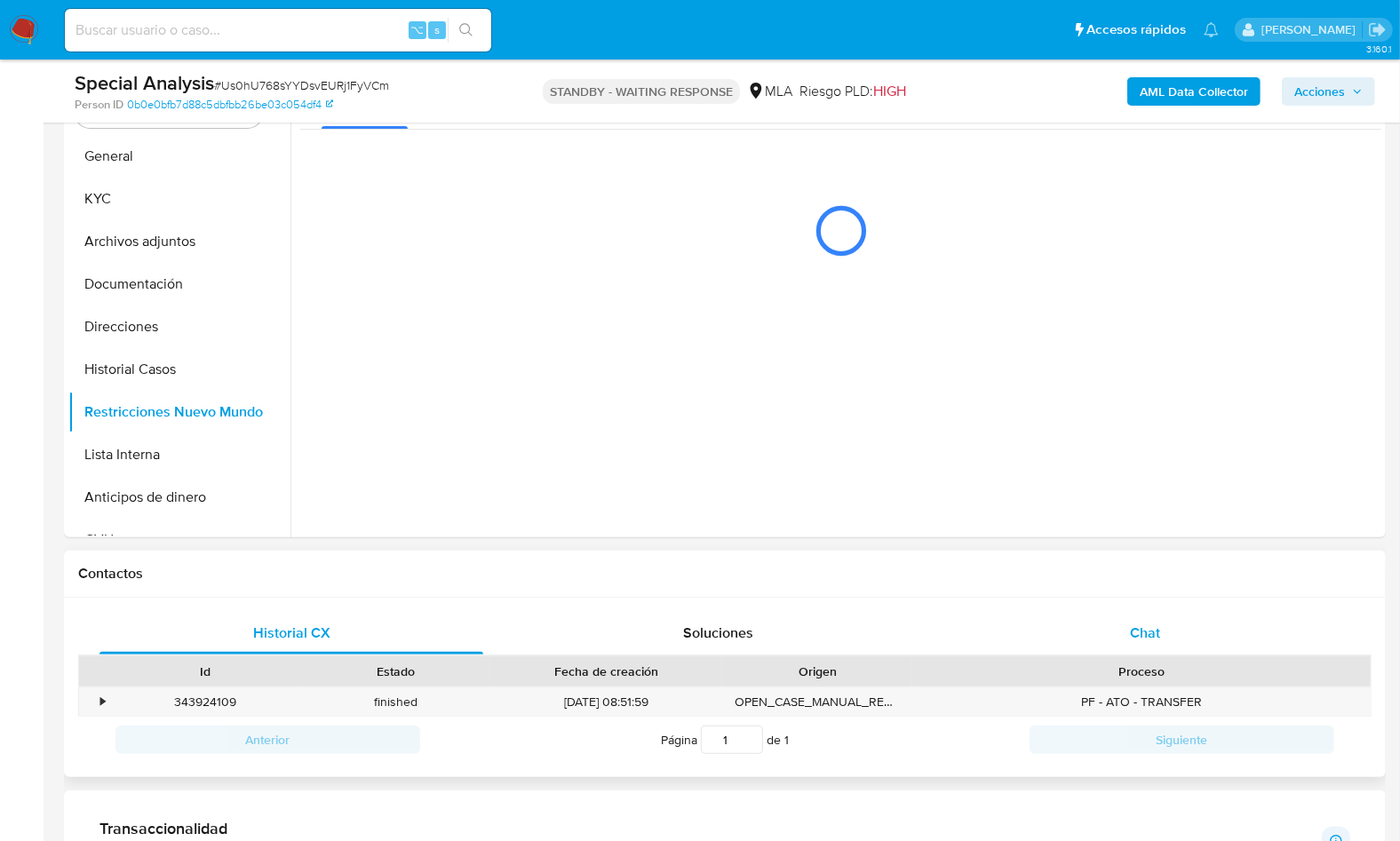
click at [1183, 618] on div "Chat" at bounding box center [1144, 633] width 384 height 43
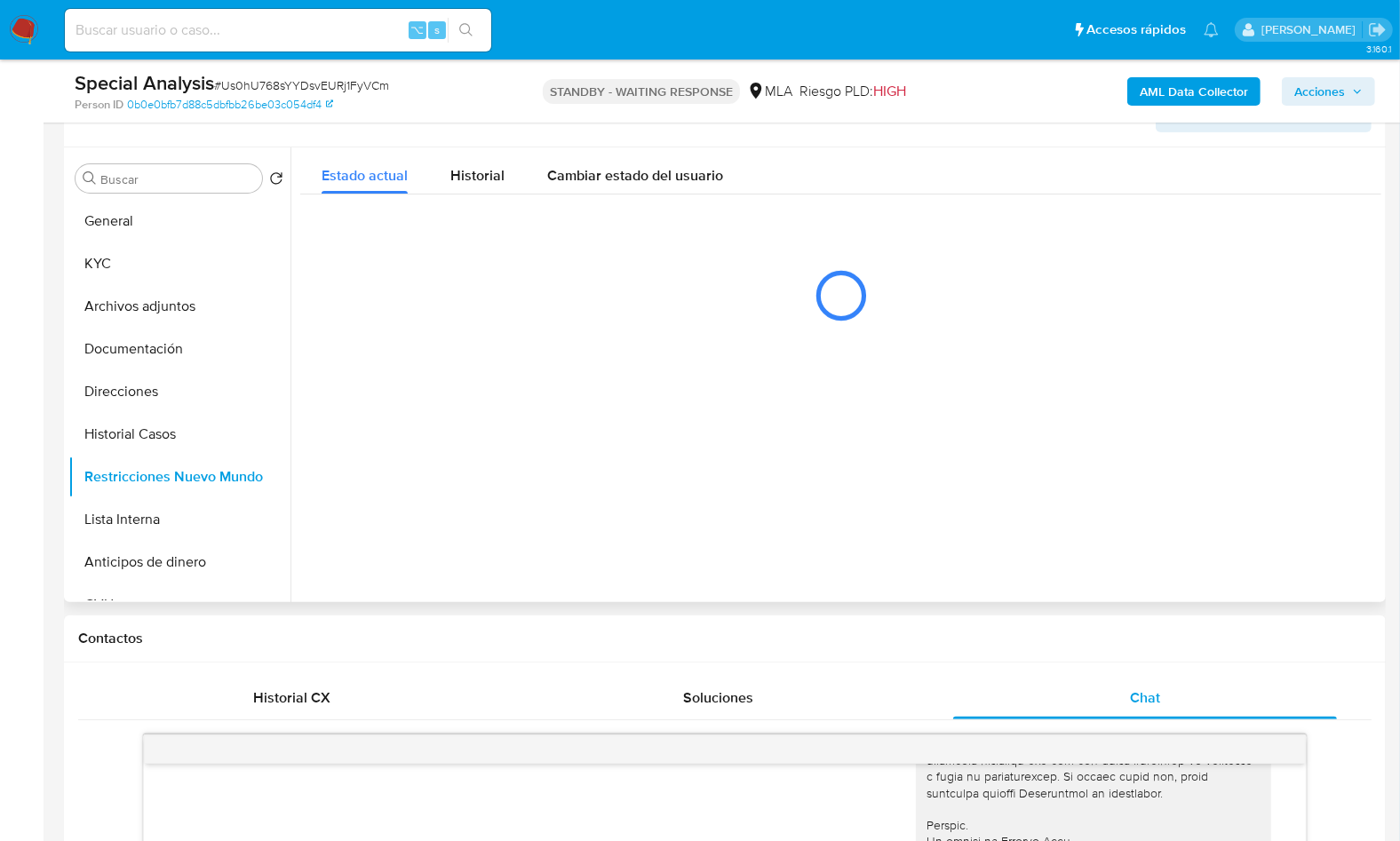
scroll to position [206, 0]
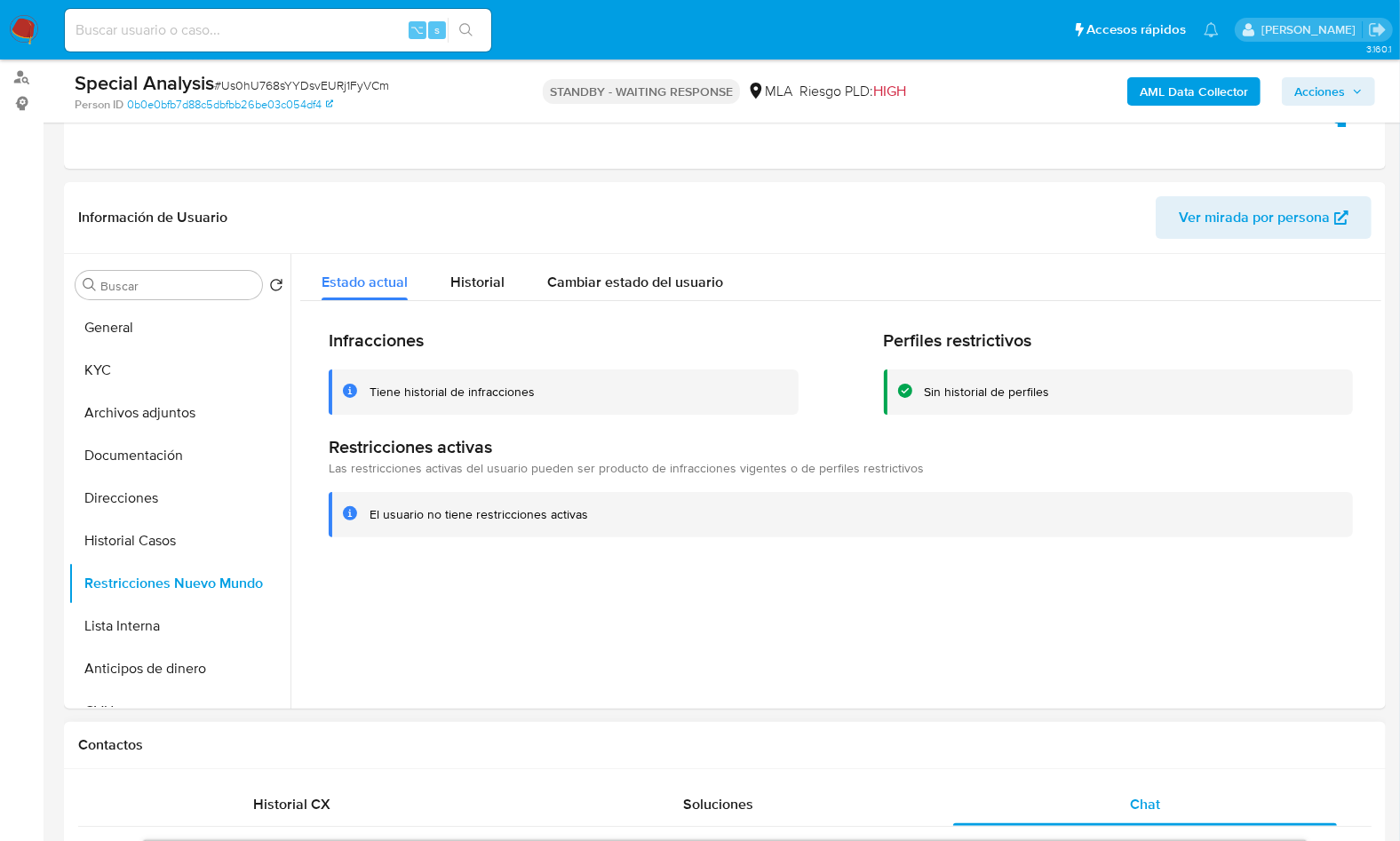
click at [1214, 761] on div "Contactos" at bounding box center [725, 745] width 1321 height 47
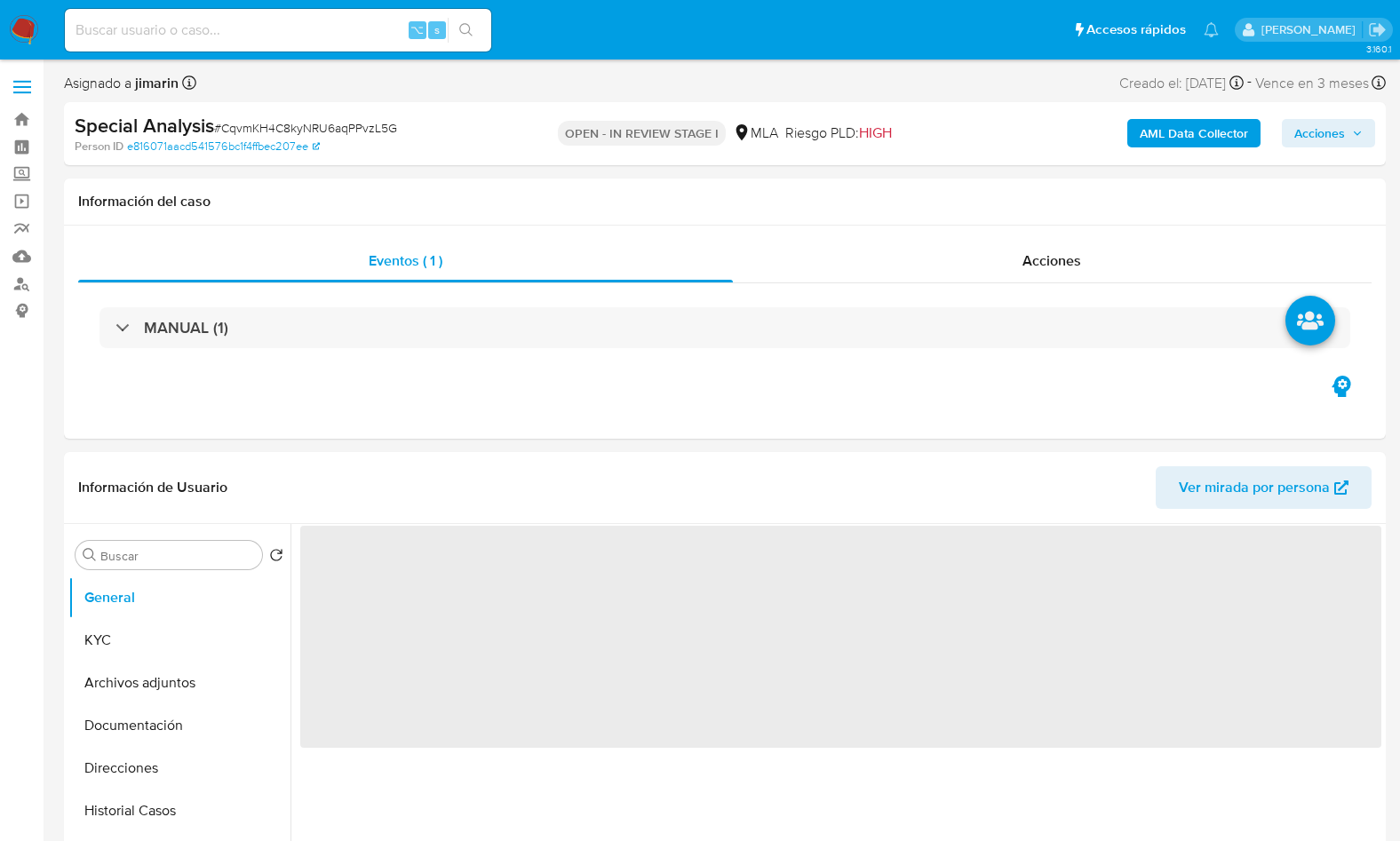
select select "10"
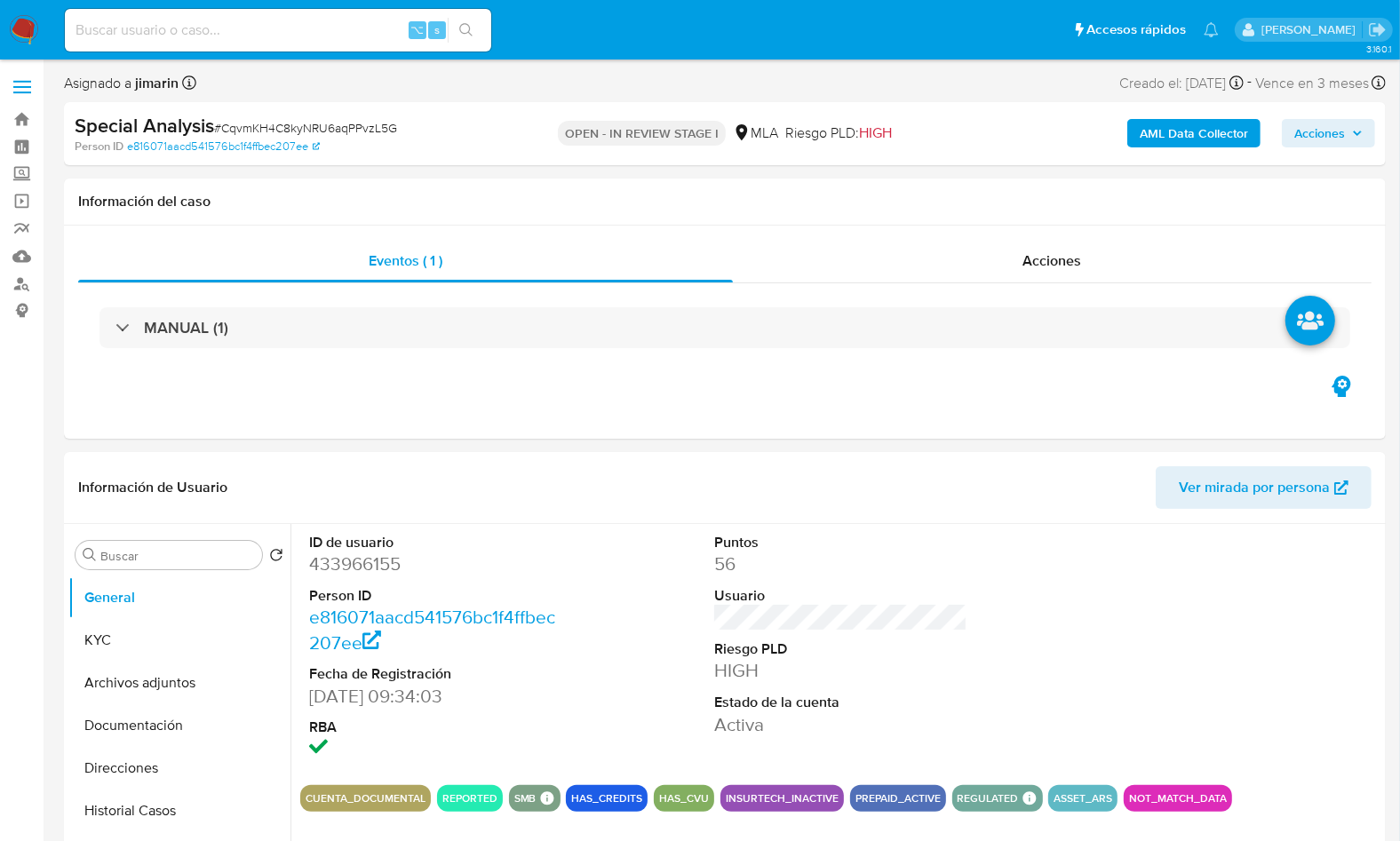
click at [382, 135] on span "# CqvmKH4C8kyNRU6aqPPvzL5G" at bounding box center [305, 128] width 183 height 18
copy span "CqvmKH4C8kyNRU6aqPPvzL5G"
click at [376, 556] on dd "433966155" at bounding box center [435, 564] width 252 height 25
click at [368, 561] on dd "433966155" at bounding box center [435, 564] width 252 height 25
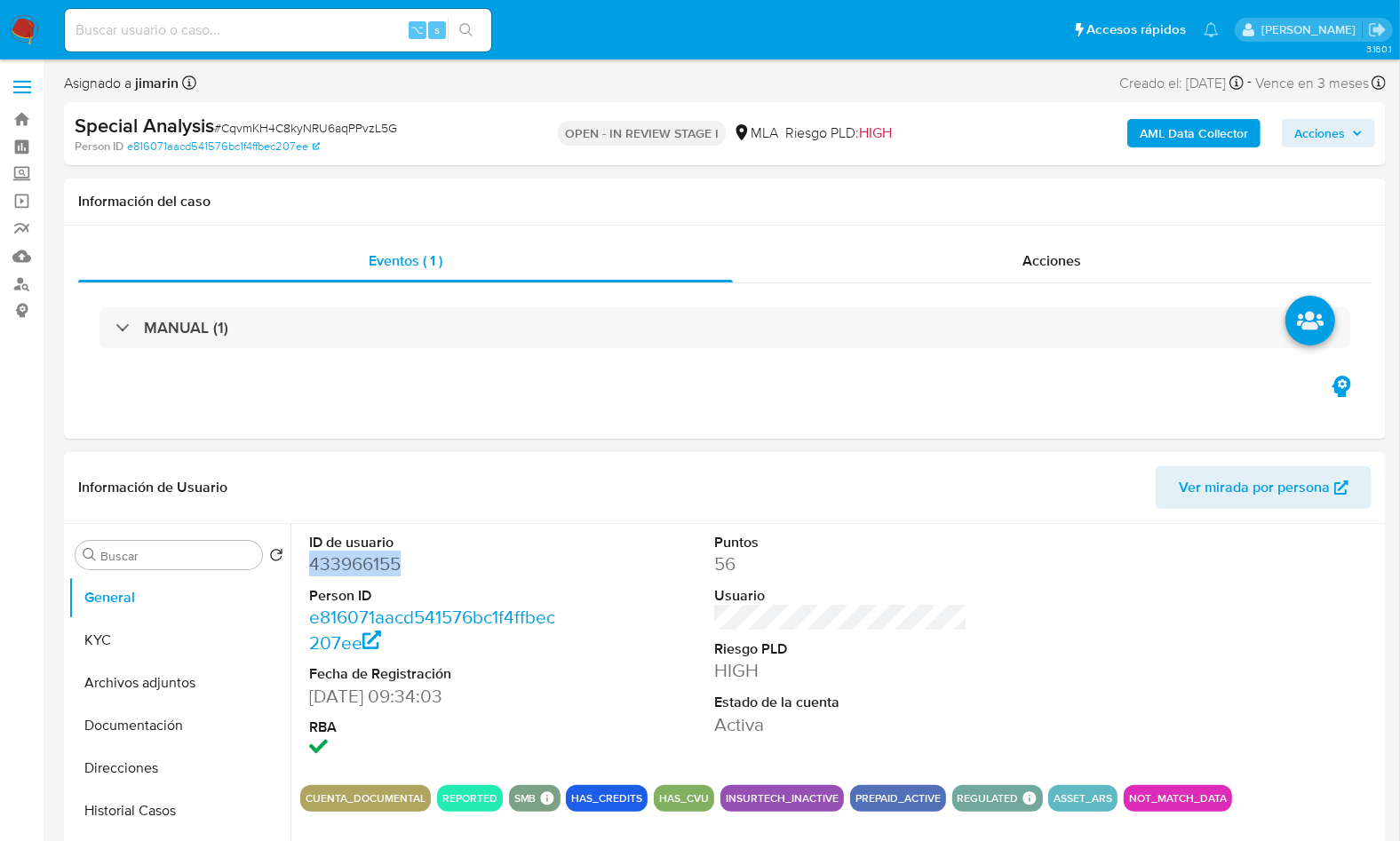
click at [368, 560] on dd "433966155" at bounding box center [435, 564] width 252 height 25
copy dd "433966155"
click at [120, 634] on button "KYC" at bounding box center [171, 640] width 207 height 43
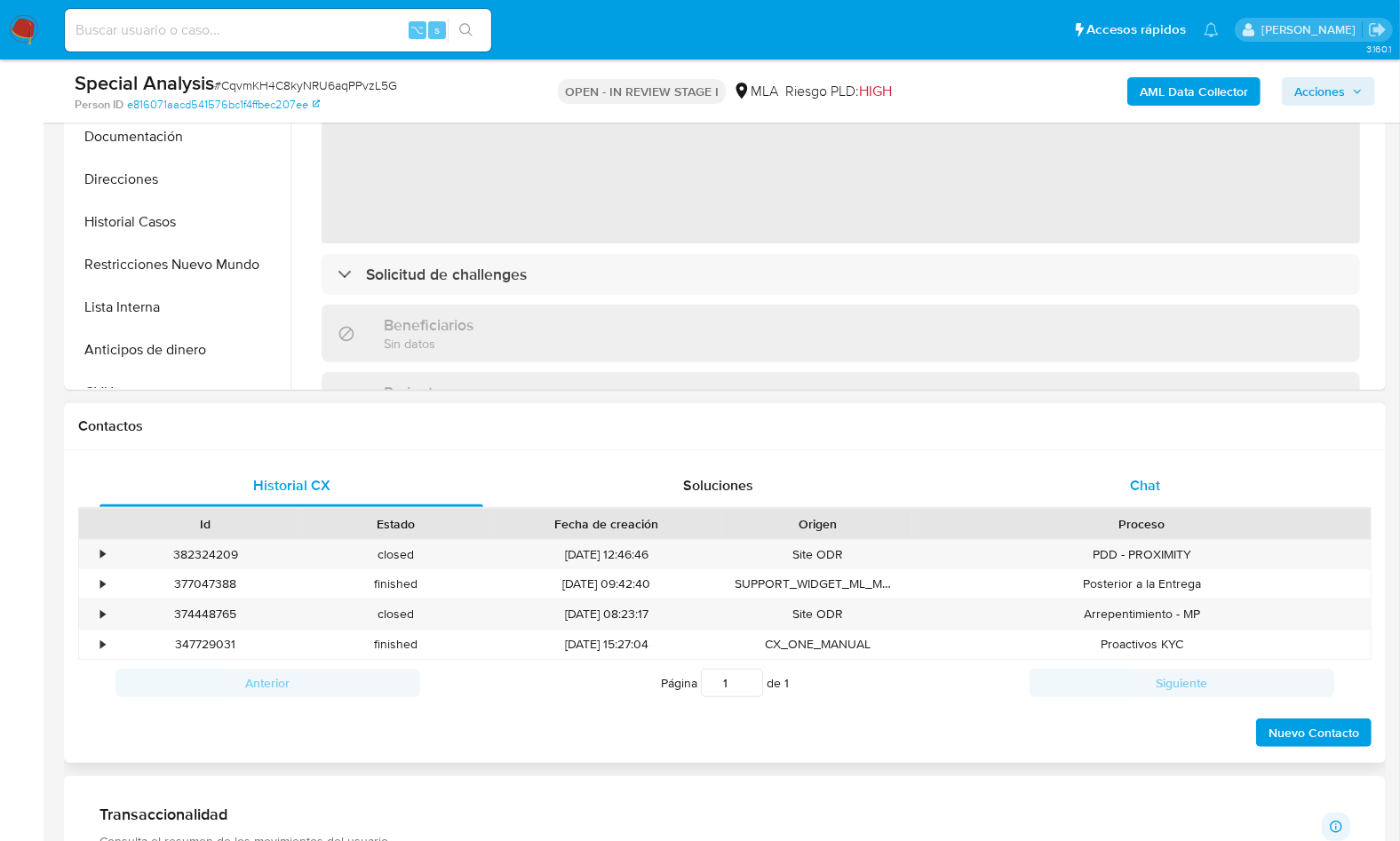
click at [1155, 488] on span "Chat" at bounding box center [1145, 486] width 30 height 21
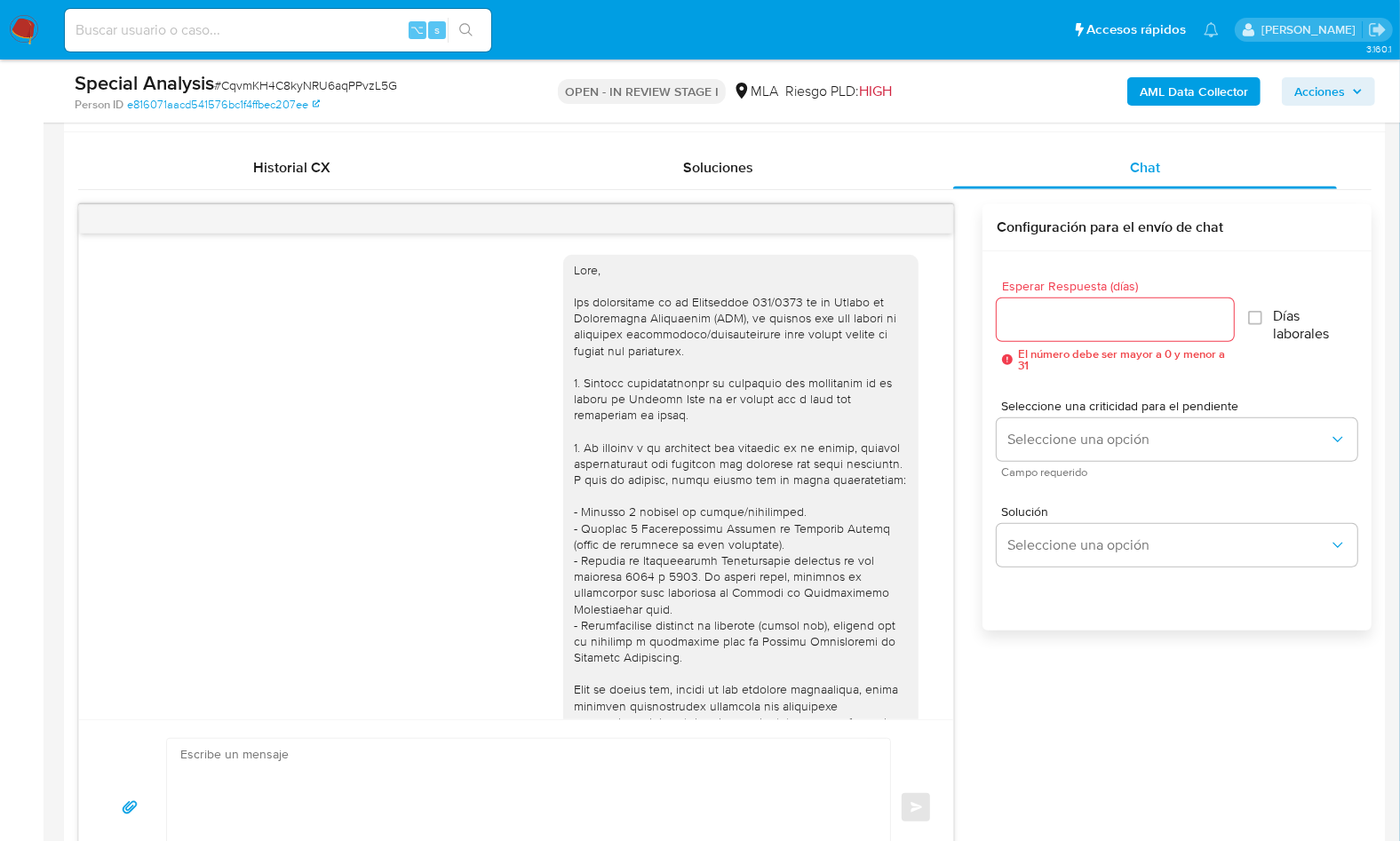
scroll to position [644, 0]
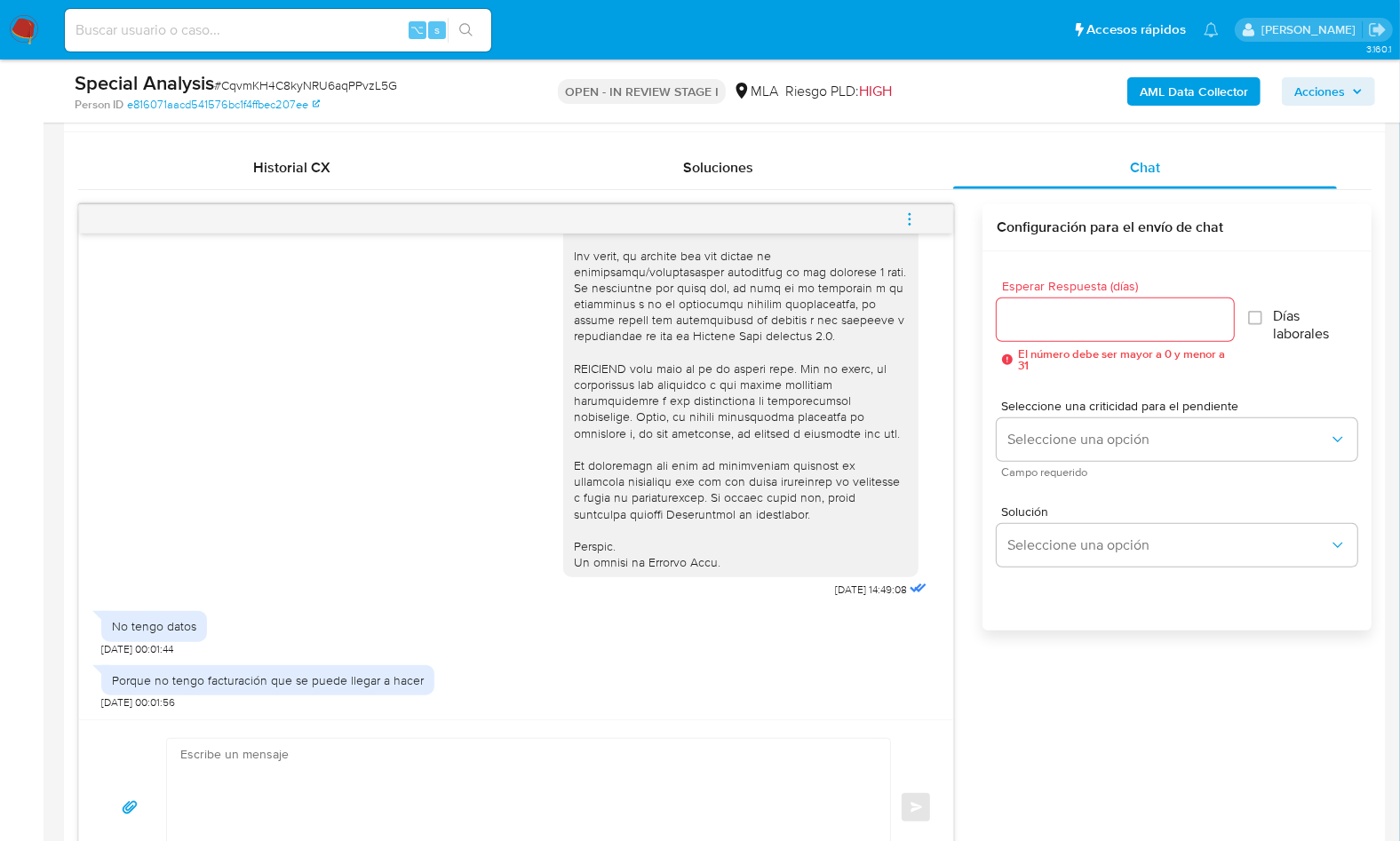
click at [1018, 743] on div "[DATE] 14:49:08 No tengo datos [DATE] 00:01:44 Porque no tengo facturación que …" at bounding box center [725, 550] width 1293 height 691
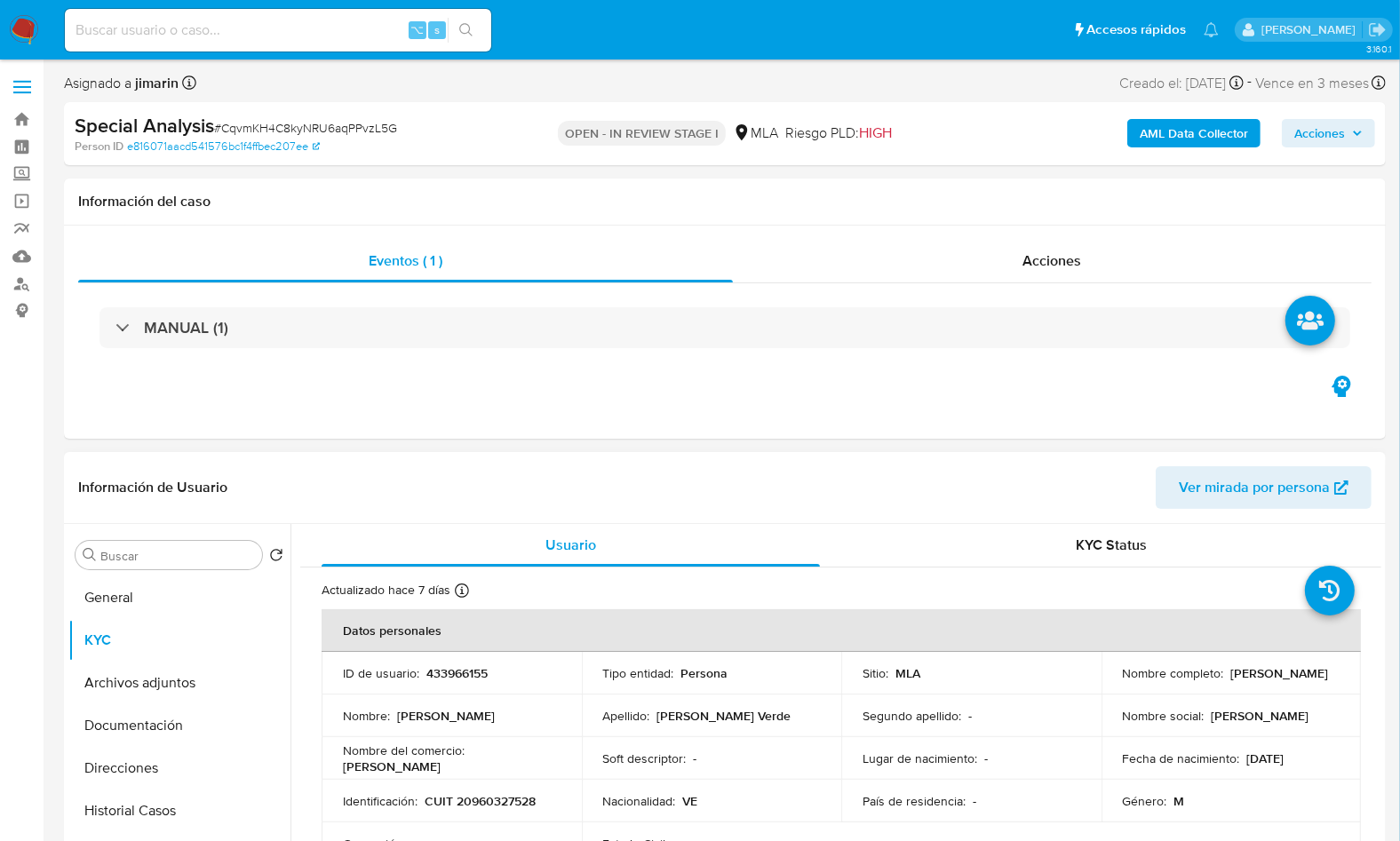
click at [481, 795] on p "CUIT 20960327528" at bounding box center [479, 800] width 111 height 16
copy p "20960327528"
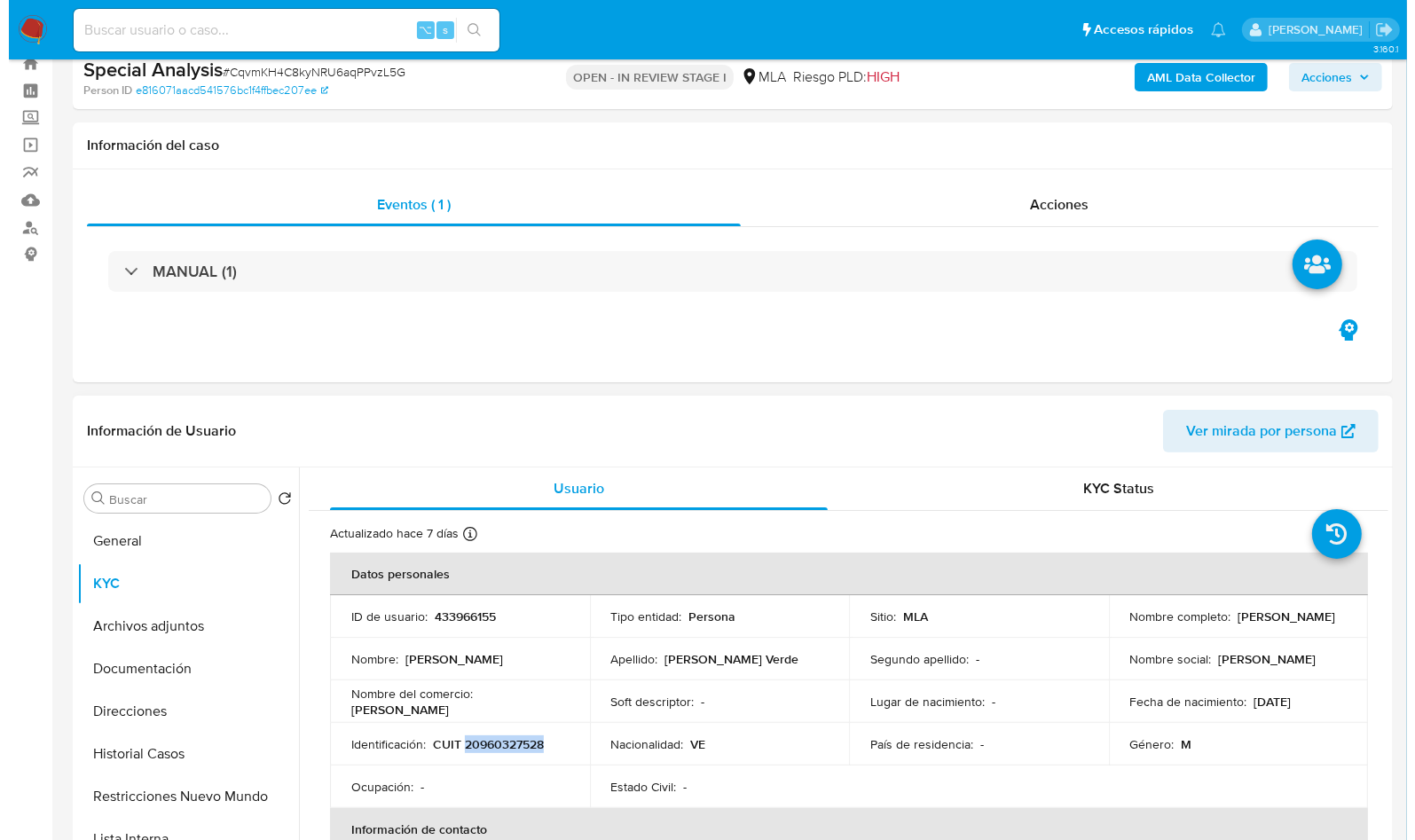
scroll to position [140, 0]
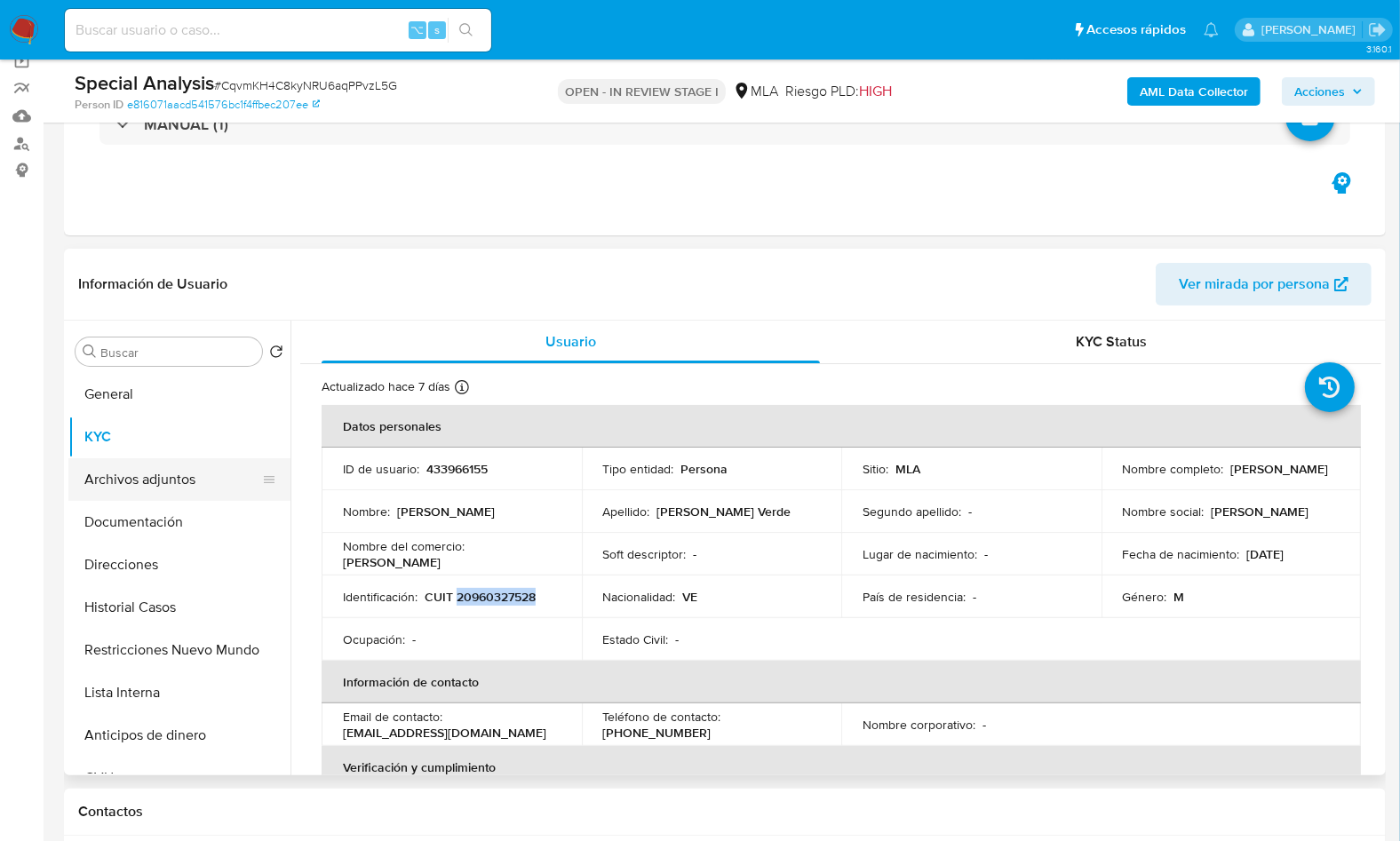
click at [150, 491] on button "Archivos adjuntos" at bounding box center [171, 479] width 207 height 43
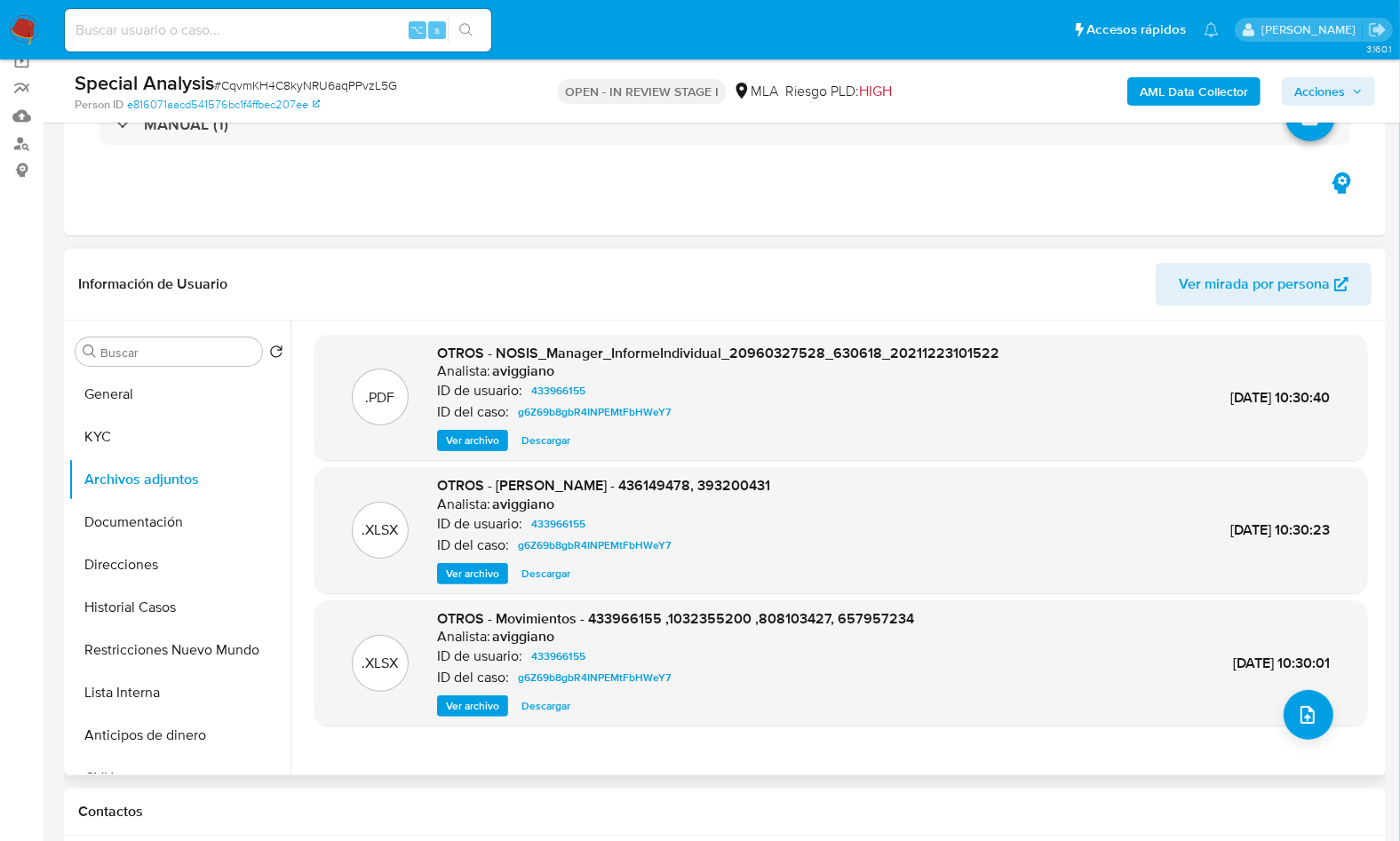
click at [486, 577] on span "Ver archivo" at bounding box center [473, 573] width 53 height 18
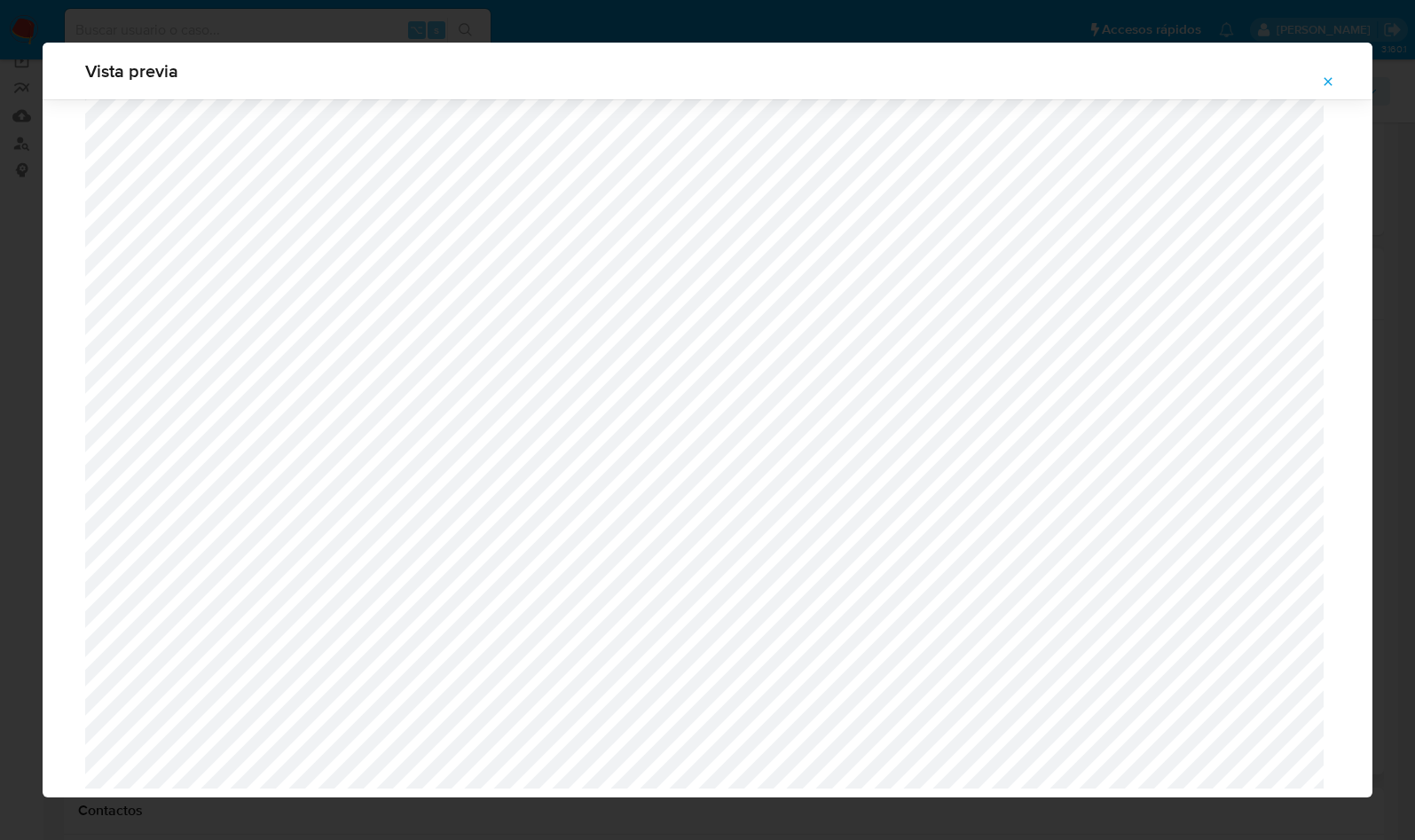
scroll to position [985, 0]
click at [1385, 349] on div "Vista previa" at bounding box center [708, 420] width 1415 height 840
click at [1324, 79] on icon "Attachment preview" at bounding box center [1327, 81] width 14 height 14
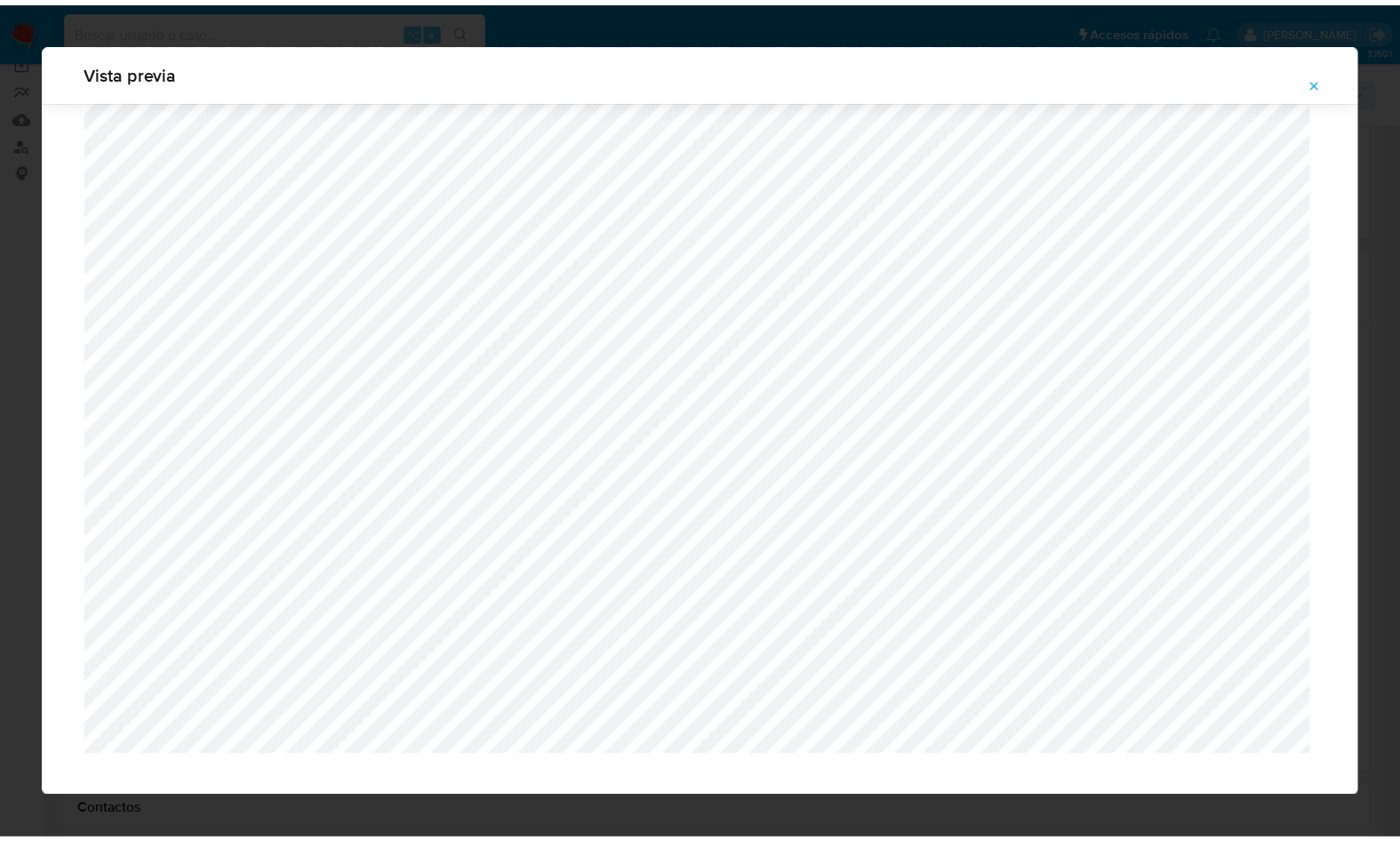
scroll to position [0, 0]
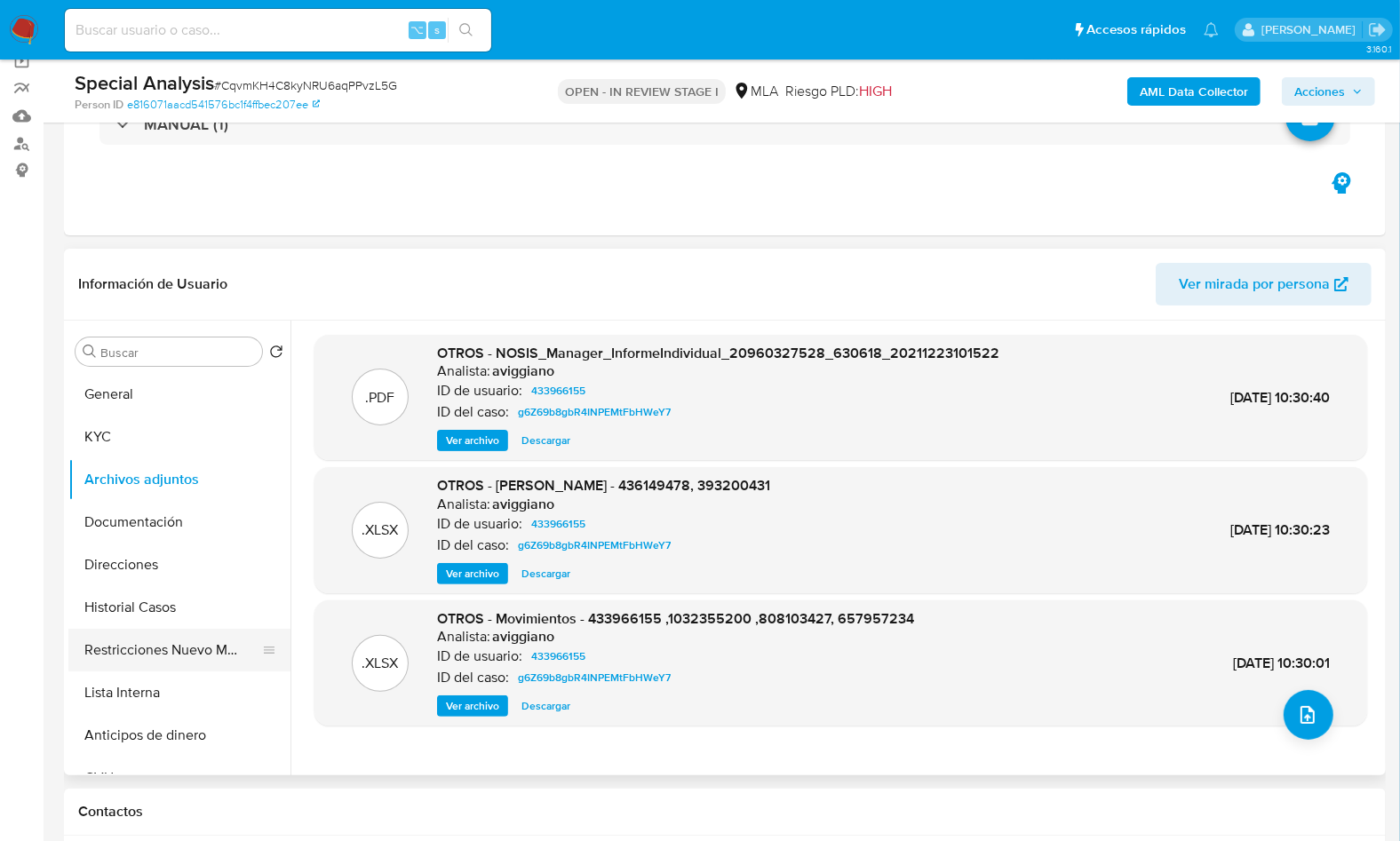
drag, startPoint x: 207, startPoint y: 666, endPoint x: 187, endPoint y: 654, distance: 23.3
click at [206, 666] on button "Restricciones Nuevo Mundo" at bounding box center [171, 650] width 207 height 43
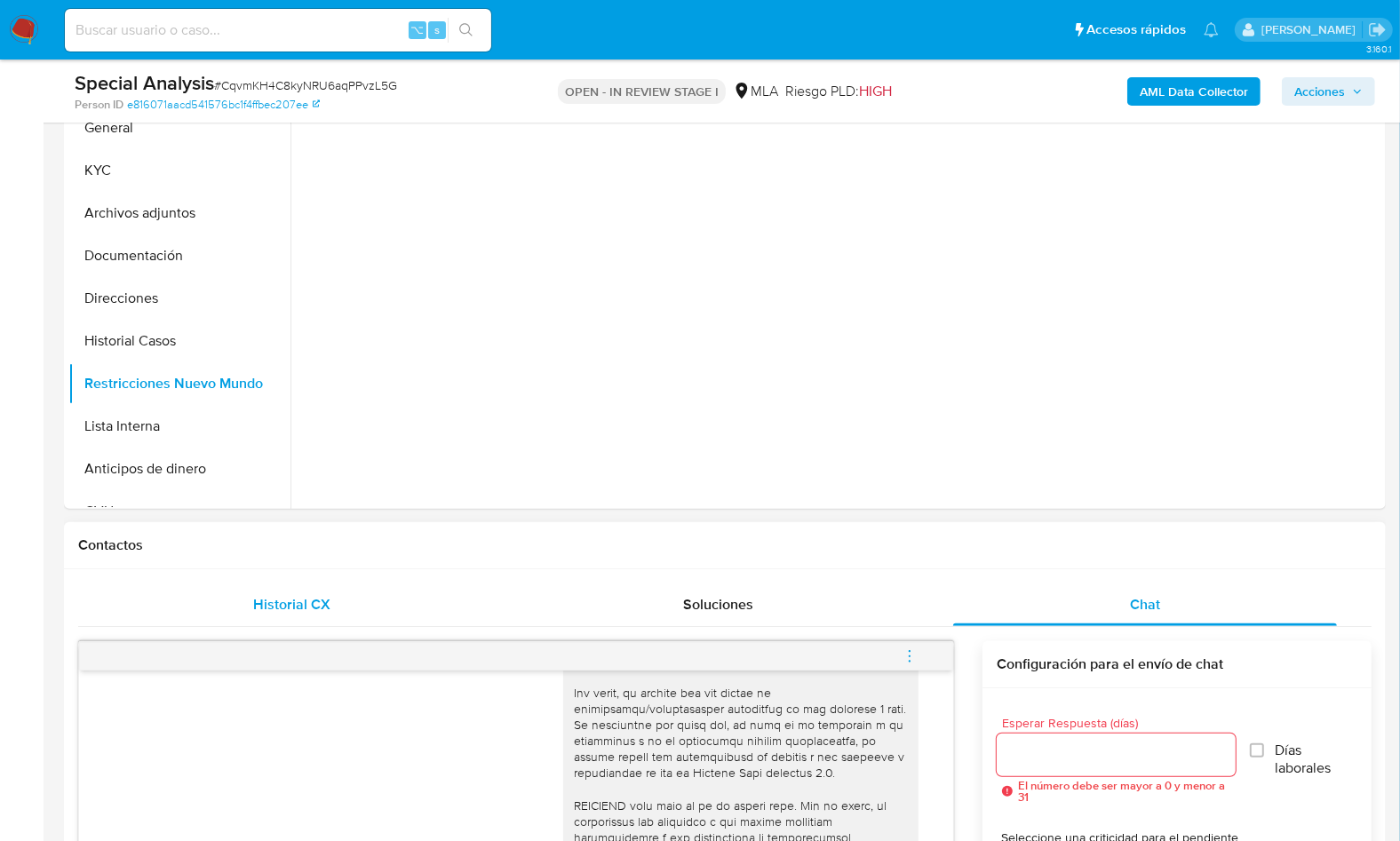
click at [431, 592] on div "Historial CX" at bounding box center [291, 604] width 384 height 43
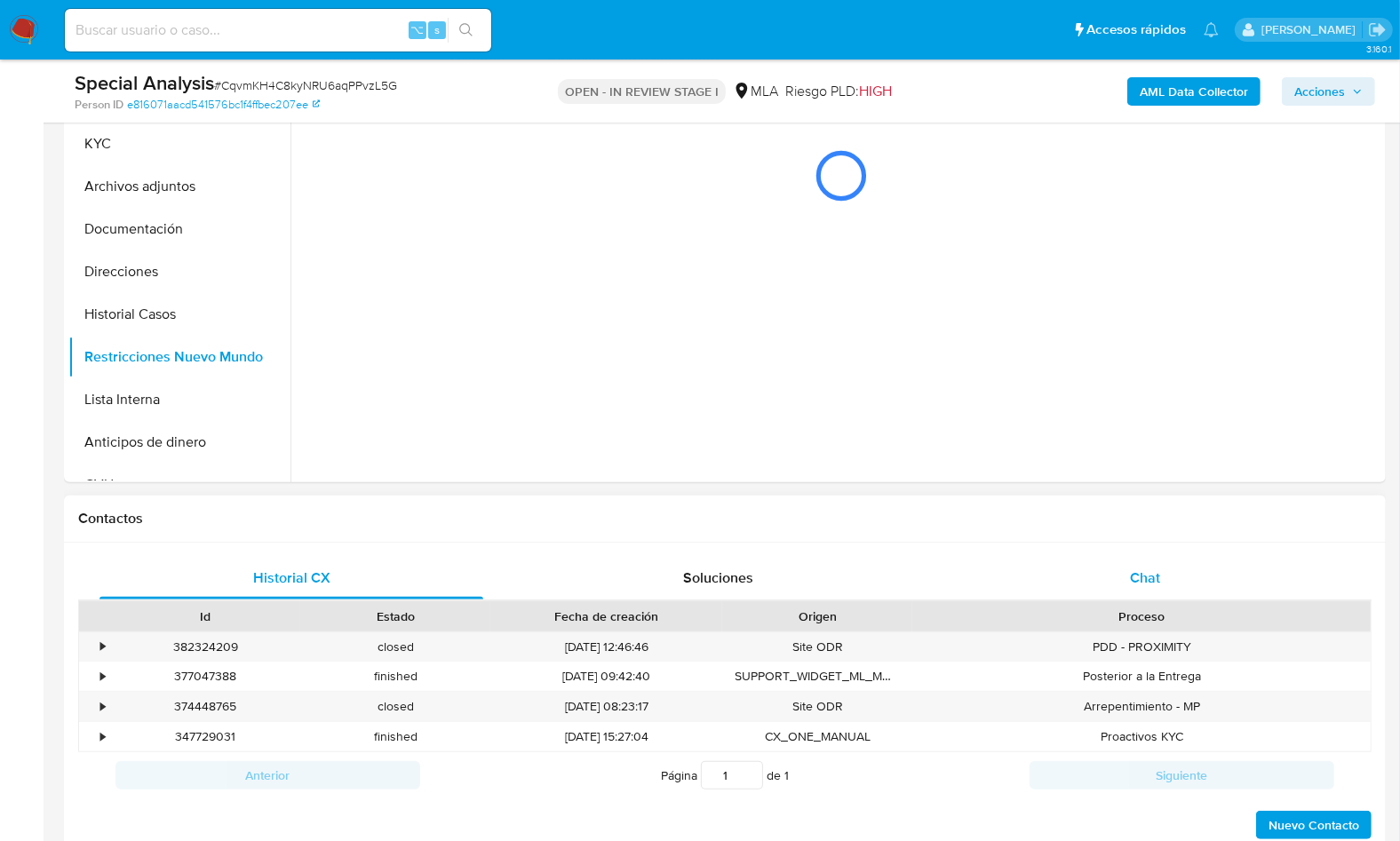
scroll to position [437, 0]
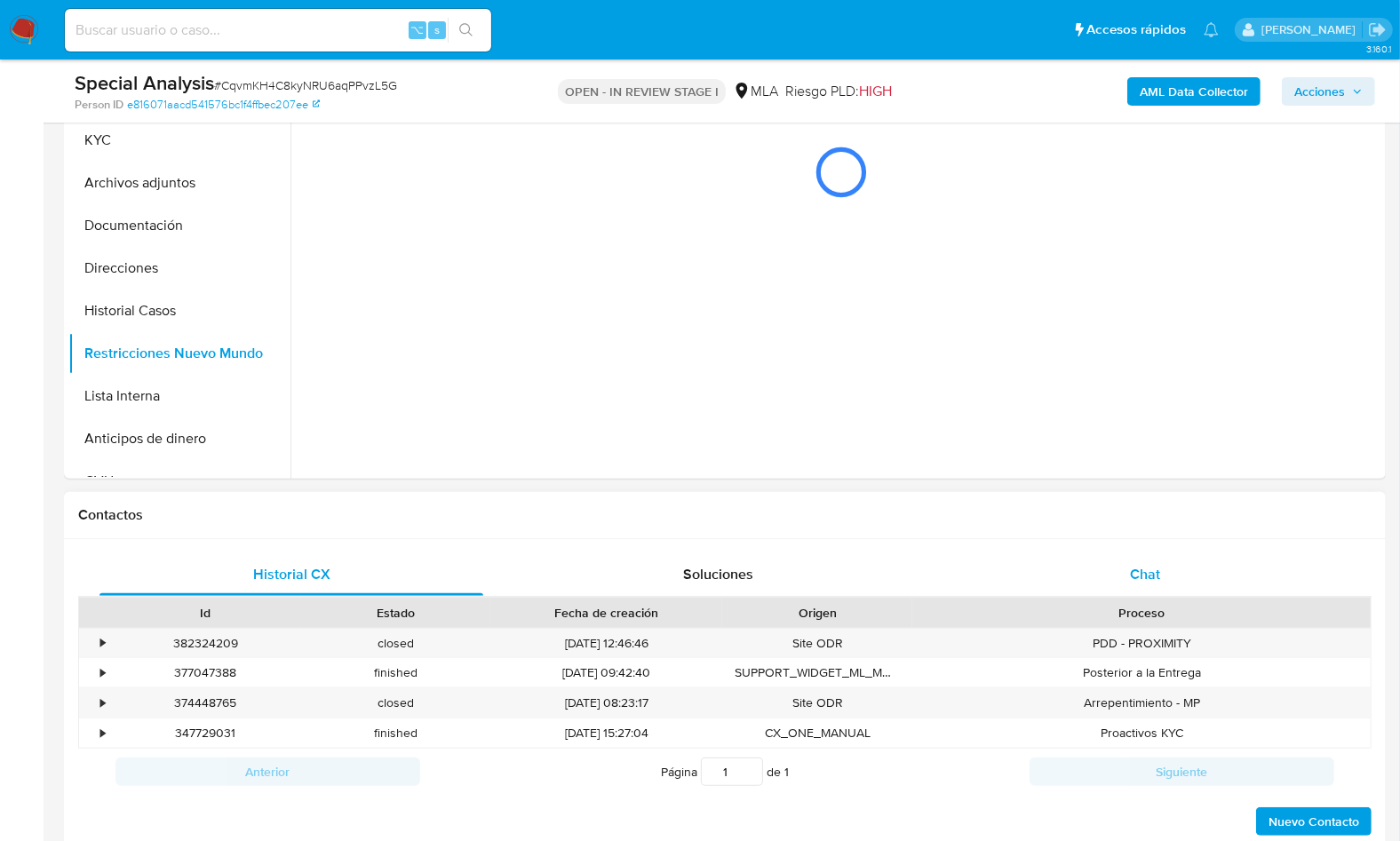
click at [1152, 582] on div "Chat" at bounding box center [1144, 574] width 384 height 43
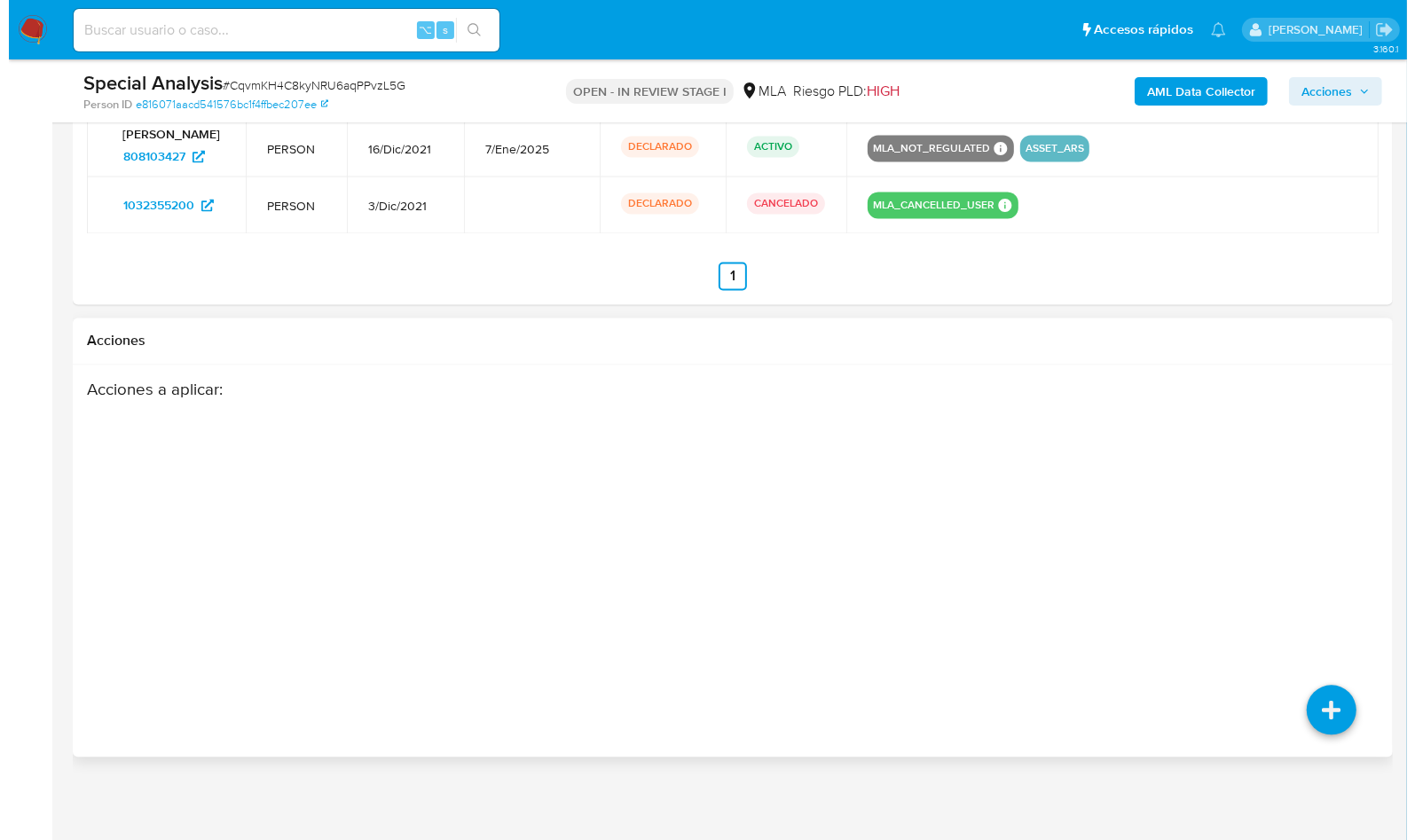
scroll to position [2964, 0]
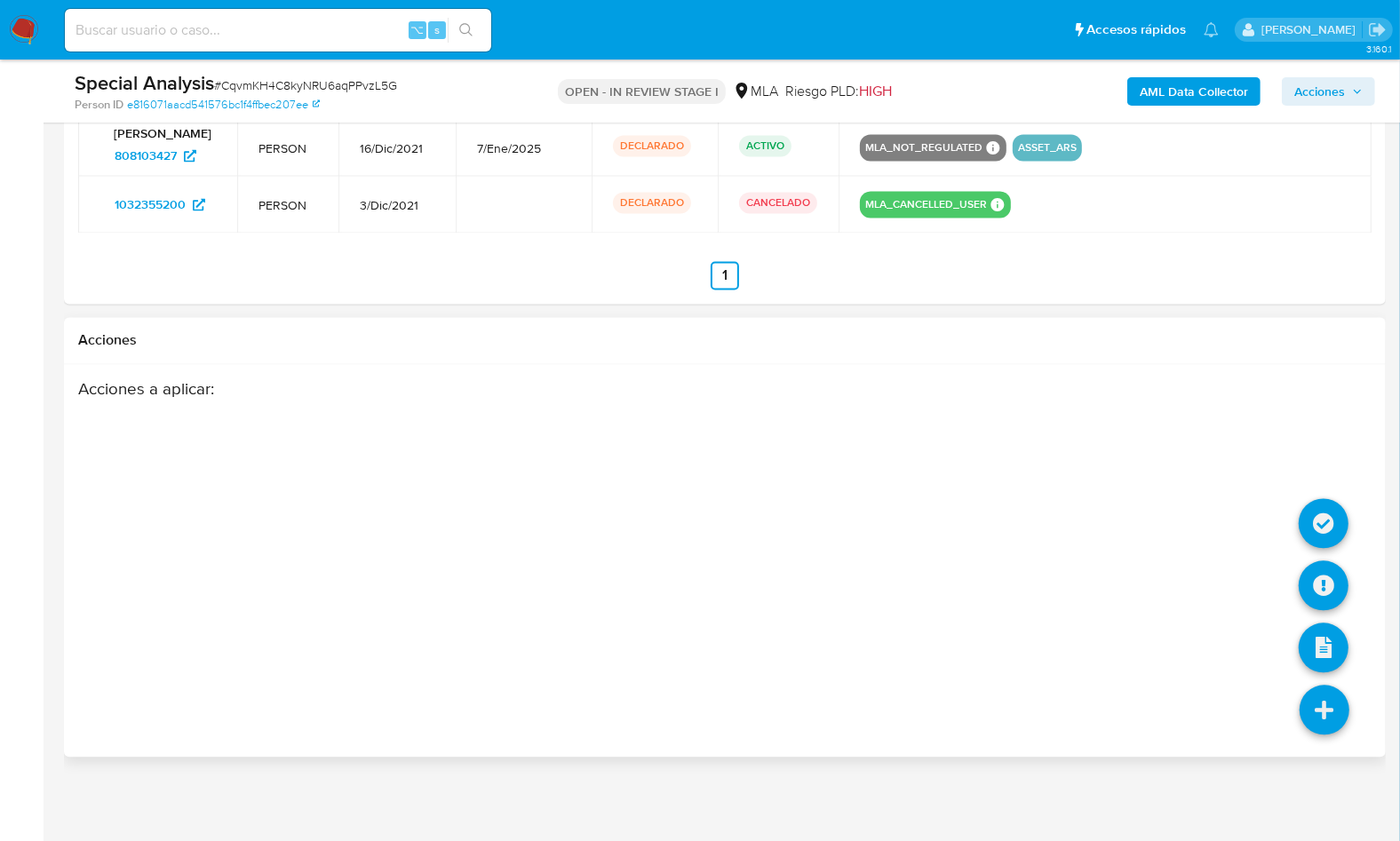
click at [1319, 723] on icon at bounding box center [1324, 709] width 50 height 50
click at [1319, 596] on icon at bounding box center [1323, 585] width 50 height 50
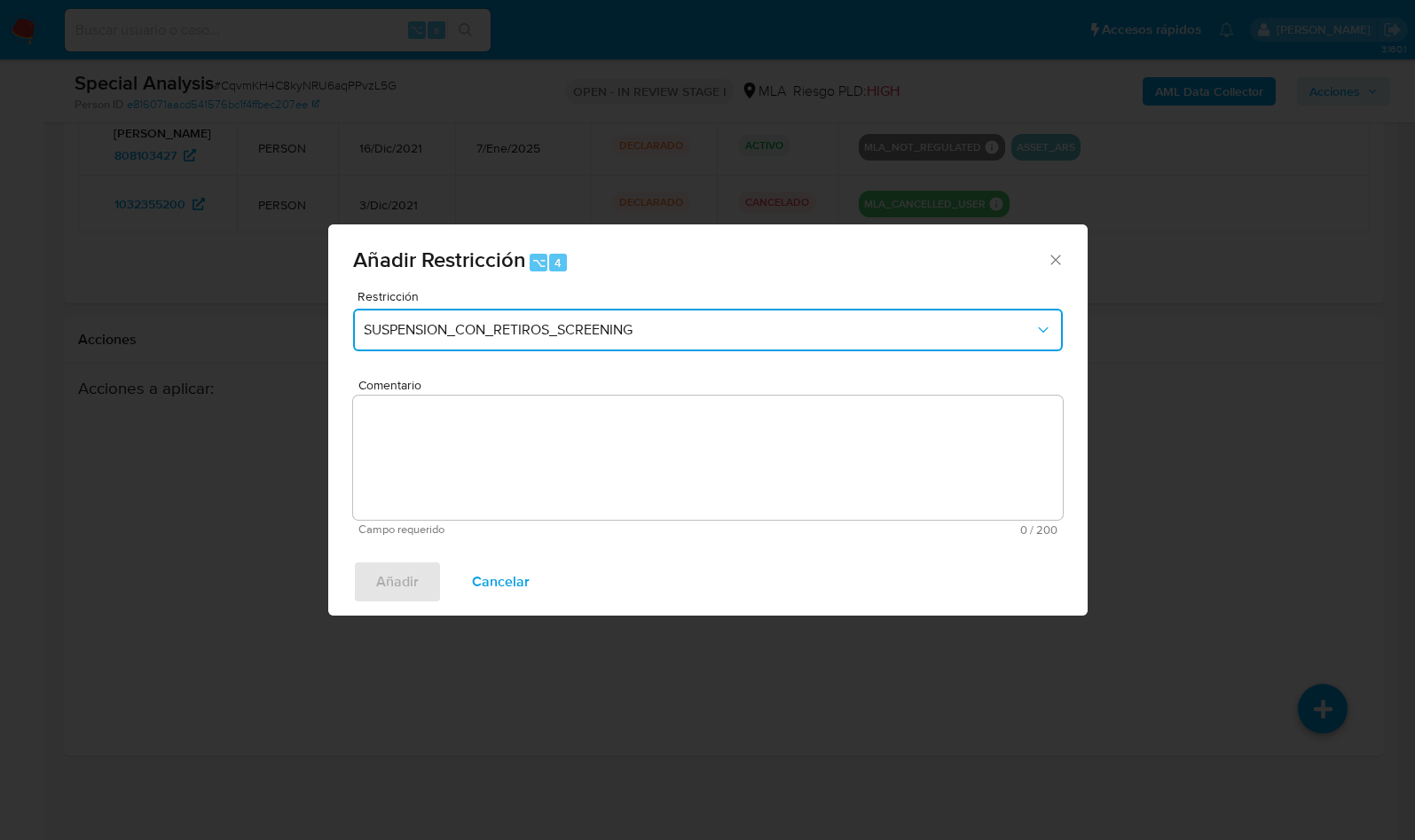
click at [605, 332] on span "SUSPENSION_CON_RETIROS_SCREENING" at bounding box center [698, 329] width 671 height 18
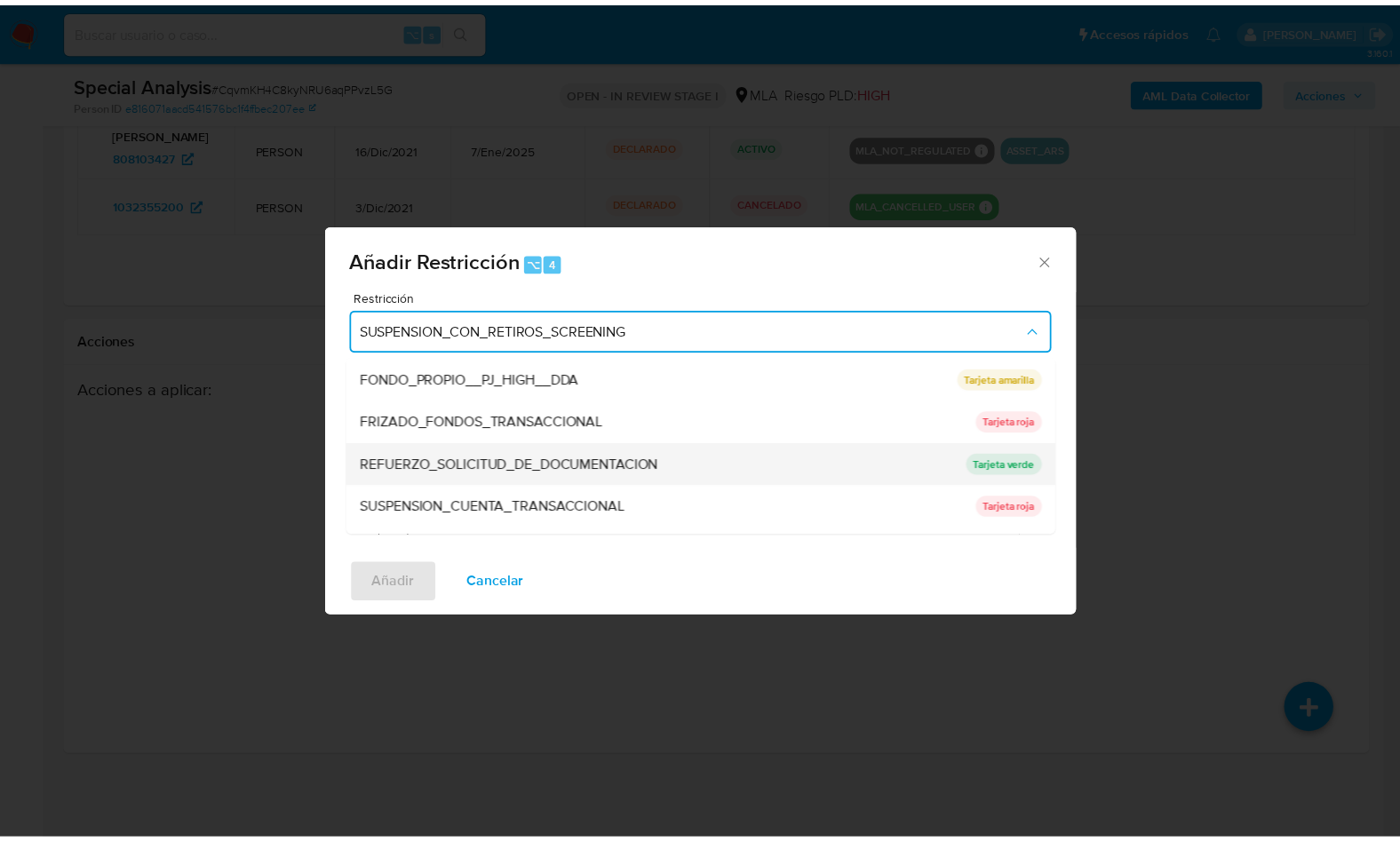
scroll to position [300, 0]
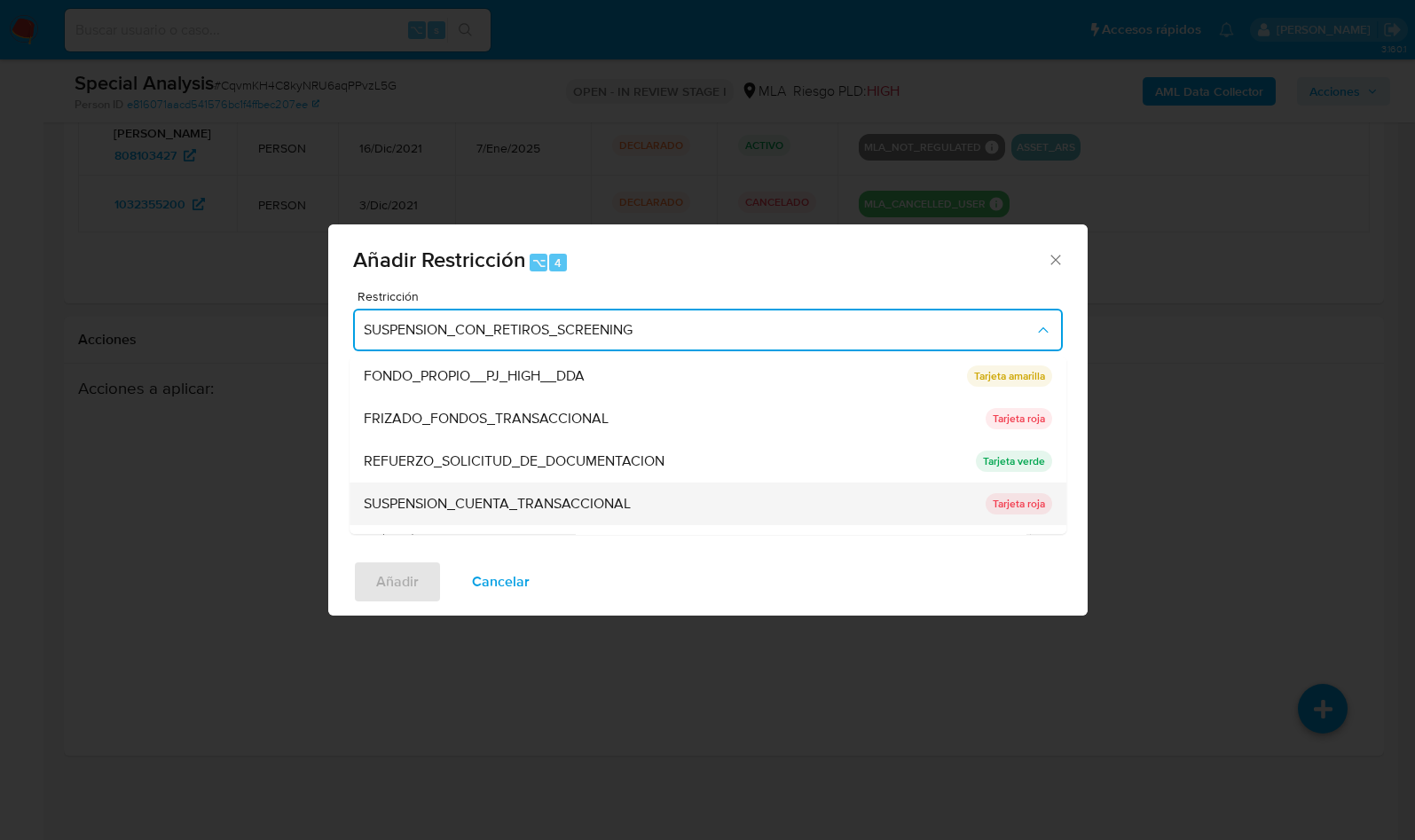
click at [512, 517] on div "SUSPENSION_CUENTA_TRANSACCIONAL" at bounding box center [669, 503] width 611 height 43
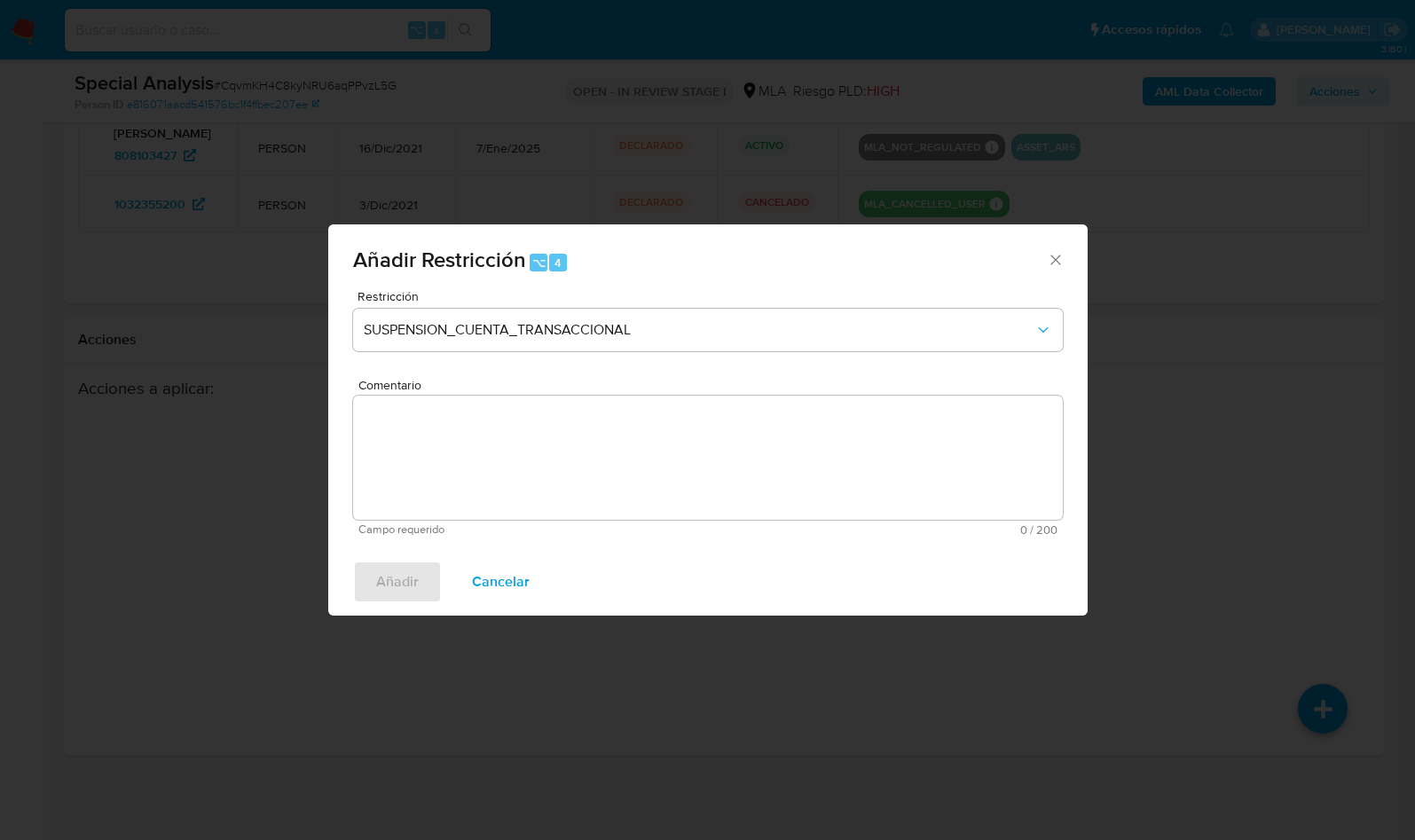
click at [425, 477] on textarea "Comentario" at bounding box center [708, 457] width 709 height 124
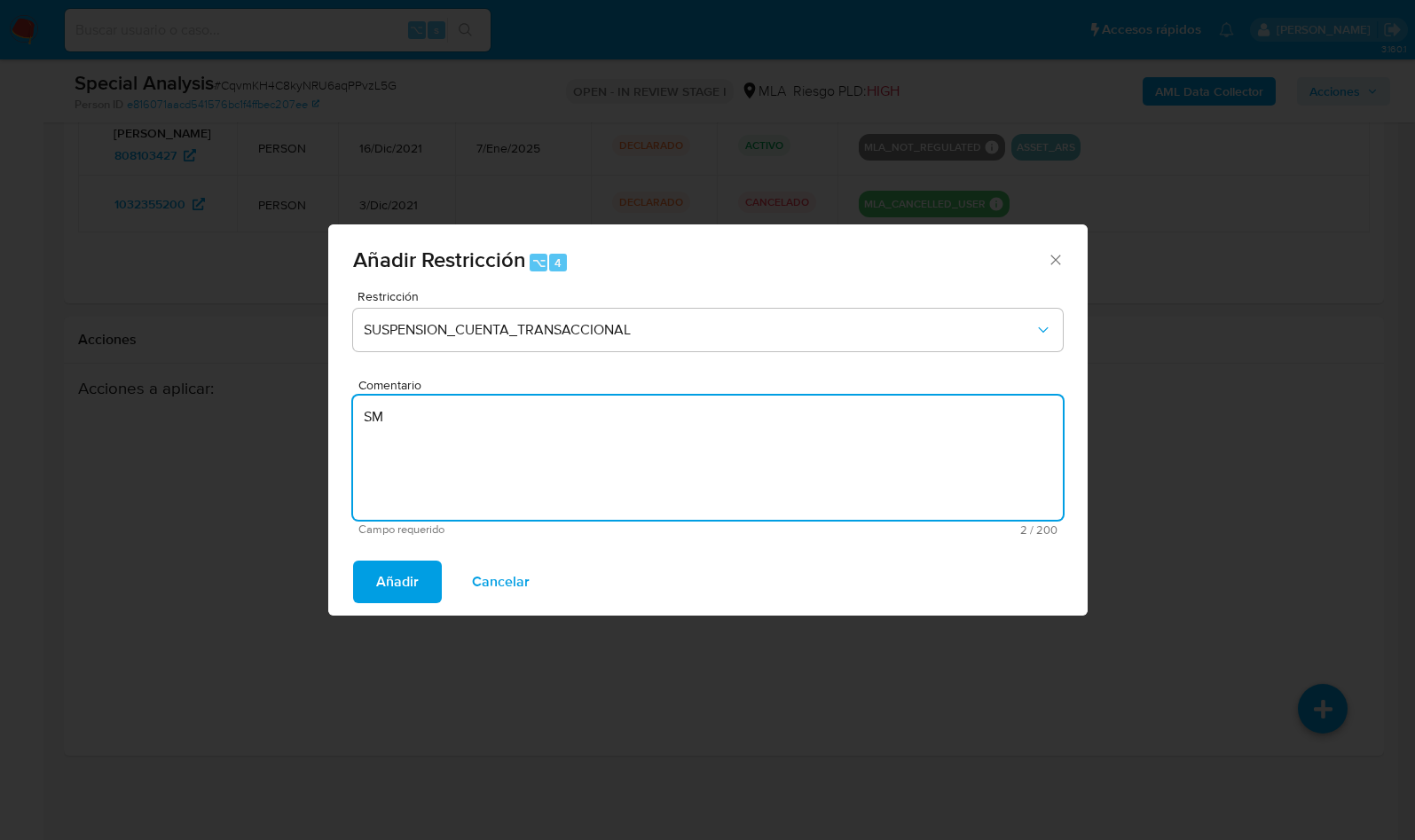
type textarea "S"
type textarea "AML"
click at [363, 577] on button "Añadir" at bounding box center [397, 582] width 89 height 43
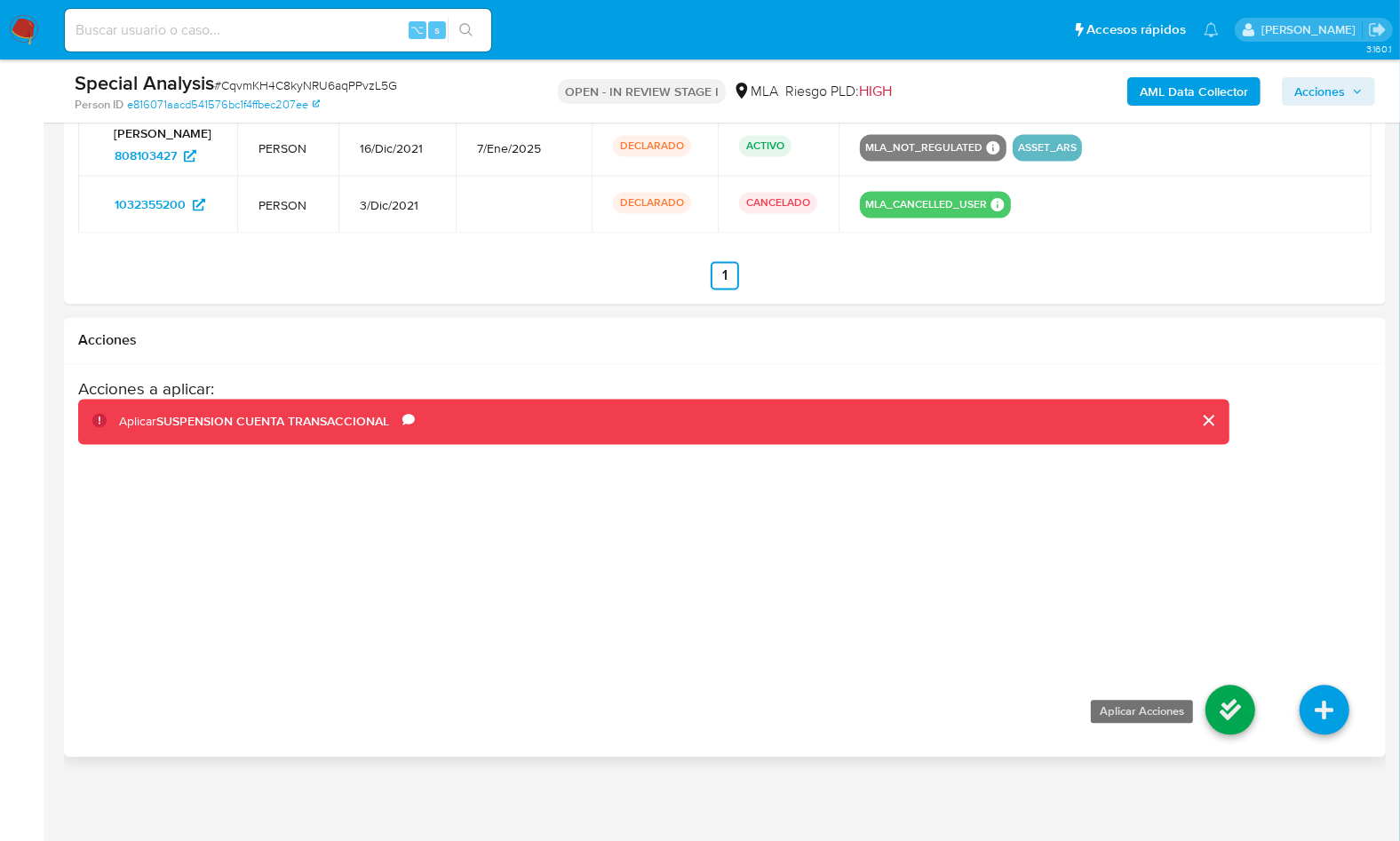
click at [1233, 701] on icon at bounding box center [1229, 709] width 50 height 50
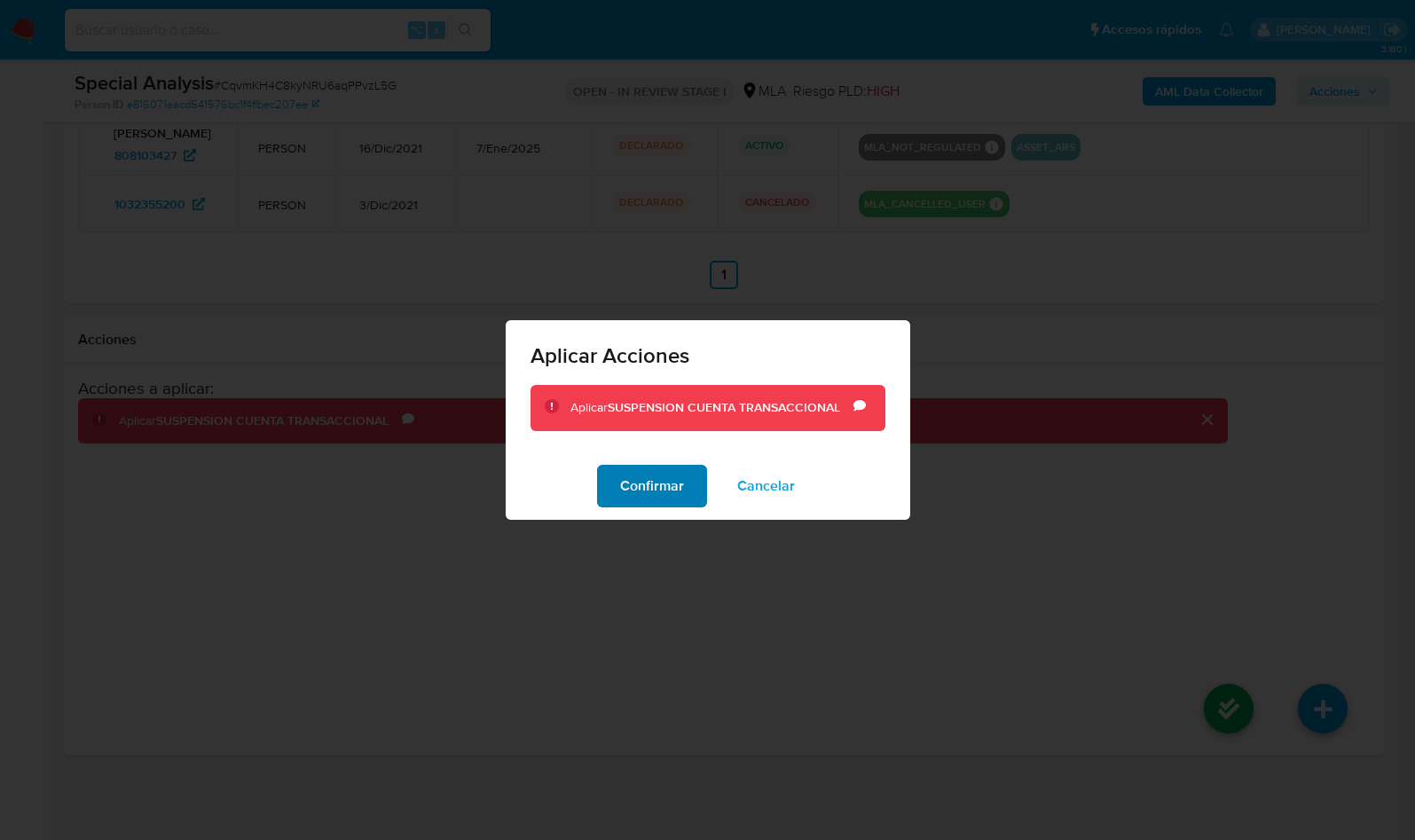
click at [640, 476] on span "Confirmar" at bounding box center [652, 485] width 64 height 39
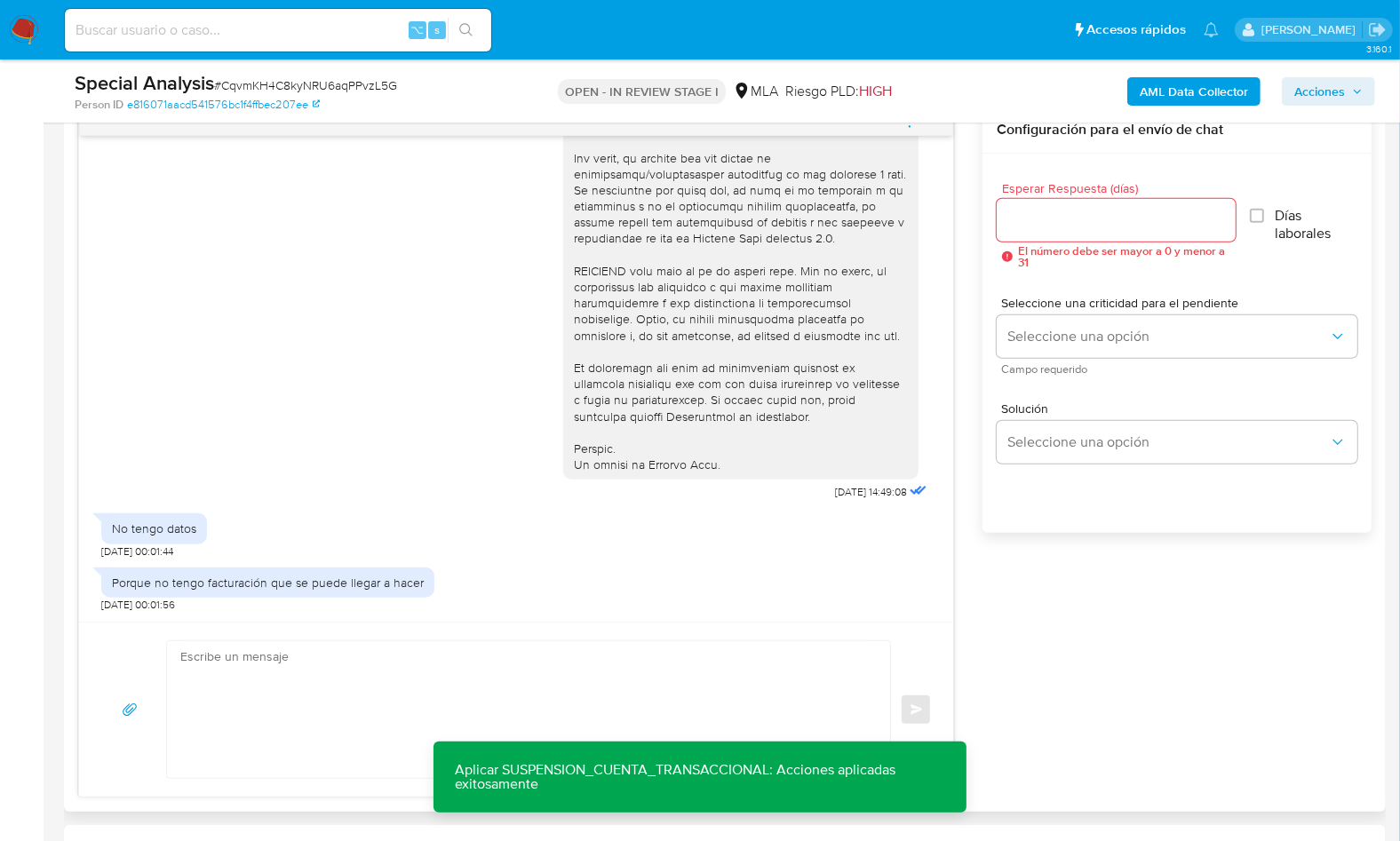
scroll to position [926, 0]
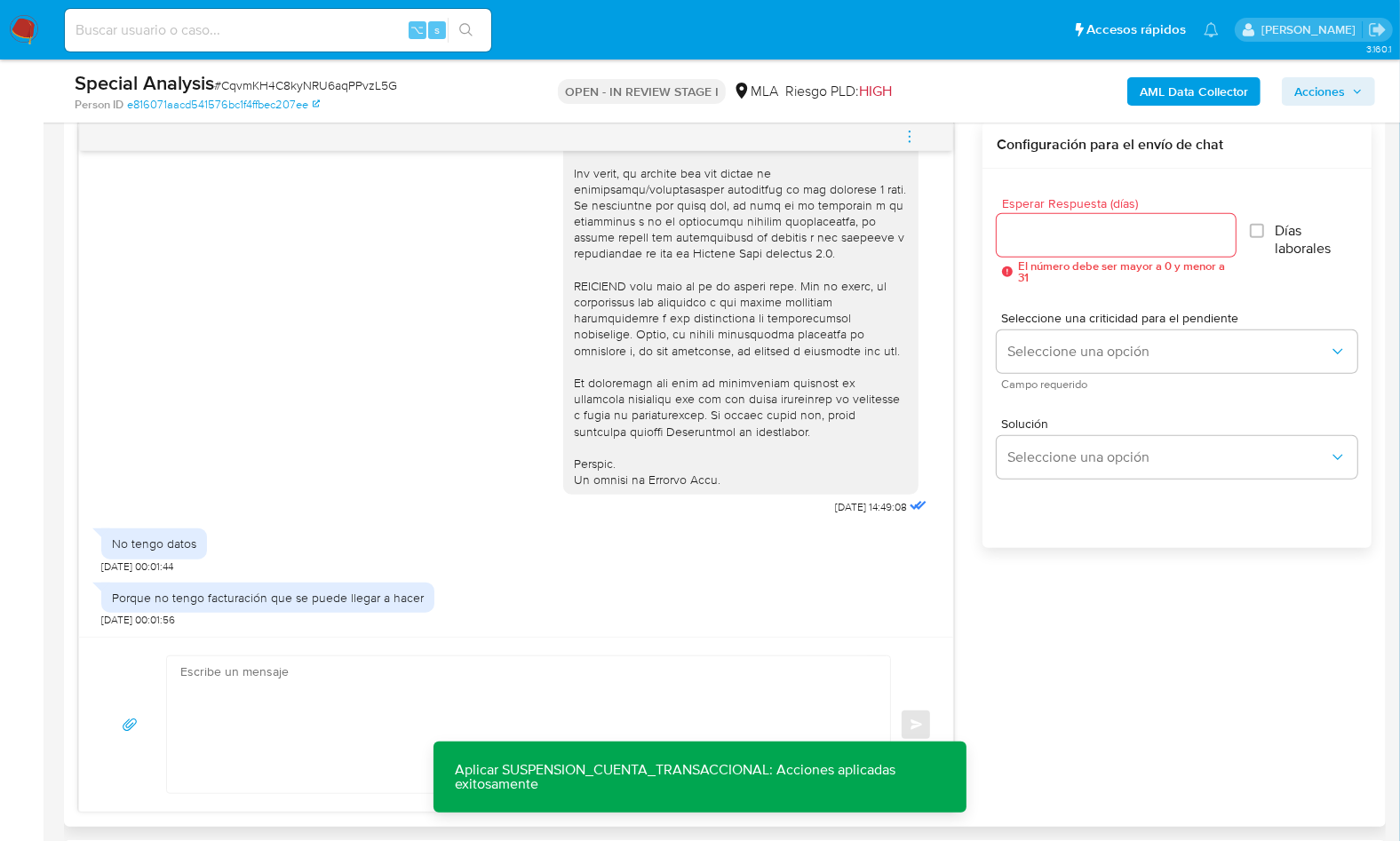
click at [720, 663] on textarea at bounding box center [524, 725] width 688 height 136
click at [691, 671] on textarea at bounding box center [524, 725] width 688 height 136
click at [322, 707] on textarea at bounding box center [524, 725] width 688 height 136
paste textarea "Hola XXX, Muchas gracias por tu respuesta. Analizamos tu caso y verificamos que…"
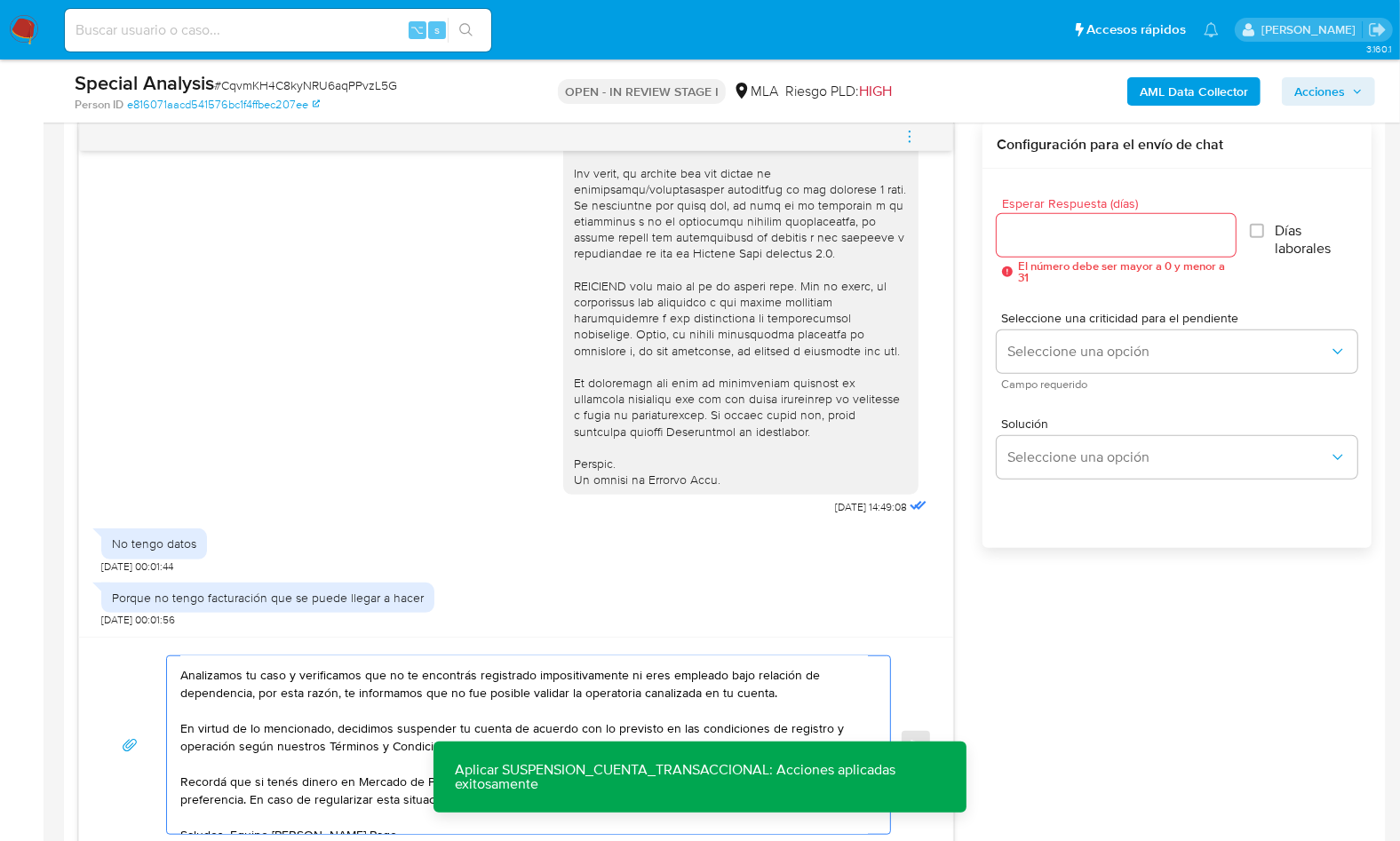
scroll to position [0, 0]
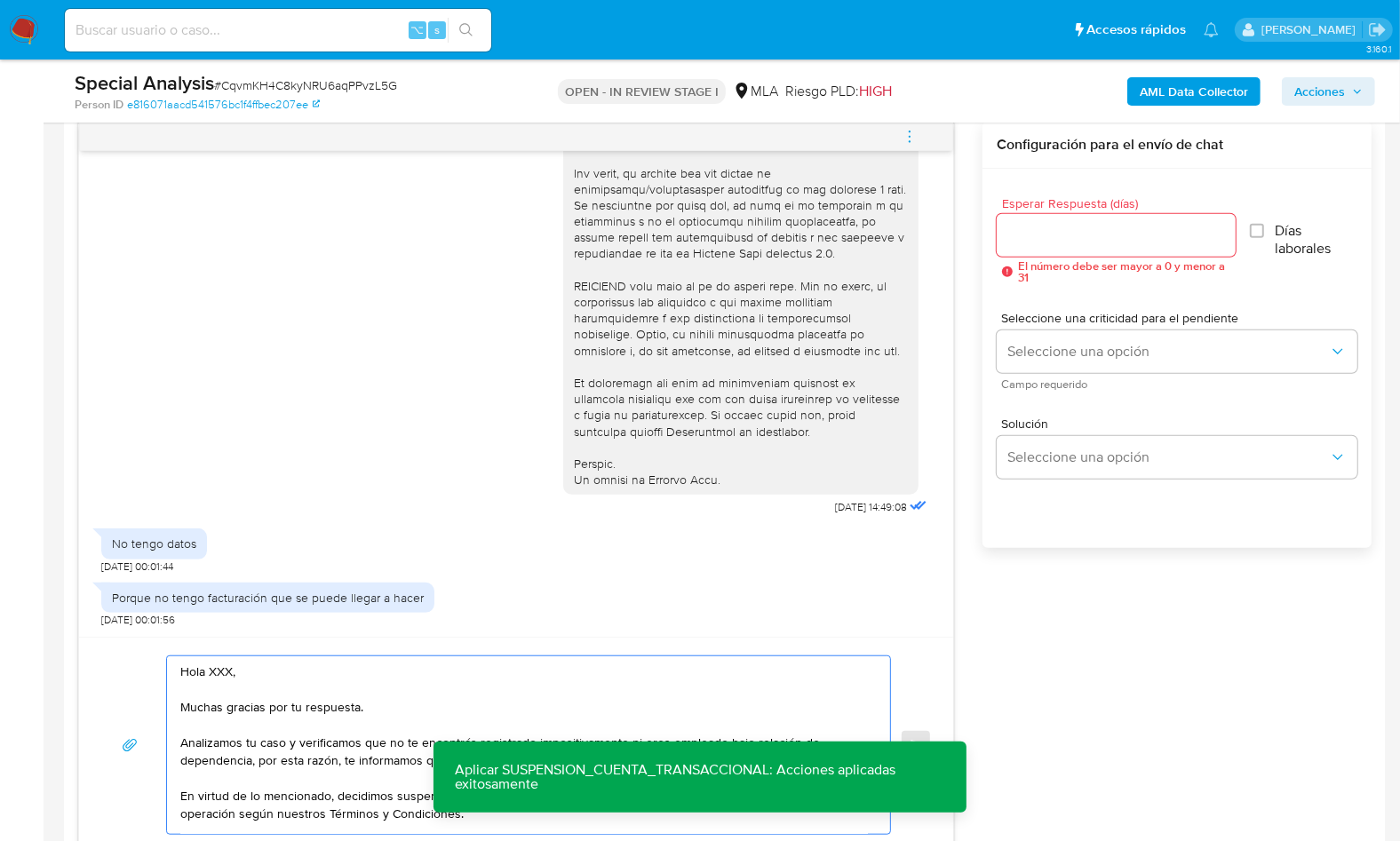
click at [226, 671] on textarea "Hola XXX, Muchas gracias por tu respuesta. Analizamos tu caso y verificamos que…" at bounding box center [524, 745] width 688 height 178
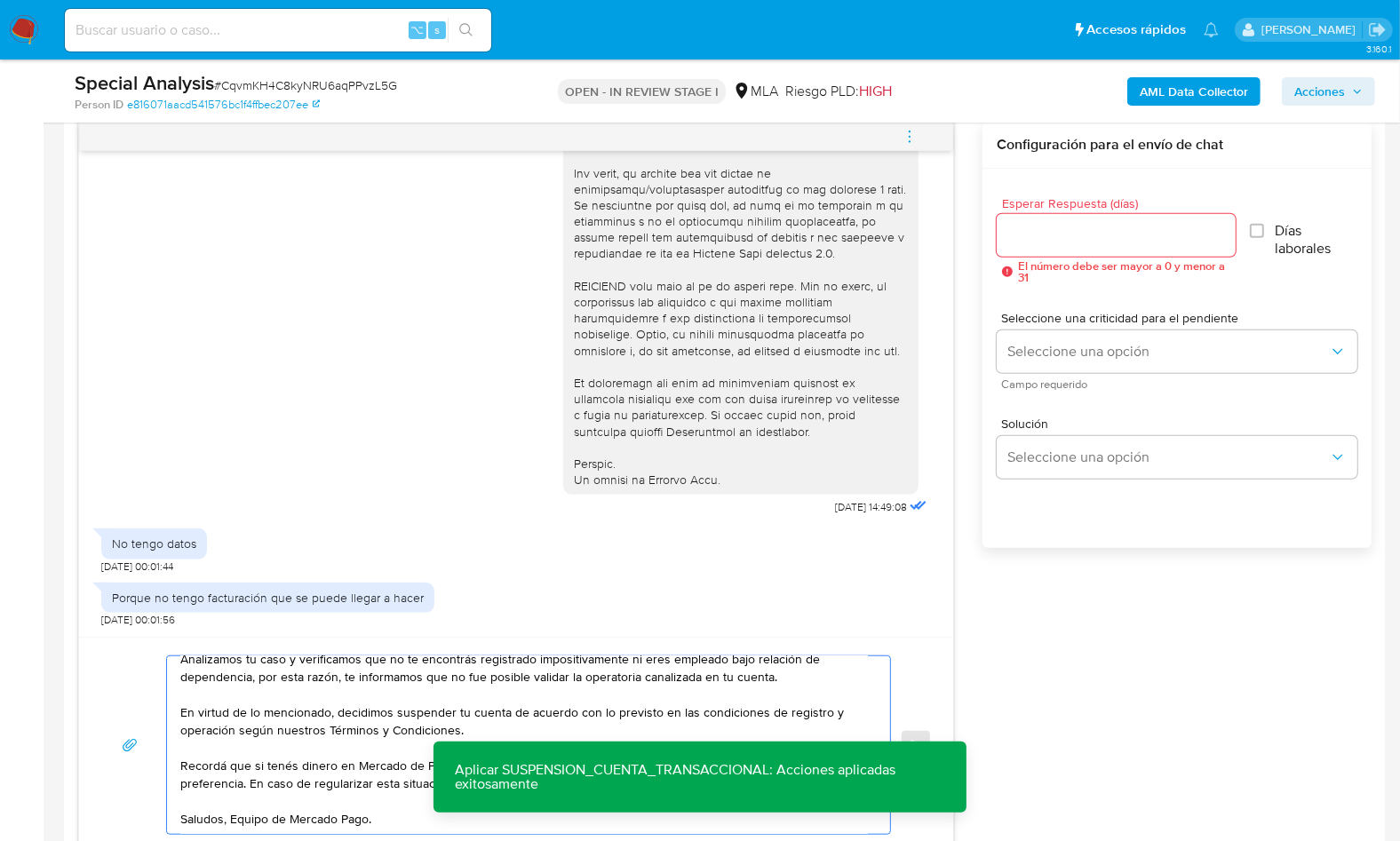
scroll to position [100, 0]
type textarea "Hola, Muchas gracias por tu respuesta. Analizamos tu caso y verificamos que no …"
click at [1019, 251] on div at bounding box center [1116, 235] width 239 height 43
click at [1041, 240] on input "Esperar Respuesta (días)" at bounding box center [1116, 235] width 239 height 23
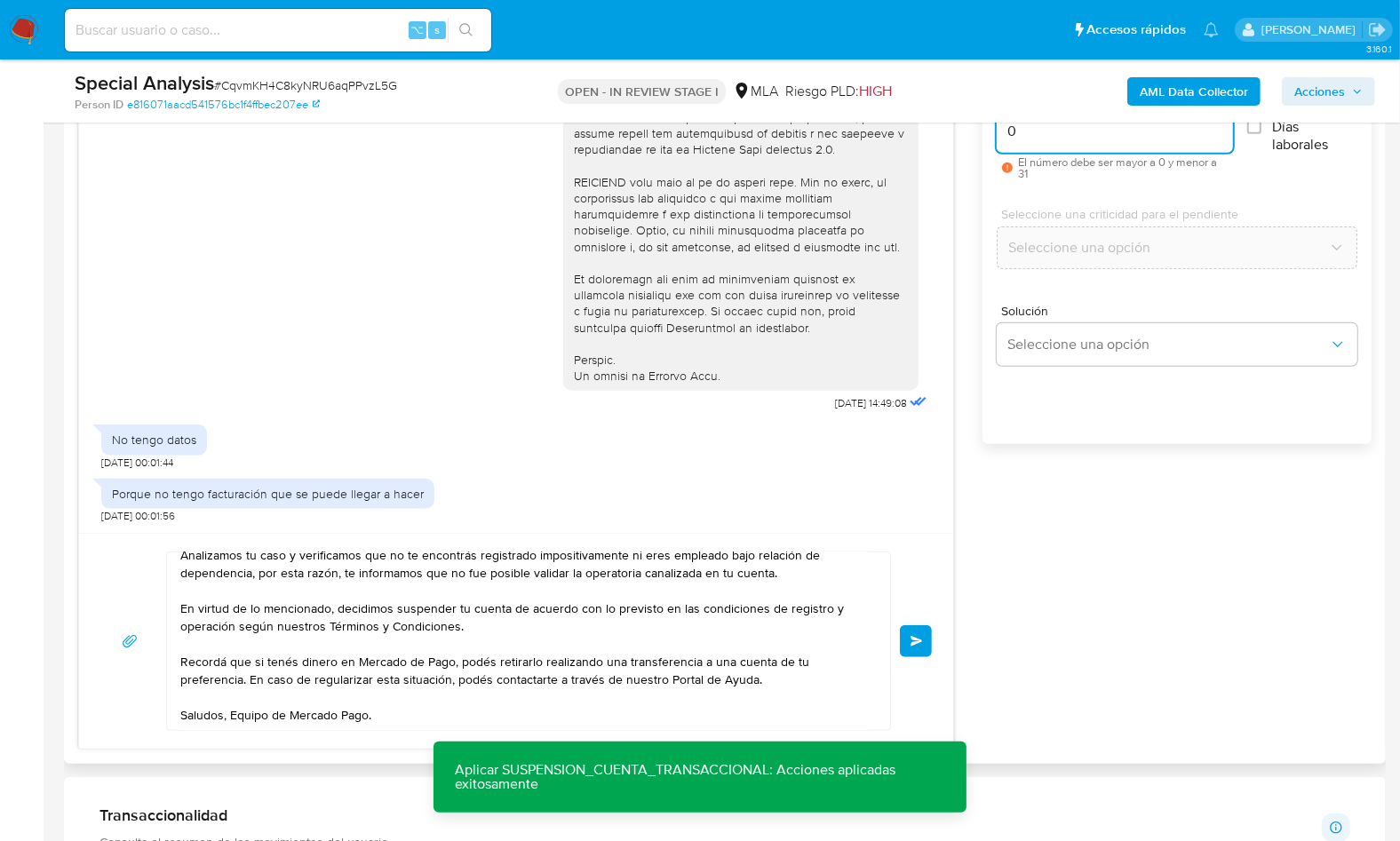
scroll to position [1040, 0]
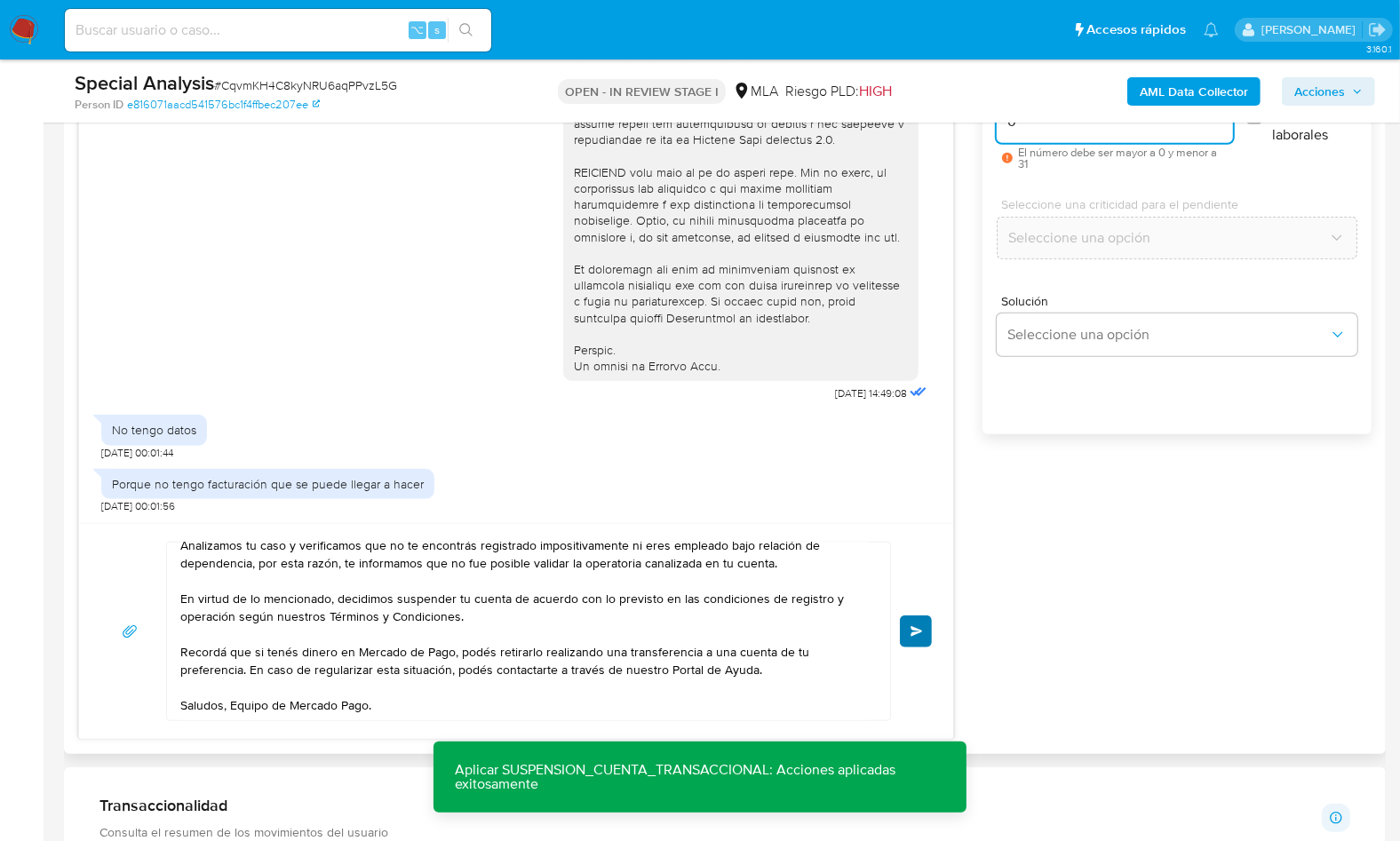
type input "0"
click at [919, 634] on span "Enviar" at bounding box center [916, 631] width 12 height 10
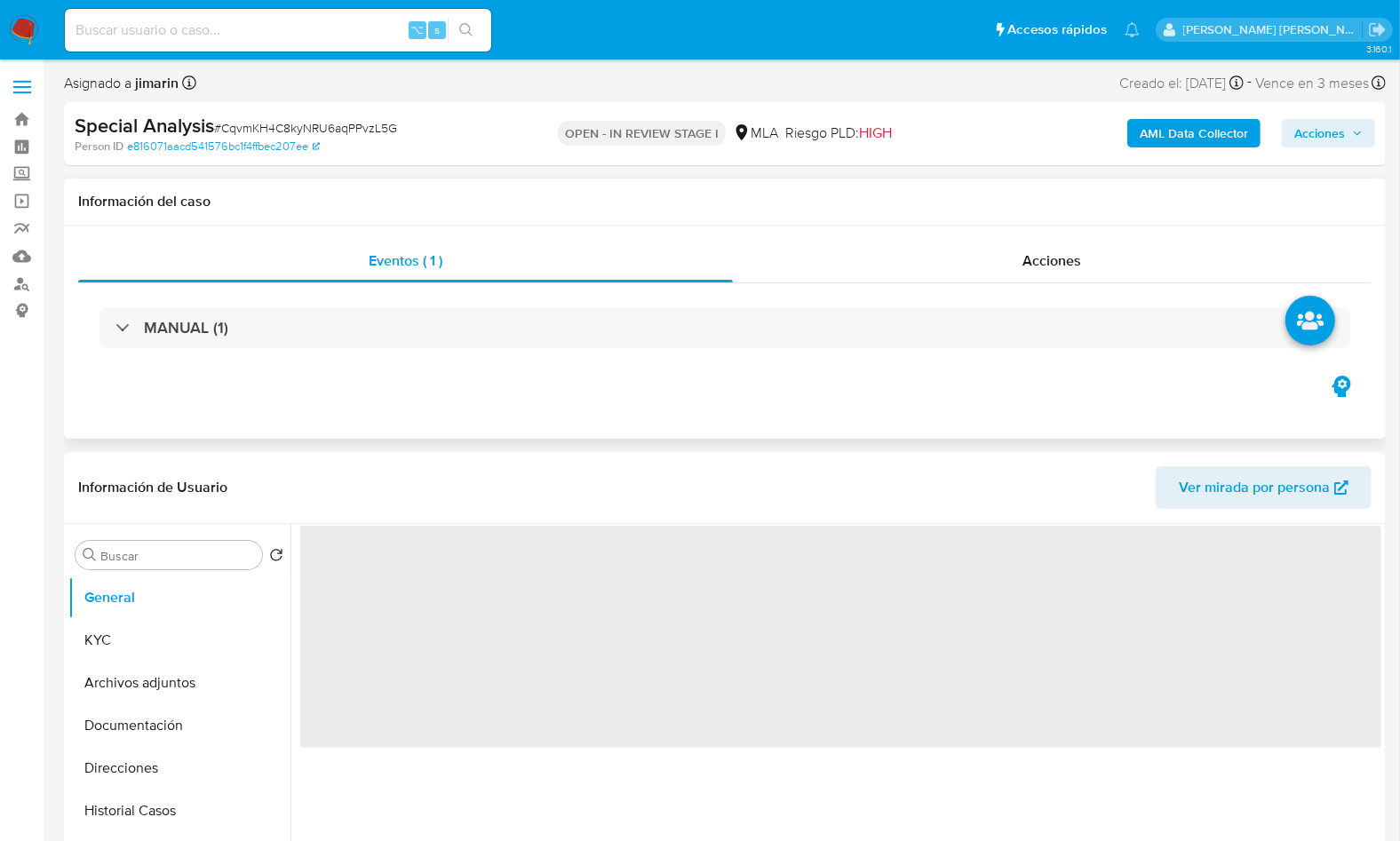
select select "10"
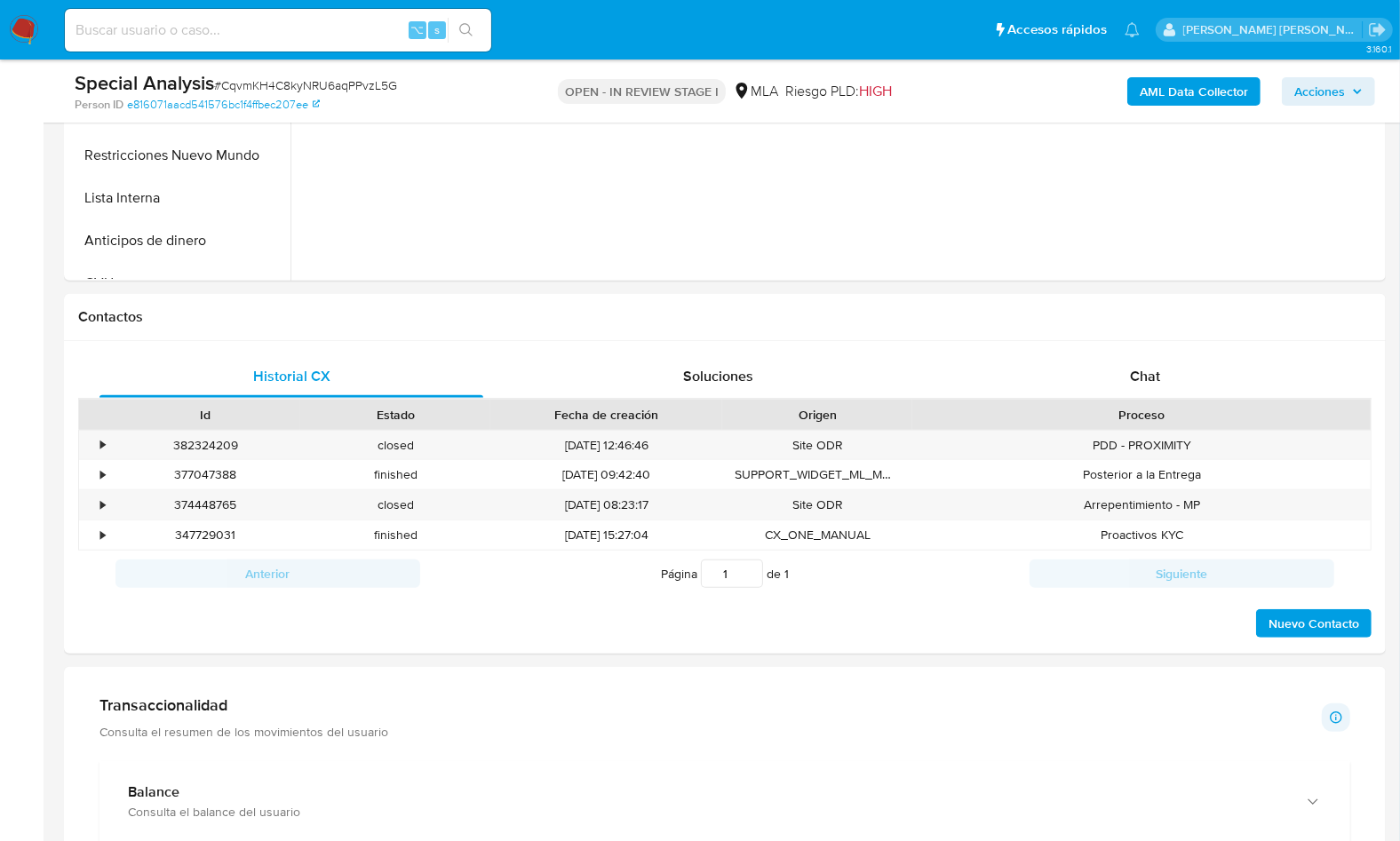
scroll to position [758, 0]
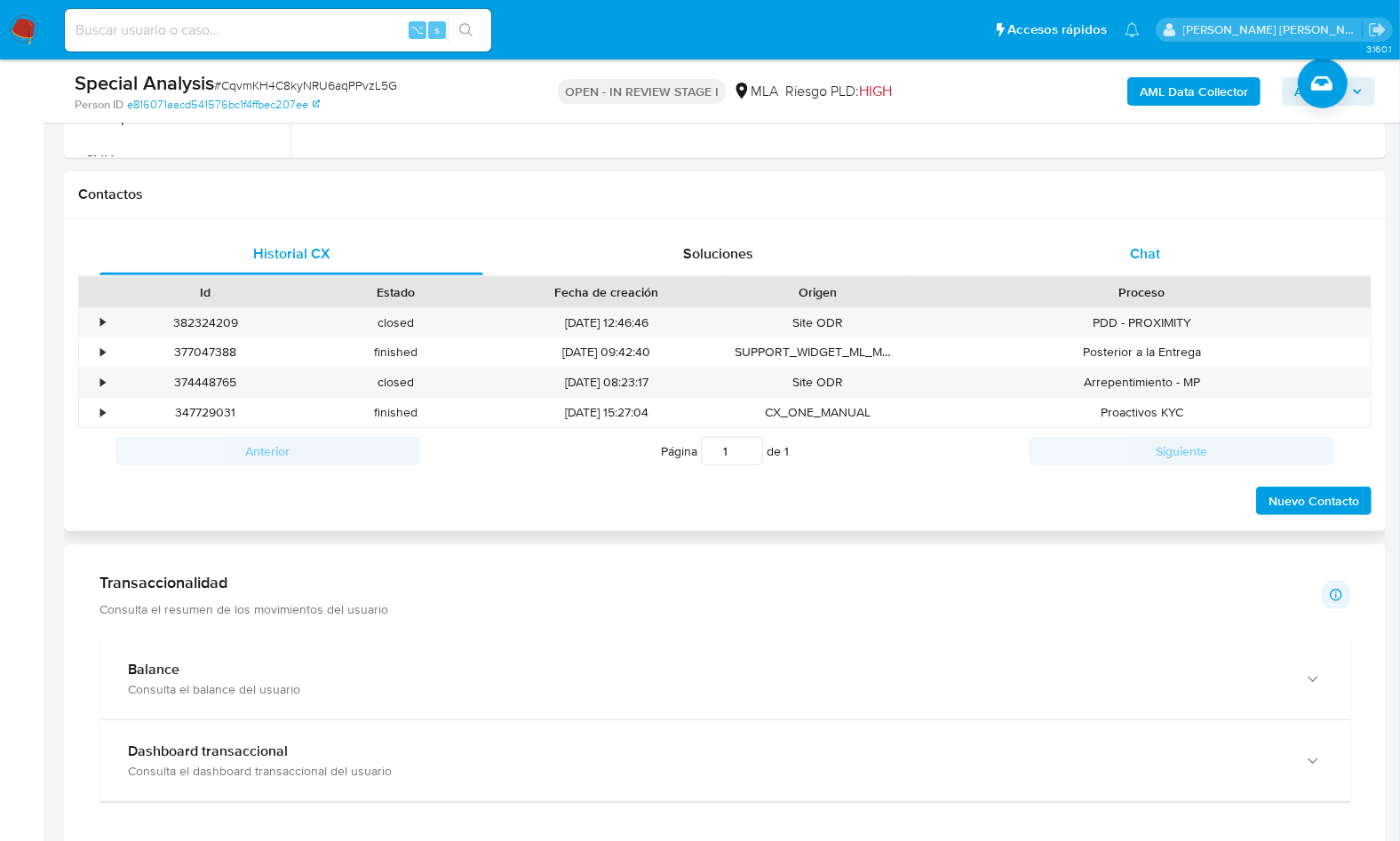
click at [1143, 259] on span "Chat" at bounding box center [1145, 254] width 30 height 21
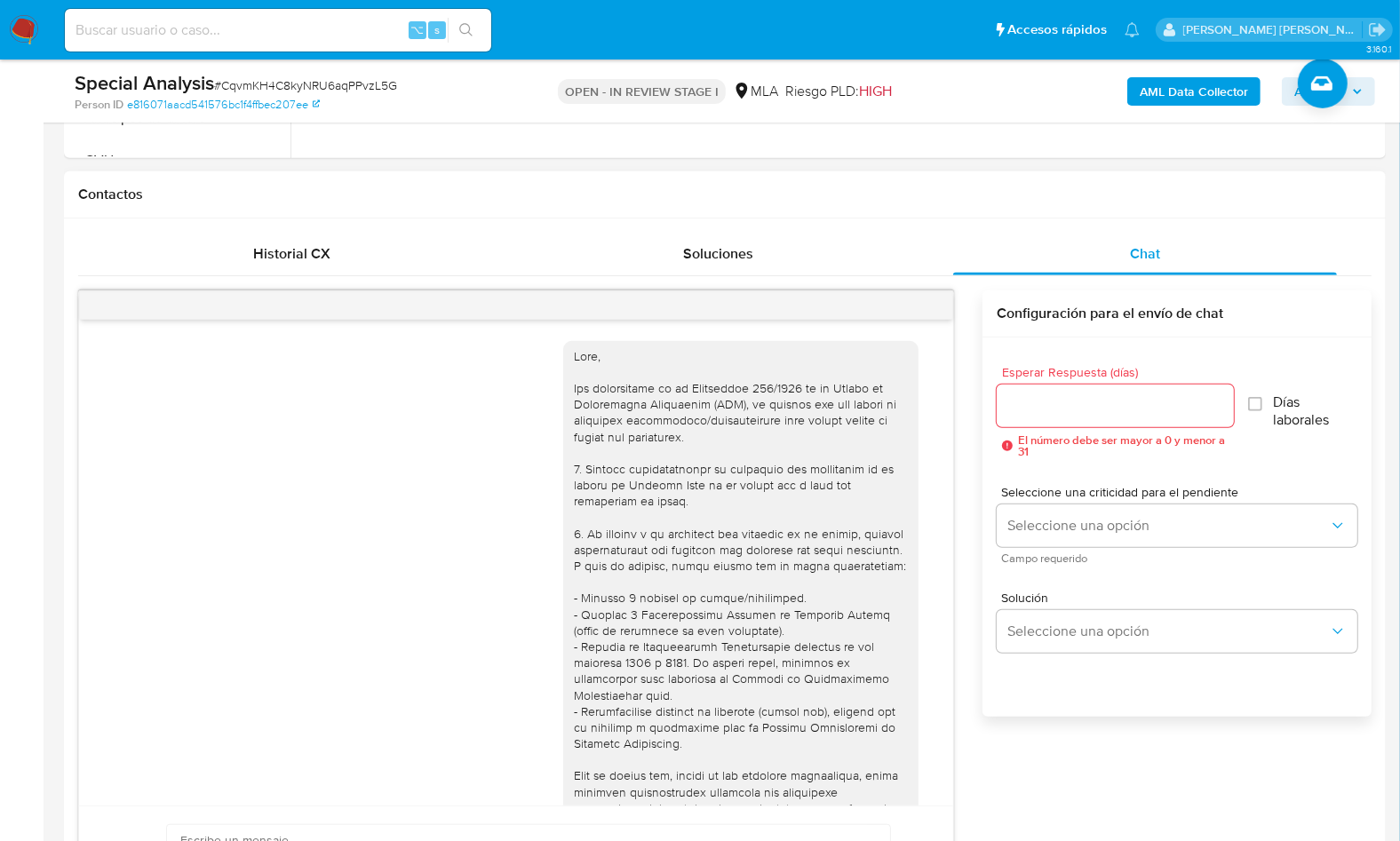
scroll to position [1004, 0]
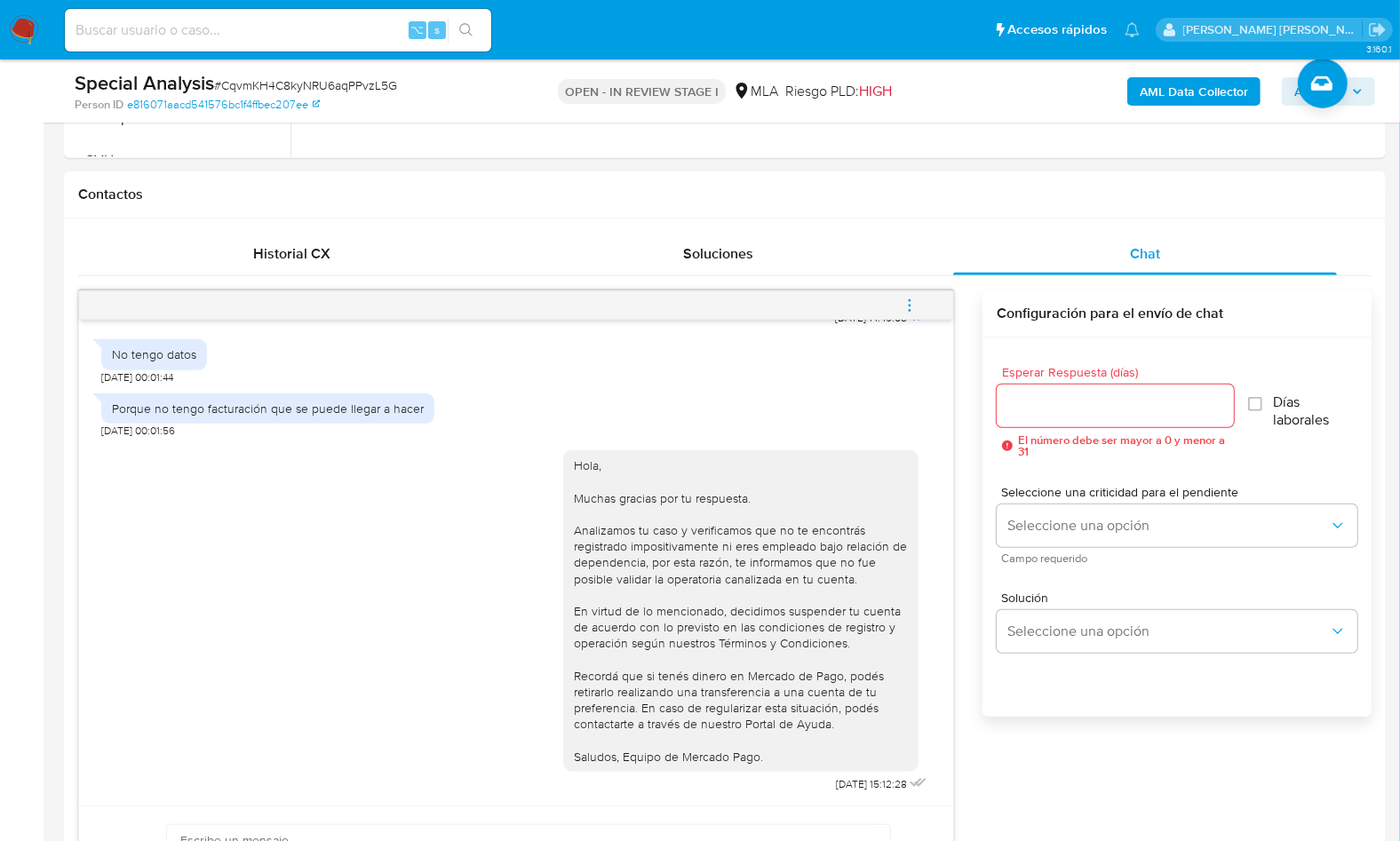
click at [924, 304] on button "menu-action" at bounding box center [909, 305] width 59 height 43
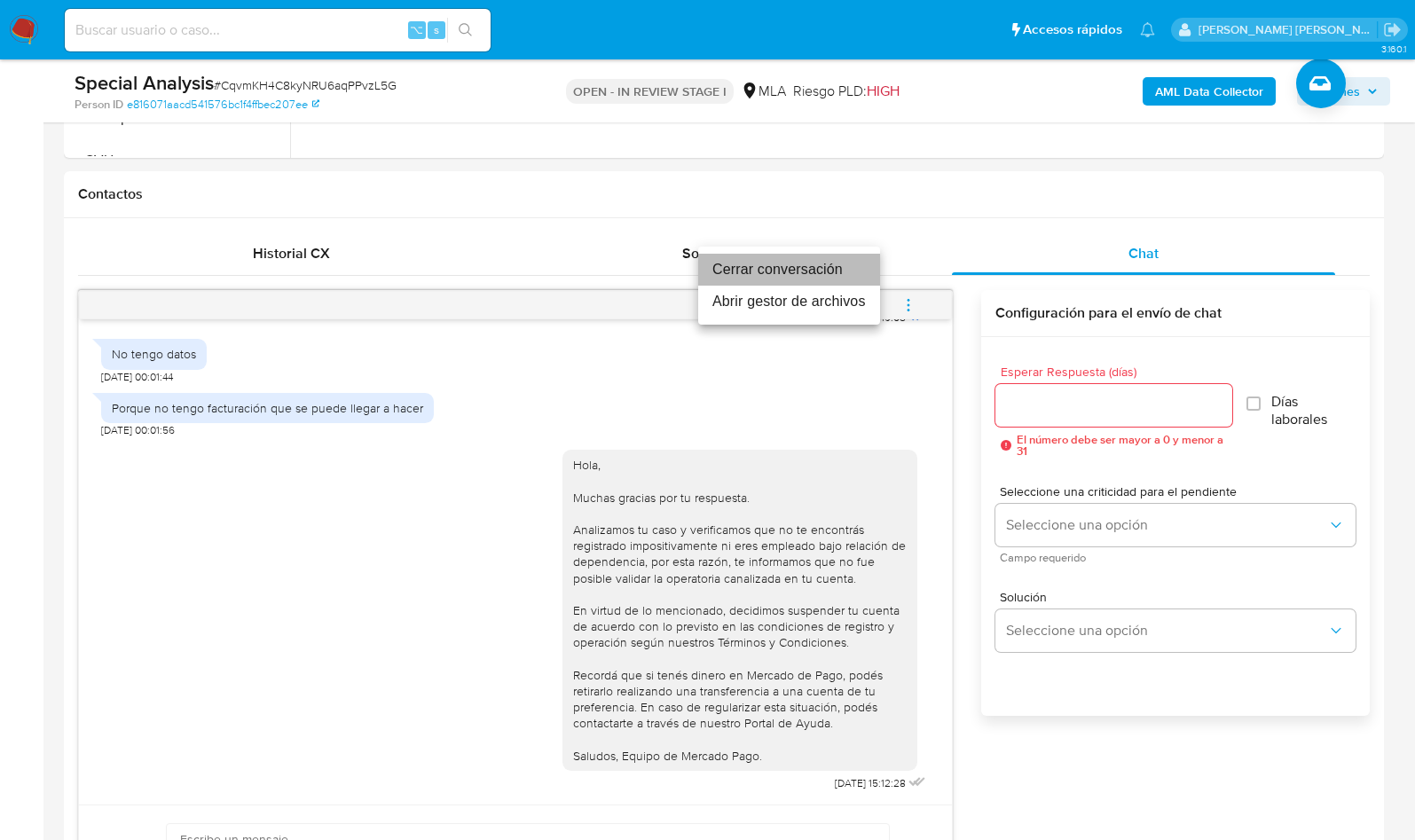
click at [849, 277] on li "Cerrar conversación" at bounding box center [789, 270] width 182 height 32
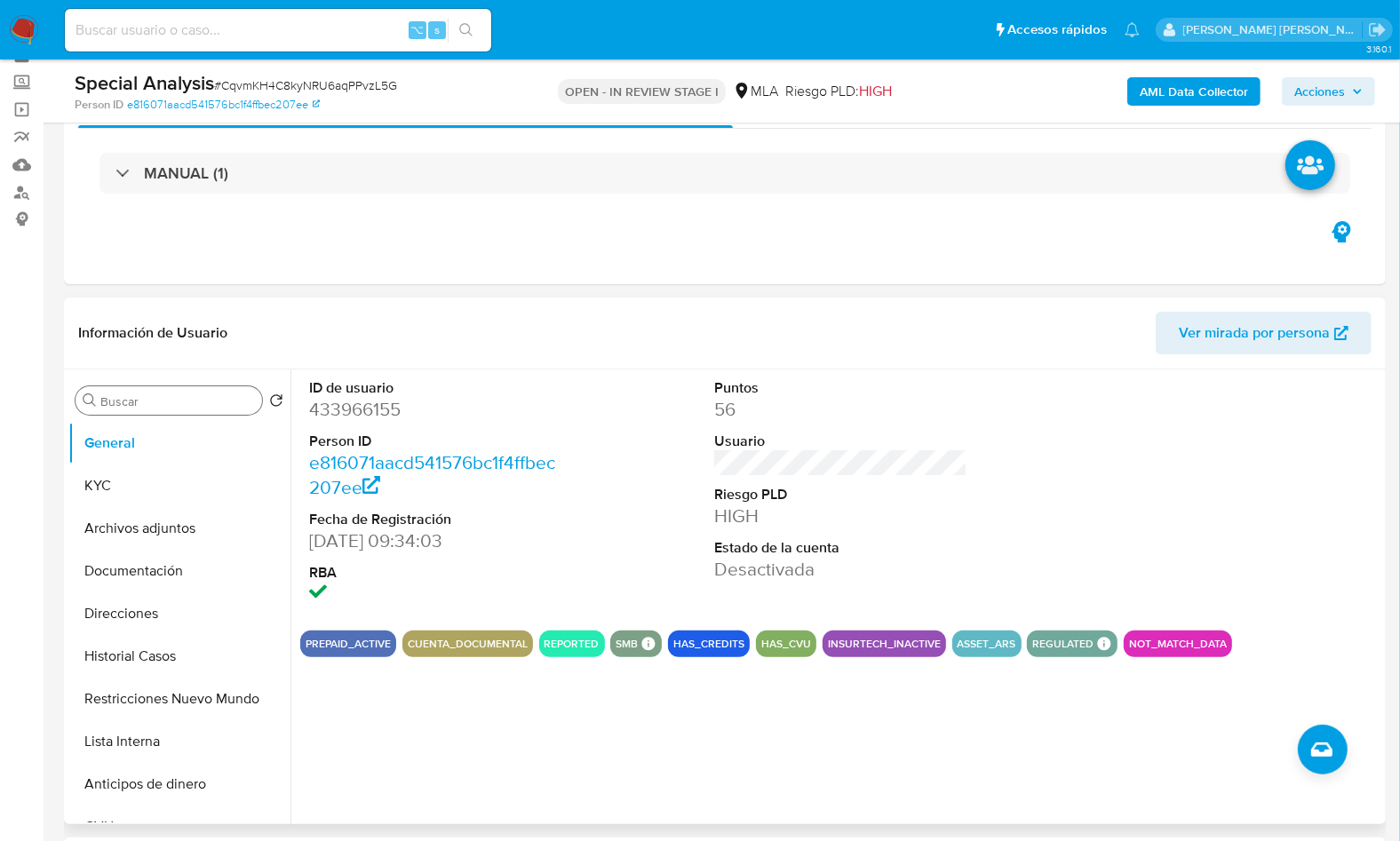
scroll to position [98, 0]
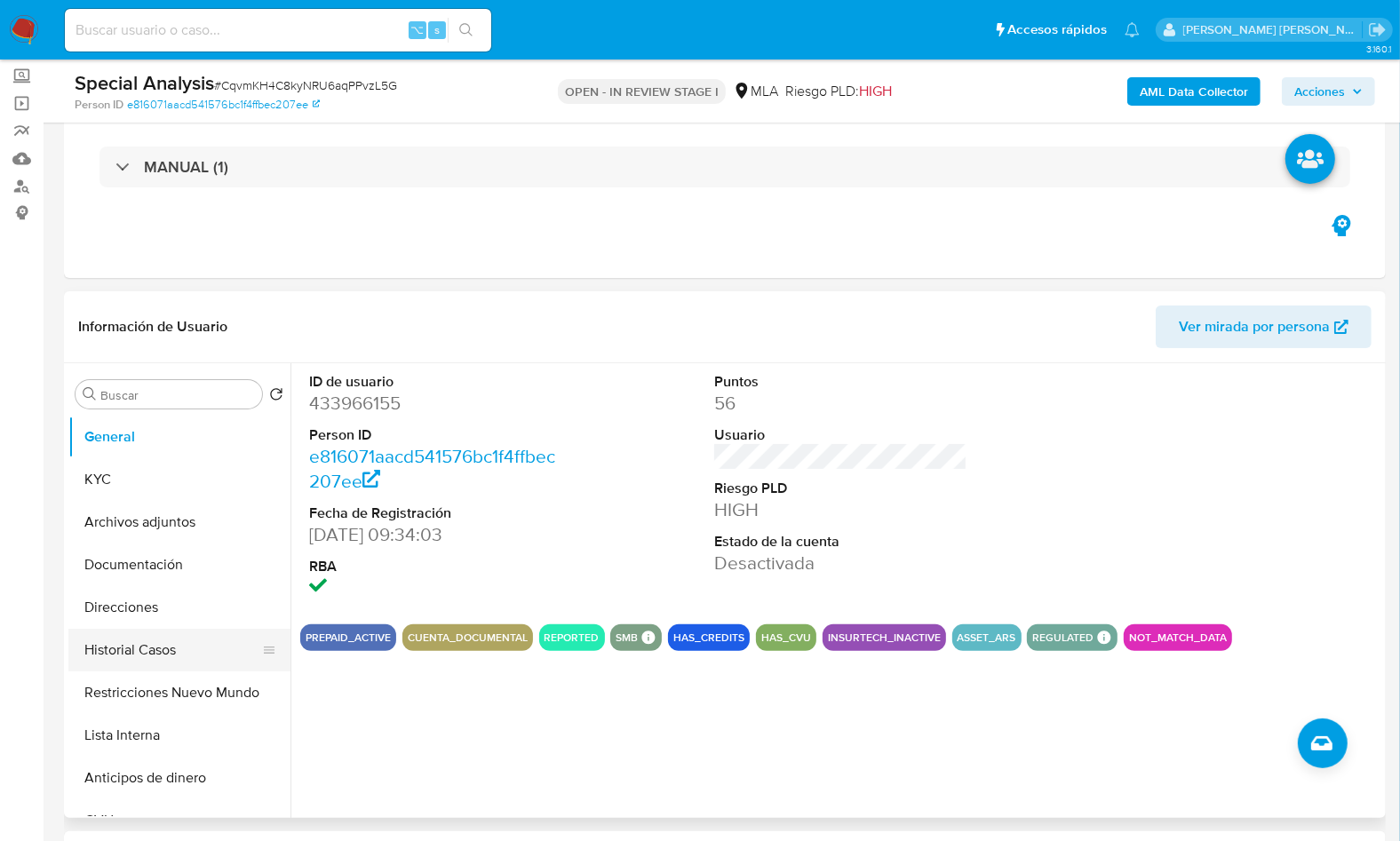
click at [163, 638] on button "Historial Casos" at bounding box center [171, 650] width 207 height 43
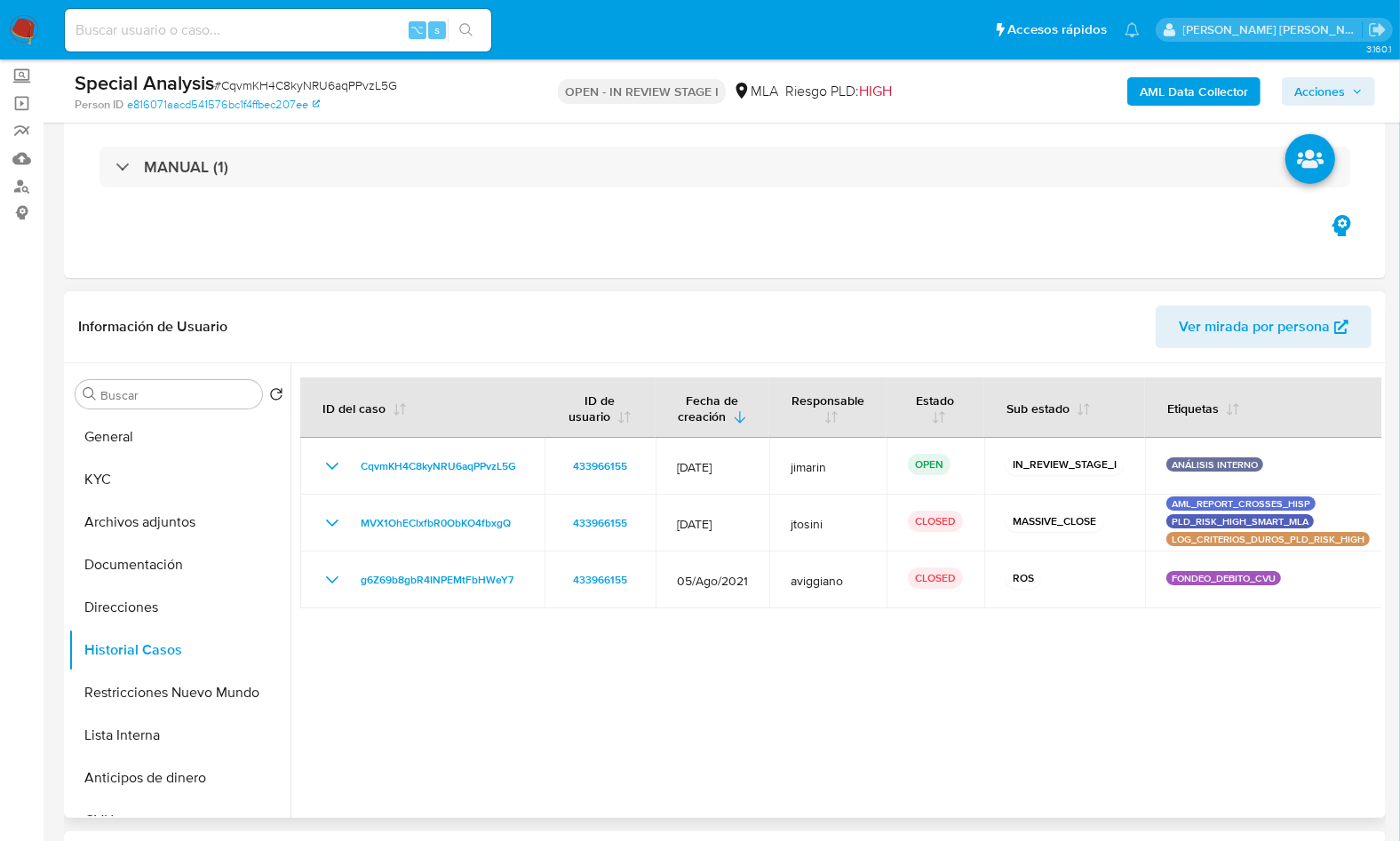
click at [966, 681] on div at bounding box center [836, 591] width 1091 height 455
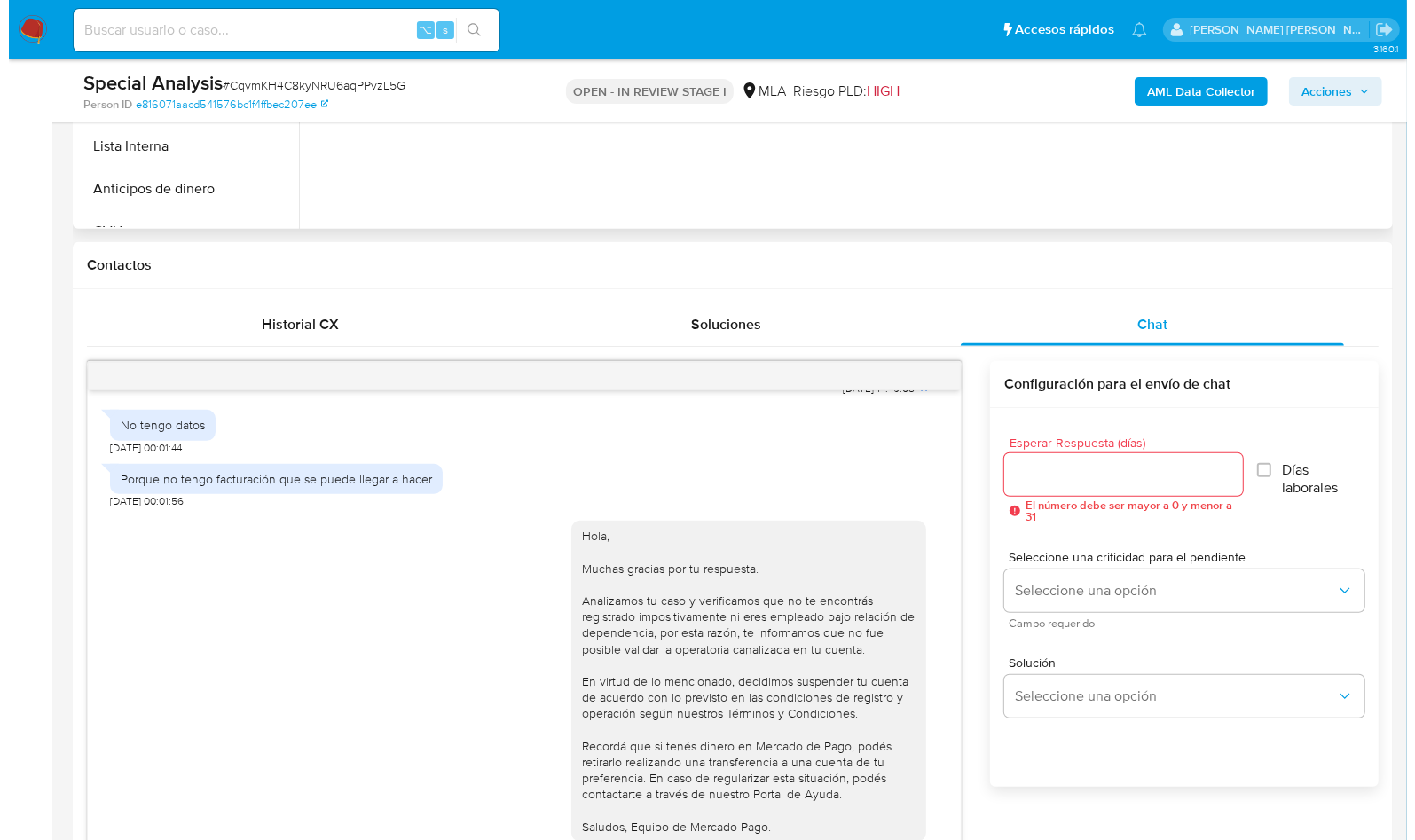
scroll to position [114, 0]
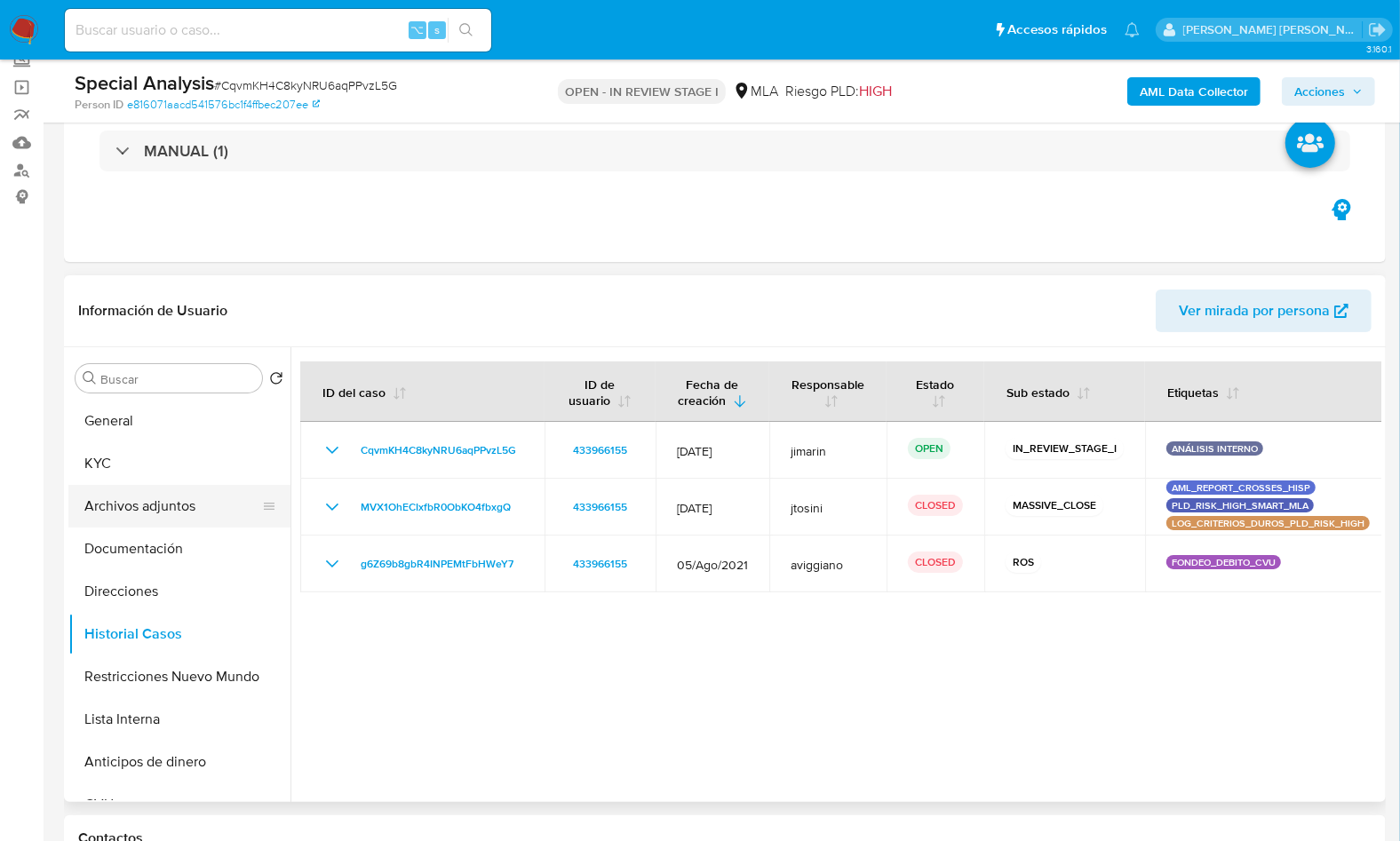
click at [169, 507] on button "Archivos adjuntos" at bounding box center [171, 506] width 207 height 43
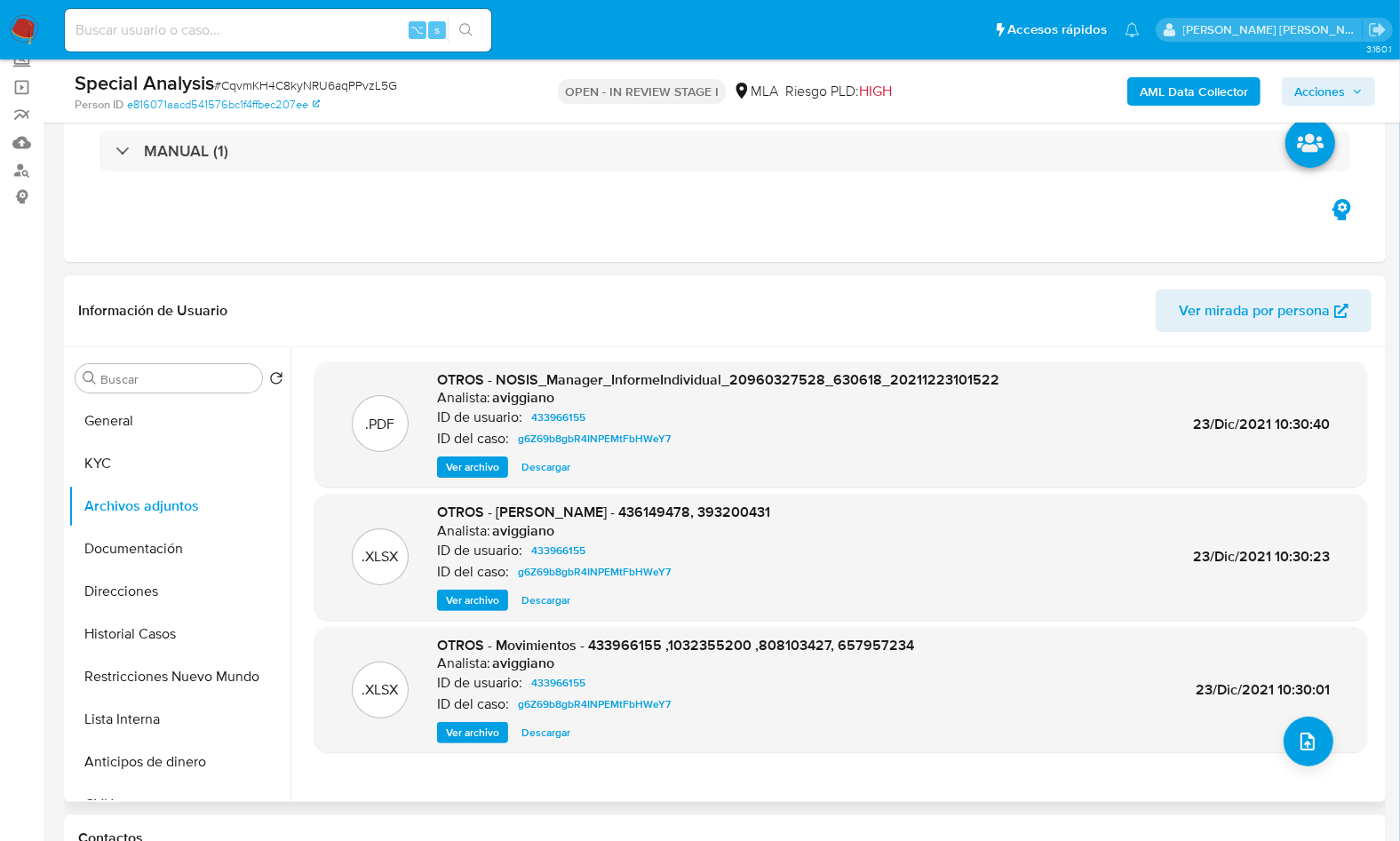
click at [461, 609] on div ".XLSX OTROS - [PERSON_NAME] - 436149478, 393200431 Analista: aviggiano ID de us…" at bounding box center [840, 556] width 1052 height 126
click at [471, 603] on span "Ver archivo" at bounding box center [473, 600] width 53 height 18
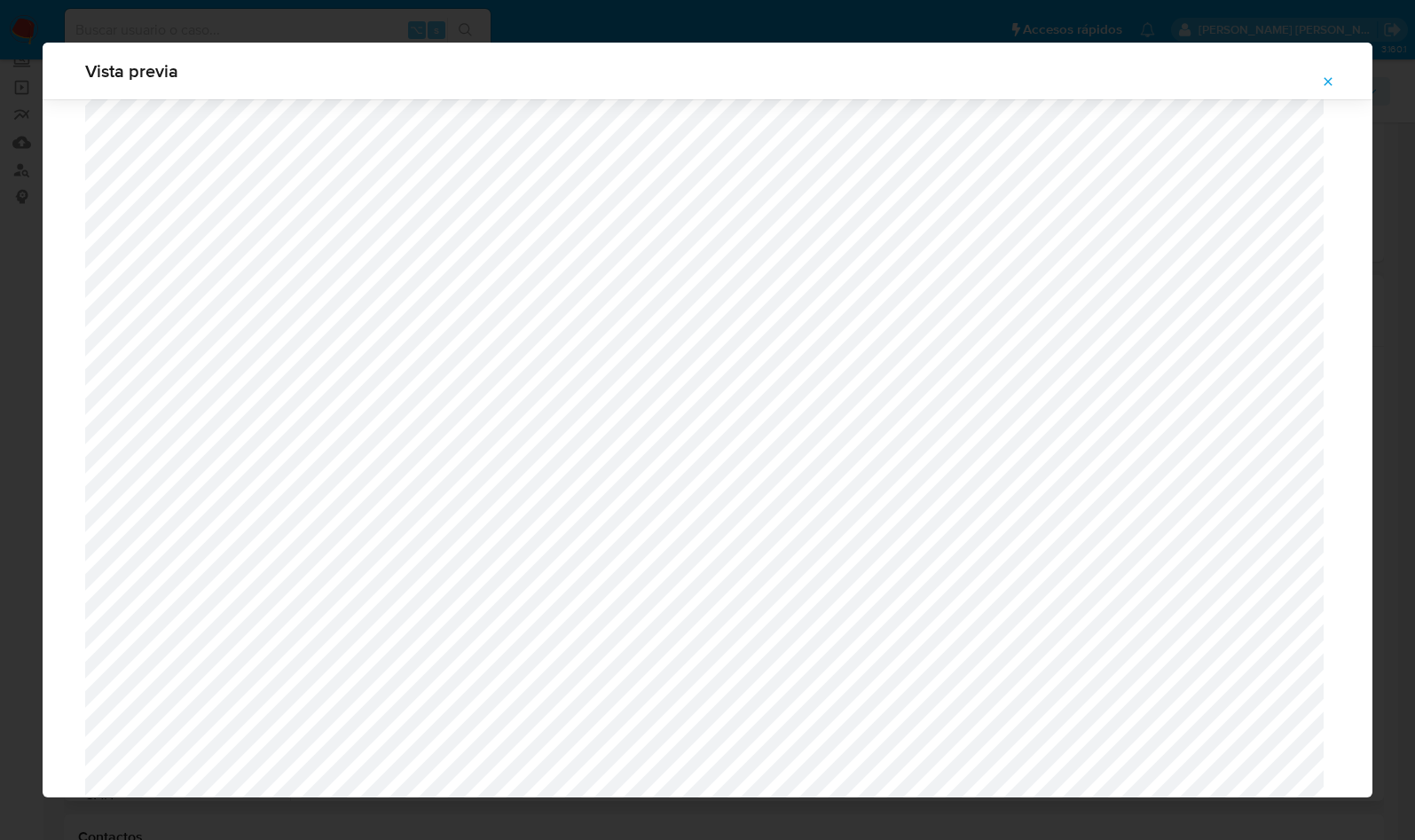
scroll to position [307, 0]
click at [1320, 79] on button "Attachment preview" at bounding box center [1327, 81] width 39 height 28
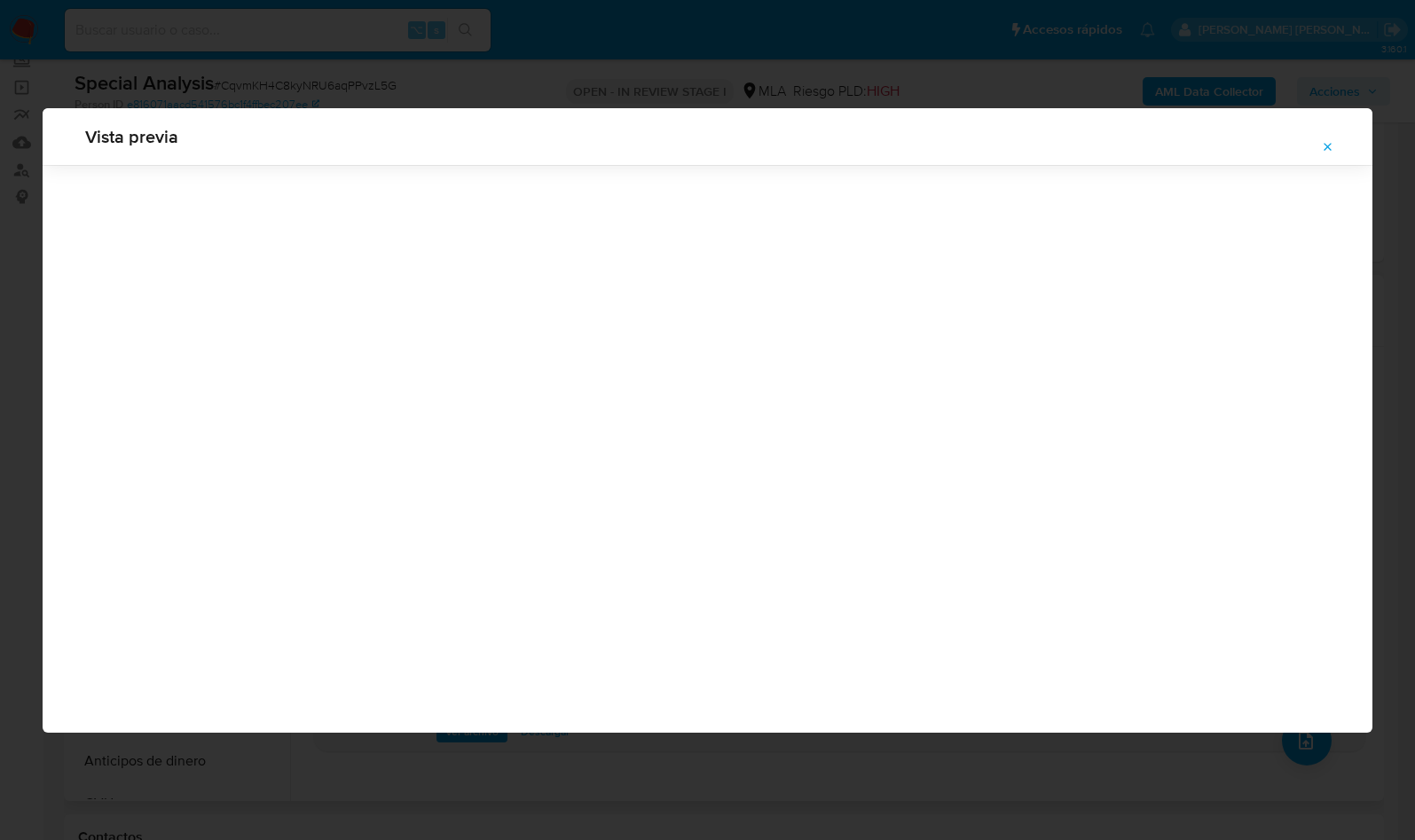
click at [1324, 79] on div "Vista previa" at bounding box center [708, 420] width 1415 height 840
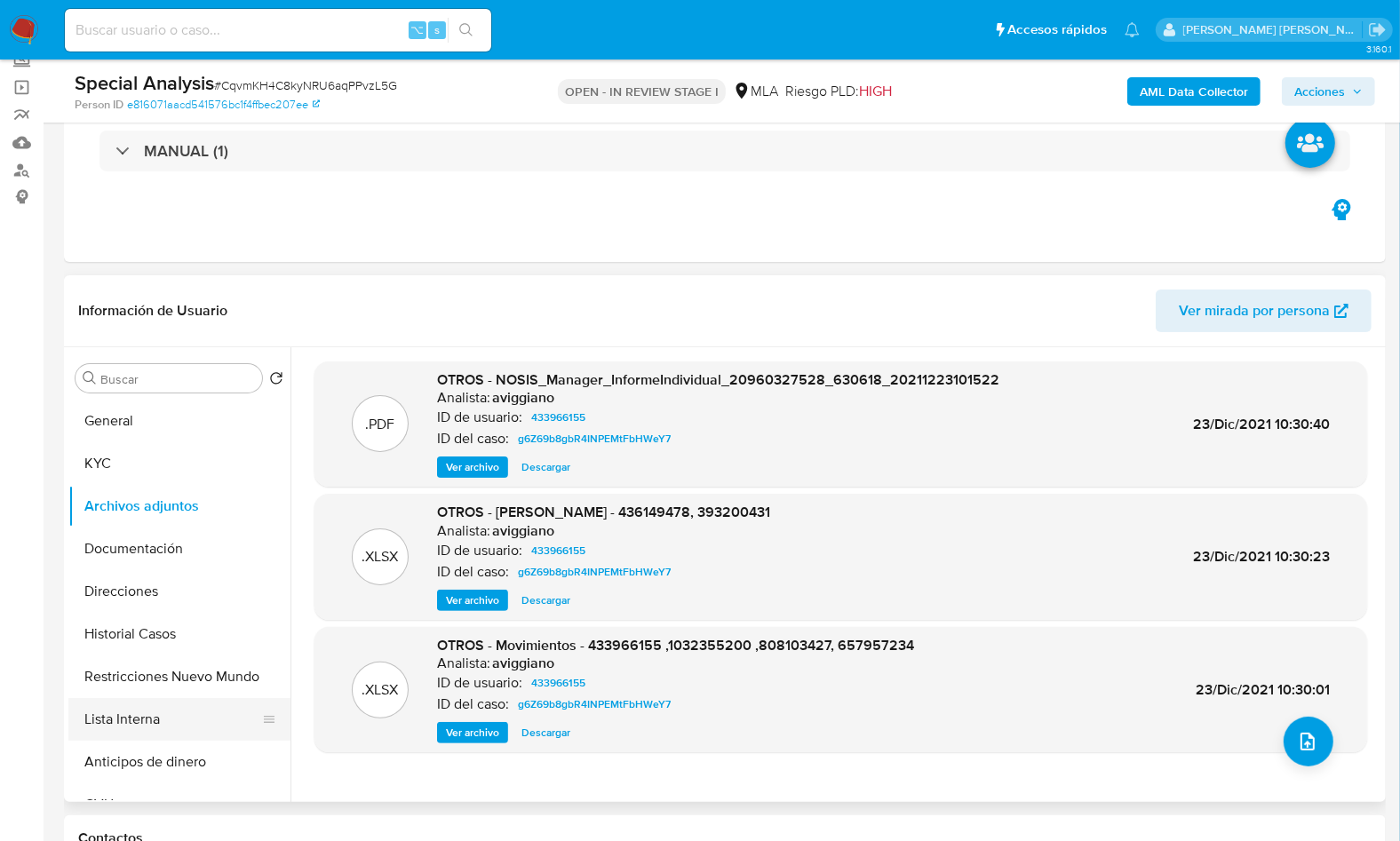
click at [154, 698] on button "Lista Interna" at bounding box center [171, 719] width 207 height 43
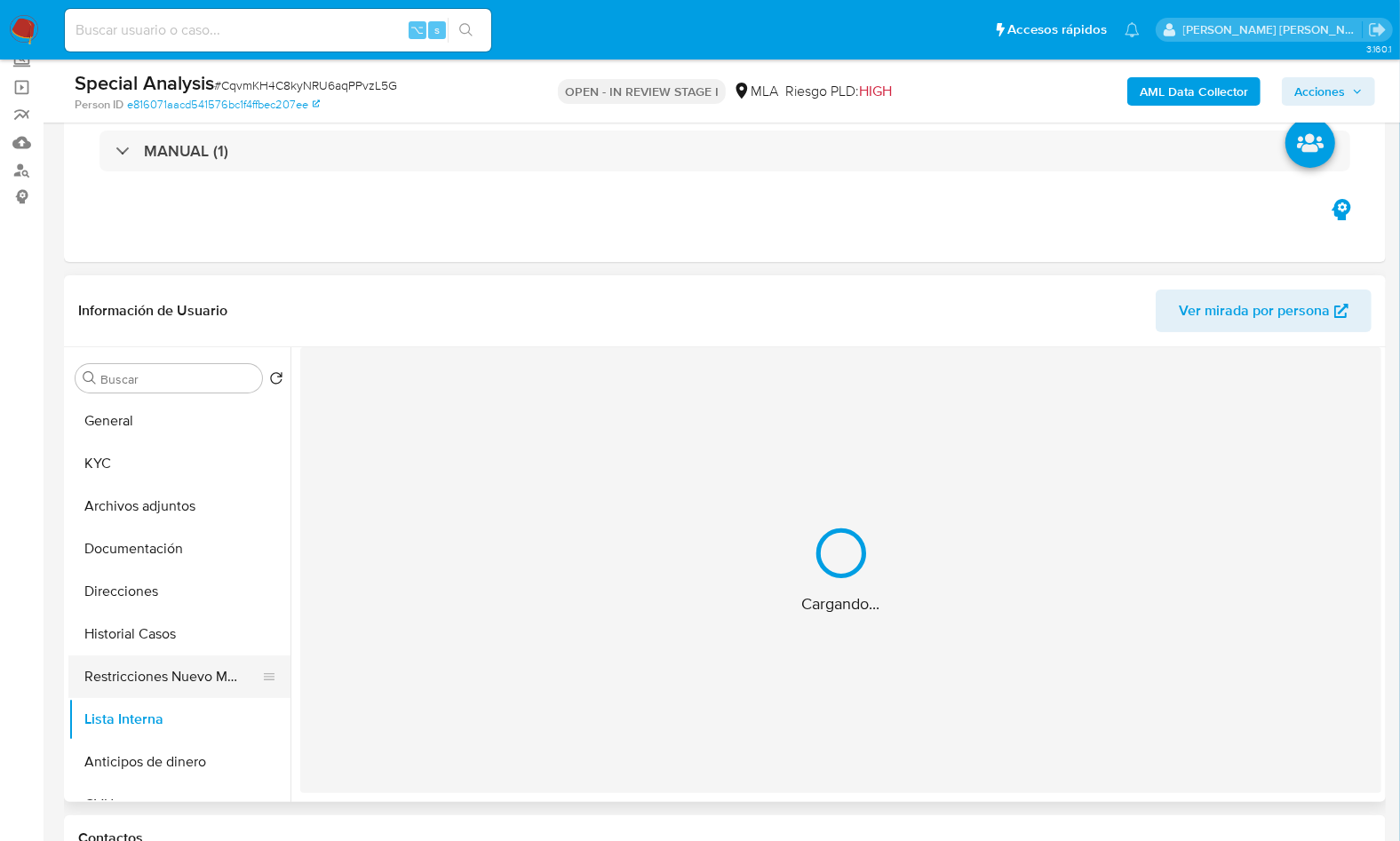
click at [172, 682] on button "Restricciones Nuevo Mundo" at bounding box center [171, 676] width 207 height 43
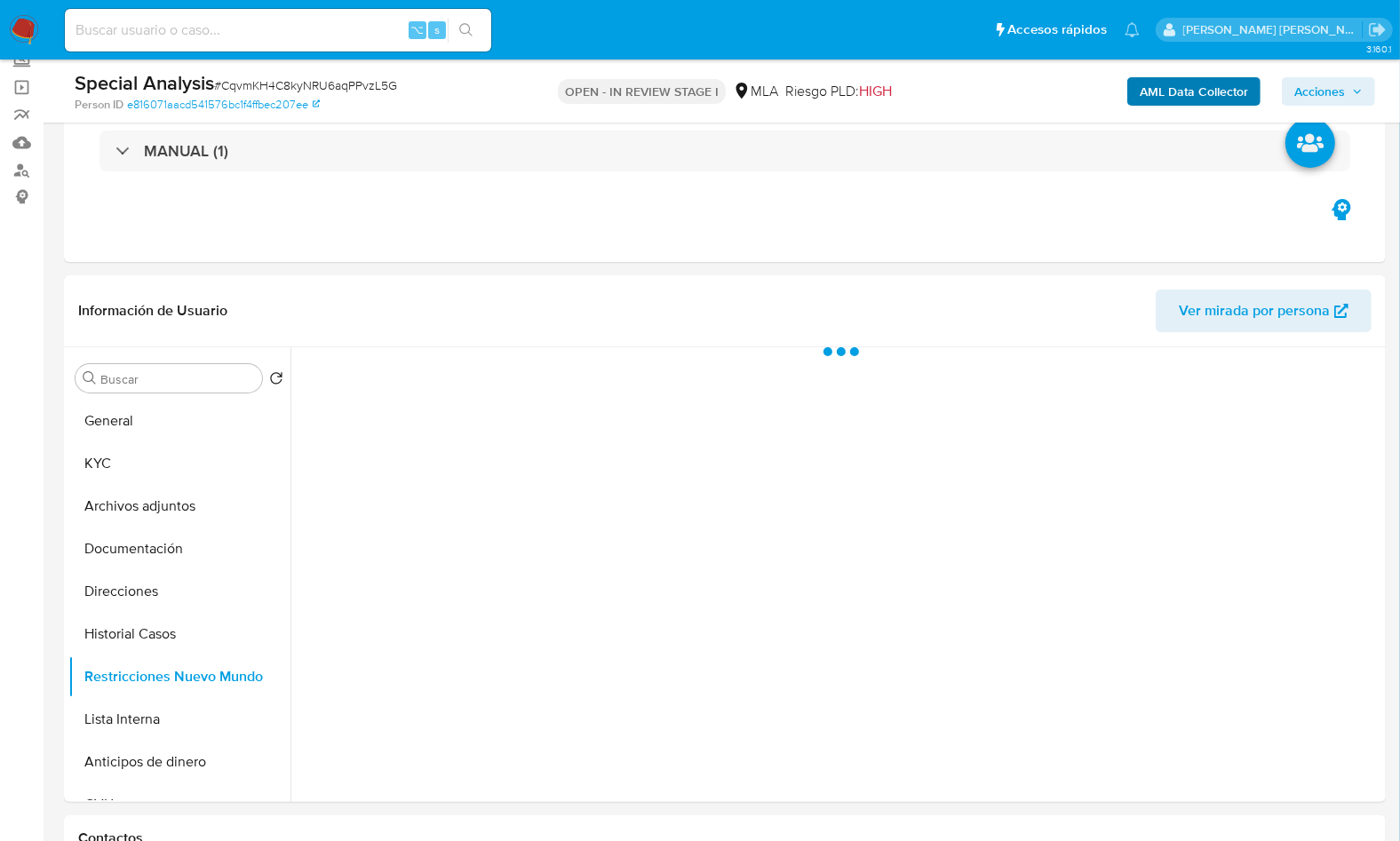
click at [1125, 88] on div "AML Data Collector Acciones" at bounding box center [1160, 91] width 429 height 42
click at [1152, 98] on b "AML Data Collector" at bounding box center [1194, 92] width 108 height 28
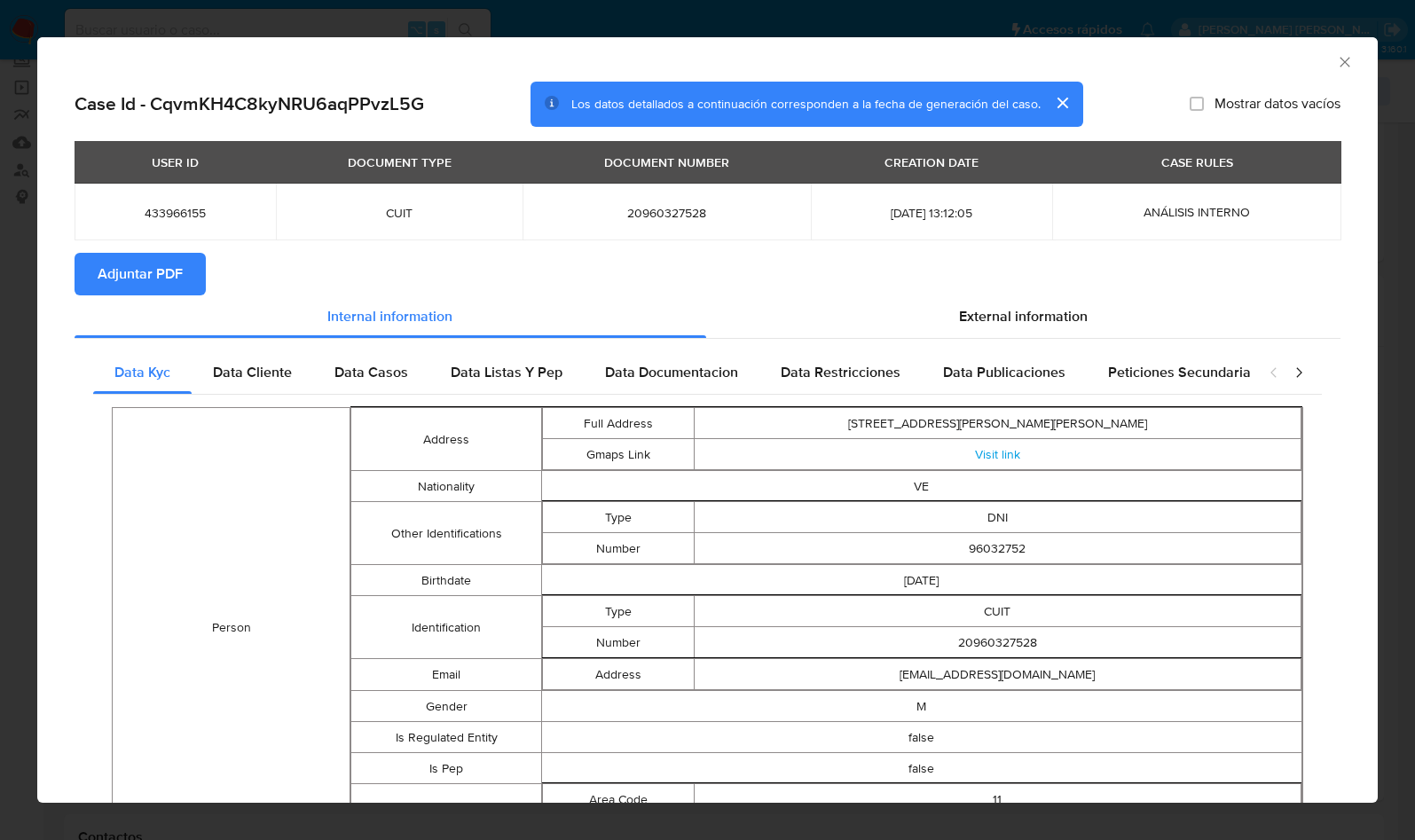
click at [176, 276] on span "Adjuntar PDF" at bounding box center [140, 273] width 85 height 39
click at [1336, 60] on icon "Cerrar ventana" at bounding box center [1344, 61] width 18 height 18
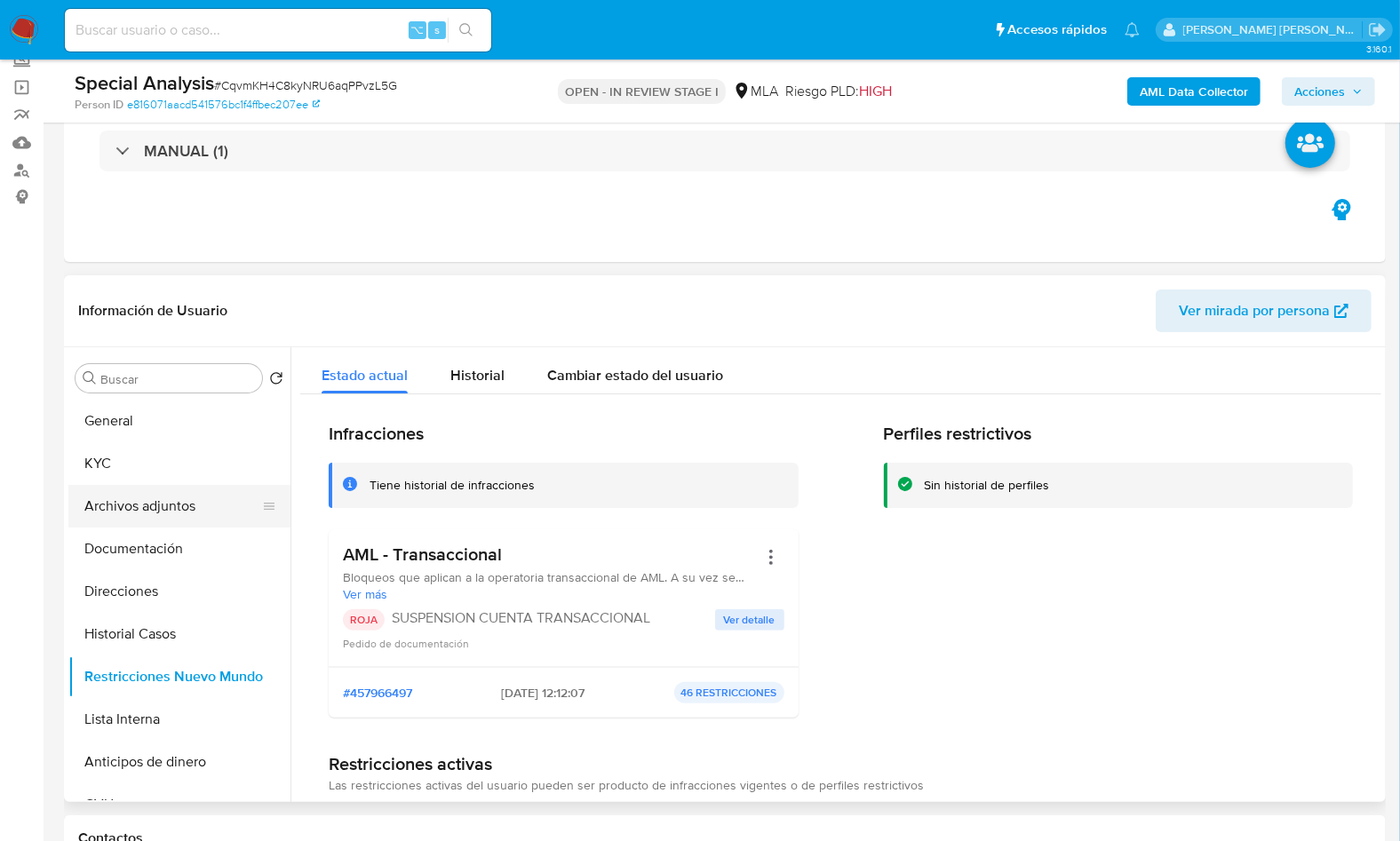
click at [188, 505] on button "Archivos adjuntos" at bounding box center [171, 506] width 207 height 43
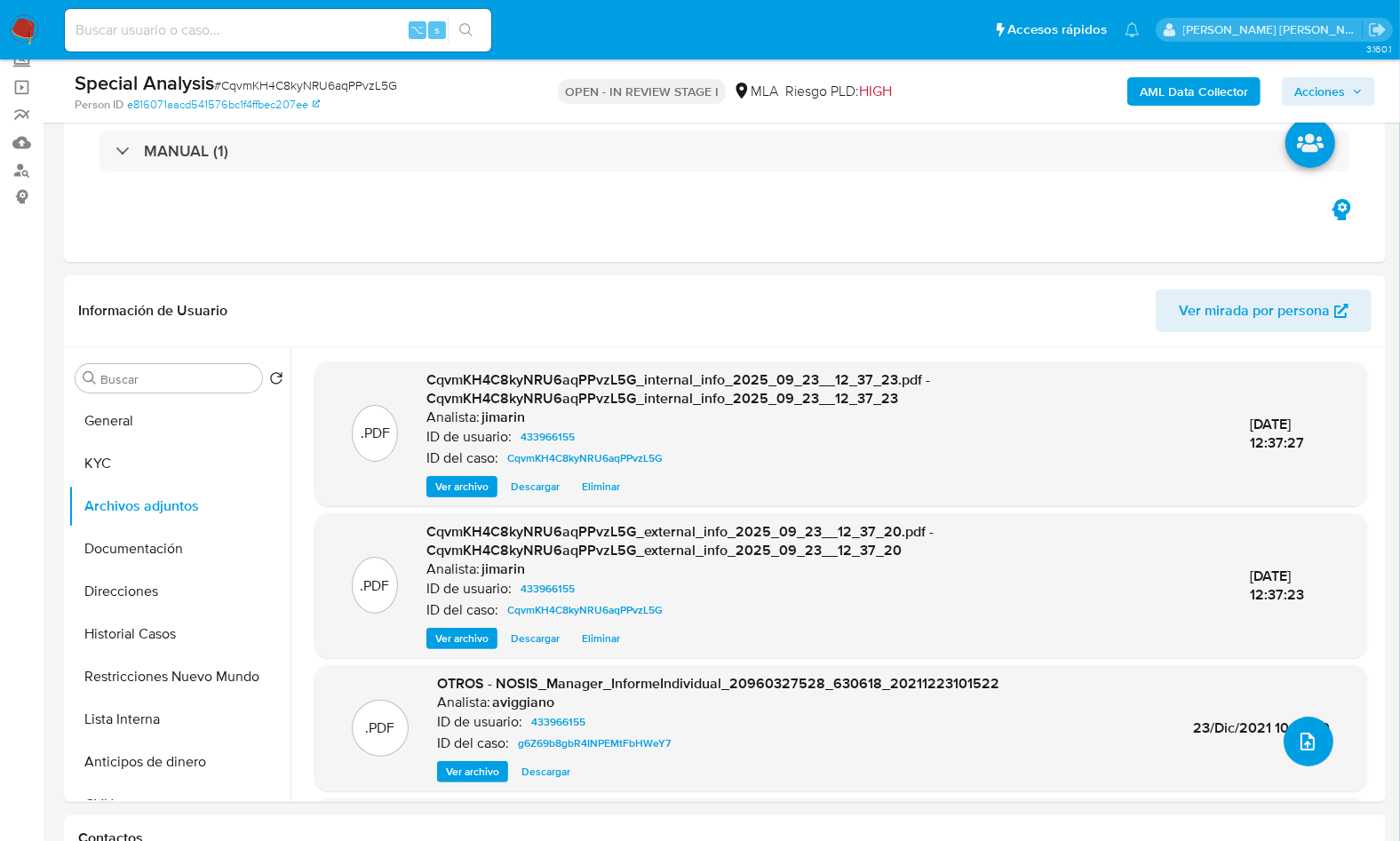
click at [1302, 751] on button "upload-file" at bounding box center [1308, 742] width 50 height 50
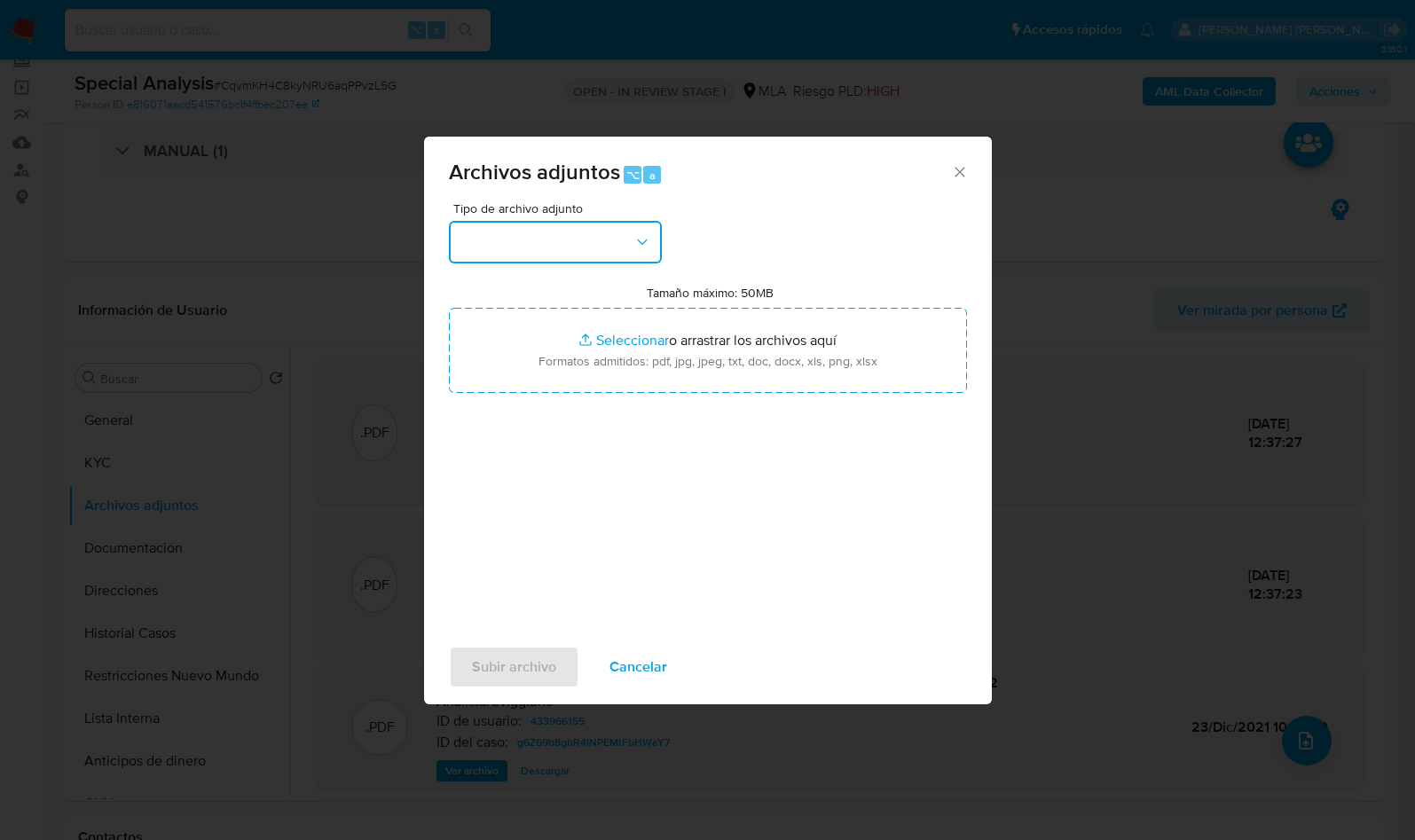
click at [565, 261] on button "button" at bounding box center [554, 241] width 213 height 43
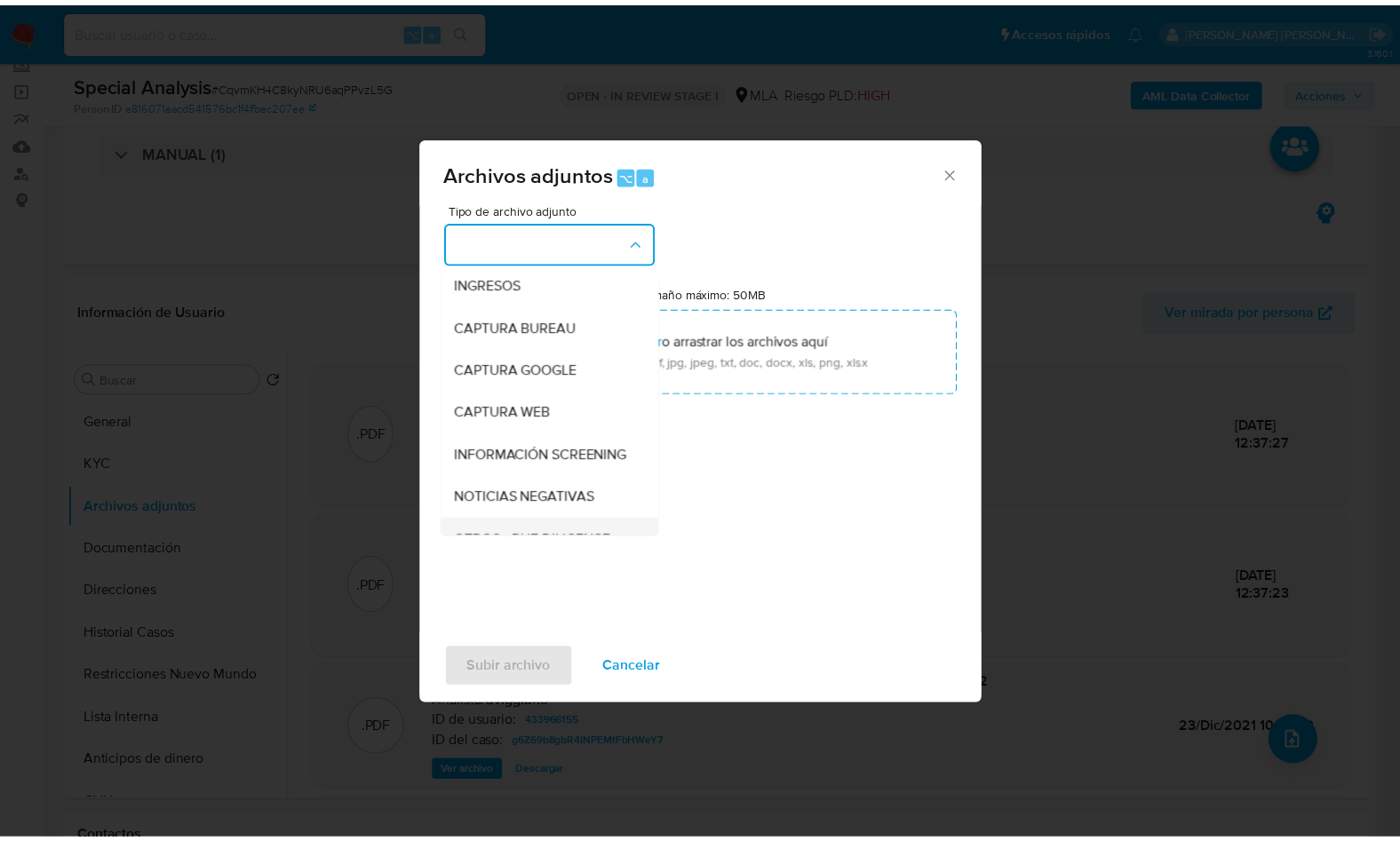
scroll to position [182, 0]
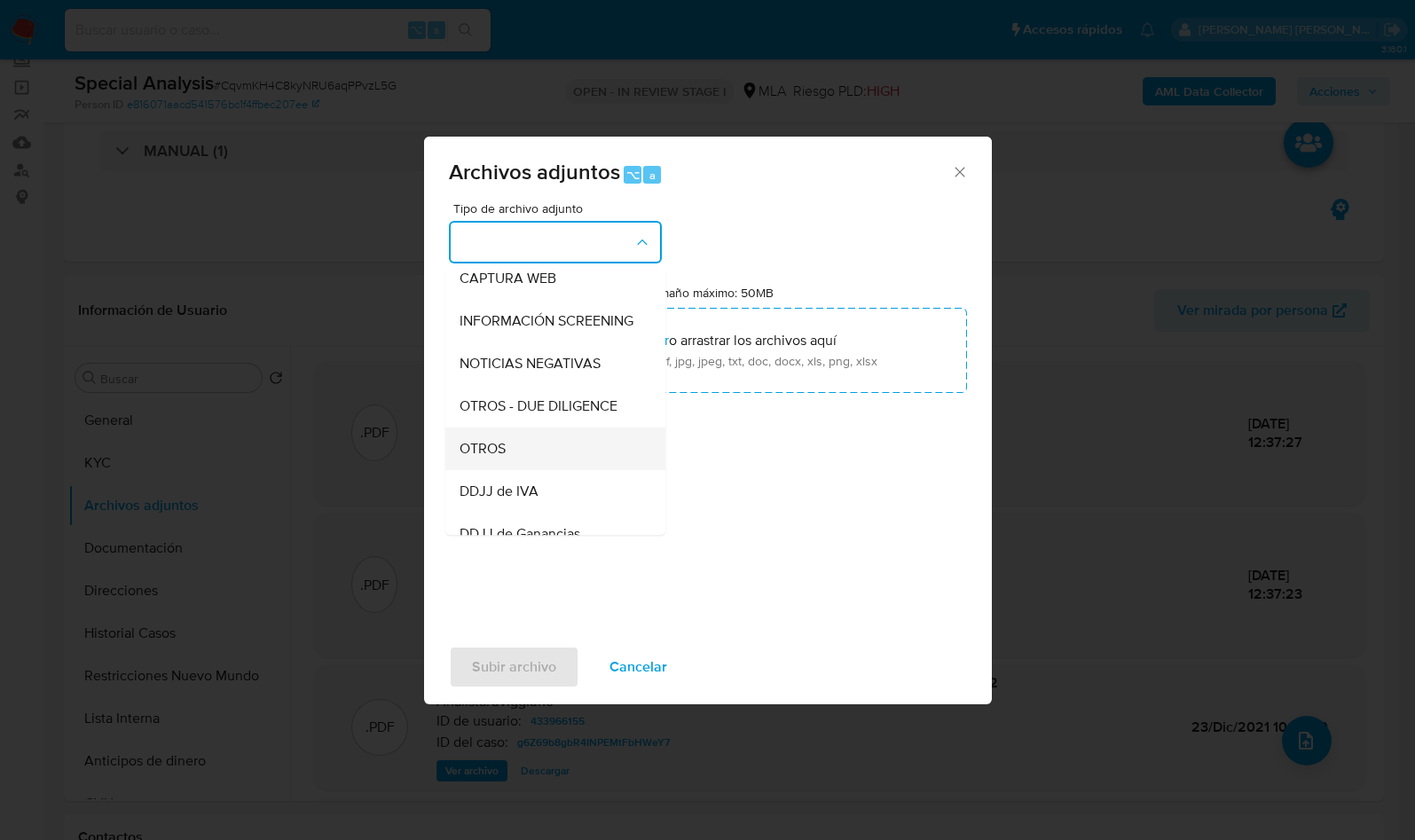
click at [482, 458] on span "OTROS" at bounding box center [482, 448] width 46 height 18
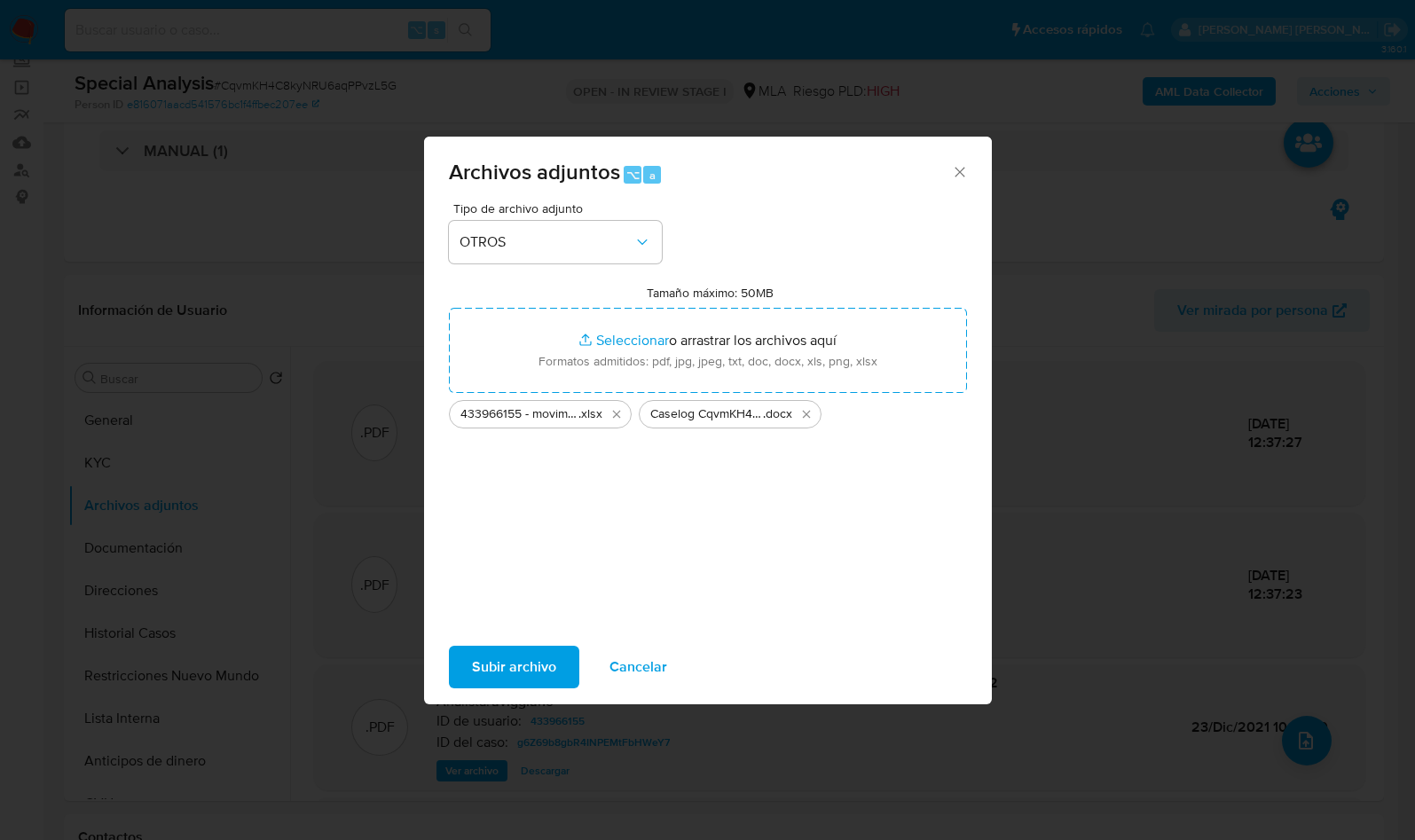
click at [494, 664] on span "Subir archivo" at bounding box center [514, 667] width 84 height 39
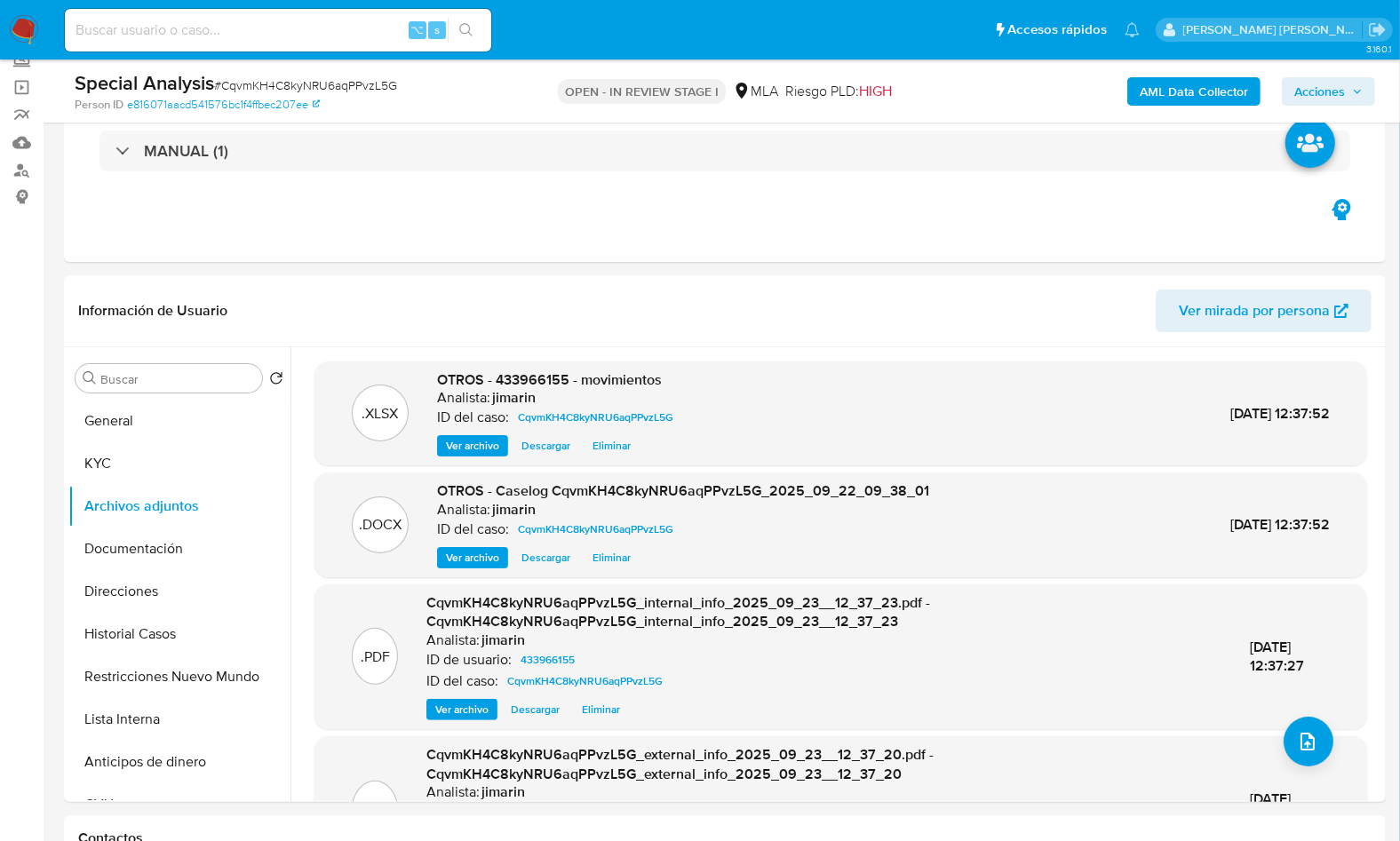
click at [1329, 100] on span "Acciones" at bounding box center [1319, 92] width 50 height 28
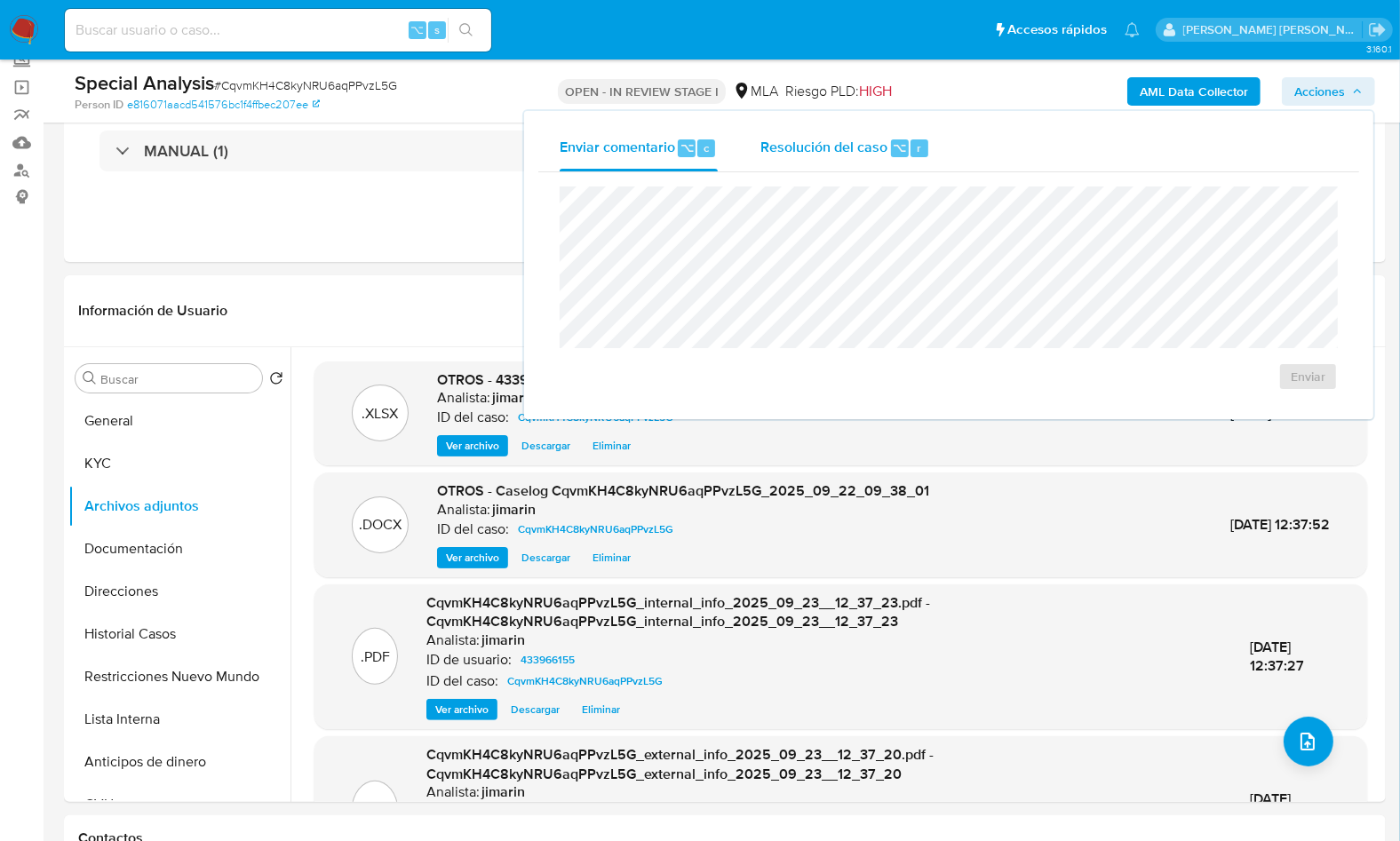
click at [845, 154] on span "Resolución del caso" at bounding box center [824, 147] width 127 height 21
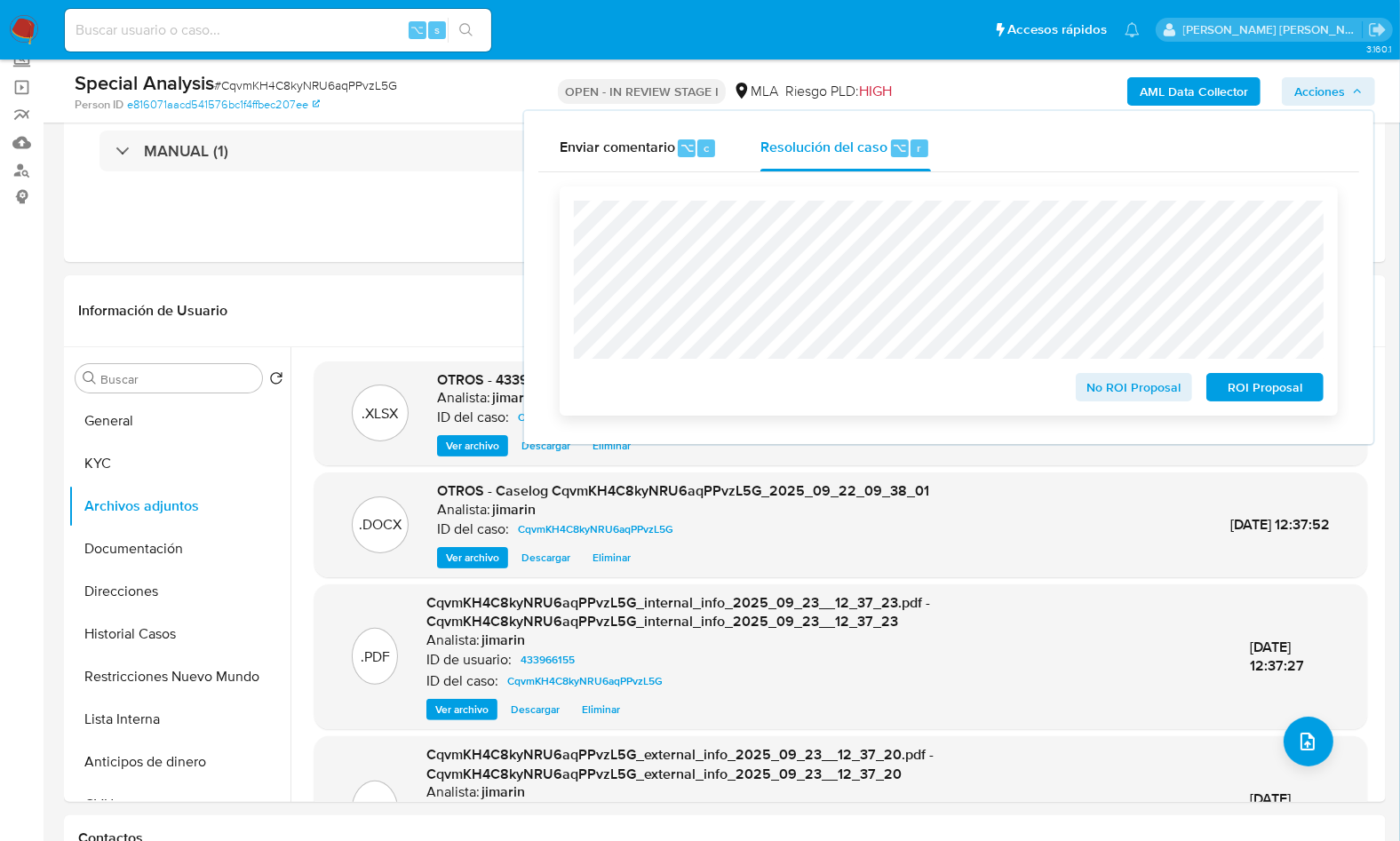
click at [1281, 394] on span "ROI Proposal" at bounding box center [1265, 387] width 93 height 25
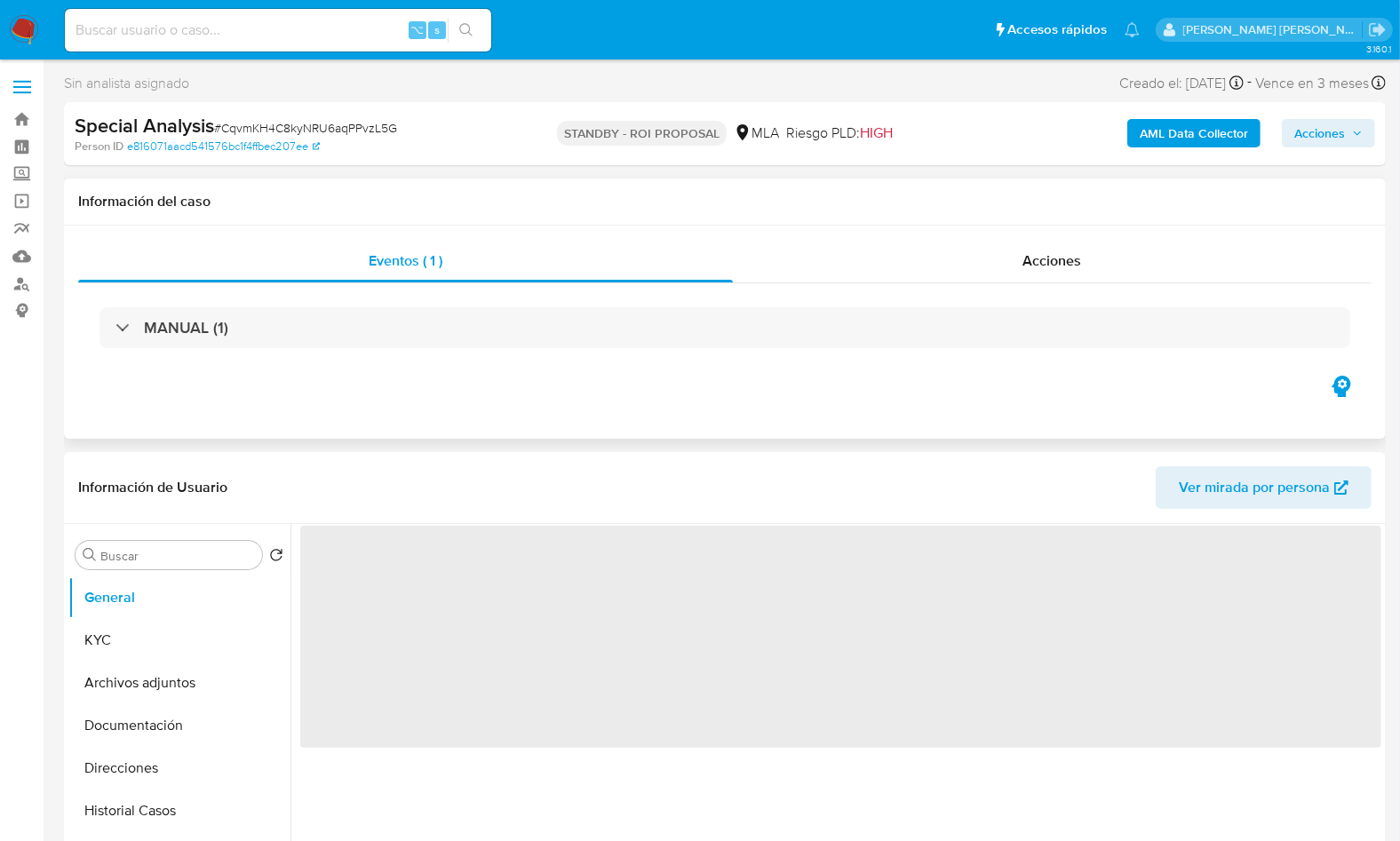
select select "10"
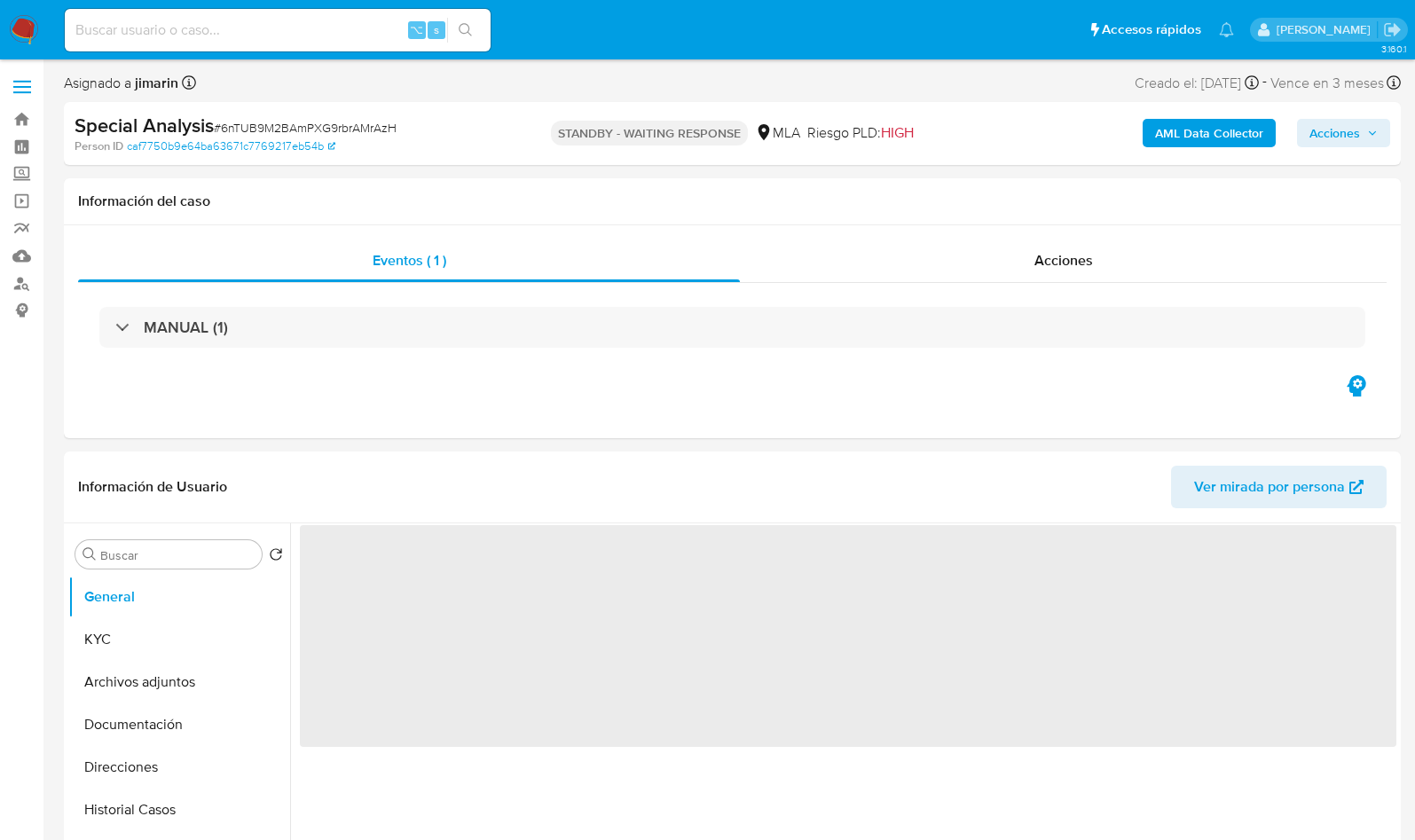
select select "10"
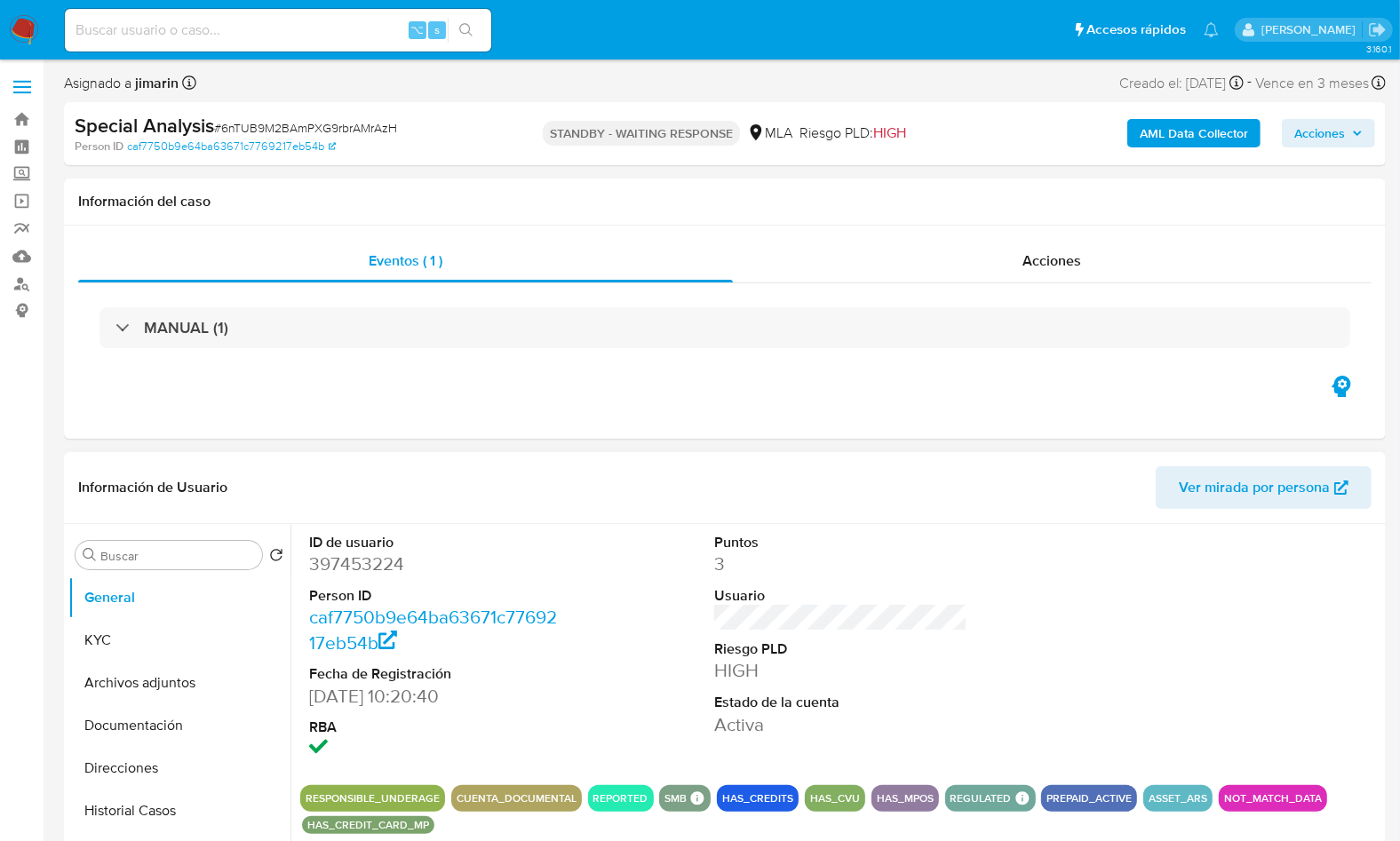
click at [390, 571] on dd "397453224" at bounding box center [435, 564] width 252 height 25
copy dd "397453224"
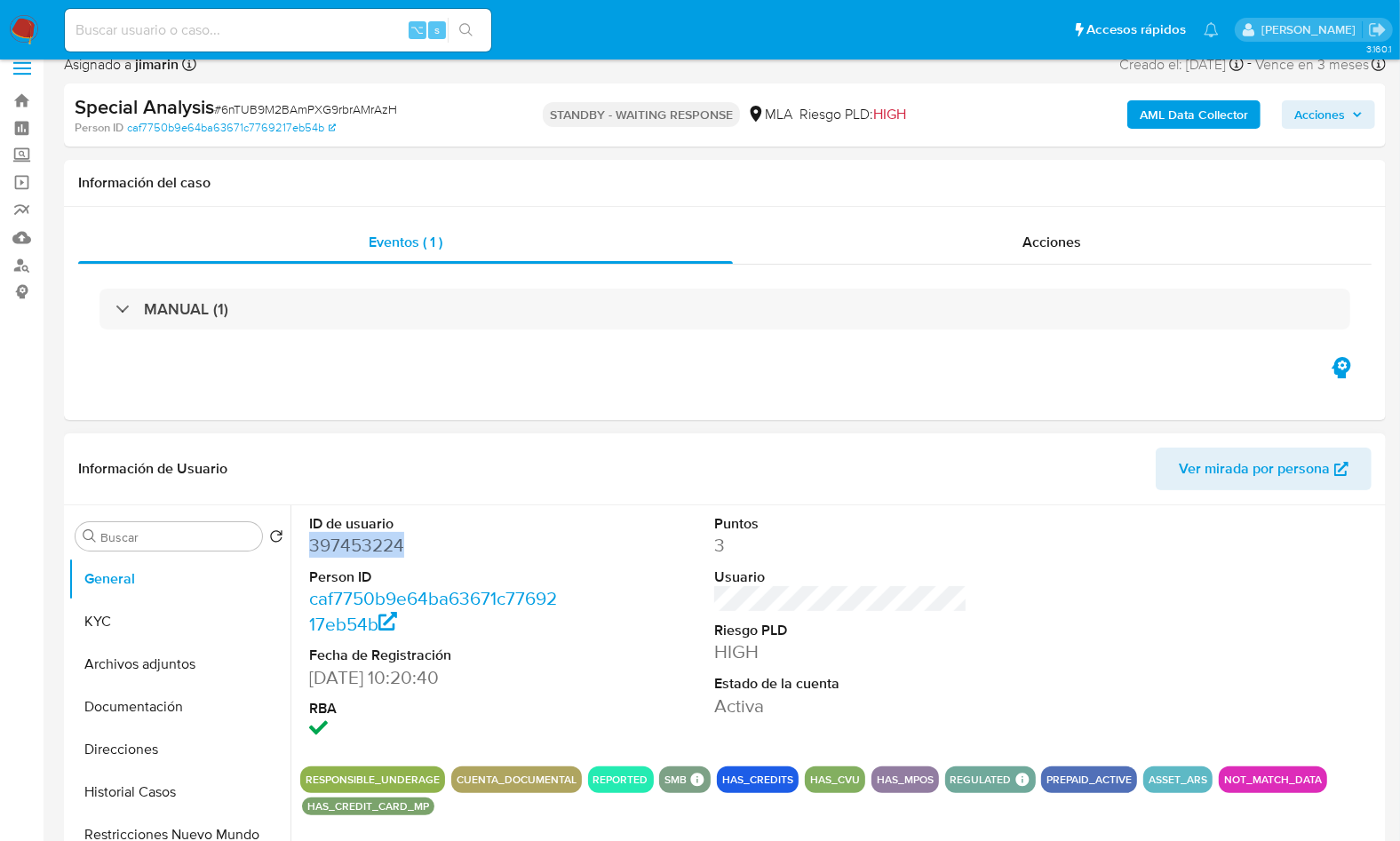
scroll to position [474, 0]
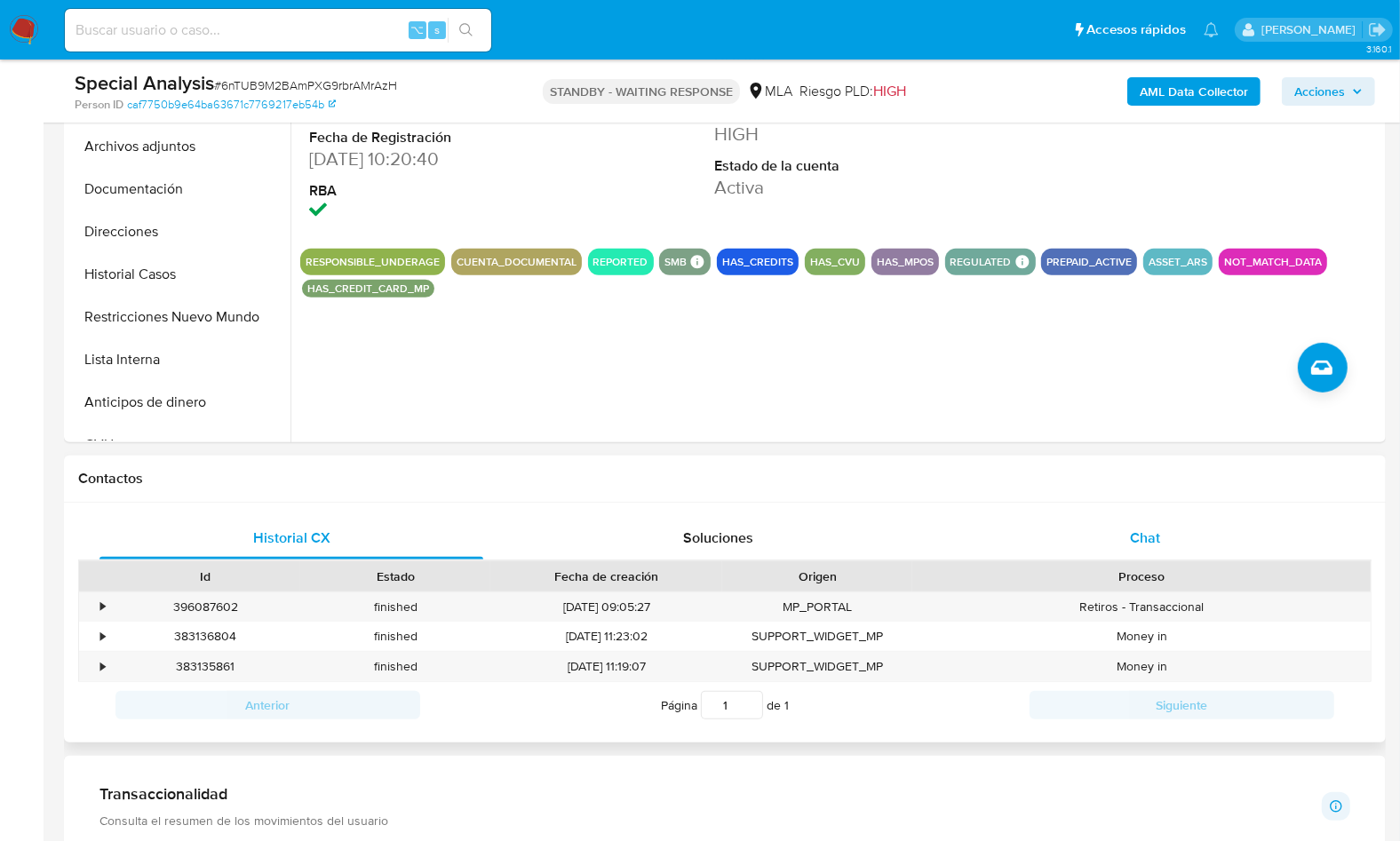
click at [1141, 535] on span "Chat" at bounding box center [1145, 538] width 30 height 21
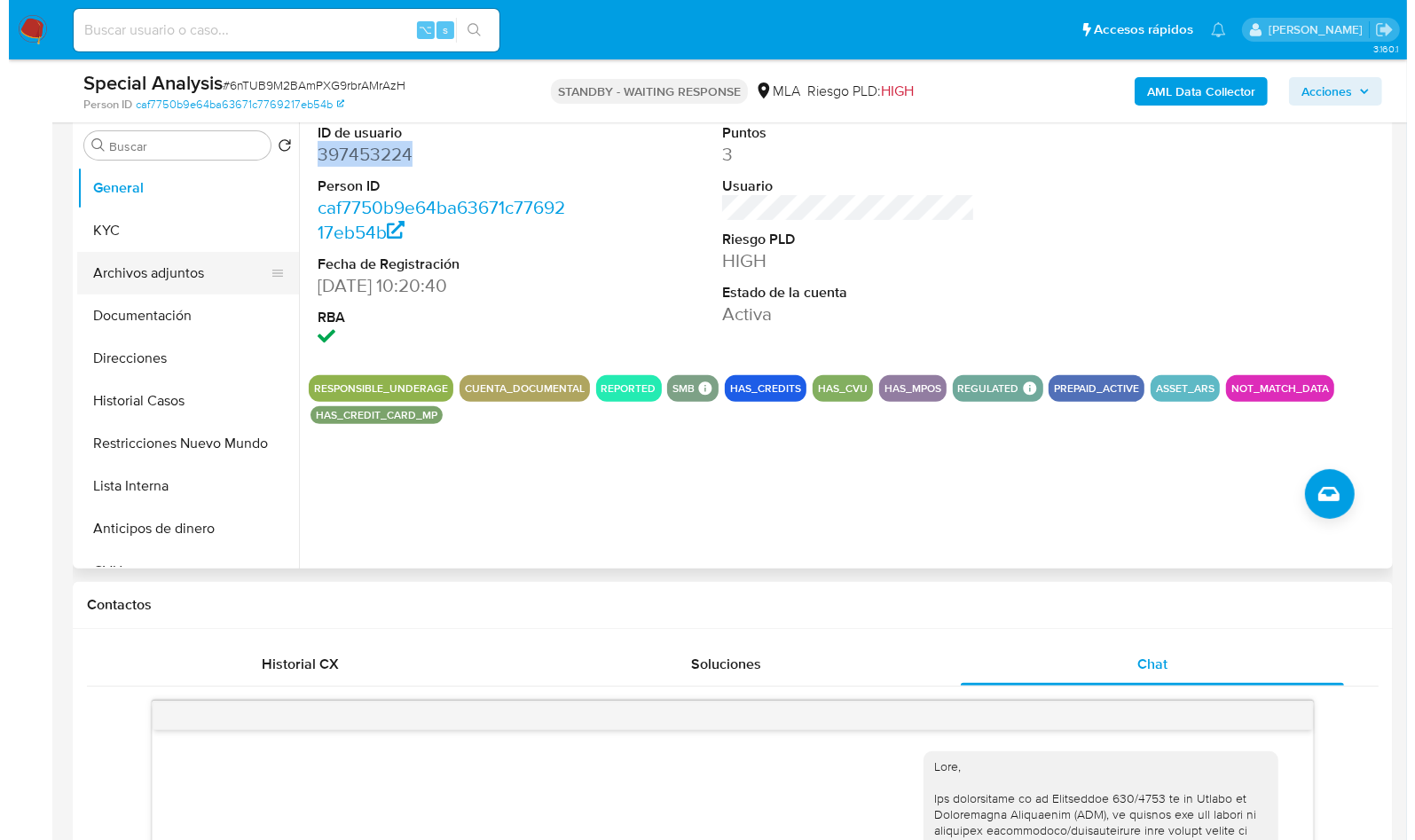
scroll to position [305, 0]
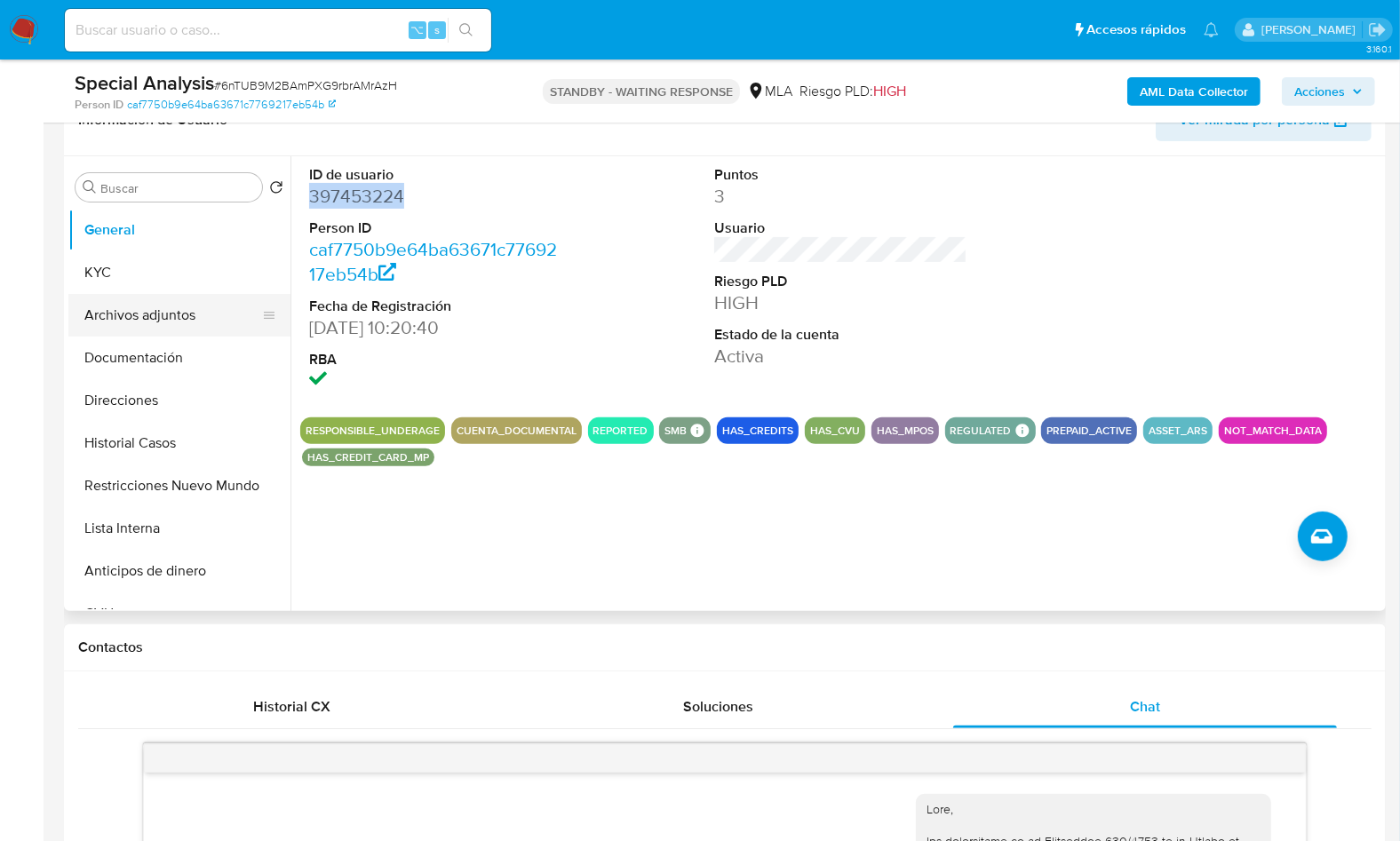
click at [140, 317] on button "Archivos adjuntos" at bounding box center [171, 314] width 207 height 43
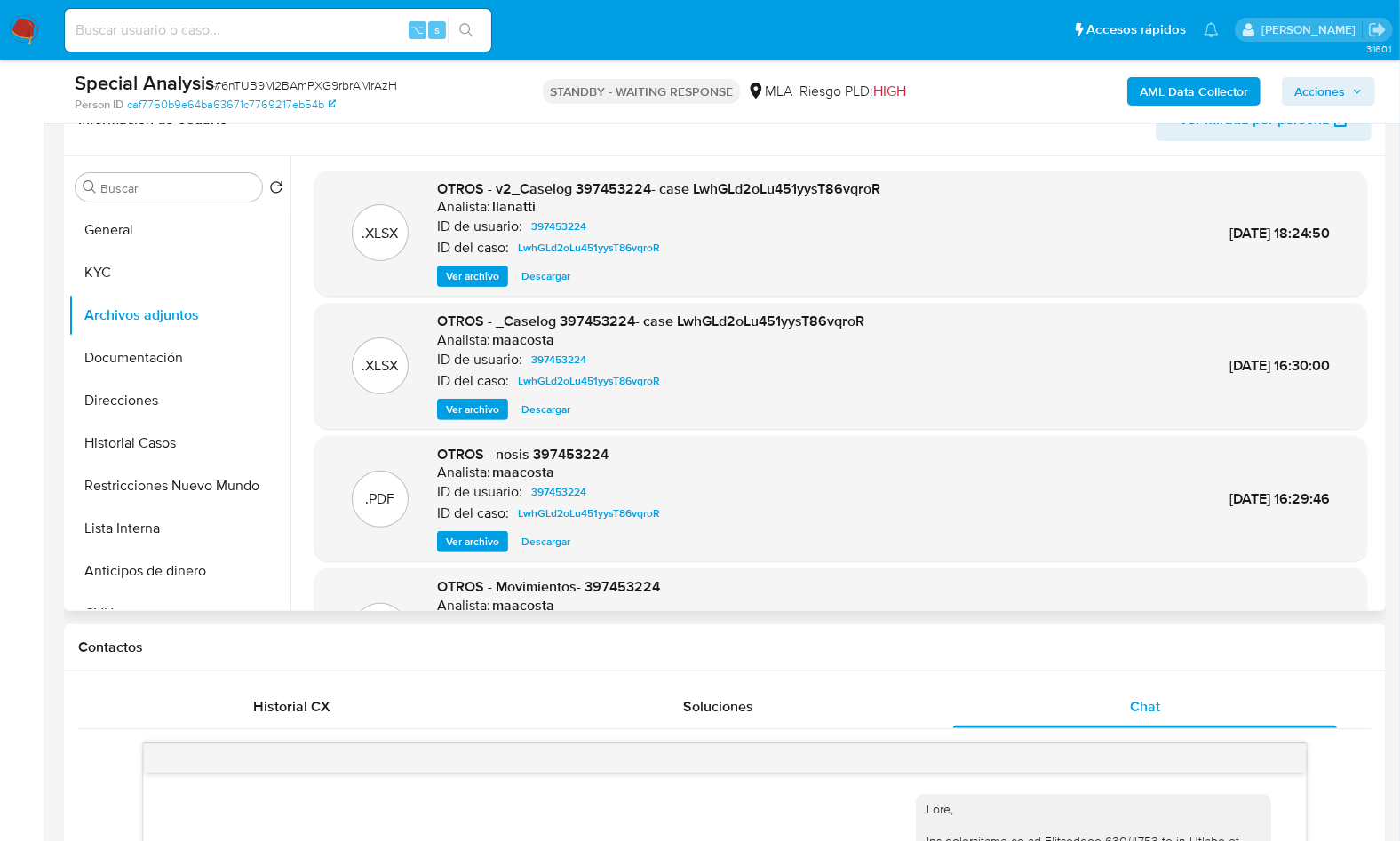
click at [486, 282] on span "Ver archivo" at bounding box center [473, 276] width 53 height 18
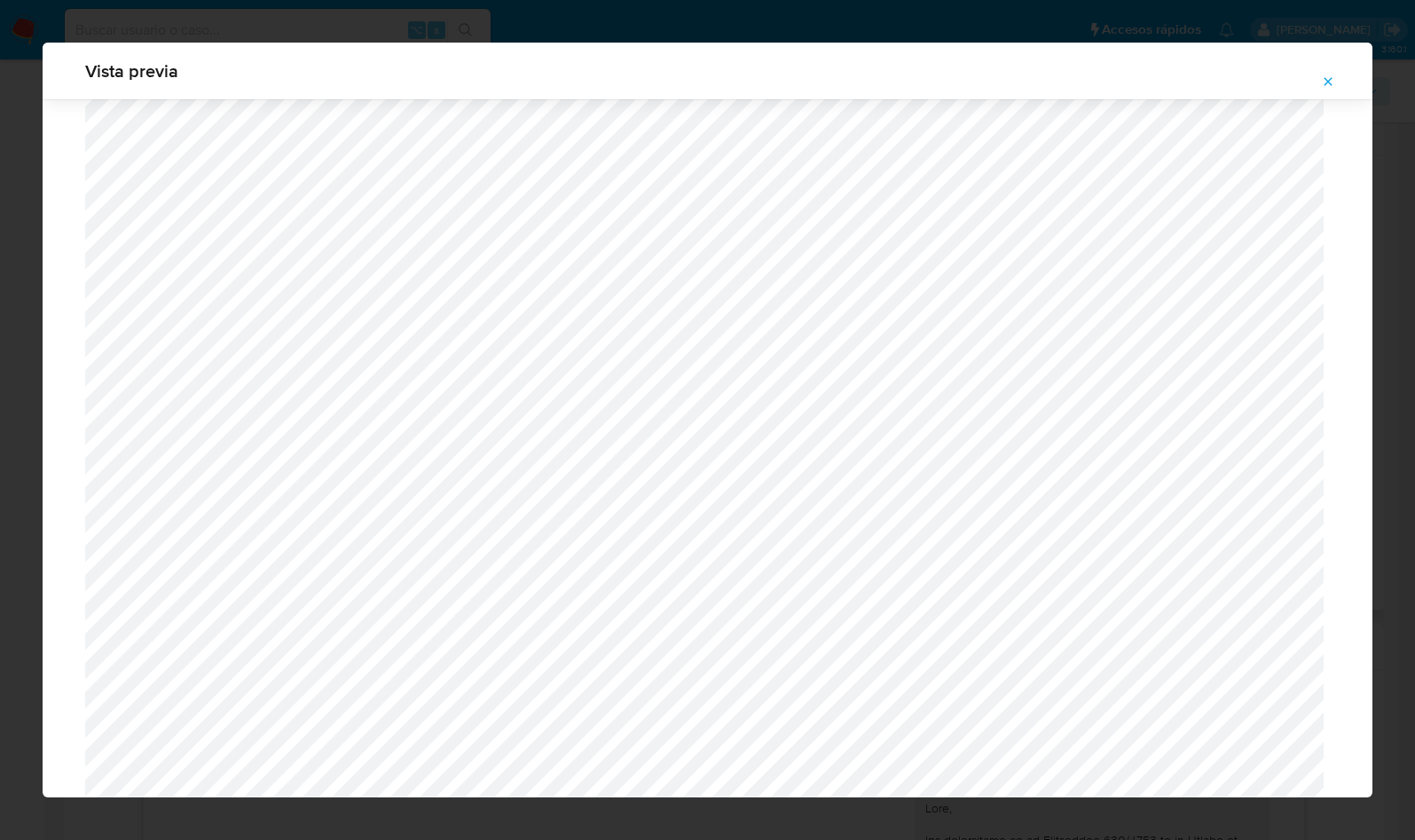
scroll to position [1527, 0]
click at [867, 806] on div "Vista previa" at bounding box center [708, 420] width 1415 height 840
click at [1326, 86] on icon "Attachment preview" at bounding box center [1327, 81] width 14 height 14
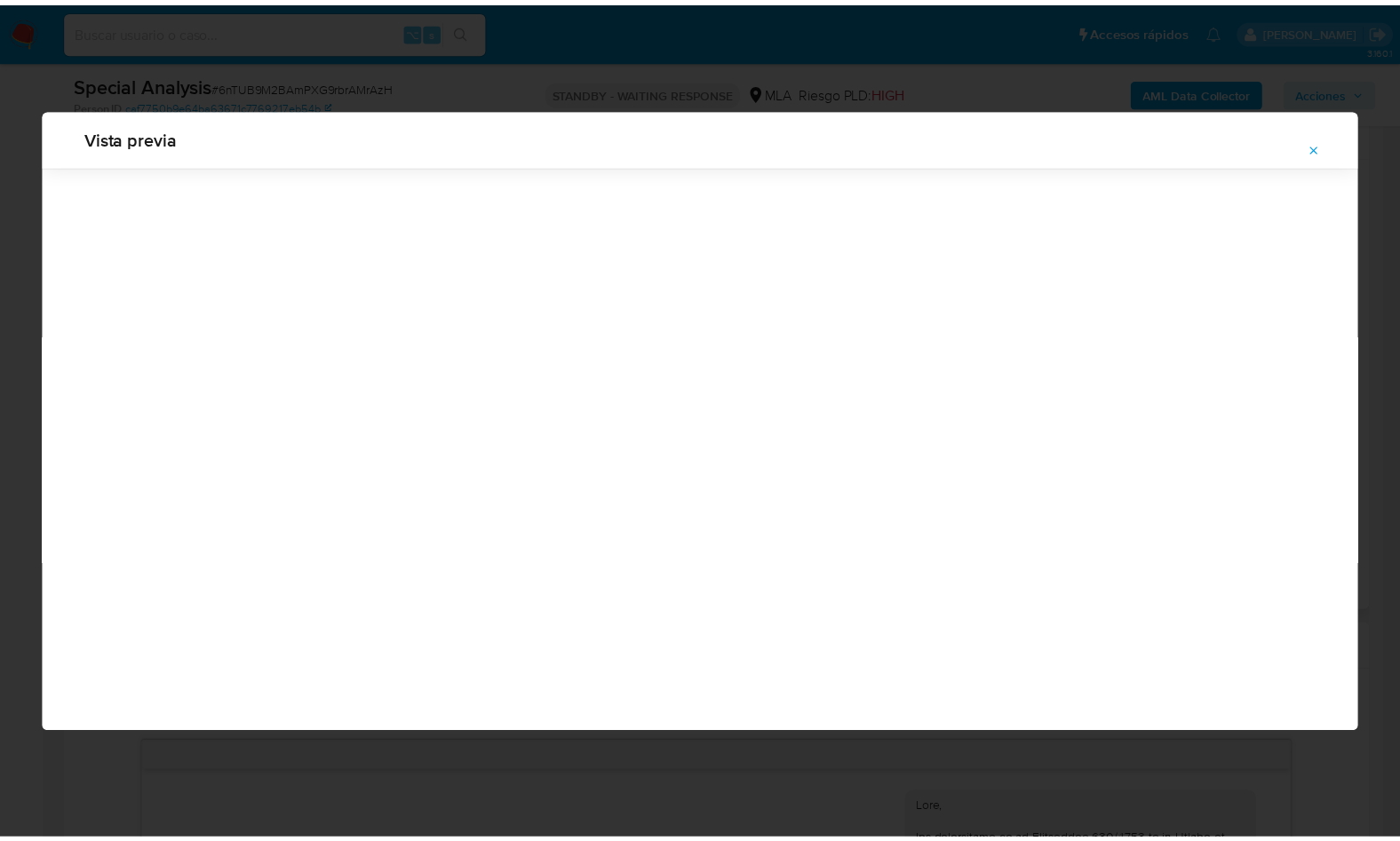
scroll to position [0, 0]
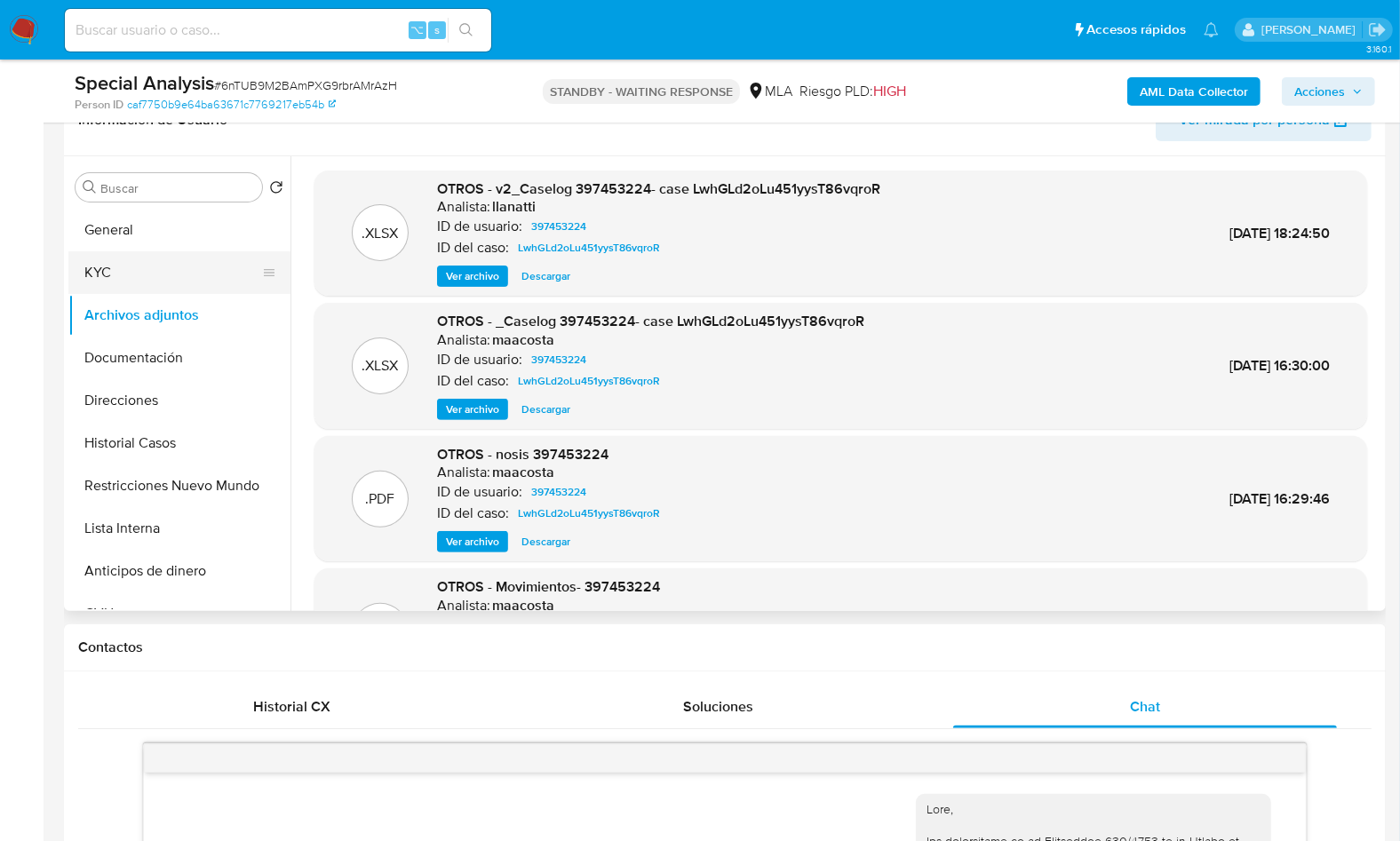
click at [136, 274] on button "KYC" at bounding box center [171, 272] width 207 height 43
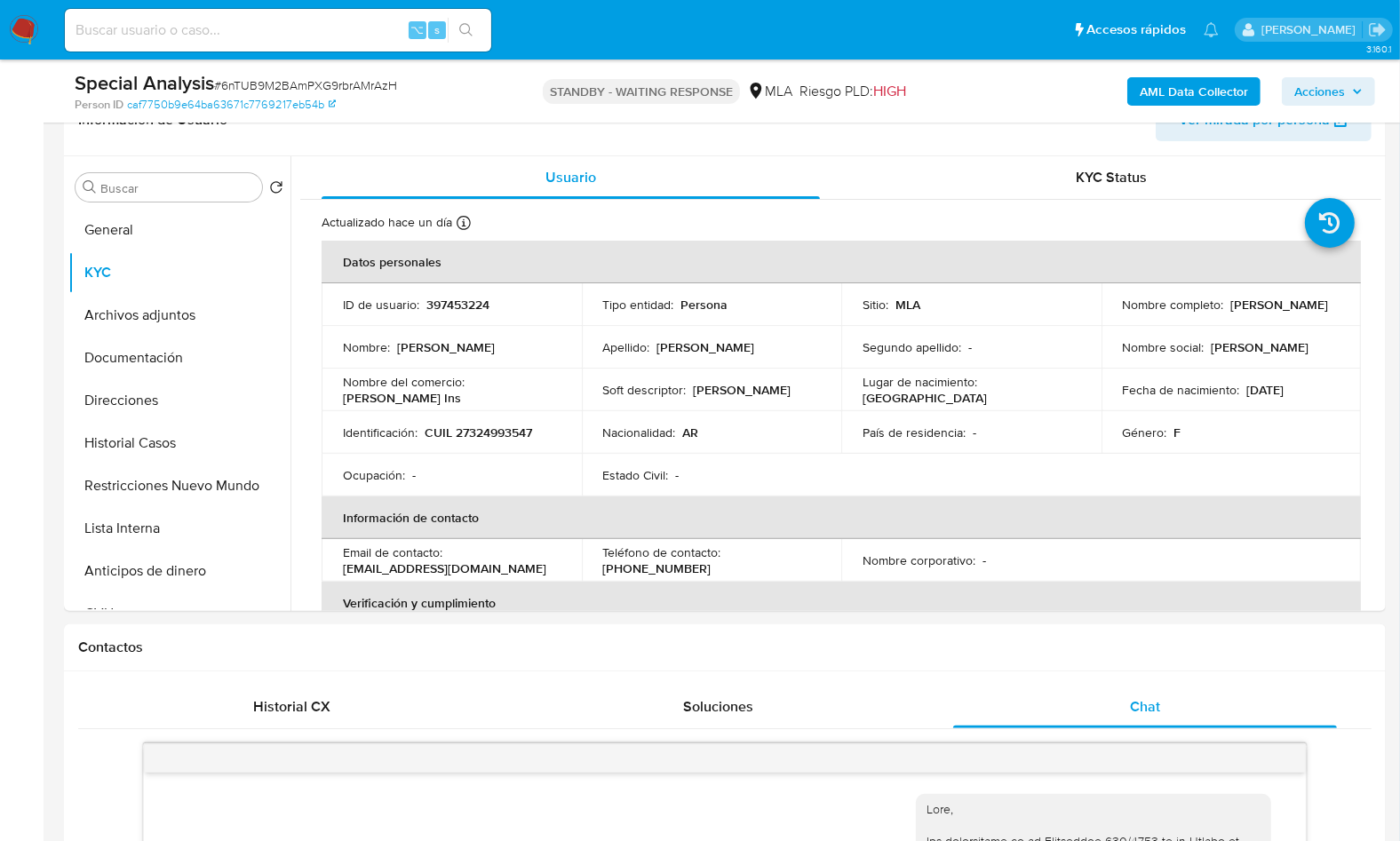
click at [495, 441] on td "Identificación : CUIL 27324993547" at bounding box center [451, 432] width 260 height 43
click at [499, 431] on p "CUIL 27324993547" at bounding box center [477, 432] width 107 height 16
drag, startPoint x: 499, startPoint y: 431, endPoint x: 517, endPoint y: 431, distance: 18.0
click at [499, 431] on p "CUIL 27324993547" at bounding box center [477, 432] width 107 height 16
copy p "27324993547"
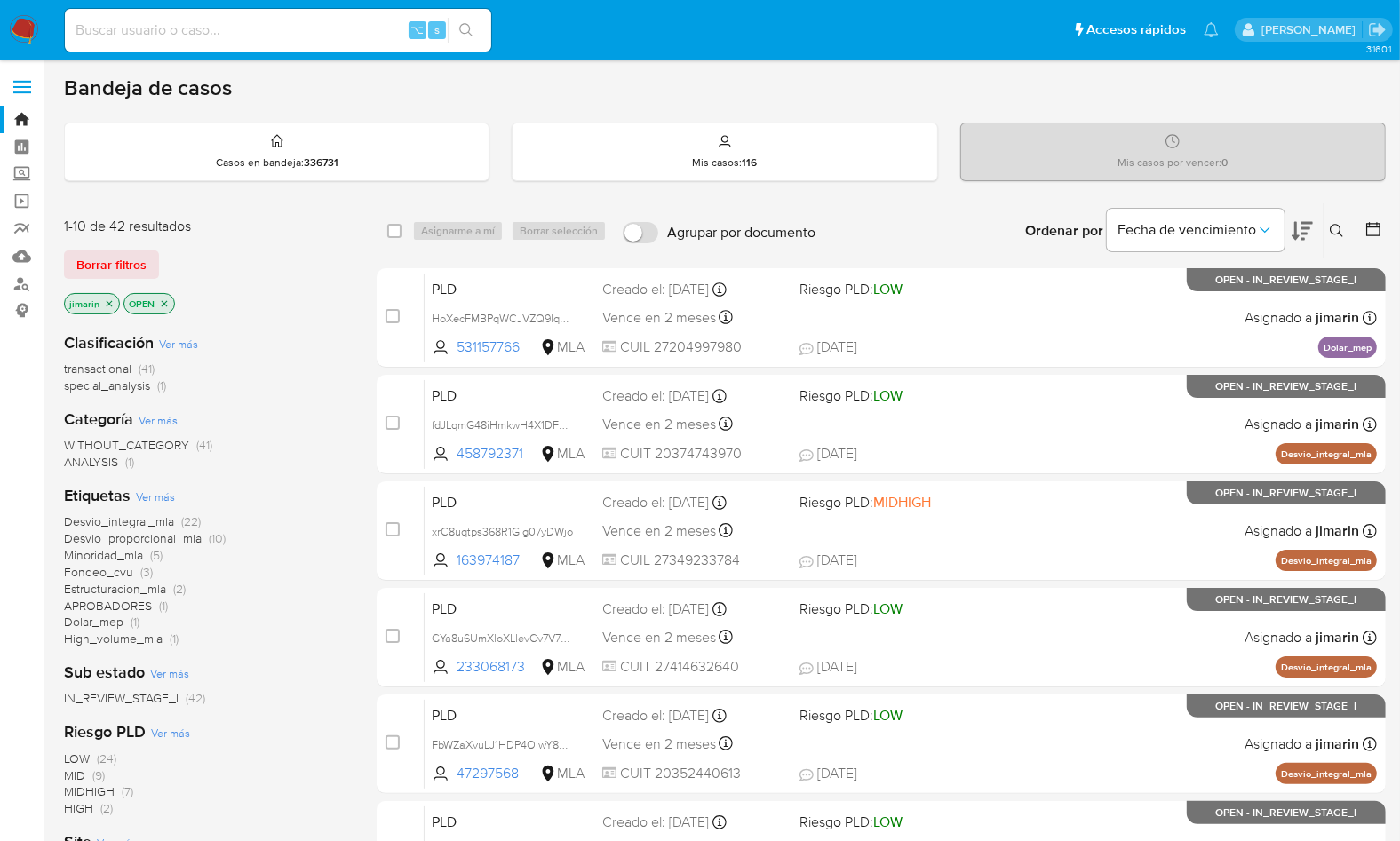
click at [714, 243] on label "Agrupar por documento" at bounding box center [719, 232] width 210 height 39
click at [658, 243] on input "Agrupar por documento" at bounding box center [640, 232] width 36 height 22
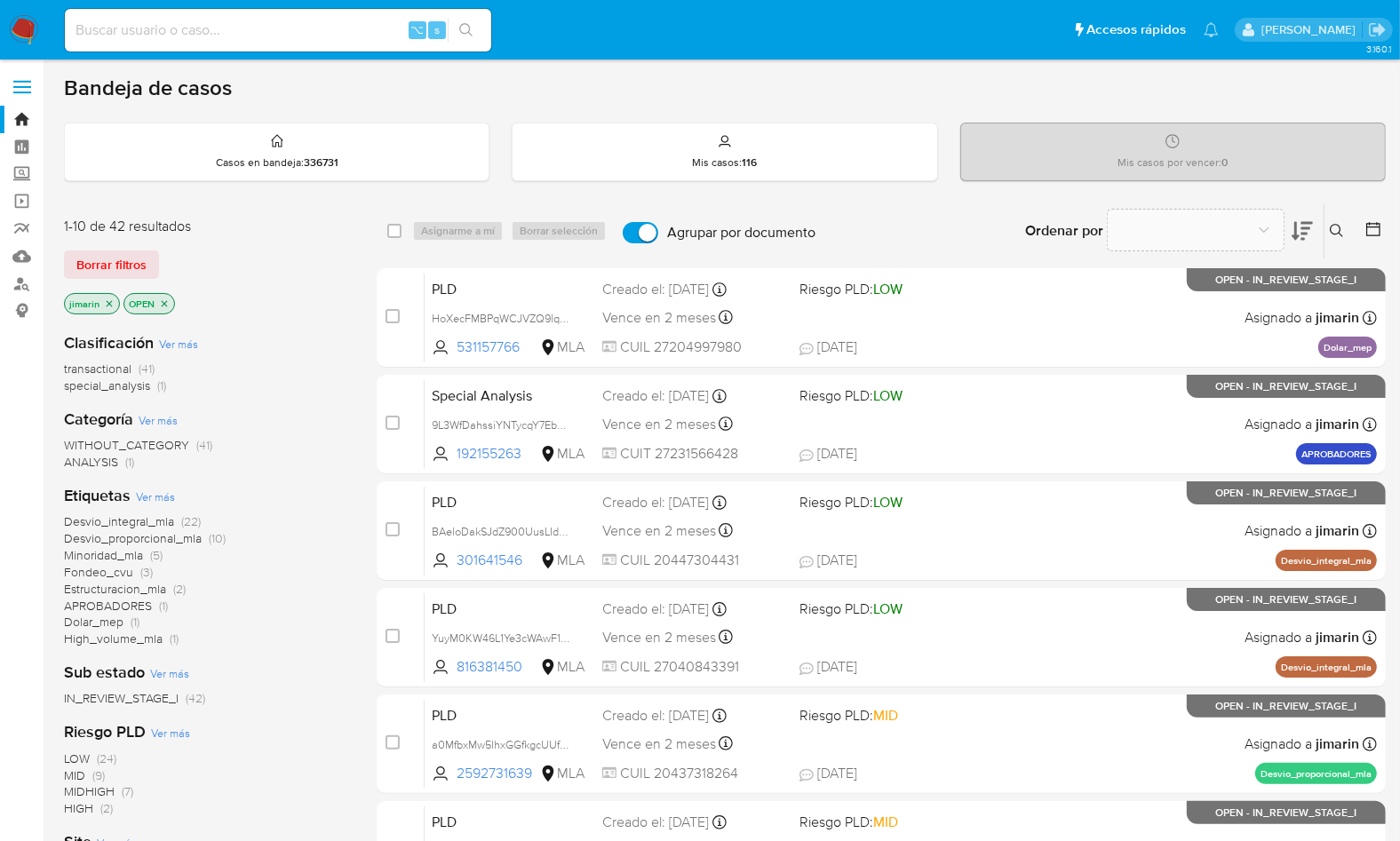
click at [714, 239] on span "Agrupar por documento" at bounding box center [741, 232] width 149 height 18
click at [658, 239] on input "Agrupar por documento" at bounding box center [640, 232] width 36 height 22
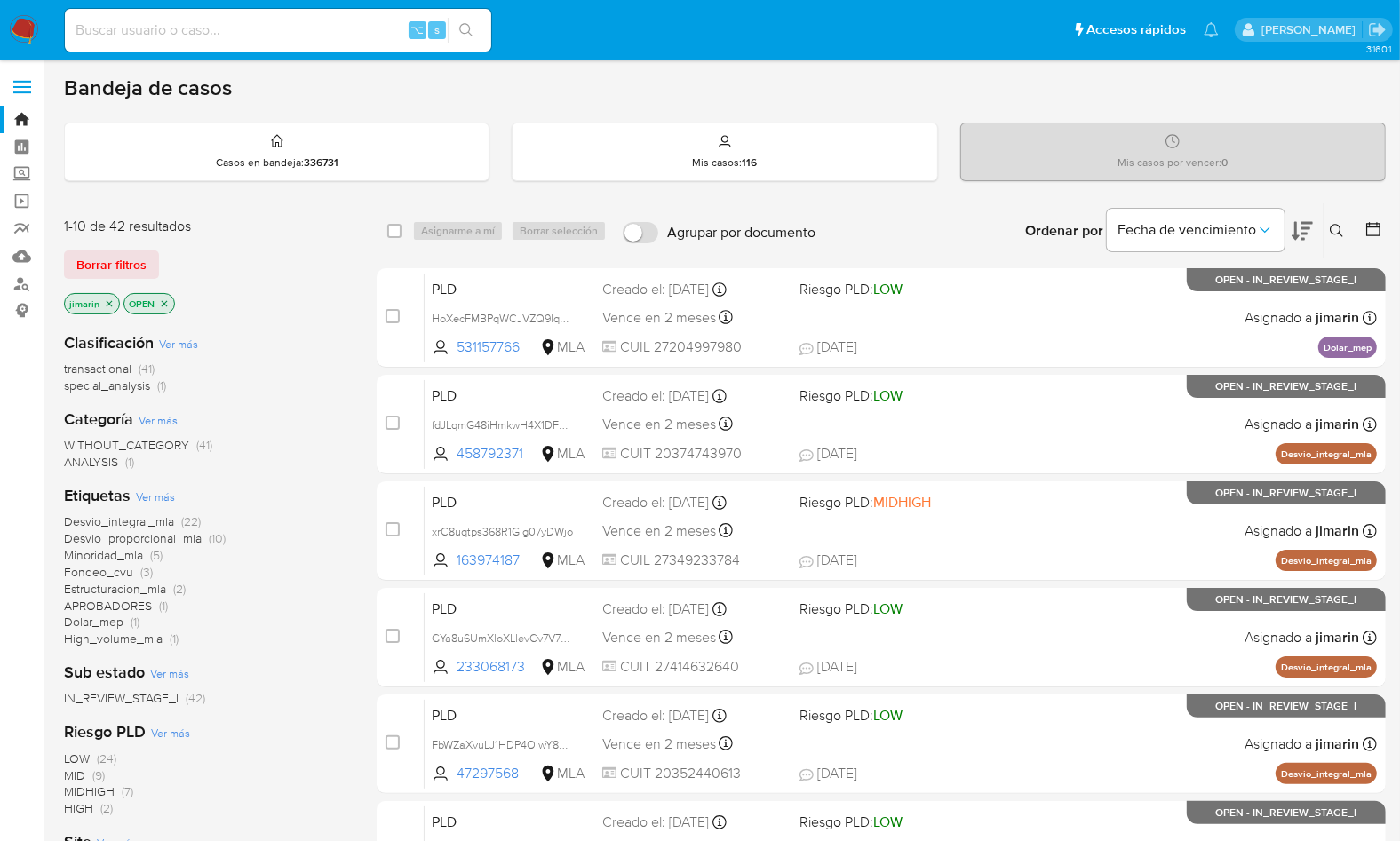
click at [714, 239] on span "Agrupar por documento" at bounding box center [741, 232] width 149 height 18
click at [658, 239] on input "Agrupar por documento" at bounding box center [640, 232] width 36 height 22
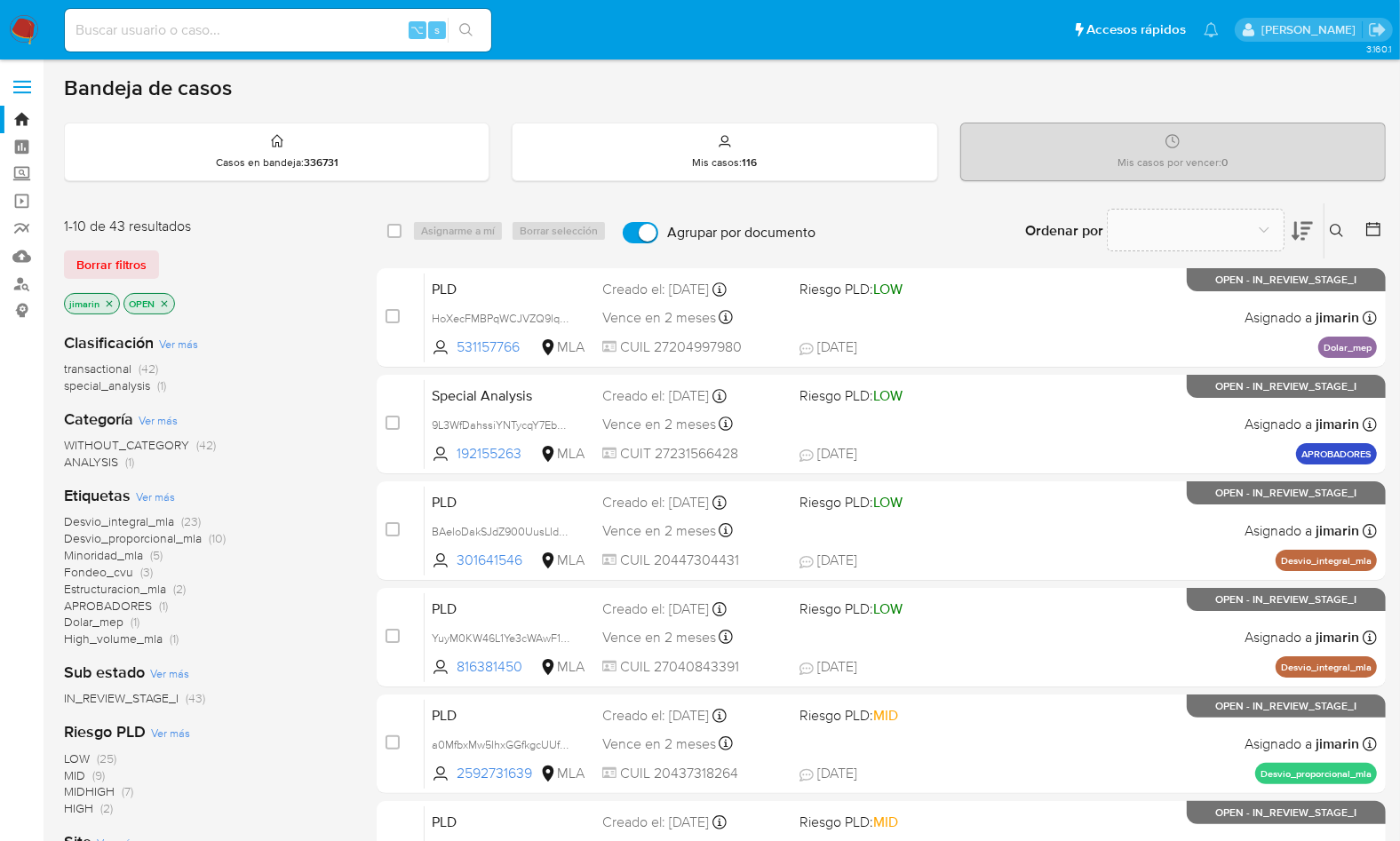
click at [770, 238] on span "Agrupar por documento" at bounding box center [741, 232] width 149 height 18
click at [658, 238] on input "Agrupar por documento" at bounding box center [640, 232] width 36 height 22
checkbox input "false"
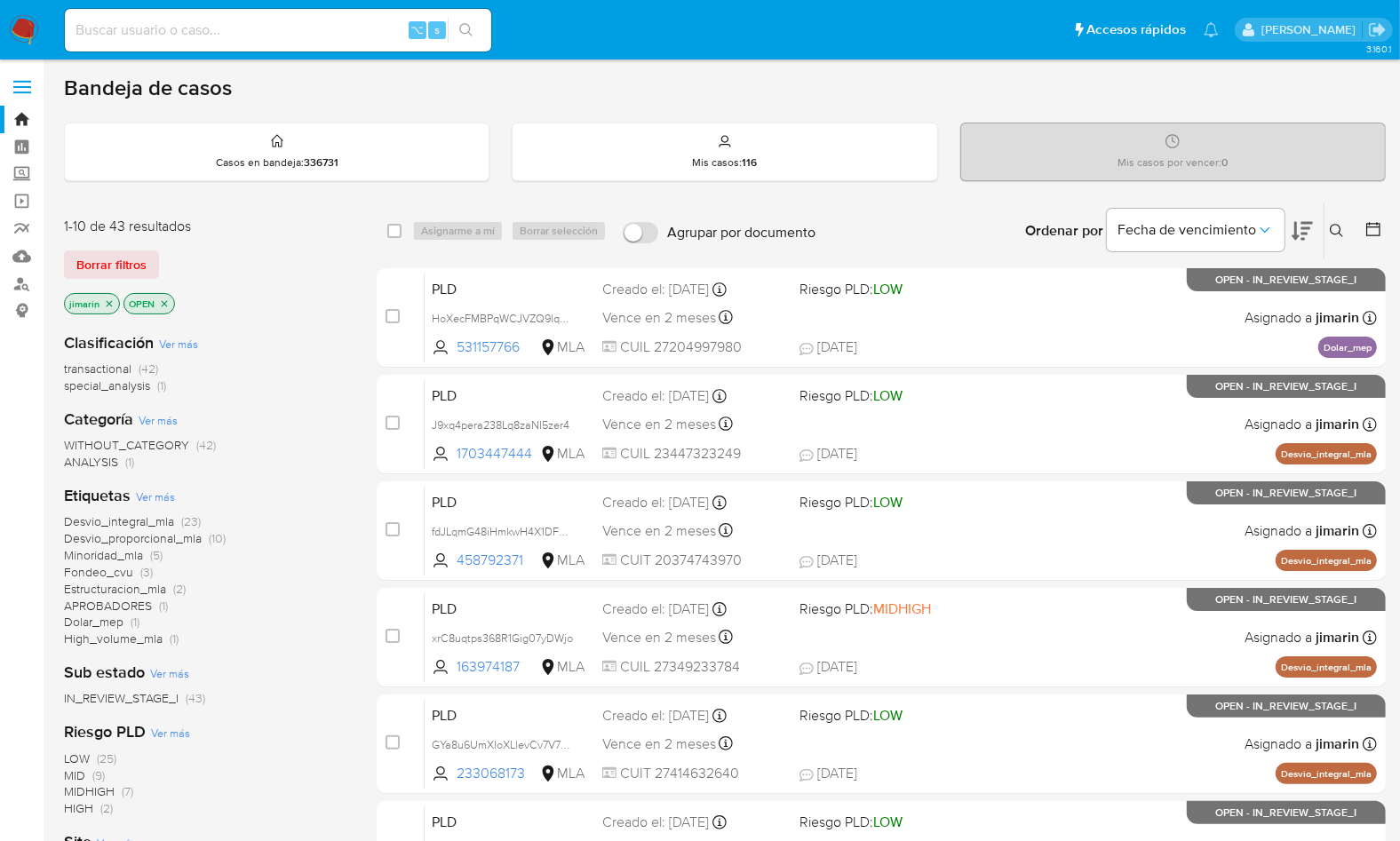
click at [160, 305] on icon "close-filter" at bounding box center [164, 303] width 10 height 10
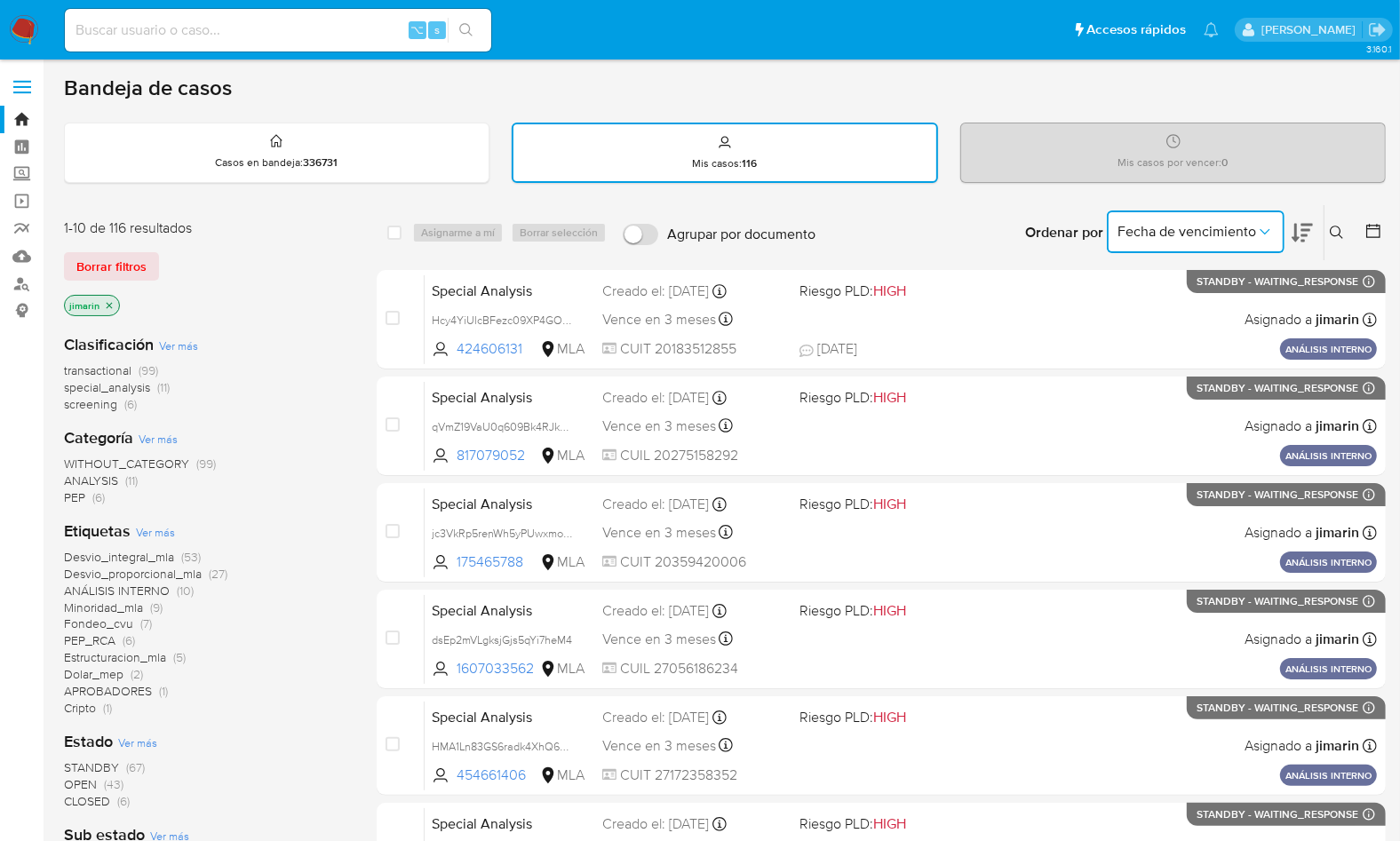
click at [1258, 233] on icon "Ordenar por" at bounding box center [1265, 231] width 18 height 18
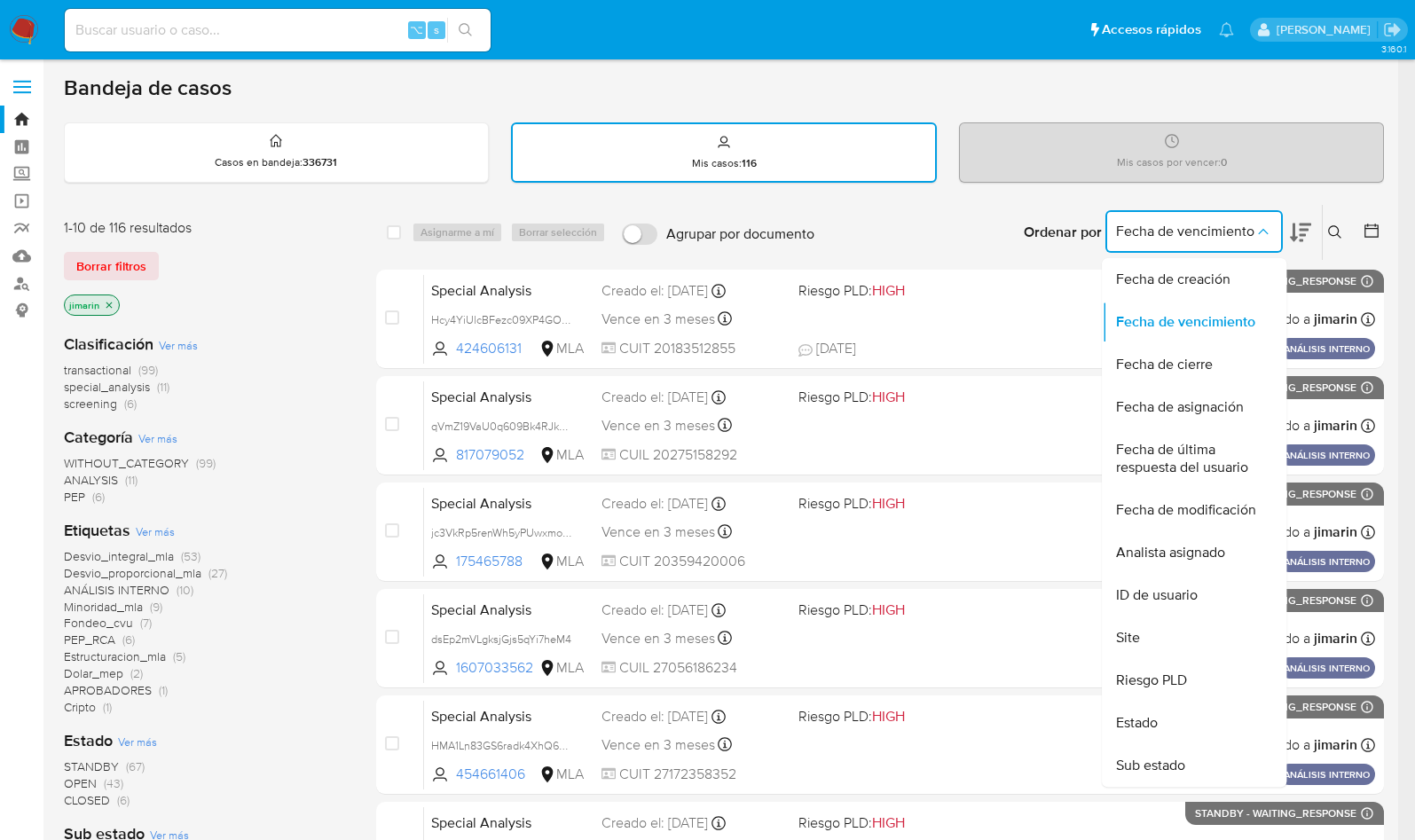
click at [1396, 234] on main "3.160.1" at bounding box center [699, 733] width 1398 height 1466
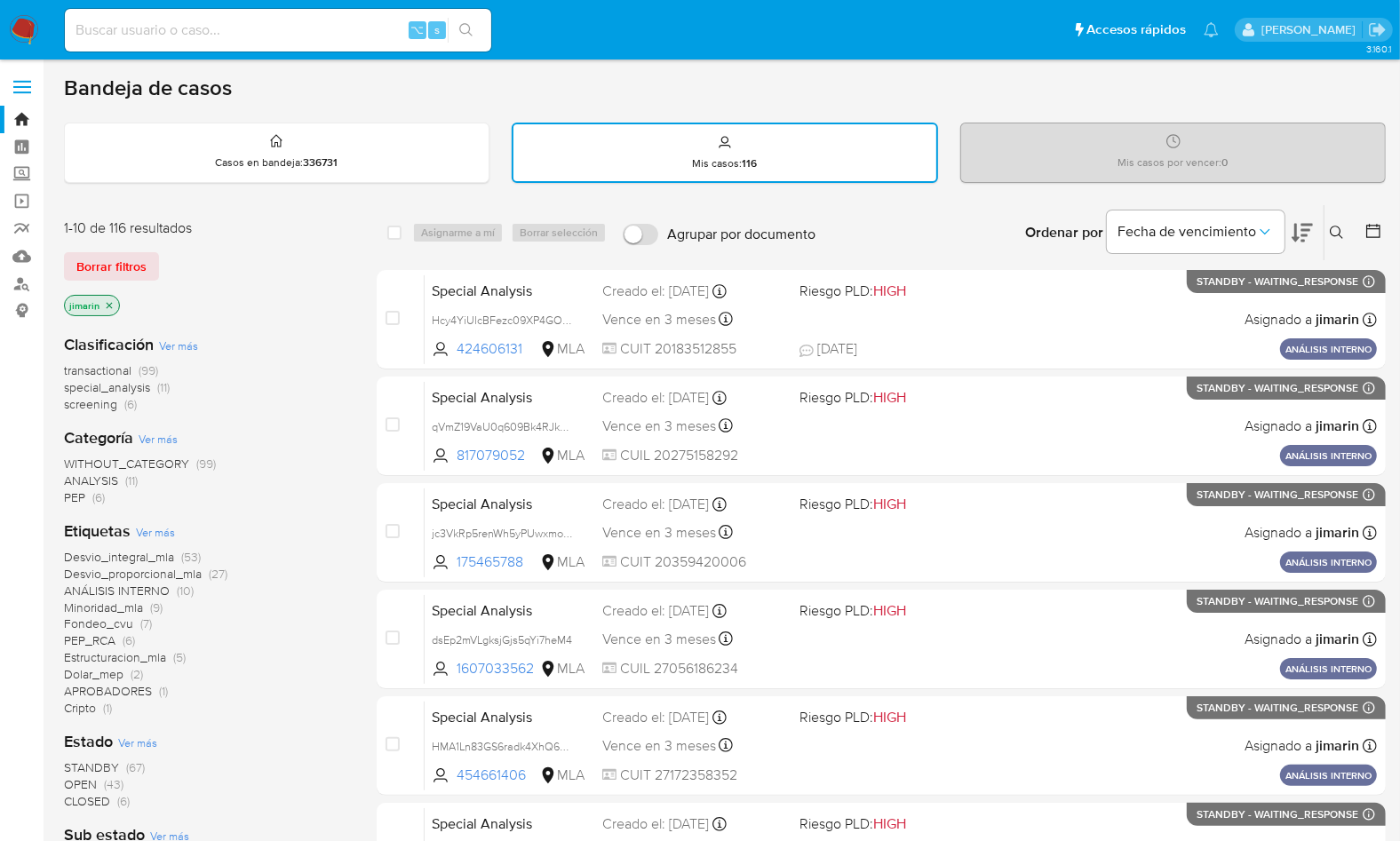
click at [1377, 233] on icon at bounding box center [1373, 230] width 18 height 18
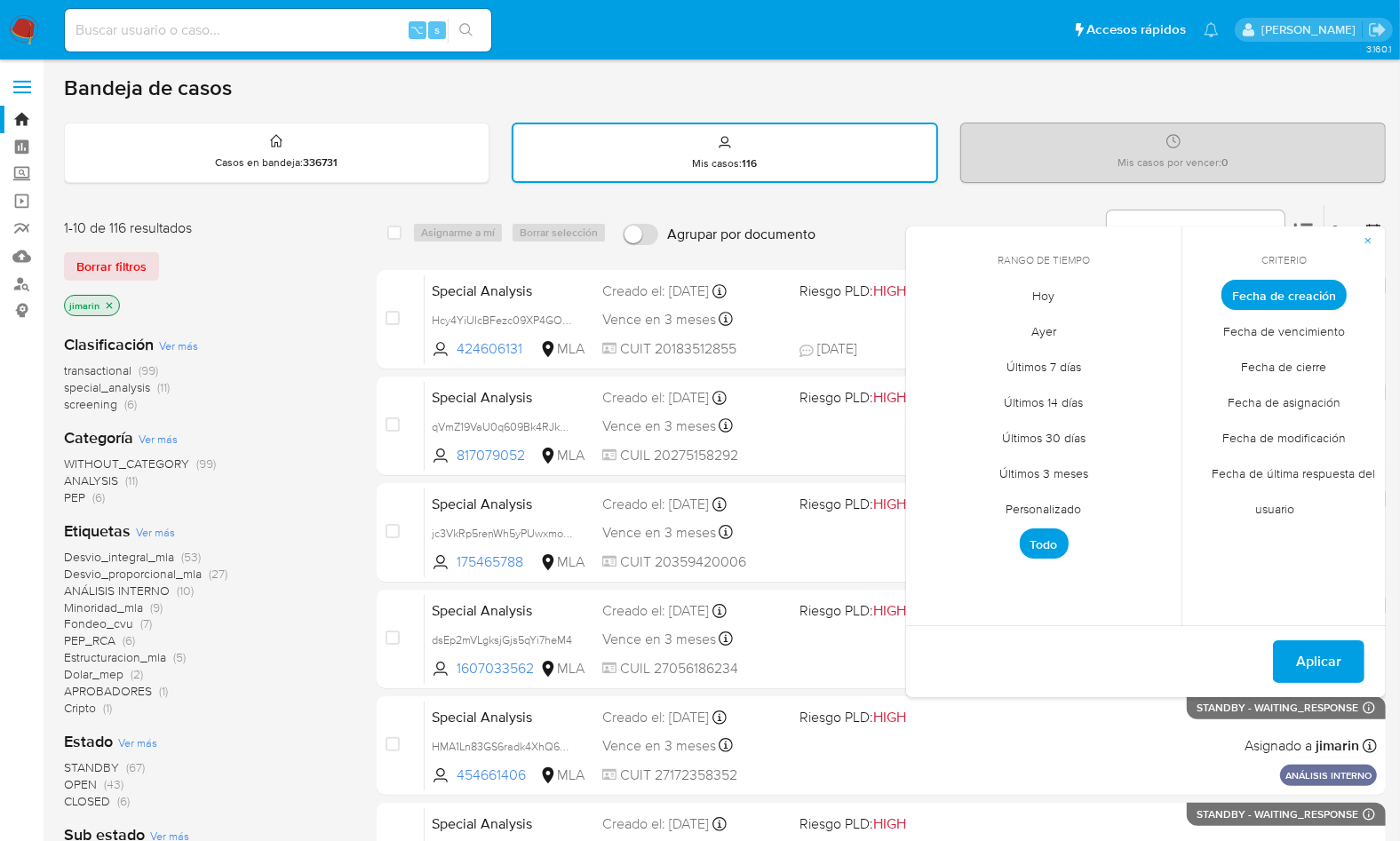
click at [1269, 474] on span "Fecha de última respuesta del usuario" at bounding box center [1283, 492] width 182 height 72
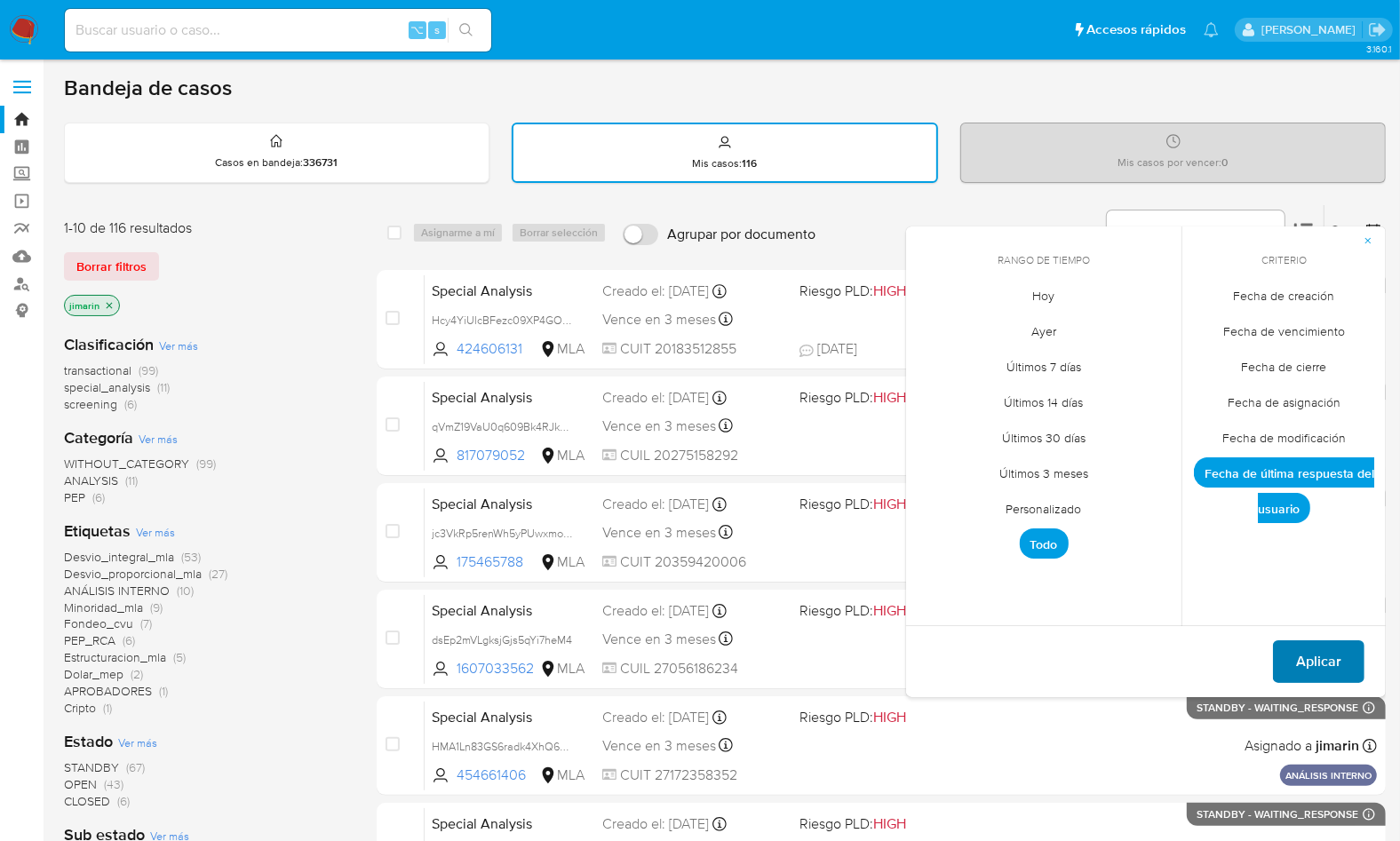
click at [1324, 657] on span "Aplicar" at bounding box center [1319, 661] width 45 height 39
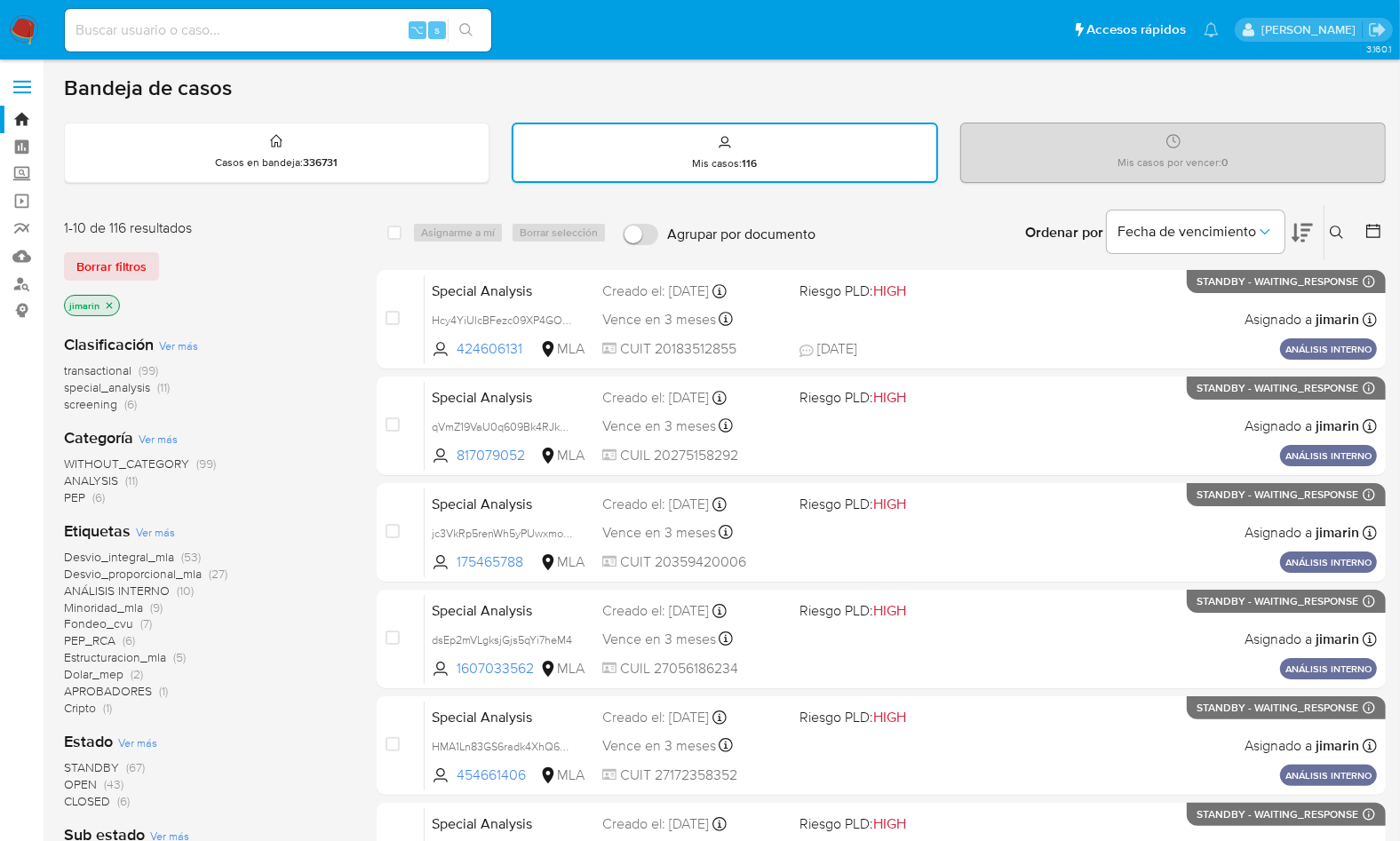
click at [1300, 224] on icon at bounding box center [1301, 232] width 22 height 22
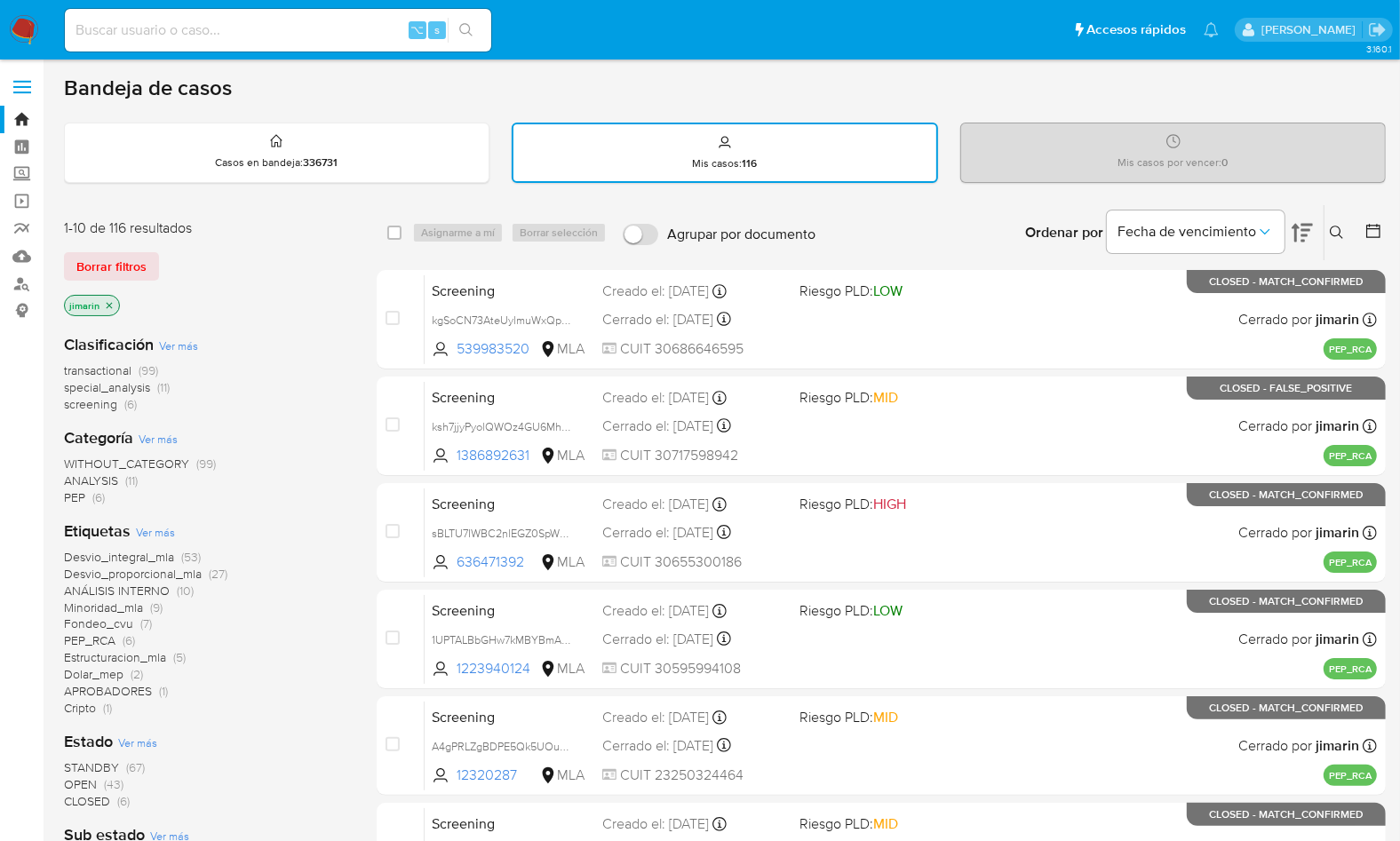
drag, startPoint x: 36, startPoint y: 46, endPoint x: 27, endPoint y: 36, distance: 13.5
click at [36, 46] on nav "Pausado Ver notificaciones ⌥ s Accesos rápidos Presiona las siguientes teclas p…" at bounding box center [700, 29] width 1400 height 60
click at [27, 36] on img at bounding box center [24, 30] width 30 height 30
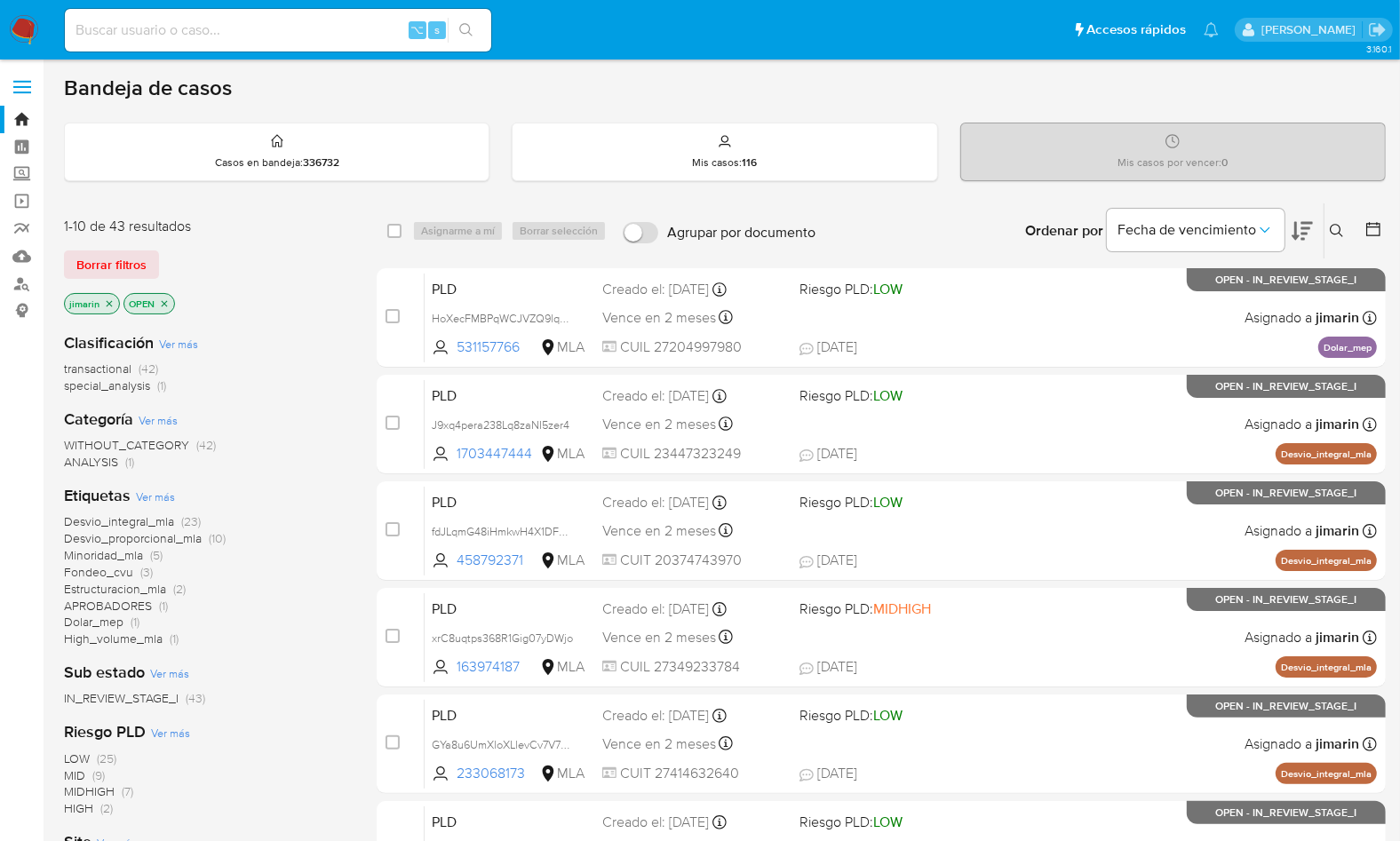
click at [1299, 232] on icon at bounding box center [1301, 231] width 22 height 22
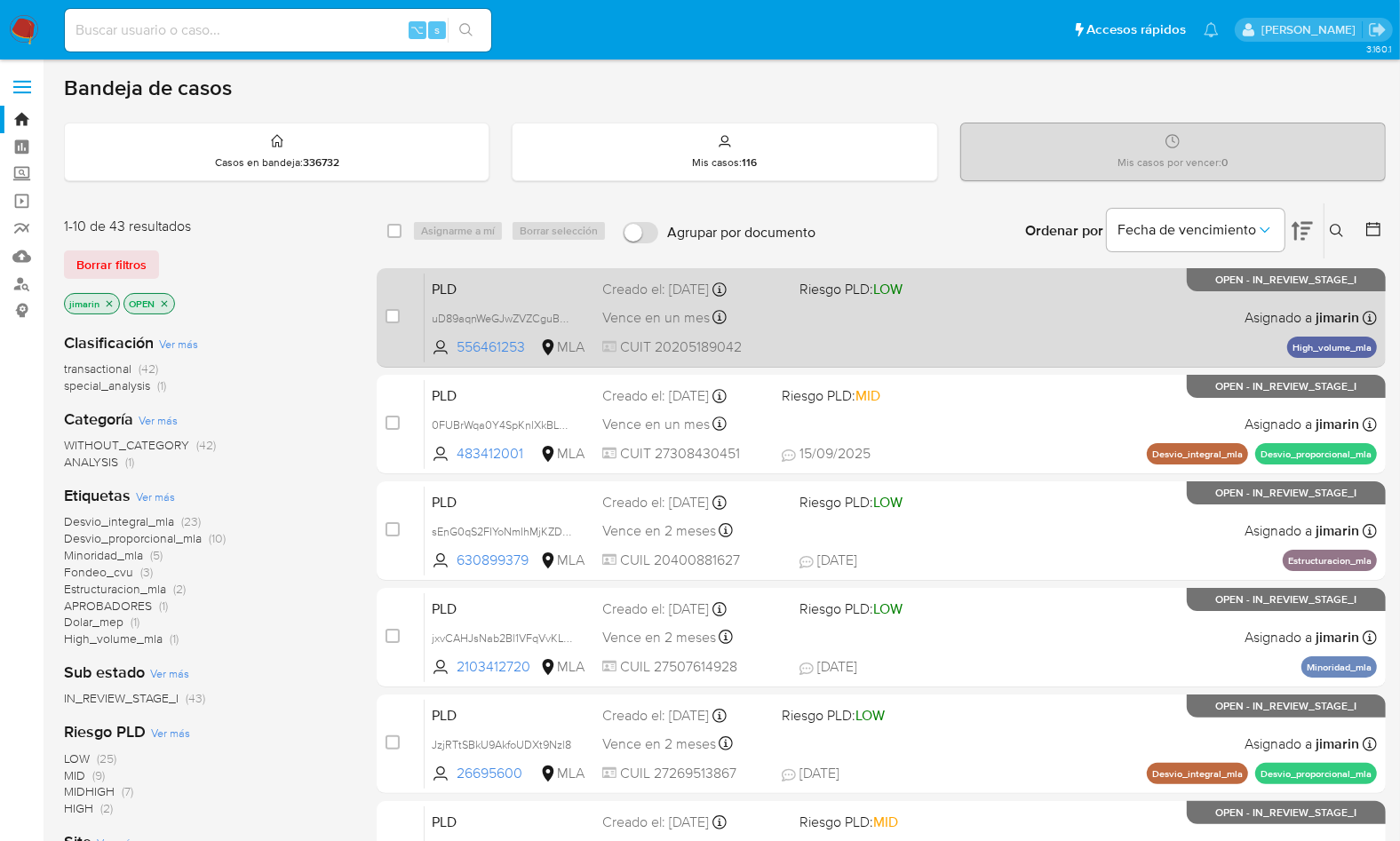
click at [1035, 299] on div "PLD uD89aqnWeGJwZVZCguBOLUhd 556461253 MLA Riesgo PLD: LOW Creado el: [DATE] Cr…" at bounding box center [900, 317] width 952 height 90
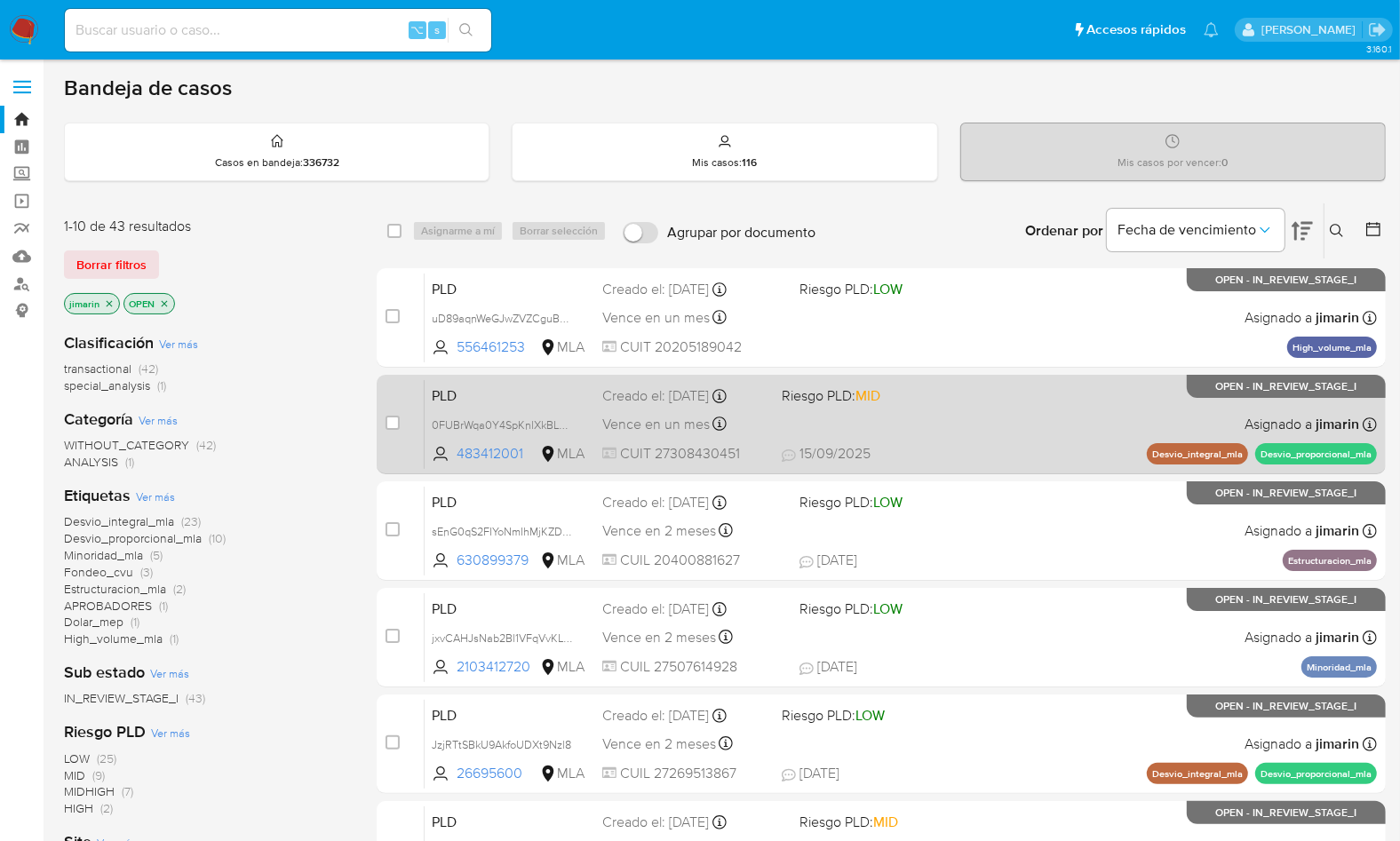
click at [996, 431] on div "PLD 0FUBrWqa0Y4SpKnlXkBLCgcF 483412001 MLA Riesgo PLD: MID Creado el: [DATE] Cr…" at bounding box center [900, 423] width 952 height 90
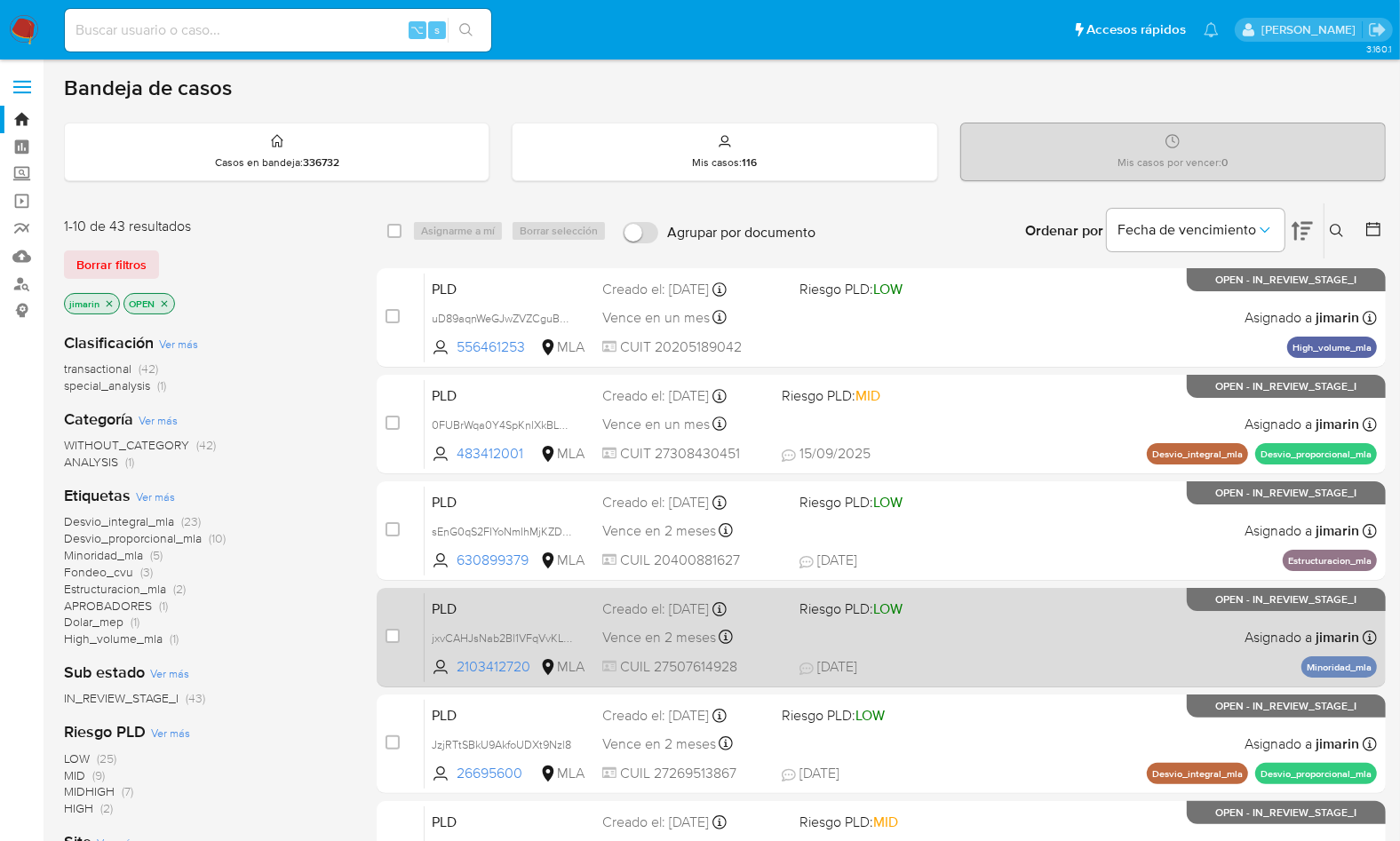
click at [991, 620] on div "PLD jxvCAHJsNab2Bl1VFqVvKLOA 2103412720 MLA Riesgo PLD: LOW Creado el: [DATE] C…" at bounding box center [900, 636] width 952 height 90
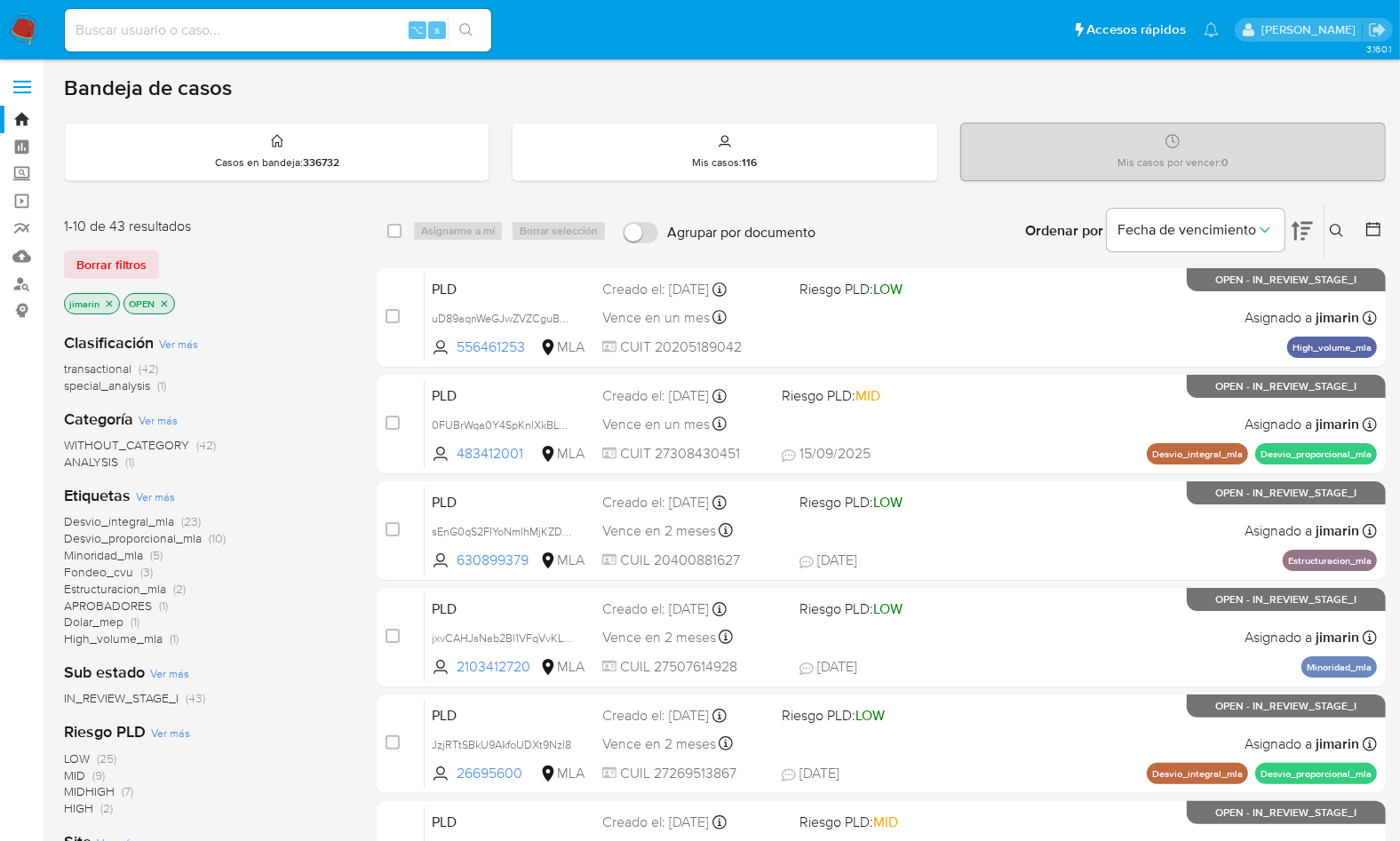
click at [1301, 232] on icon at bounding box center [1301, 231] width 22 height 22
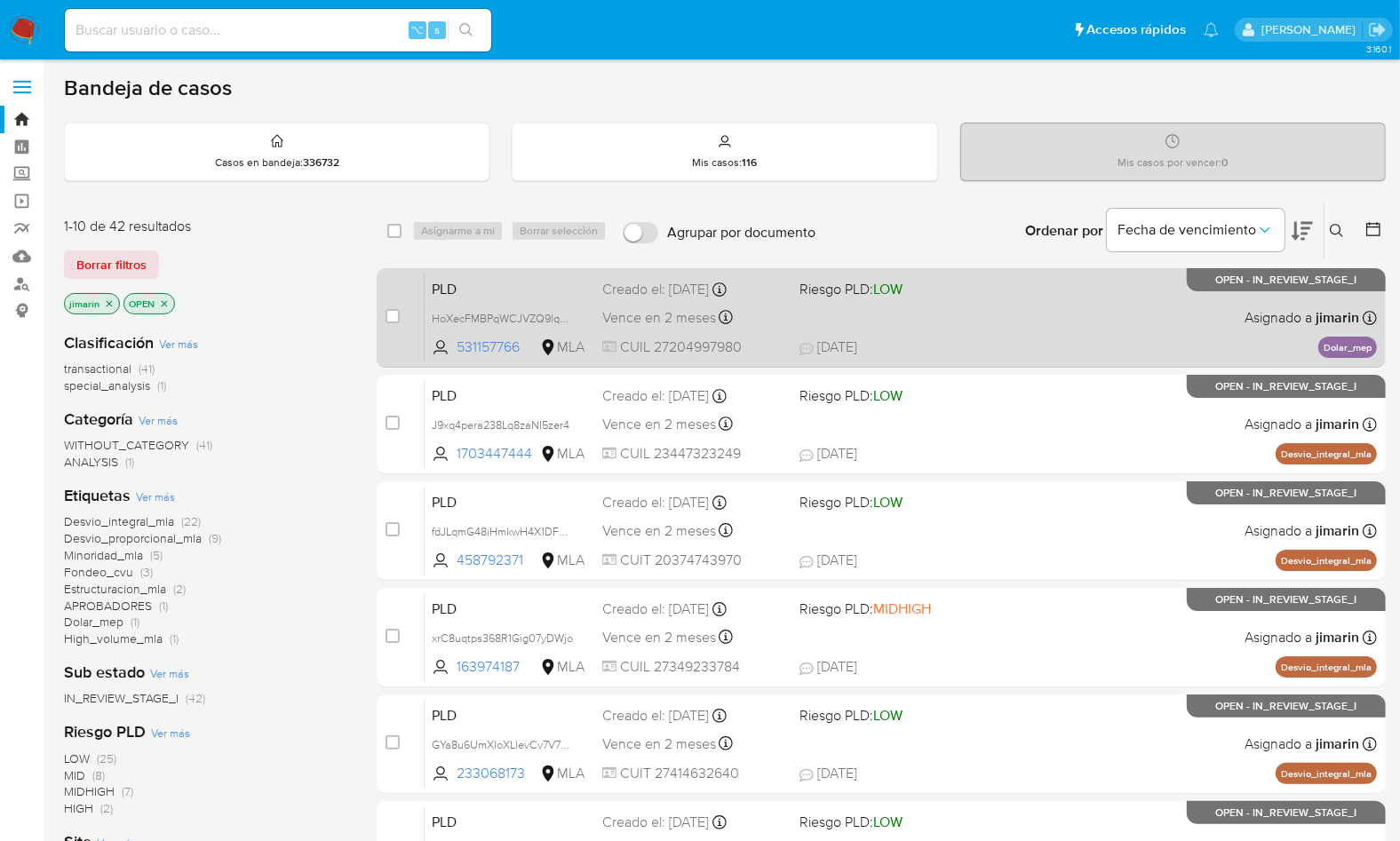
click at [986, 317] on div "PLD HoXecFMBPqWCJVZQ9lqDMt55 531157766 MLA Riesgo PLD: LOW Creado el: [DATE] Cr…" at bounding box center [900, 317] width 952 height 90
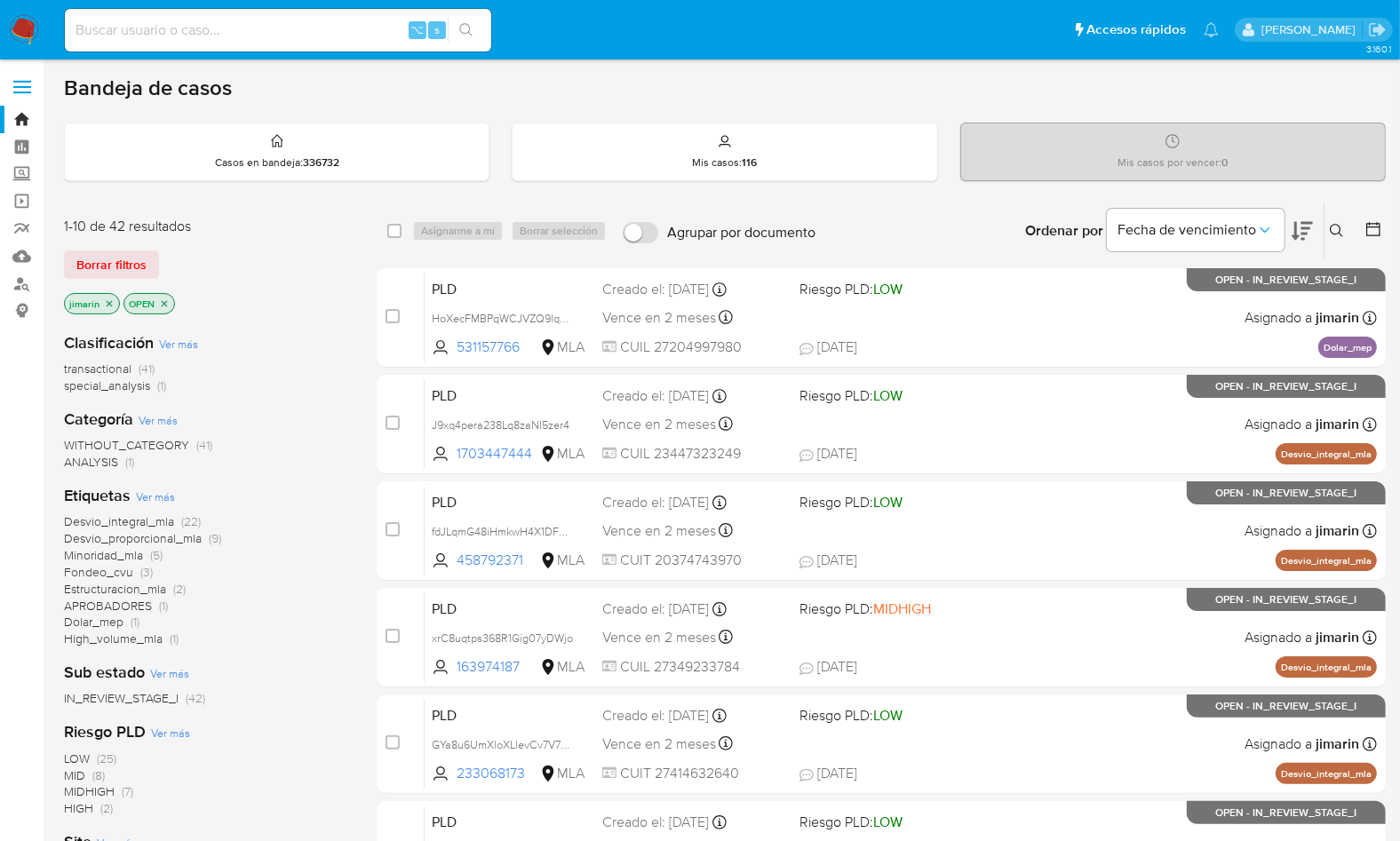
click at [1329, 226] on button at bounding box center [1338, 231] width 29 height 22
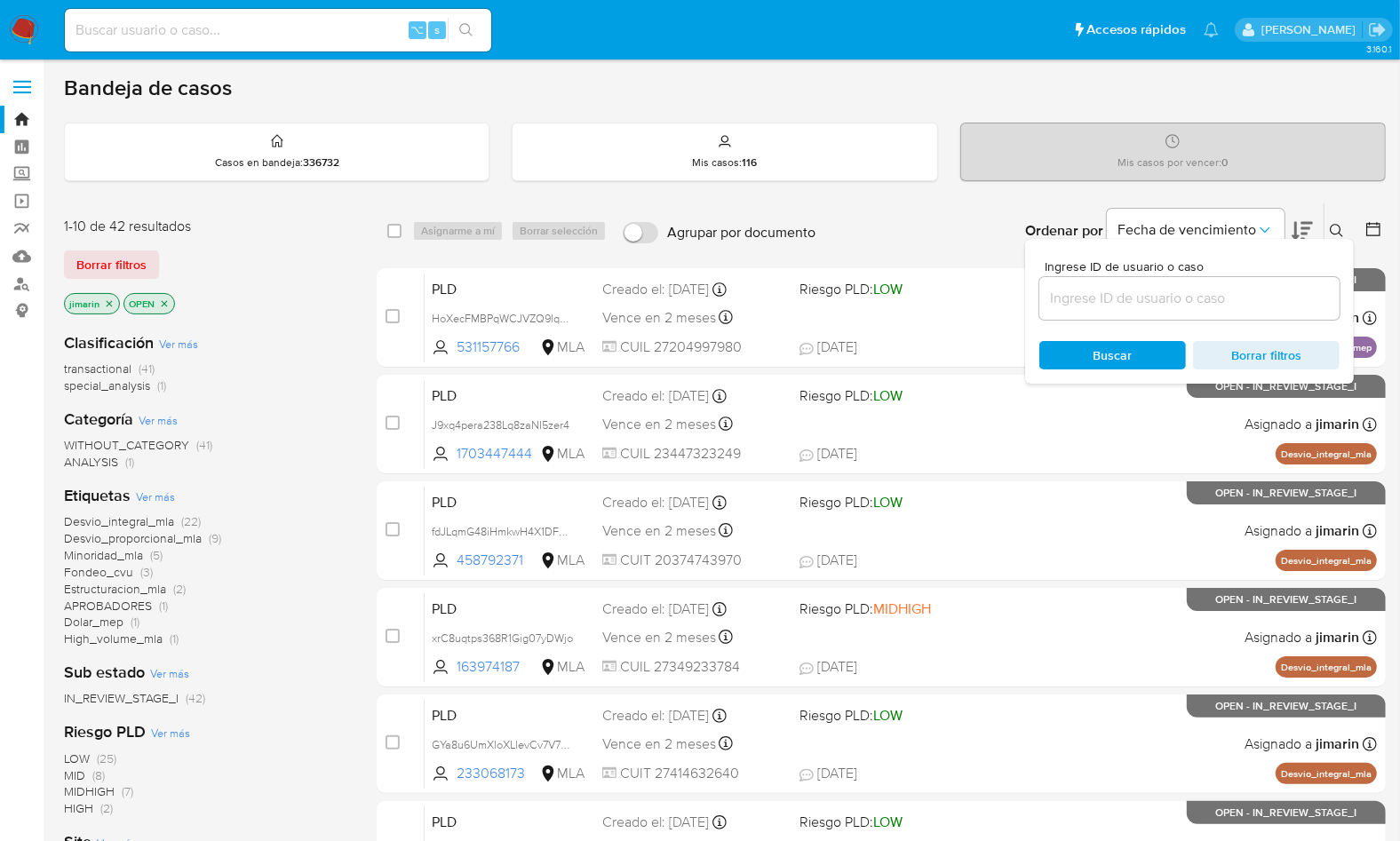
click at [1241, 312] on div at bounding box center [1189, 298] width 300 height 43
click at [1236, 293] on input at bounding box center [1189, 298] width 300 height 23
paste input "531157766"
type input "531157766"
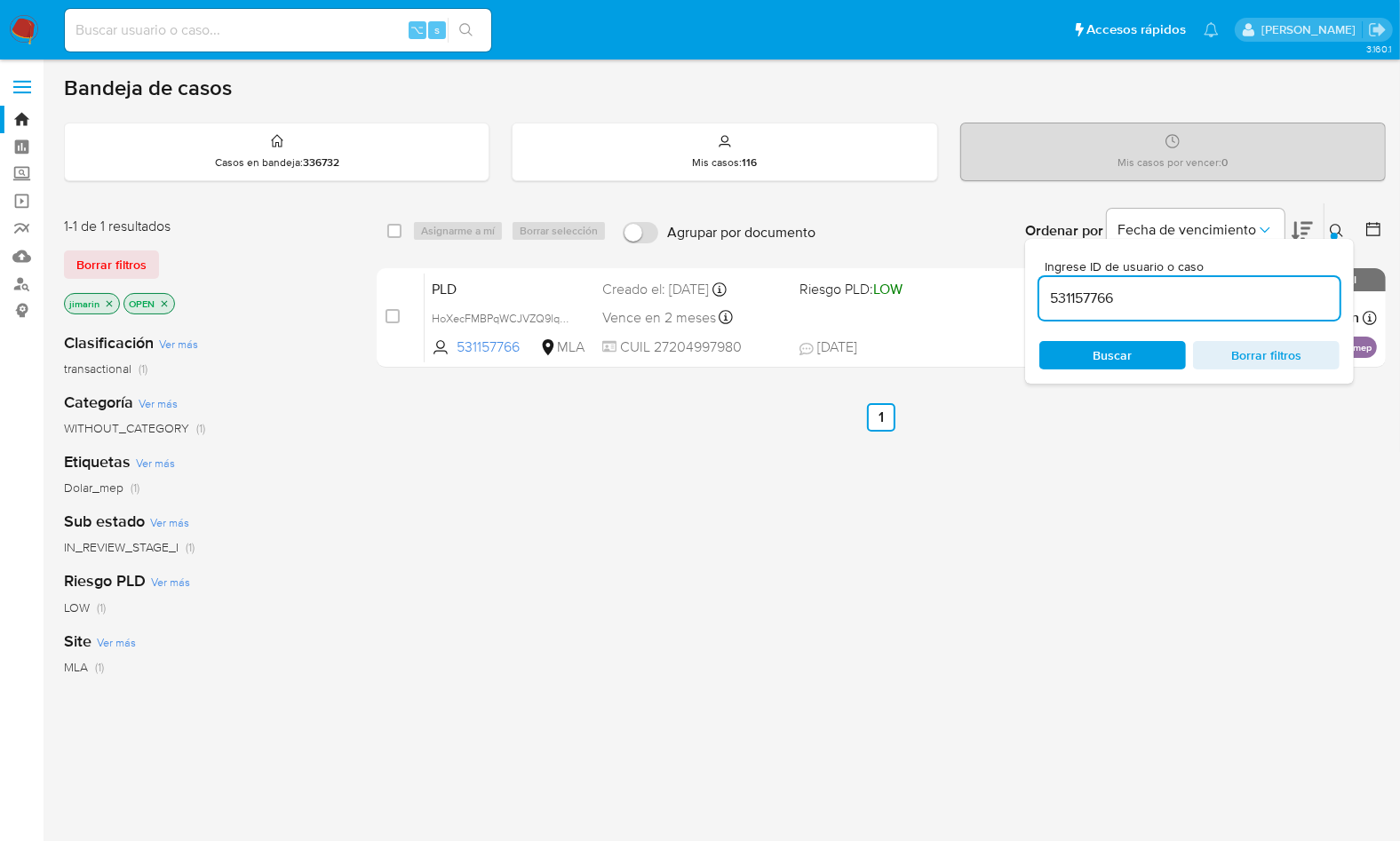
click at [161, 301] on icon "close-filter" at bounding box center [164, 303] width 10 height 10
click at [110, 304] on icon "close-filter" at bounding box center [109, 303] width 10 height 10
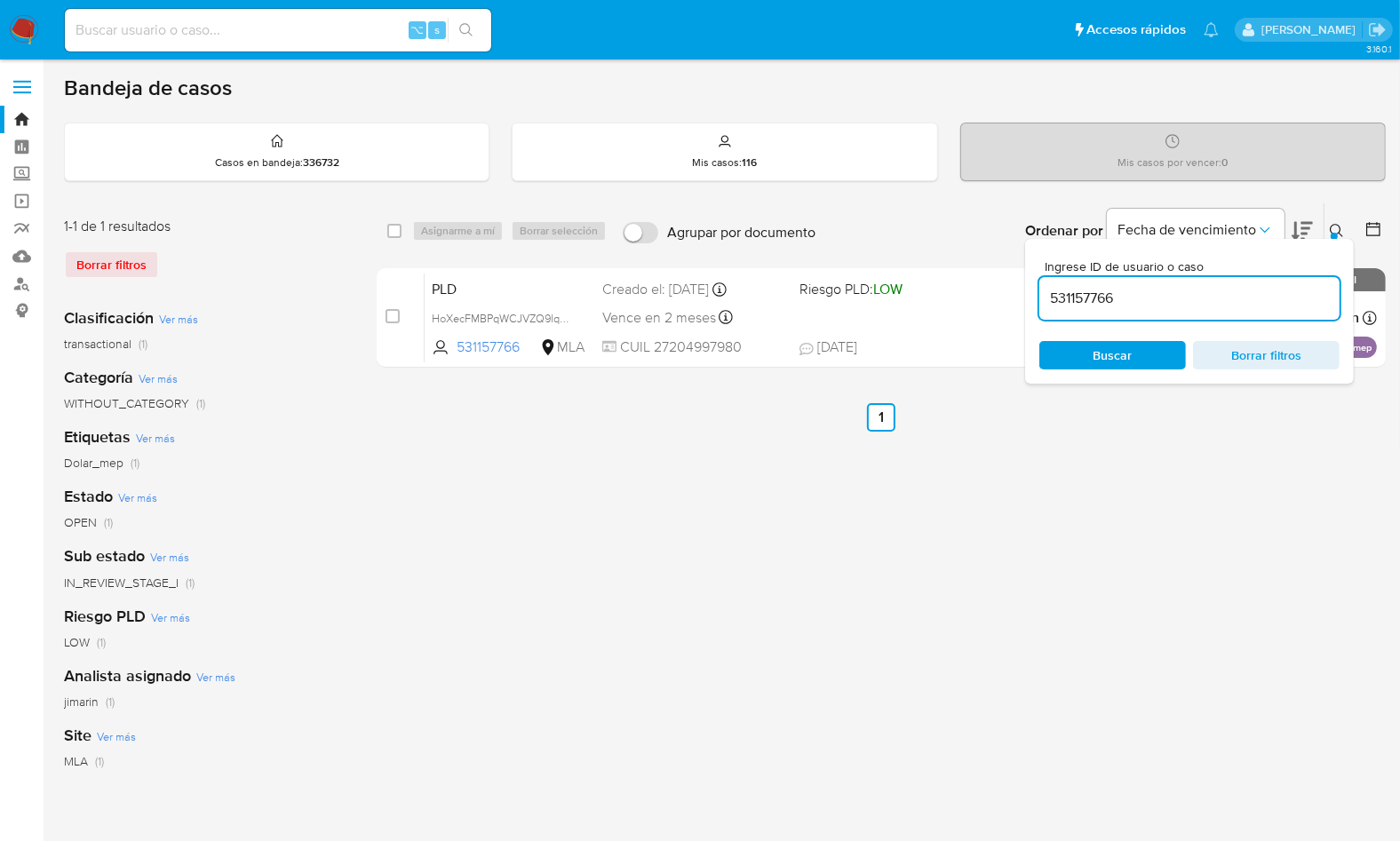
click at [1338, 231] on icon at bounding box center [1337, 230] width 13 height 13
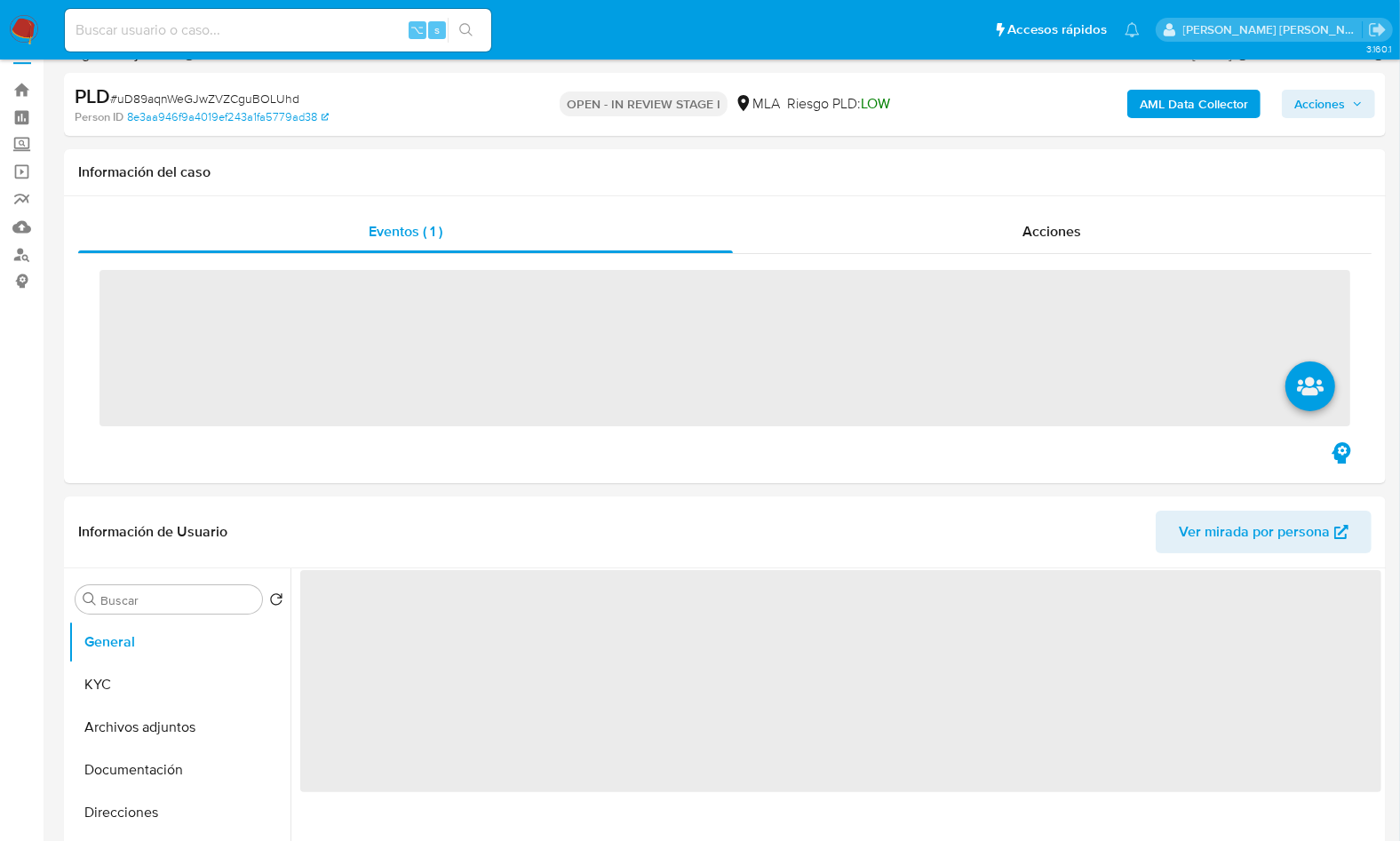
scroll to position [656, 0]
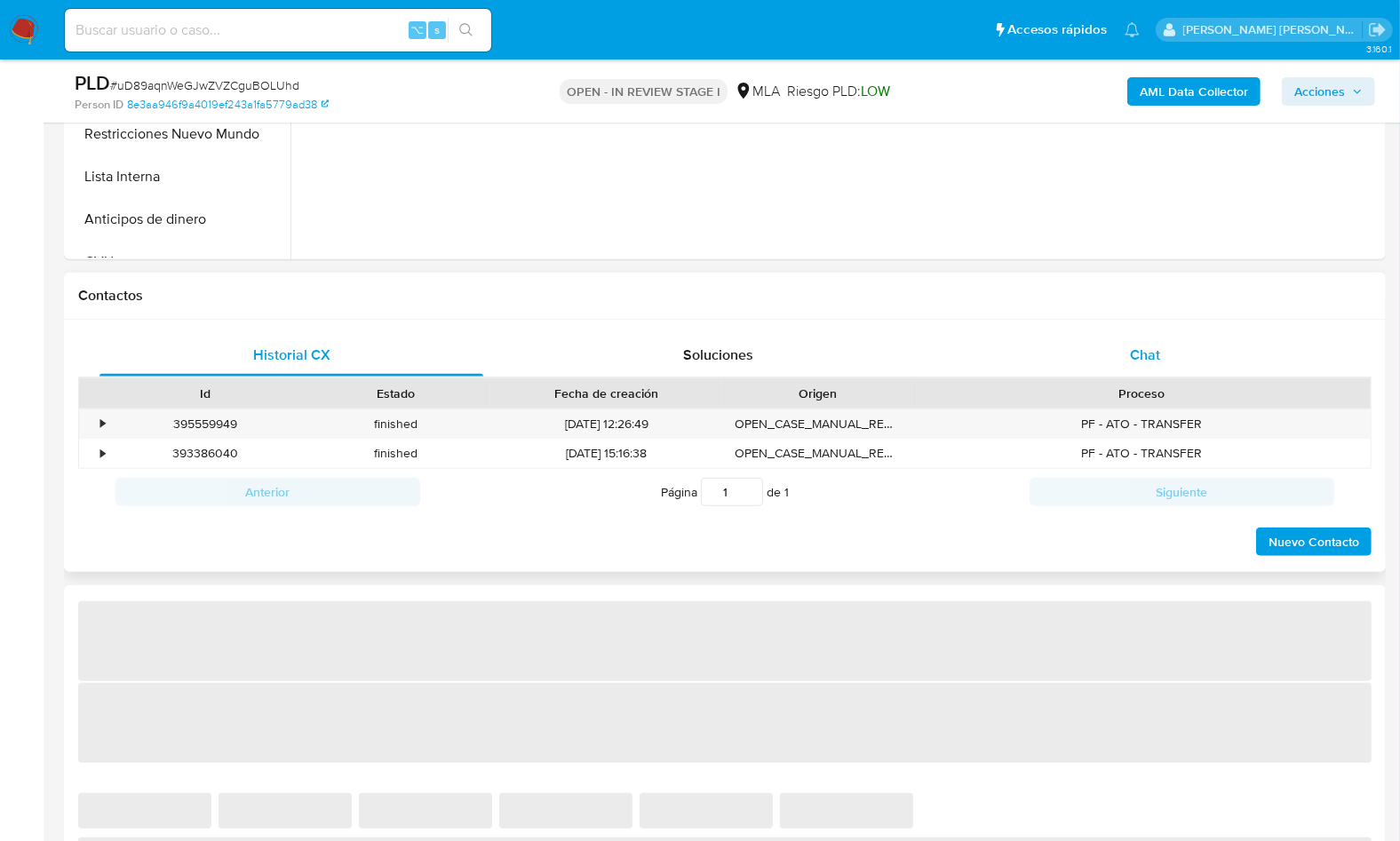
click at [1182, 372] on div "Chat" at bounding box center [1144, 355] width 384 height 43
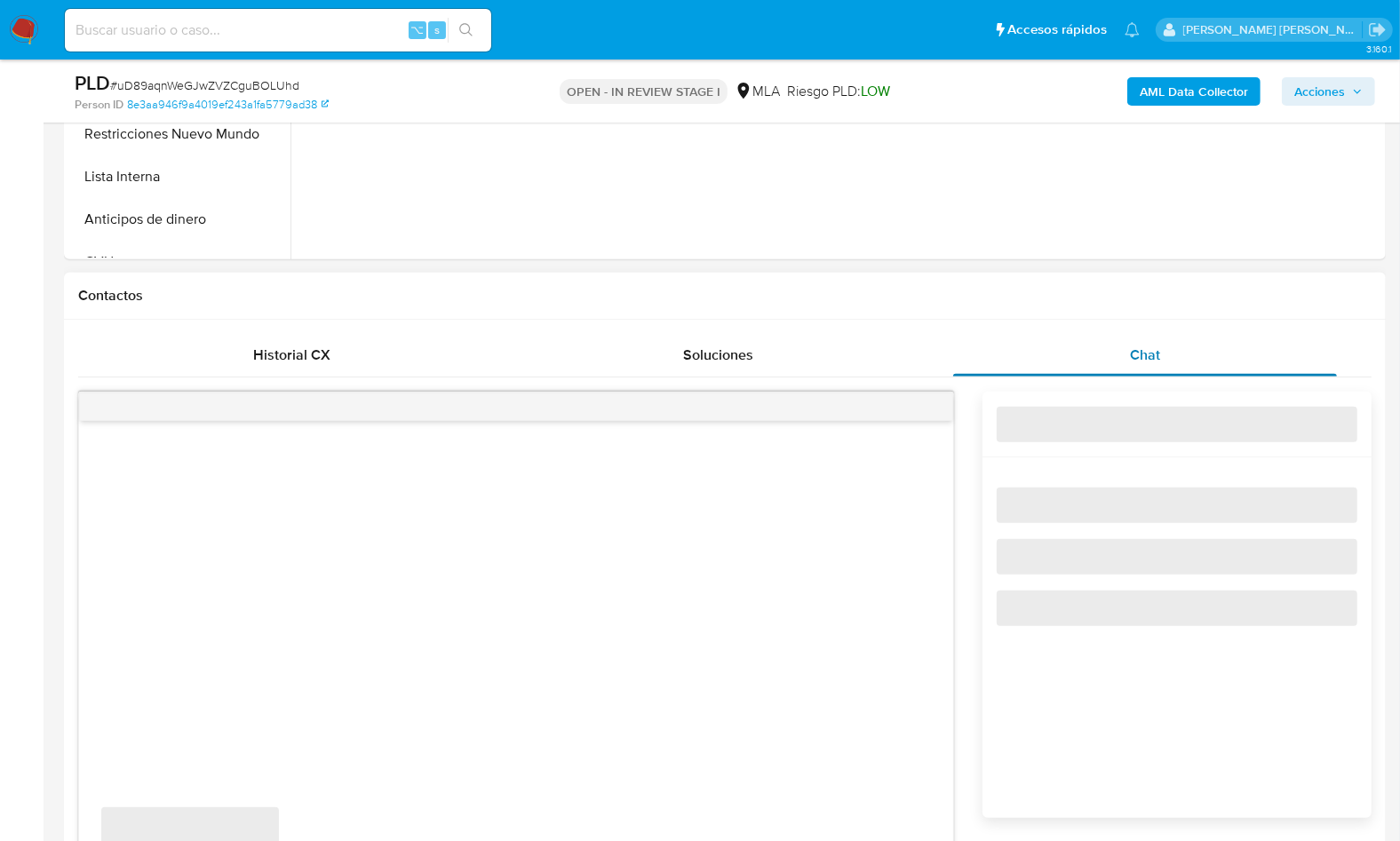
select select "10"
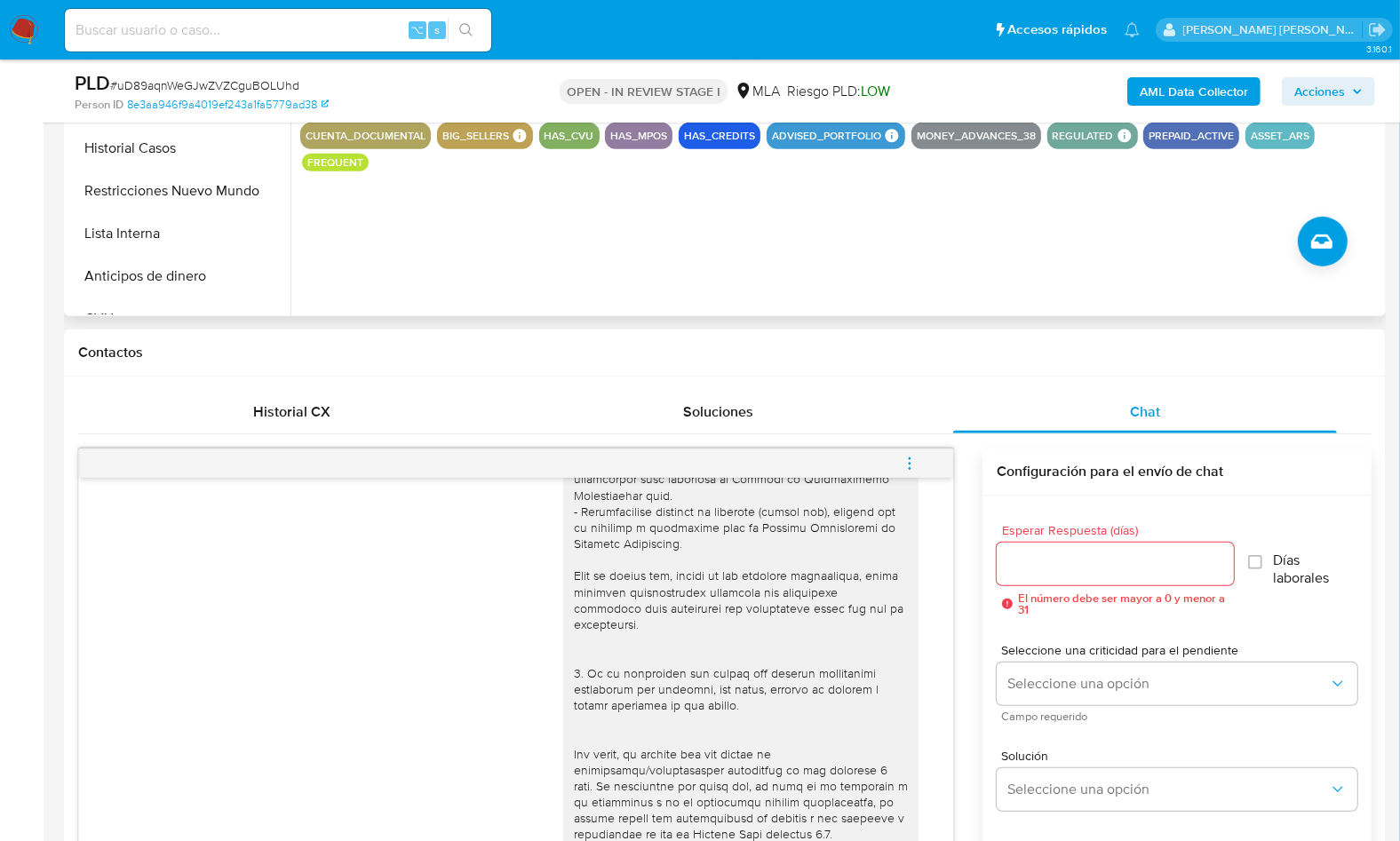
scroll to position [317, 0]
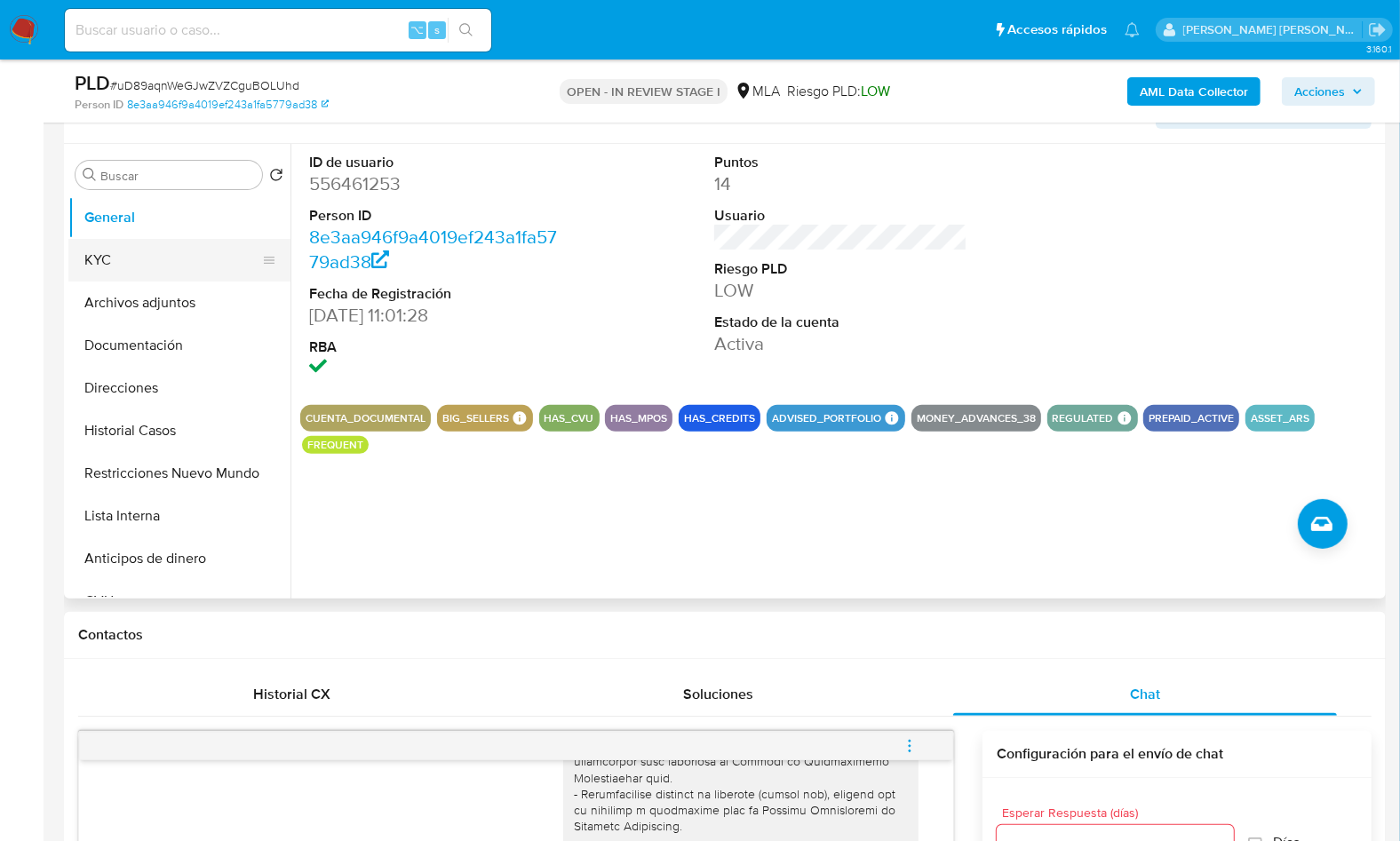
click at [129, 258] on button "KYC" at bounding box center [171, 259] width 207 height 43
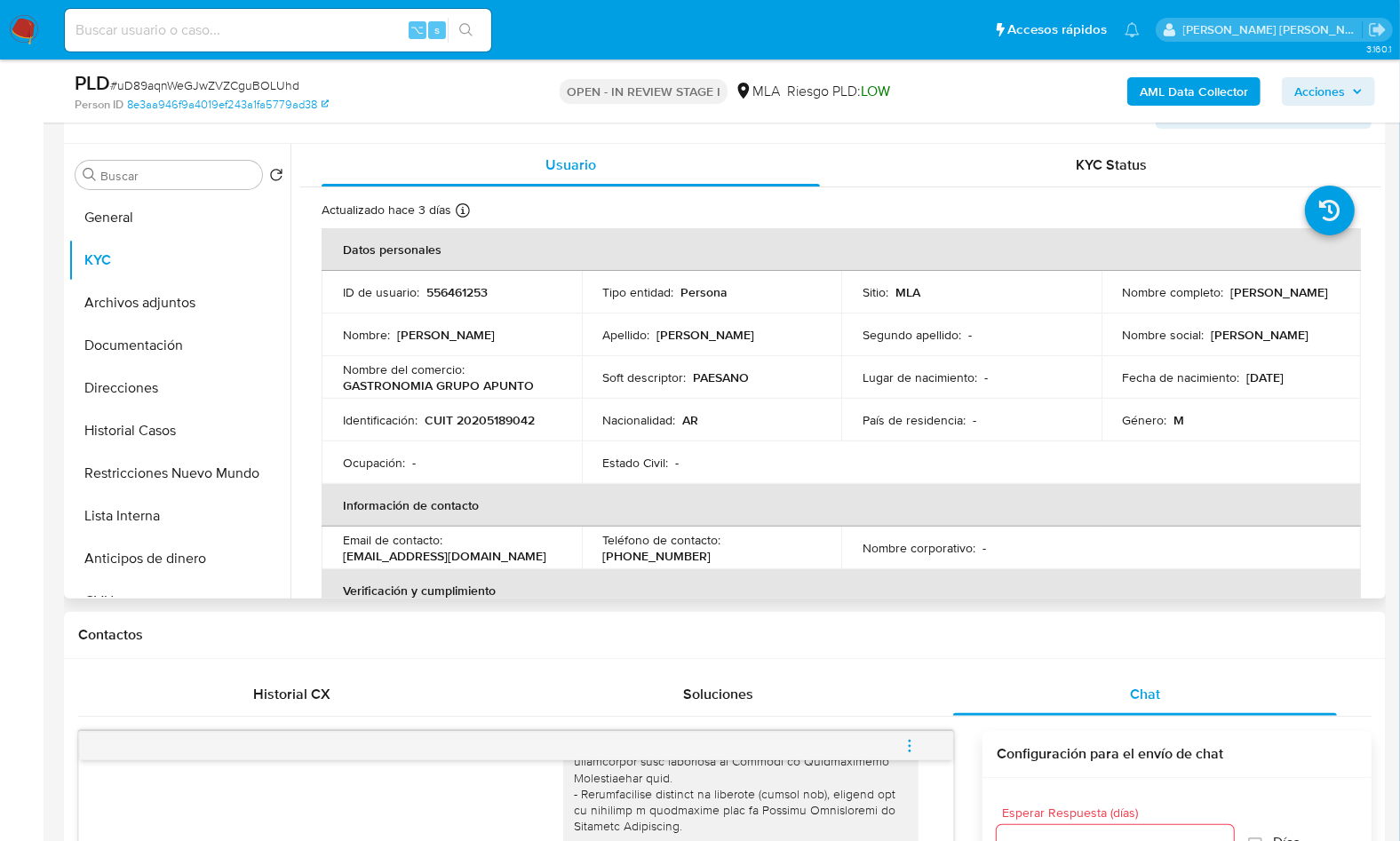
click at [493, 385] on p "GASTRONOMIA GRUPO APUNTO" at bounding box center [439, 385] width 191 height 16
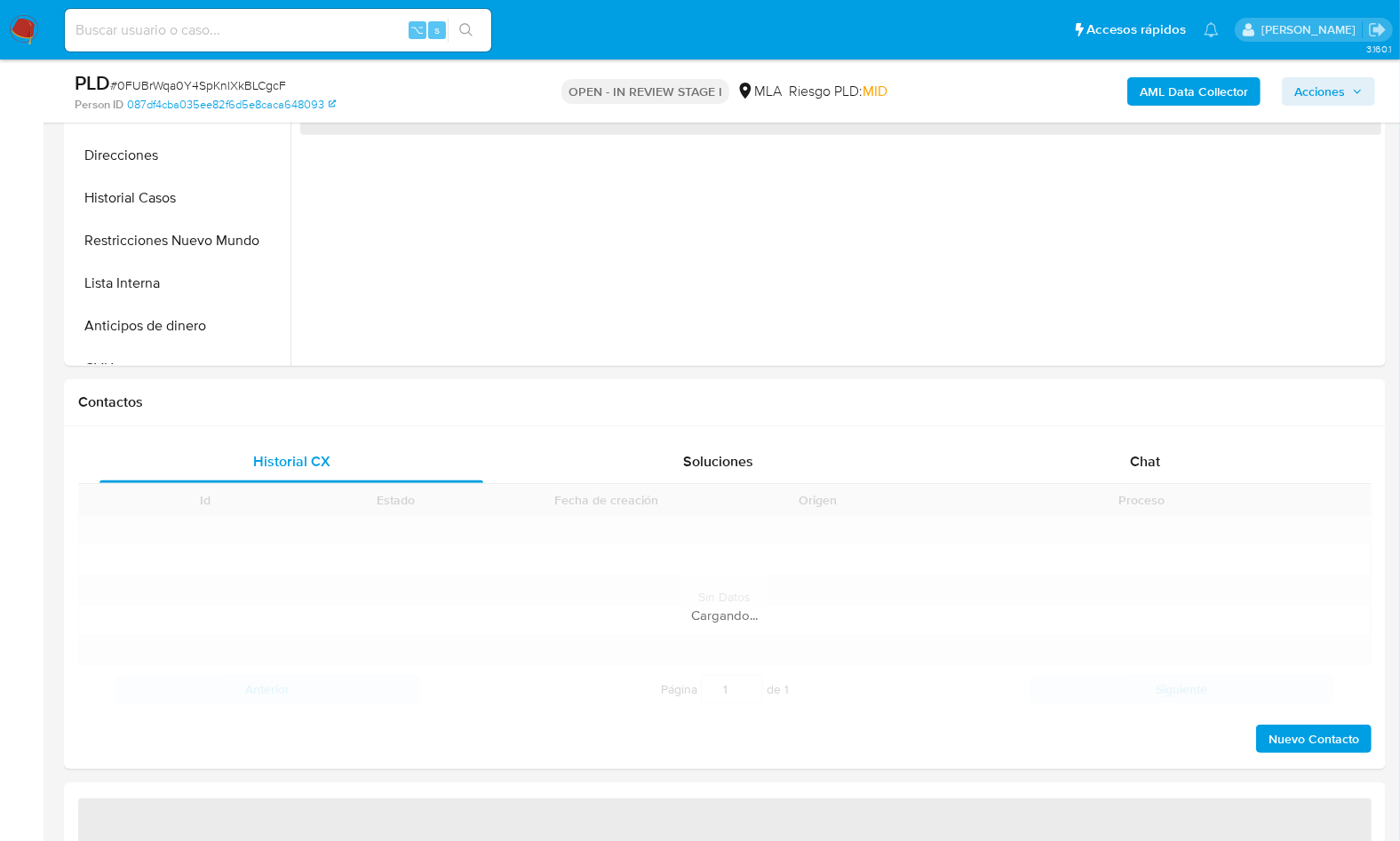
scroll to position [806, 0]
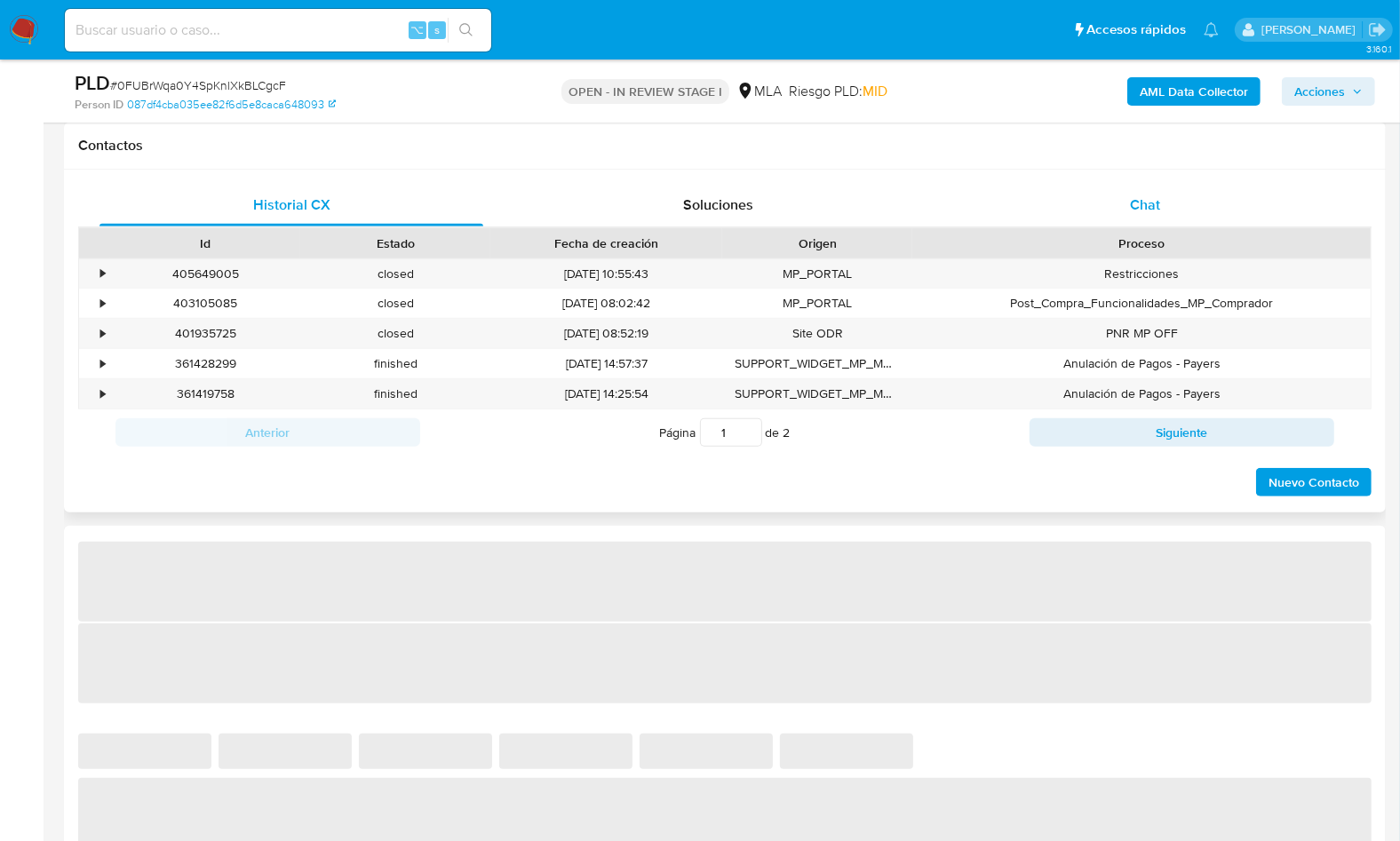
click at [1146, 214] on div "Chat" at bounding box center [1144, 205] width 384 height 43
select select "10"
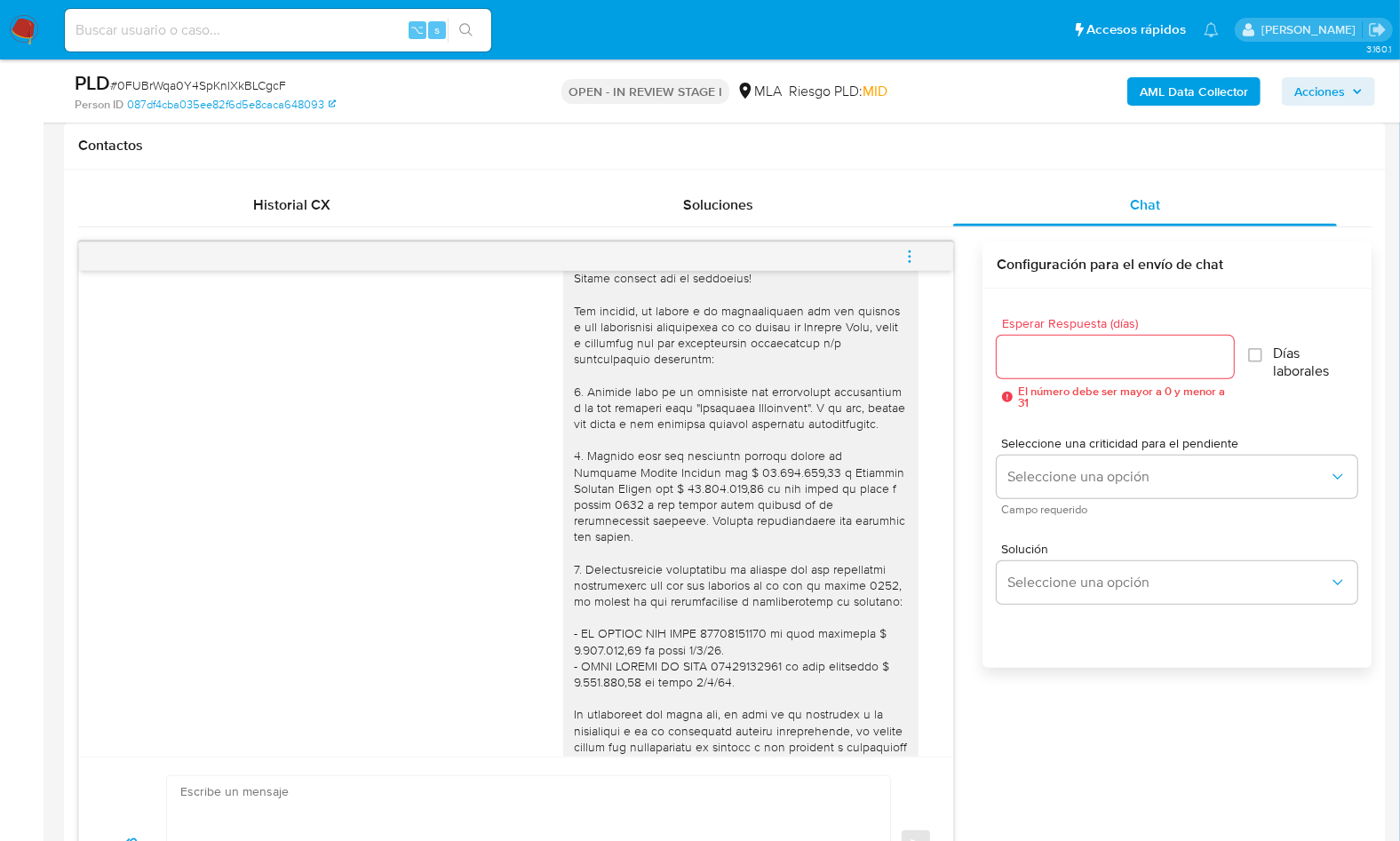
scroll to position [2736, 0]
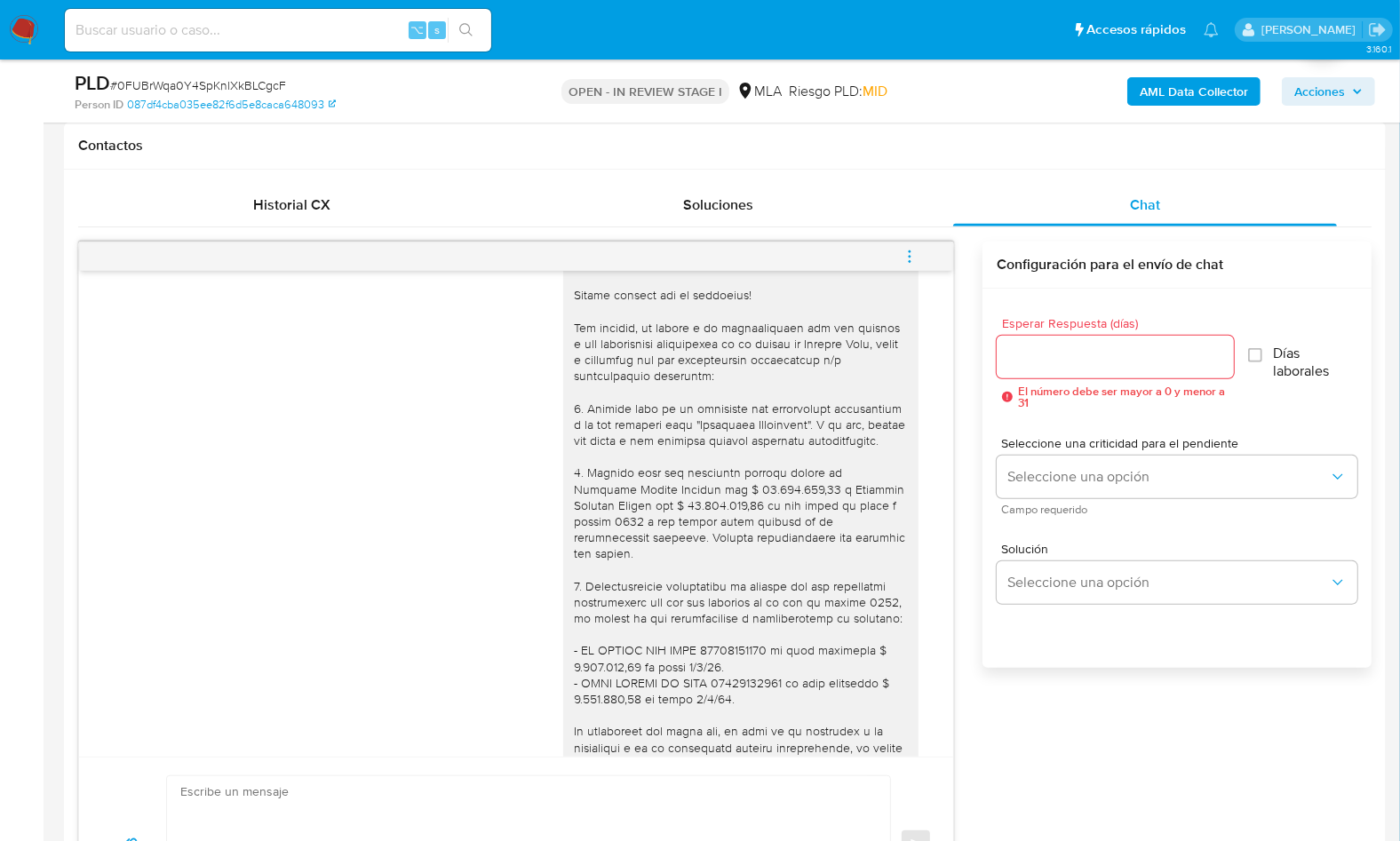
click at [967, 544] on div "[DATE] 17:22:26 PNG PNG IMG_7075.png PNG PNG IMG_7072.png PNG PNG IMG_7074.png …" at bounding box center [725, 587] width 1293 height 691
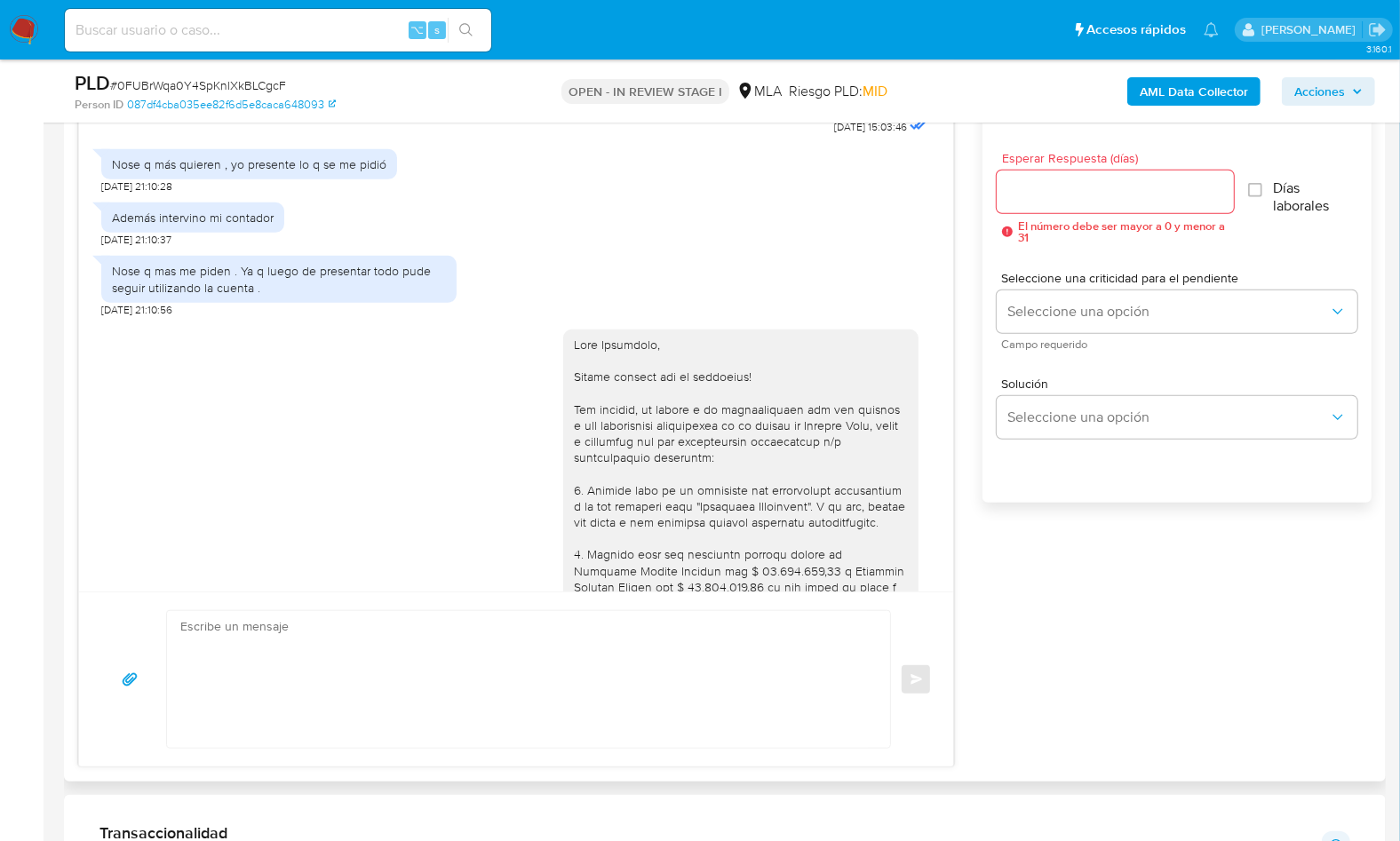
scroll to position [2465, 0]
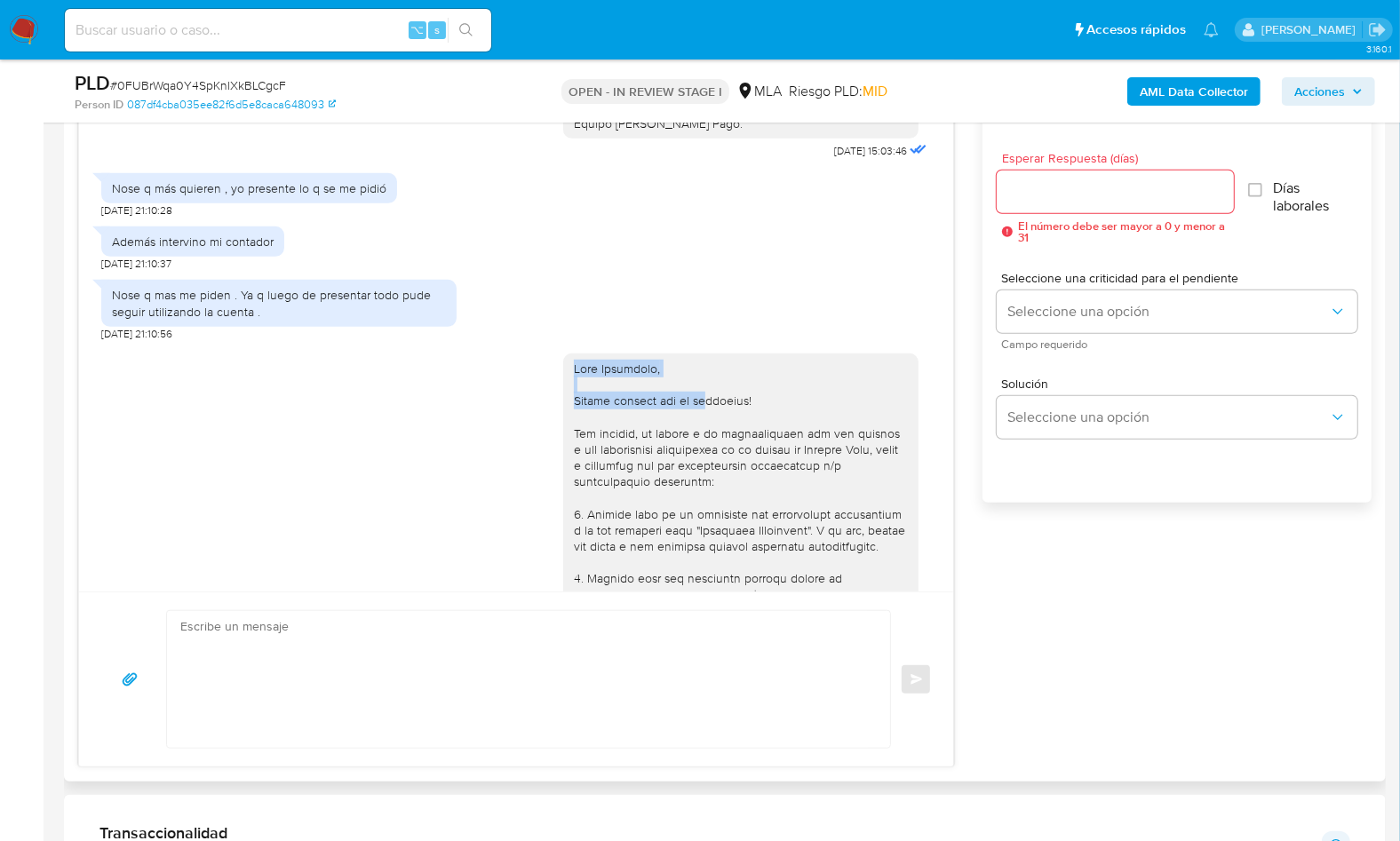
drag, startPoint x: 554, startPoint y: 417, endPoint x: 690, endPoint y: 455, distance: 141.2
click at [690, 455] on div at bounding box center [741, 715] width 355 height 725
click at [703, 475] on div at bounding box center [741, 716] width 334 height 710
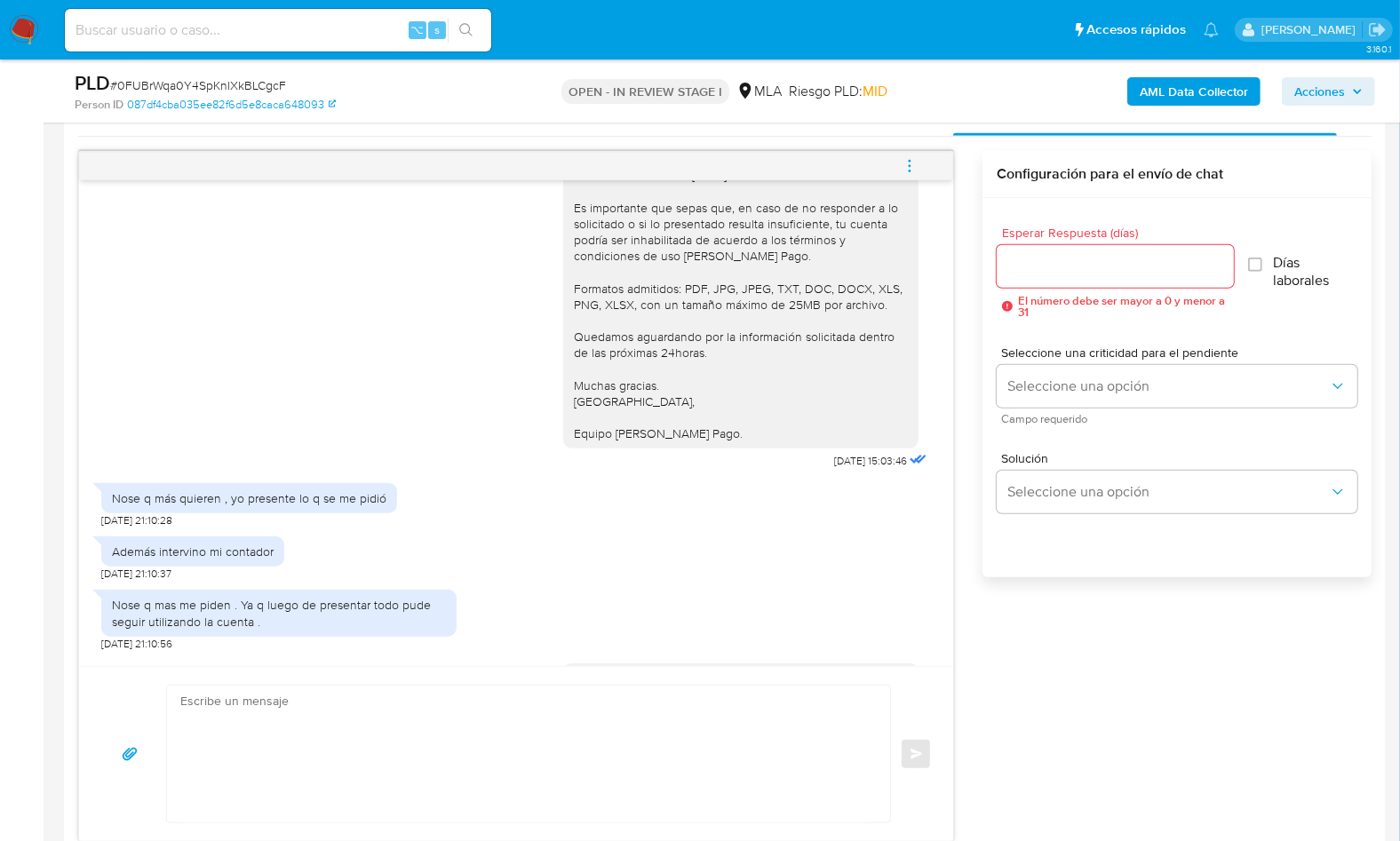
scroll to position [634, 0]
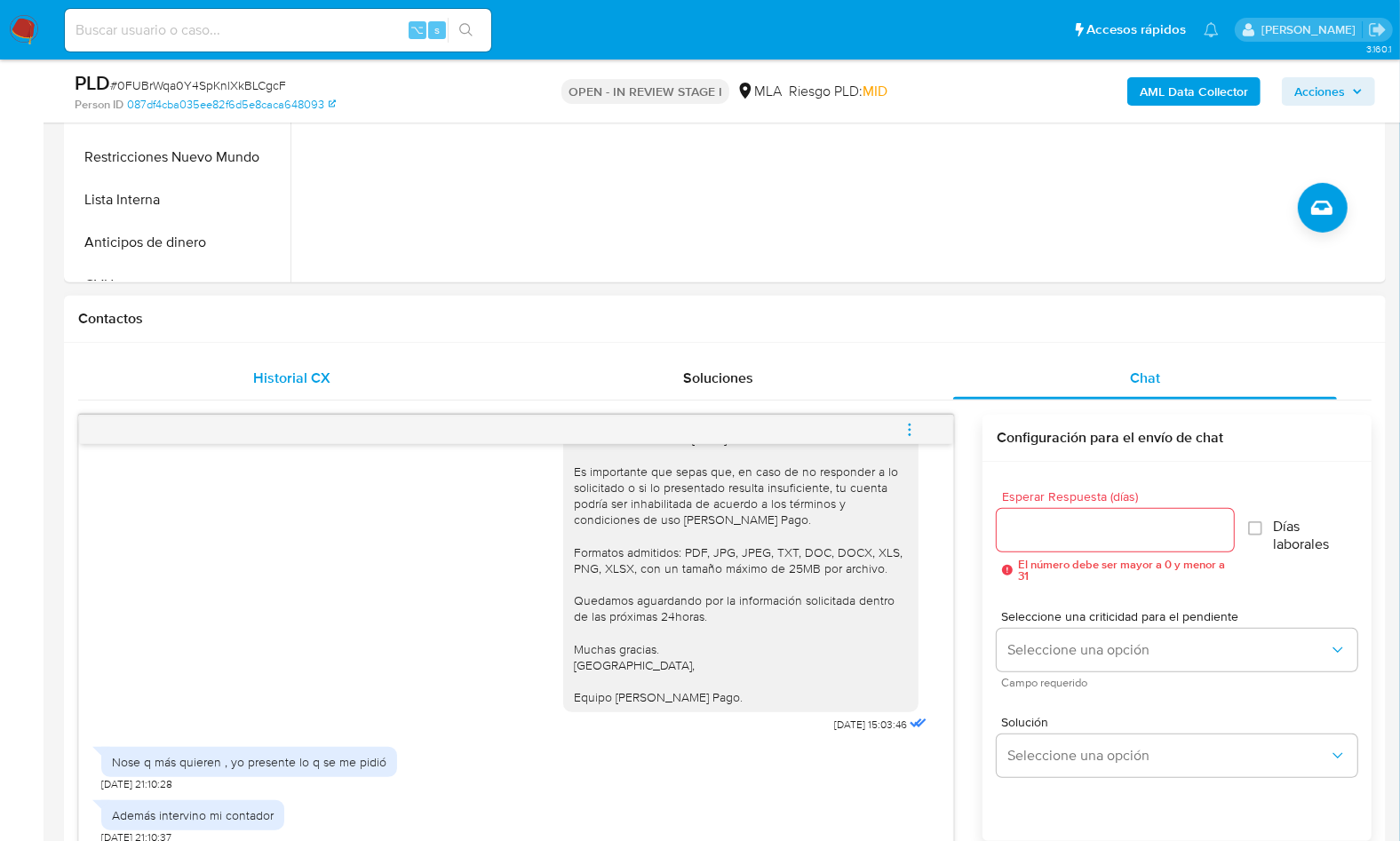
click at [431, 378] on div "Historial CX" at bounding box center [291, 378] width 384 height 43
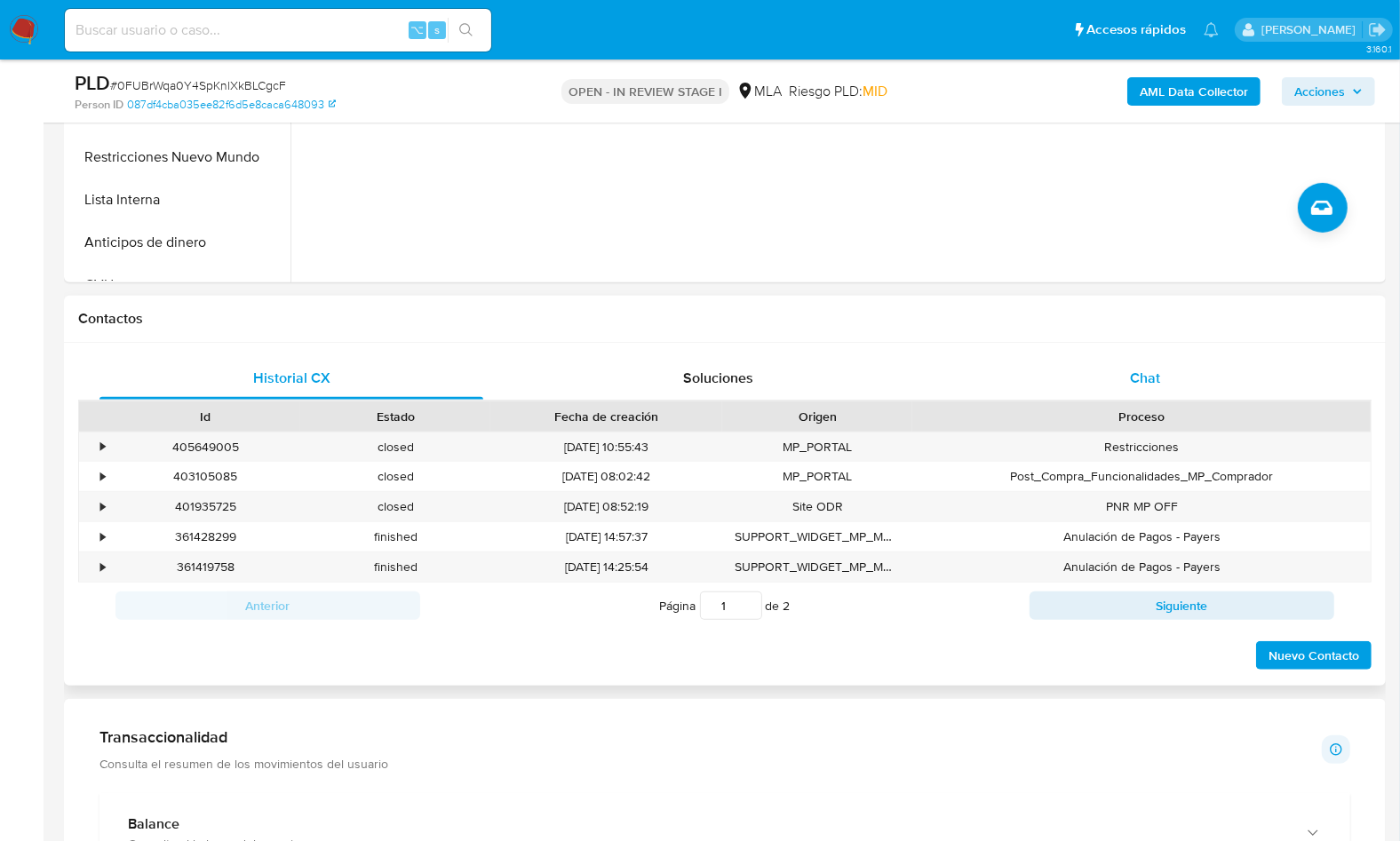
click at [1115, 383] on div "Chat" at bounding box center [1144, 378] width 384 height 43
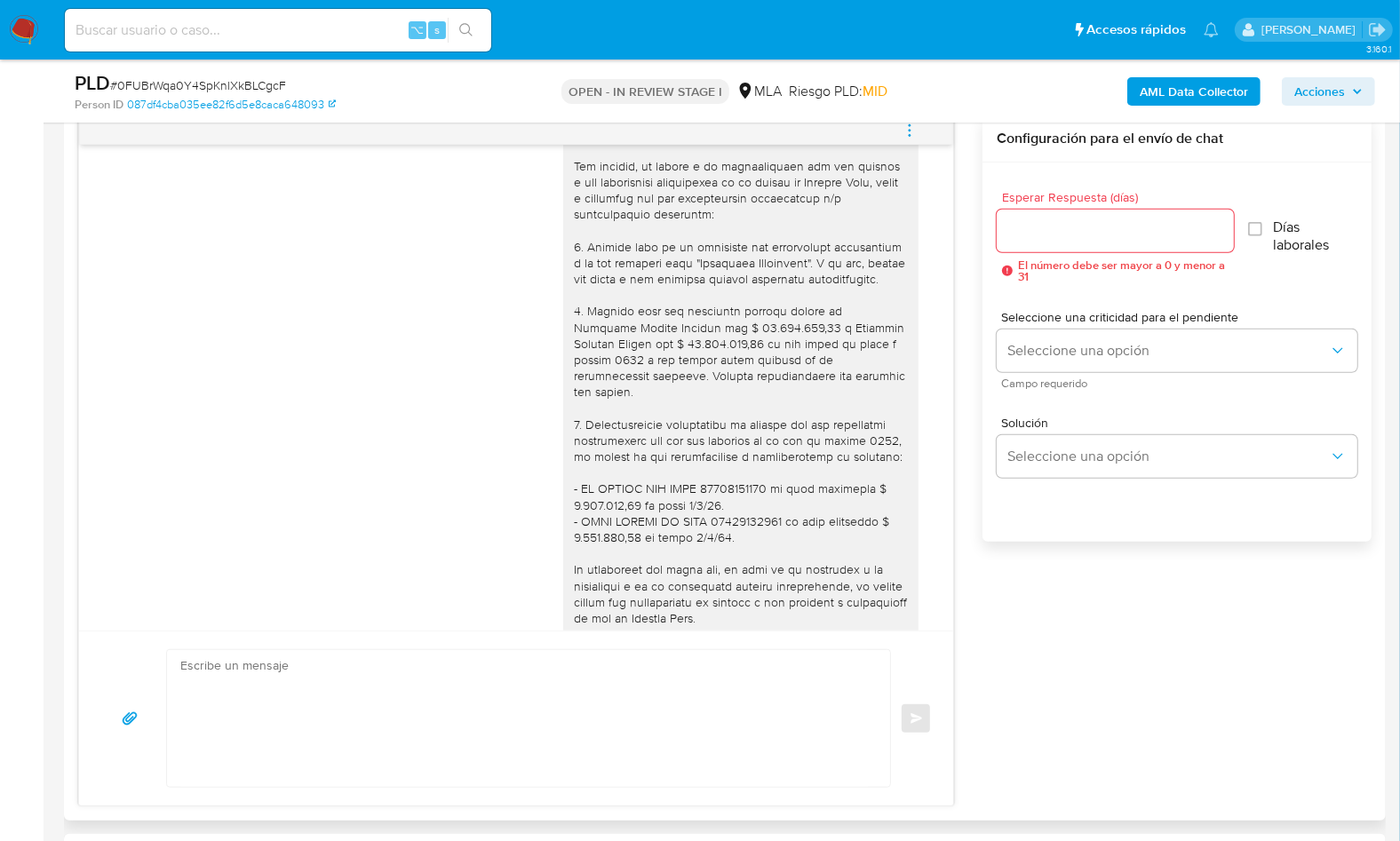
scroll to position [2500, 0]
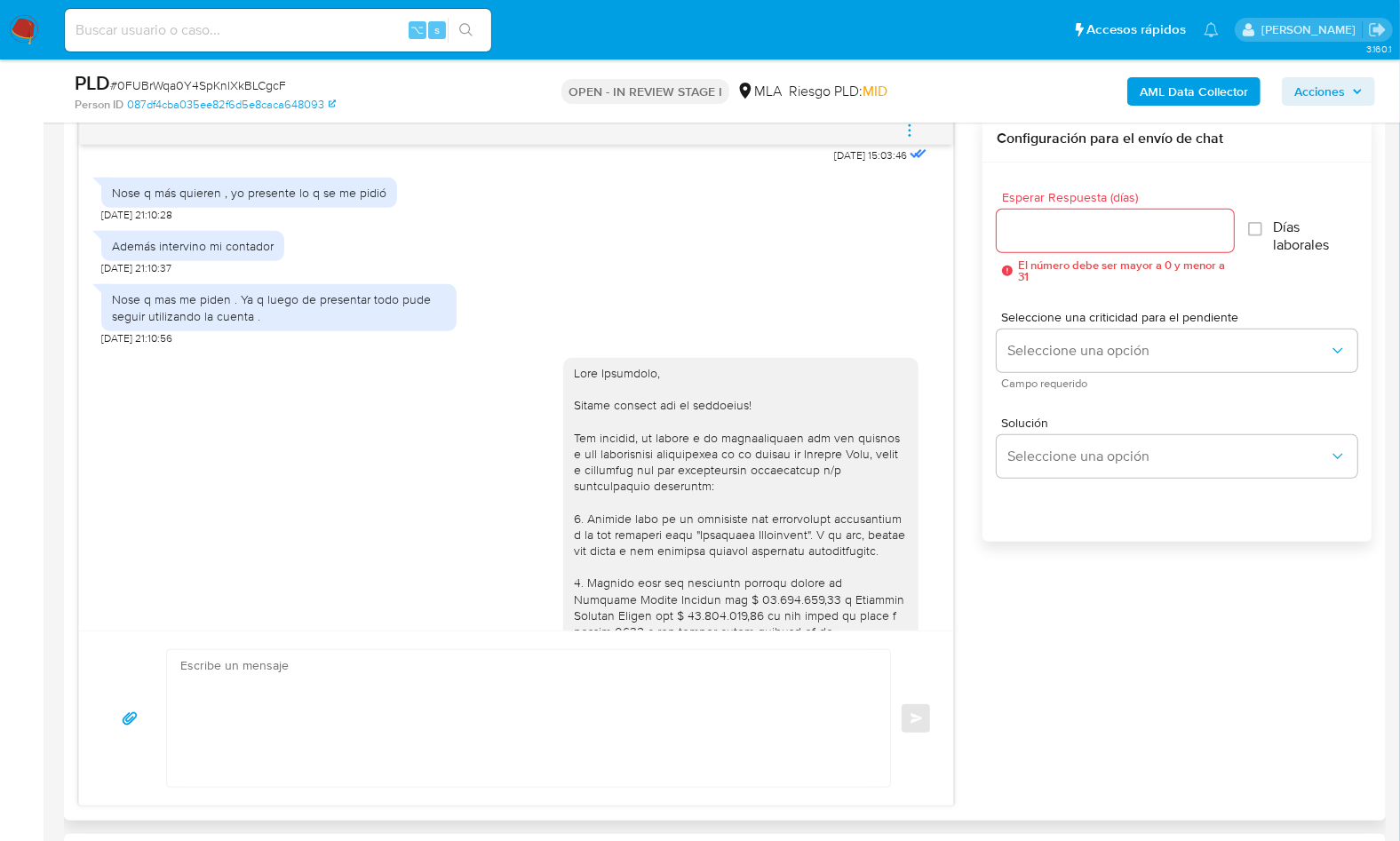
click at [574, 422] on div at bounding box center [741, 720] width 334 height 710
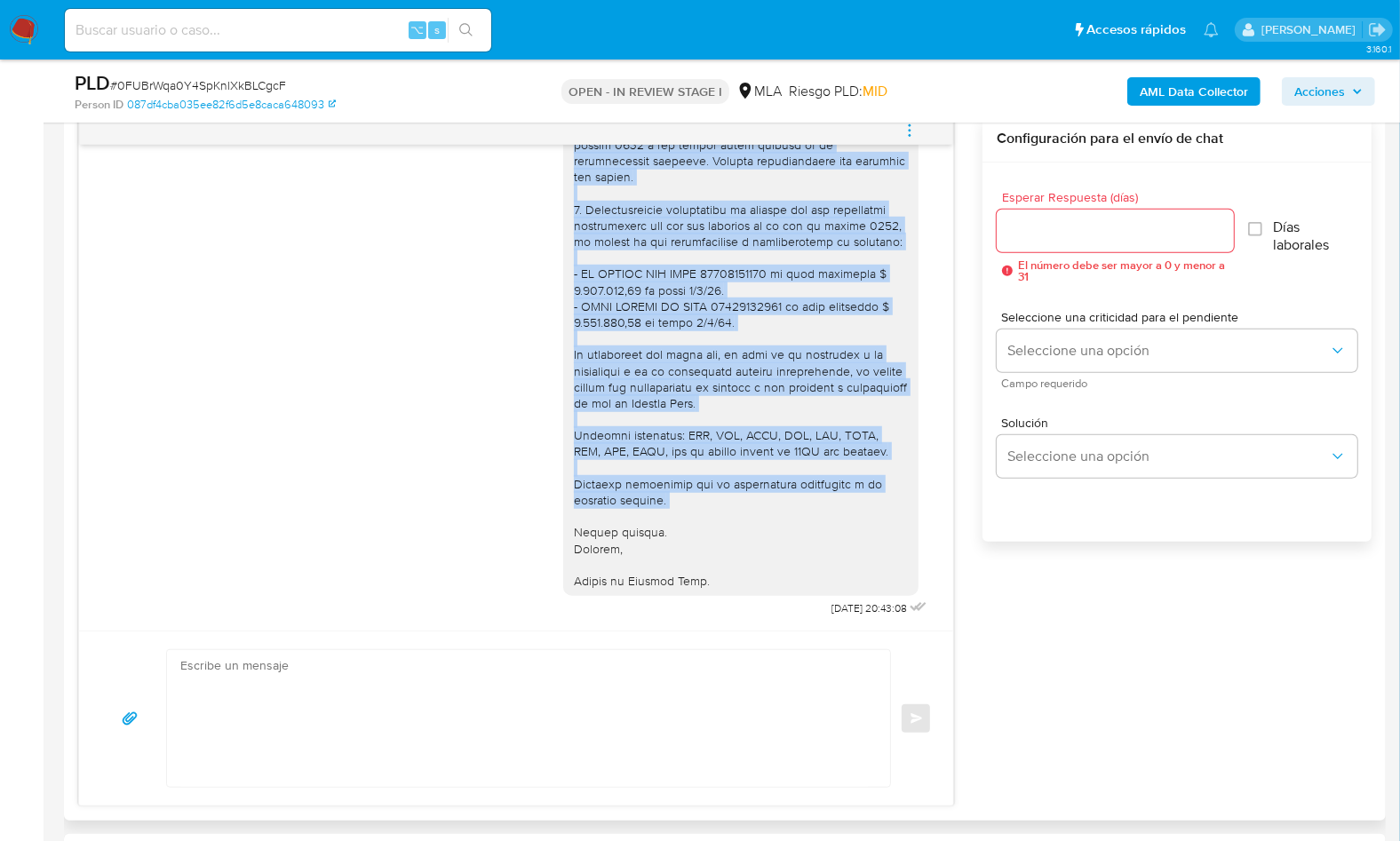
scroll to position [3020, 0]
drag, startPoint x: 558, startPoint y: 420, endPoint x: 711, endPoint y: 582, distance: 222.8
click at [712, 581] on div at bounding box center [741, 234] width 334 height 710
copy div "Hola Marianela, Muchas gracias por tu respuesta! Sin embargo, en virtud a la do…"
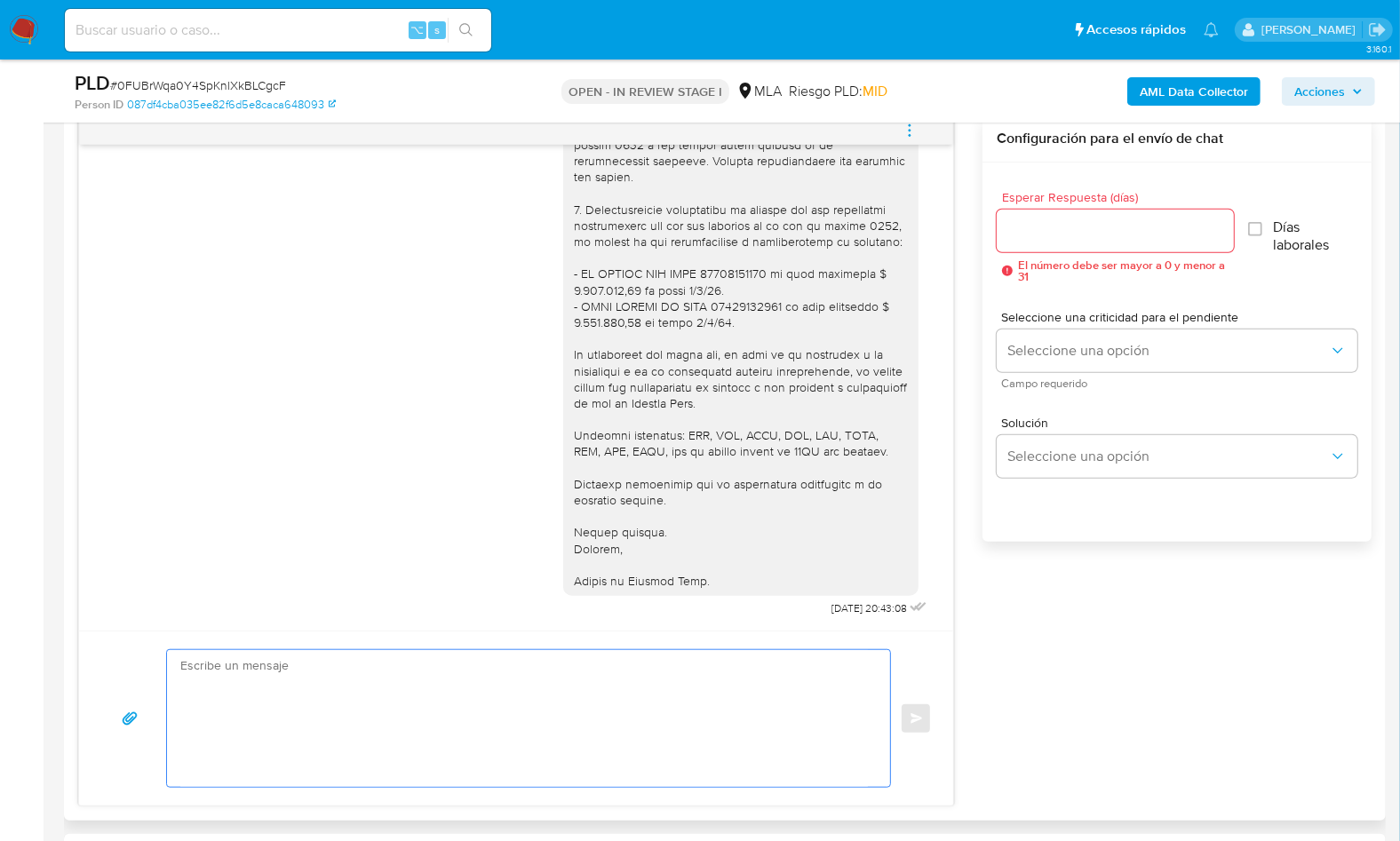
click at [565, 706] on textarea at bounding box center [524, 718] width 688 height 136
paste textarea "Hola Marianela, Muchas gracias por tu respuesta! Sin embargo, en virtud a la do…"
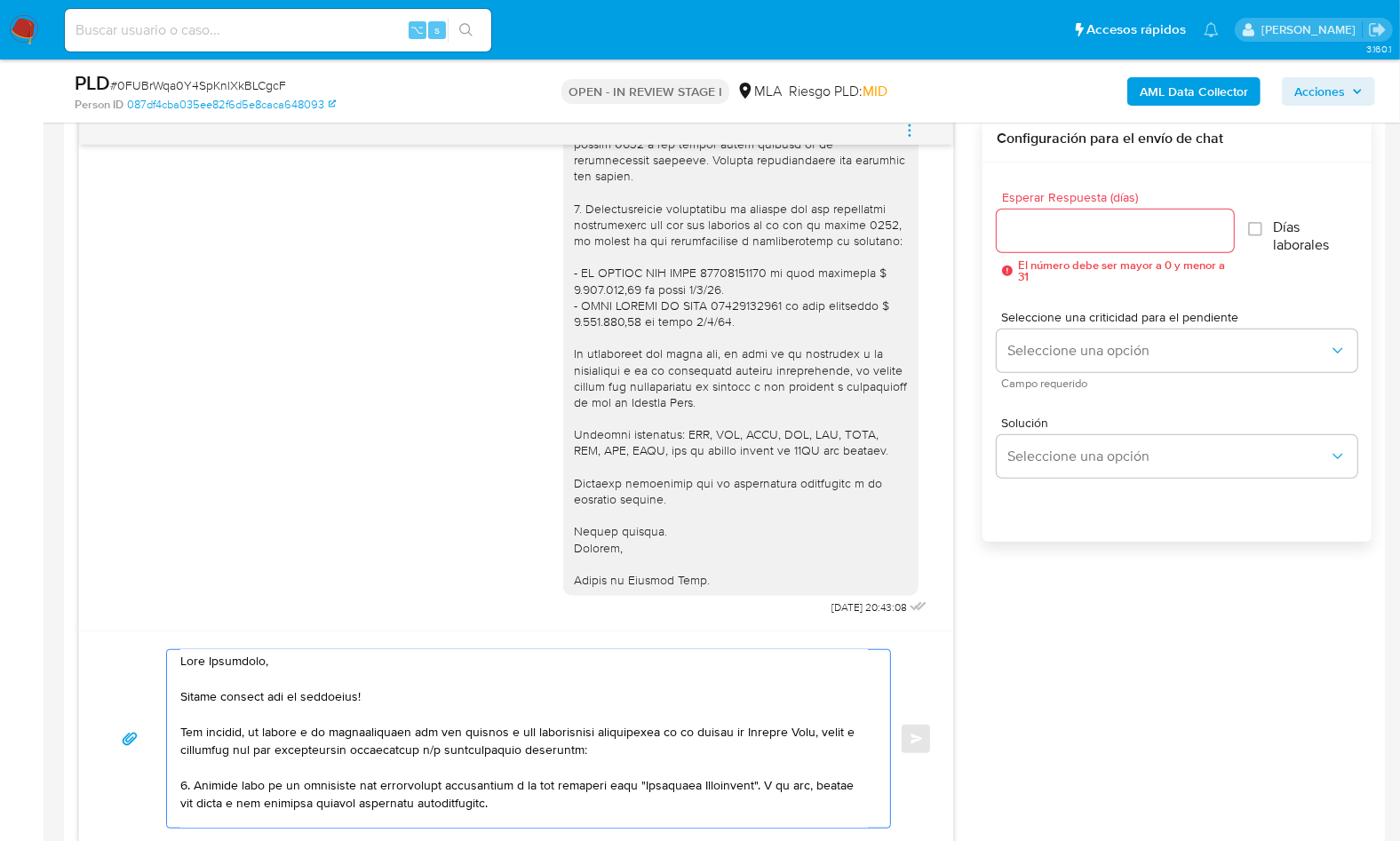
scroll to position [0, 0]
click at [377, 698] on textarea at bounding box center [524, 739] width 688 height 178
drag, startPoint x: 382, startPoint y: 695, endPoint x: 184, endPoint y: 703, distance: 198.2
click at [184, 703] on textarea at bounding box center [524, 739] width 688 height 178
click at [211, 739] on textarea at bounding box center [524, 739] width 688 height 178
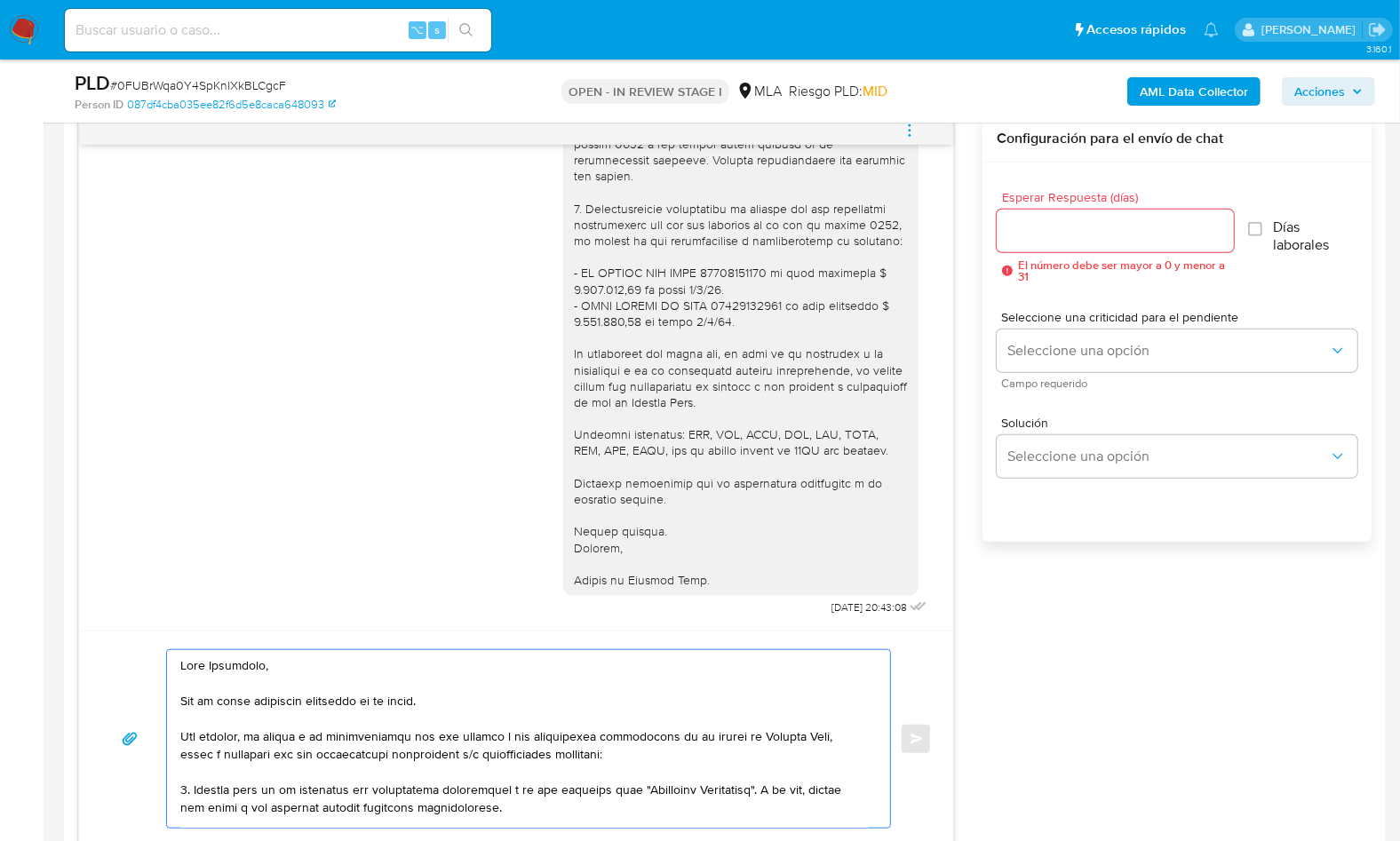
click at [211, 739] on textarea at bounding box center [524, 739] width 688 height 178
type textarea "Hola Marianela, Aún no hemos recibidos respuesta de tu parte. Por lo que, en vi…"
click at [1055, 228] on input "Esperar Respuesta (días)" at bounding box center [1115, 231] width 237 height 23
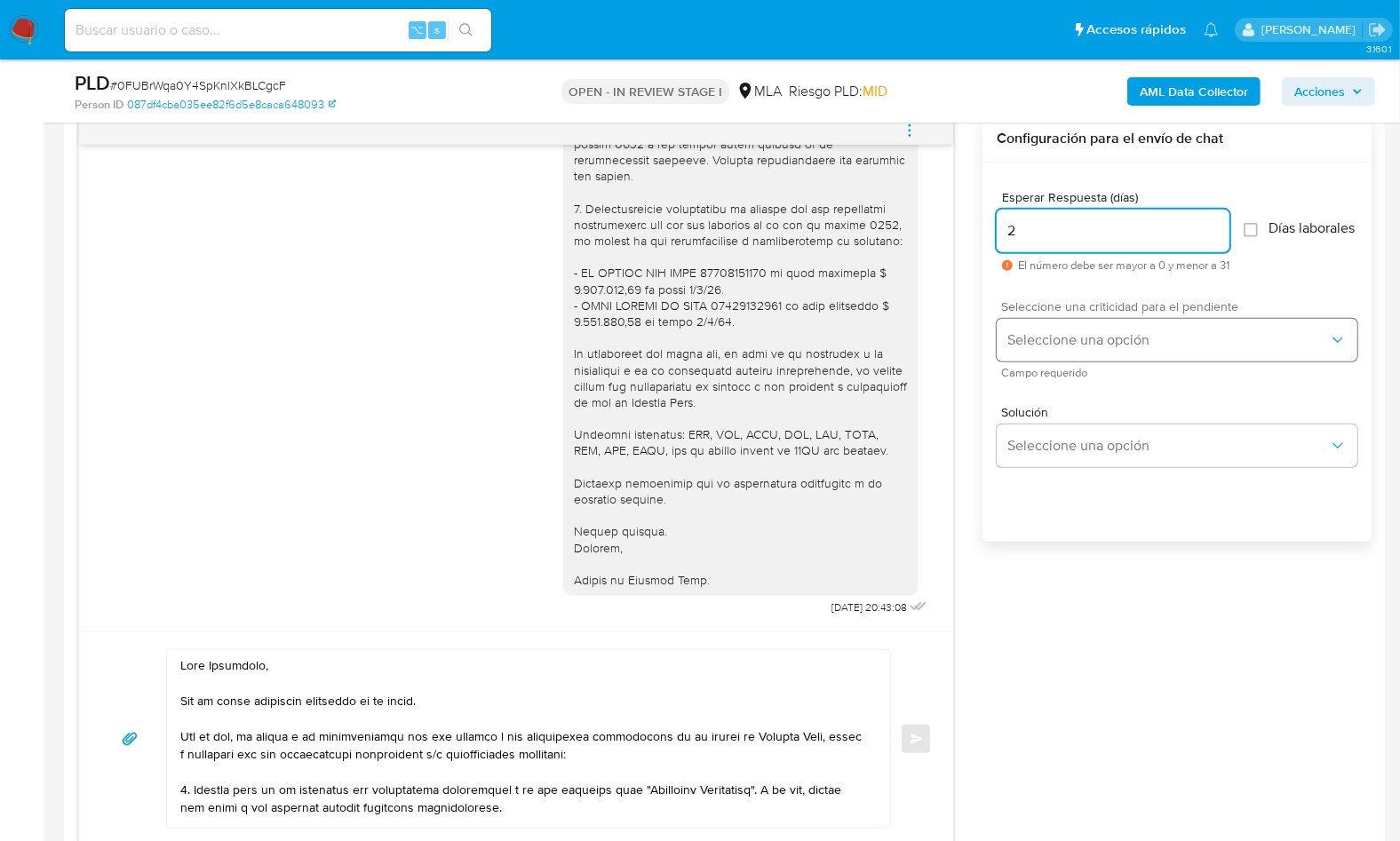
type input "2"
click at [1071, 349] on span "Seleccione una opción" at bounding box center [1167, 340] width 321 height 18
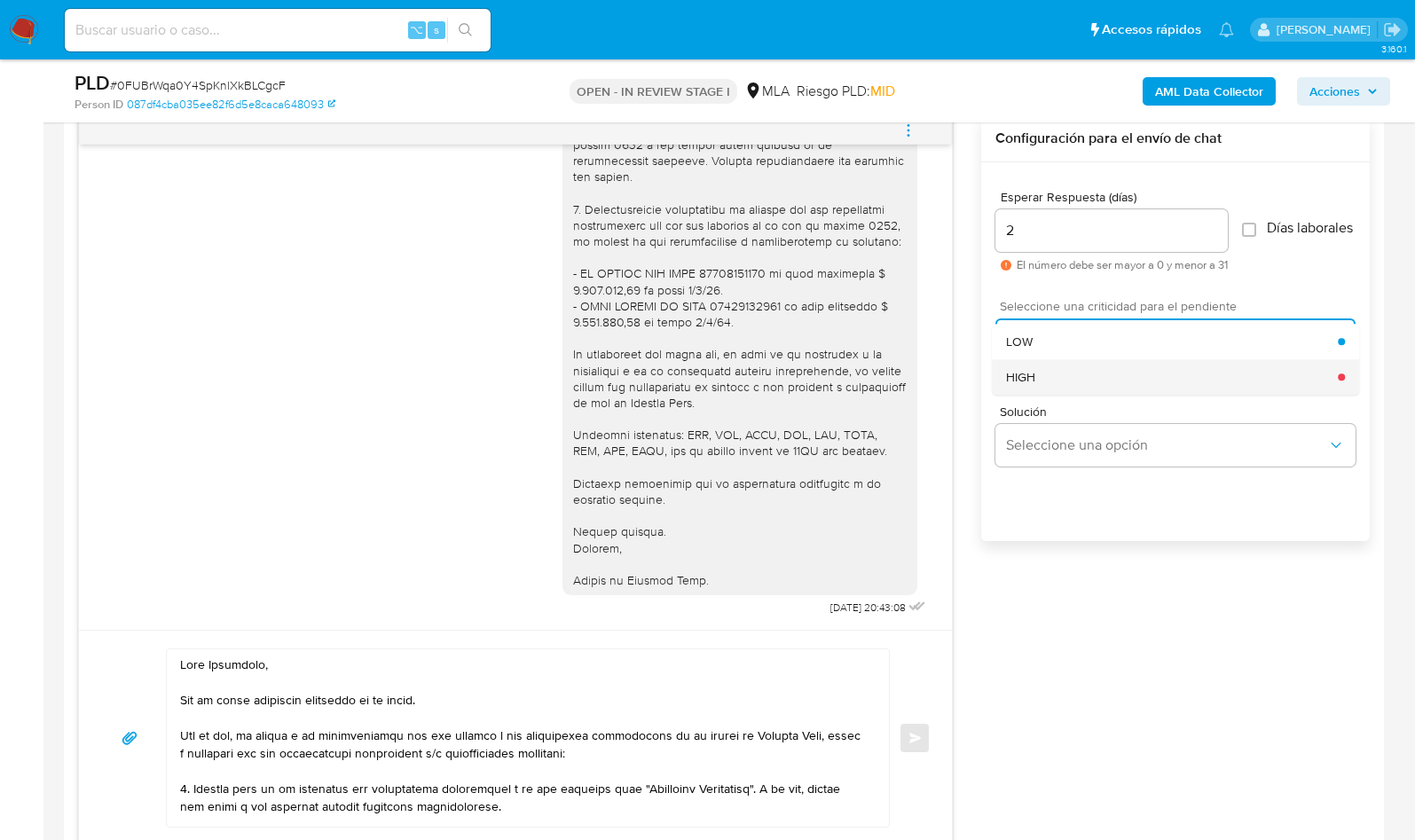
click at [1046, 382] on div "HIGH" at bounding box center [1171, 377] width 332 height 36
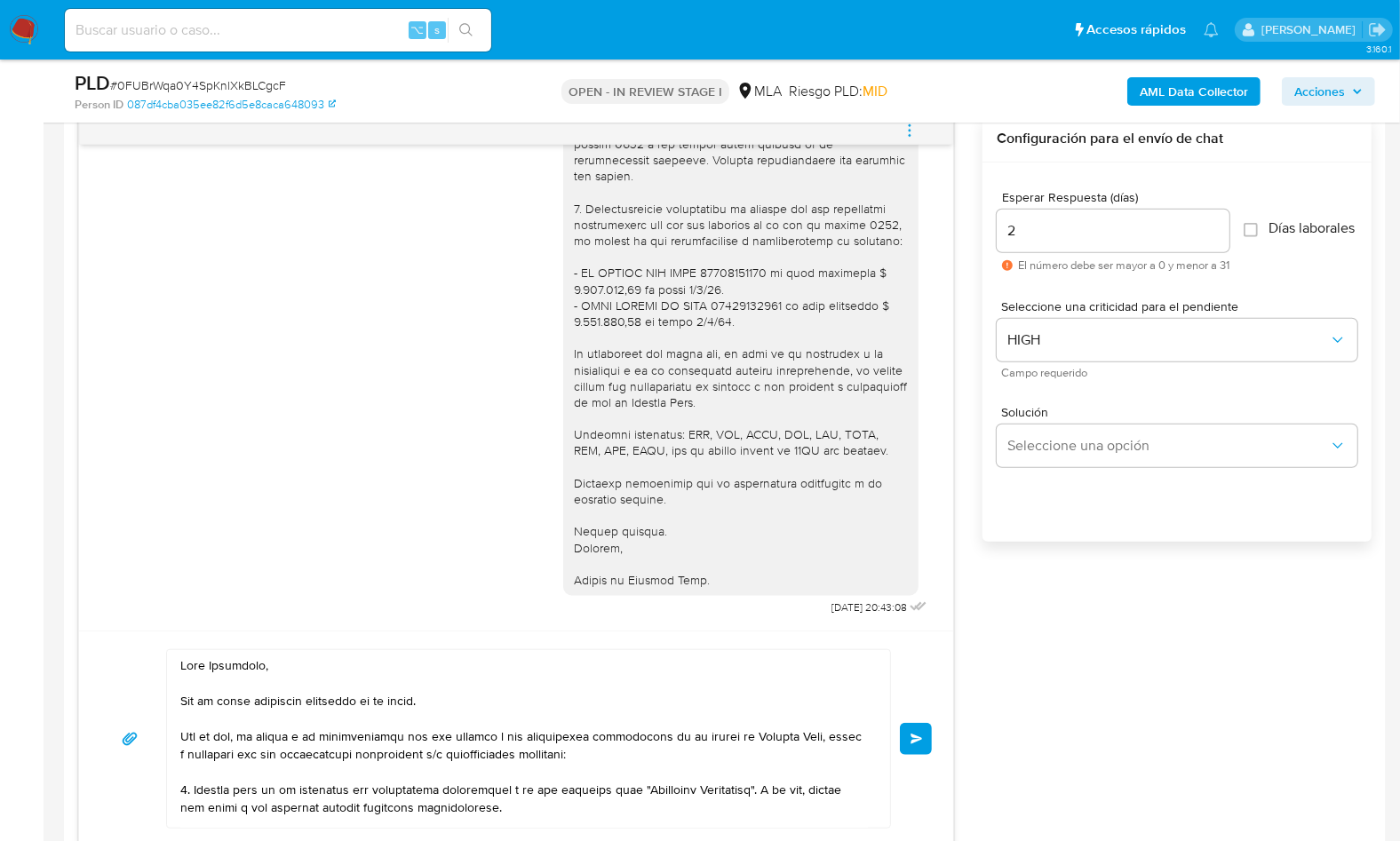
click at [917, 734] on span "Enviar" at bounding box center [916, 739] width 12 height 10
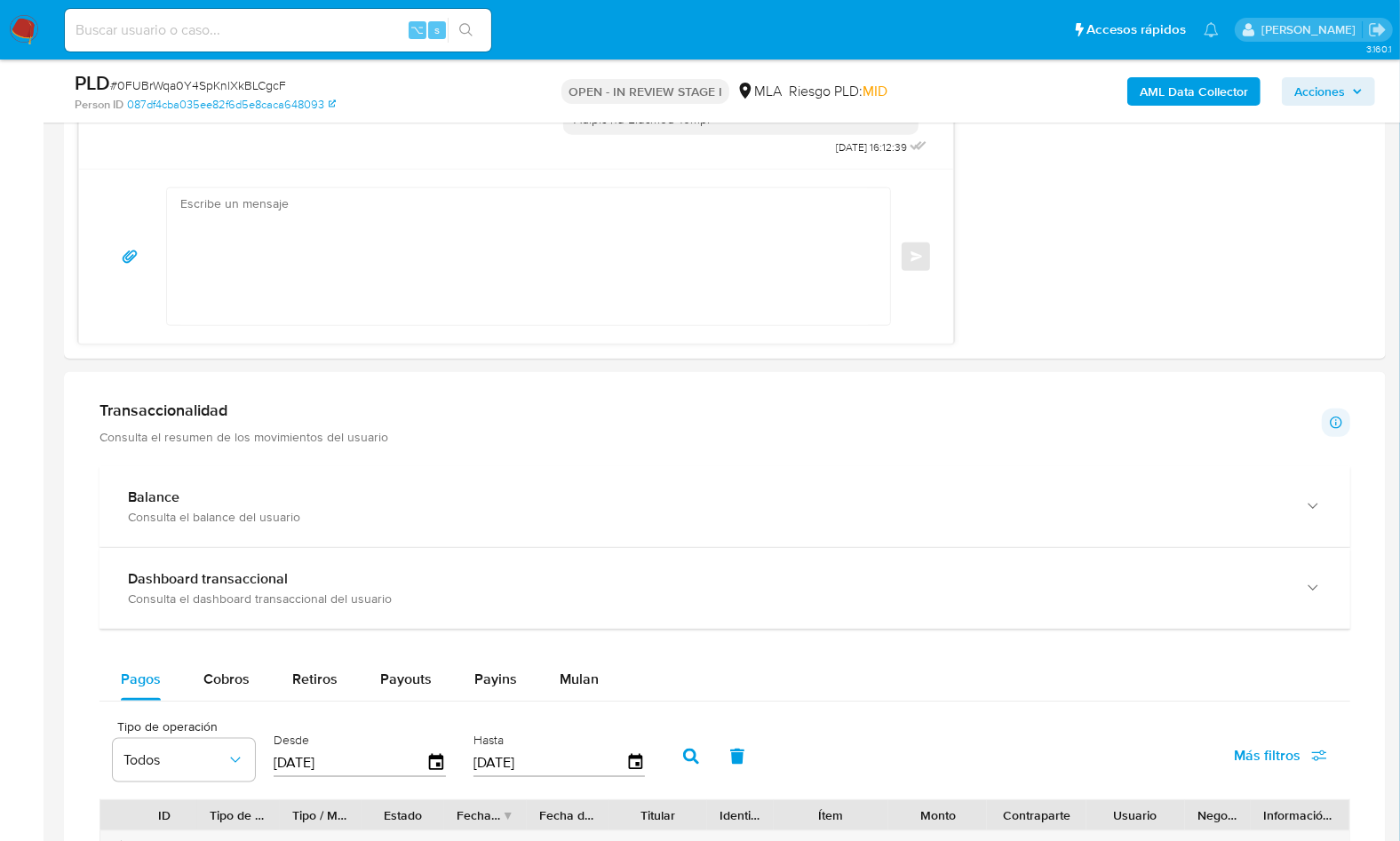
scroll to position [1476, 0]
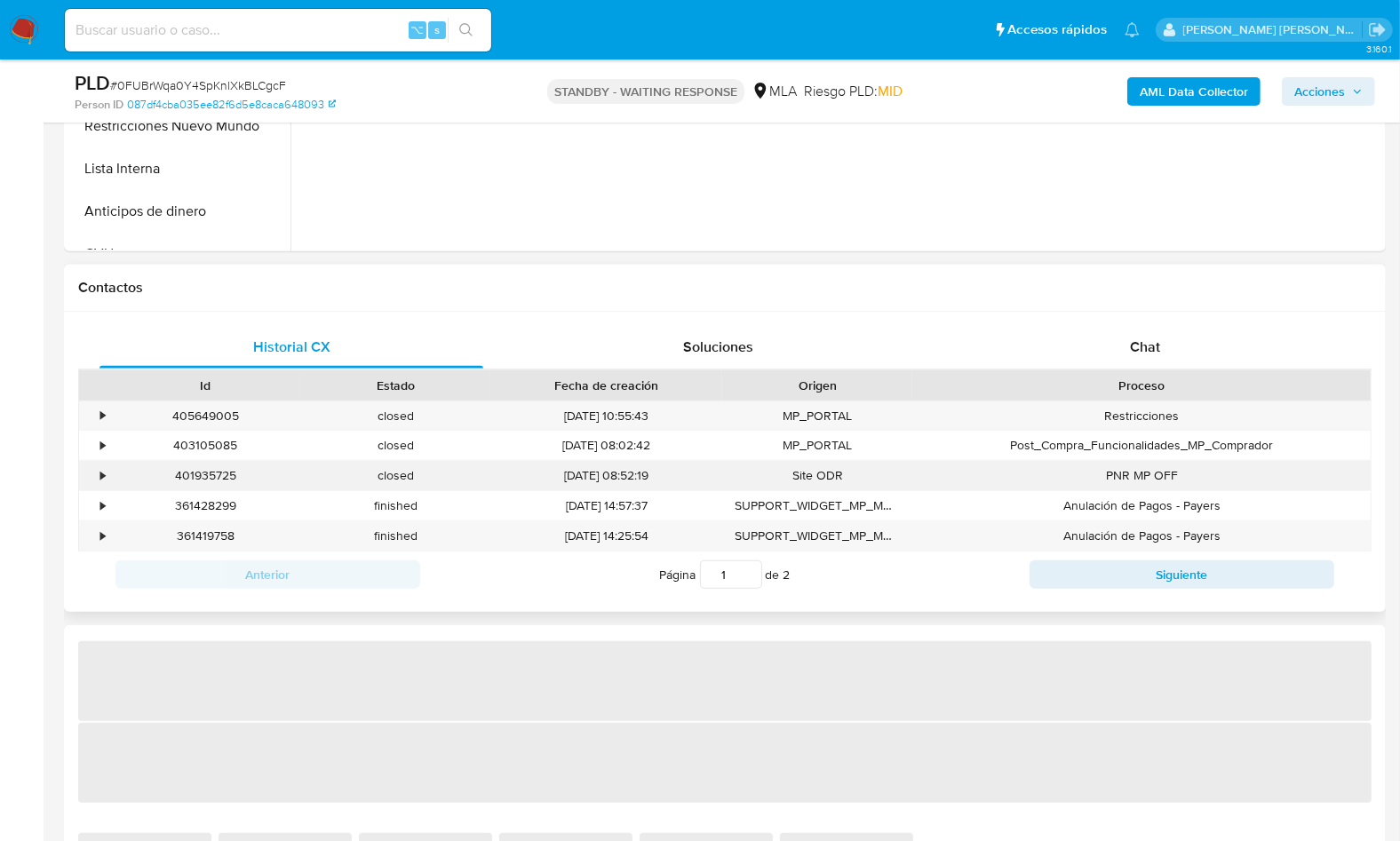
select select "10"
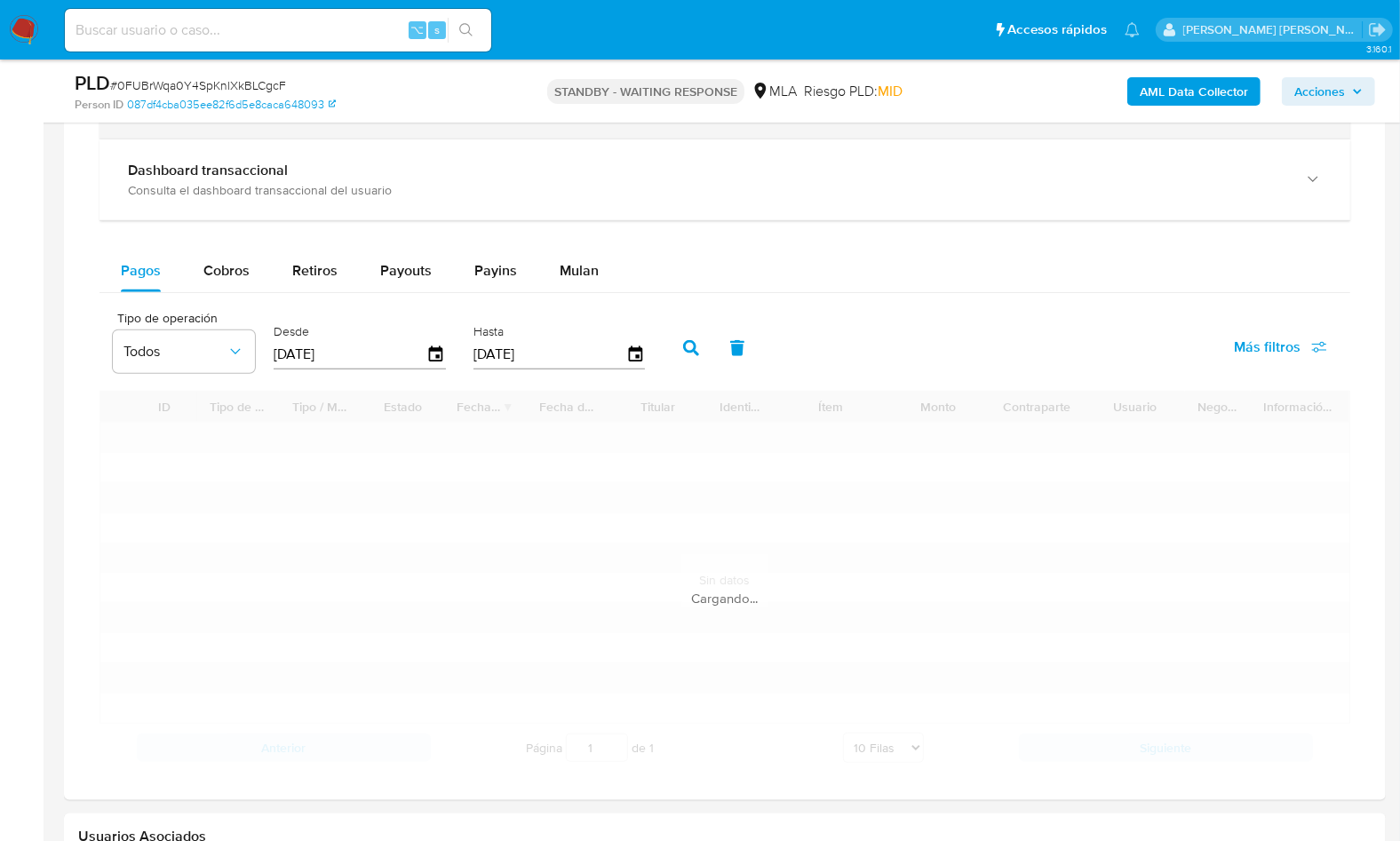
scroll to position [1470, 0]
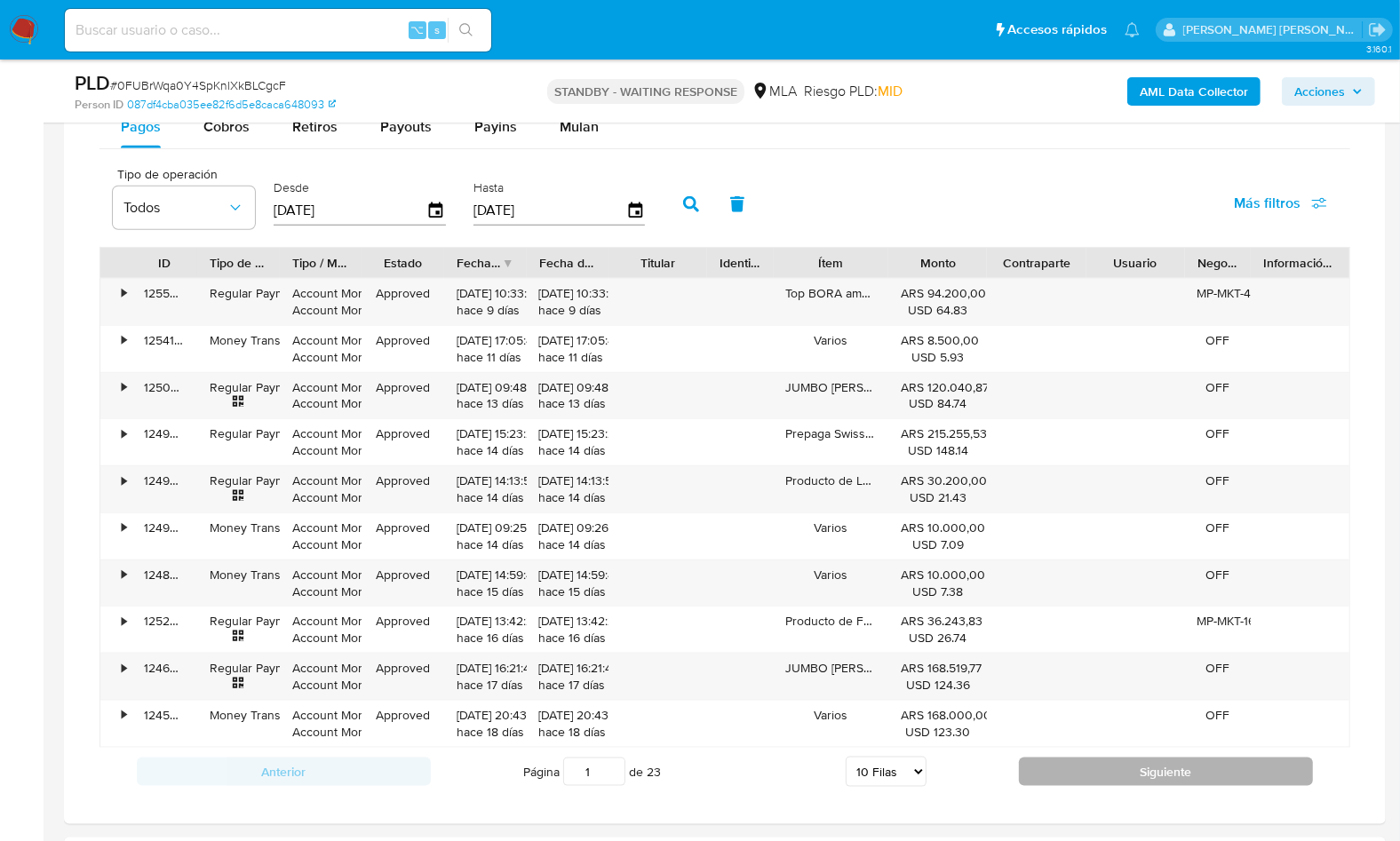
click at [1033, 758] on button "Siguiente" at bounding box center [1166, 772] width 294 height 28
type input "2"
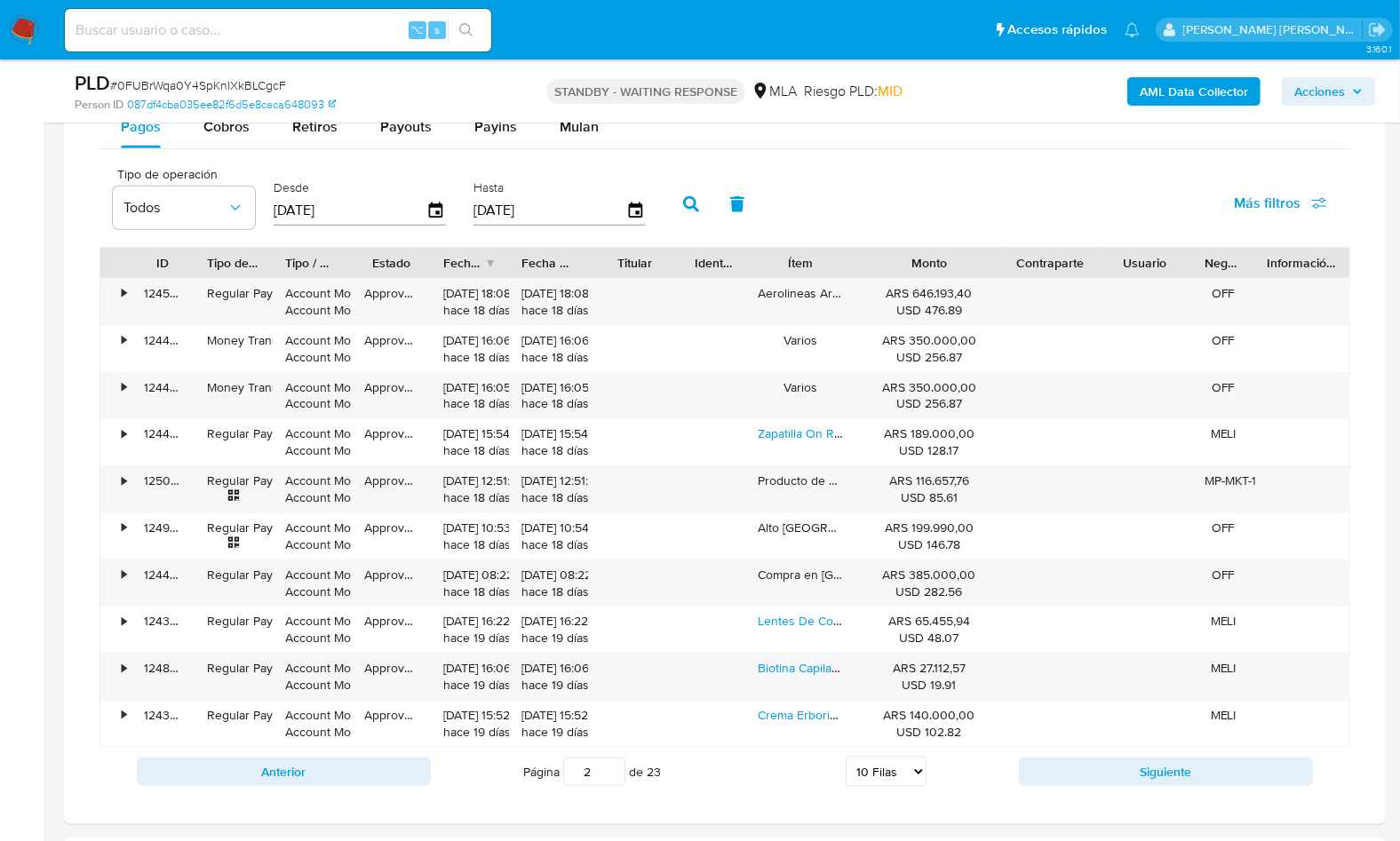
drag, startPoint x: 1009, startPoint y: 259, endPoint x: 1046, endPoint y: 259, distance: 37.0
click at [1046, 259] on div "ID Tipo de operación Tipo / Método Estado Fecha de creación Fecha de aprobación…" at bounding box center [725, 263] width 1248 height 30
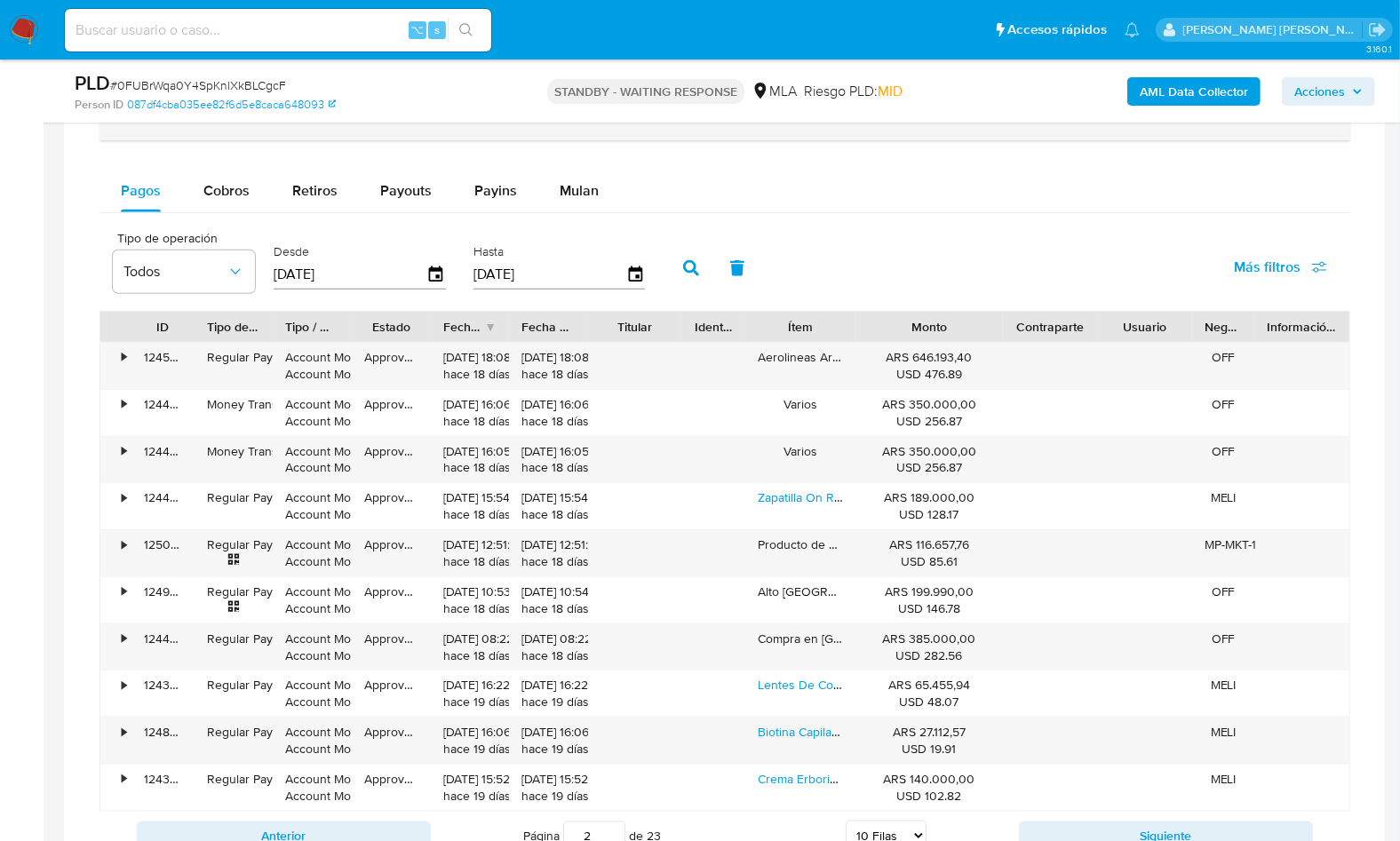
scroll to position [934, 0]
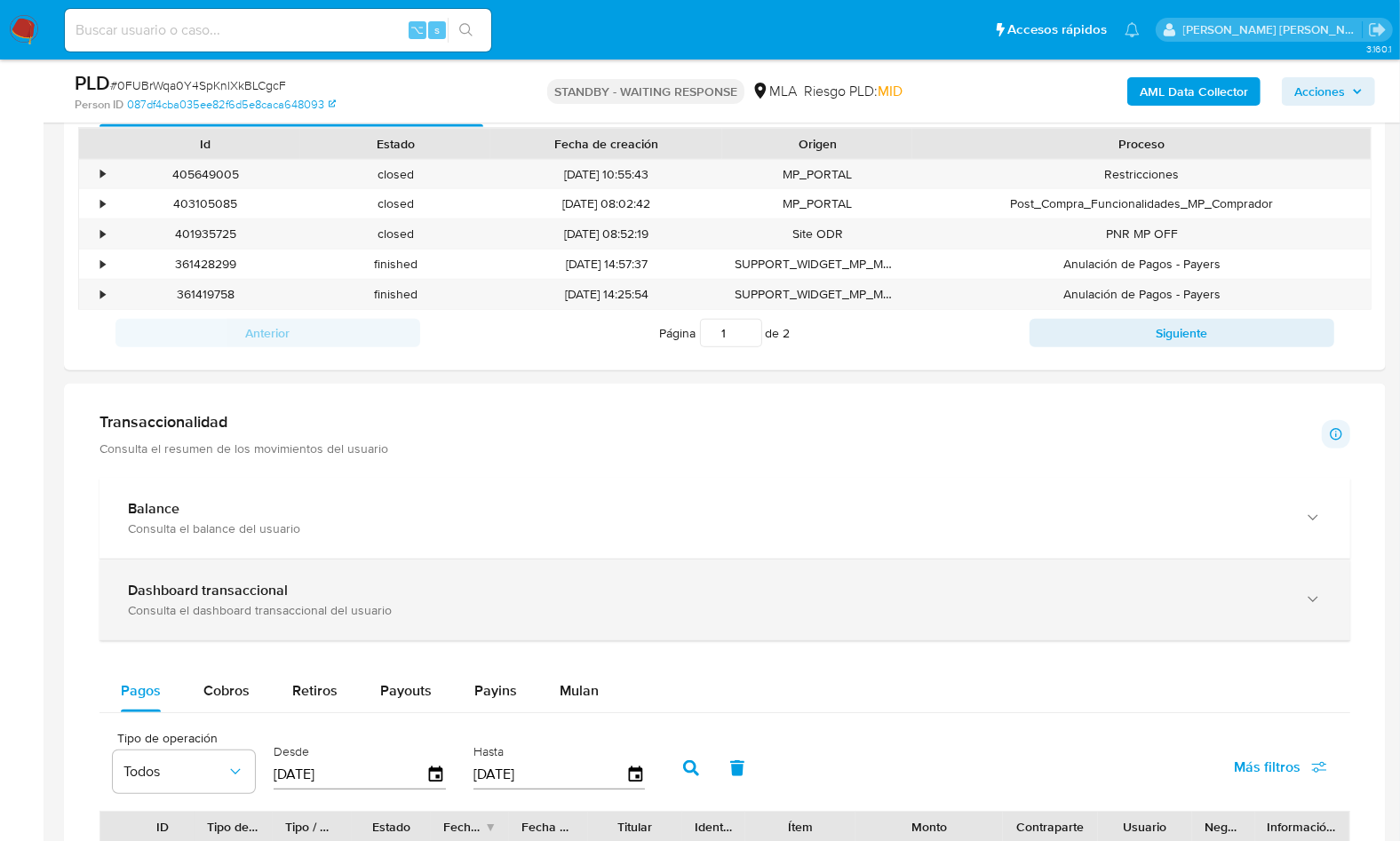
click at [276, 602] on div "Consulta el dashboard transaccional del usuario" at bounding box center [707, 610] width 1158 height 16
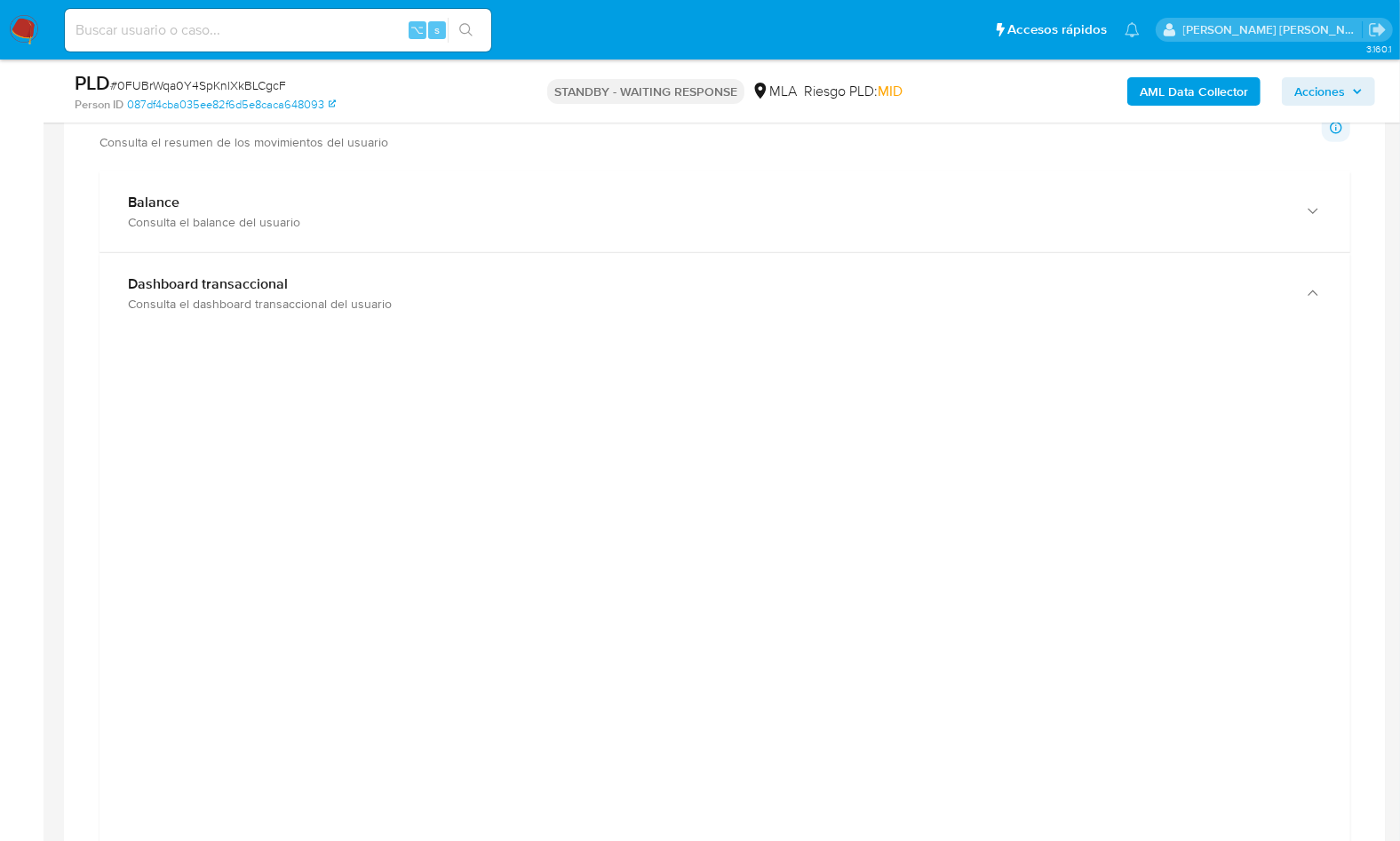
scroll to position [1269, 0]
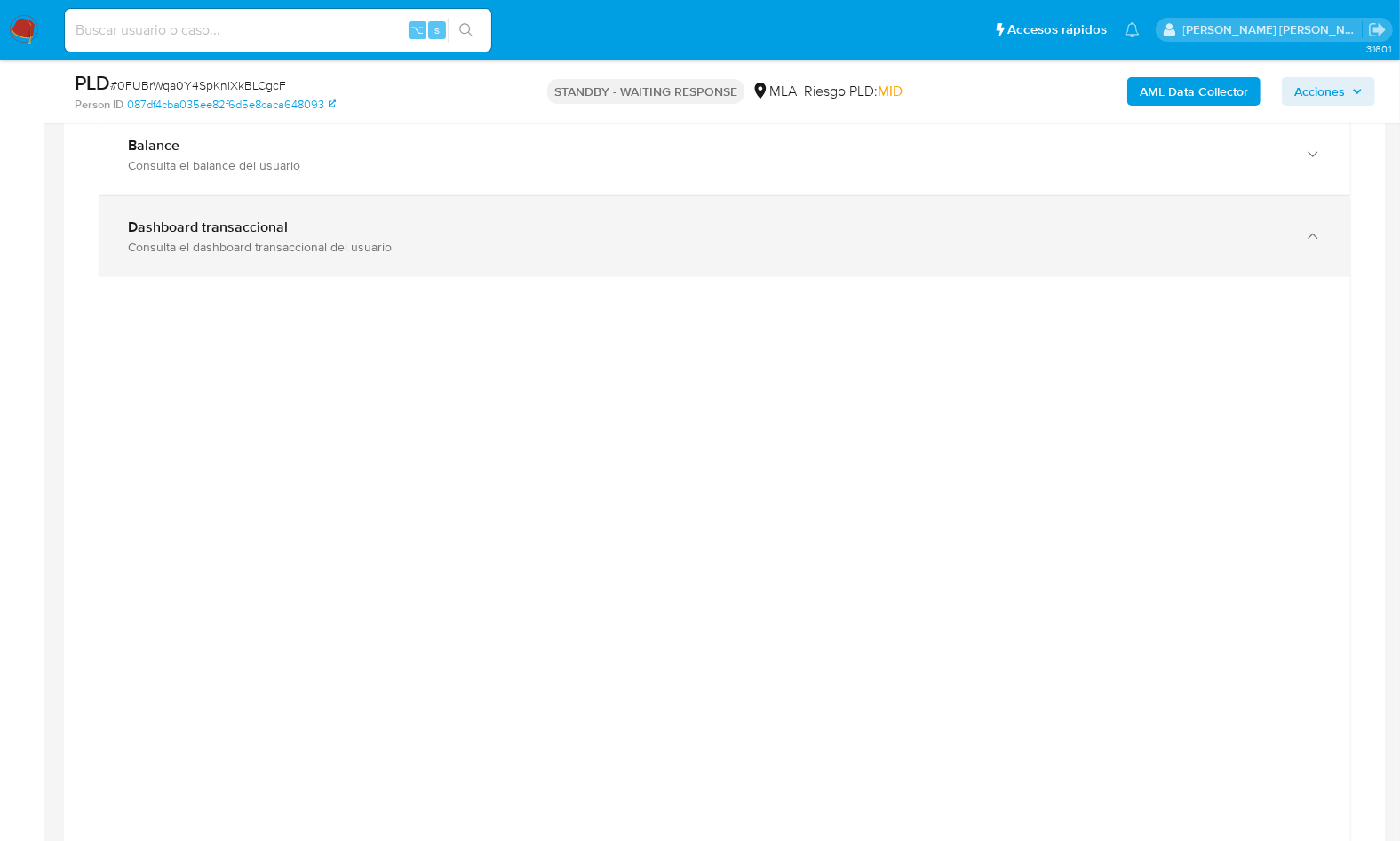
click at [530, 228] on div "Dashboard transaccional" at bounding box center [707, 227] width 1158 height 18
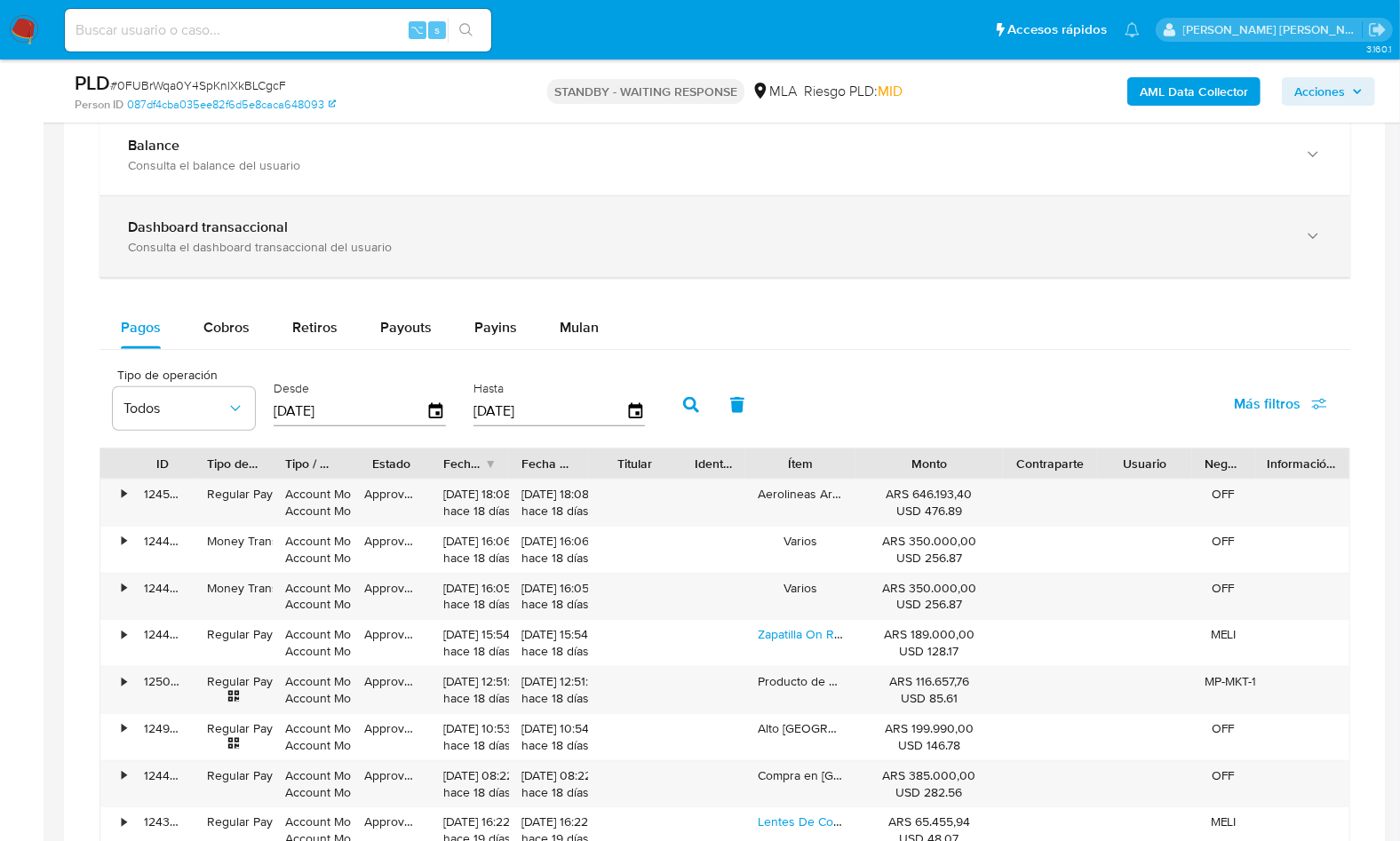
click at [564, 224] on div "Dashboard transaccional" at bounding box center [707, 227] width 1158 height 18
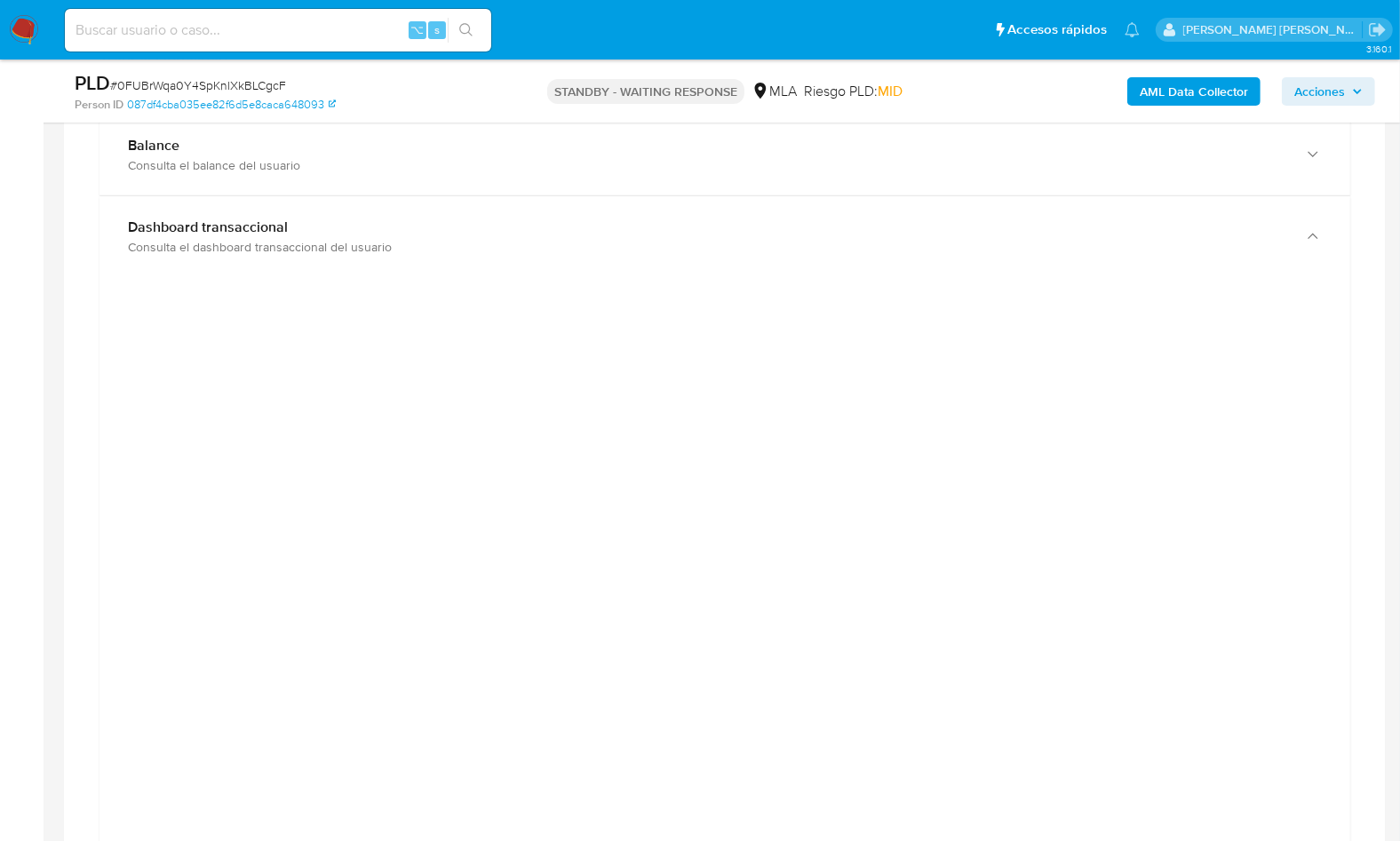
click at [406, 277] on div at bounding box center [725, 694] width 1250 height 834
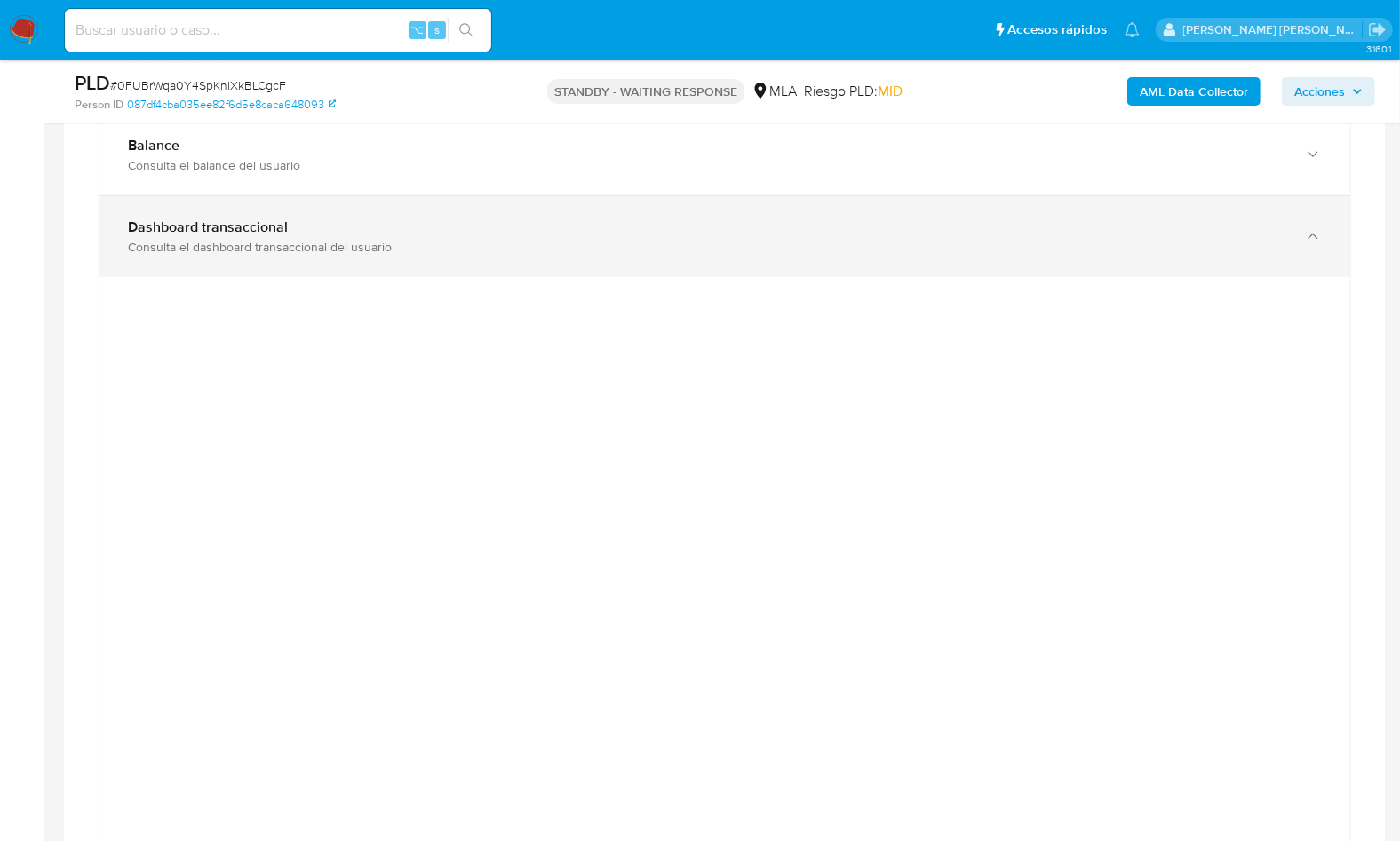
click at [280, 249] on div "Consulta el dashboard transaccional del usuario" at bounding box center [707, 246] width 1158 height 16
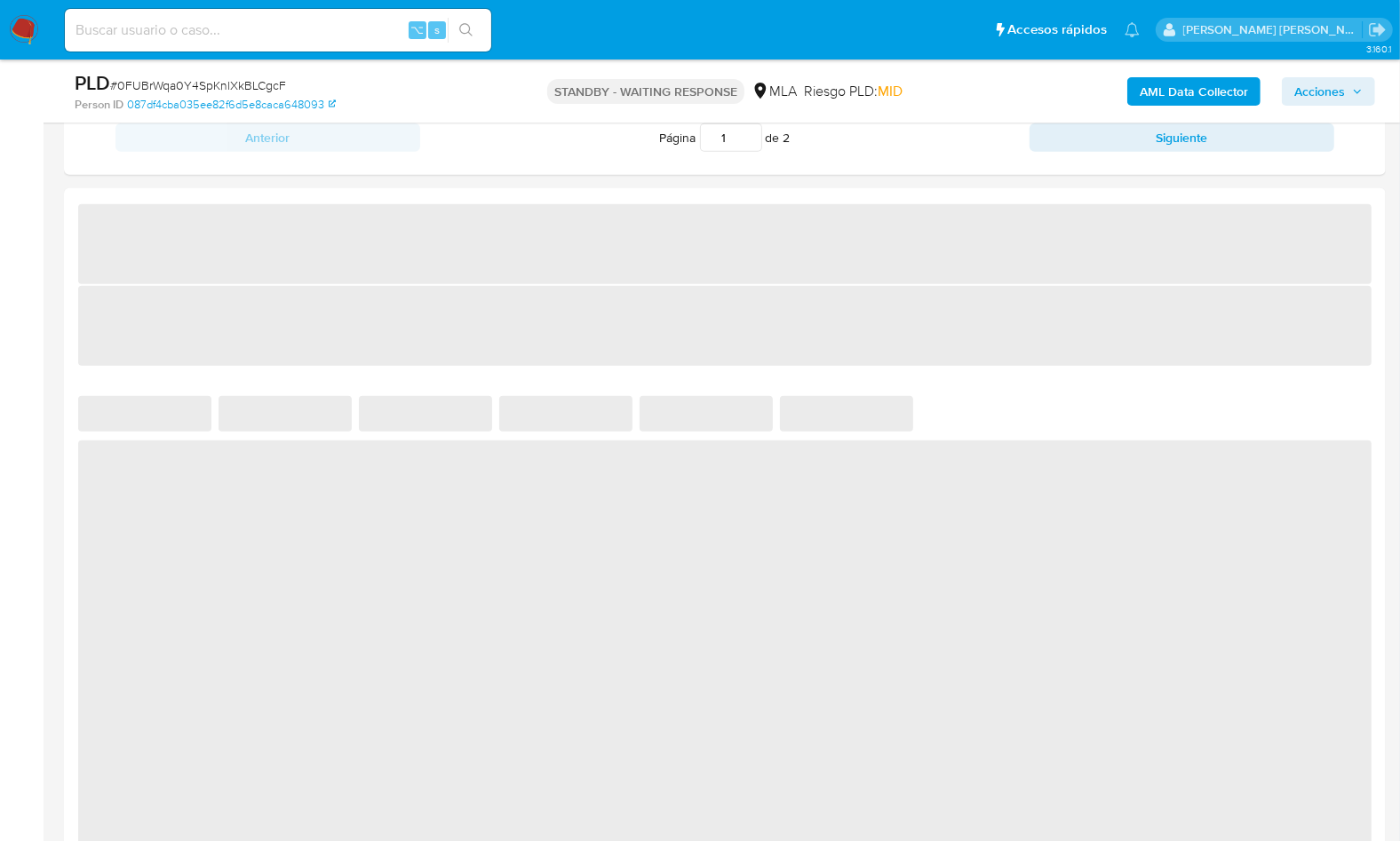
scroll to position [1104, 0]
select select "10"
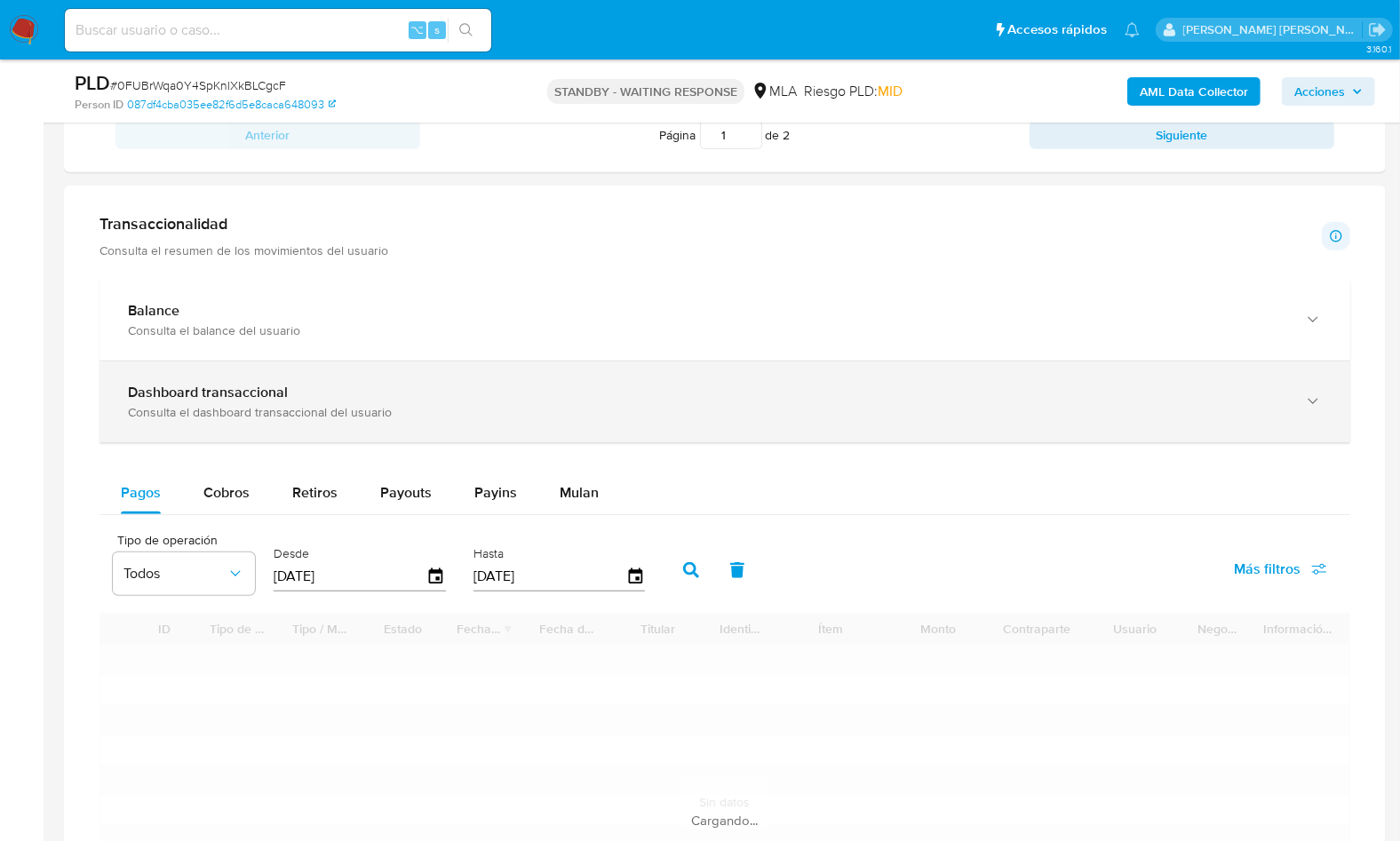
click at [494, 421] on div "Dashboard transaccional Consulta el dashboard transaccional del usuario" at bounding box center [725, 402] width 1250 height 81
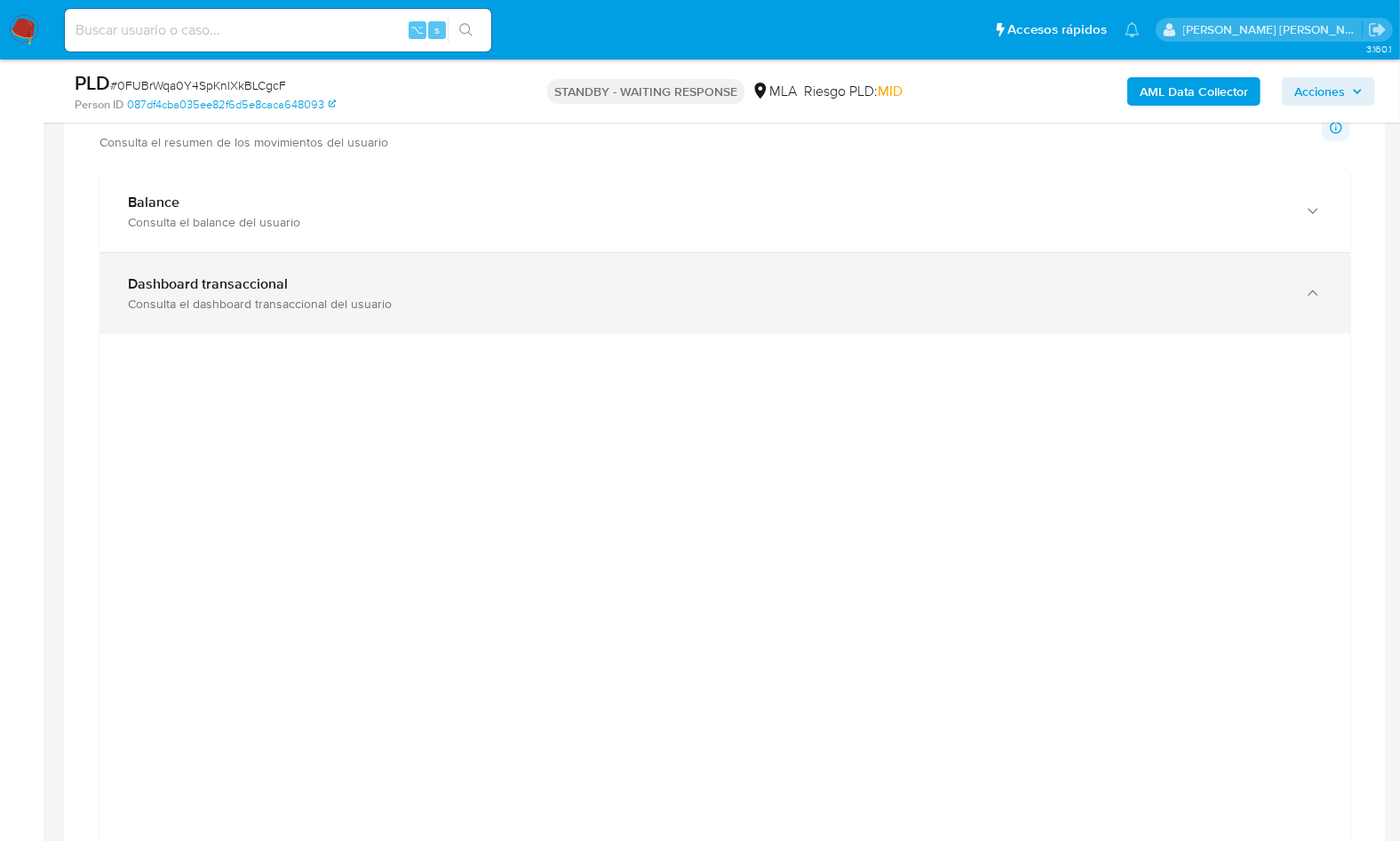
scroll to position [1319, 0]
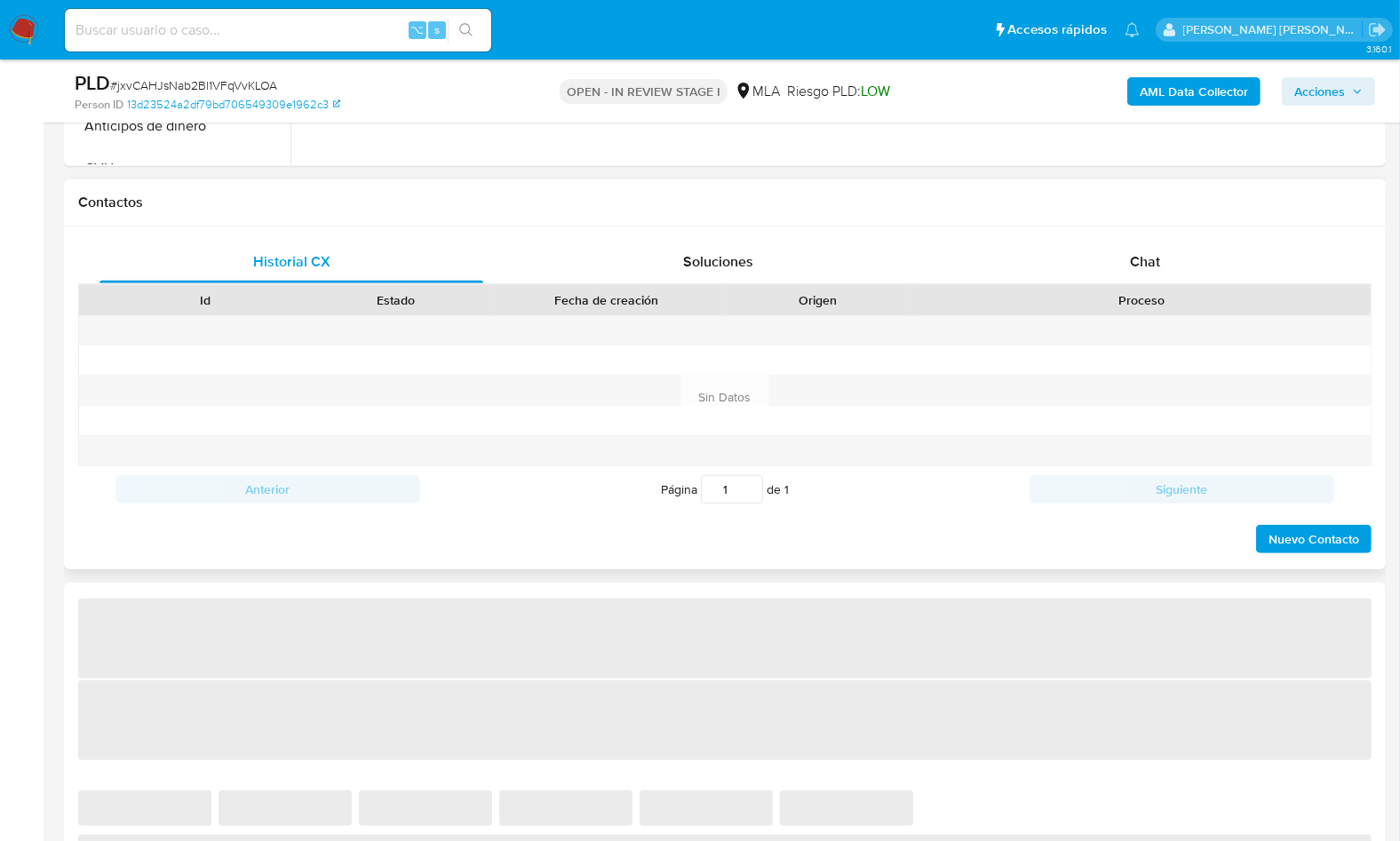
select select "10"
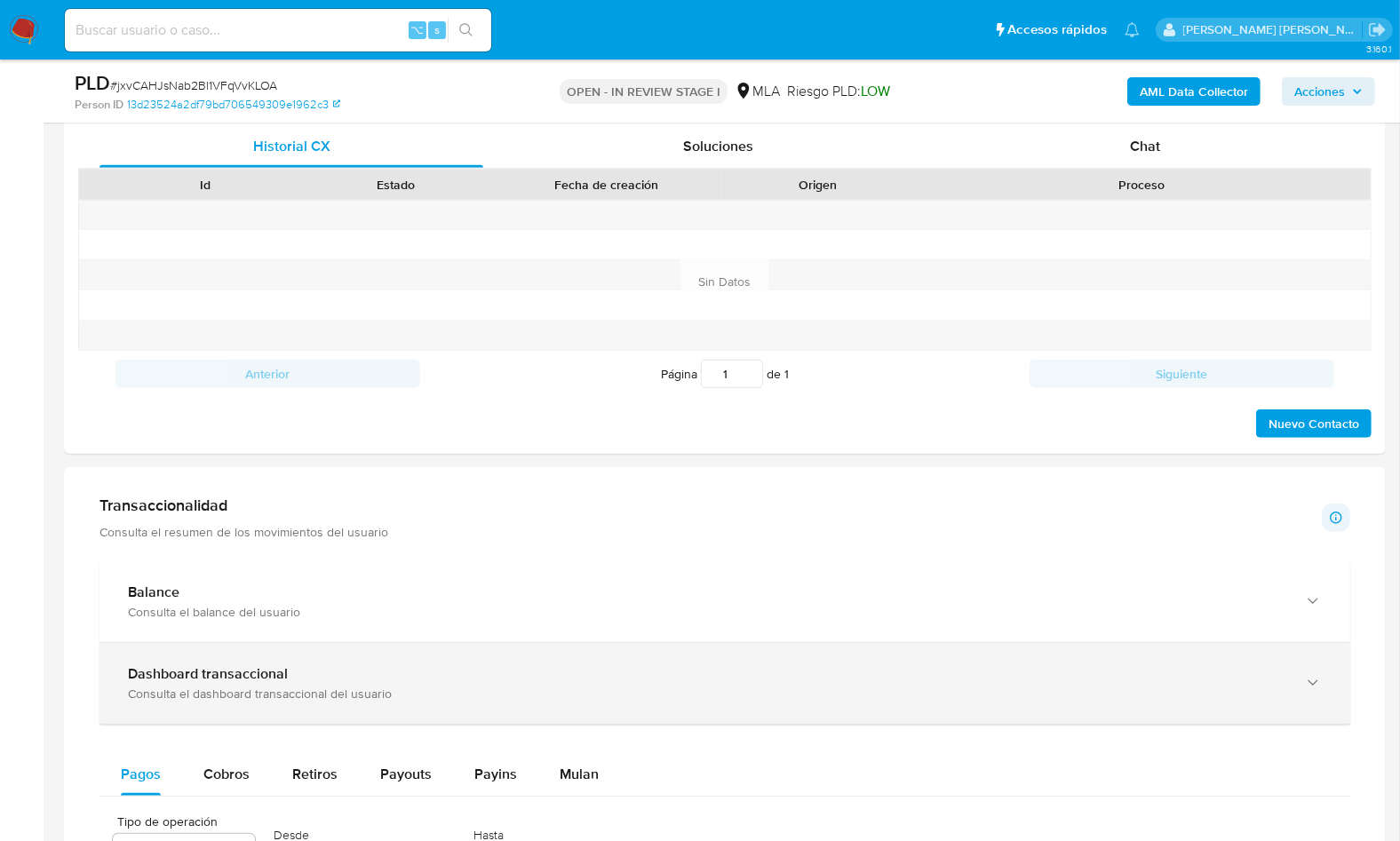
click at [411, 691] on div "Consulta el dashboard transaccional del usuario" at bounding box center [707, 693] width 1158 height 16
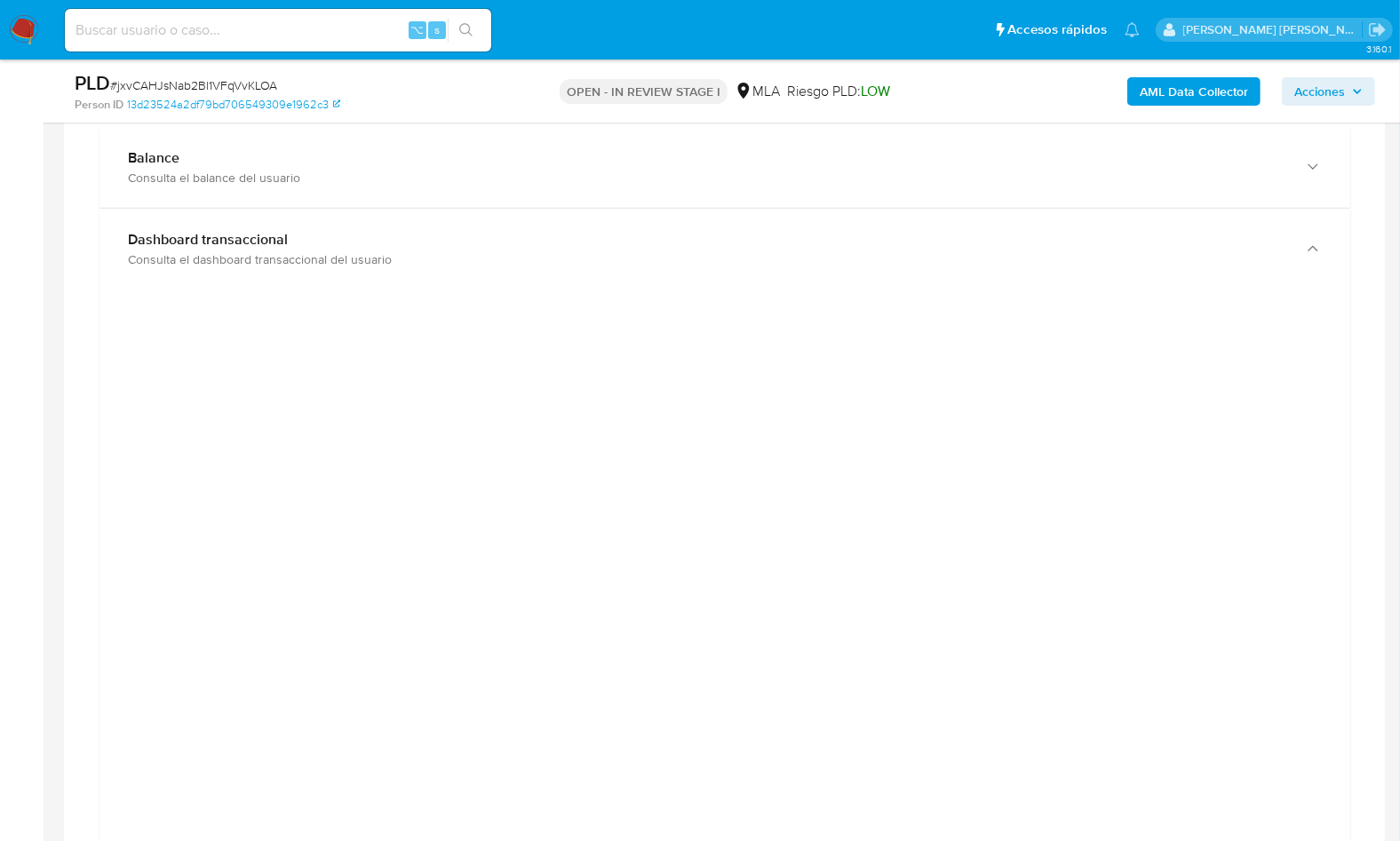
scroll to position [1301, 0]
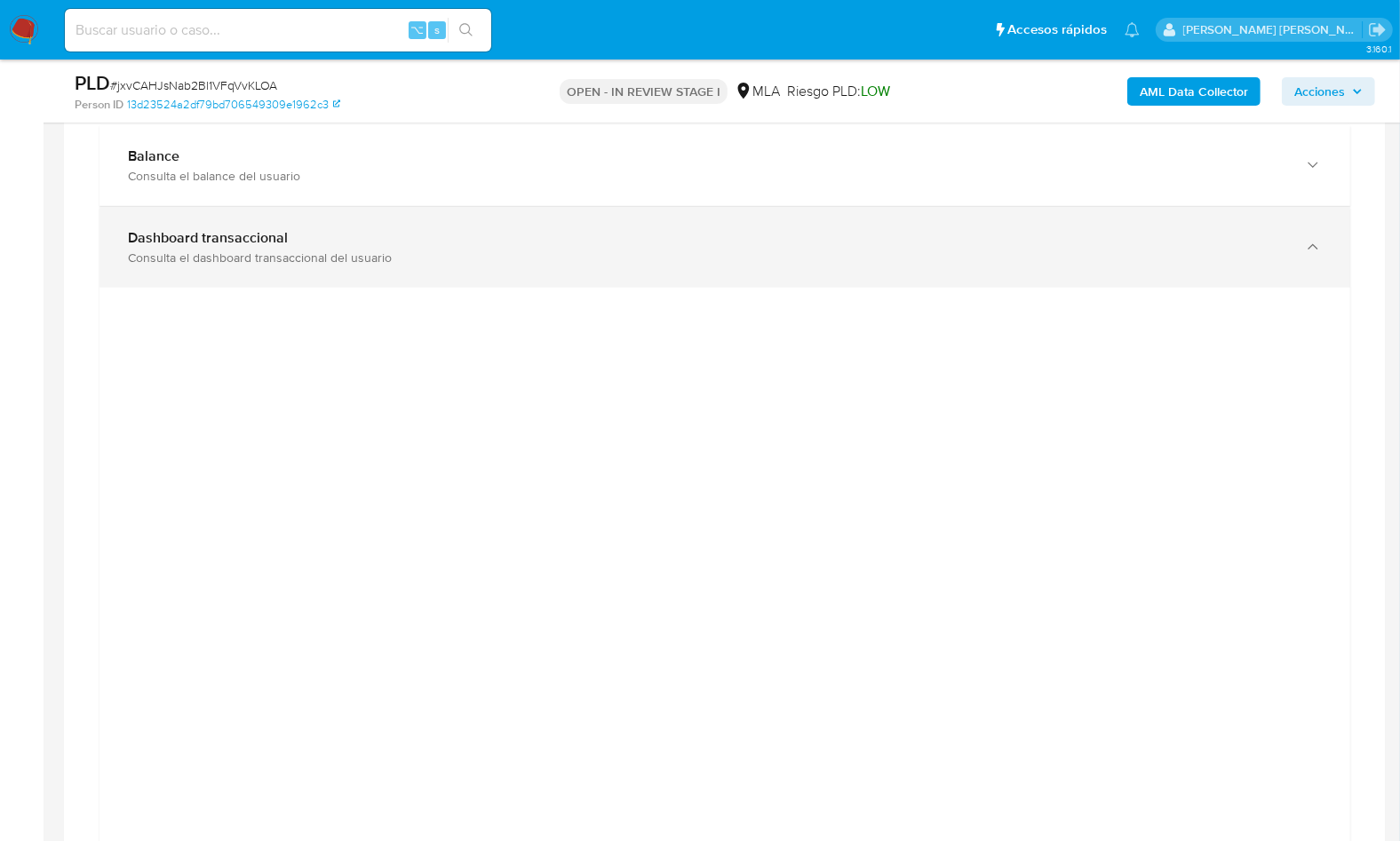
click at [450, 229] on div "Dashboard transaccional" at bounding box center [707, 238] width 1158 height 18
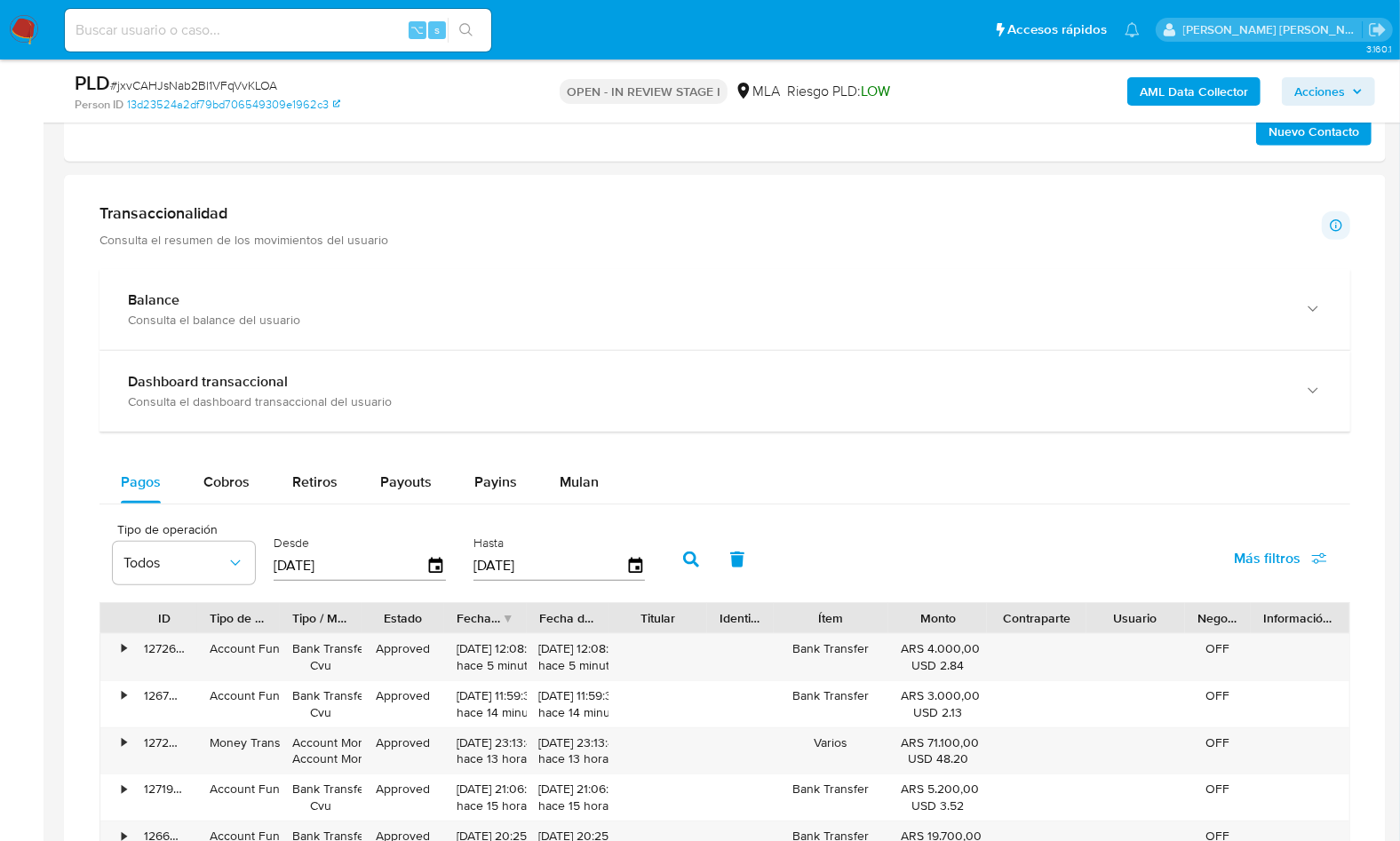
scroll to position [1149, 0]
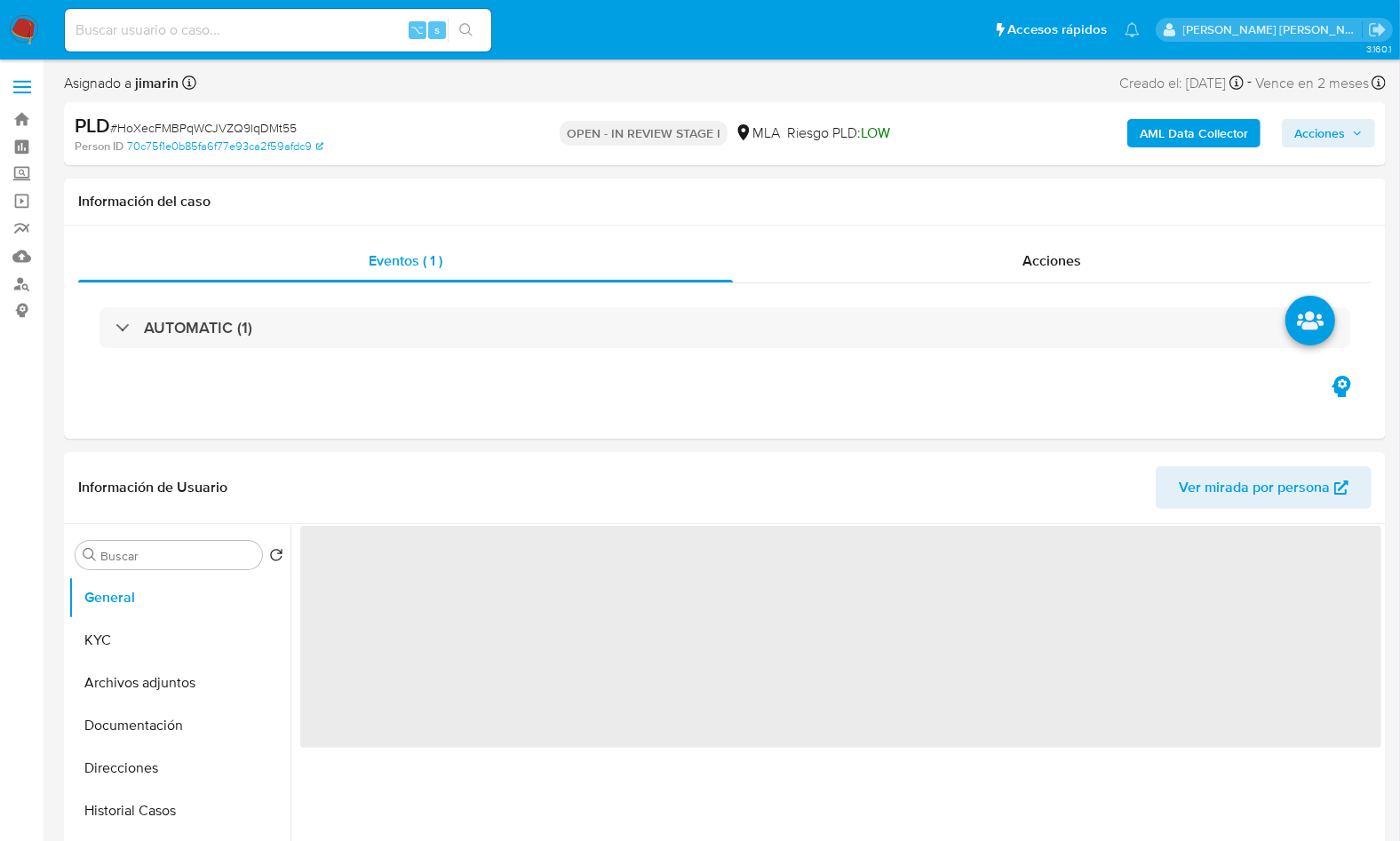
select select "10"
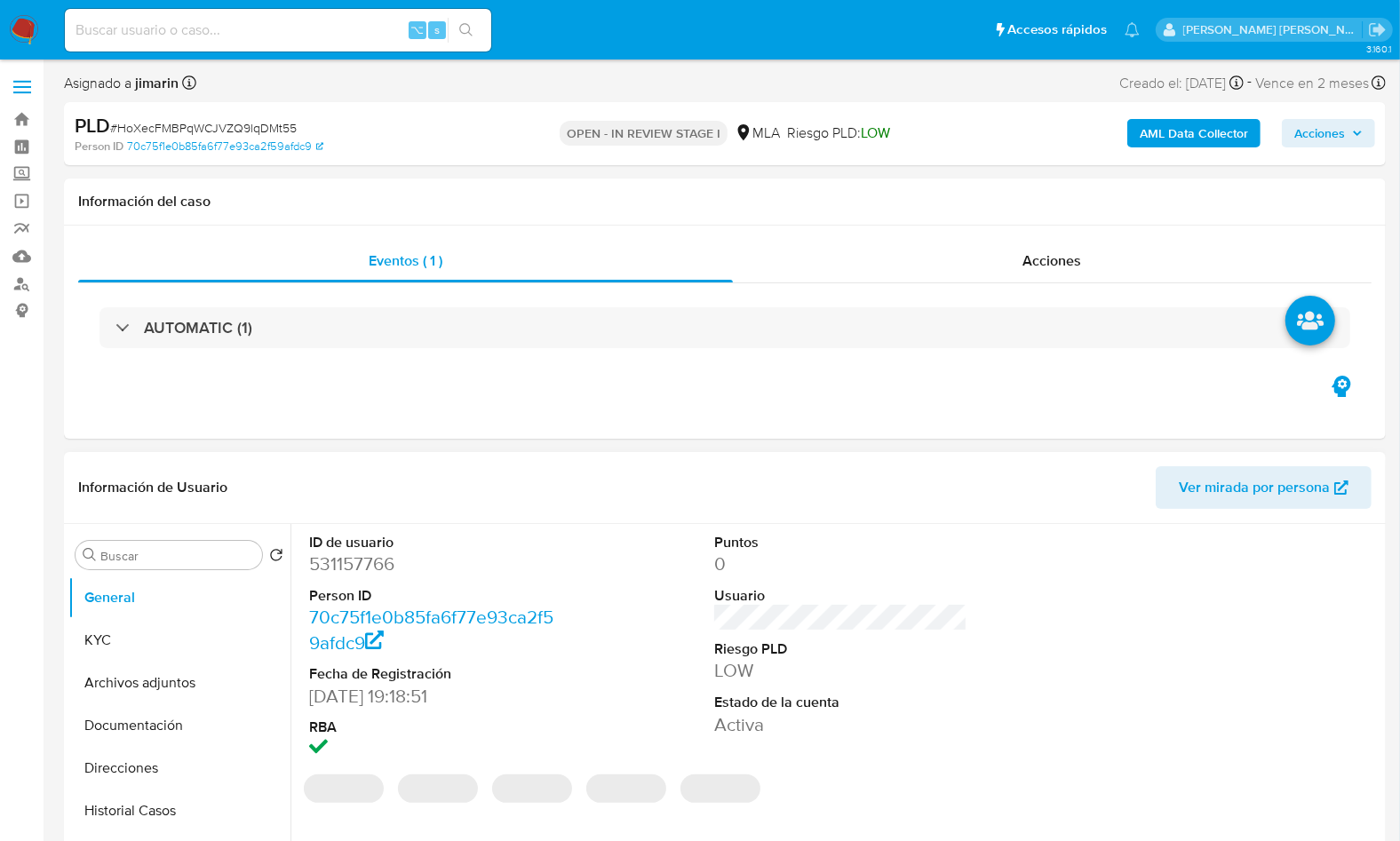
click at [349, 570] on dd "531157766" at bounding box center [435, 564] width 252 height 25
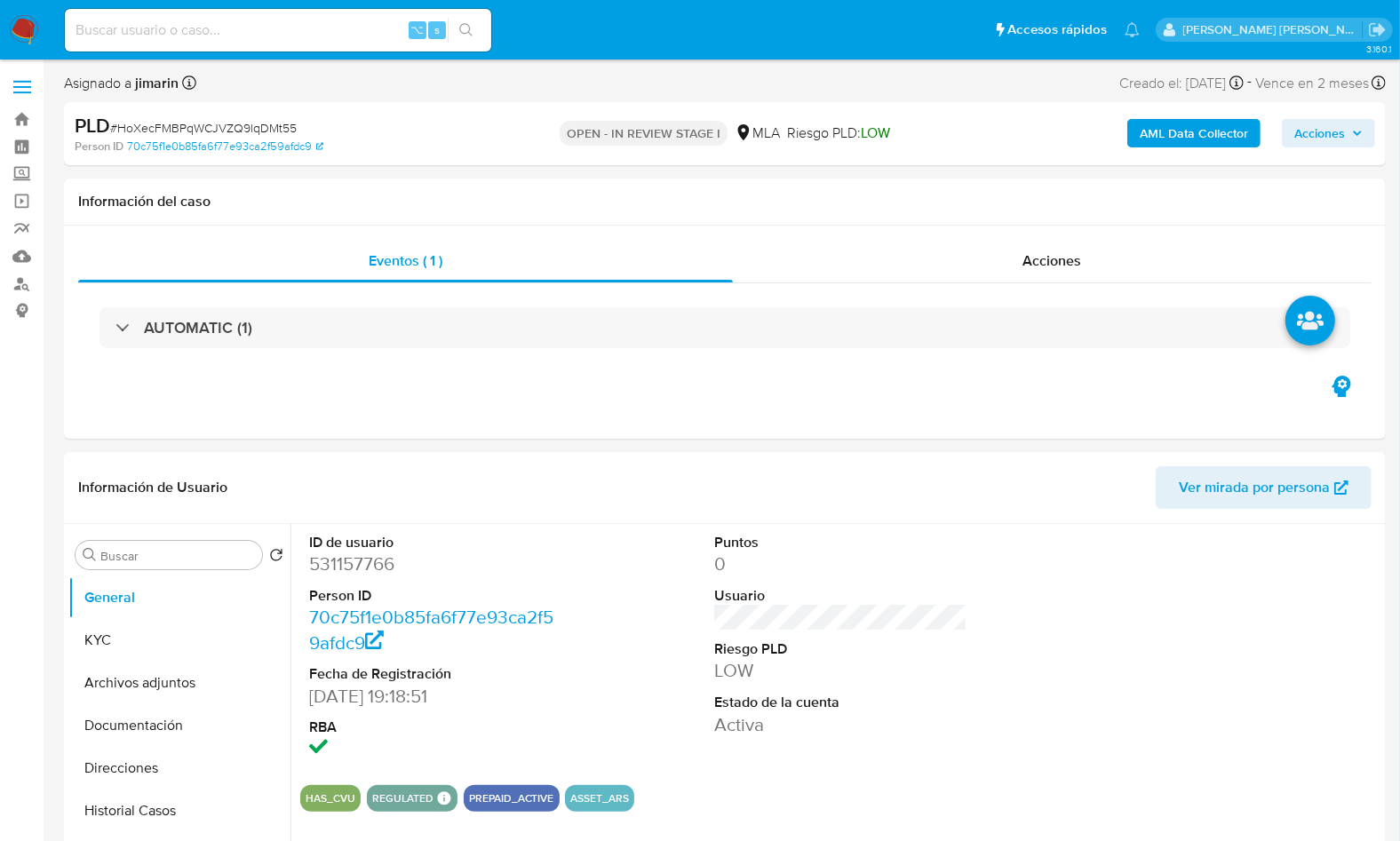
click at [224, 132] on span "# HoXecFMBPqWCJVZQ9lqDMt55" at bounding box center [203, 128] width 187 height 18
copy span "HoXecFMBPqWCJVZQ9lqDMt55"
click at [357, 564] on dd "531157766" at bounding box center [435, 564] width 252 height 25
click at [356, 564] on dd "531157766" at bounding box center [435, 564] width 252 height 25
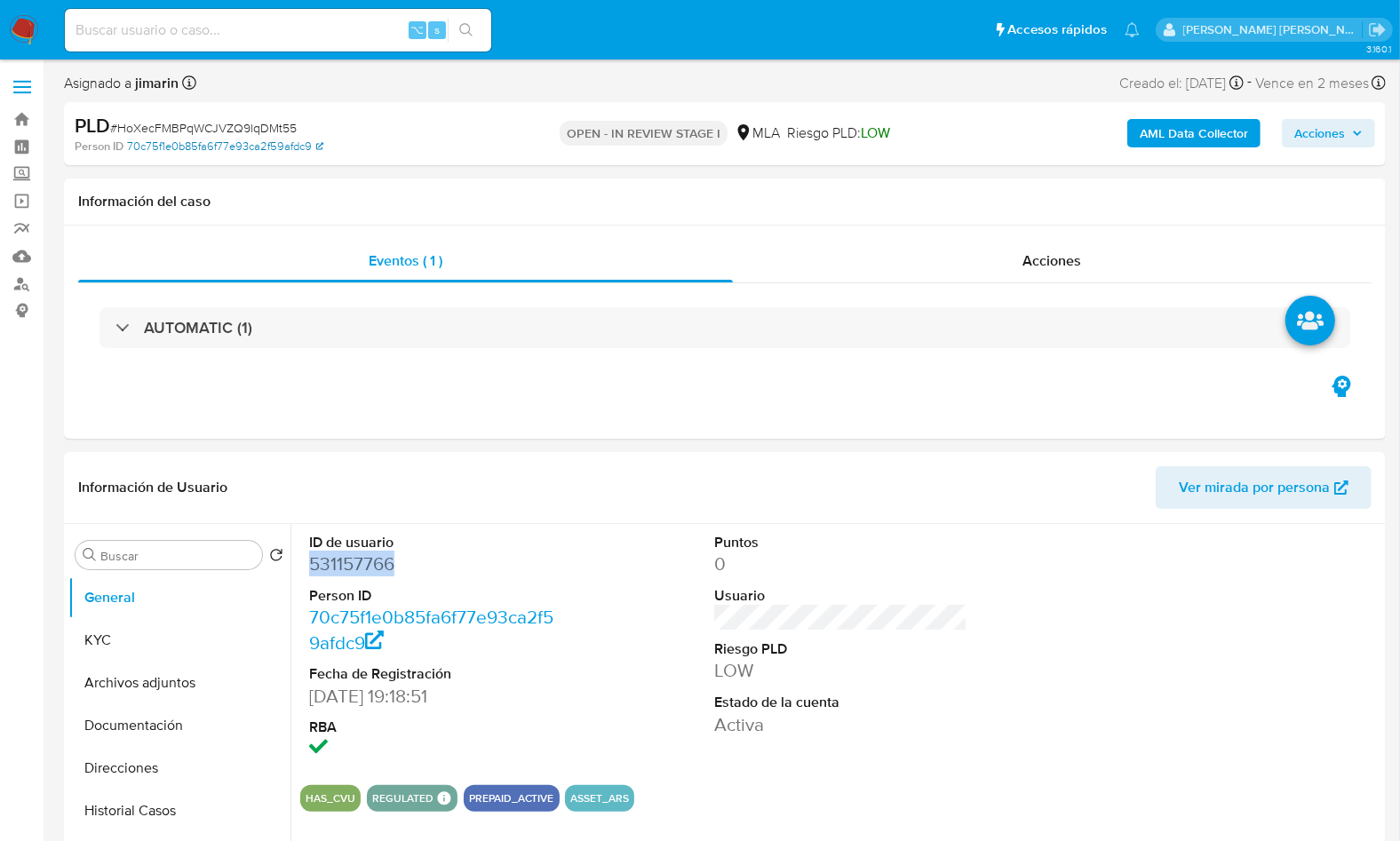
copy dd "531157766"
click at [355, 577] on dd "531157766" at bounding box center [435, 564] width 252 height 25
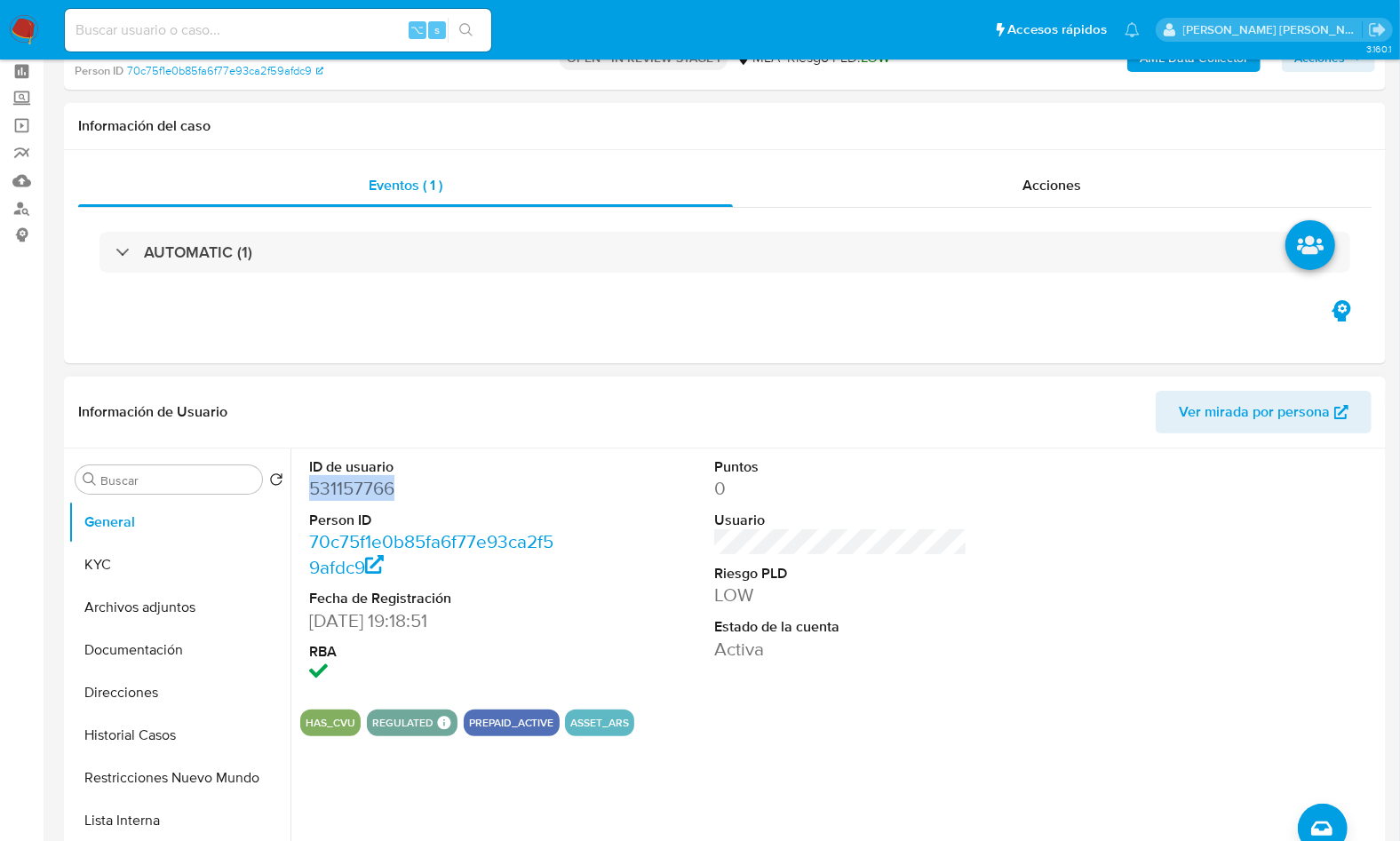
scroll to position [324, 0]
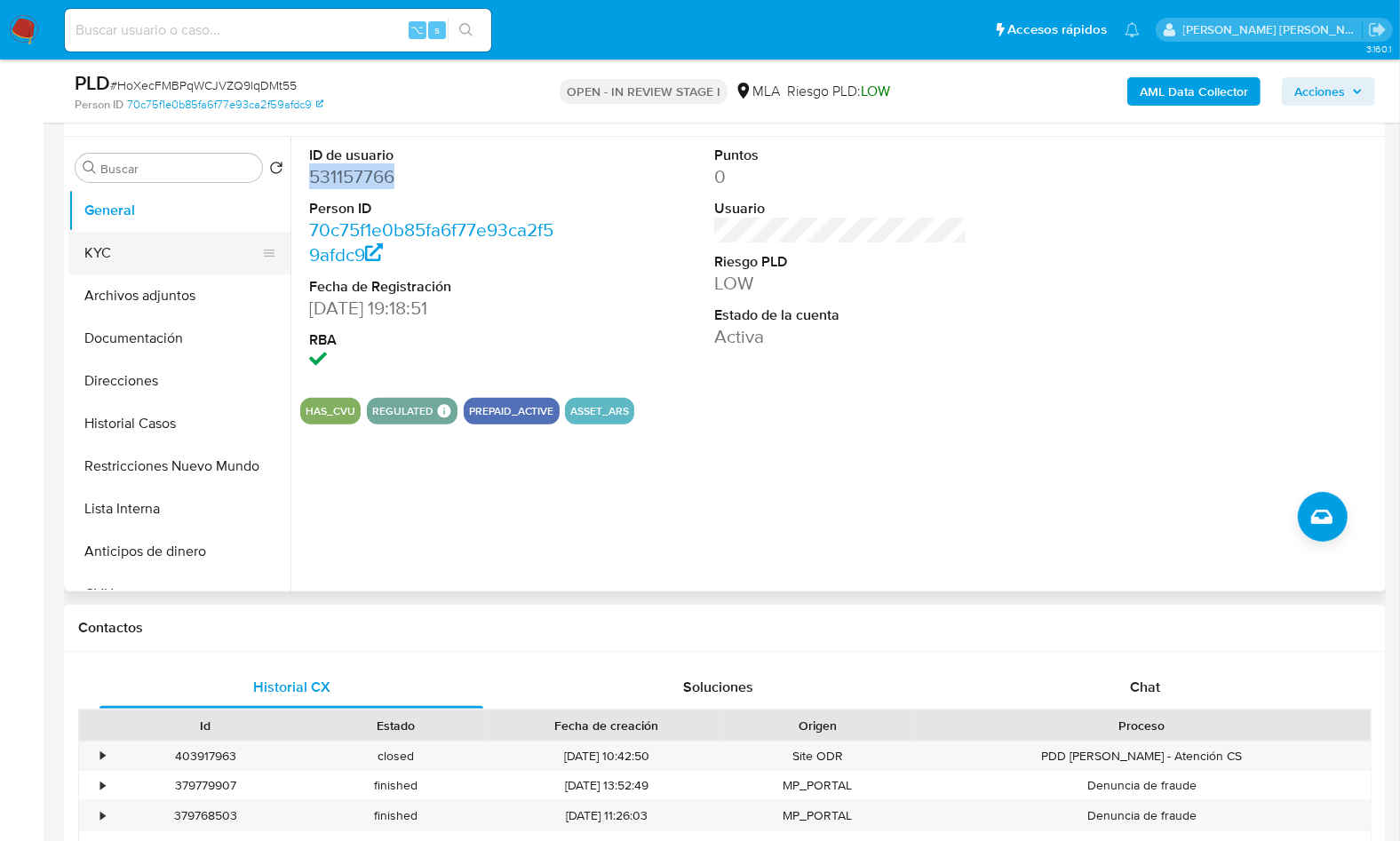
click at [129, 256] on button "KYC" at bounding box center [171, 253] width 207 height 43
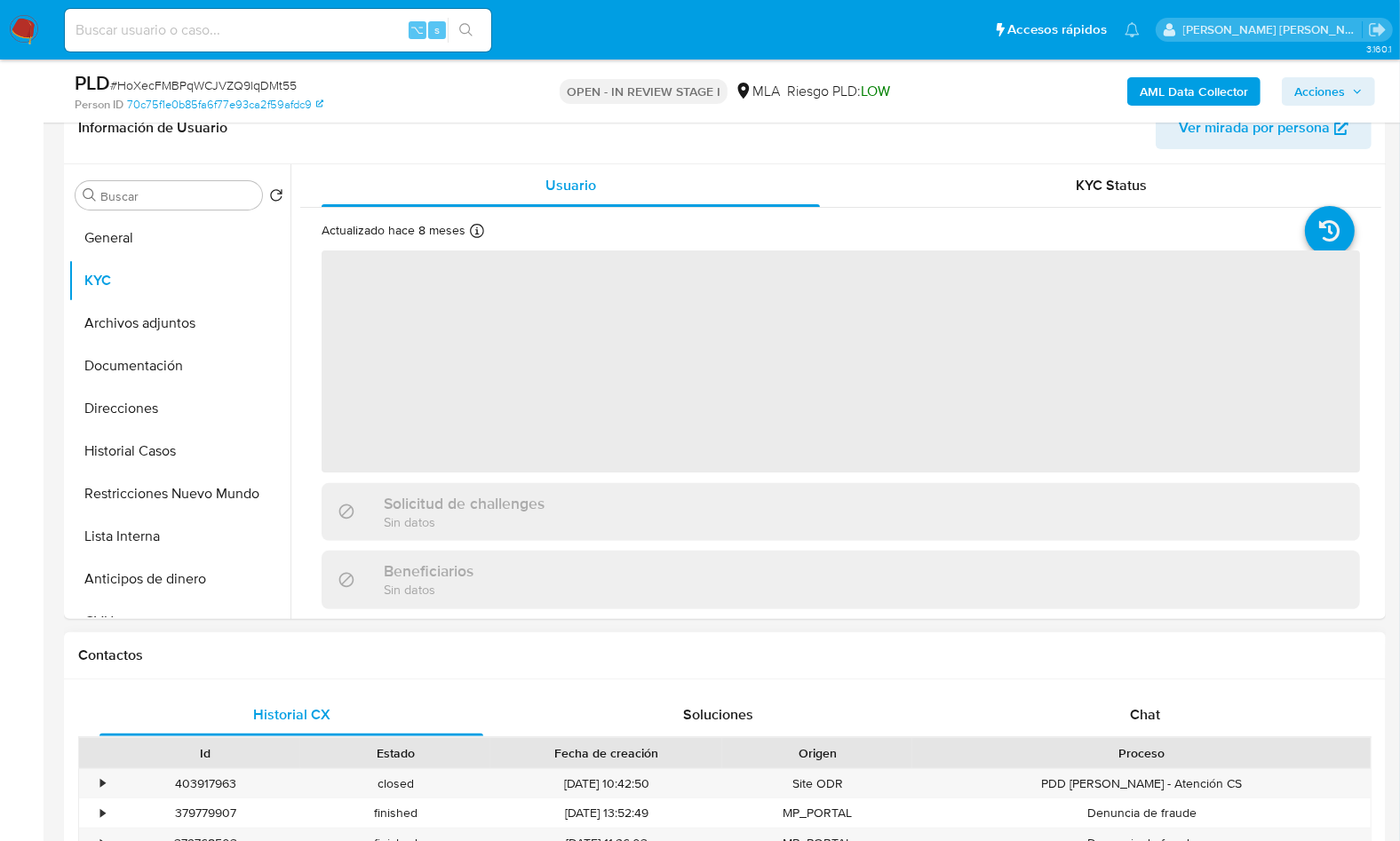
scroll to position [293, 0]
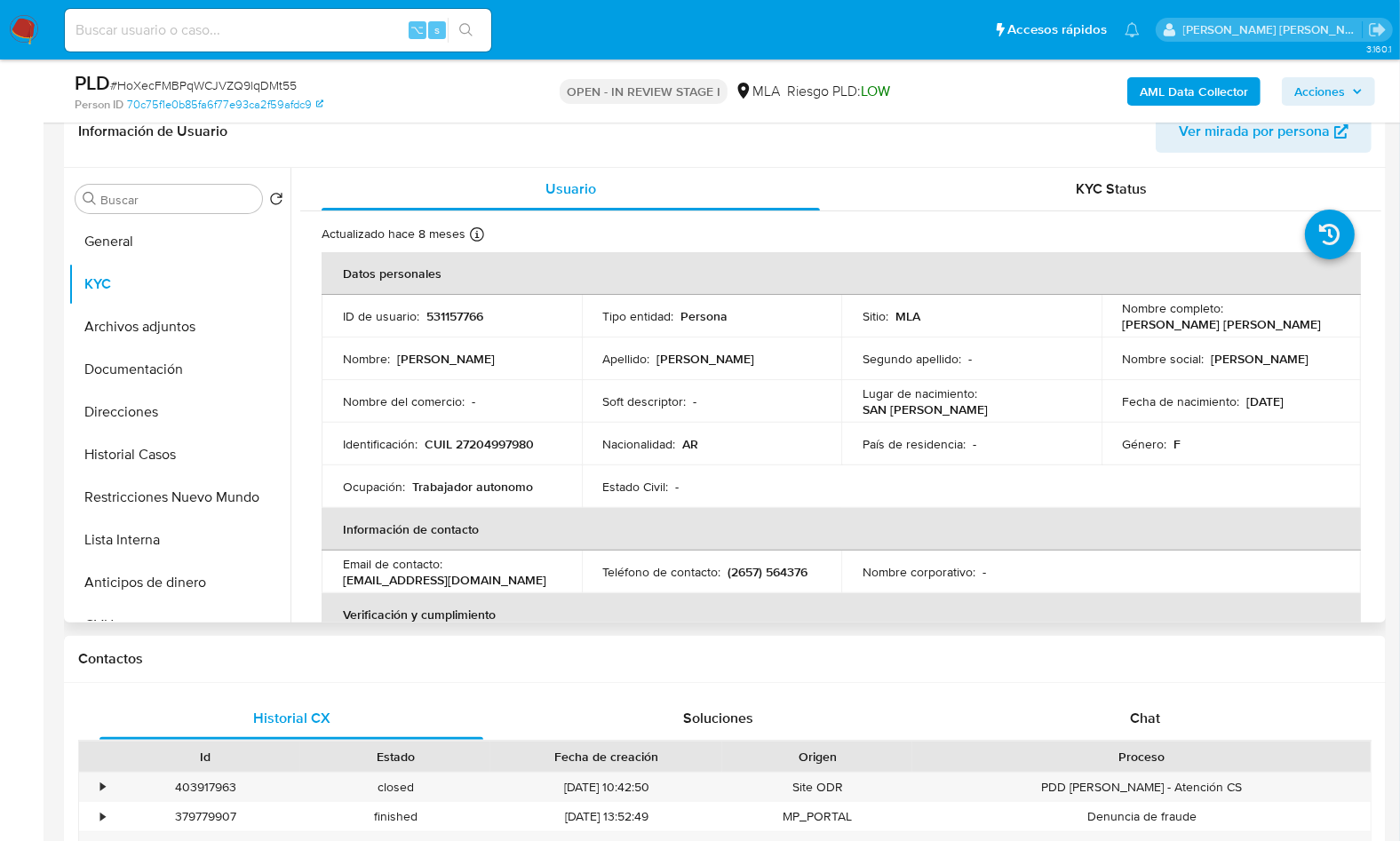
click at [483, 437] on p "CUIL 27204997980" at bounding box center [478, 443] width 109 height 16
copy p "27204997980"
click at [1184, 691] on div "Historial CX Soluciones Chat Id Estado Fecha de creación Origen Proceso • 40391…" at bounding box center [725, 839] width 1321 height 313
click at [1191, 724] on div "Chat" at bounding box center [1144, 718] width 384 height 43
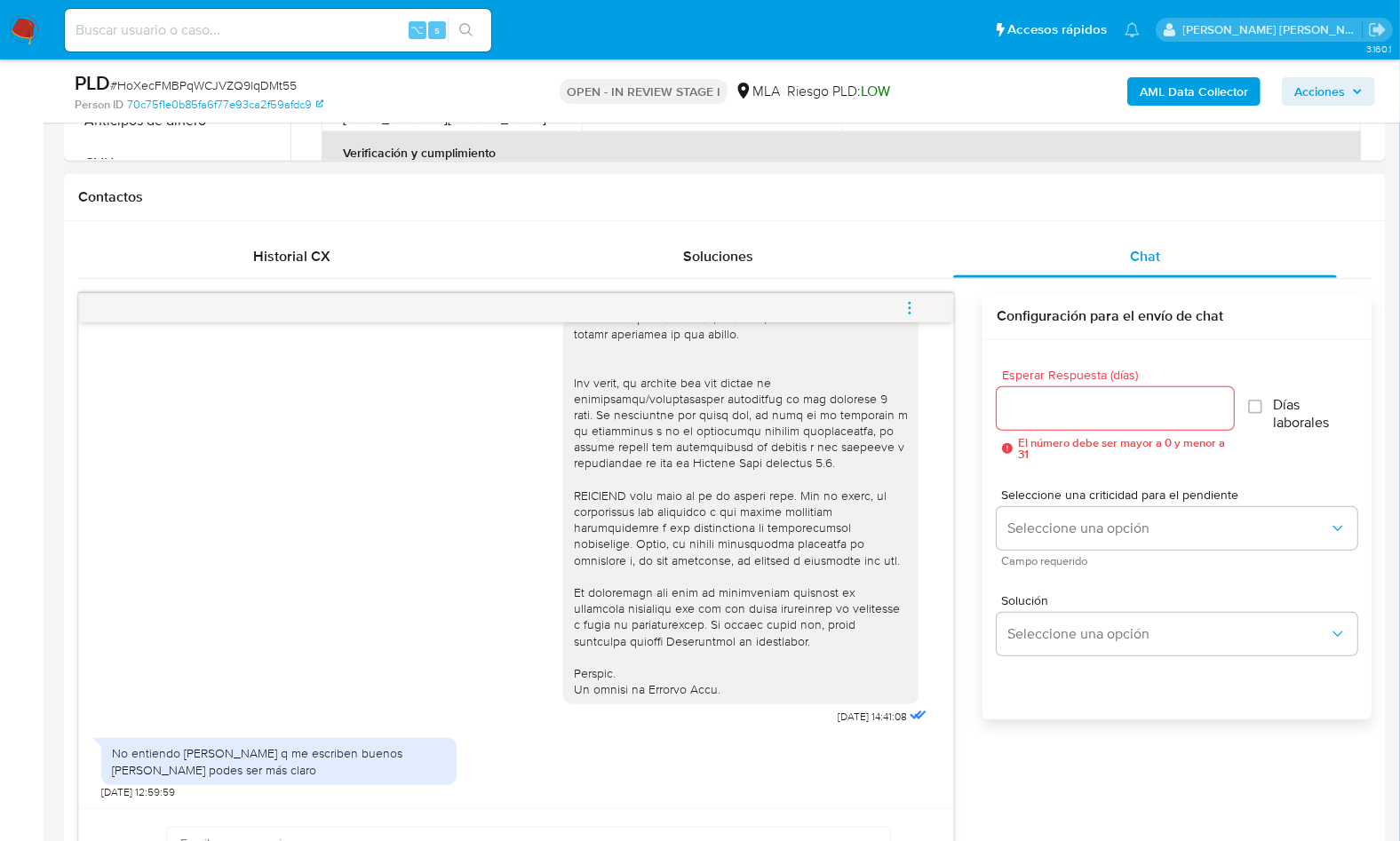
scroll to position [844, 0]
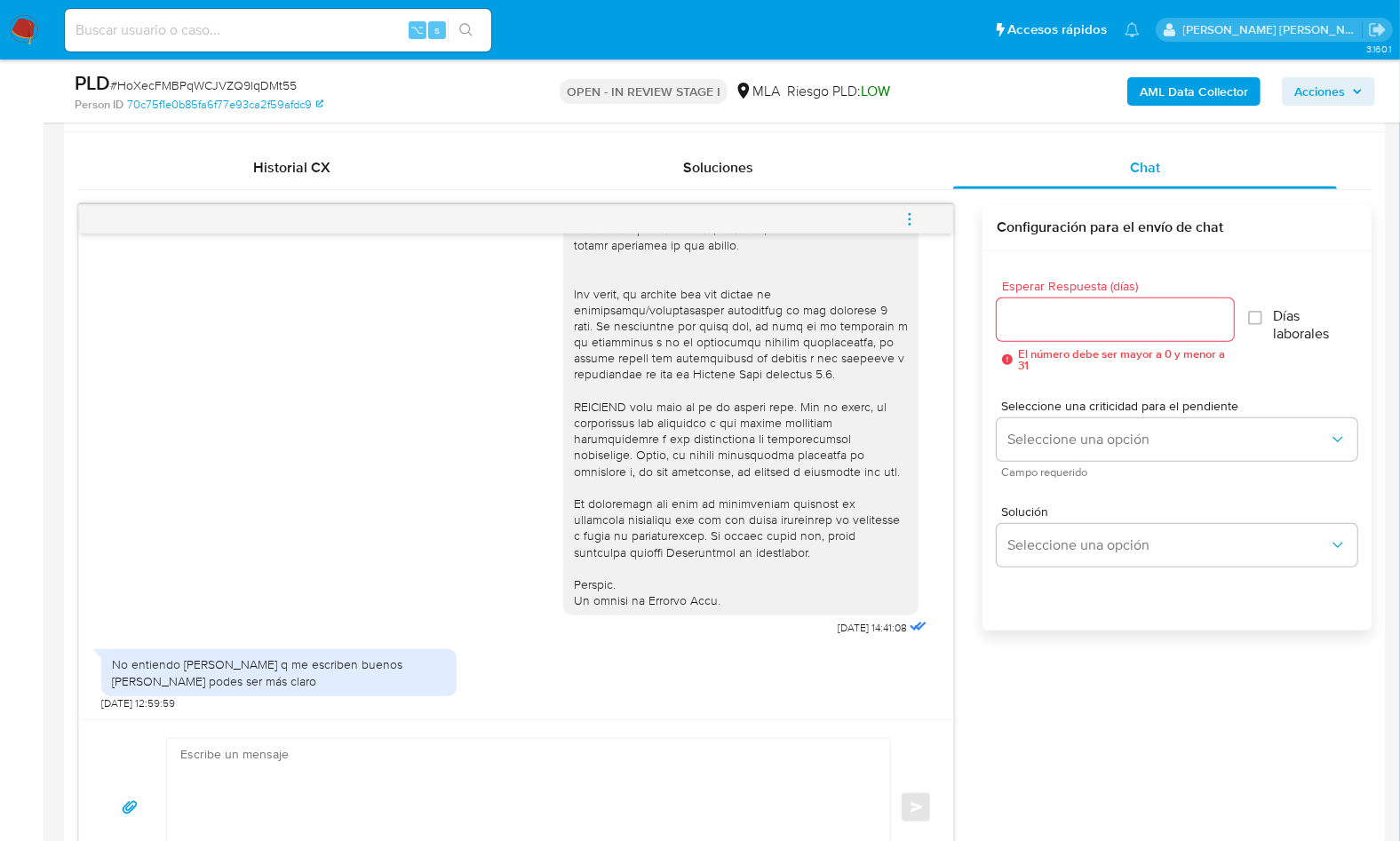
click at [1172, 701] on div "17/09/2025 14:41:08 No entiendo nada de lo q me escriben buenos días podes ser …" at bounding box center [725, 550] width 1293 height 691
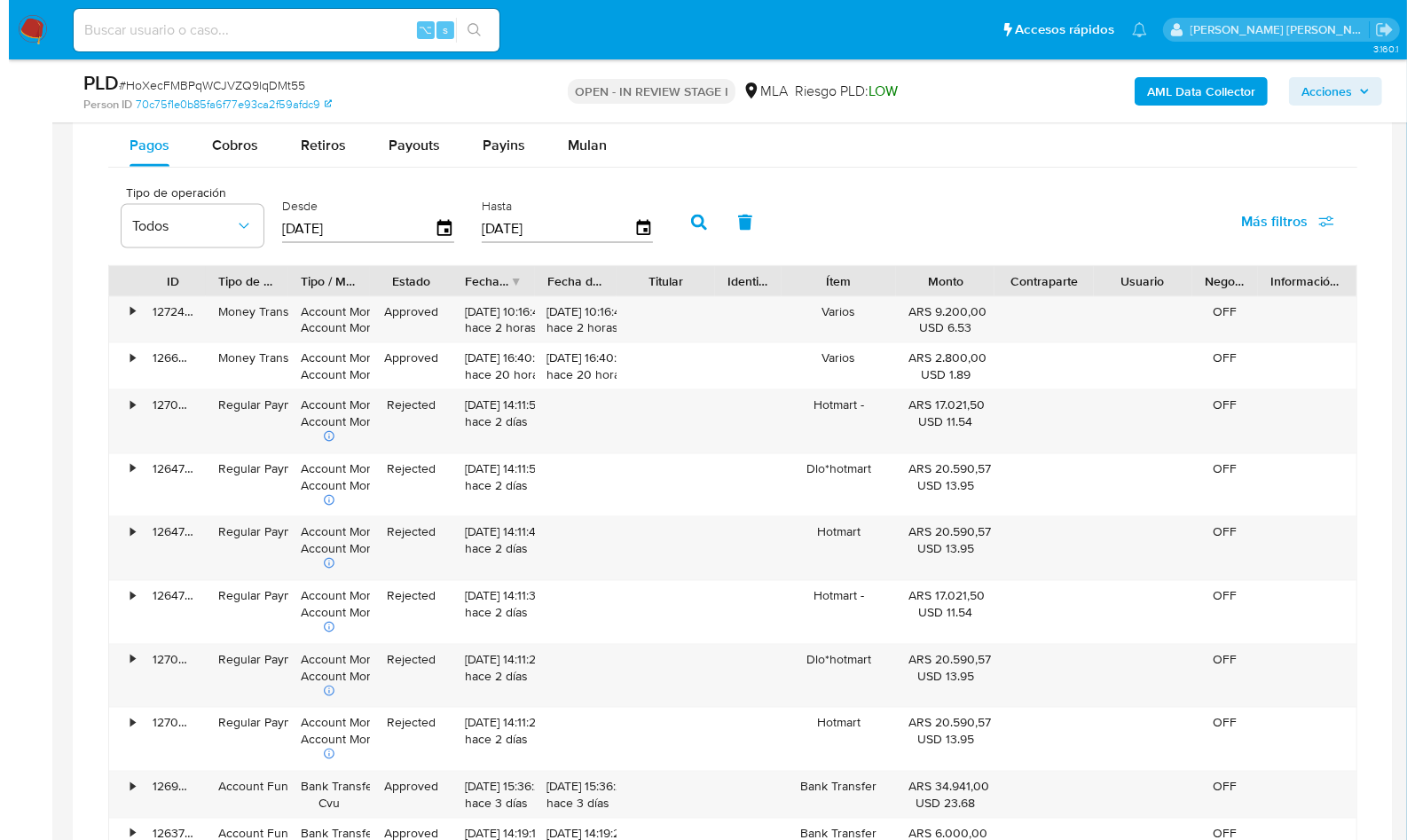
scroll to position [2918, 0]
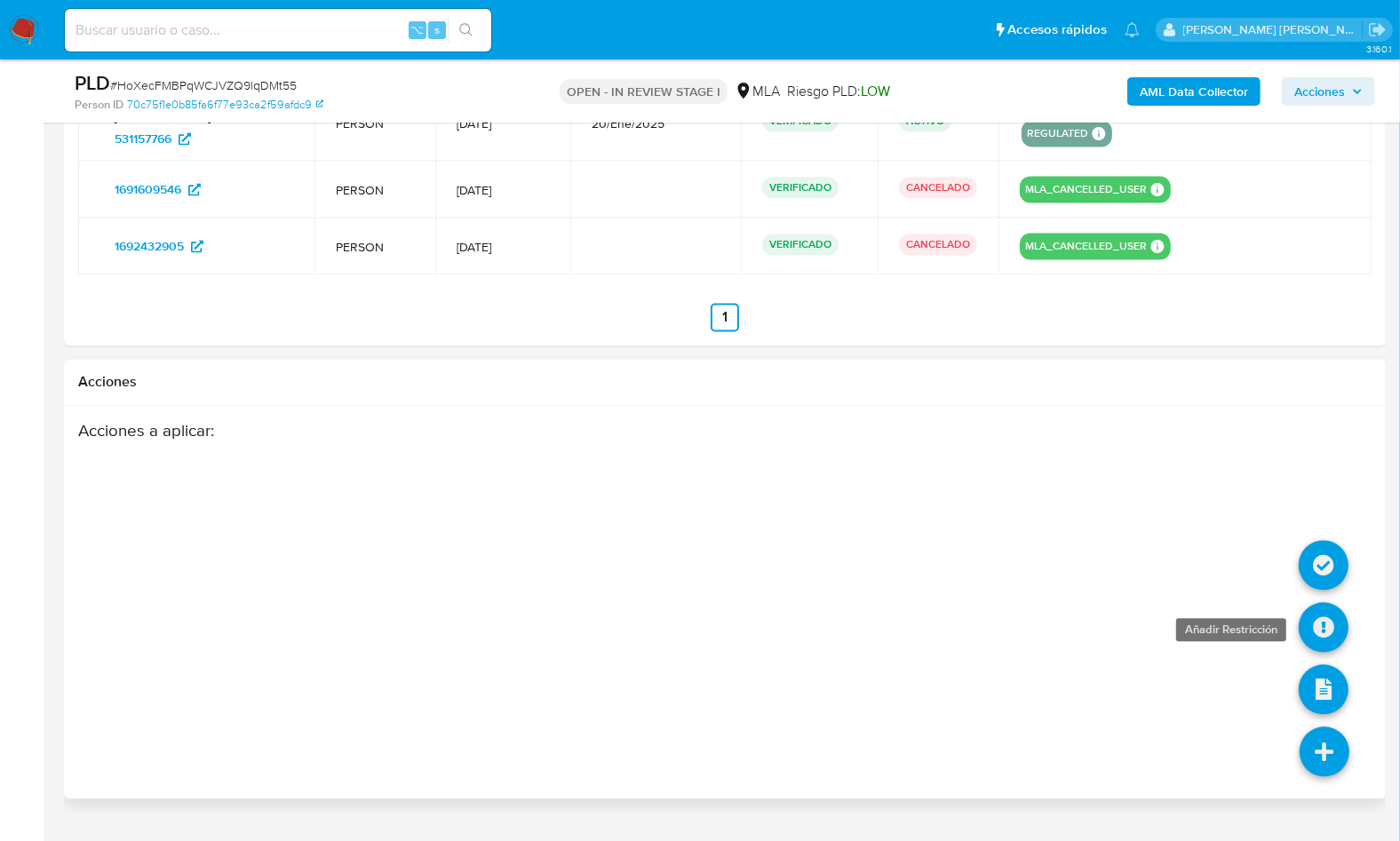
click at [1320, 602] on icon at bounding box center [1323, 627] width 50 height 50
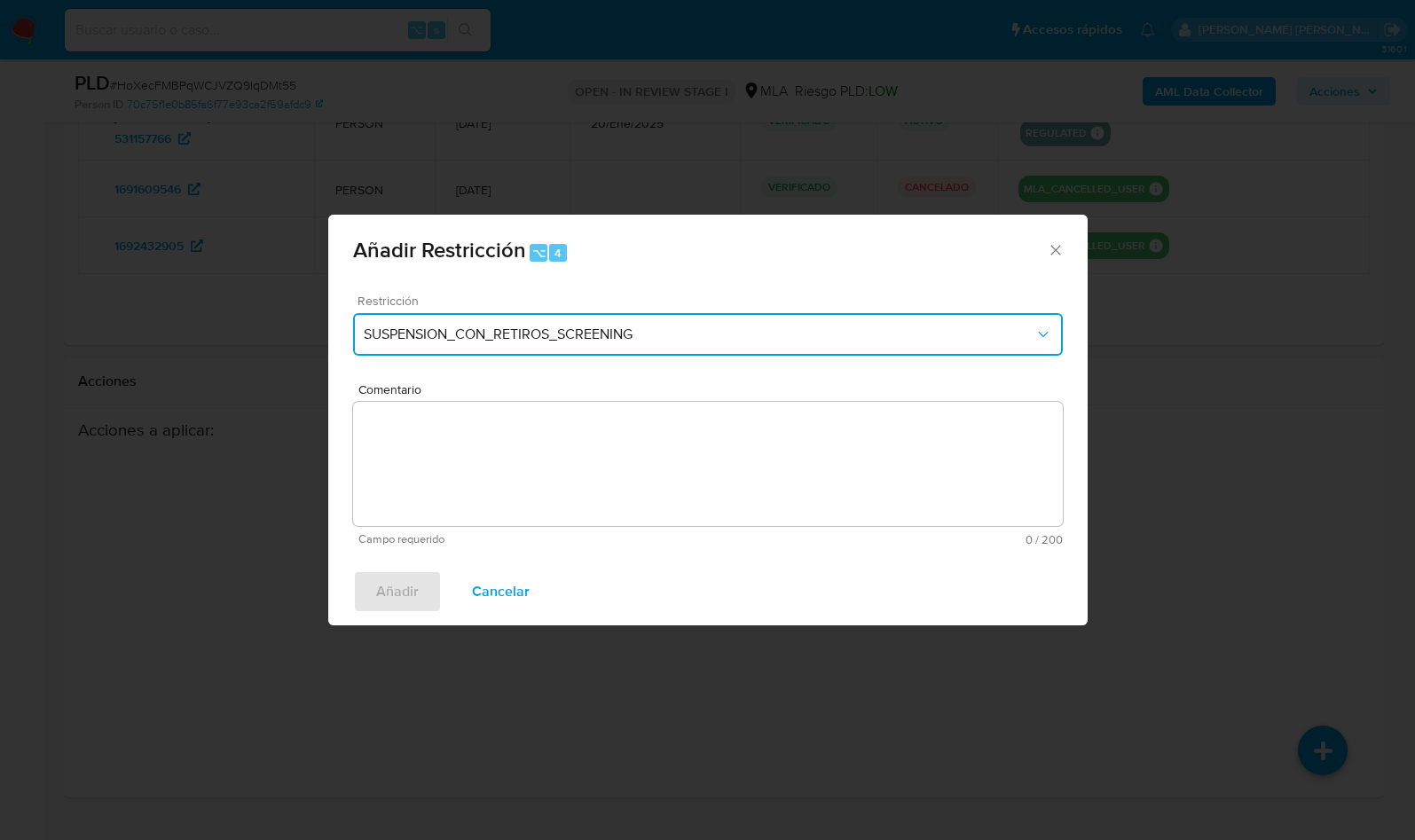
click at [560, 329] on span "SUSPENSION_CON_RETIROS_SCREENING" at bounding box center [698, 334] width 671 height 18
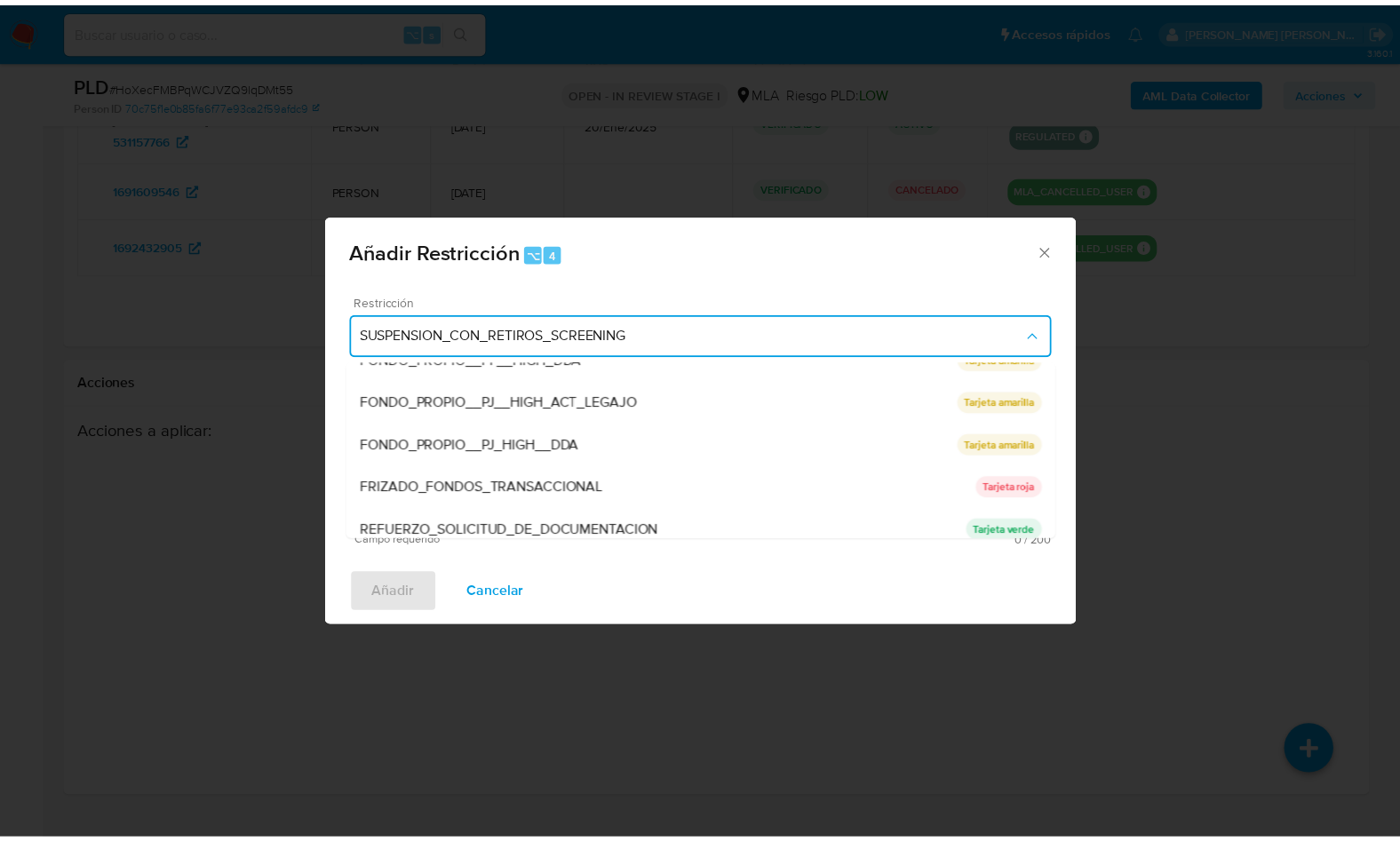
scroll to position [376, 0]
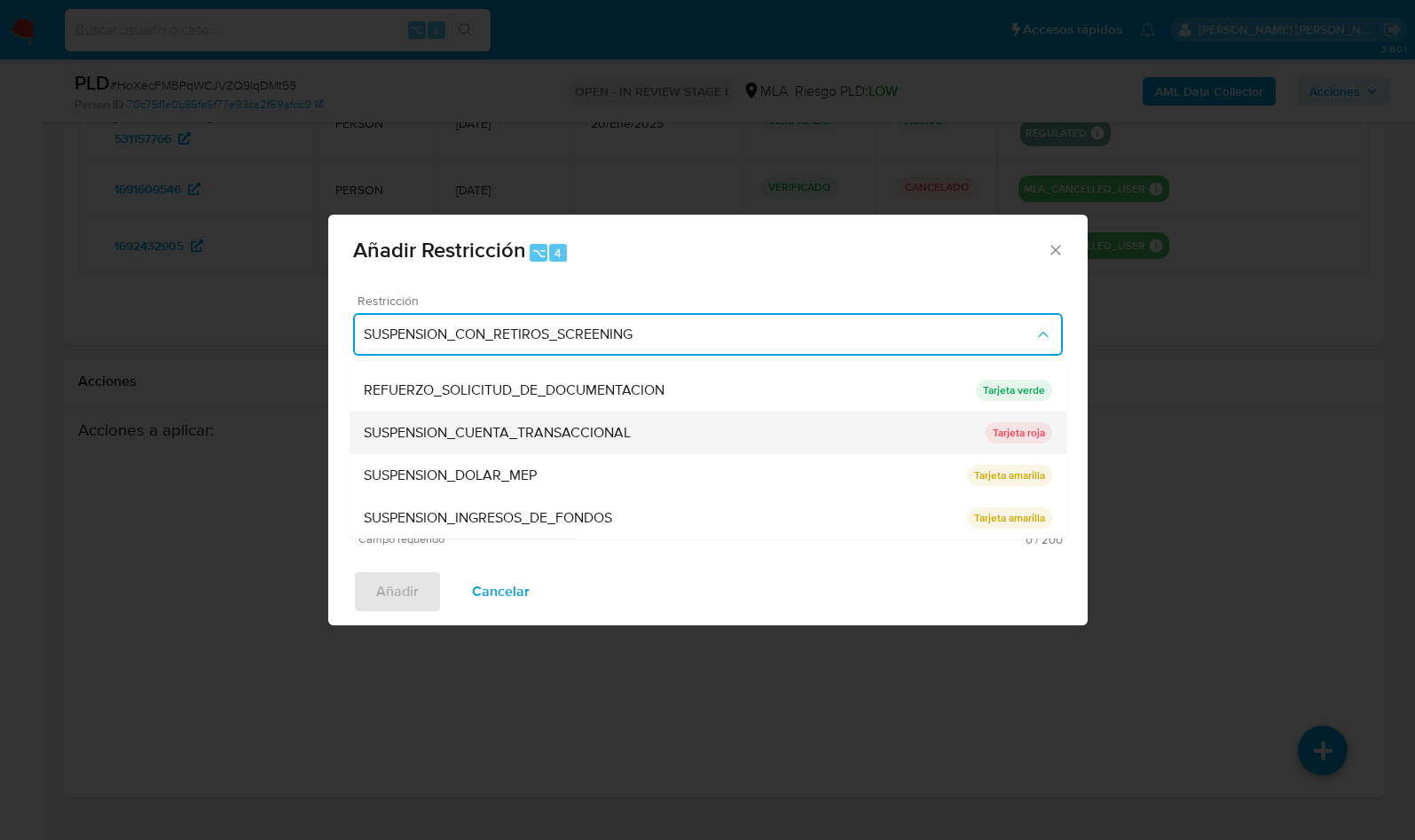
click at [560, 436] on span "SUSPENSION_CUENTA_TRANSACCIONAL" at bounding box center [497, 432] width 267 height 18
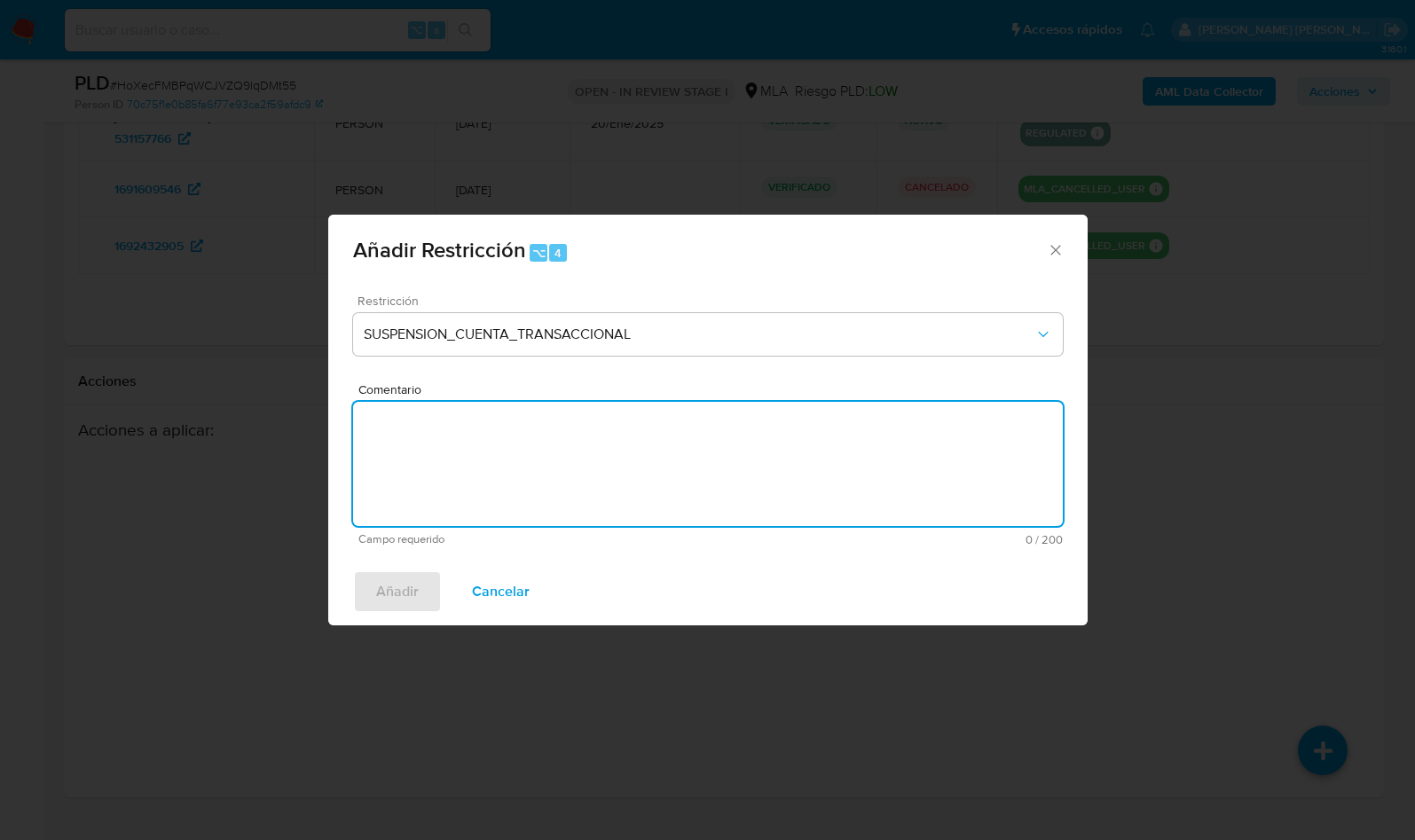
click at [457, 435] on textarea "Comentario" at bounding box center [708, 464] width 709 height 124
type textarea "AML"
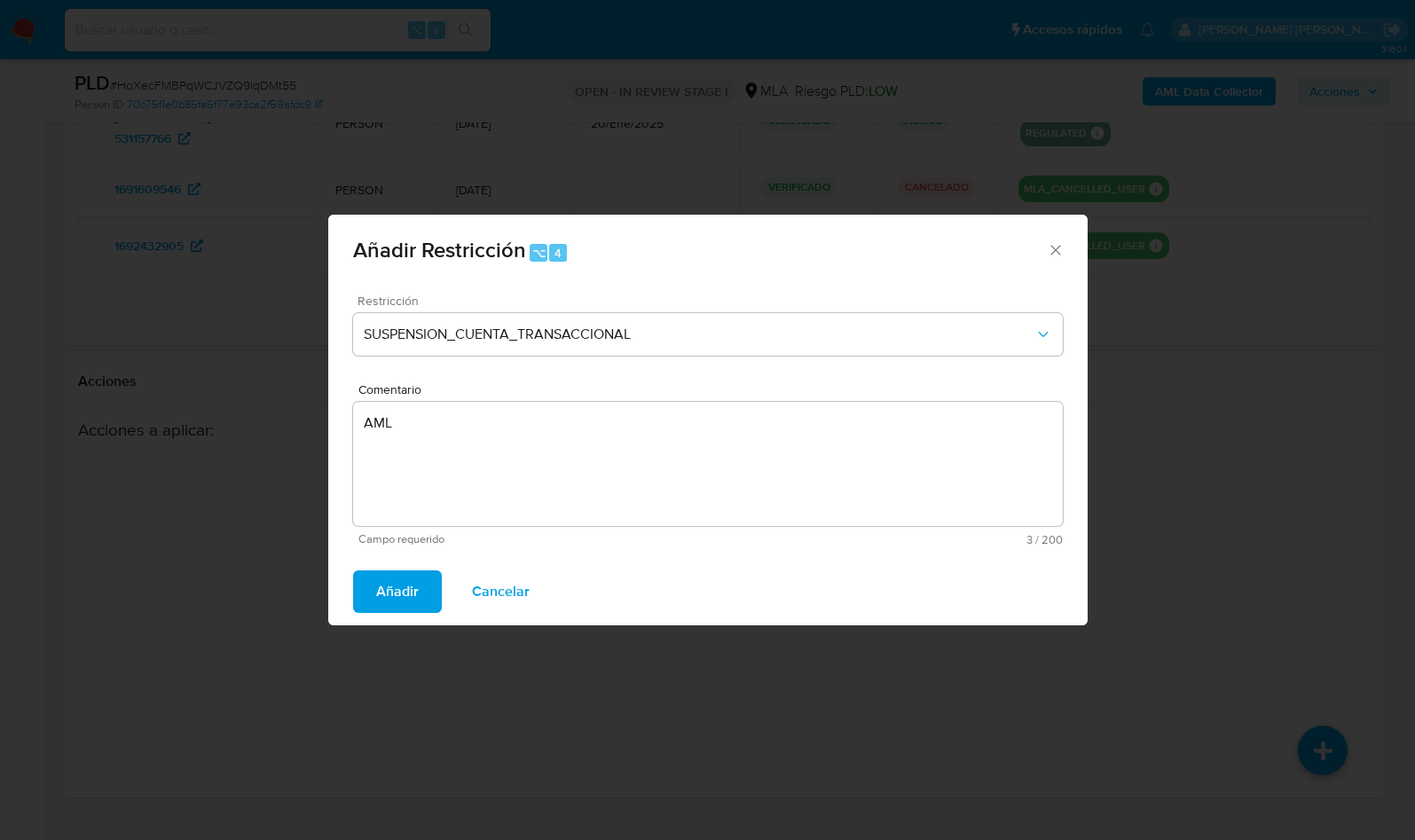
click at [402, 586] on span "Añadir" at bounding box center [397, 591] width 43 height 39
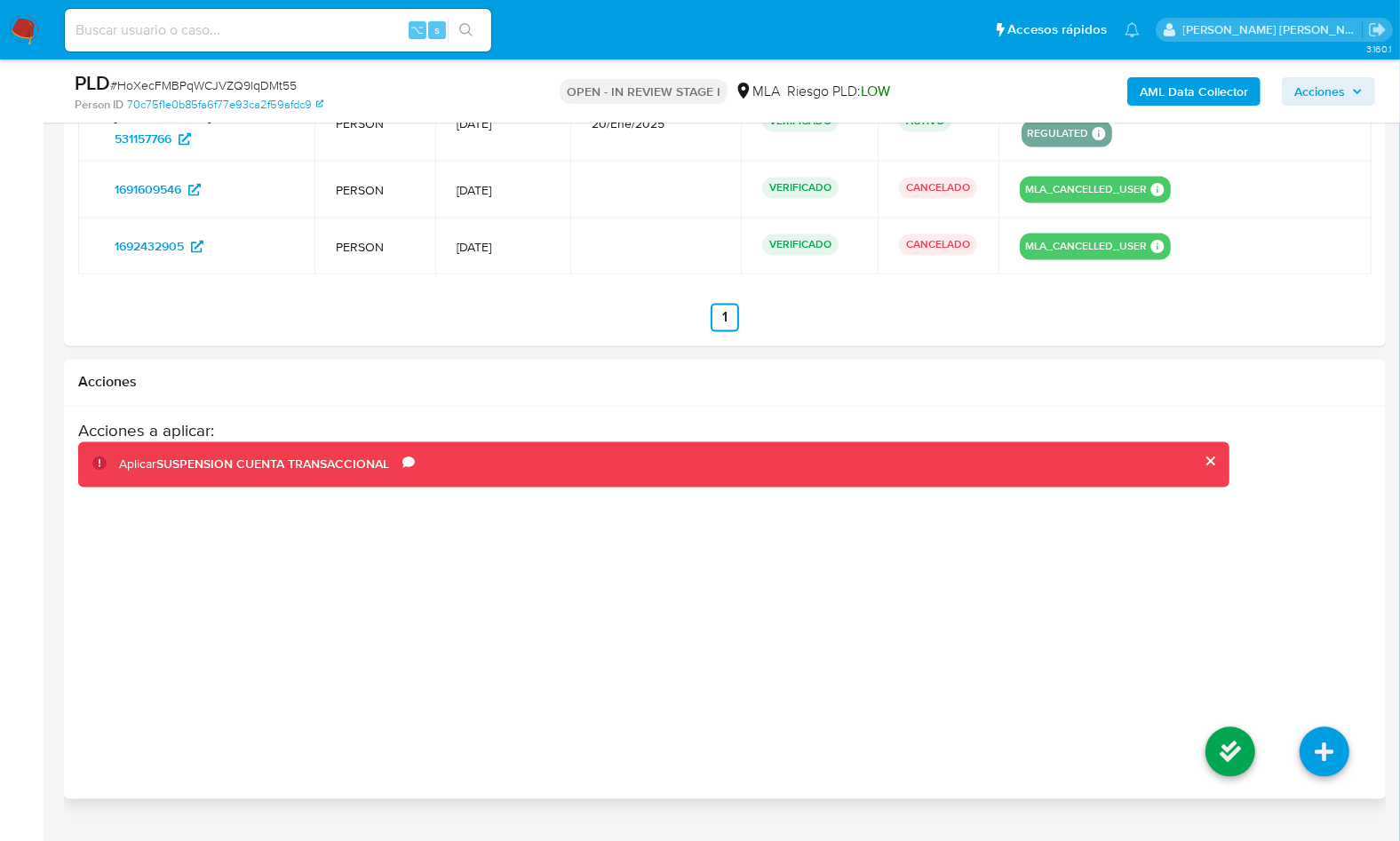
click at [1210, 455] on button "cerrar" at bounding box center [1210, 460] width 11 height 11
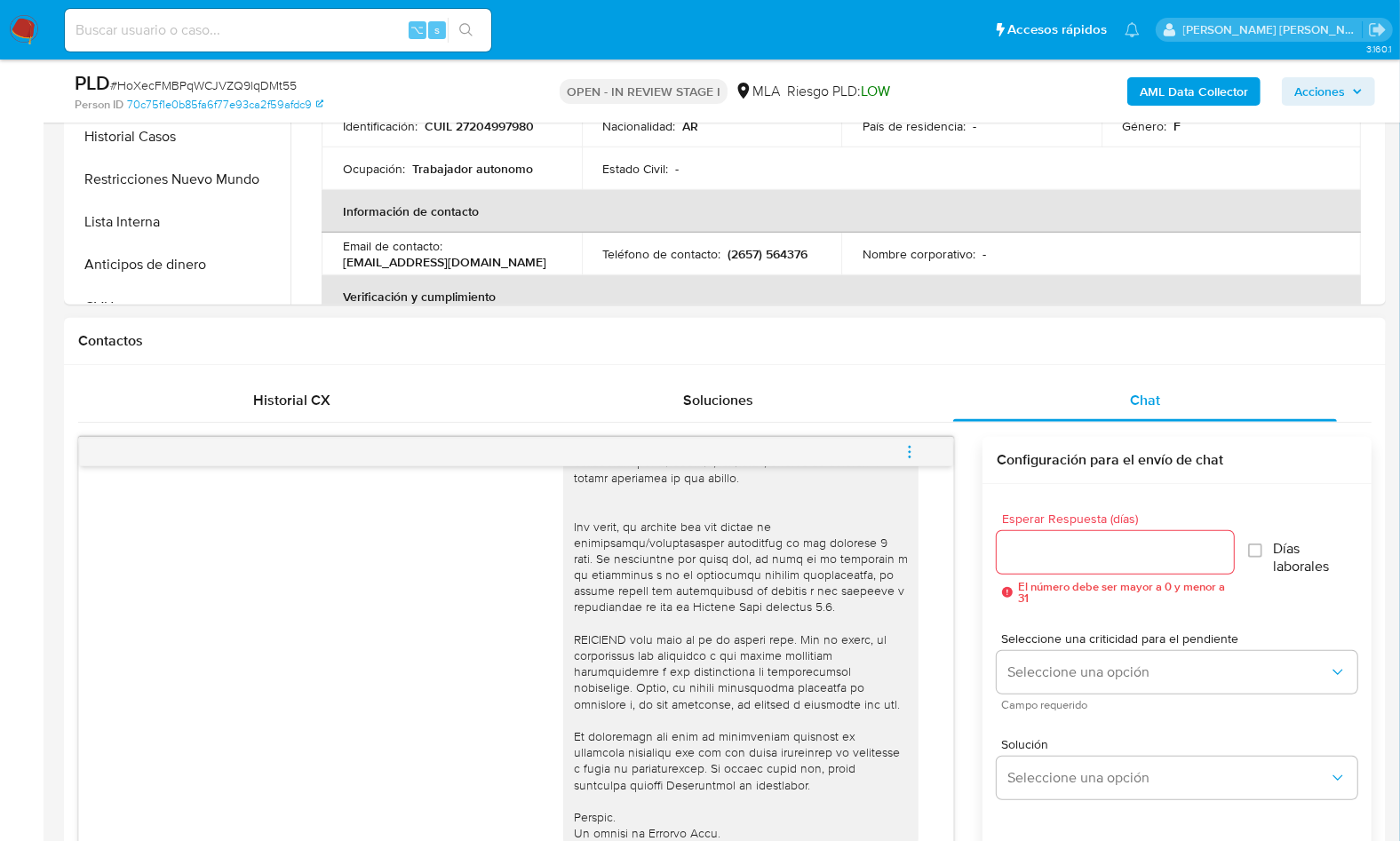
scroll to position [380, 0]
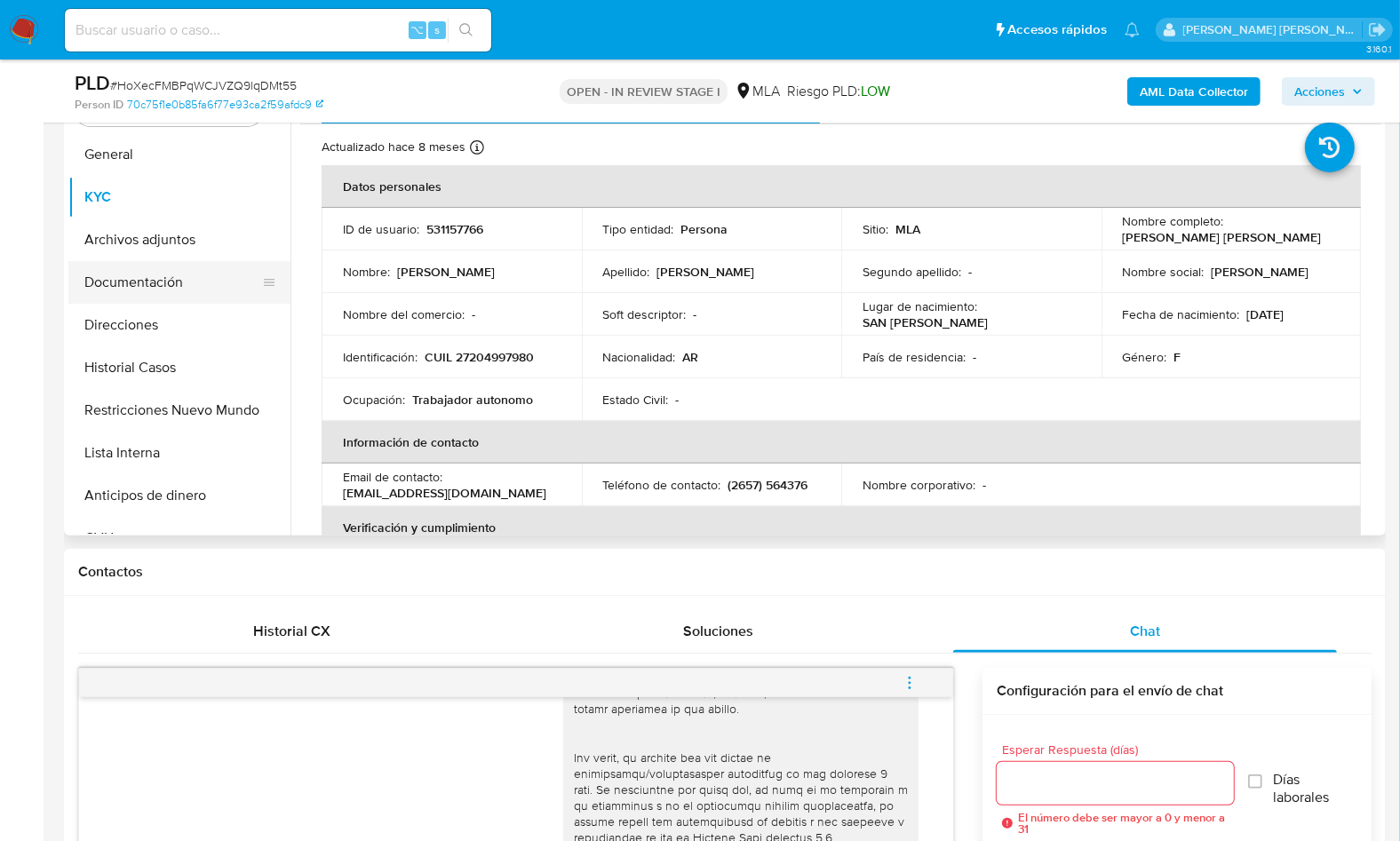
click at [167, 271] on button "Documentación" at bounding box center [171, 282] width 207 height 43
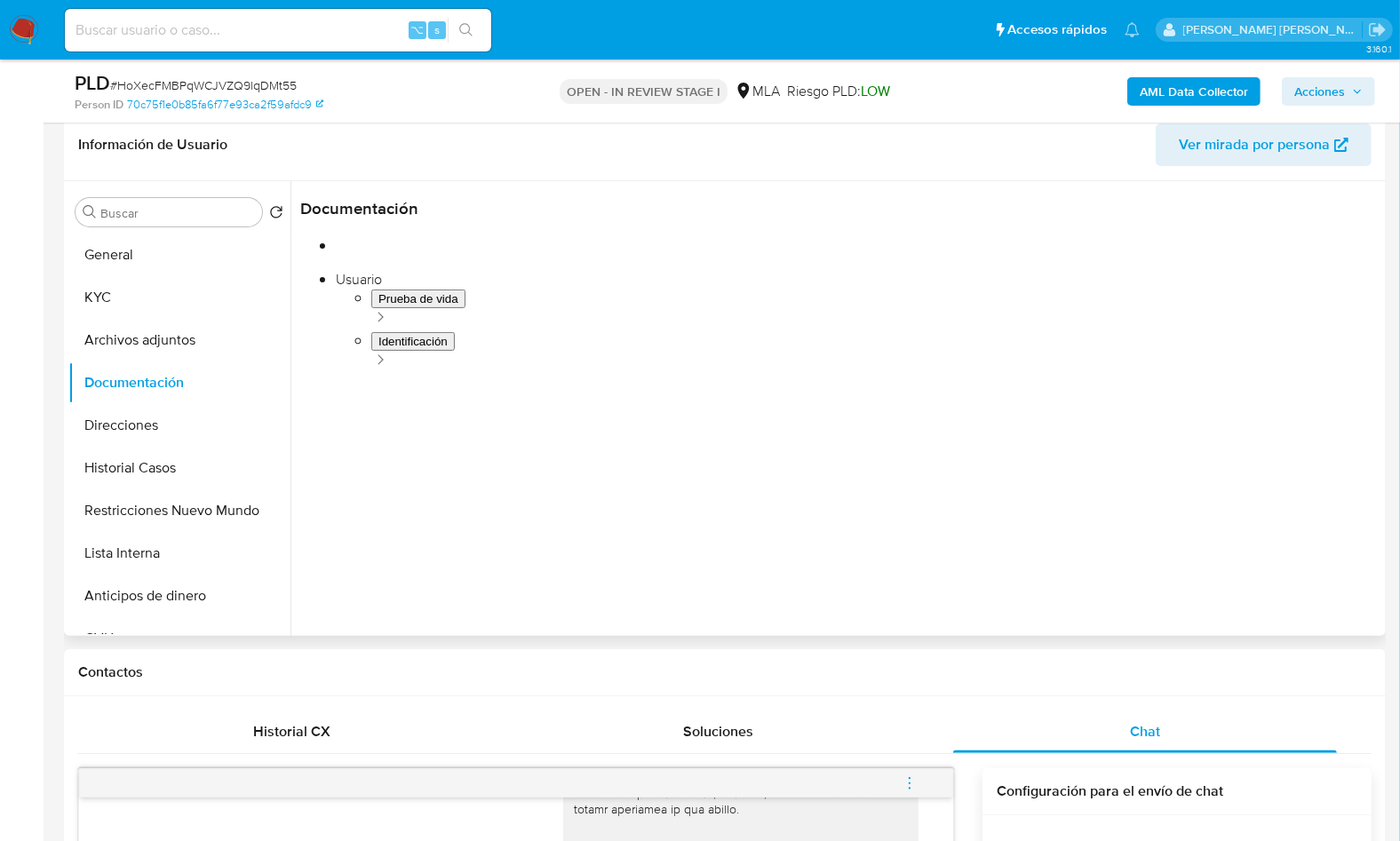
scroll to position [134, 0]
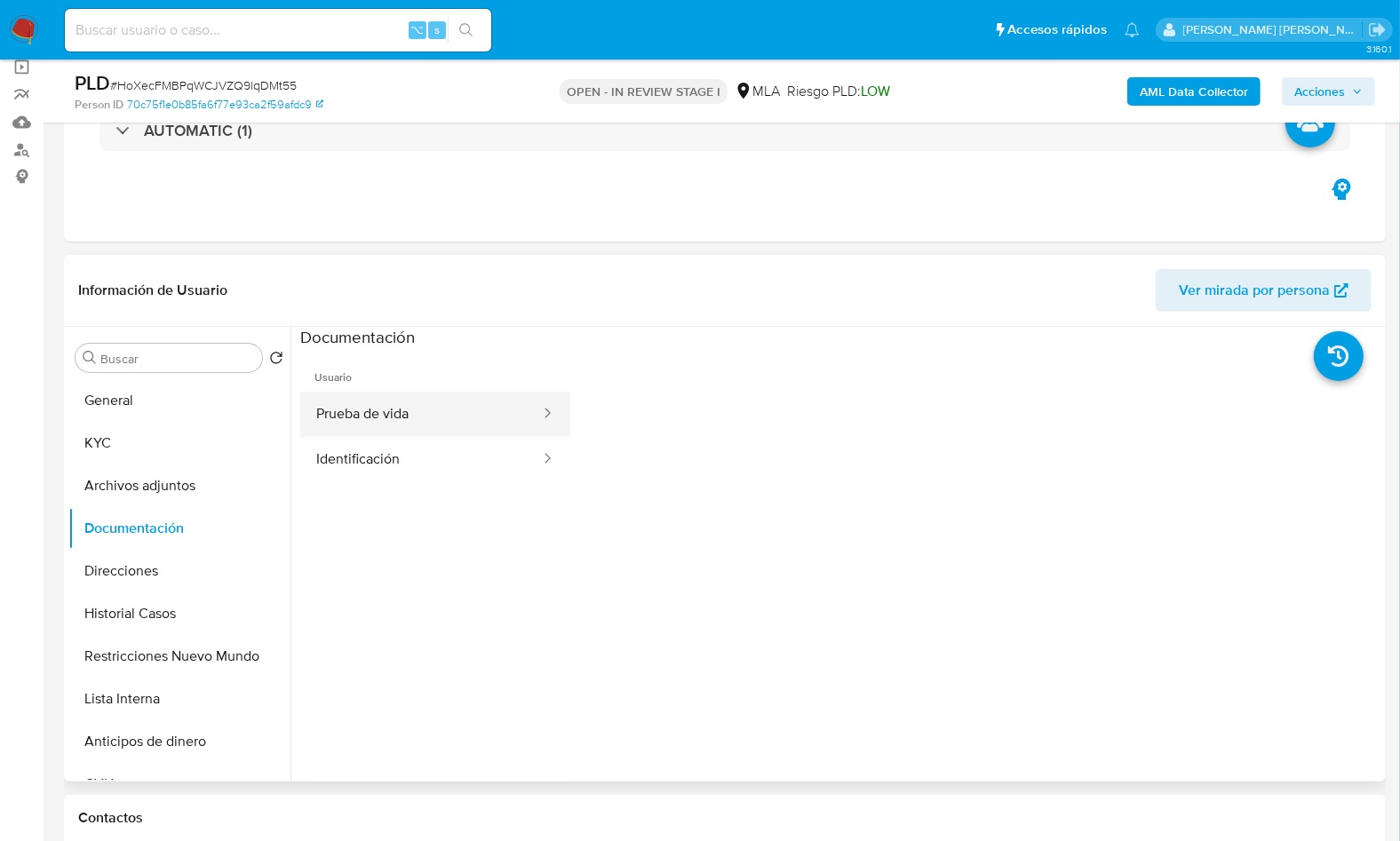
click at [411, 406] on button "Prueba de vida" at bounding box center [421, 415] width 242 height 45
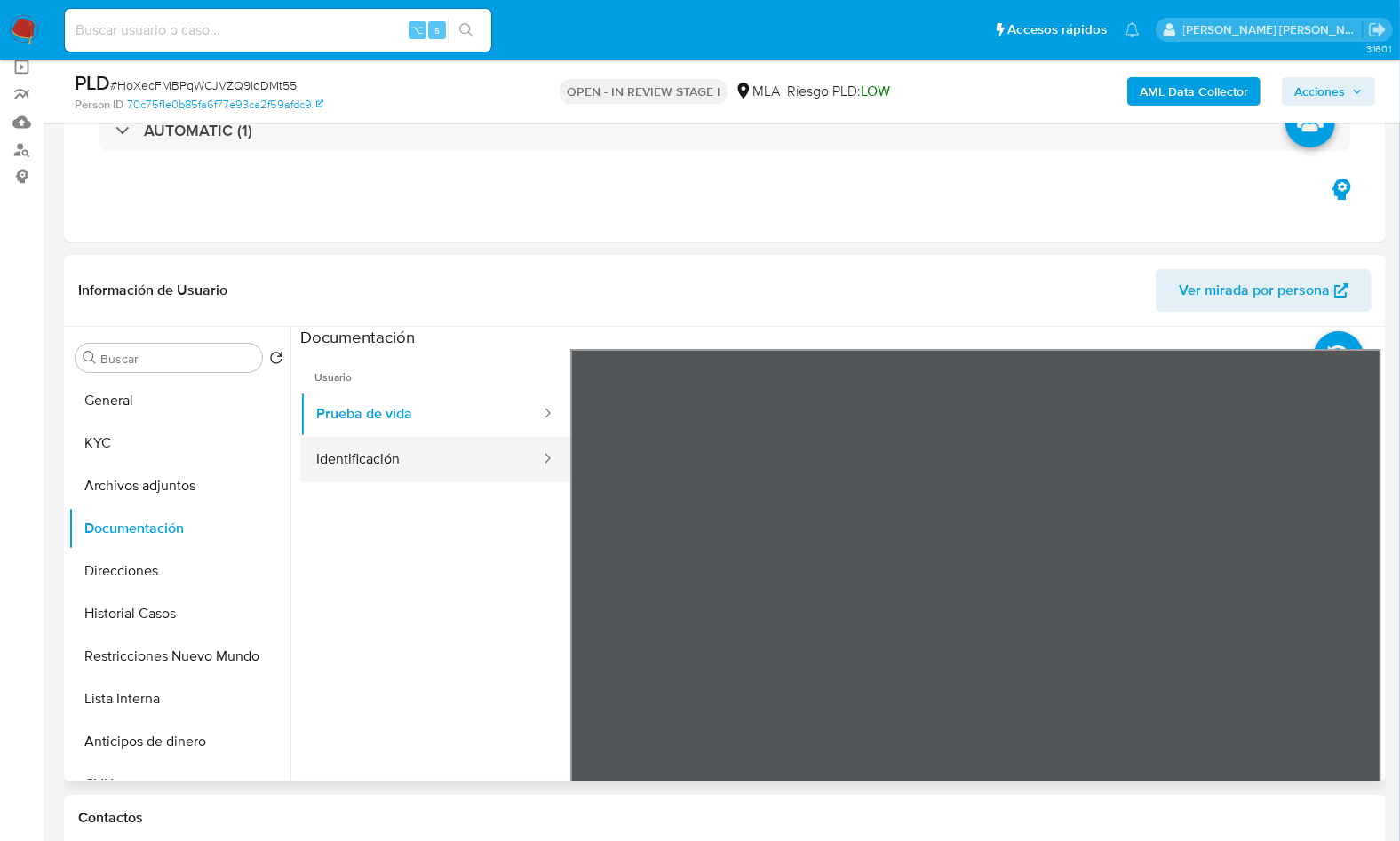
click at [426, 459] on button "Identificación" at bounding box center [421, 459] width 242 height 45
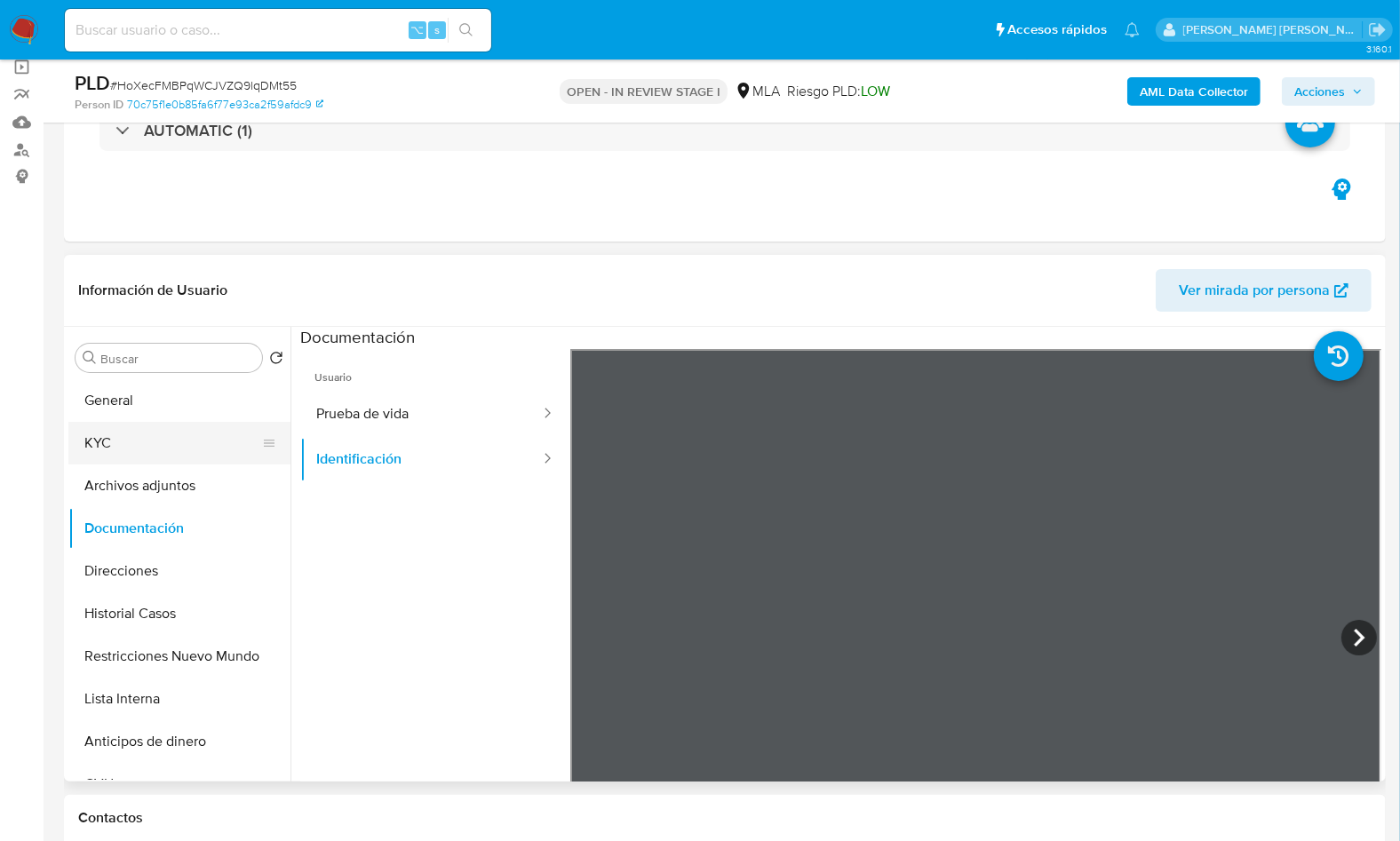
click at [207, 425] on button "KYC" at bounding box center [171, 442] width 207 height 43
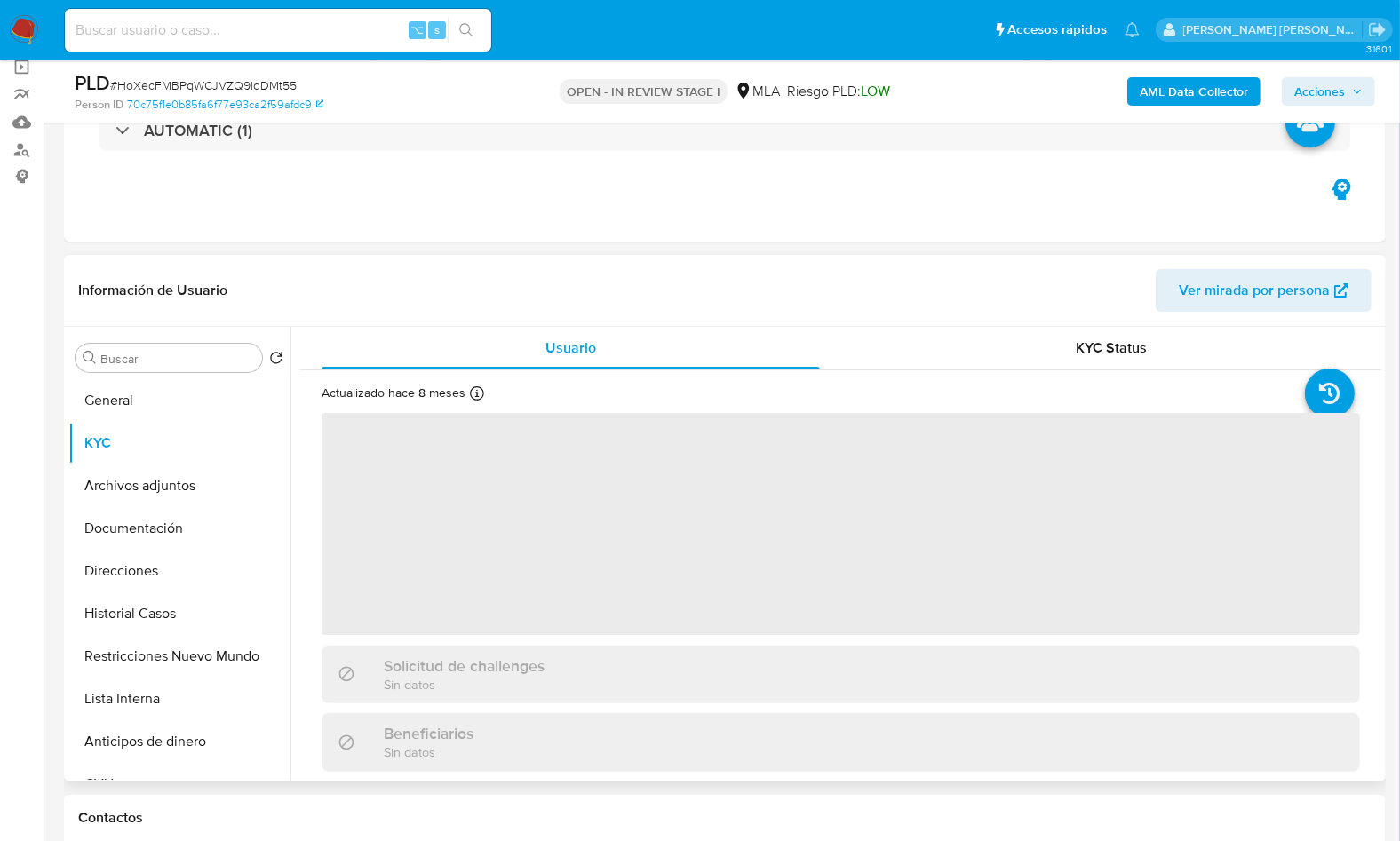
click at [531, 294] on header "Información de Usuario Ver mirada por persona" at bounding box center [725, 290] width 1293 height 43
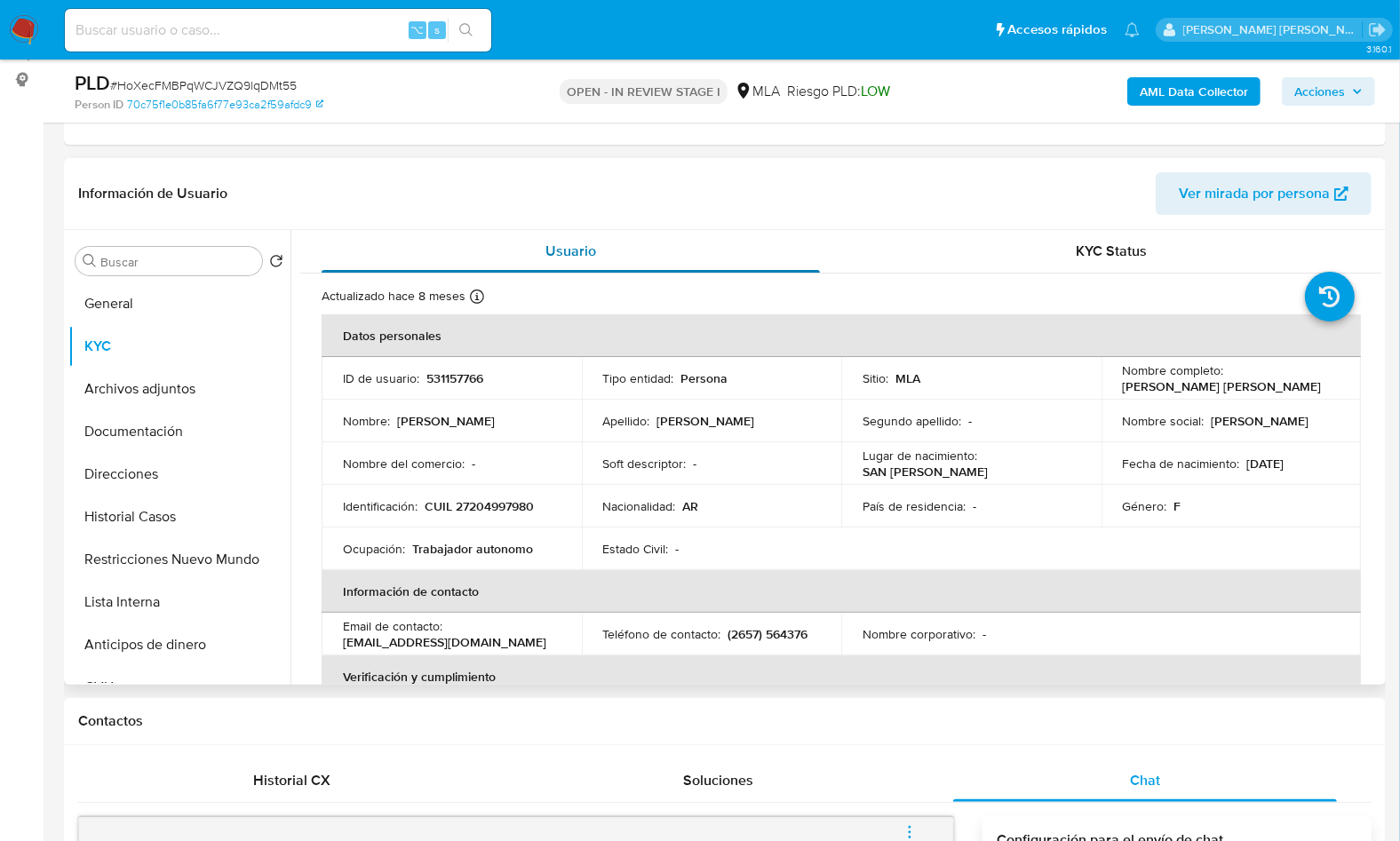
scroll to position [229, 0]
click at [204, 426] on button "Documentación" at bounding box center [171, 433] width 207 height 43
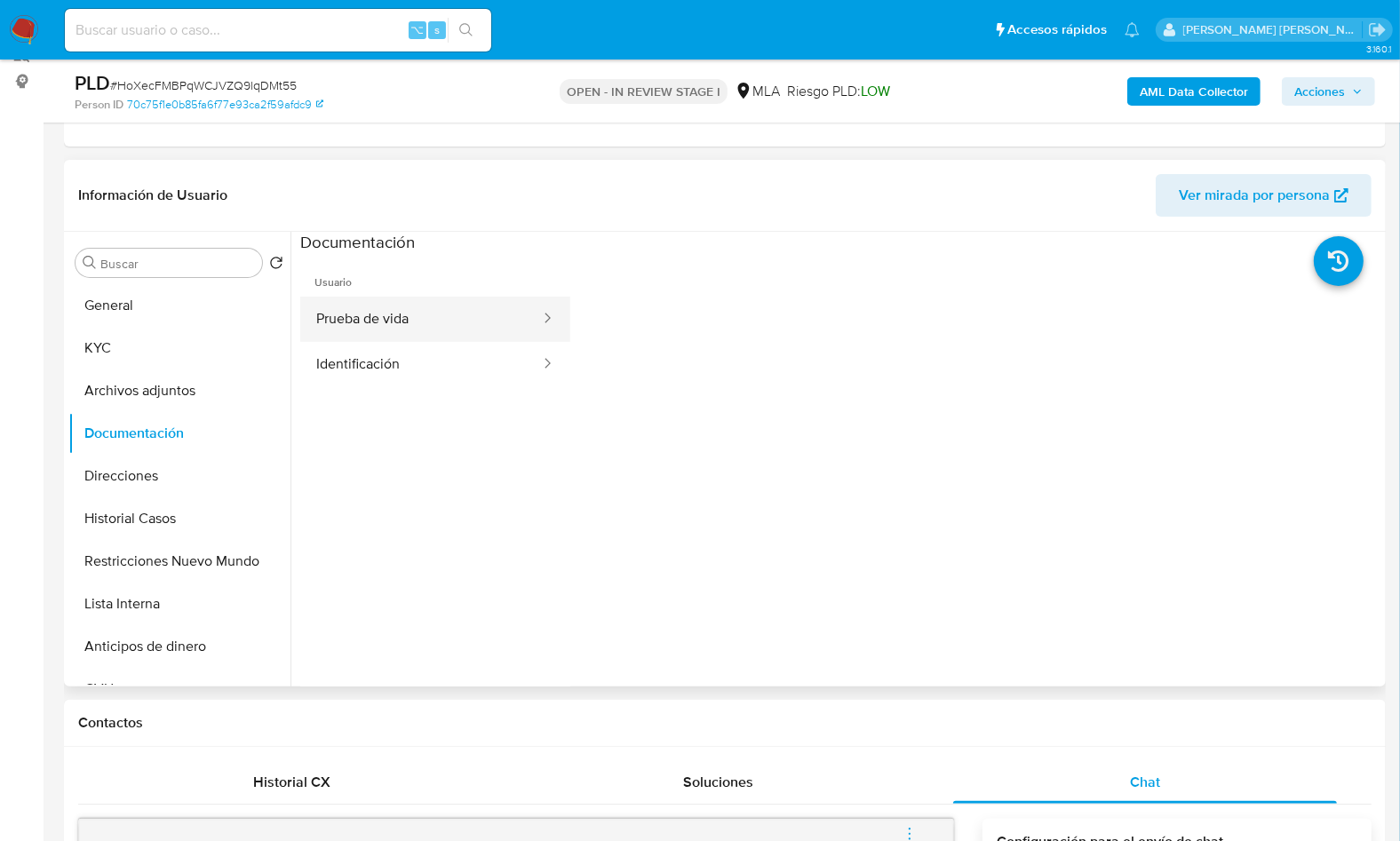
click at [387, 320] on button "Prueba de vida" at bounding box center [421, 319] width 242 height 45
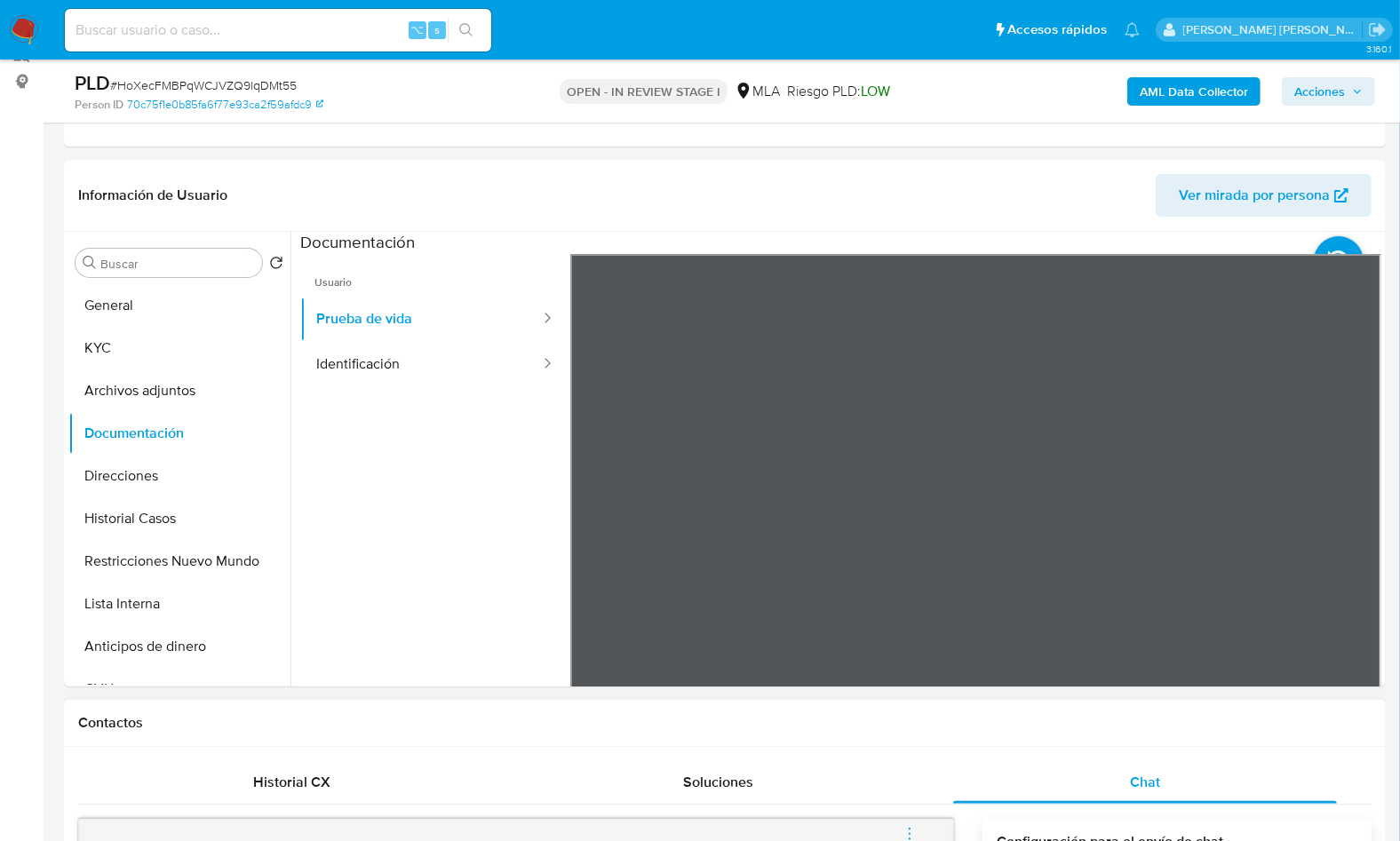
click at [936, 739] on div "Contactos" at bounding box center [725, 724] width 1321 height 47
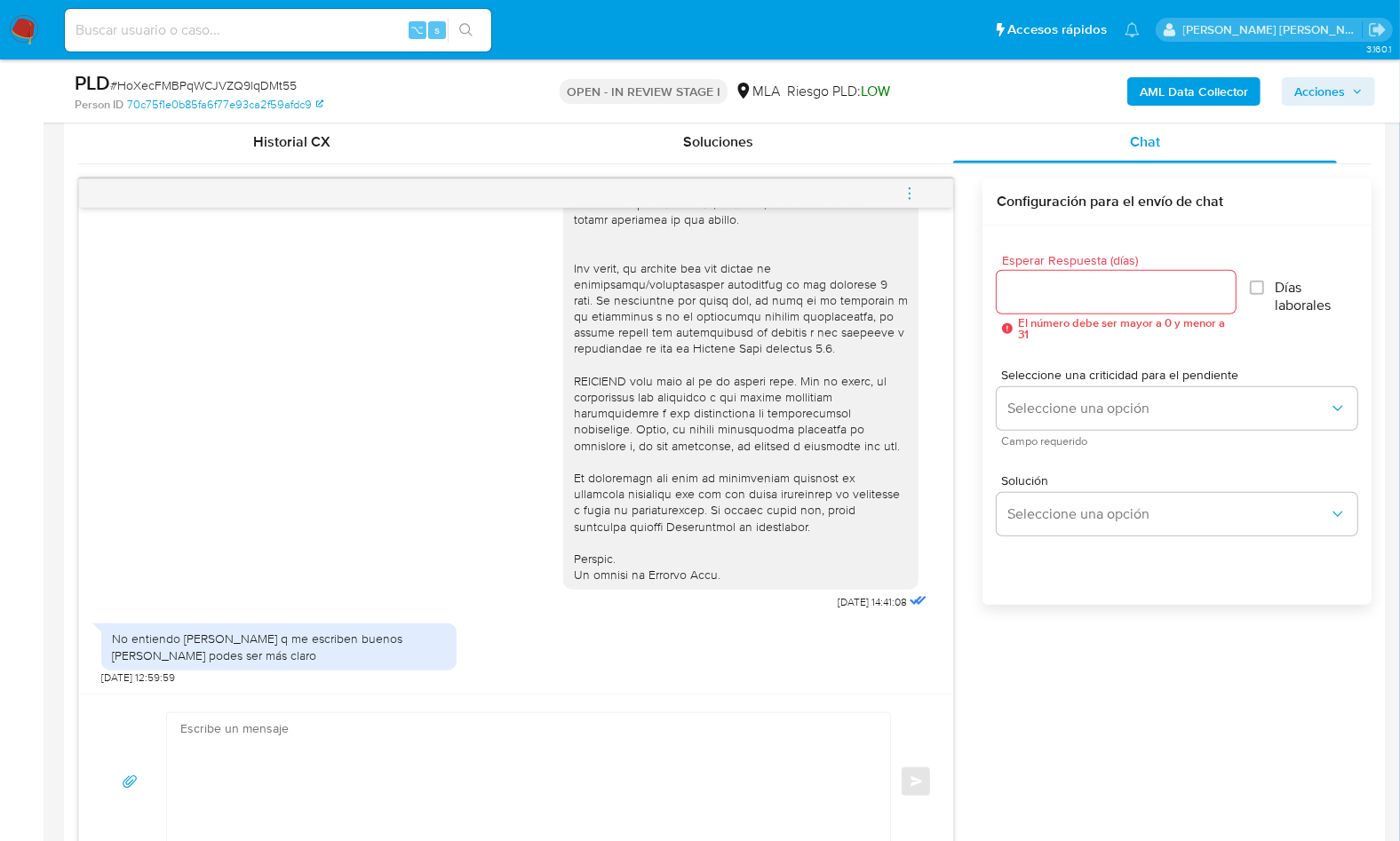
scroll to position [1075, 0]
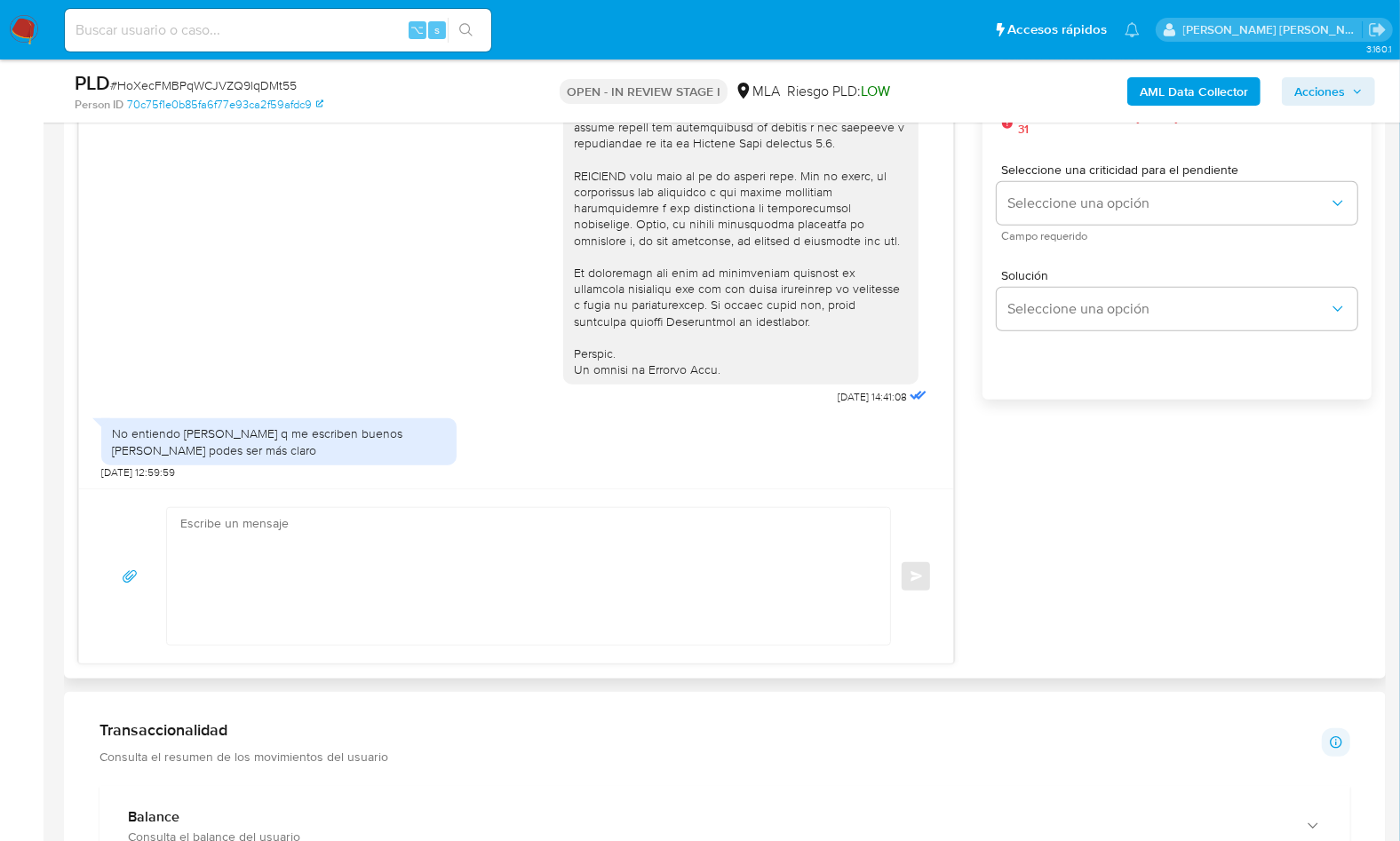
click at [531, 577] on textarea at bounding box center [524, 576] width 688 height 136
click at [437, 576] on textarea at bounding box center [524, 576] width 688 height 136
click at [318, 553] on textarea at bounding box center [524, 576] width 688 height 136
click at [439, 557] on textarea at bounding box center [524, 576] width 688 height 136
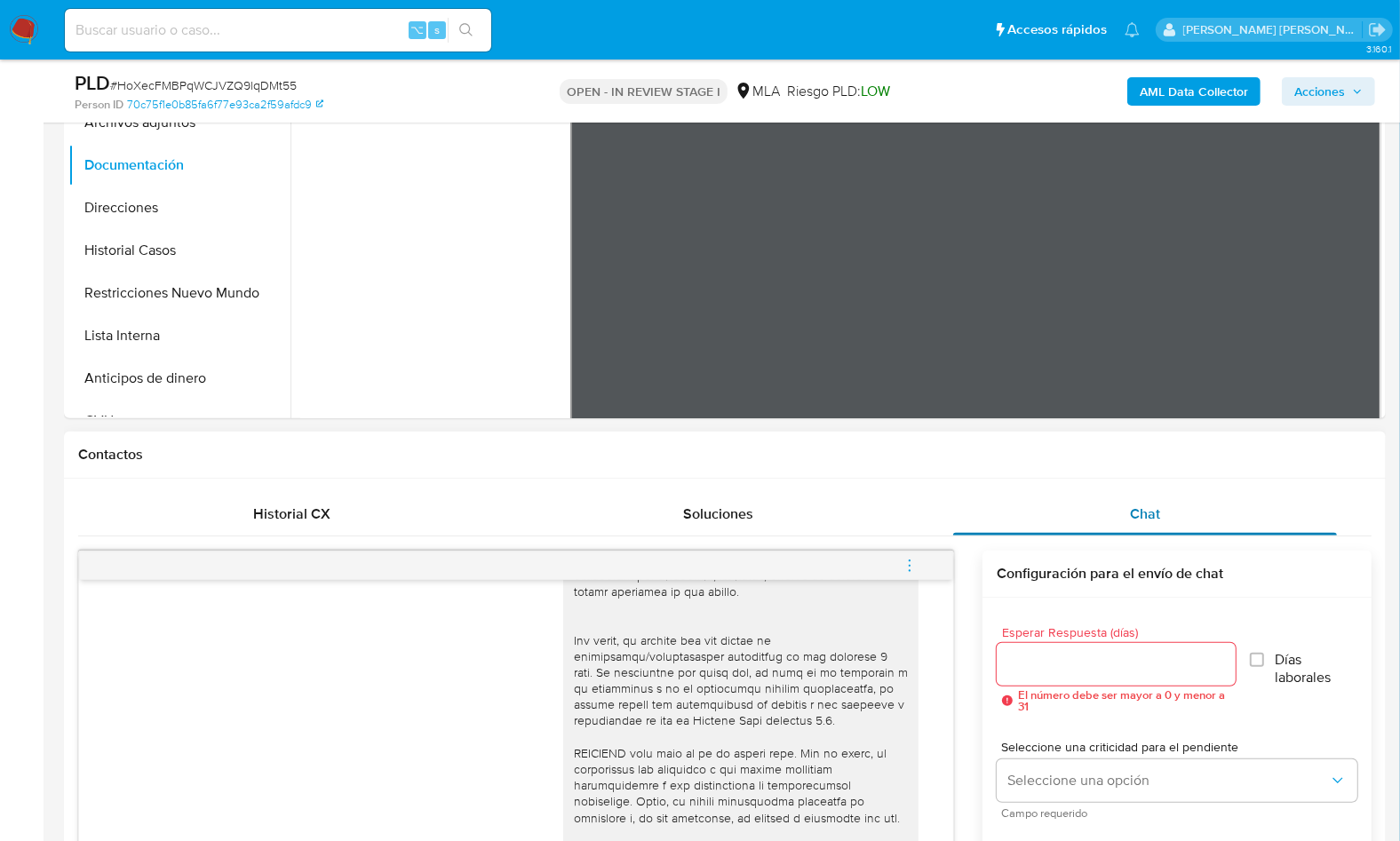
scroll to position [467, 0]
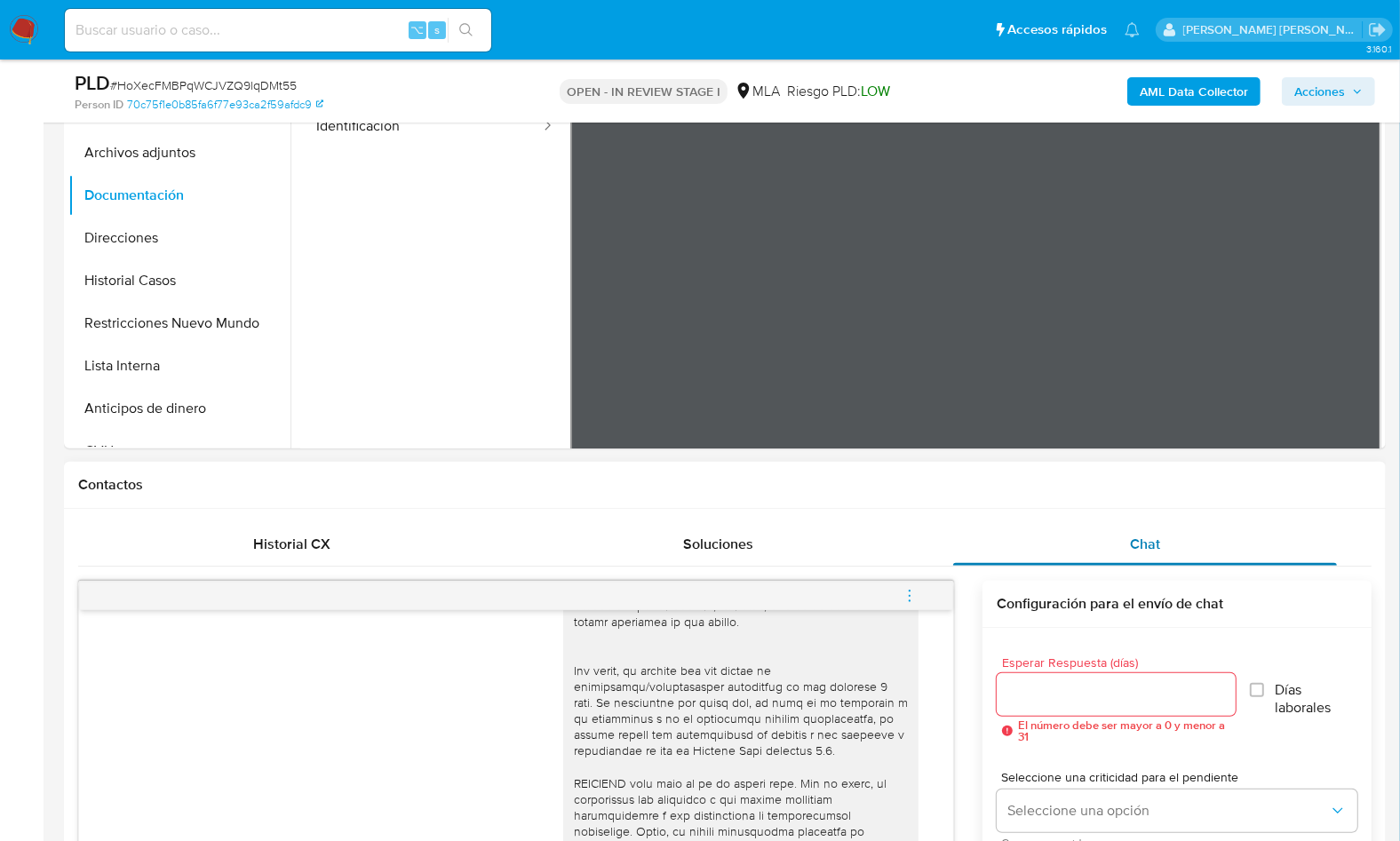
click at [1158, 545] on span "Chat" at bounding box center [1145, 545] width 30 height 21
click at [1051, 539] on div "Chat" at bounding box center [1144, 544] width 384 height 43
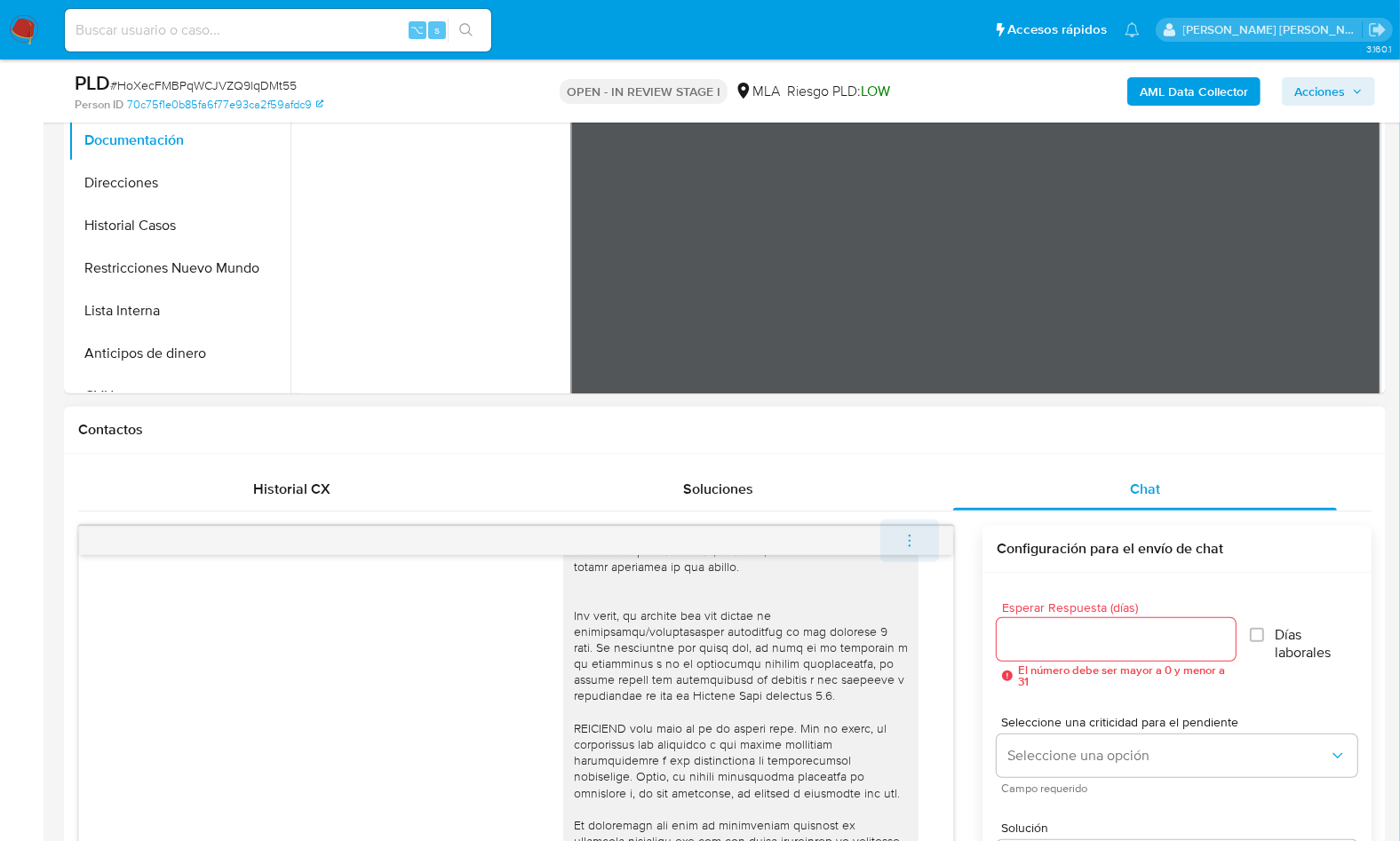
scroll to position [526, 0]
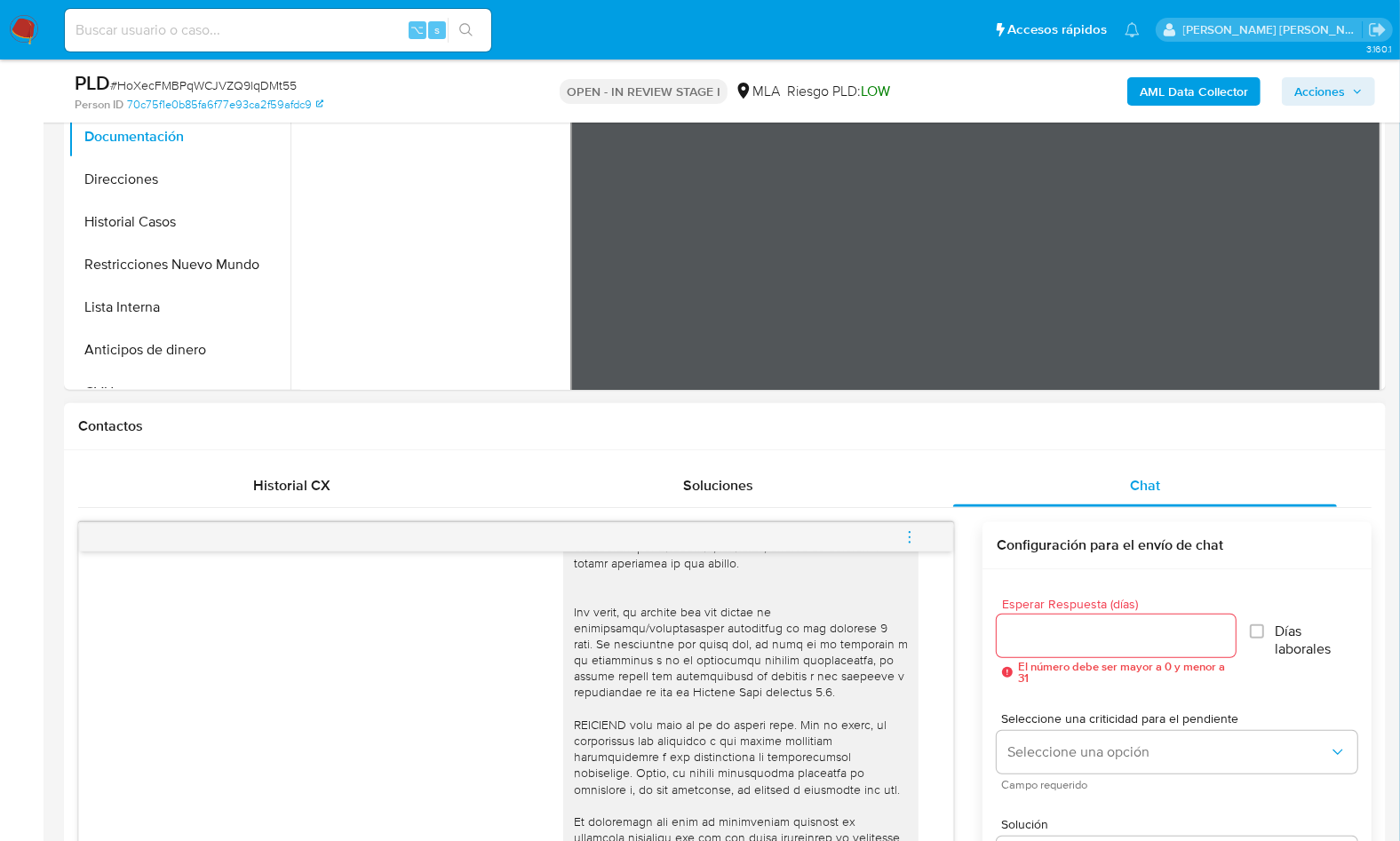
click at [915, 535] on icon "menu-action" at bounding box center [909, 537] width 16 height 16
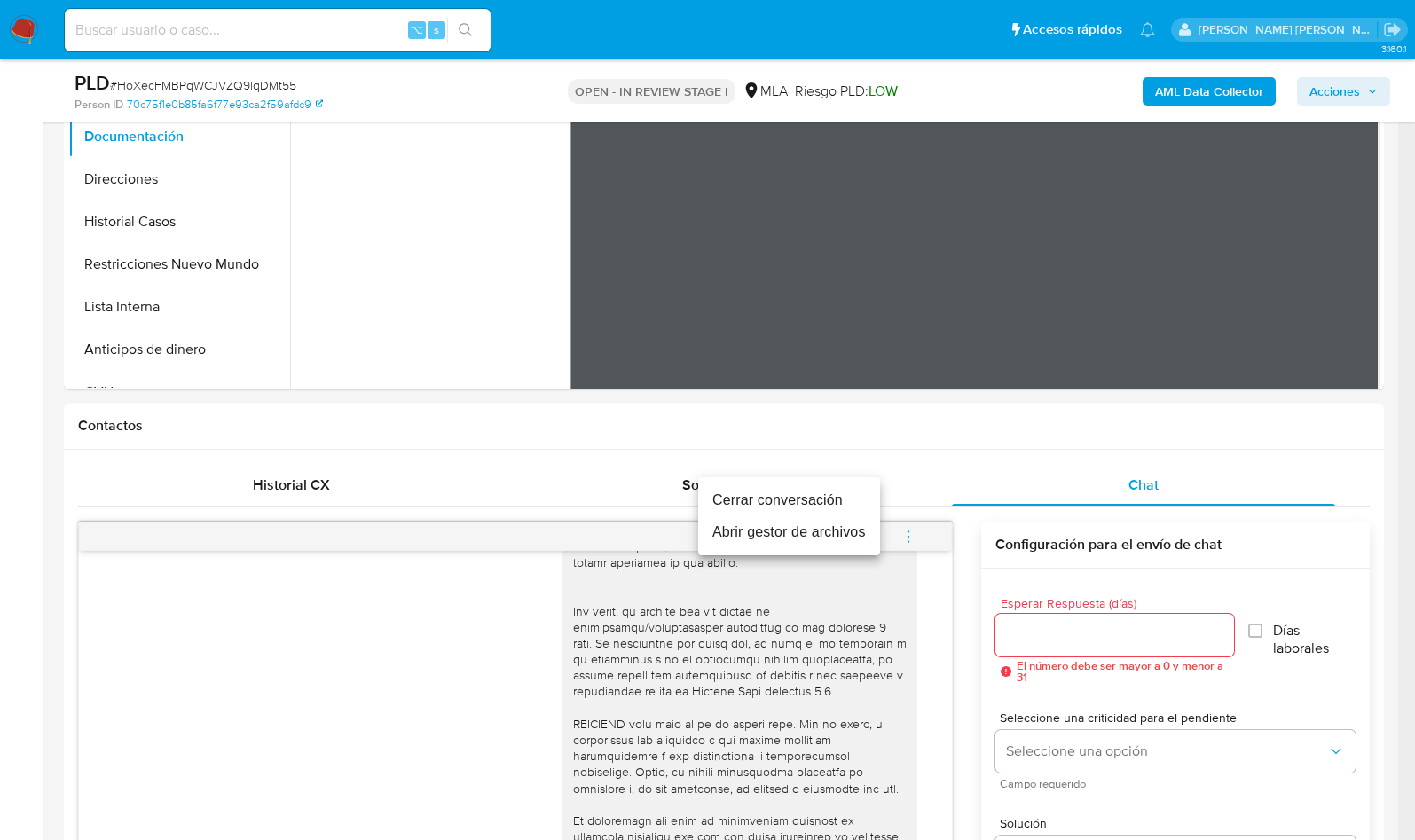
click at [813, 505] on li "Cerrar conversación" at bounding box center [789, 500] width 182 height 32
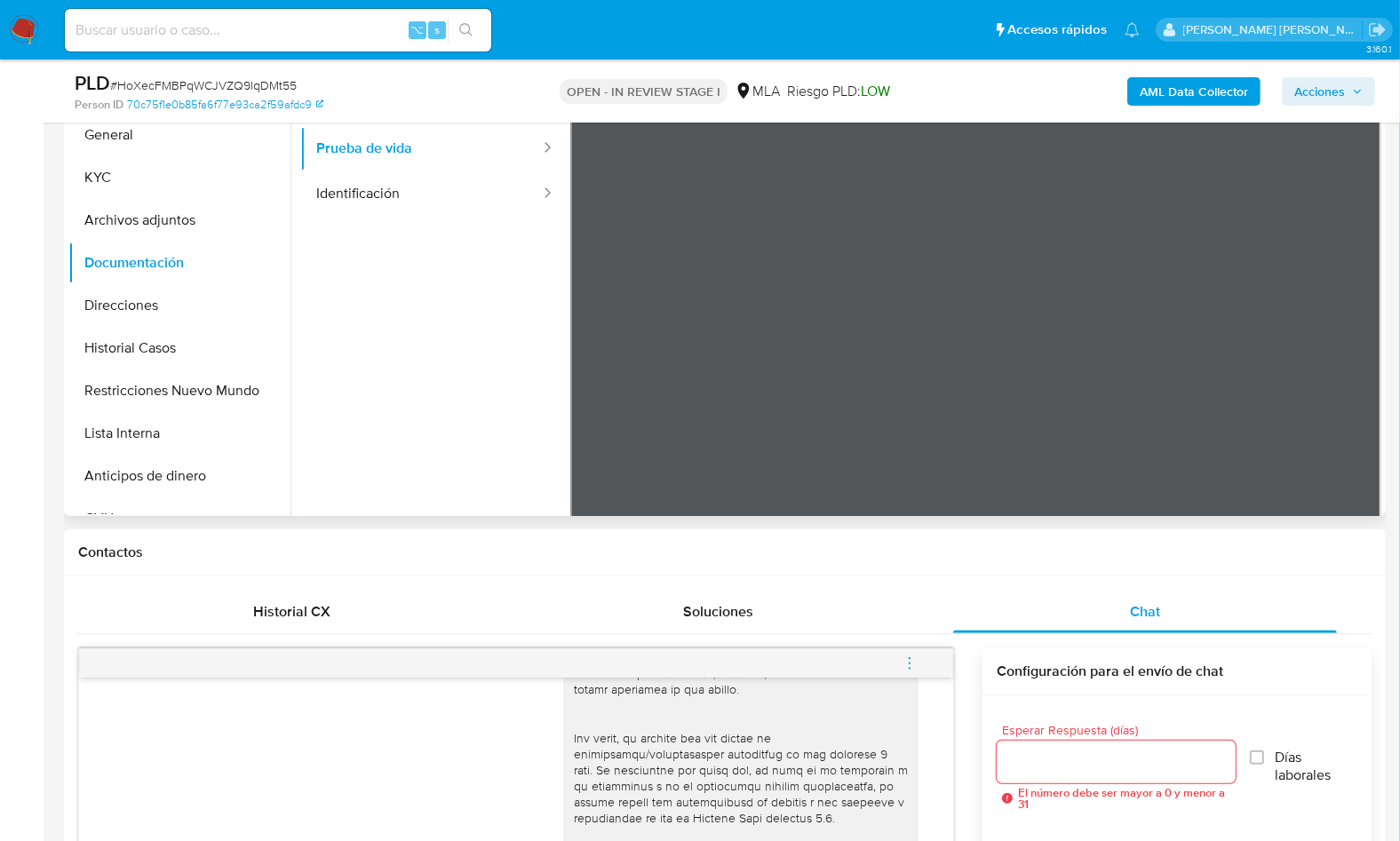
scroll to position [385, 0]
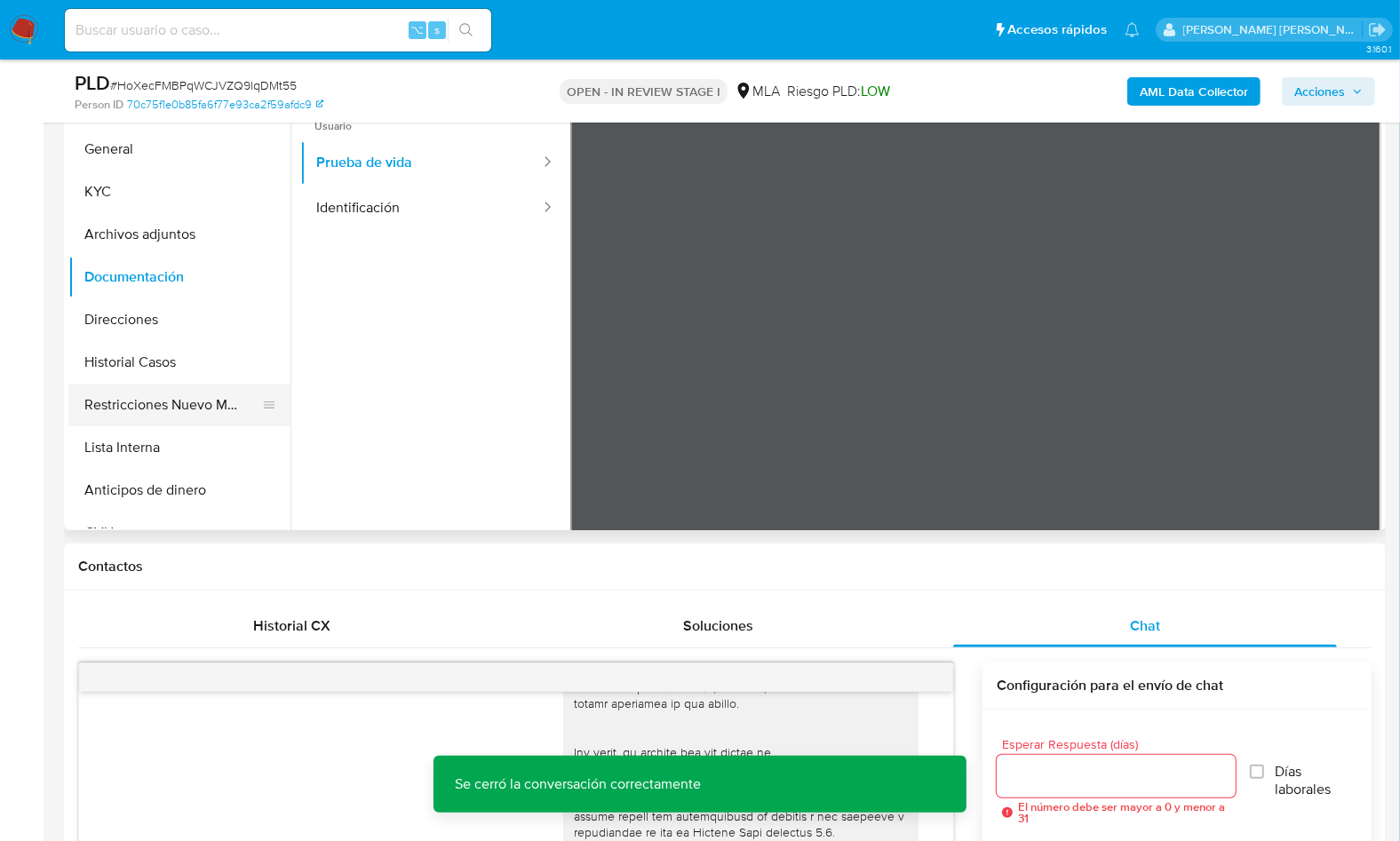
click at [235, 420] on button "Restricciones Nuevo Mundo" at bounding box center [171, 404] width 207 height 43
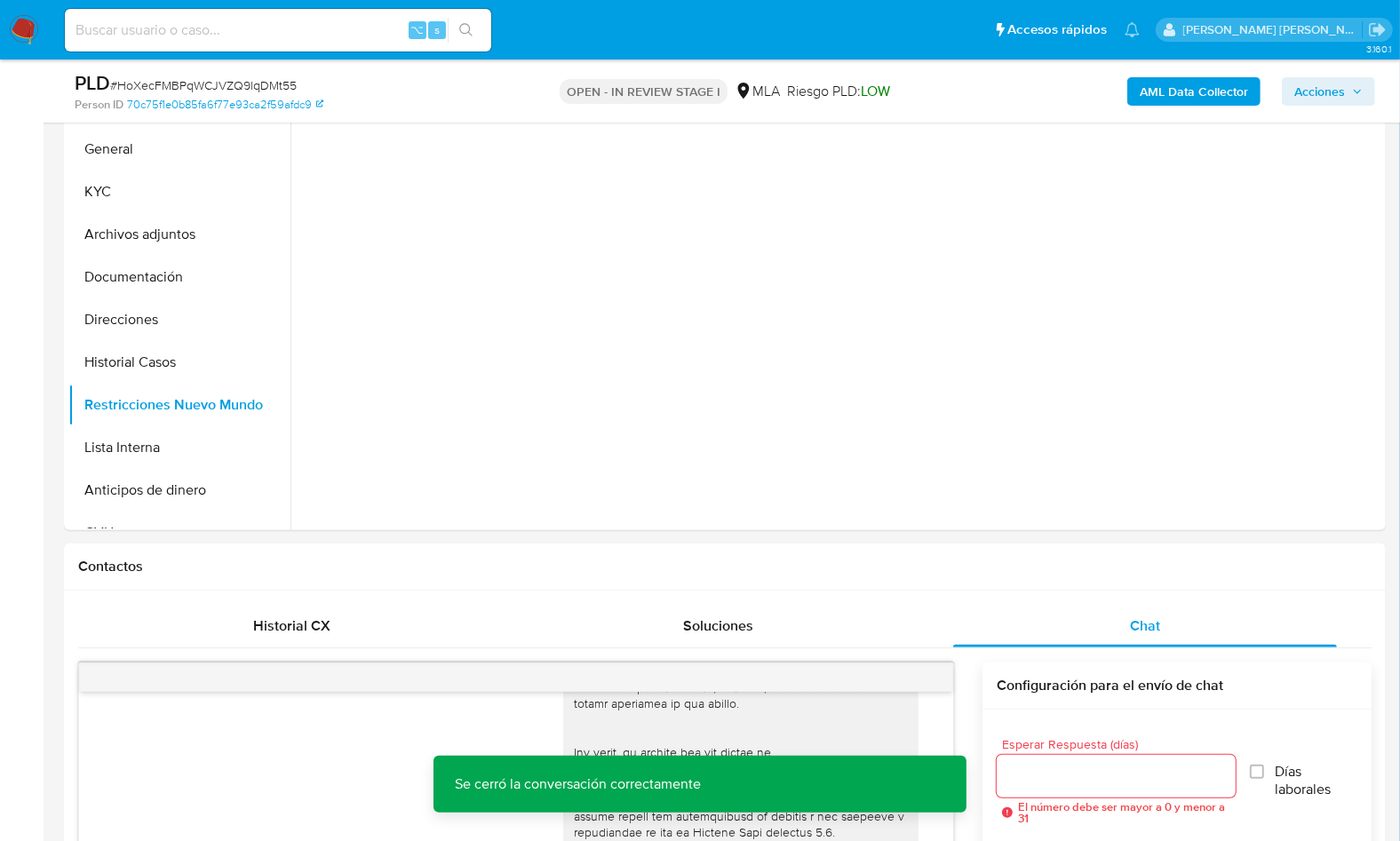
click at [1176, 99] on b "AML Data Collector" at bounding box center [1194, 92] width 108 height 28
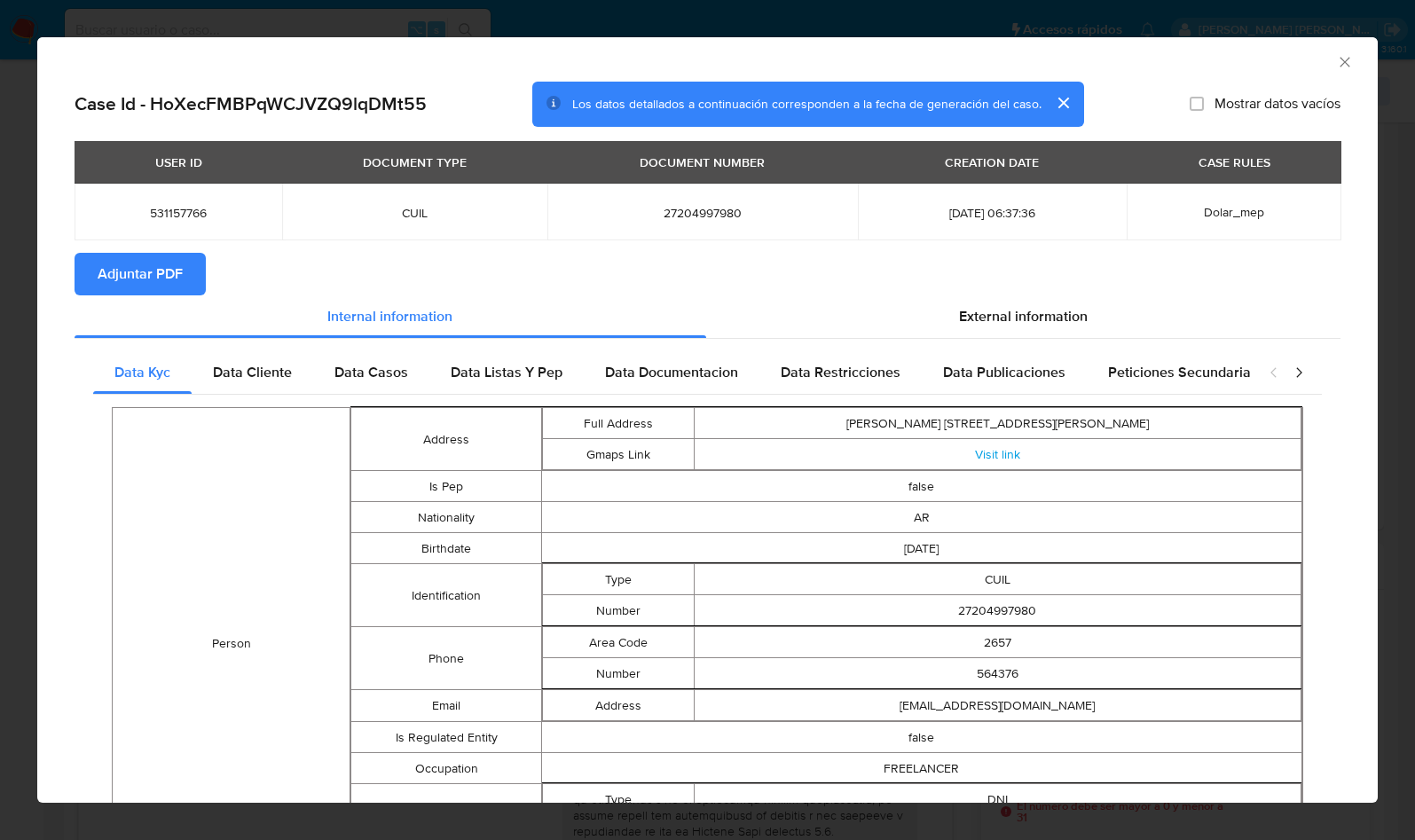
click at [134, 271] on span "Adjuntar PDF" at bounding box center [140, 273] width 85 height 39
click at [1336, 65] on icon "Cerrar ventana" at bounding box center [1344, 61] width 18 height 18
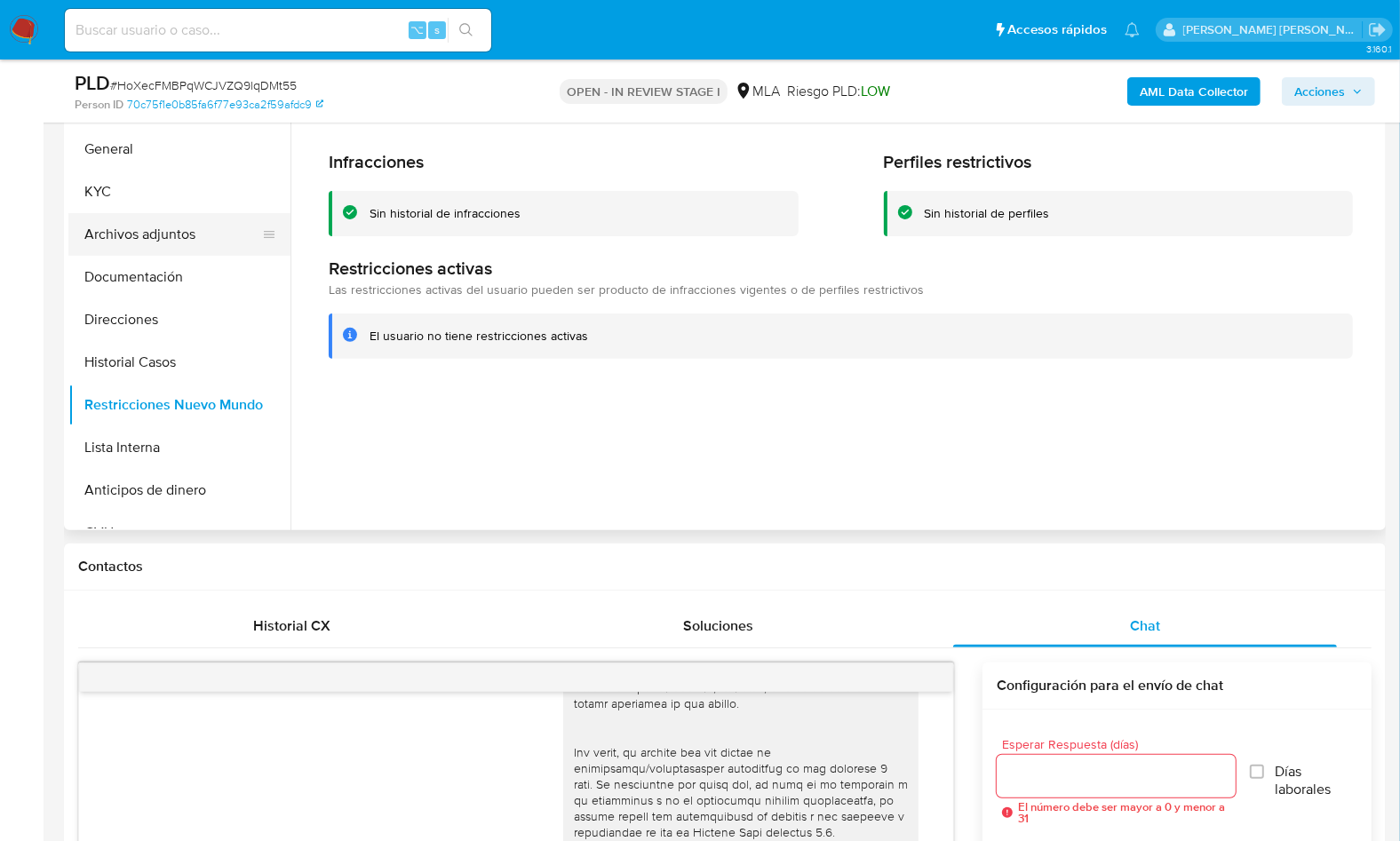
click at [217, 221] on button "Archivos adjuntos" at bounding box center [171, 234] width 207 height 43
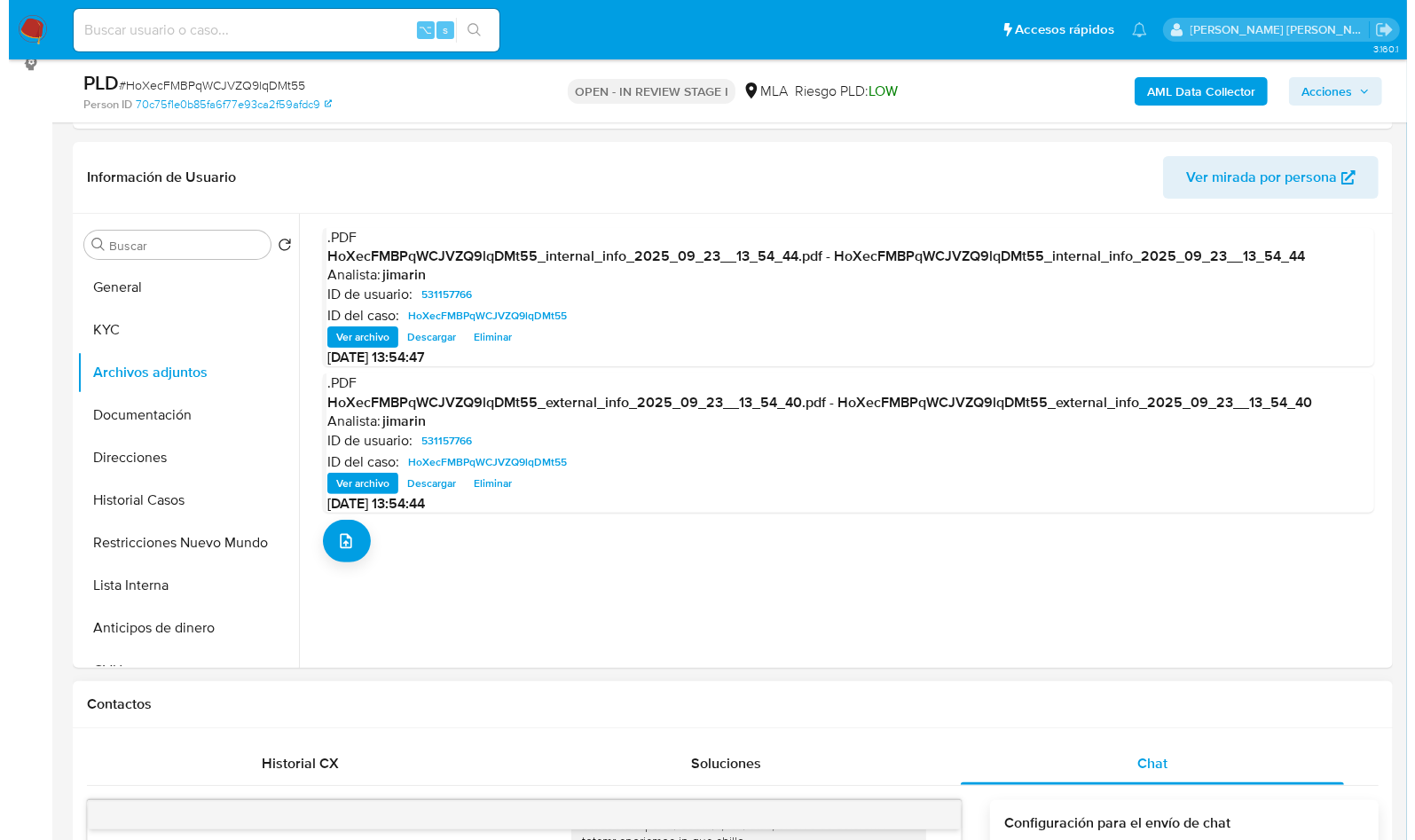
scroll to position [245, 0]
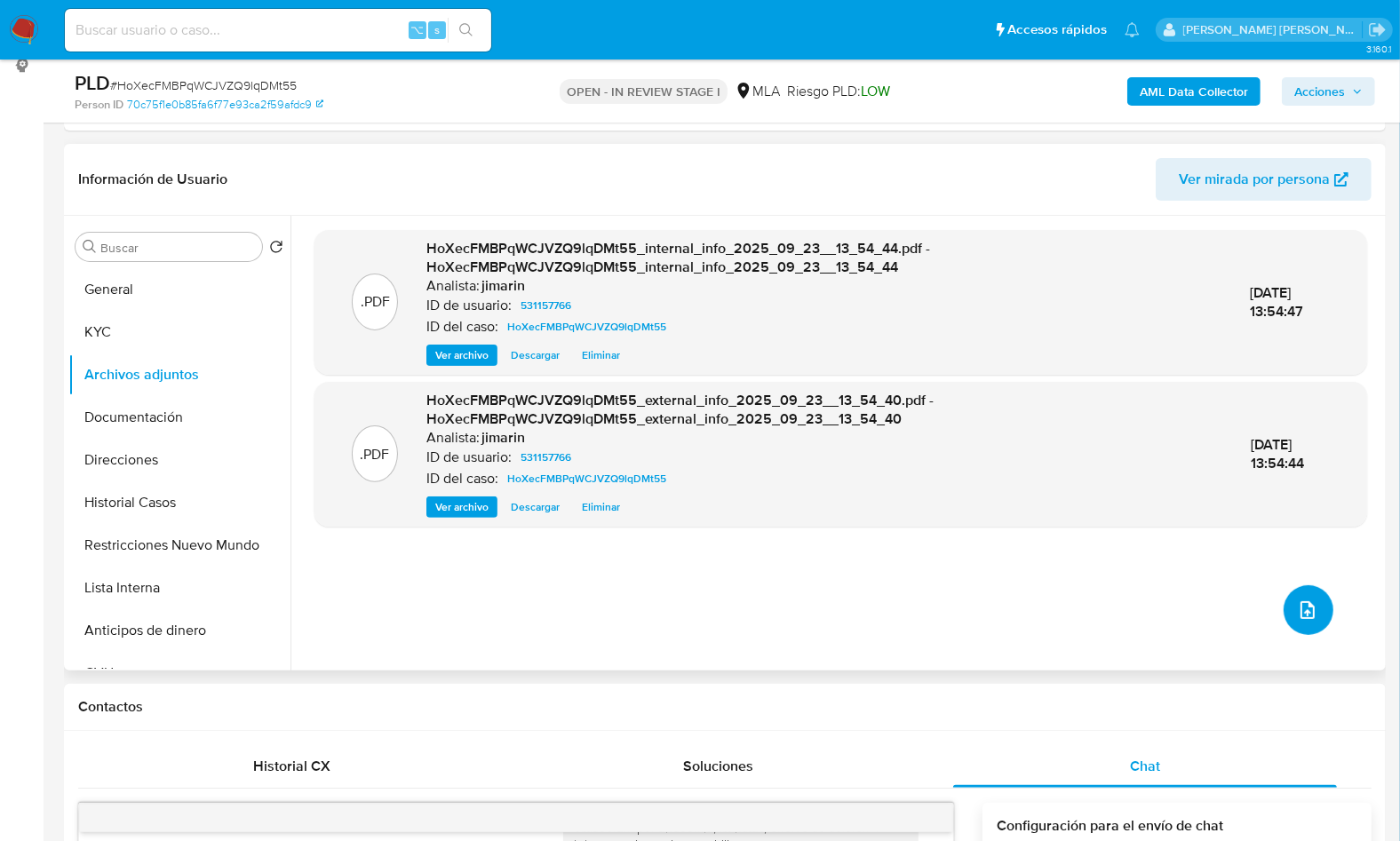
click at [1307, 607] on icon "upload-file" at bounding box center [1307, 610] width 14 height 18
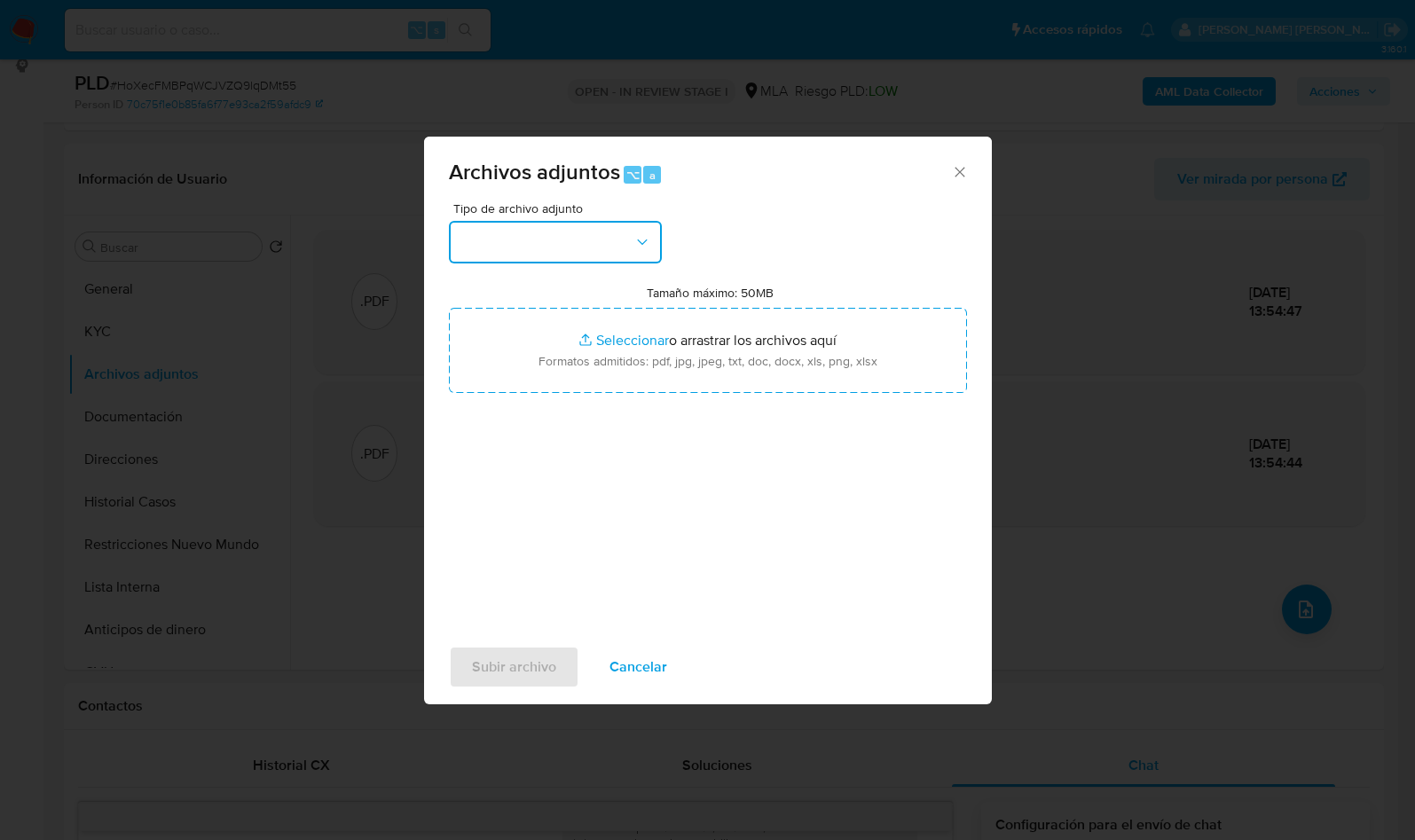
click at [527, 256] on button "button" at bounding box center [554, 241] width 213 height 43
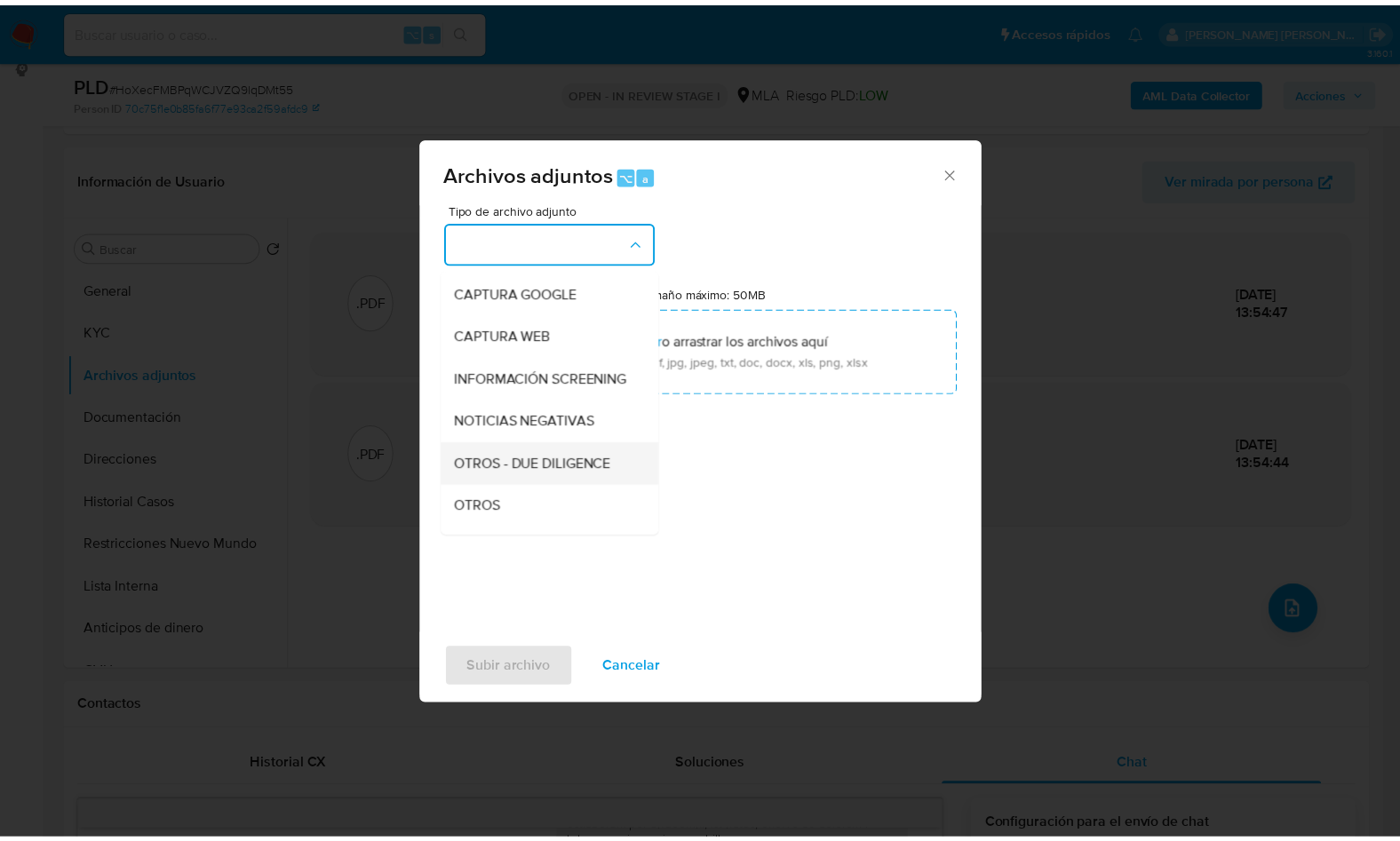
scroll to position [149, 0]
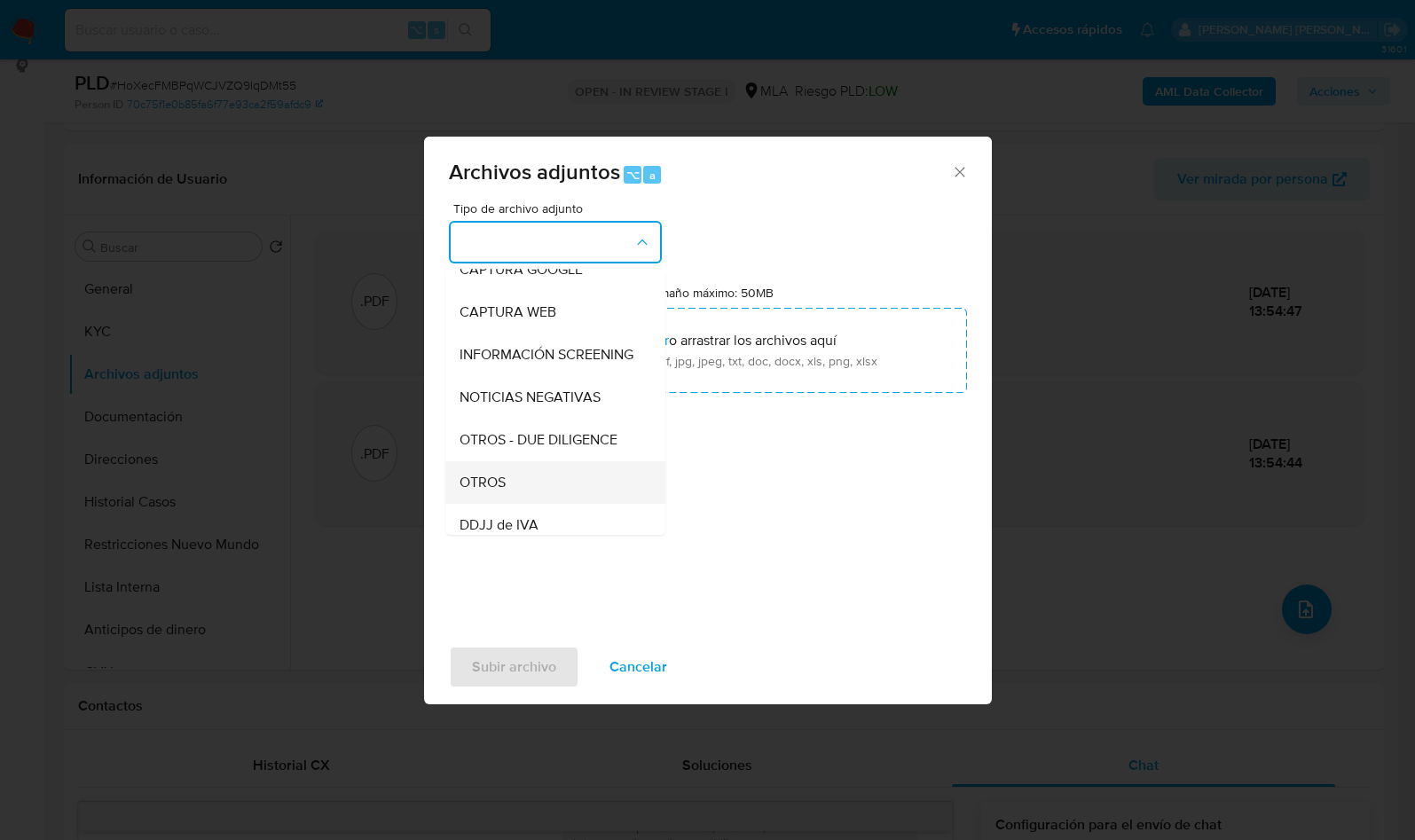
click at [518, 504] on div "OTROS" at bounding box center [550, 482] width 181 height 43
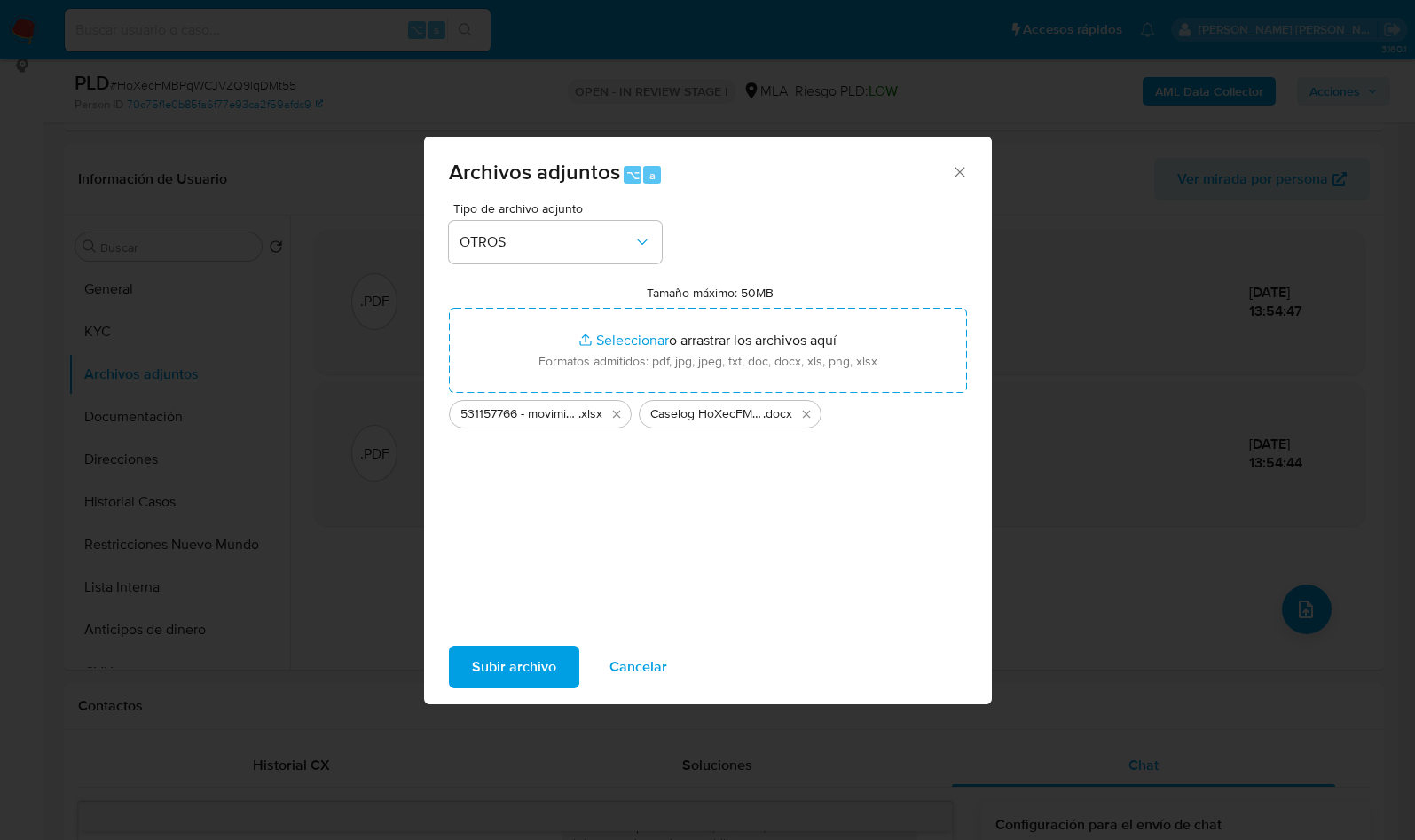
click at [522, 673] on span "Subir archivo" at bounding box center [514, 667] width 84 height 39
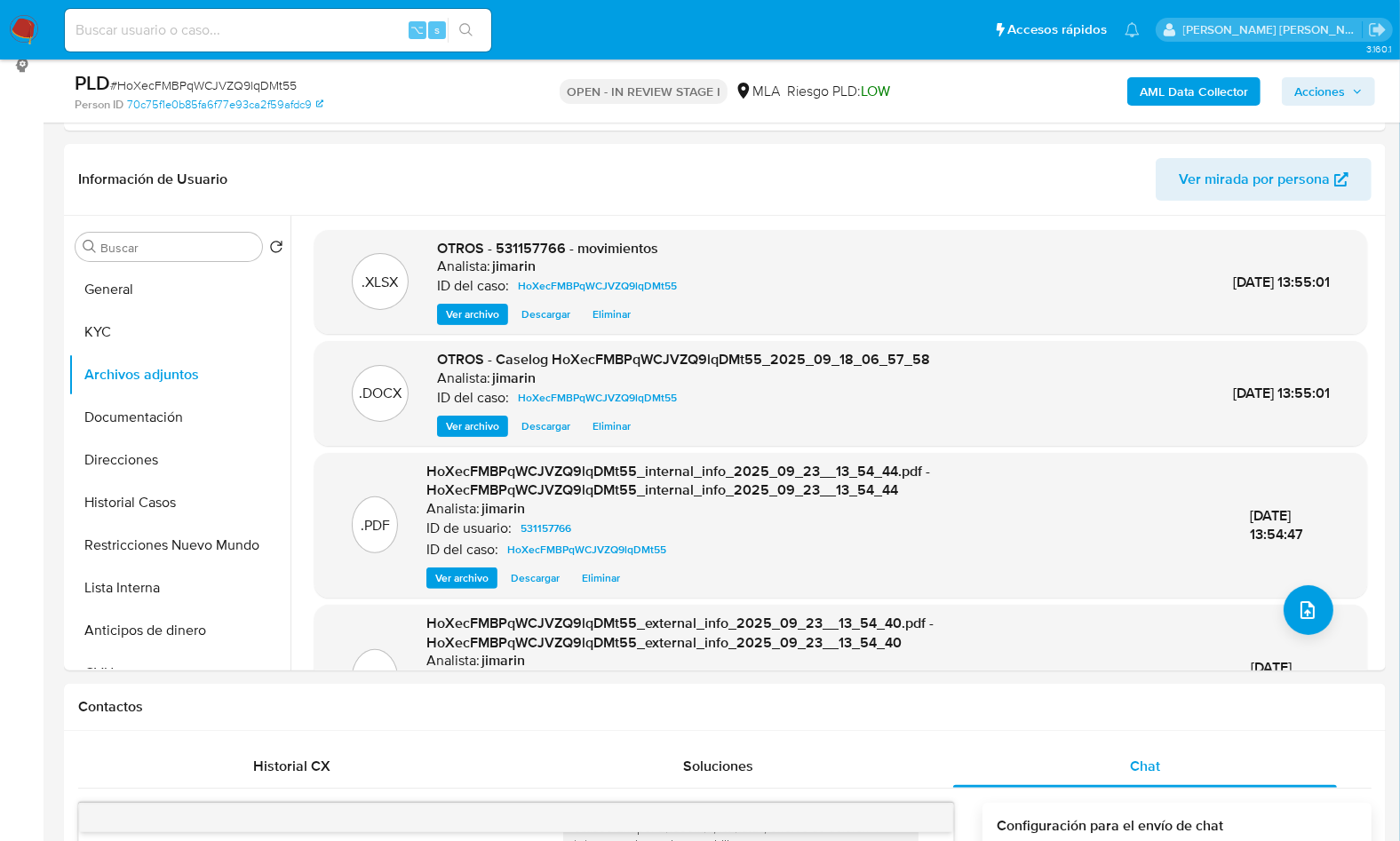
click at [1365, 92] on button "Acciones" at bounding box center [1328, 92] width 93 height 28
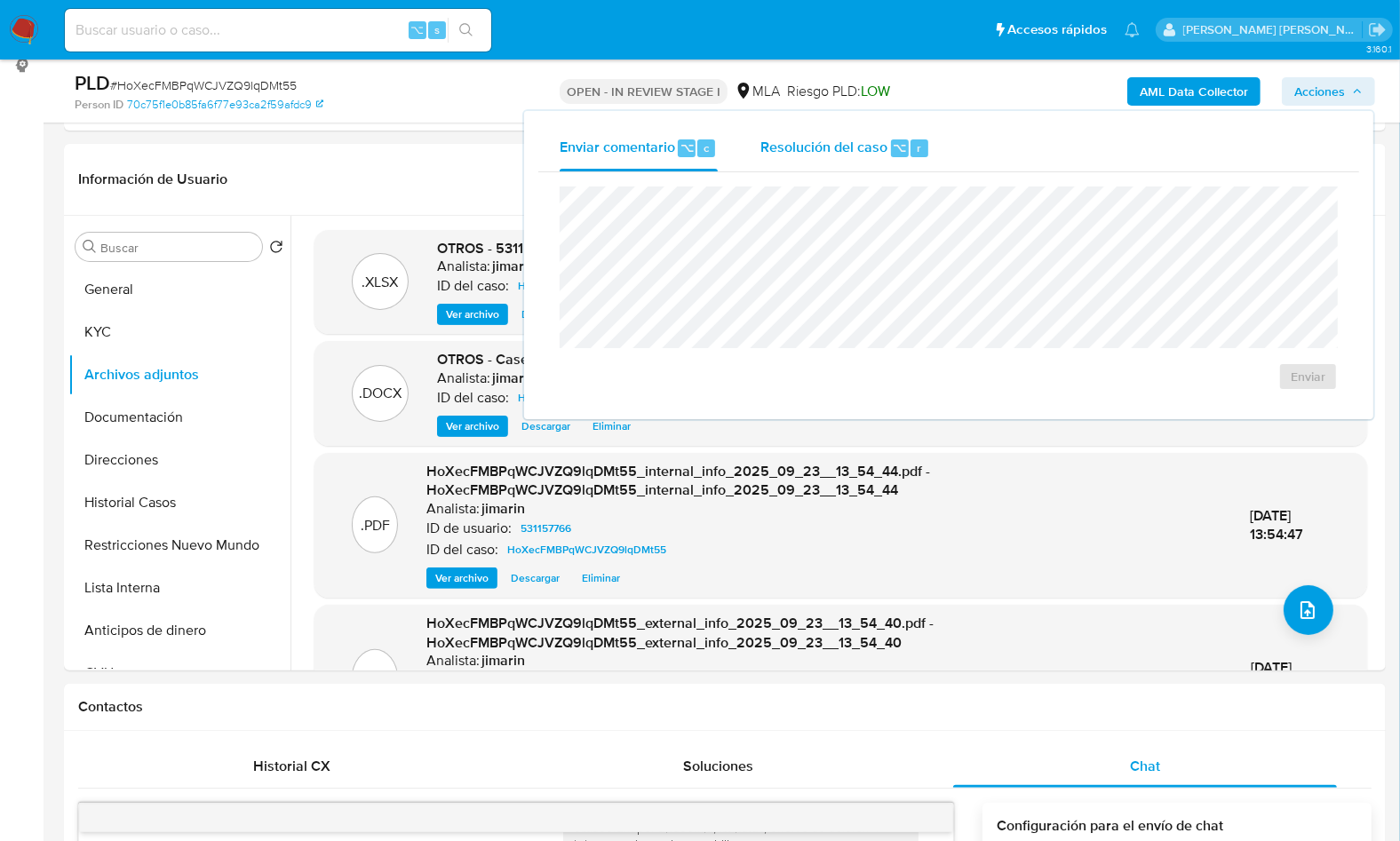
click at [836, 150] on span "Resolución del caso" at bounding box center [824, 147] width 127 height 21
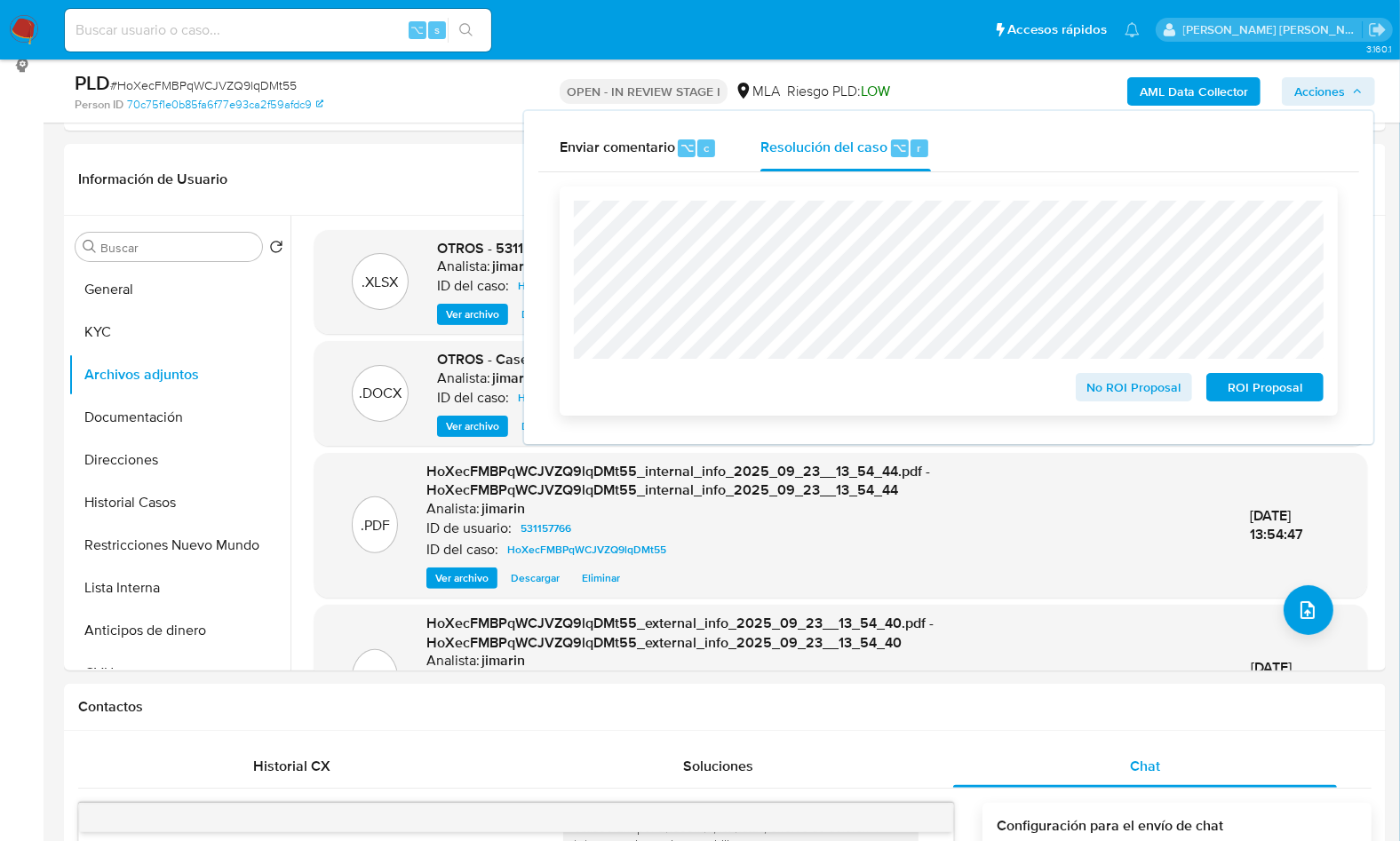
click at [1120, 392] on span "No ROI Proposal" at bounding box center [1135, 387] width 93 height 25
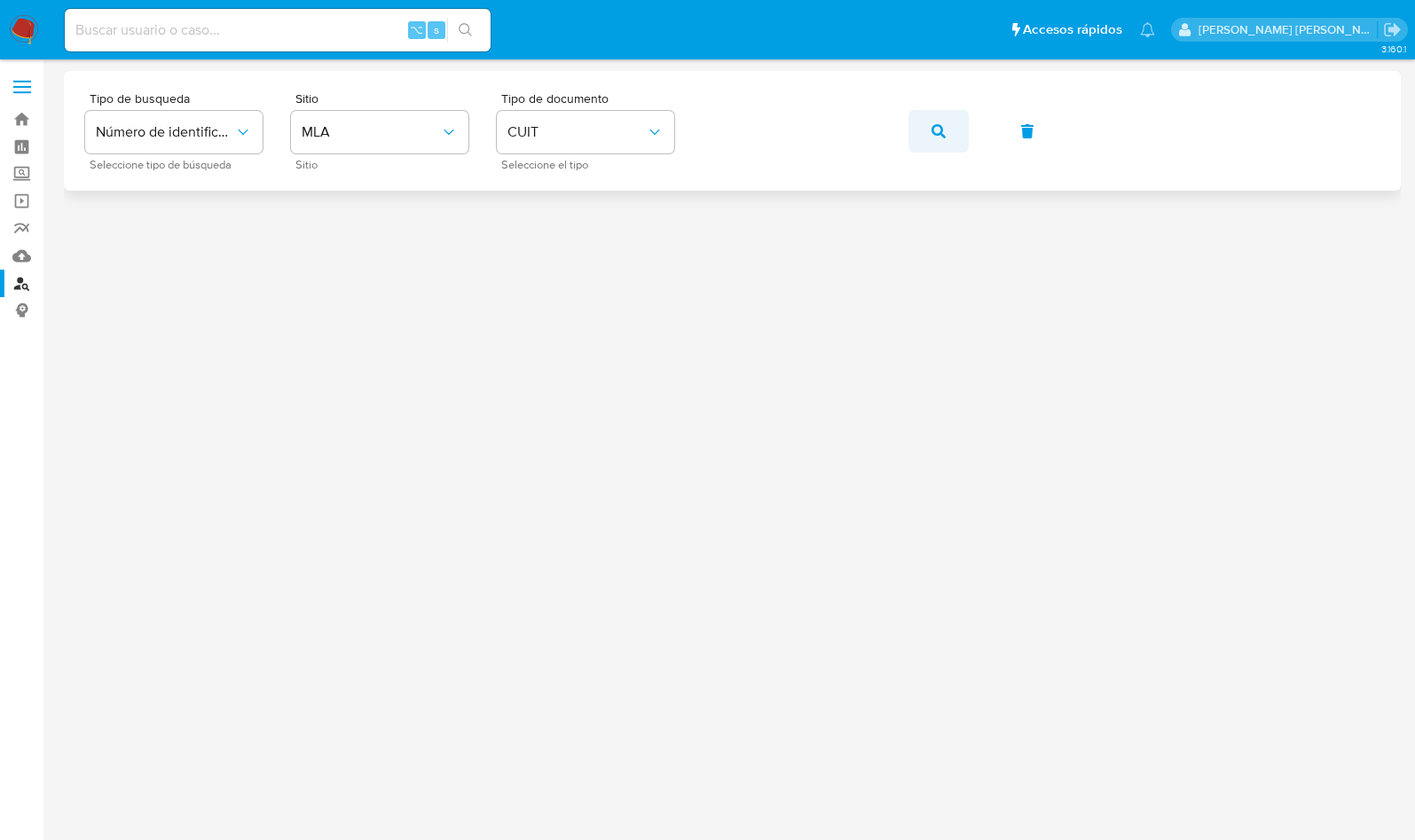
click at [934, 124] on icon "button" at bounding box center [938, 131] width 14 height 14
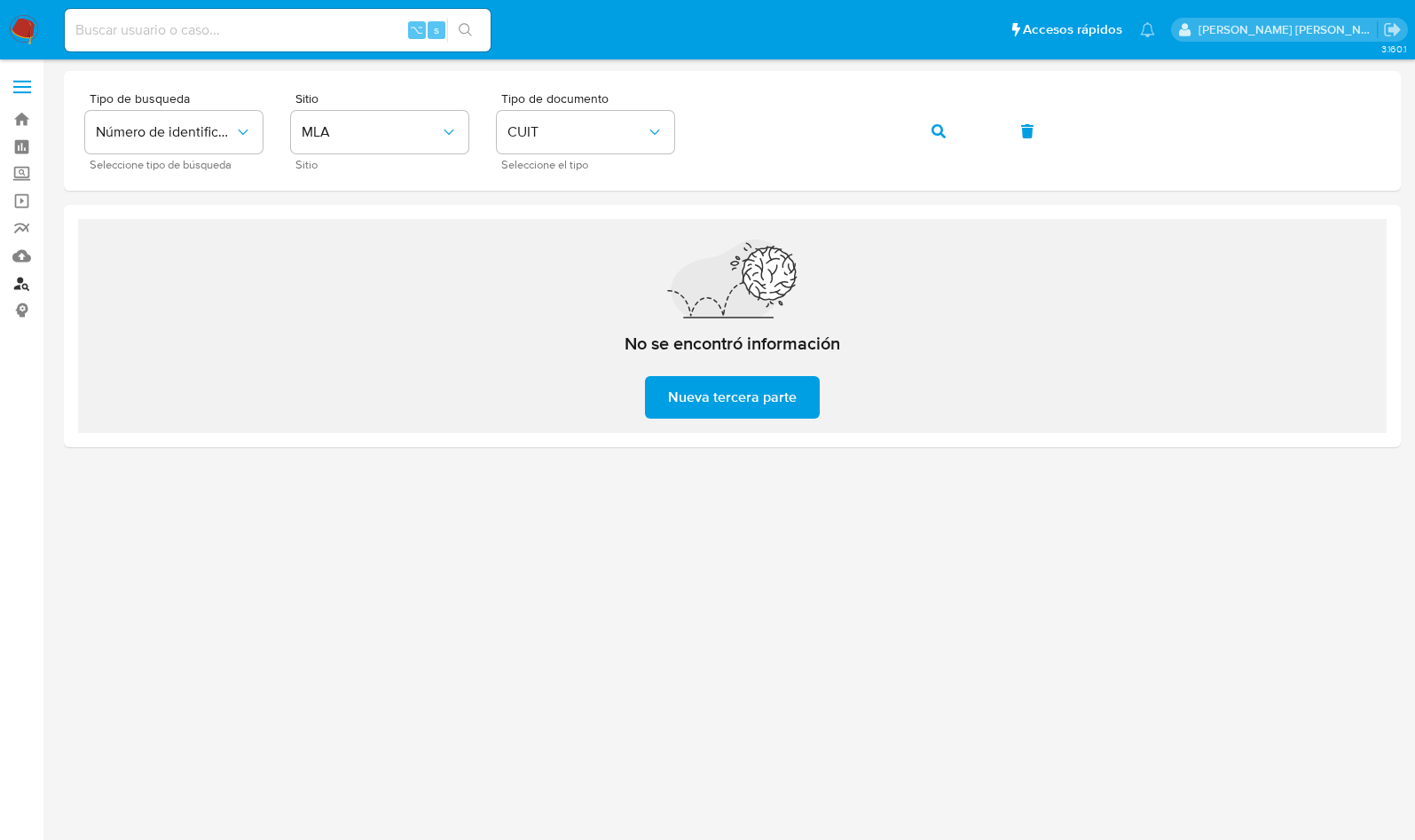
click at [18, 286] on link "Buscador de personas" at bounding box center [105, 283] width 211 height 27
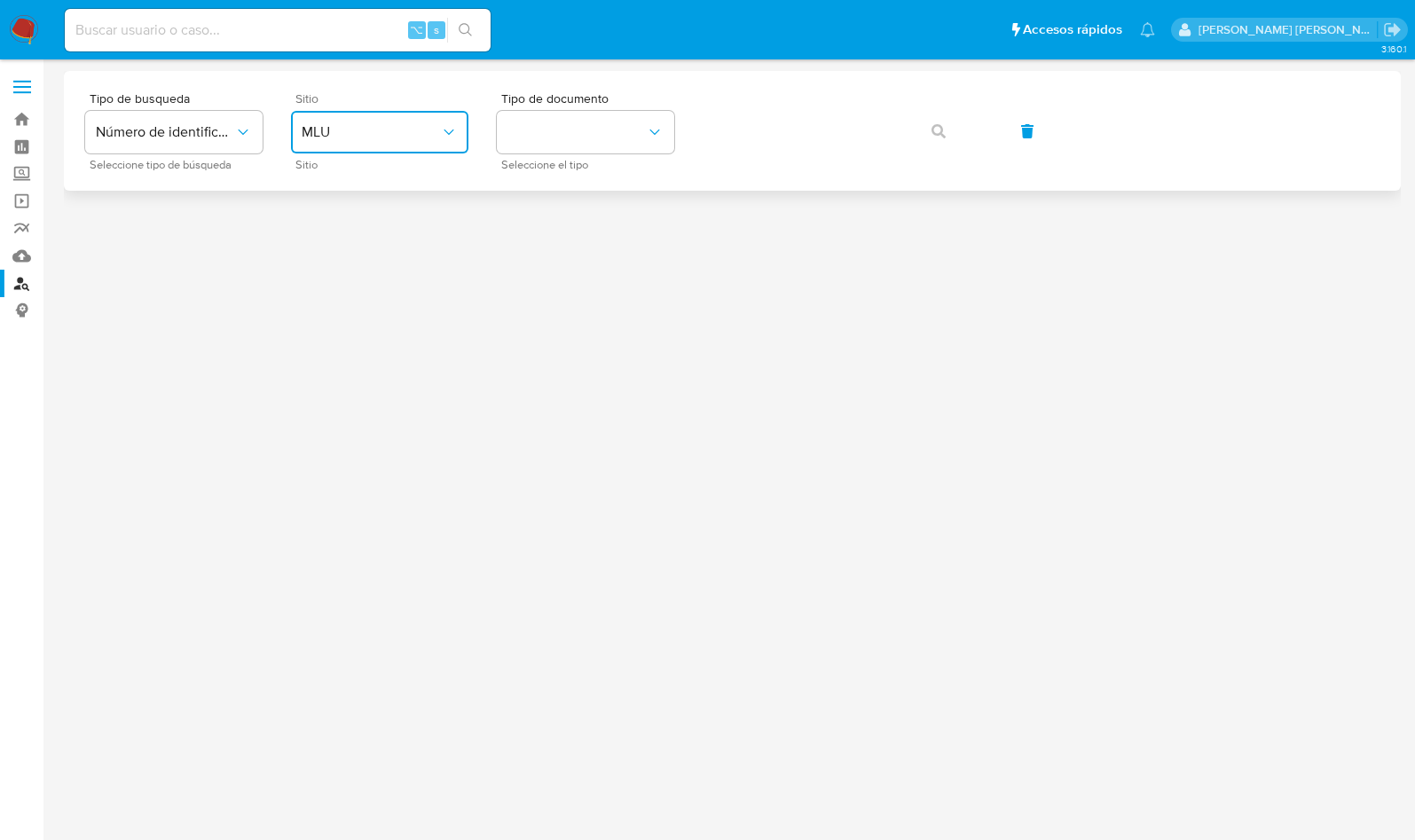
click at [413, 149] on button "MLU" at bounding box center [380, 131] width 178 height 43
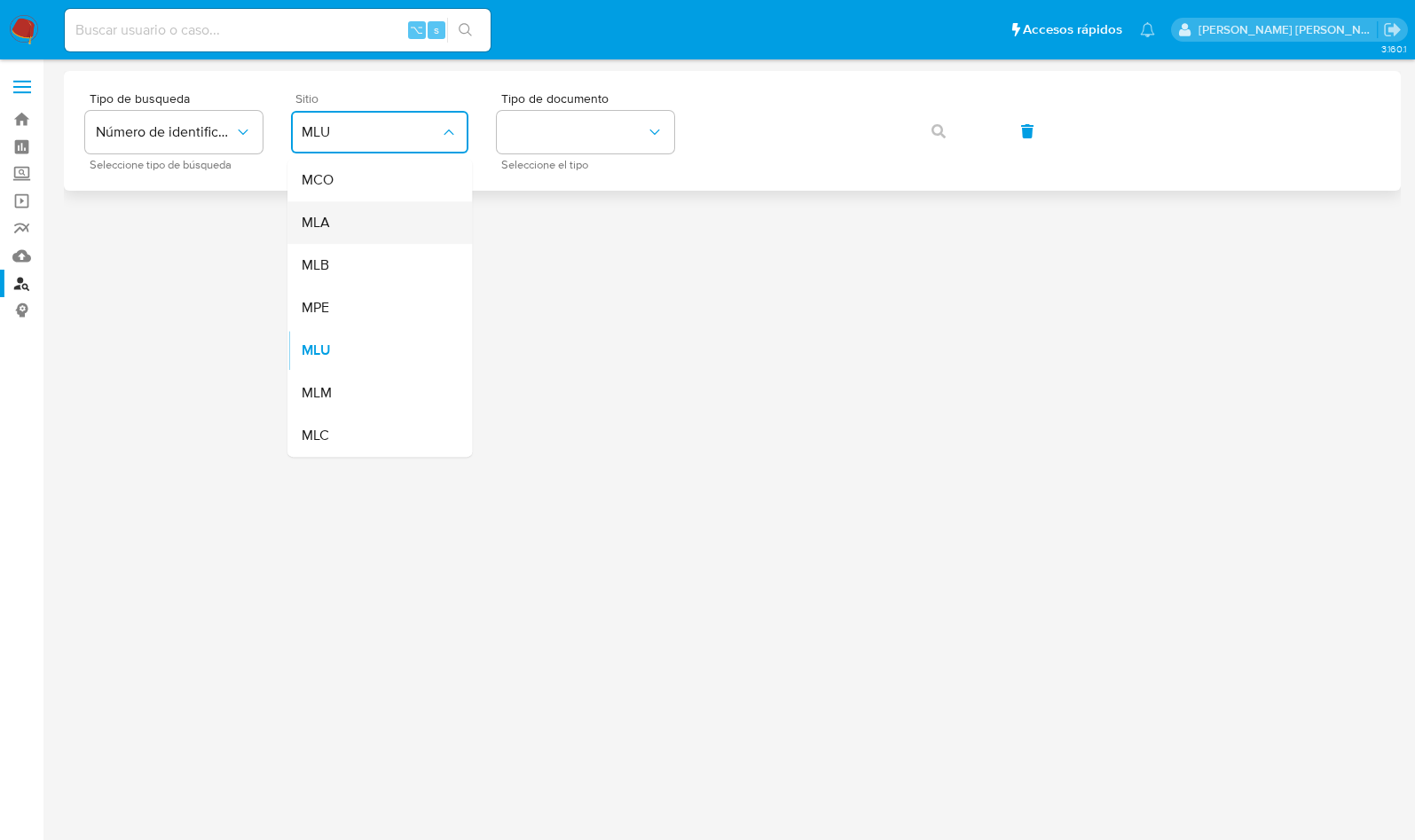
click at [354, 221] on div "MLA" at bounding box center [375, 222] width 146 height 43
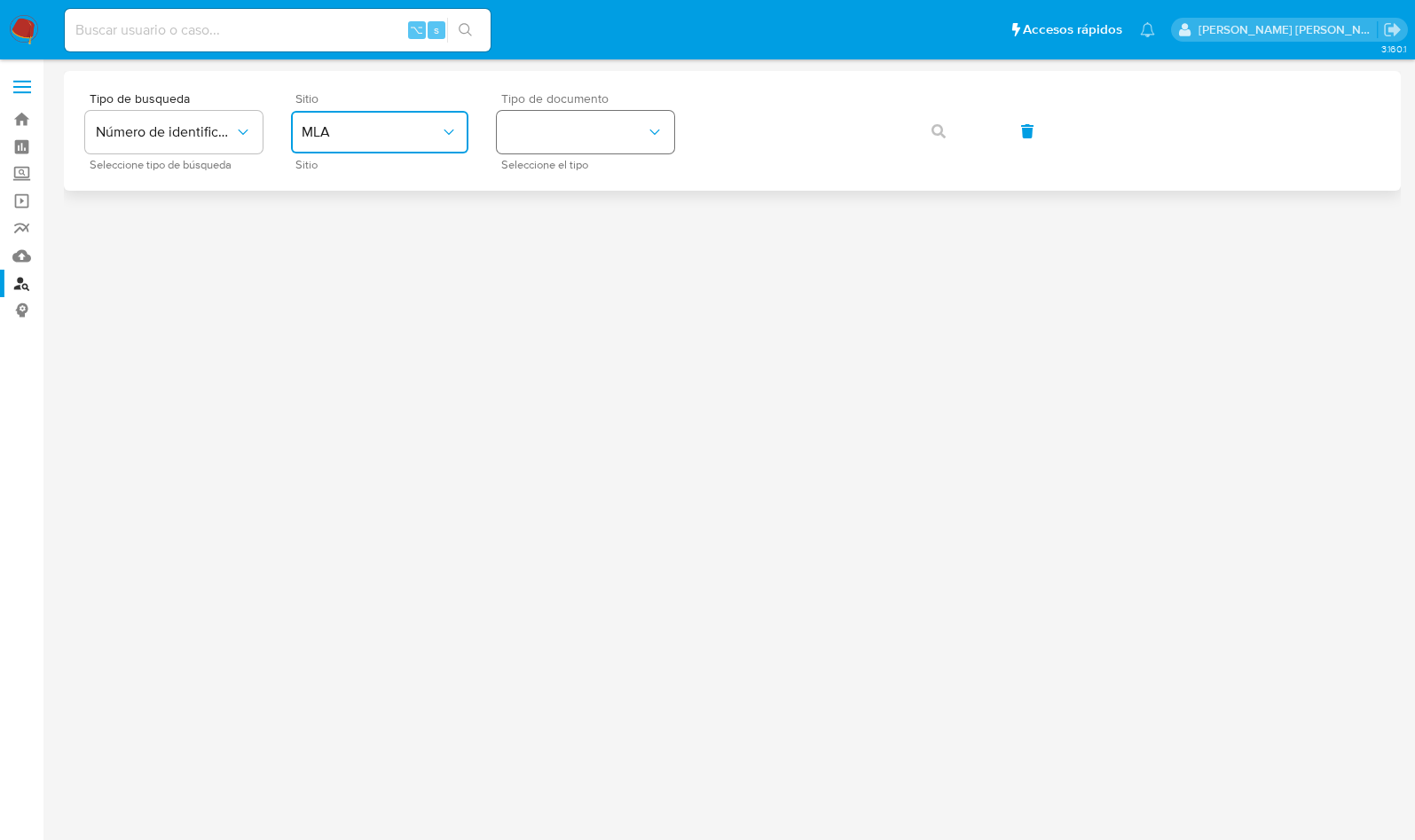
click at [541, 142] on button "identificationType" at bounding box center [585, 131] width 178 height 43
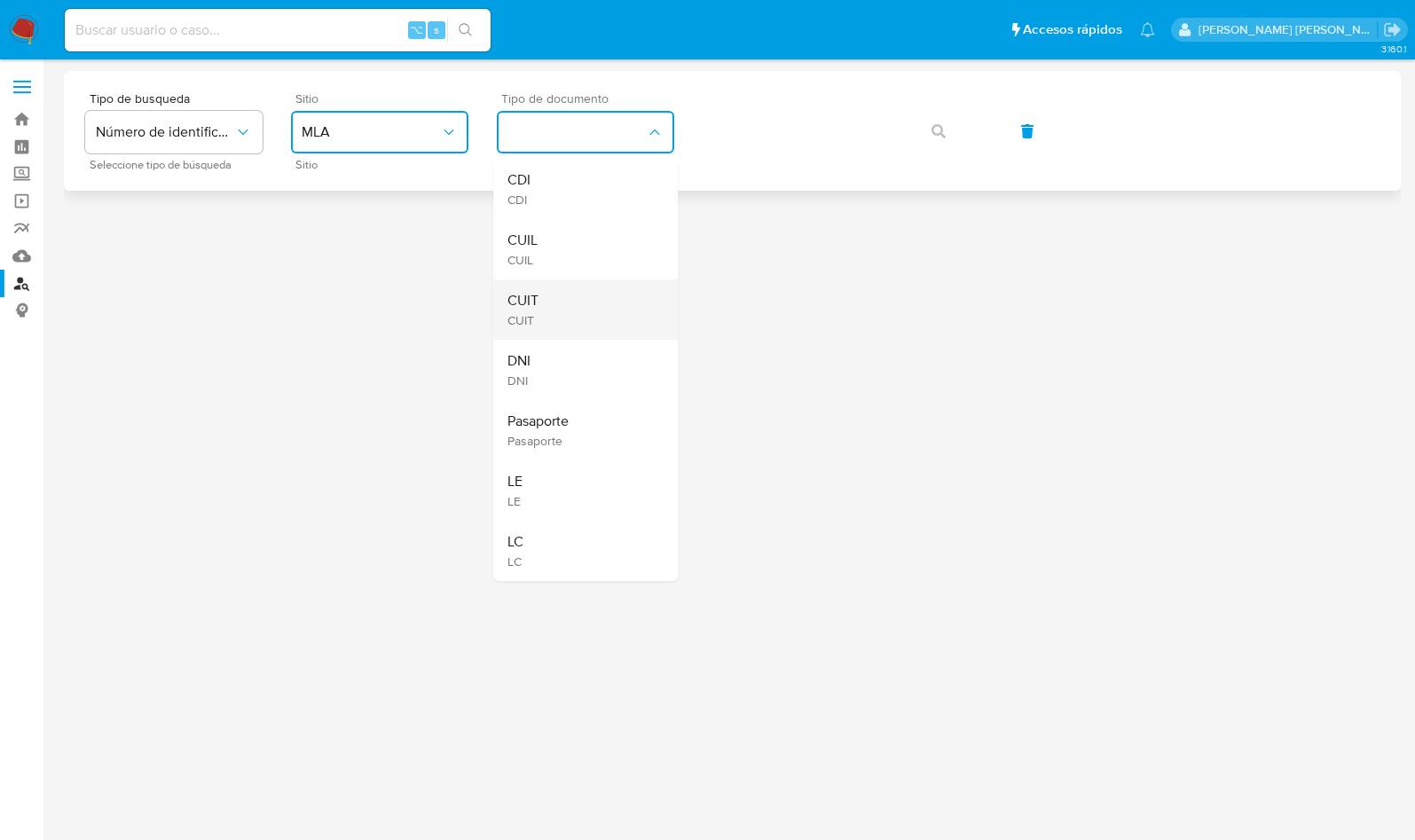
click at [546, 306] on div "CUIT CUIT" at bounding box center [580, 309] width 146 height 61
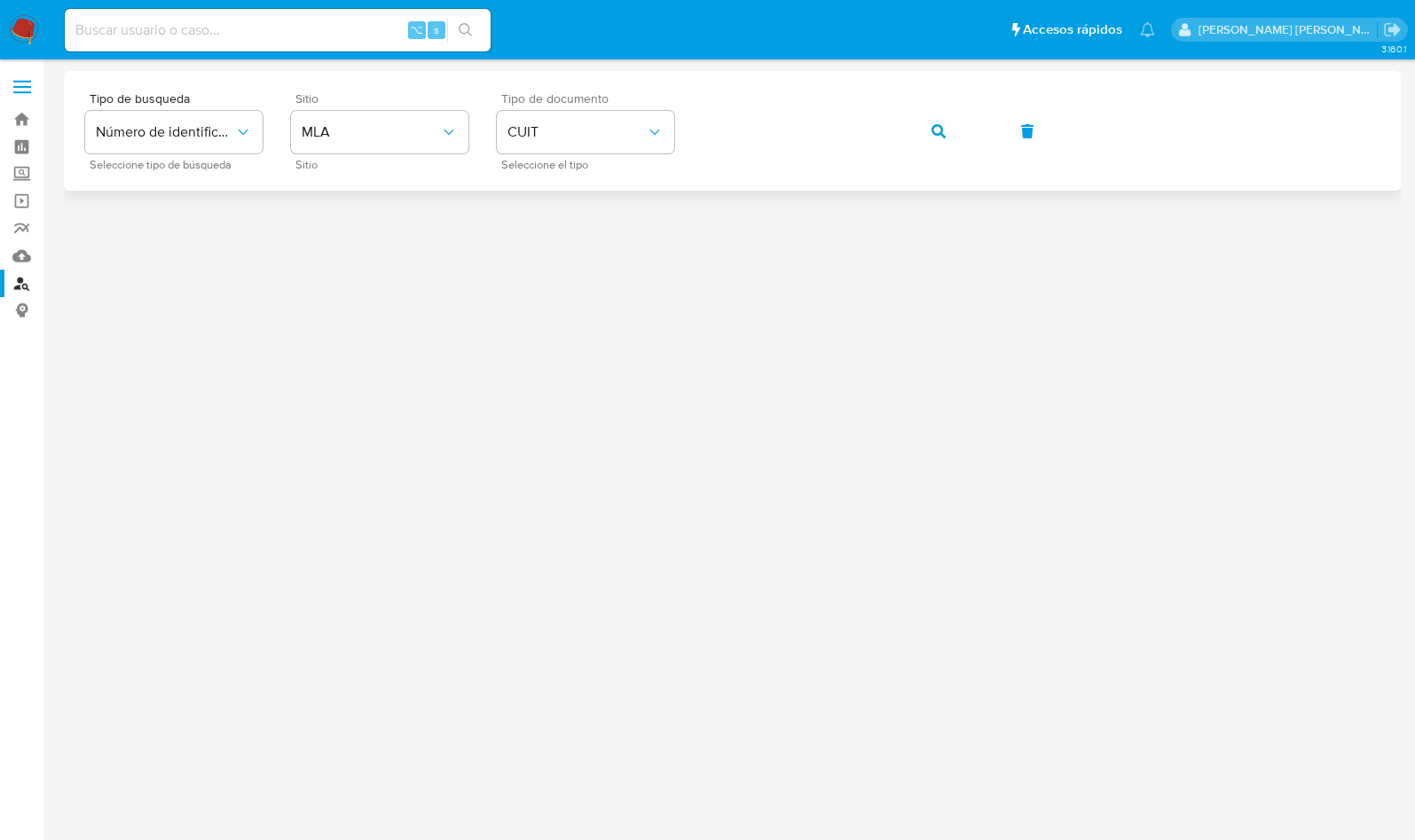
click at [892, 140] on div "Tipo de busqueda Número de identificación Seleccione tipo de búsqueda Sitio MLA…" at bounding box center [732, 131] width 1294 height 78
click at [947, 127] on button "button" at bounding box center [938, 131] width 61 height 43
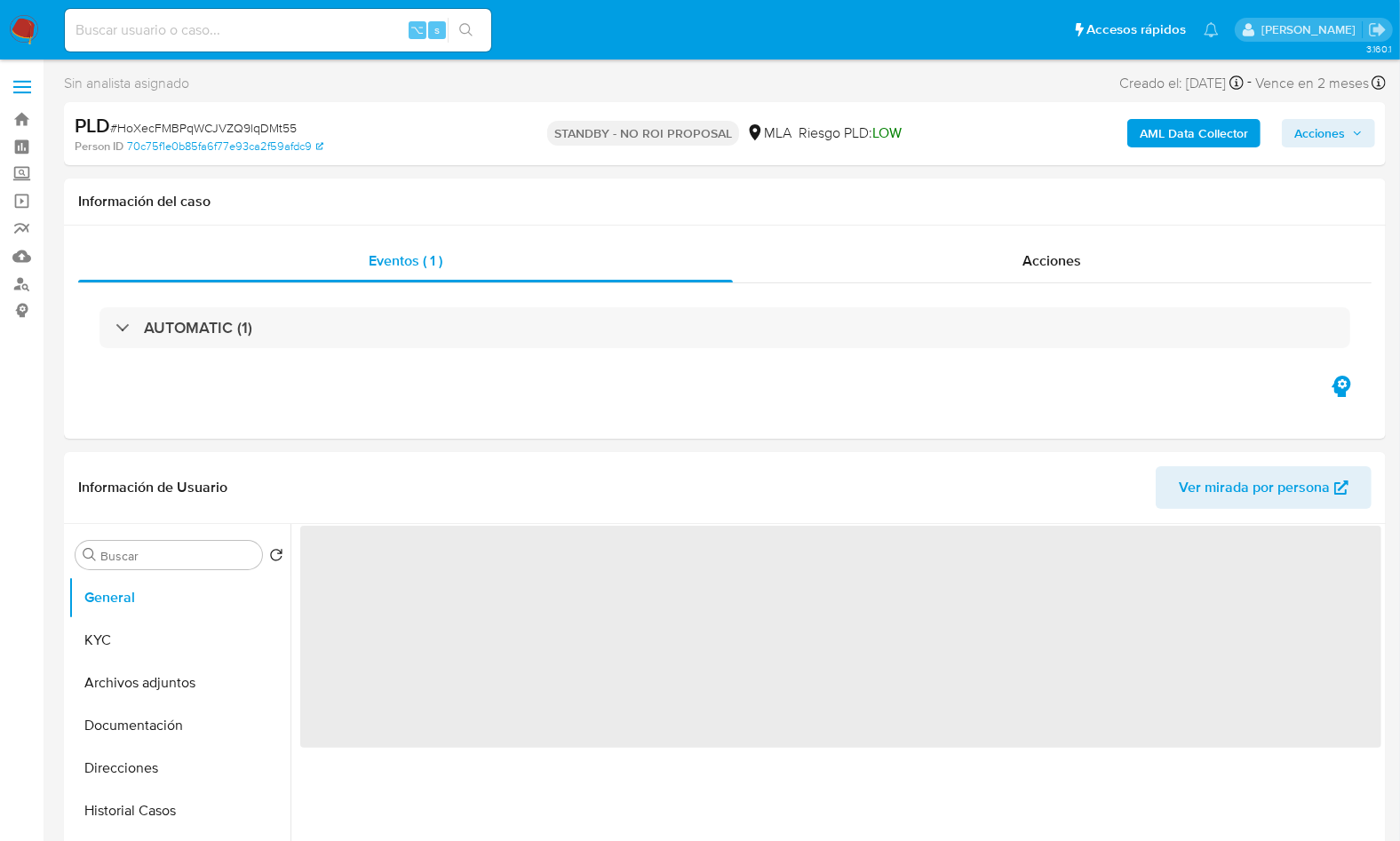
select select "10"
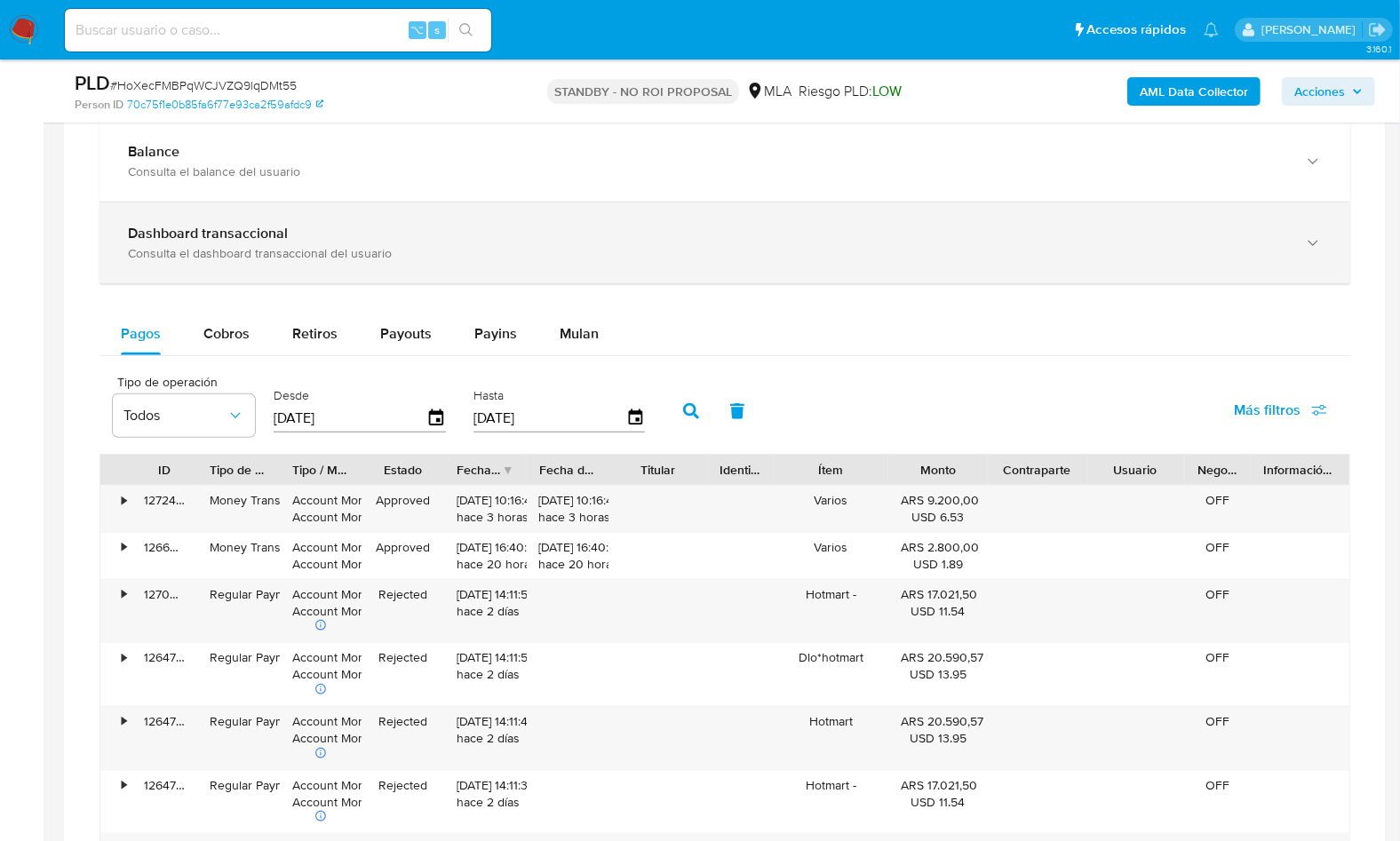
scroll to position [1231, 0]
click at [390, 235] on div "Dashboard transaccional" at bounding box center [707, 235] width 1158 height 18
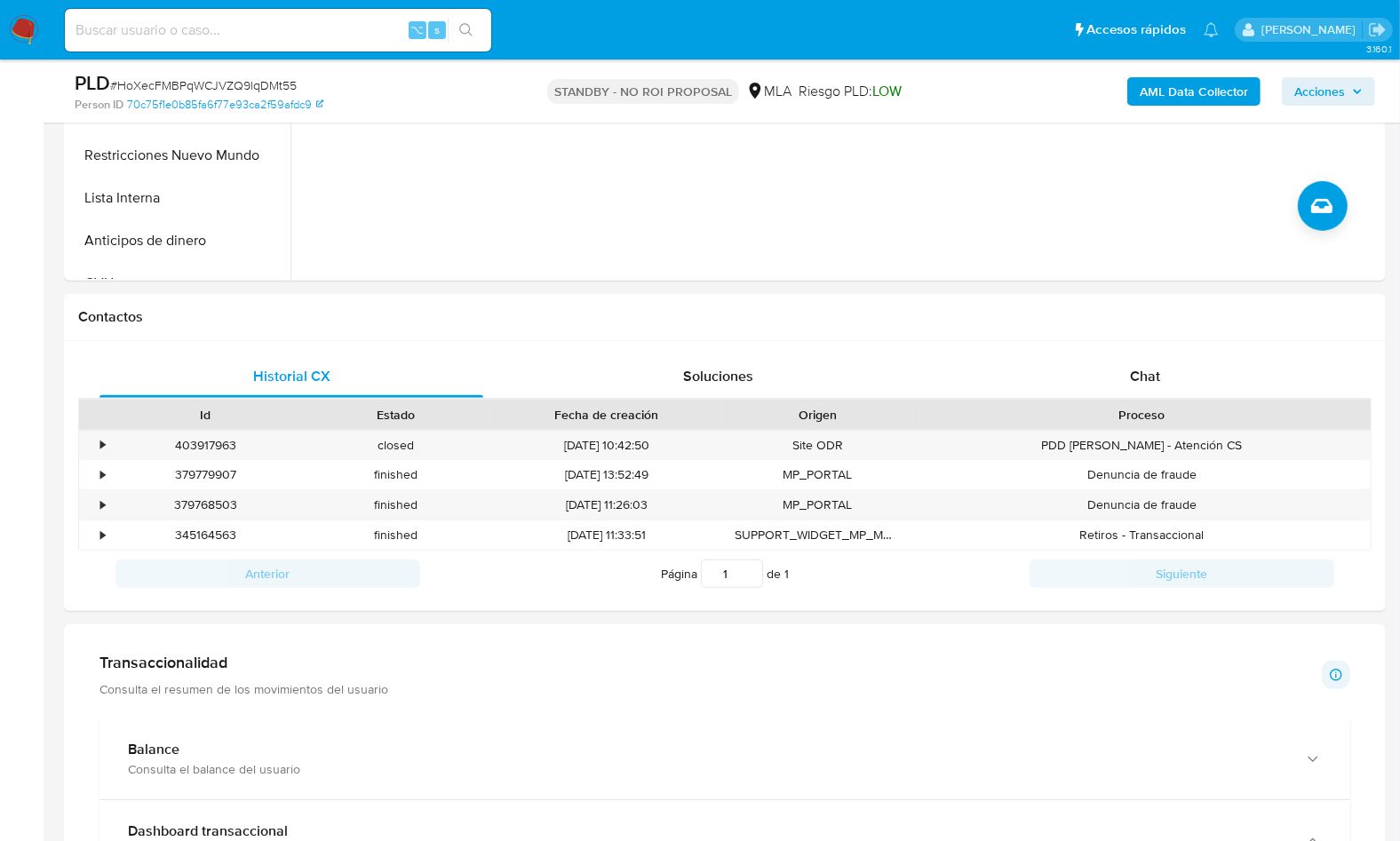
scroll to position [634, 0]
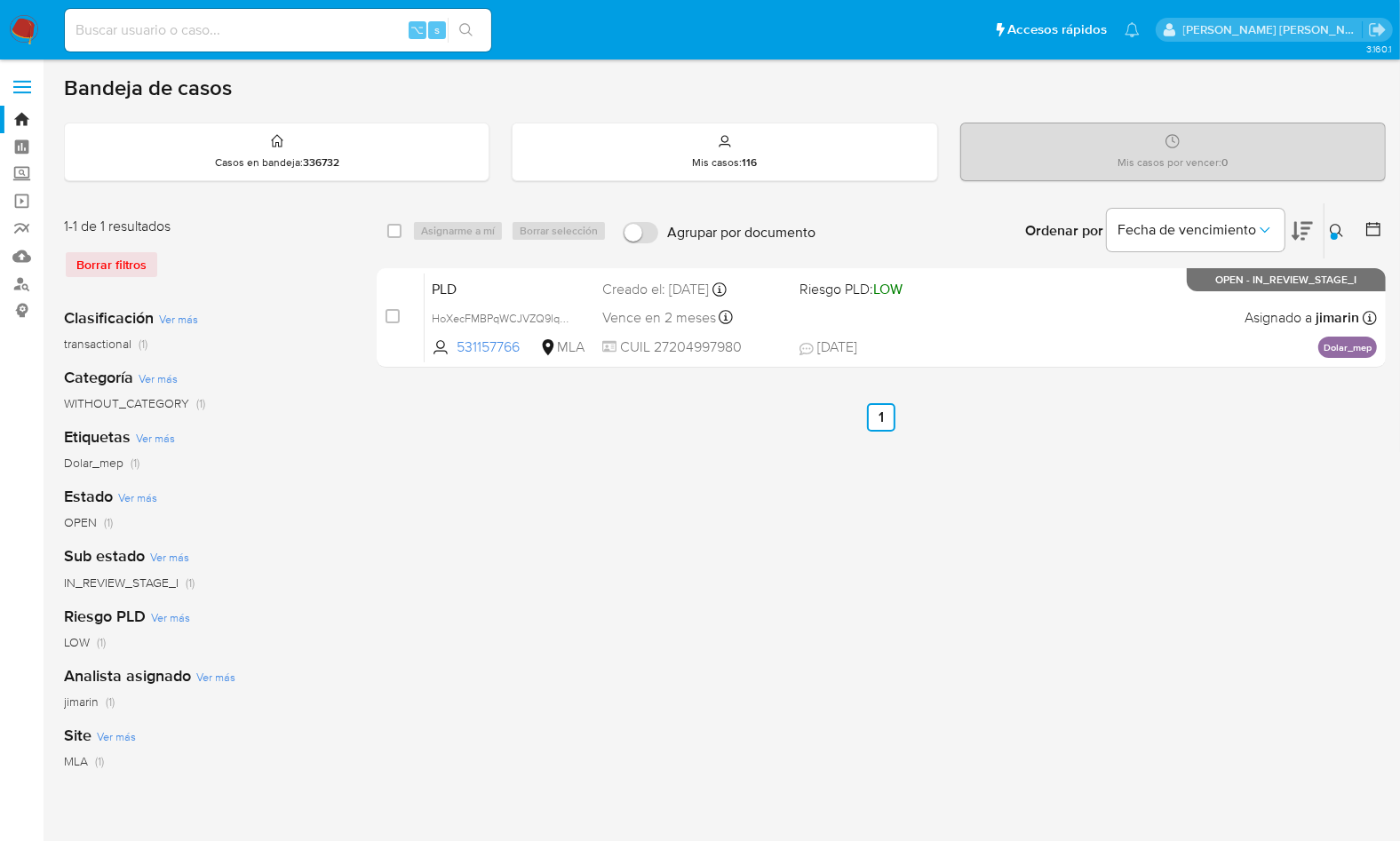
click at [28, 27] on img at bounding box center [24, 30] width 30 height 30
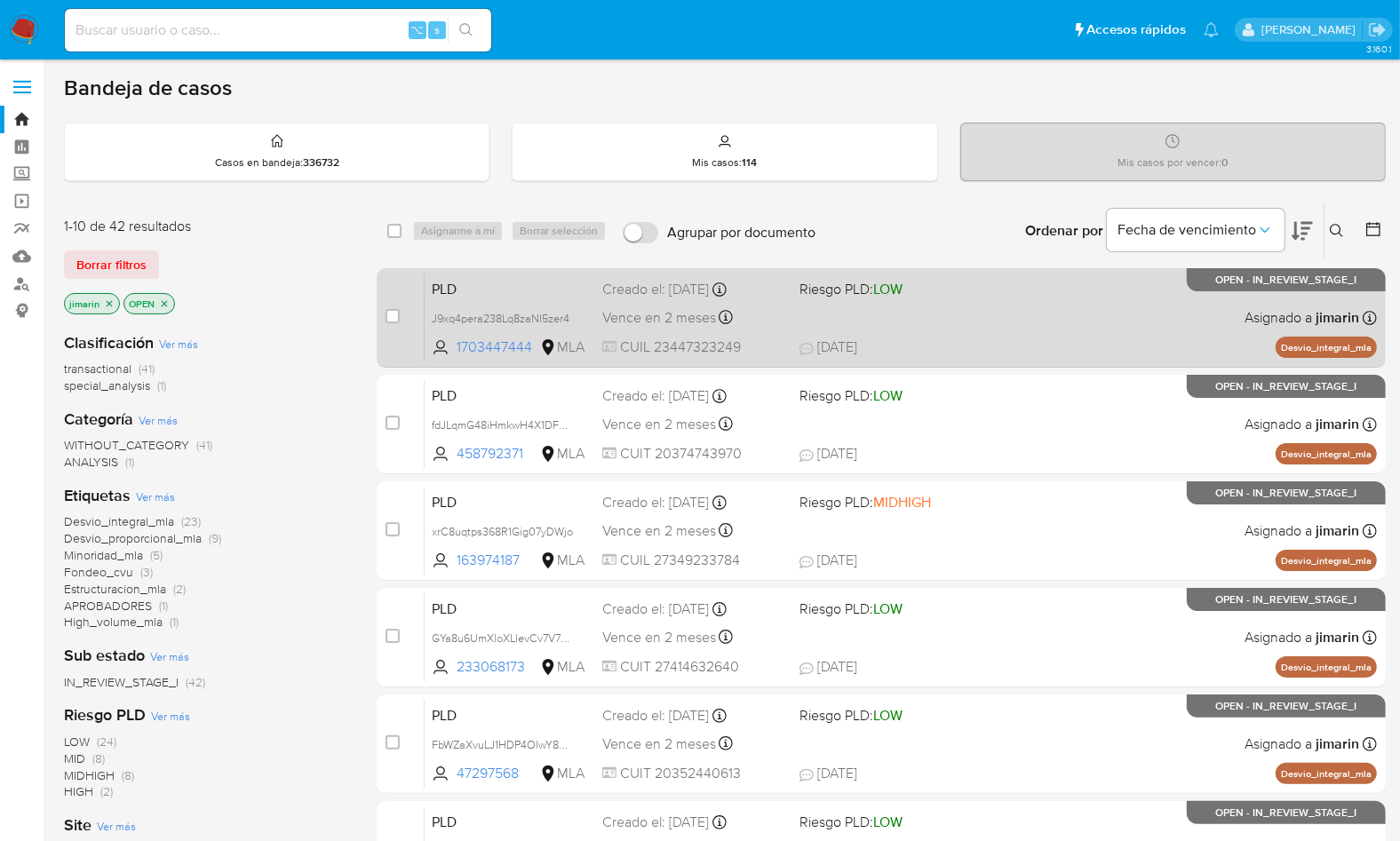
click at [1041, 328] on div "PLD J9xq4pera238Lq8zaNI5zer4 1703447444 MLA Riesgo PLD: LOW Creado el: 12/09/20…" at bounding box center [900, 317] width 952 height 90
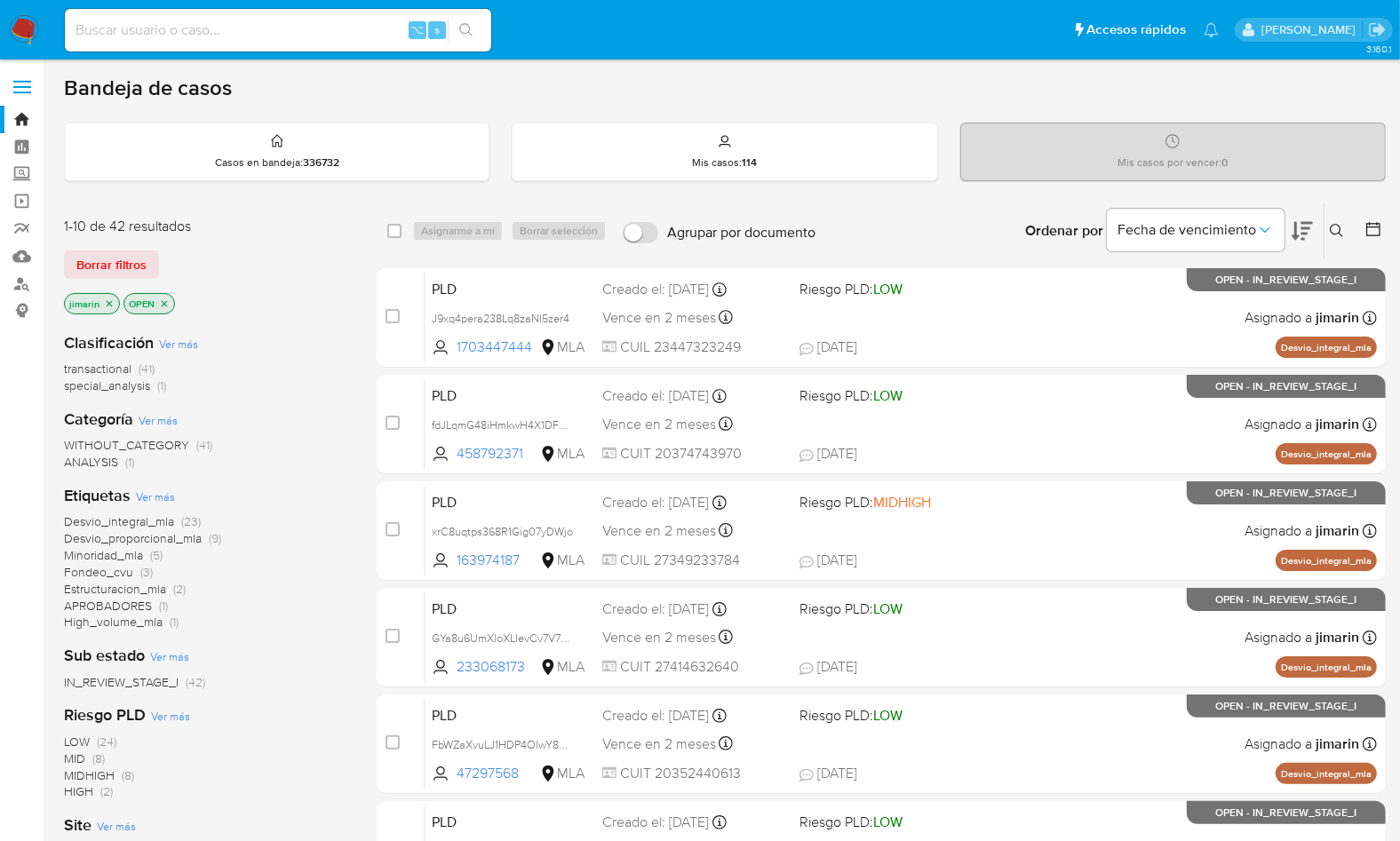
click at [1330, 234] on icon at bounding box center [1337, 230] width 14 height 14
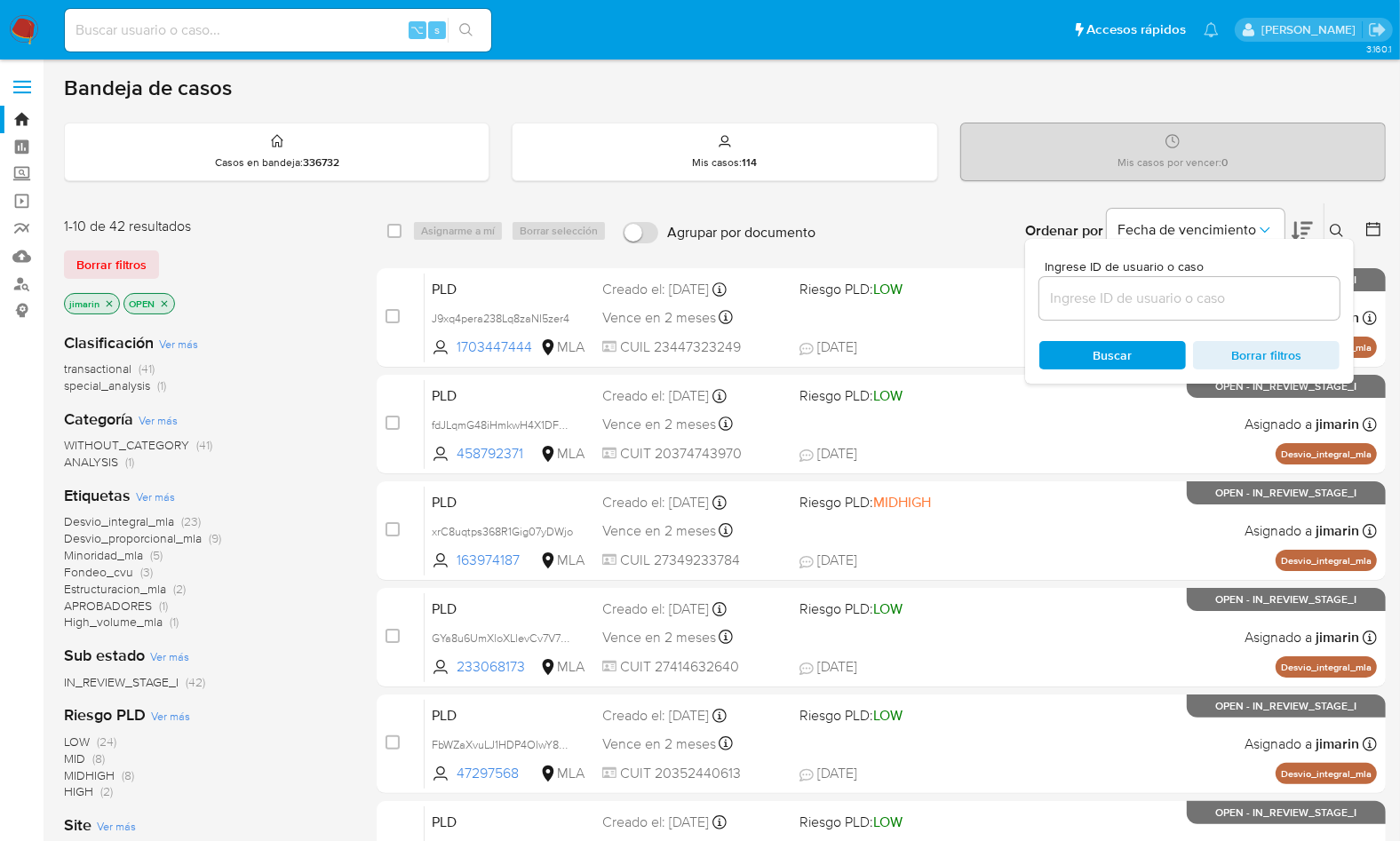
click at [1174, 296] on input at bounding box center [1189, 298] width 300 height 23
type input "1703447444"
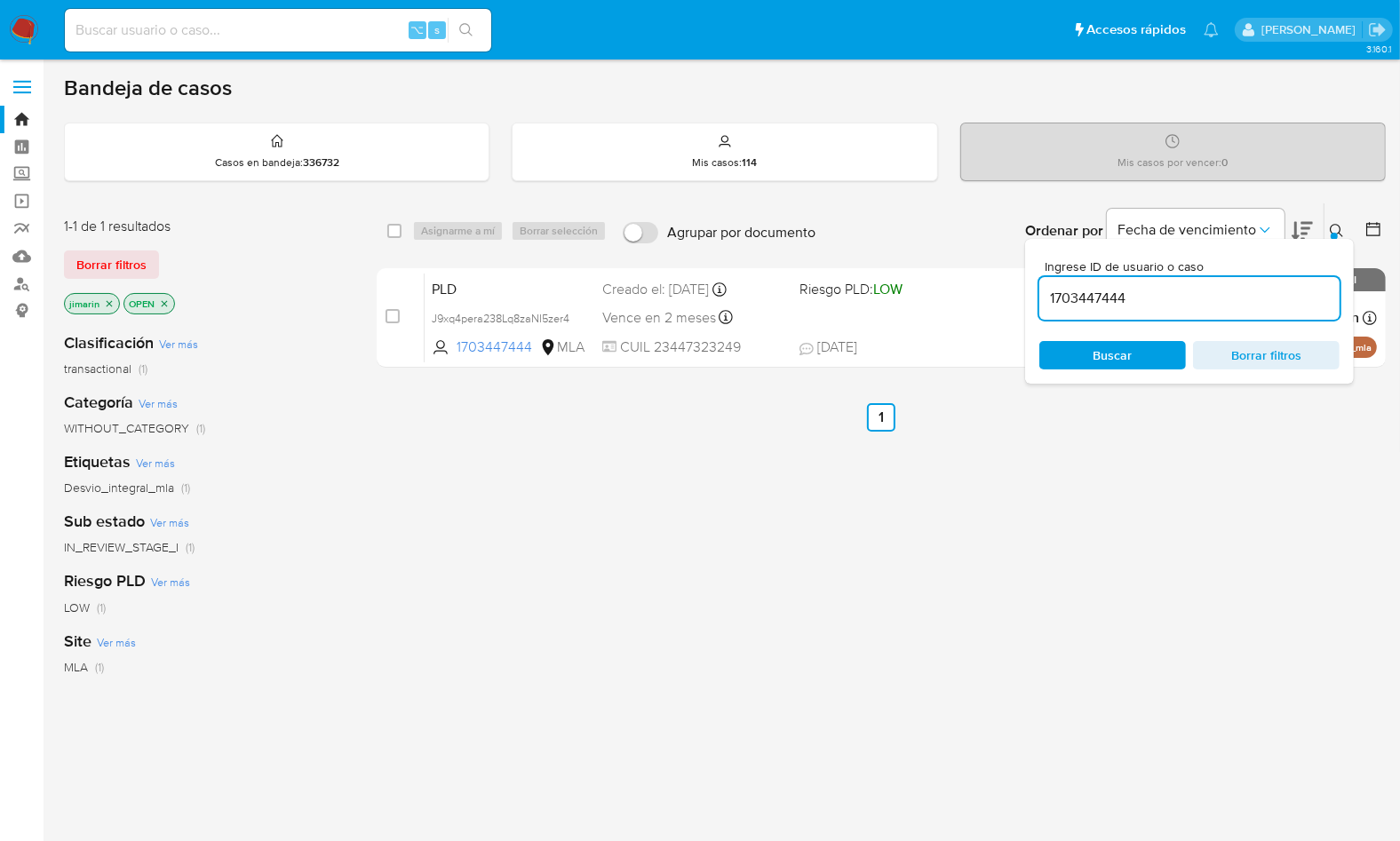
click at [163, 304] on icon "close-filter" at bounding box center [164, 303] width 10 height 10
click at [112, 302] on icon "close-filter" at bounding box center [109, 303] width 10 height 10
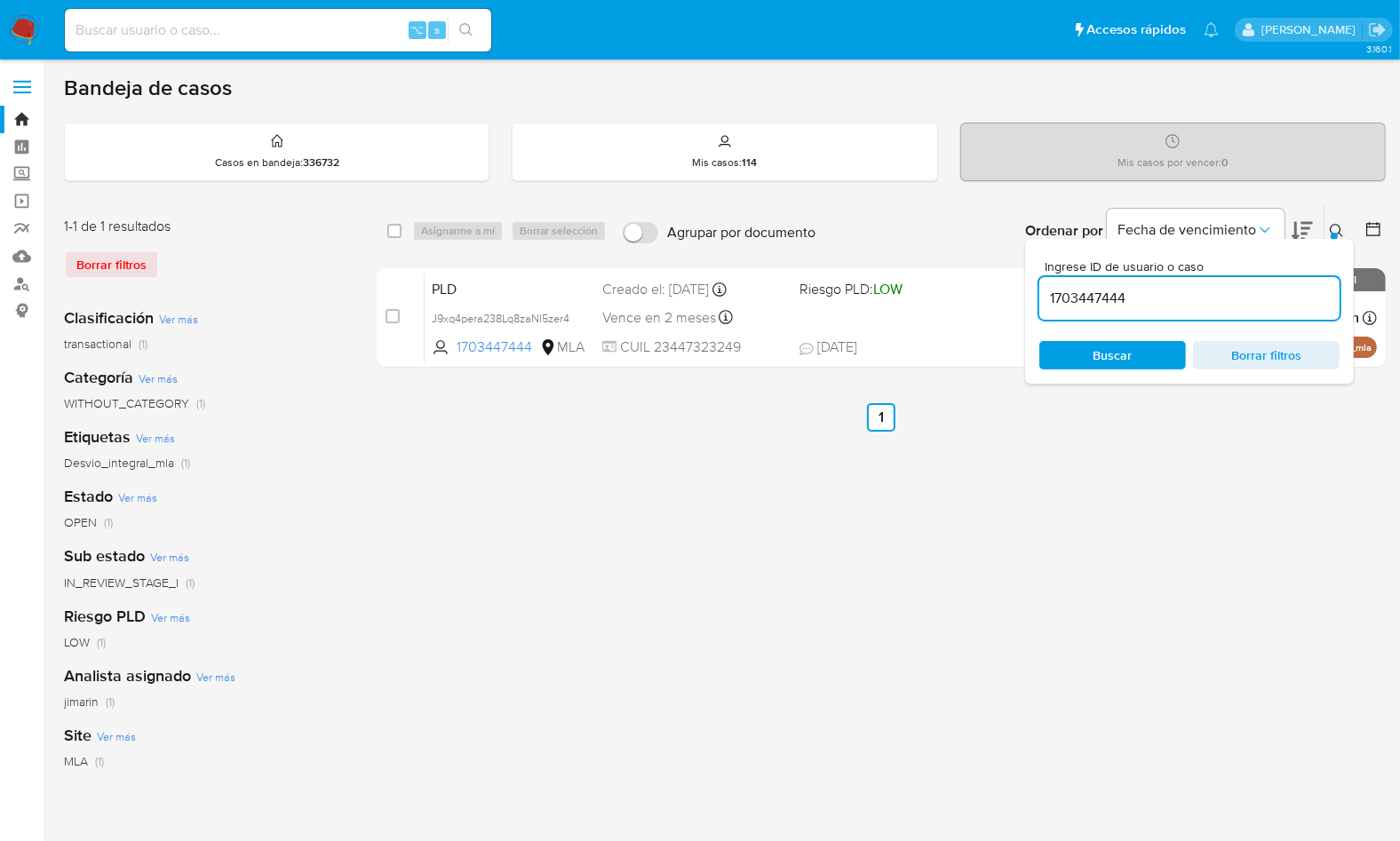
click at [1330, 228] on icon at bounding box center [1337, 230] width 14 height 14
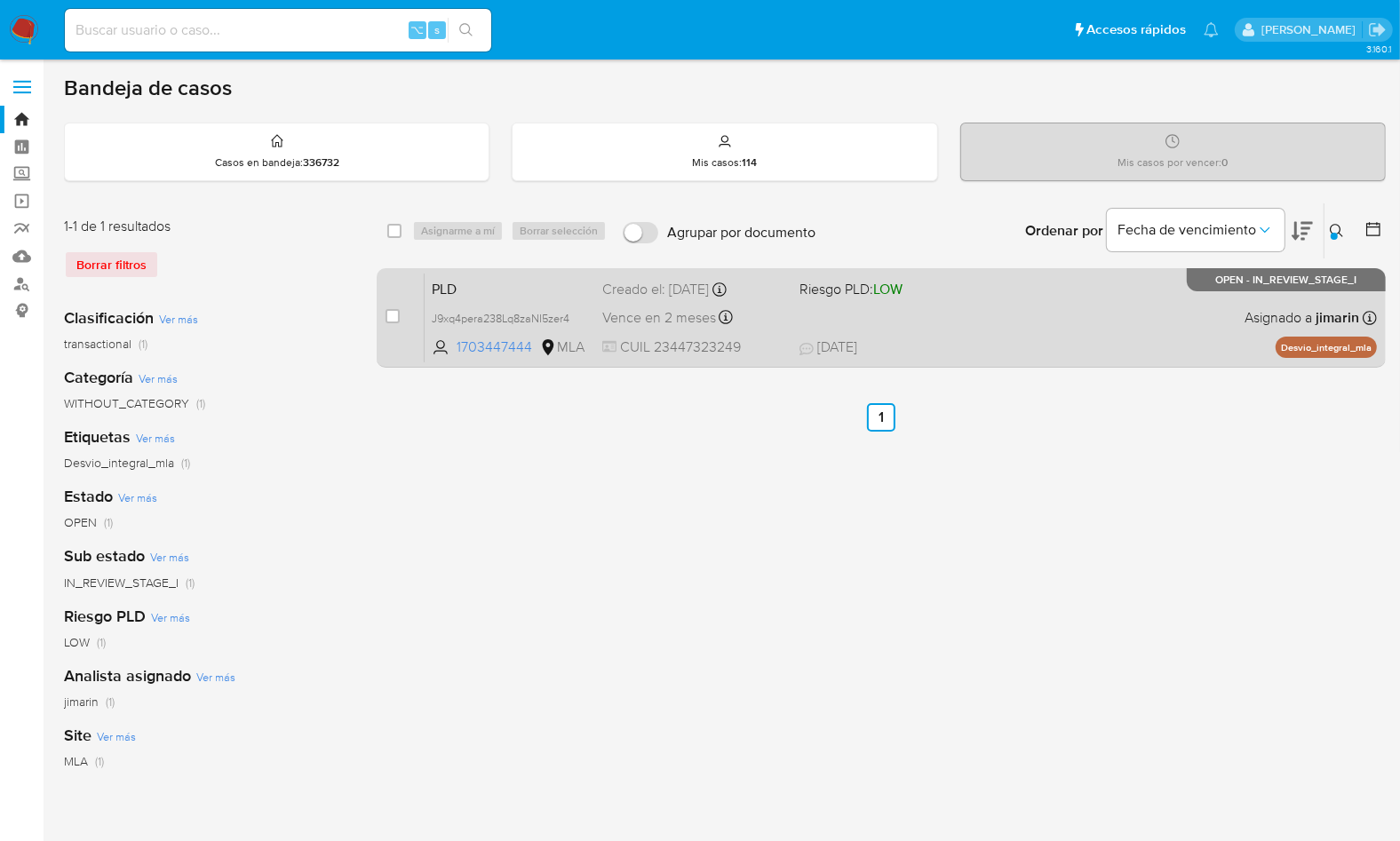
click at [1175, 309] on div "PLD J9xq4pera238Lq8zaNI5zer4 1703447444 MLA Riesgo PLD: LOW Creado el: 12/09/20…" at bounding box center [900, 317] width 952 height 90
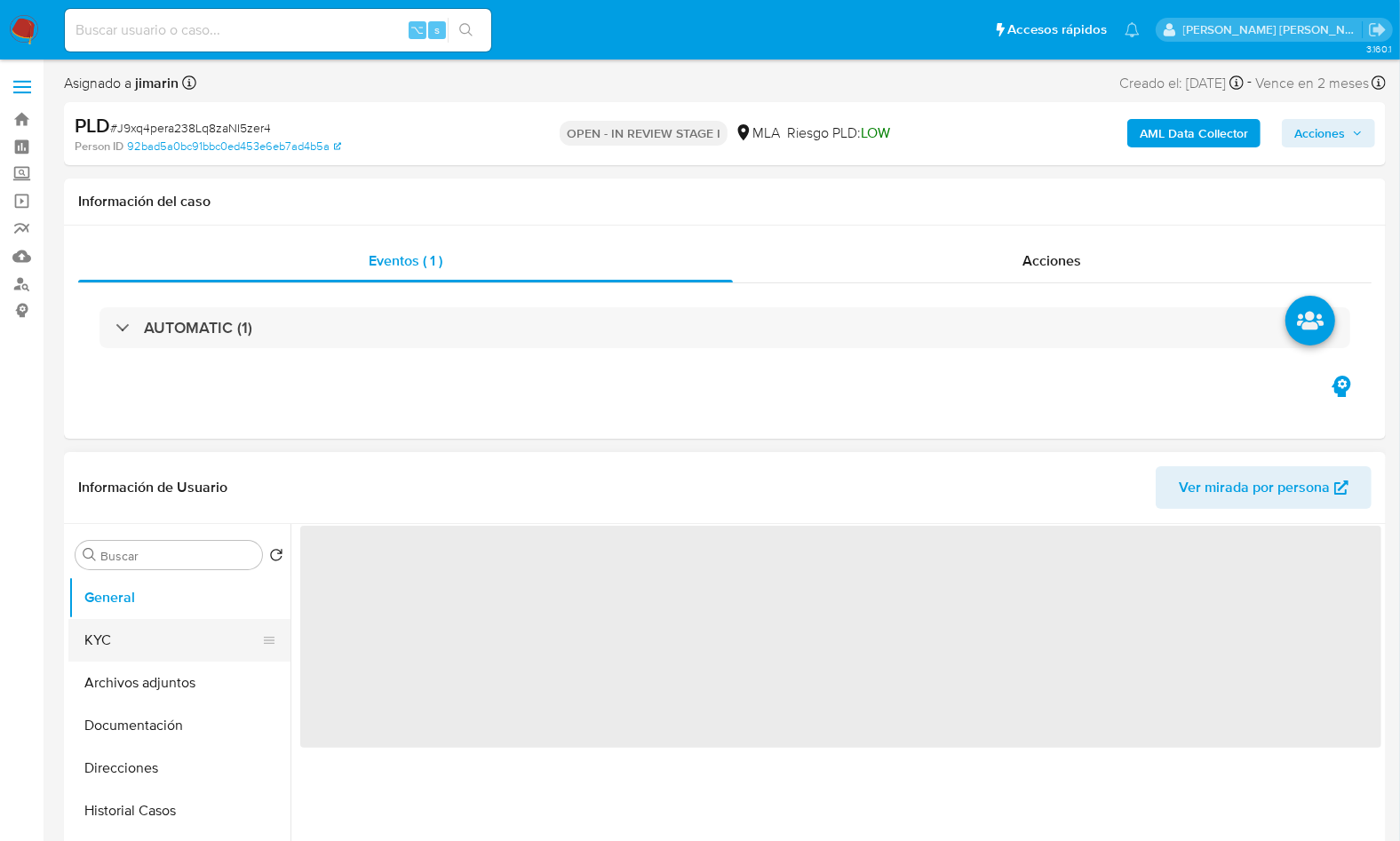
select select "10"
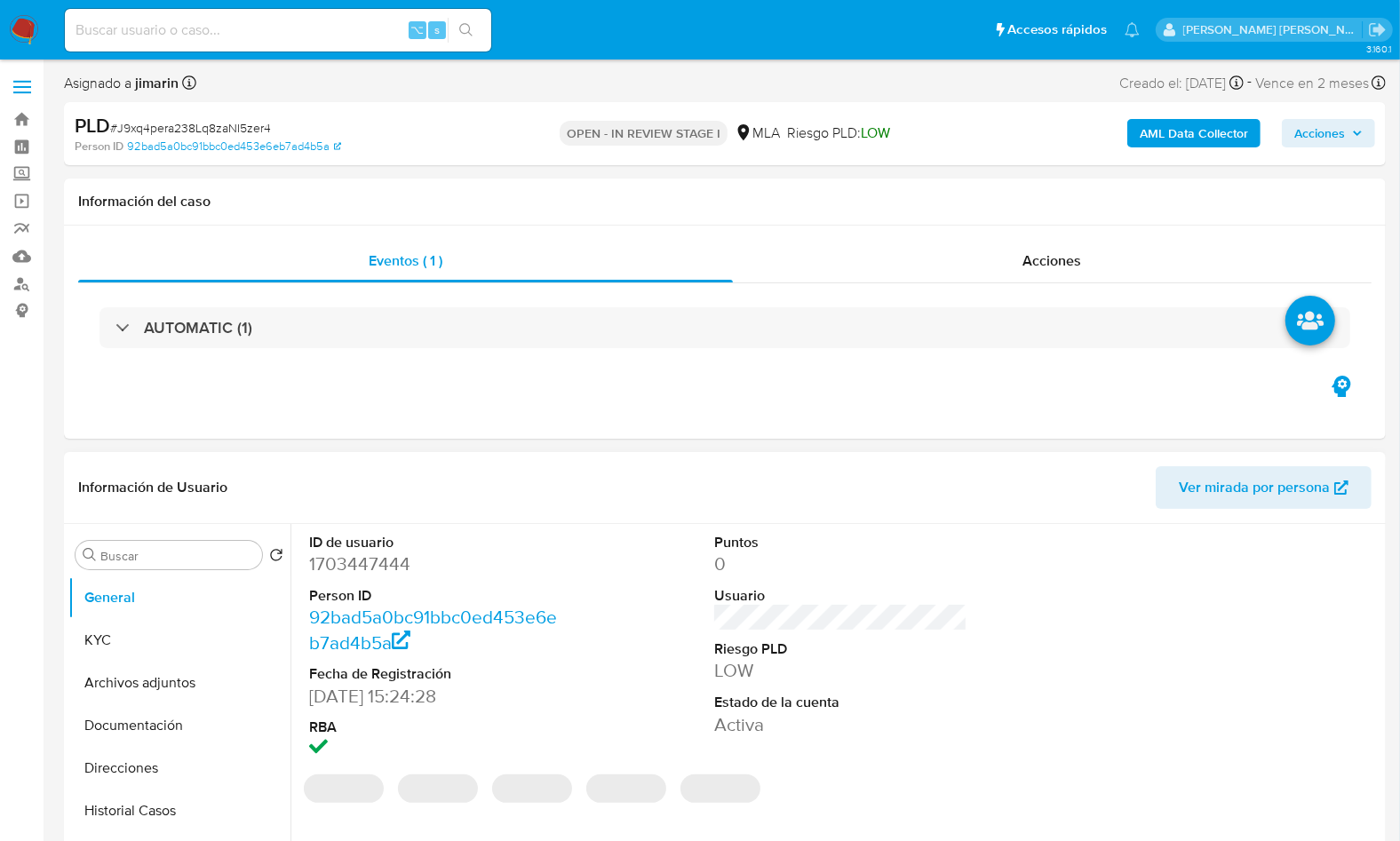
click at [387, 575] on dd "1703447444" at bounding box center [435, 564] width 252 height 25
copy dd "1703447444"
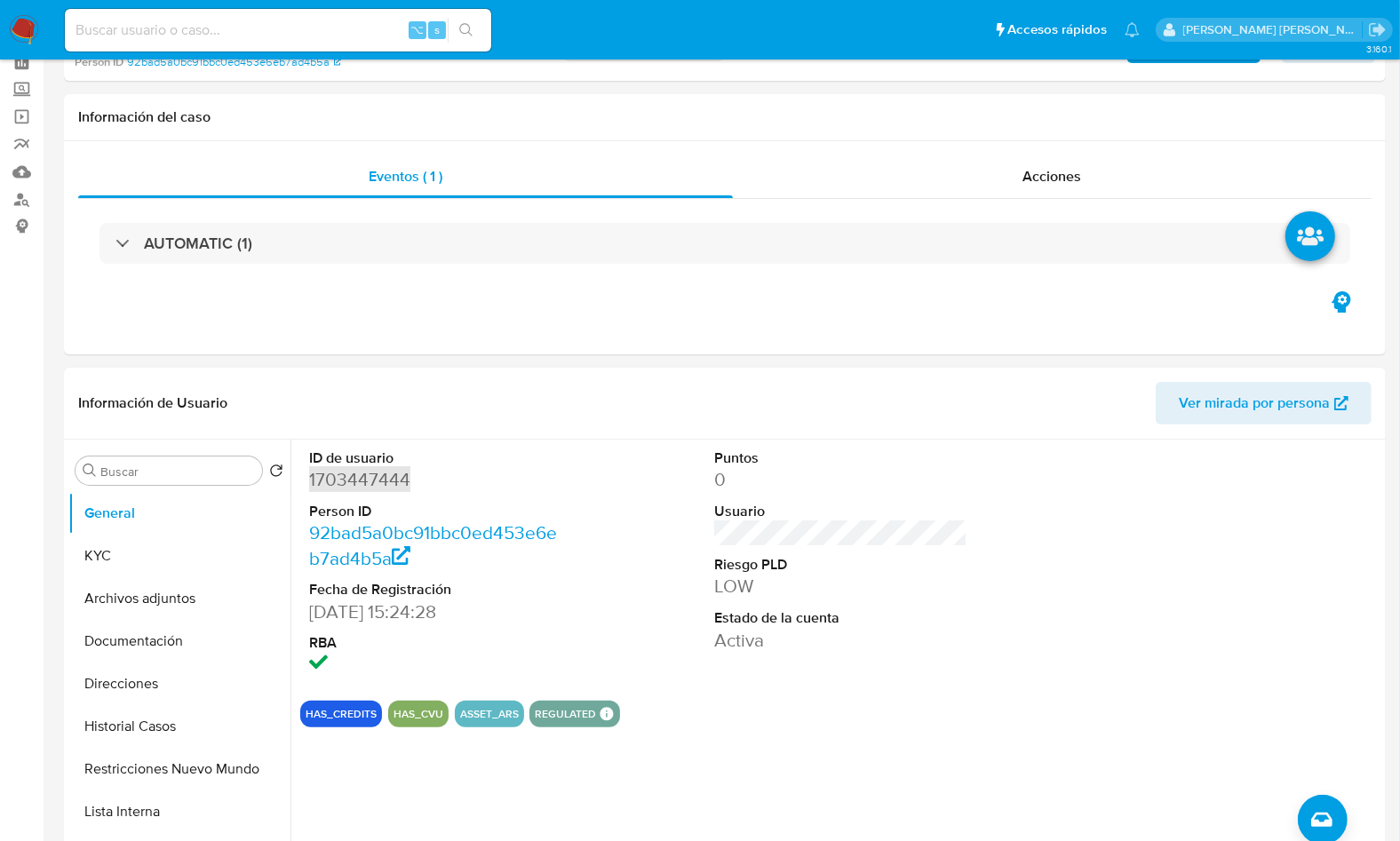
scroll to position [129, 0]
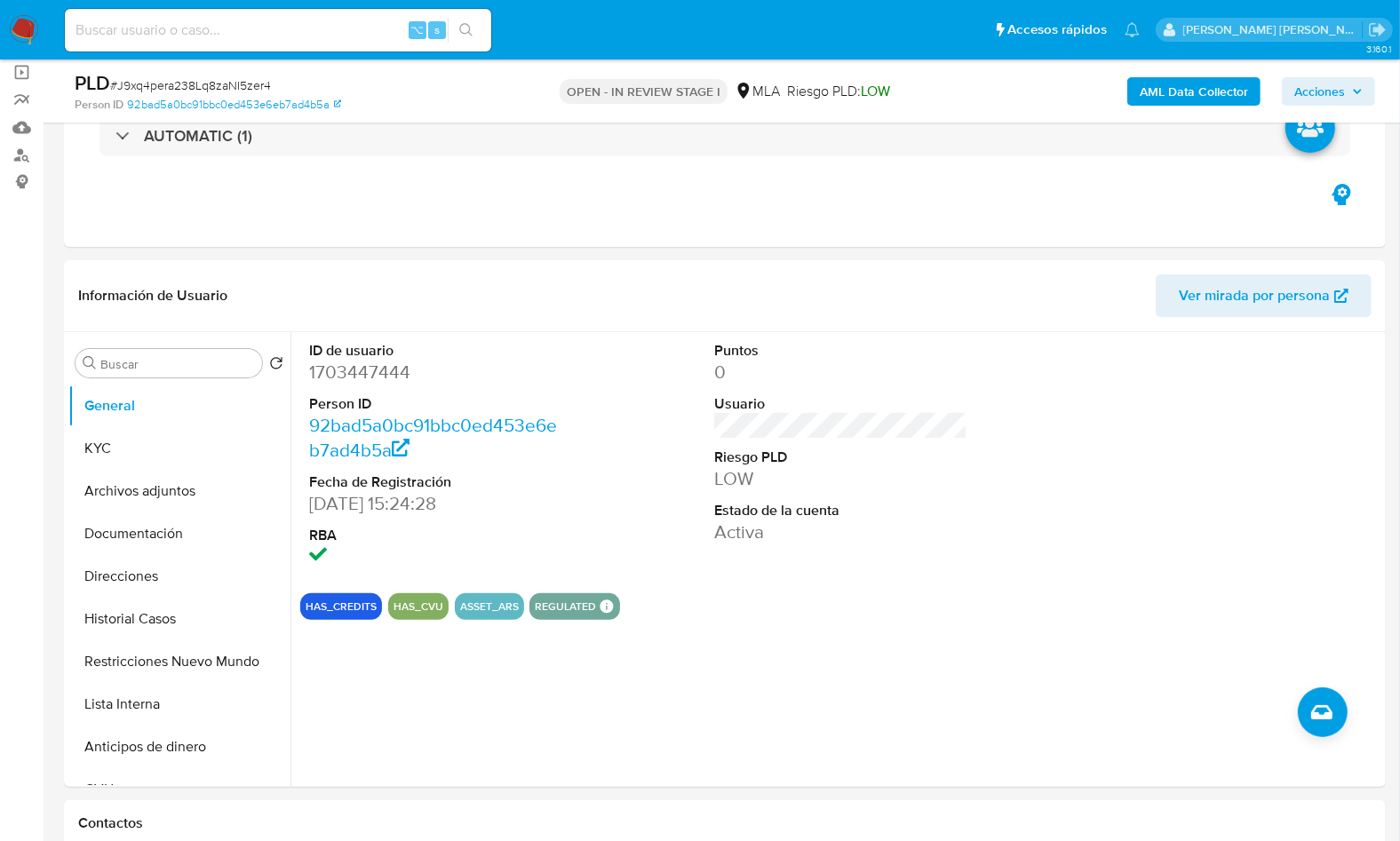
click at [225, 73] on div "PLD # J9xq4pera238Lq8zaNI5zer4" at bounding box center [288, 83] width 427 height 27
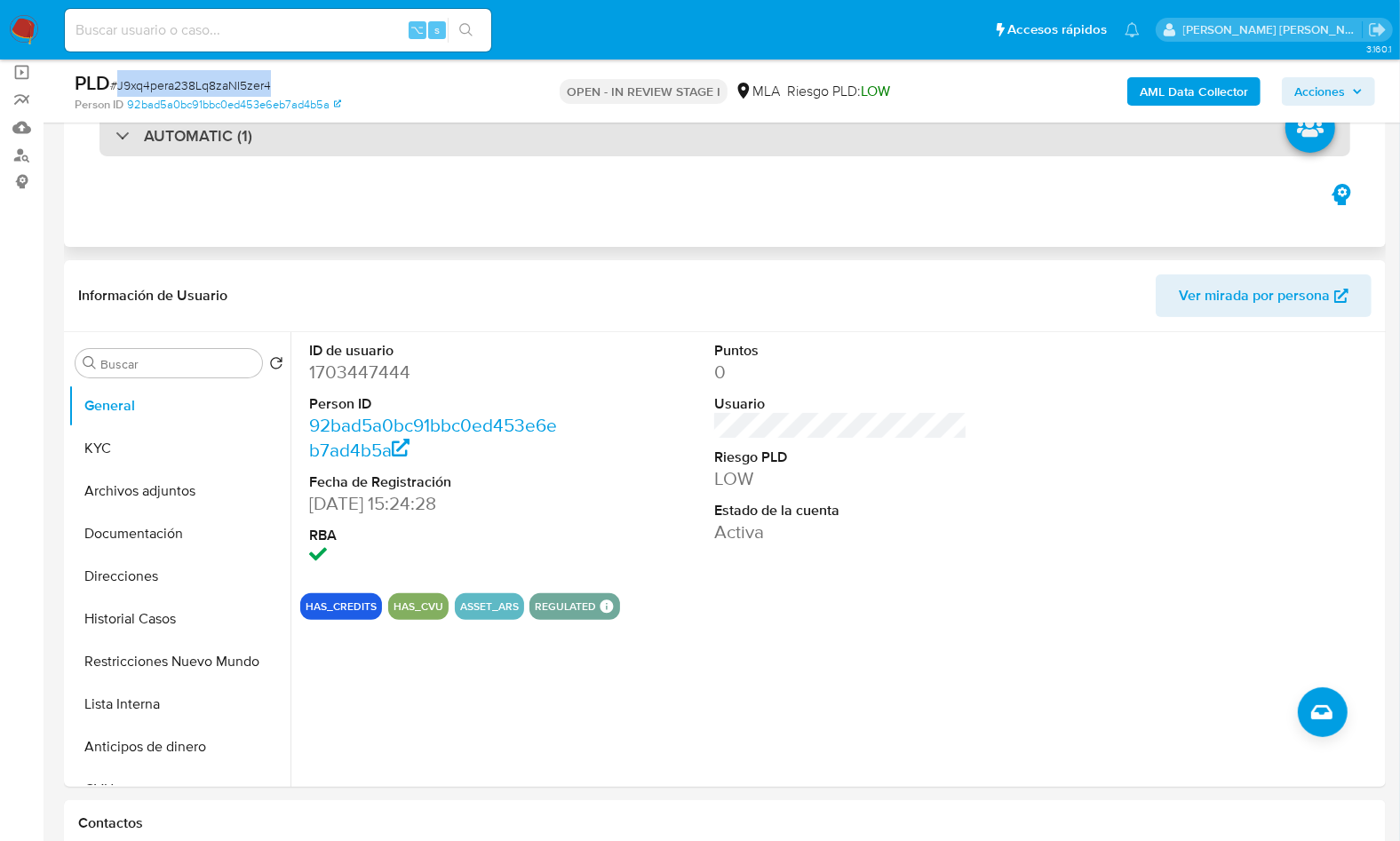
copy span "J9xq4pera238Lq8zaNI5zer4"
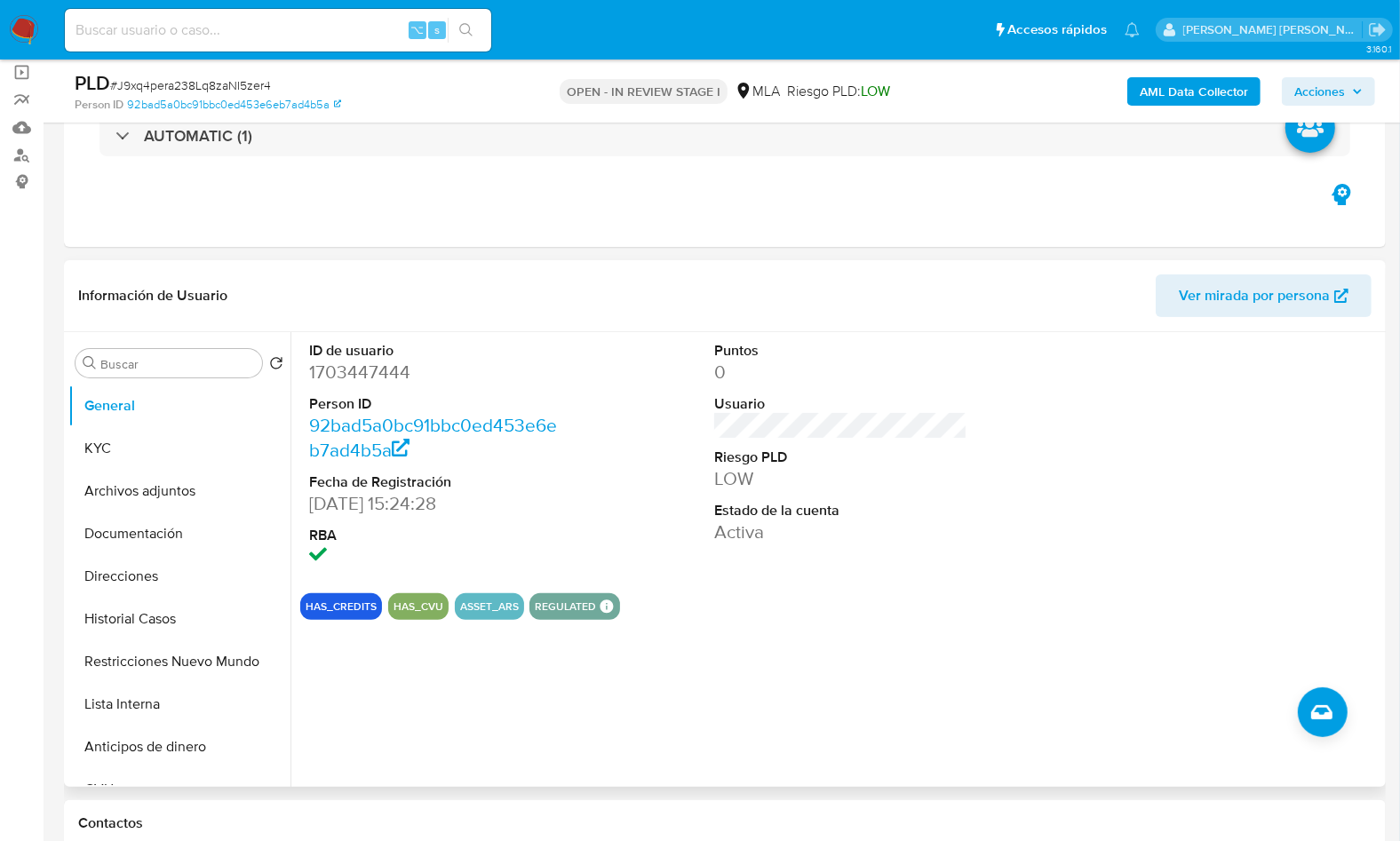
click at [400, 385] on dl "ID de usuario 1703447444 Person ID 92bad5a0bc91bbc0ed453e6eb7ad4b5a Fecha de Re…" at bounding box center [435, 456] width 252 height 229
click at [389, 373] on dd "1703447444" at bounding box center [435, 372] width 252 height 25
copy dd "1703447444"
